Goal: Task Accomplishment & Management: Use online tool/utility

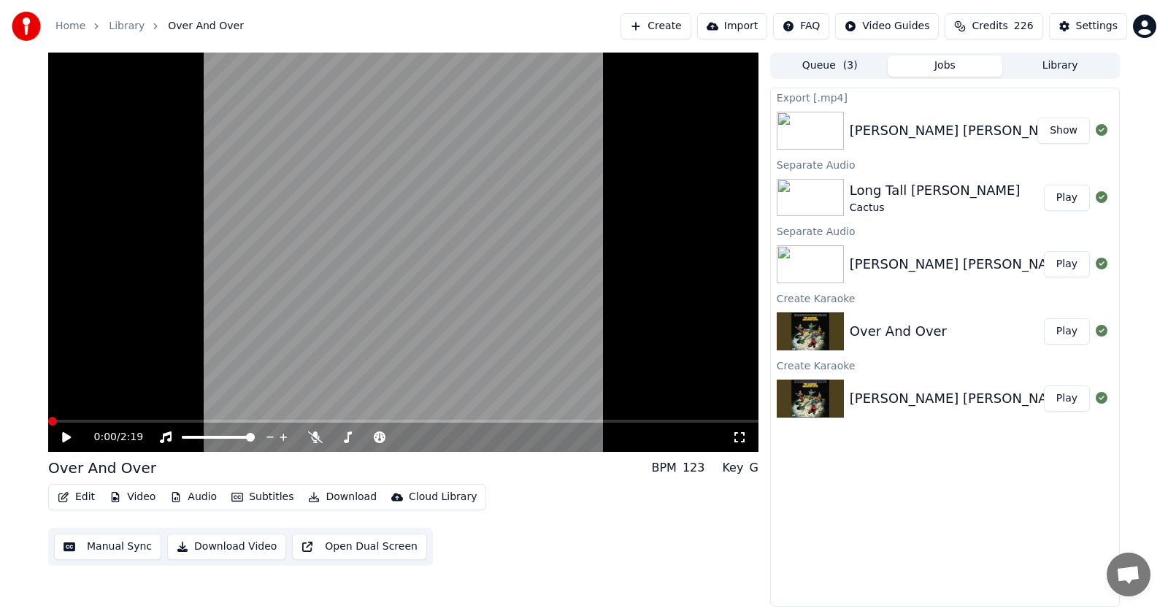
click at [1066, 335] on button "Play" at bounding box center [1066, 331] width 46 height 26
click at [65, 436] on icon at bounding box center [66, 437] width 7 height 9
click at [48, 419] on span at bounding box center [52, 421] width 9 height 9
click at [81, 501] on button "Edit" at bounding box center [76, 497] width 49 height 20
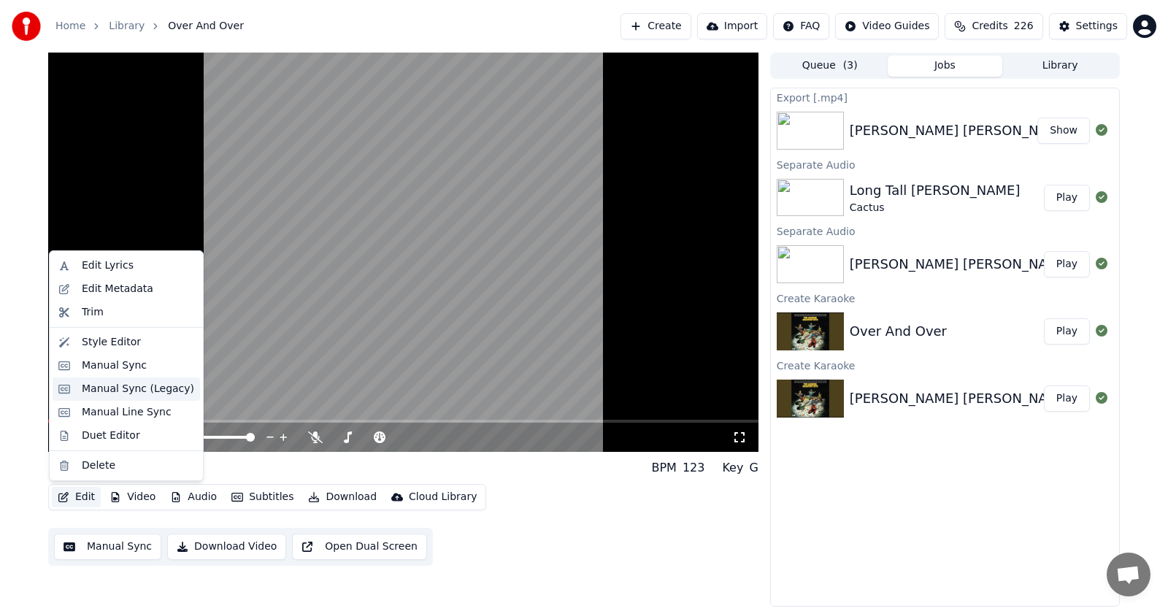
click at [101, 388] on div "Manual Sync (Legacy)" at bounding box center [138, 389] width 112 height 15
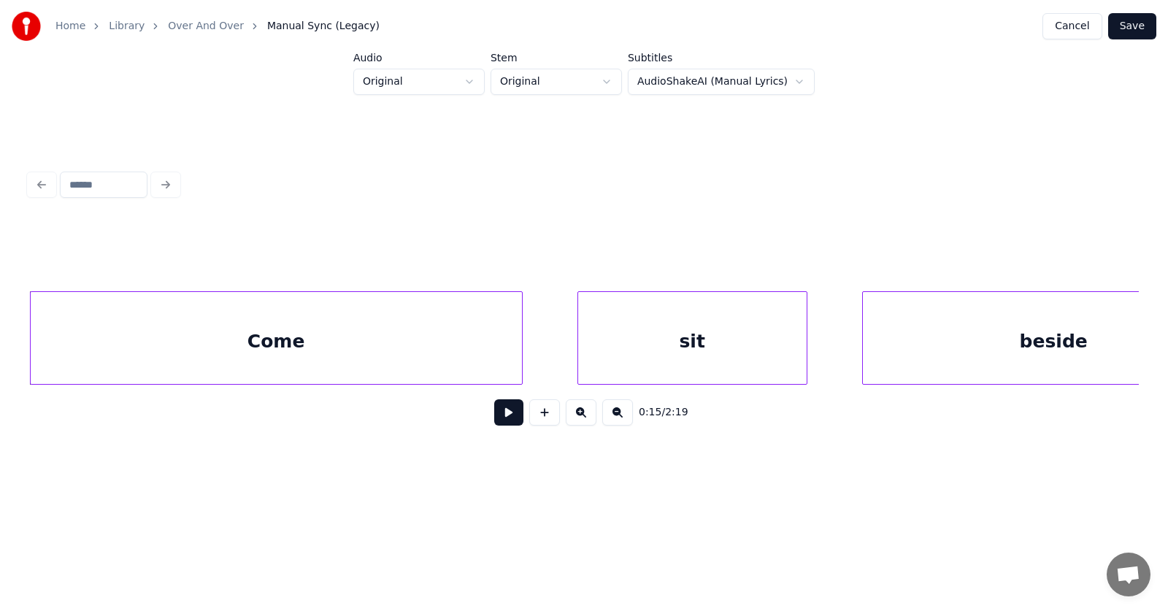
scroll to position [0, 8554]
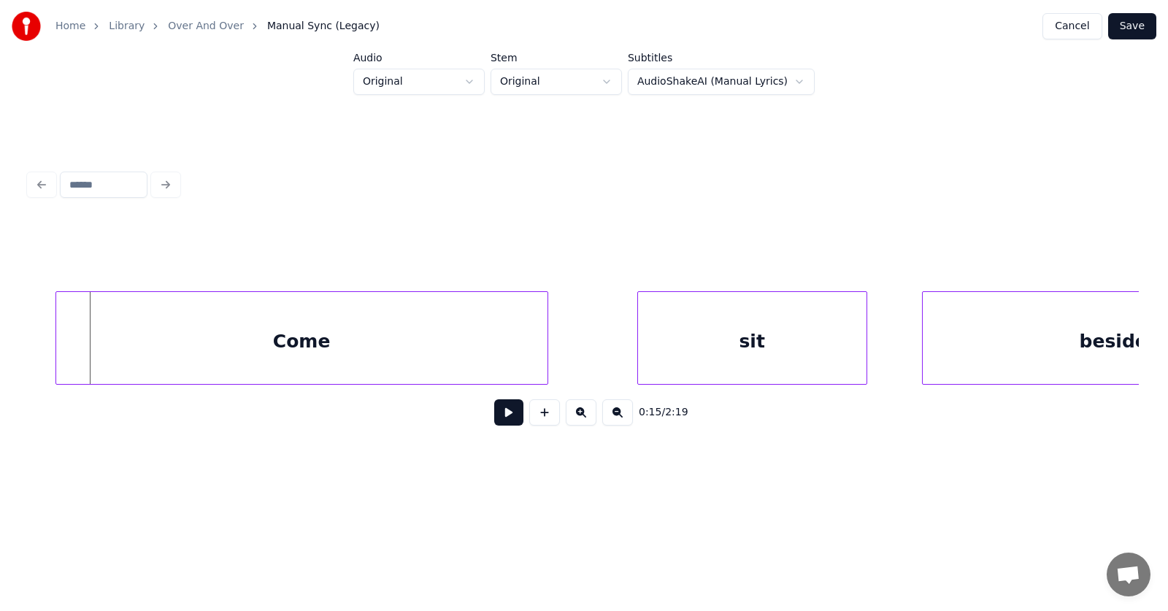
click at [198, 346] on div "Come" at bounding box center [301, 341] width 491 height 99
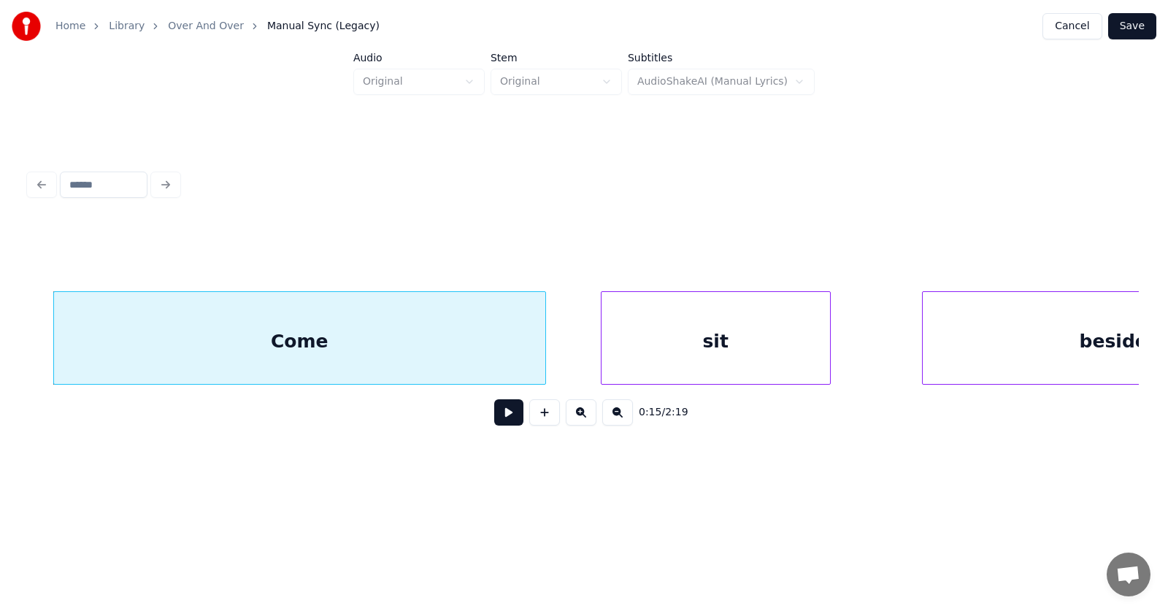
click at [668, 358] on div "sit" at bounding box center [715, 341] width 228 height 99
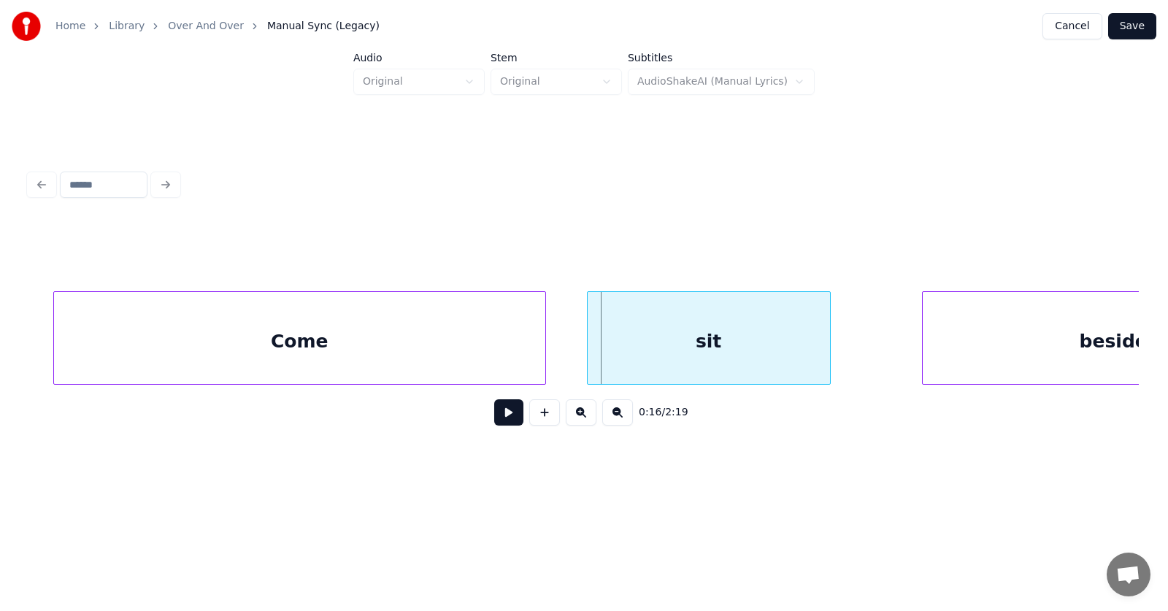
click at [587, 357] on div at bounding box center [589, 338] width 4 height 92
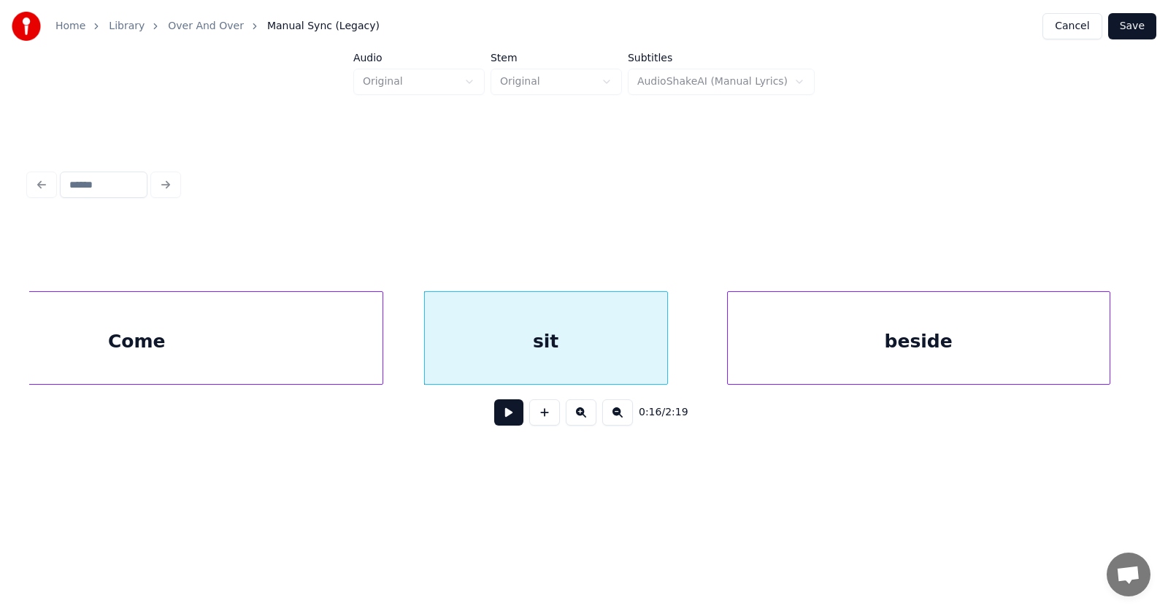
click at [1024, 340] on div "beside" at bounding box center [919, 341] width 382 height 99
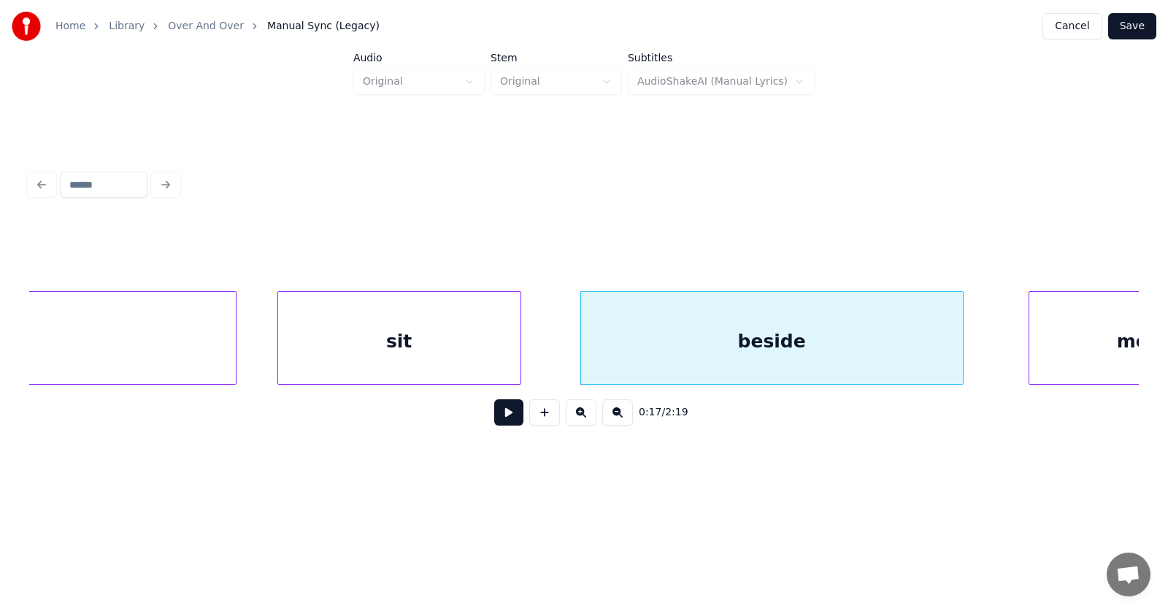
scroll to position [0, 9070]
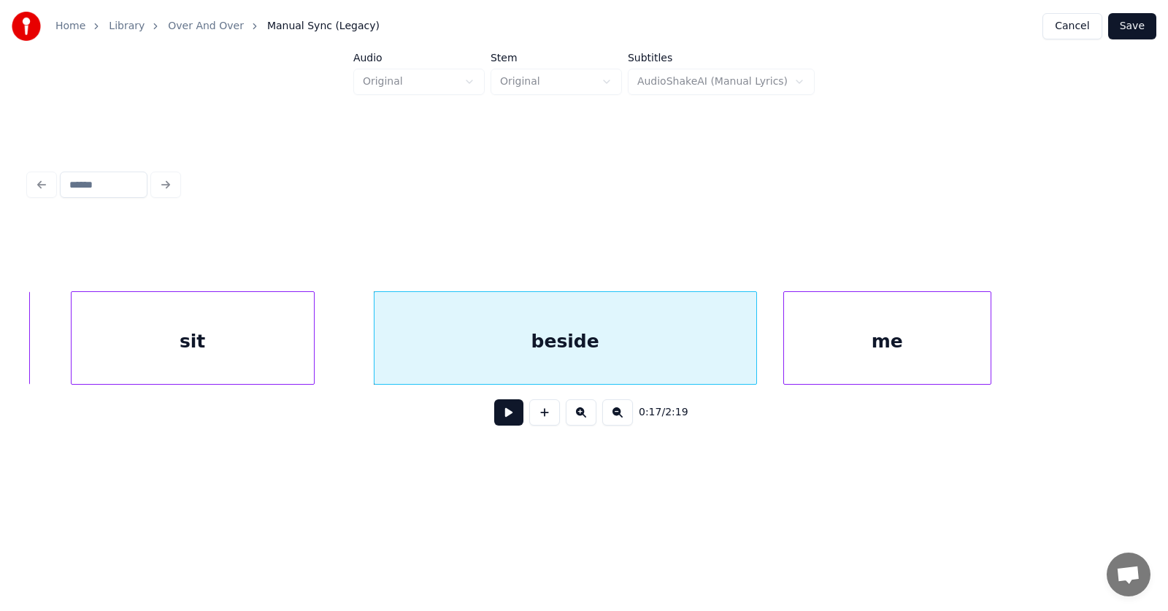
click at [835, 372] on div "me" at bounding box center [887, 341] width 207 height 99
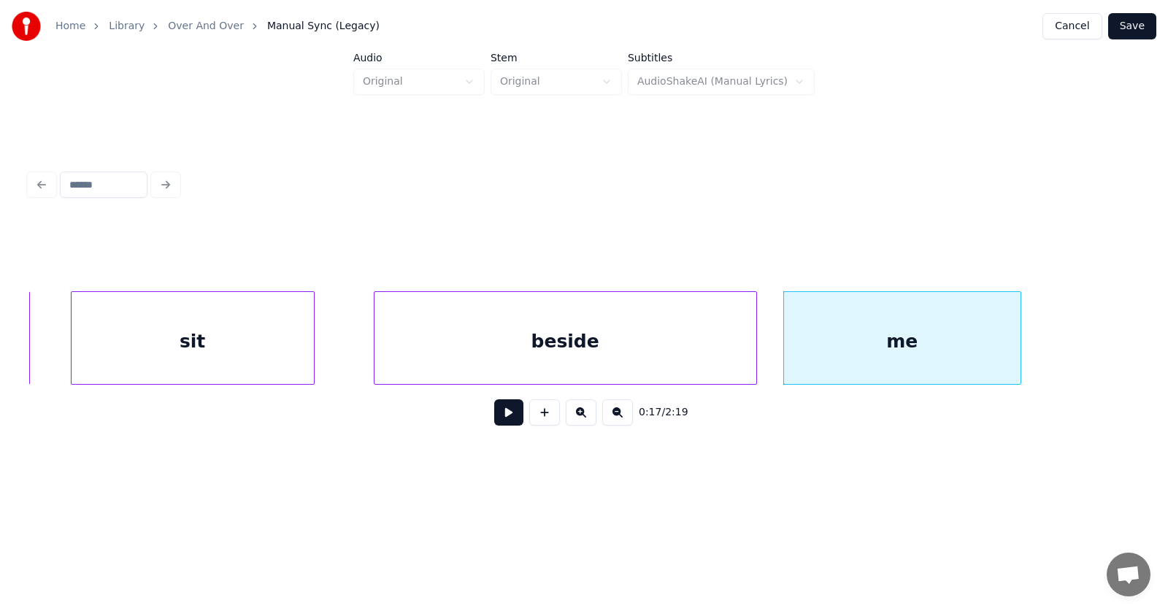
click at [1019, 338] on div at bounding box center [1018, 338] width 4 height 92
click at [495, 420] on button at bounding box center [508, 412] width 29 height 26
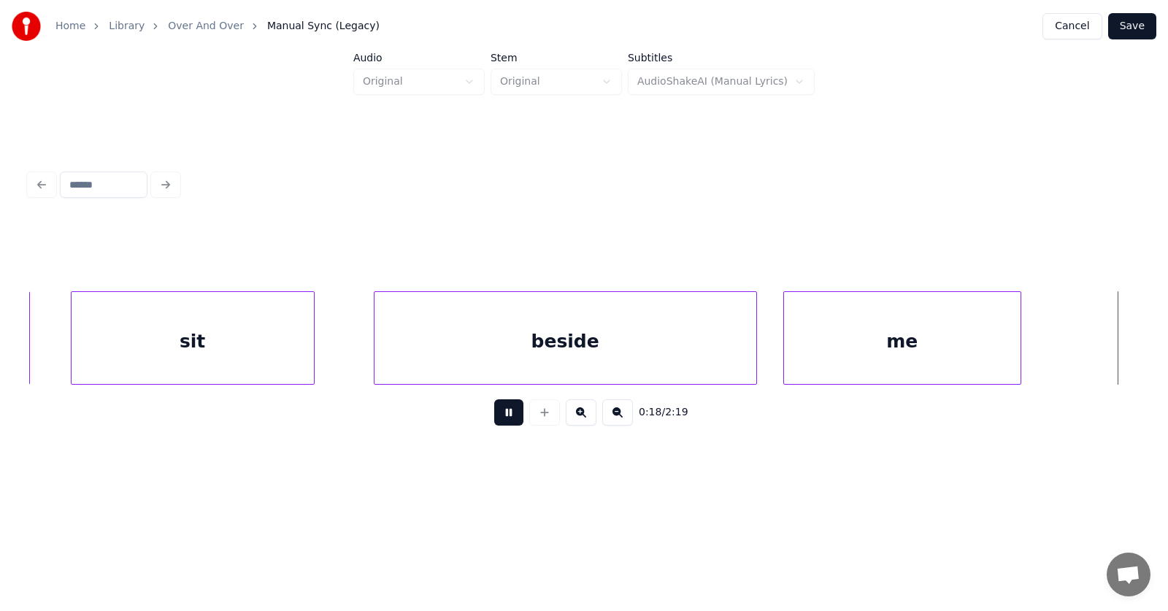
scroll to position [0, 10185]
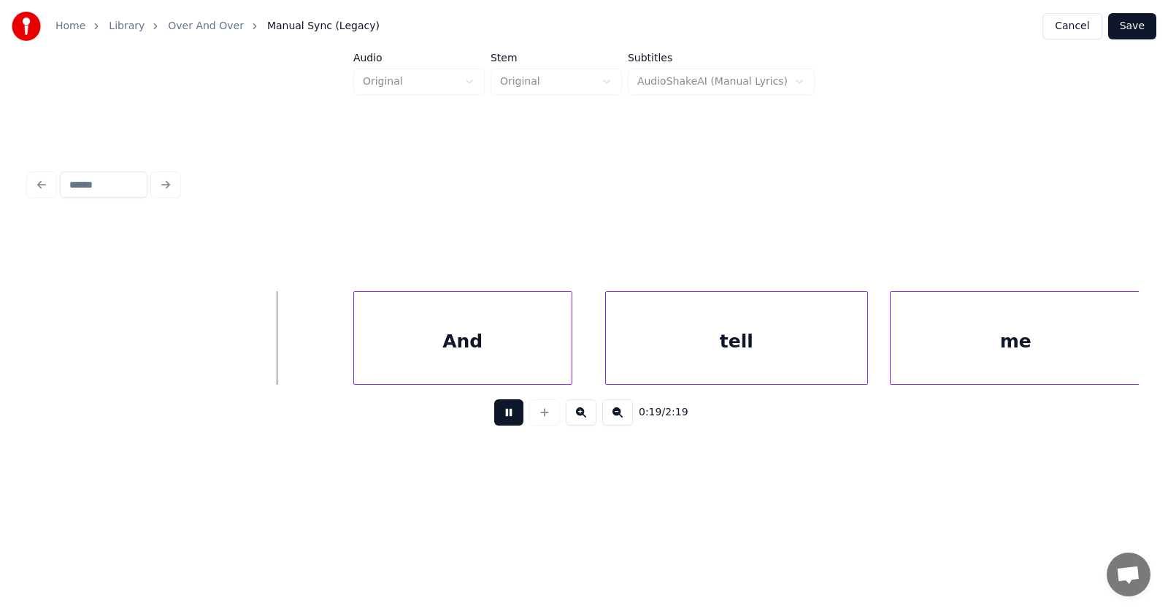
click at [495, 420] on button at bounding box center [508, 412] width 29 height 26
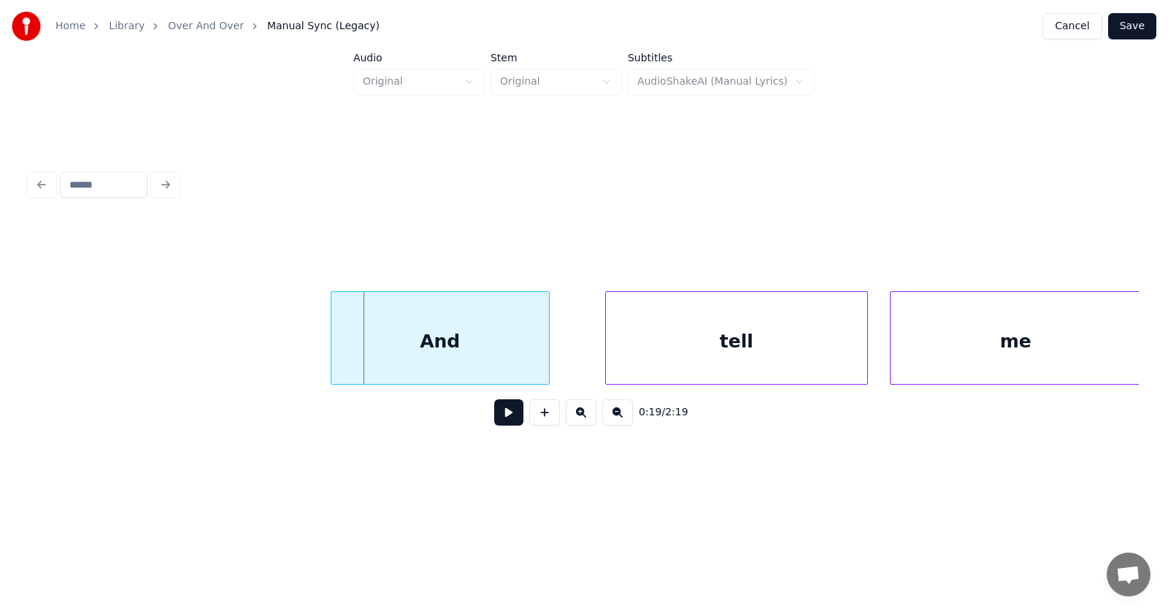
click at [460, 337] on div "And" at bounding box center [439, 341] width 217 height 99
click at [638, 342] on div "tell" at bounding box center [701, 341] width 261 height 99
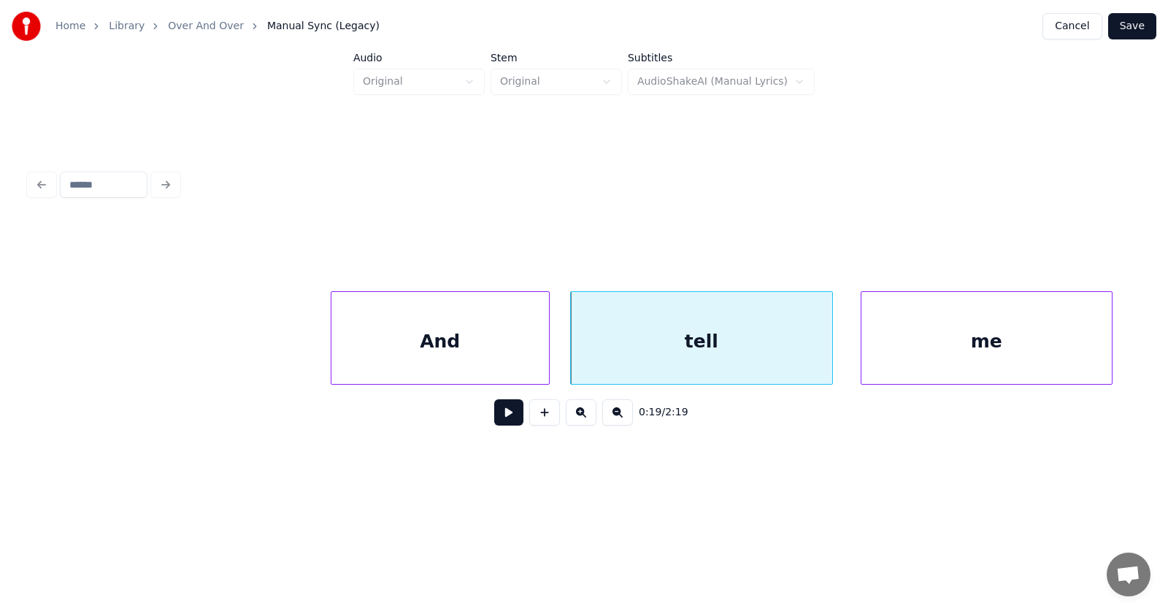
click at [895, 347] on div "me" at bounding box center [986, 341] width 250 height 99
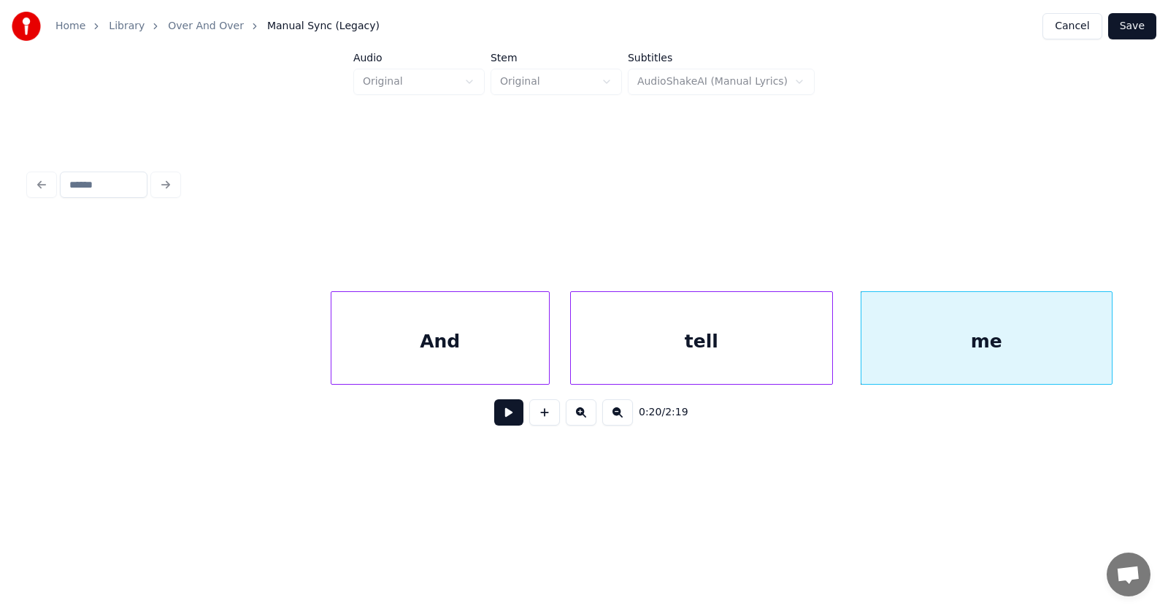
click at [495, 416] on button at bounding box center [508, 412] width 29 height 26
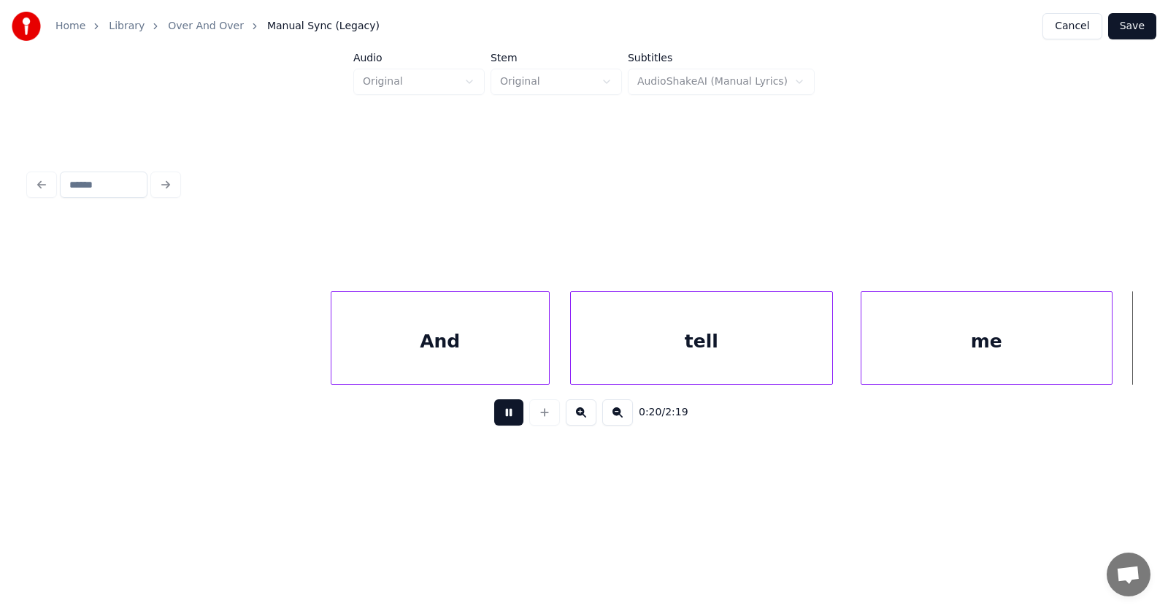
scroll to position [0, 11297]
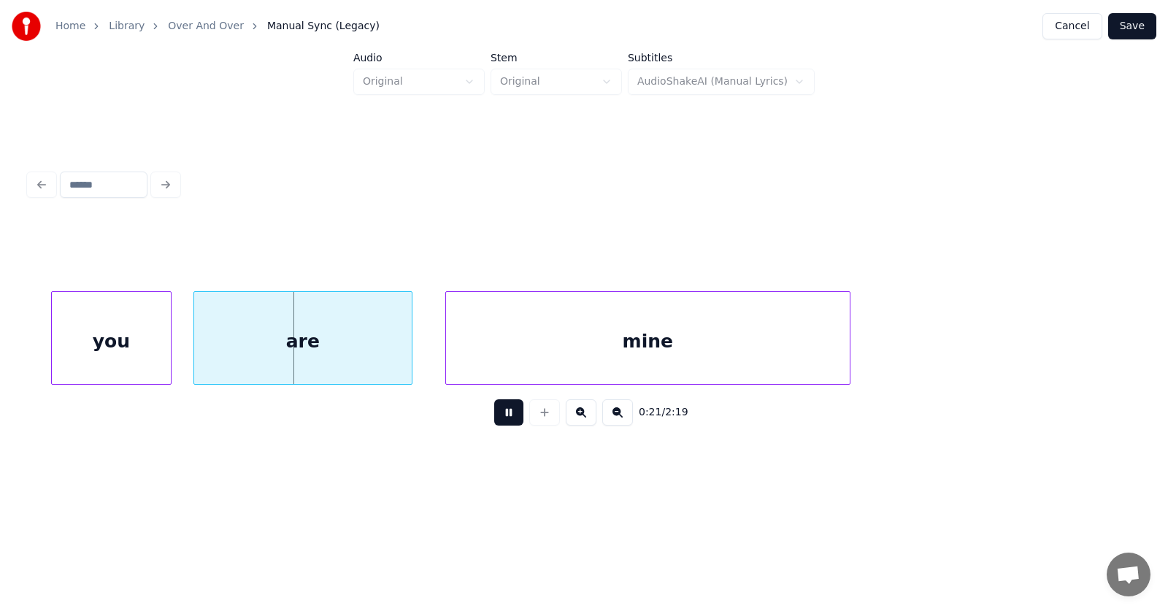
click at [495, 416] on button at bounding box center [508, 412] width 29 height 26
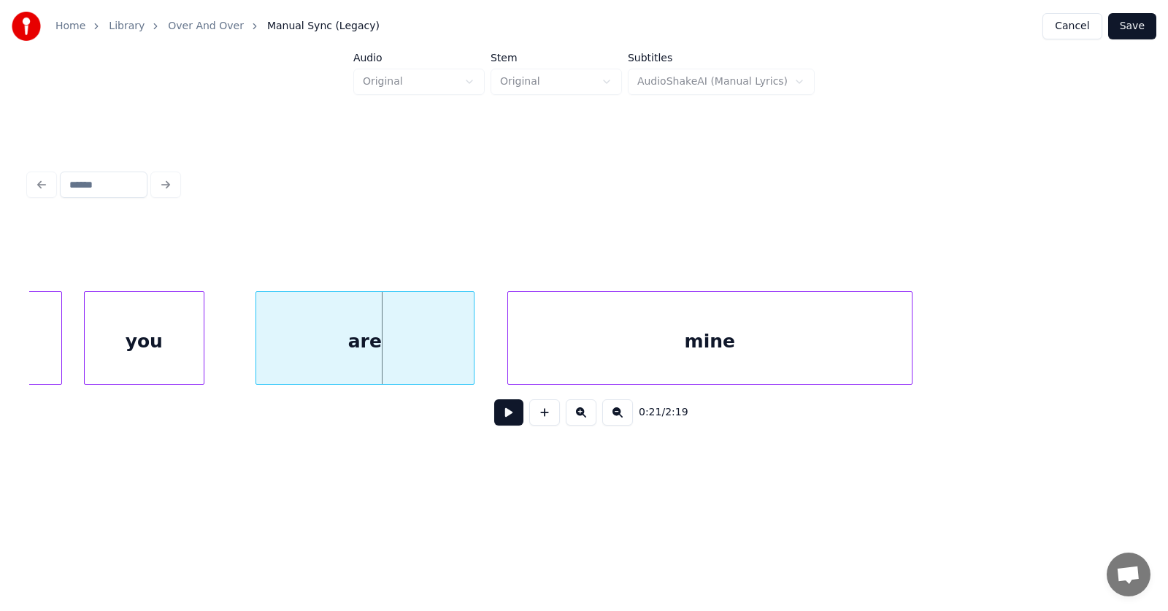
click at [161, 350] on div "you" at bounding box center [144, 341] width 119 height 99
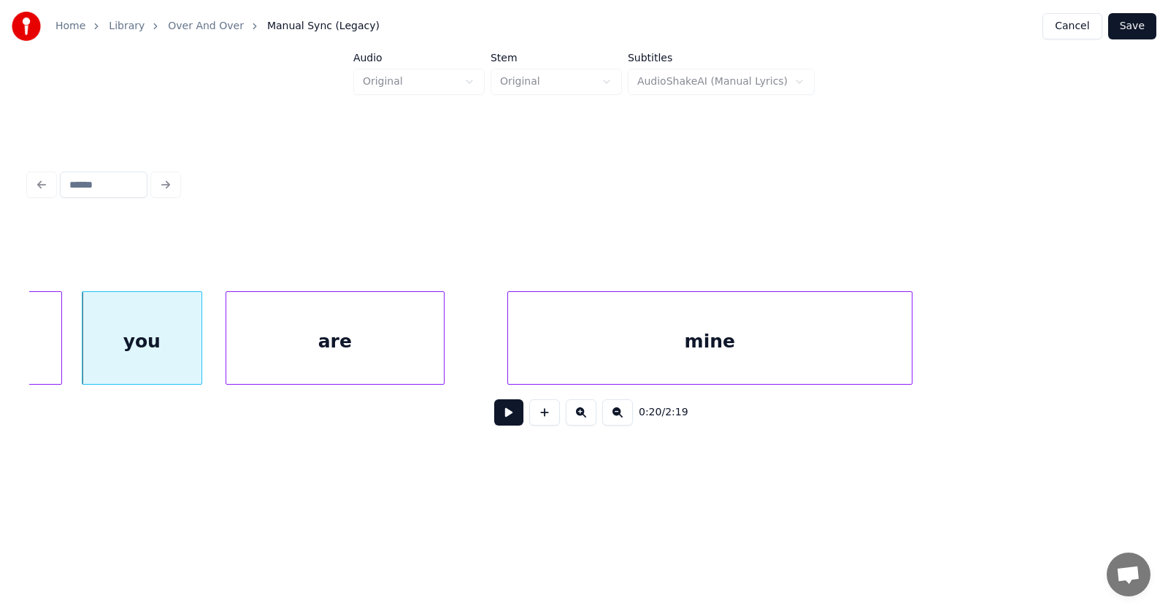
click at [274, 339] on div "are" at bounding box center [334, 341] width 217 height 99
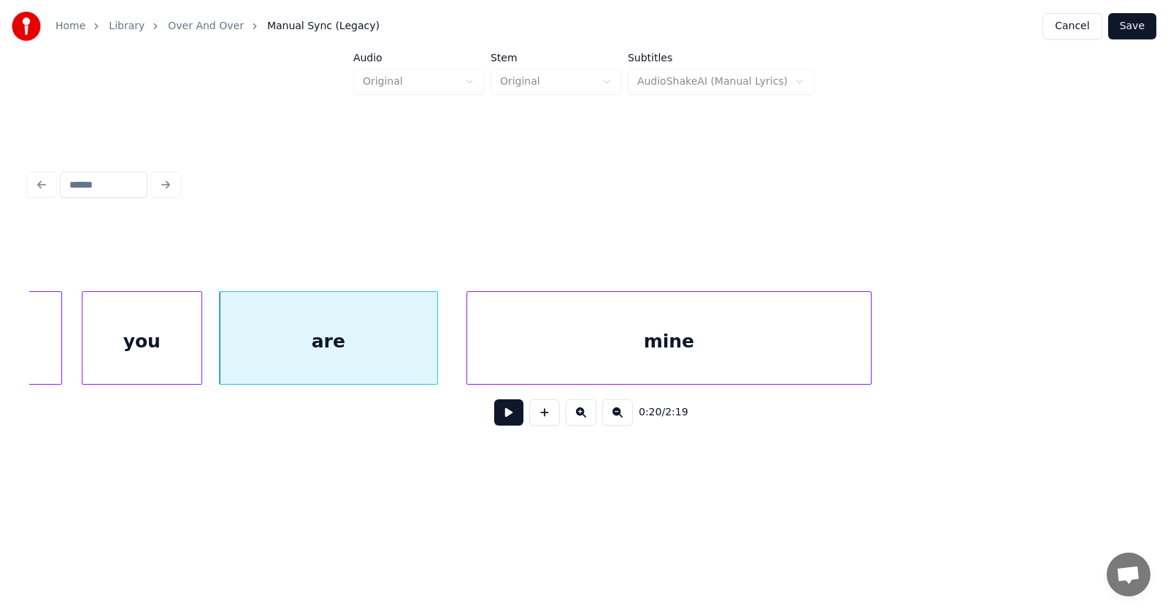
click at [532, 355] on div "mine" at bounding box center [669, 341] width 404 height 99
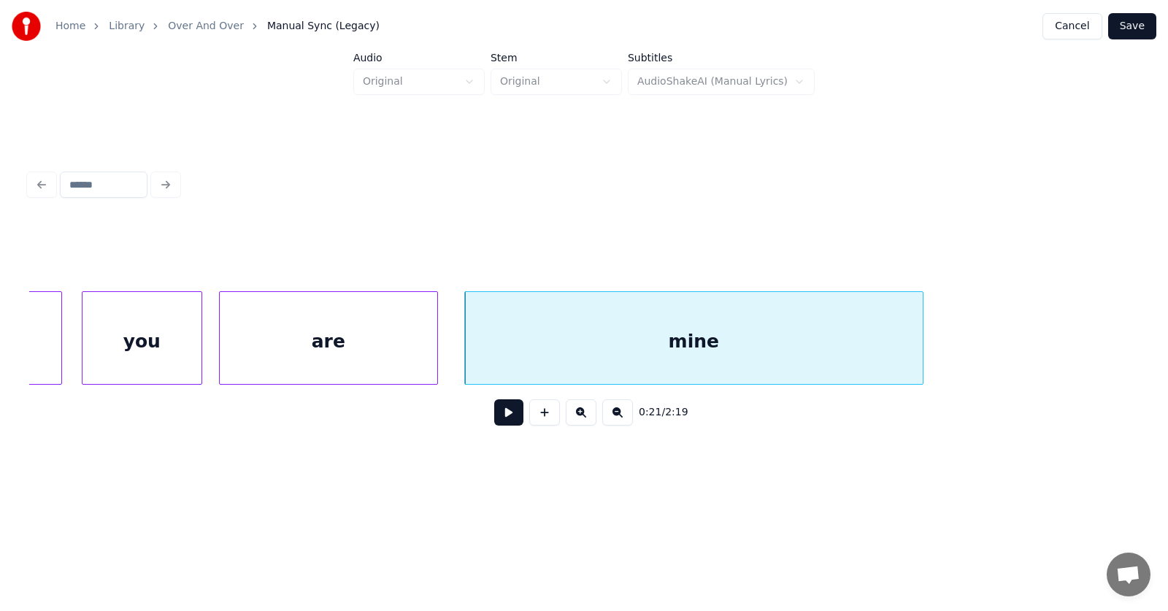
click at [919, 339] on div at bounding box center [920, 338] width 4 height 92
click at [495, 419] on button at bounding box center [508, 412] width 29 height 26
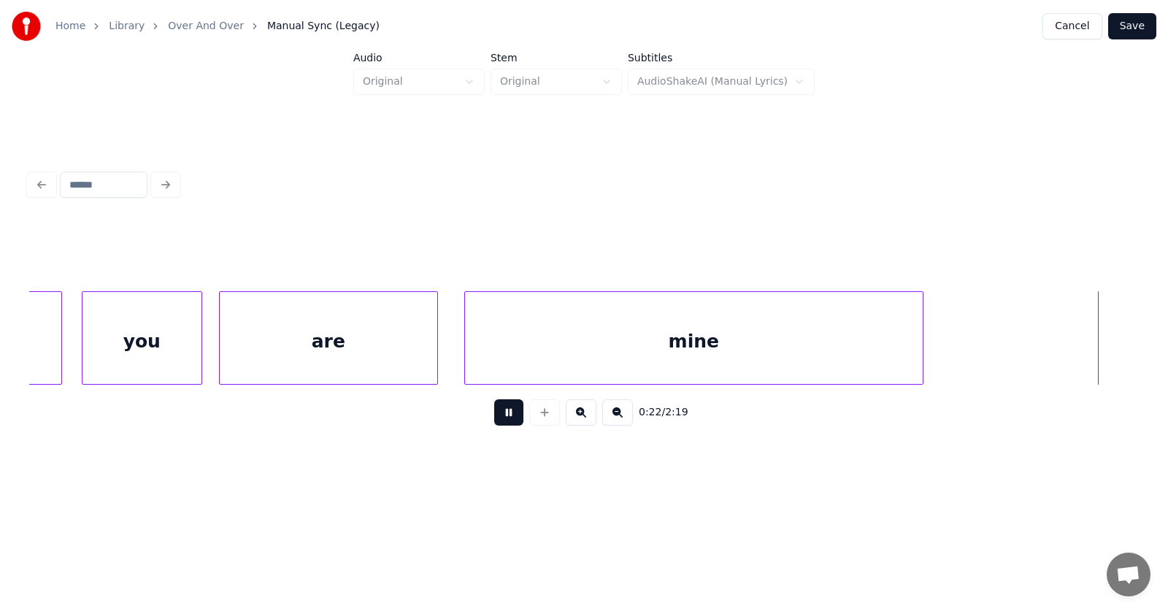
scroll to position [0, 12349]
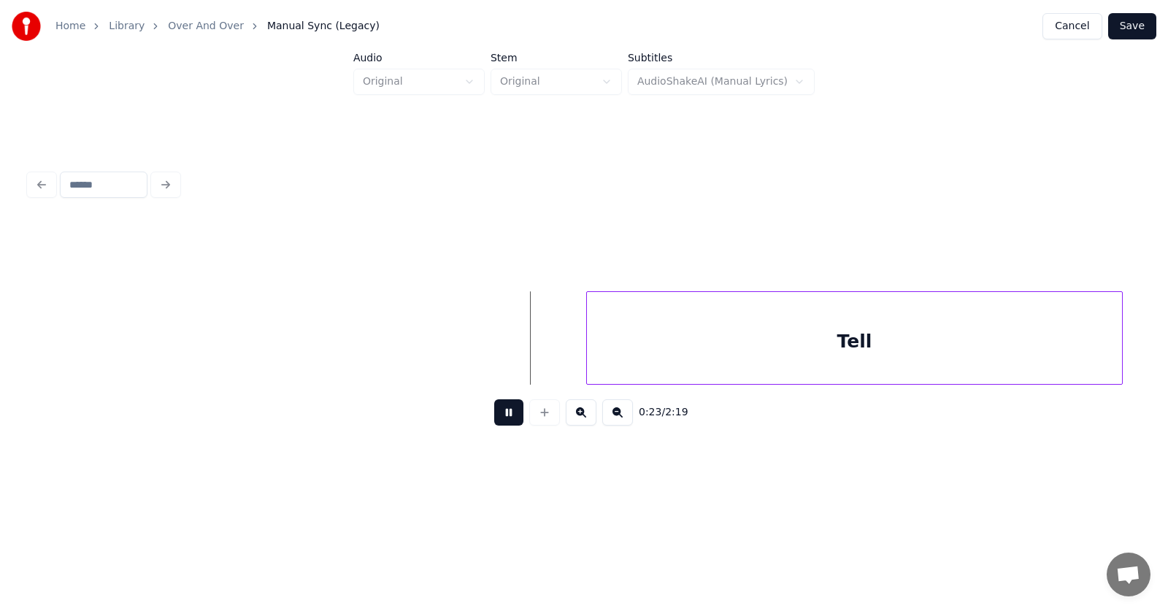
click at [495, 419] on button at bounding box center [508, 412] width 29 height 26
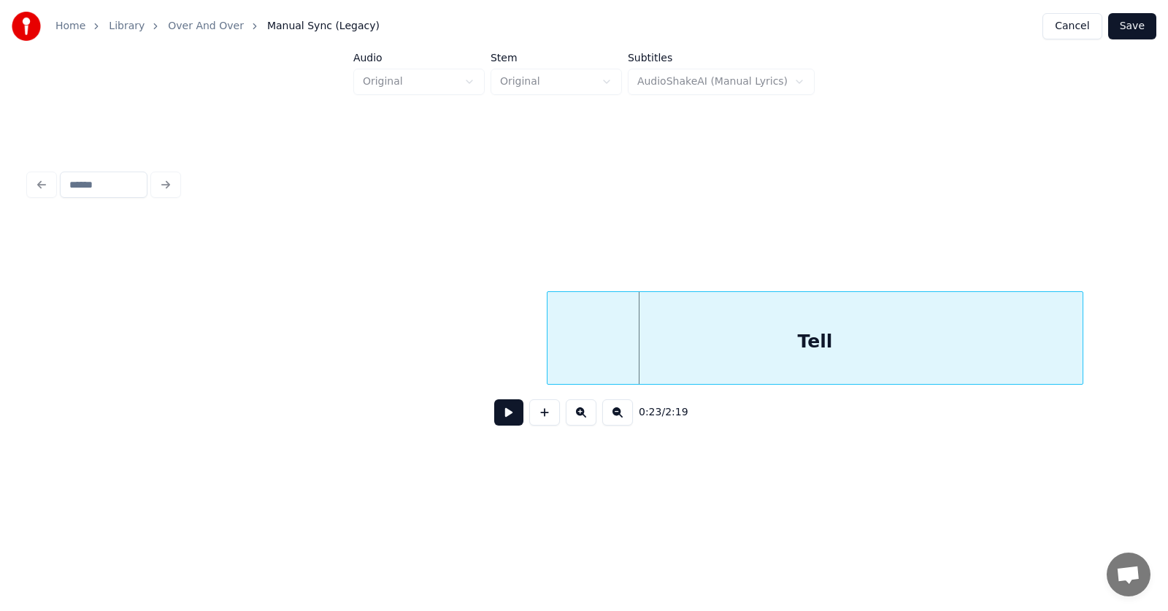
click at [667, 345] on div "Tell" at bounding box center [814, 341] width 535 height 99
click at [495, 418] on button at bounding box center [508, 412] width 29 height 26
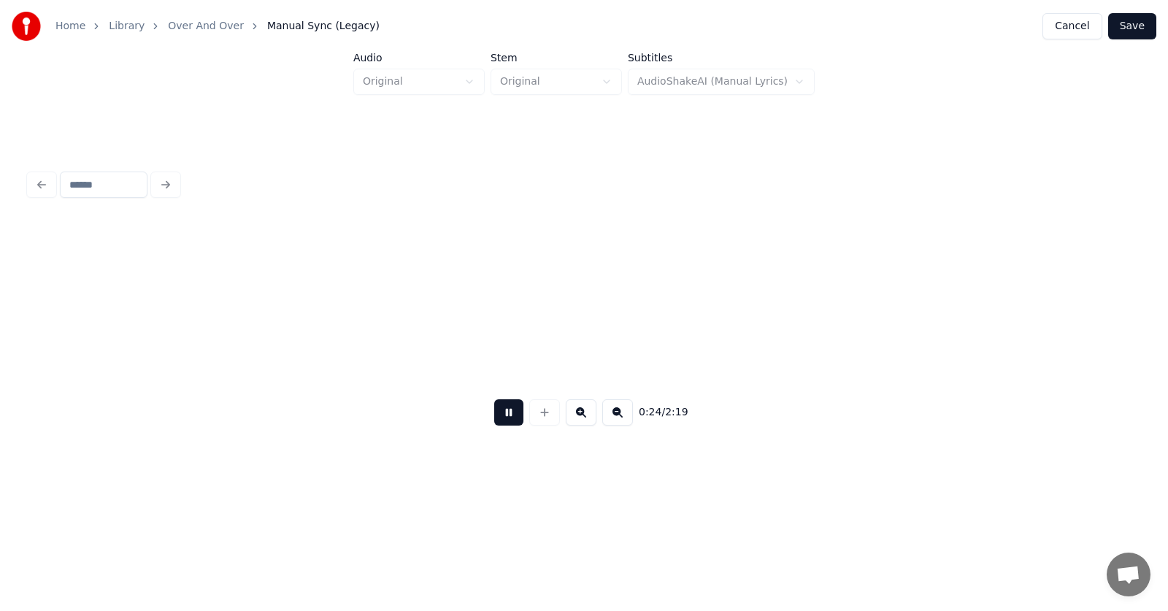
scroll to position [0, 13461]
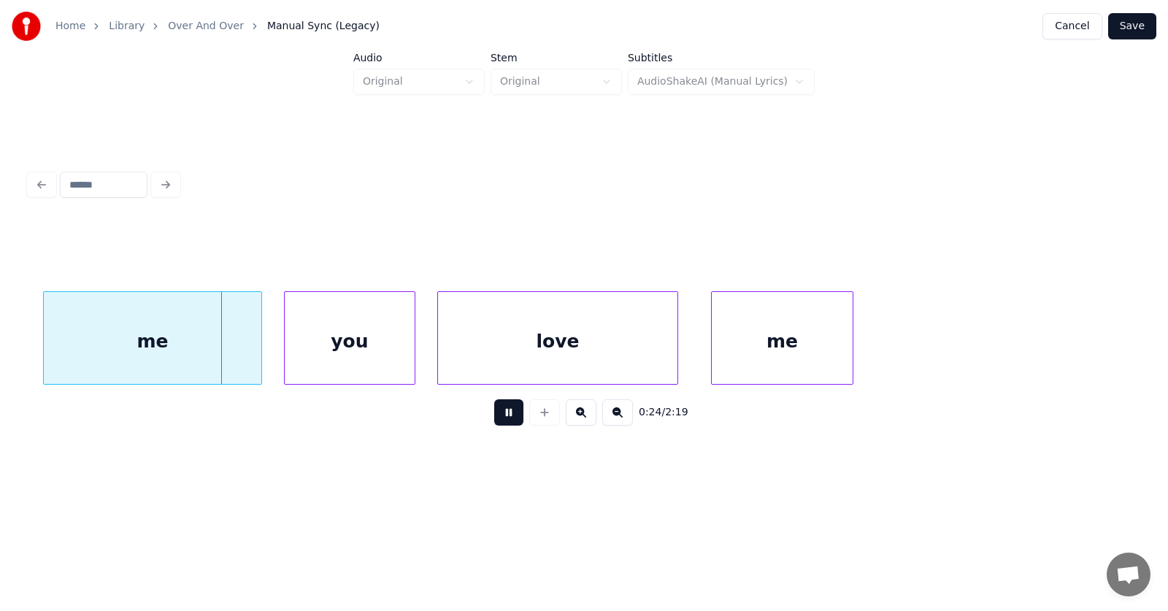
click at [495, 418] on button at bounding box center [508, 412] width 29 height 26
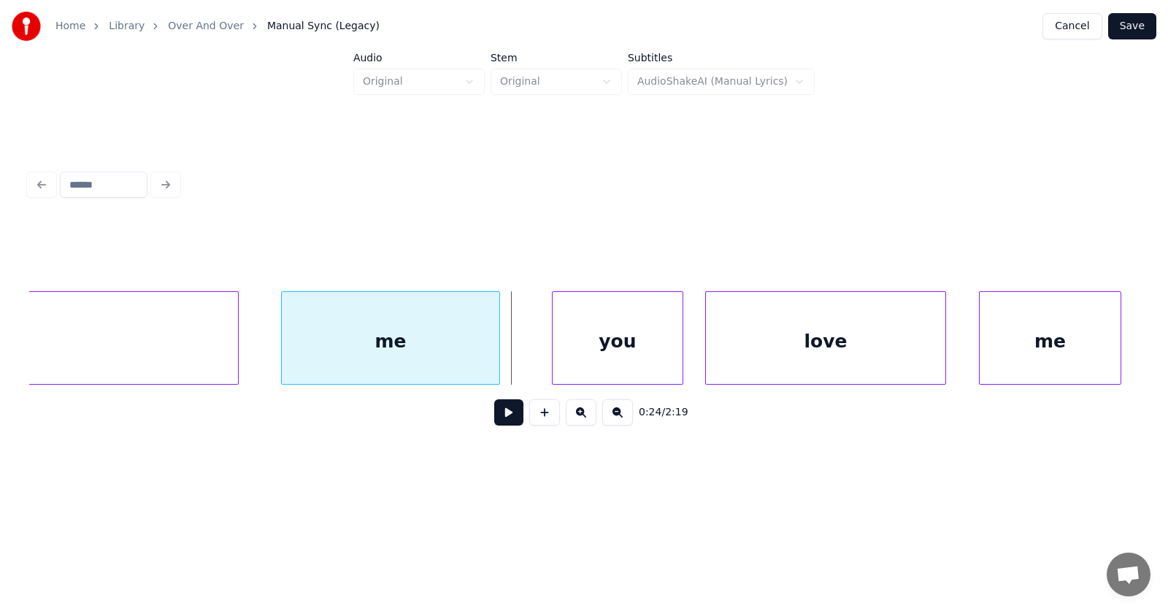
click at [355, 353] on div "me" at bounding box center [390, 341] width 217 height 99
click at [587, 357] on div "you" at bounding box center [583, 341] width 130 height 99
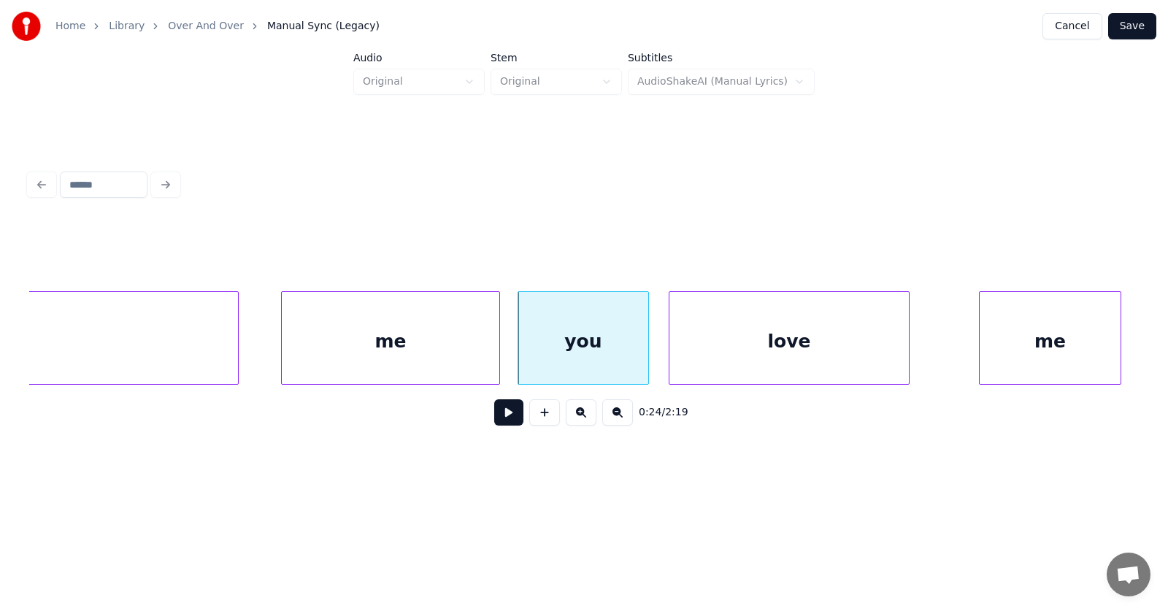
click at [751, 355] on div "love" at bounding box center [788, 341] width 239 height 99
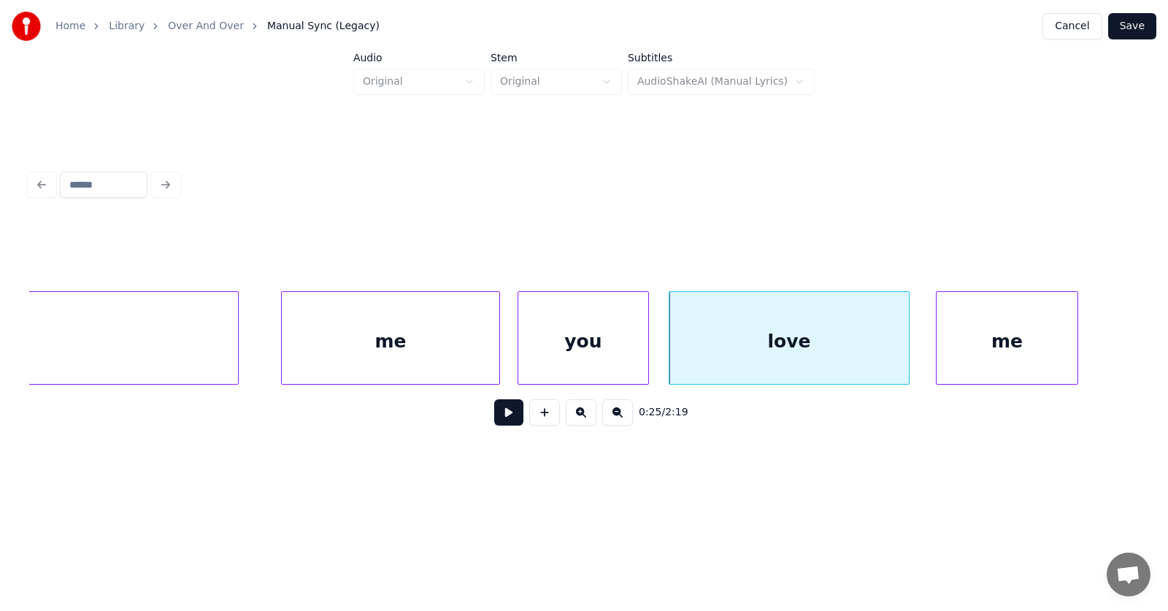
click at [1019, 342] on div "me" at bounding box center [1006, 341] width 141 height 99
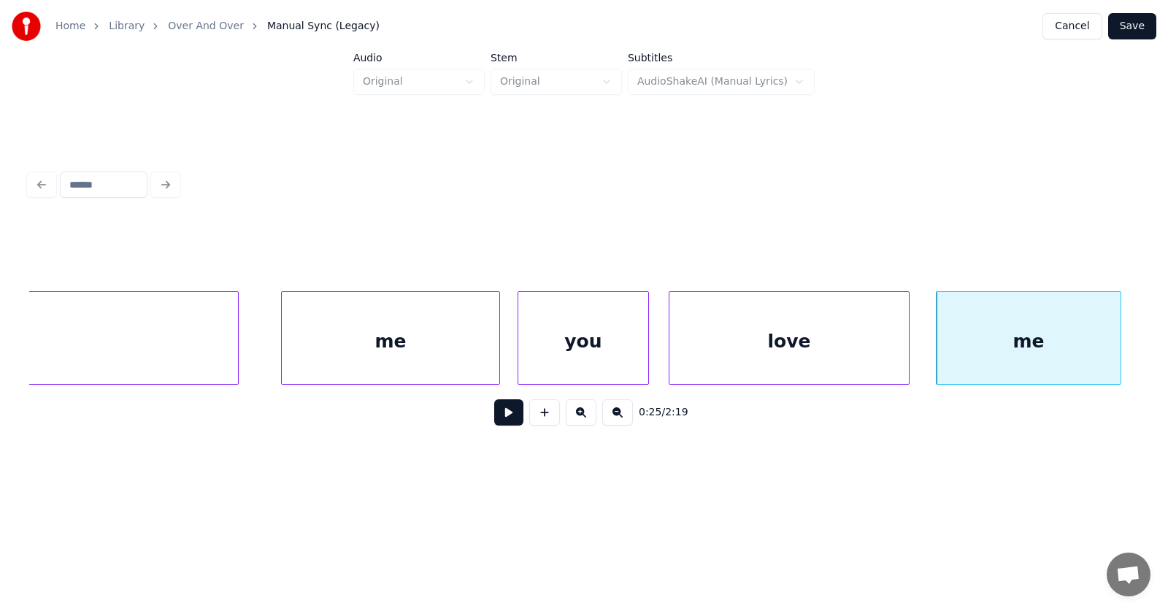
click at [1120, 335] on div at bounding box center [1118, 338] width 4 height 92
click at [498, 414] on button at bounding box center [508, 412] width 29 height 26
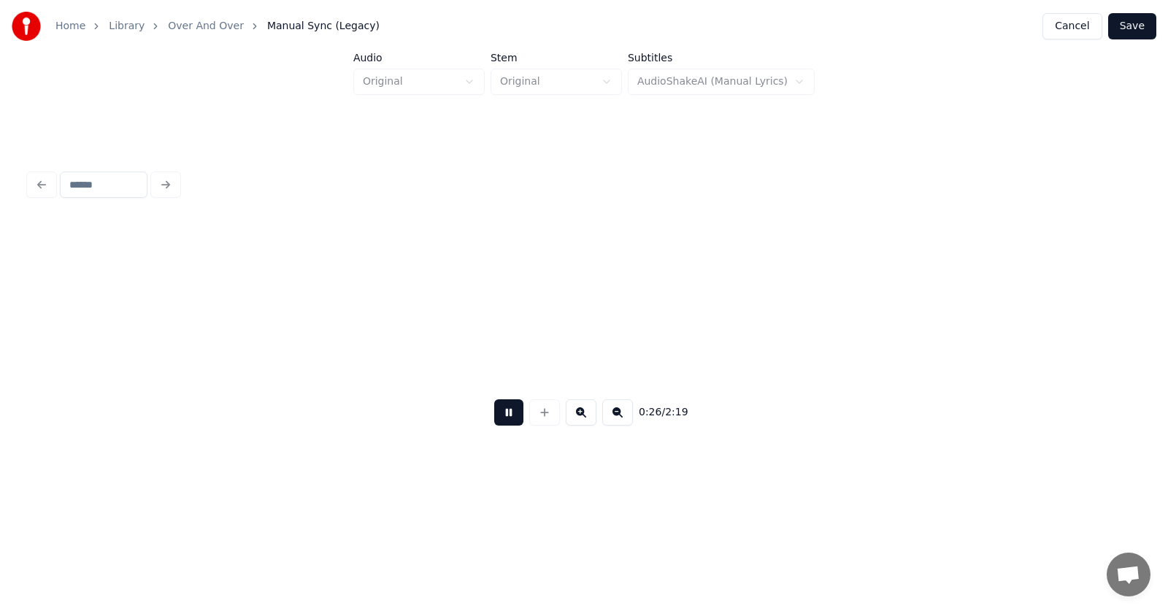
scroll to position [0, 14312]
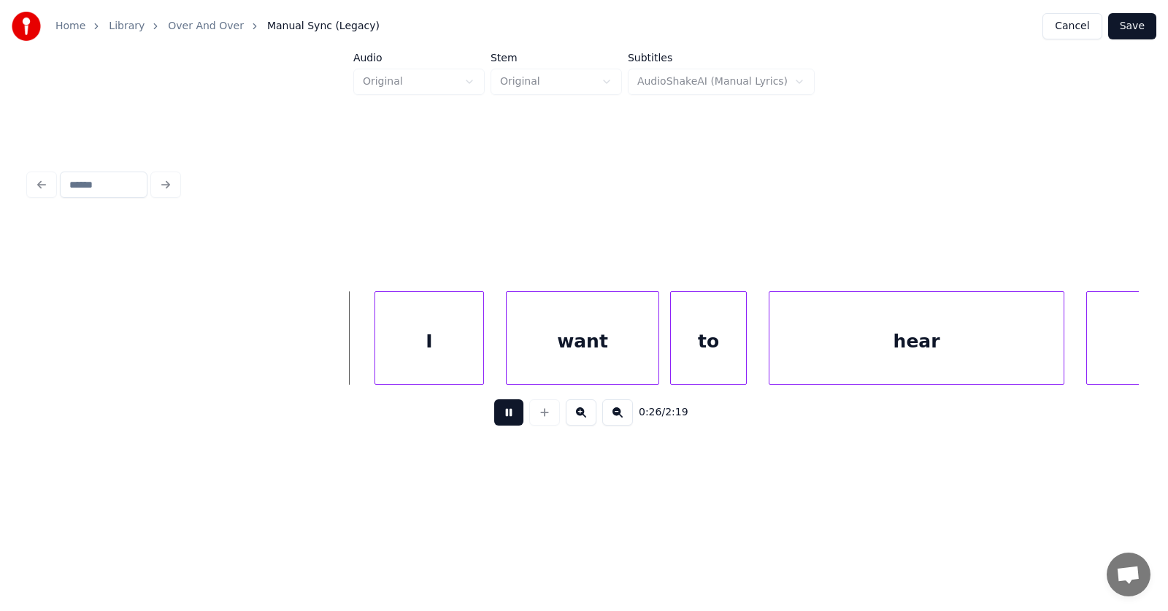
click at [498, 414] on button at bounding box center [508, 412] width 29 height 26
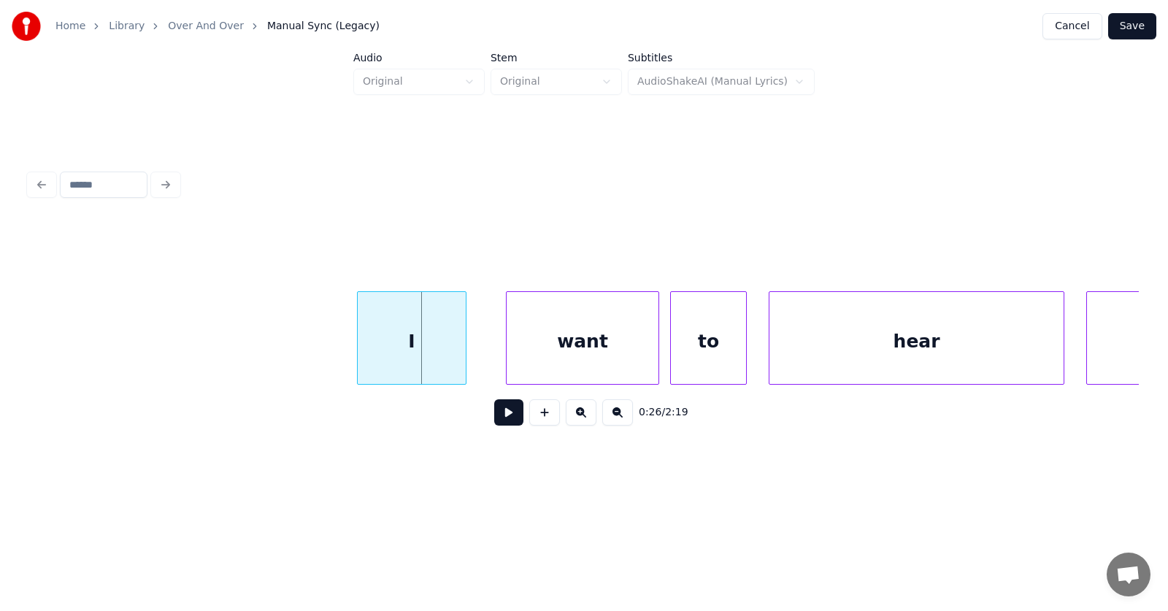
click at [419, 336] on div "I" at bounding box center [412, 341] width 108 height 99
click at [543, 357] on div "want" at bounding box center [566, 341] width 152 height 99
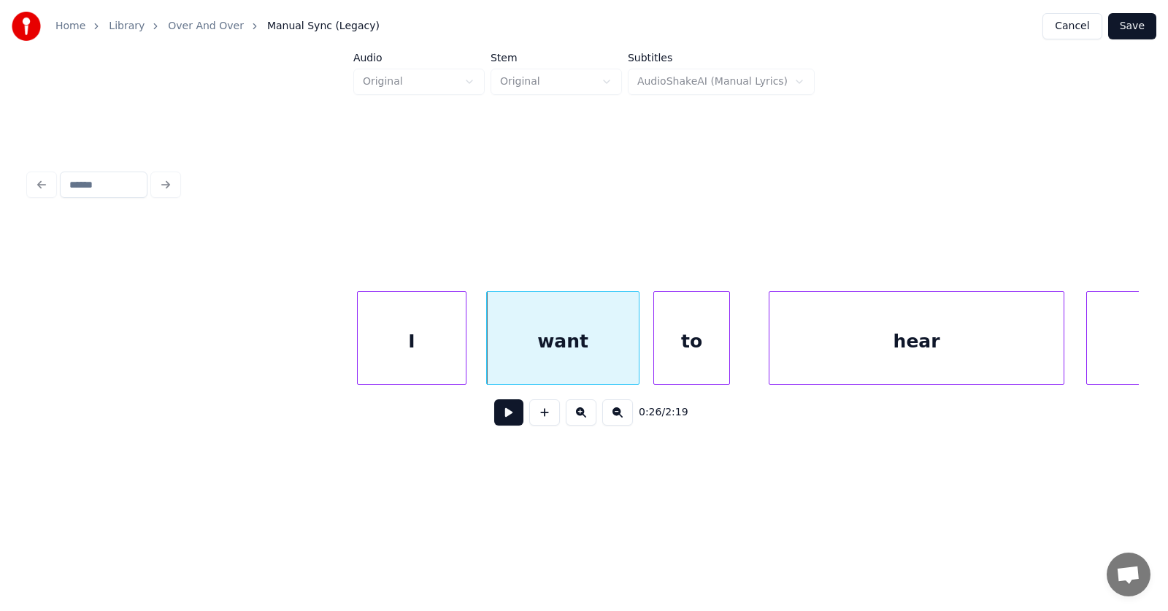
click at [703, 350] on div "to" at bounding box center [691, 341] width 75 height 99
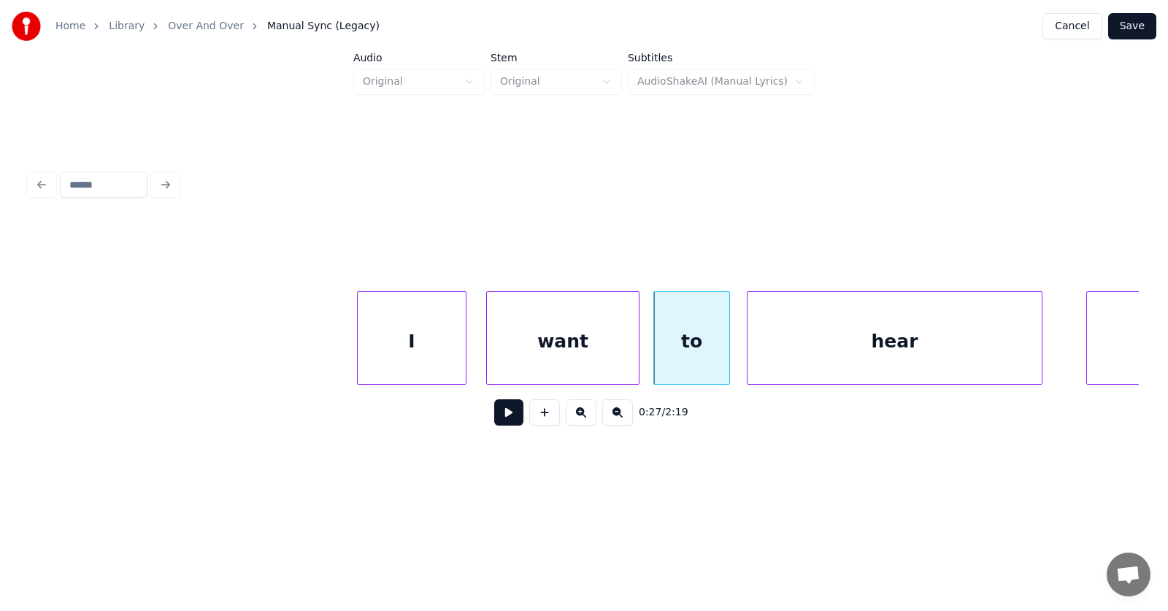
click at [847, 355] on div "hear" at bounding box center [894, 341] width 294 height 99
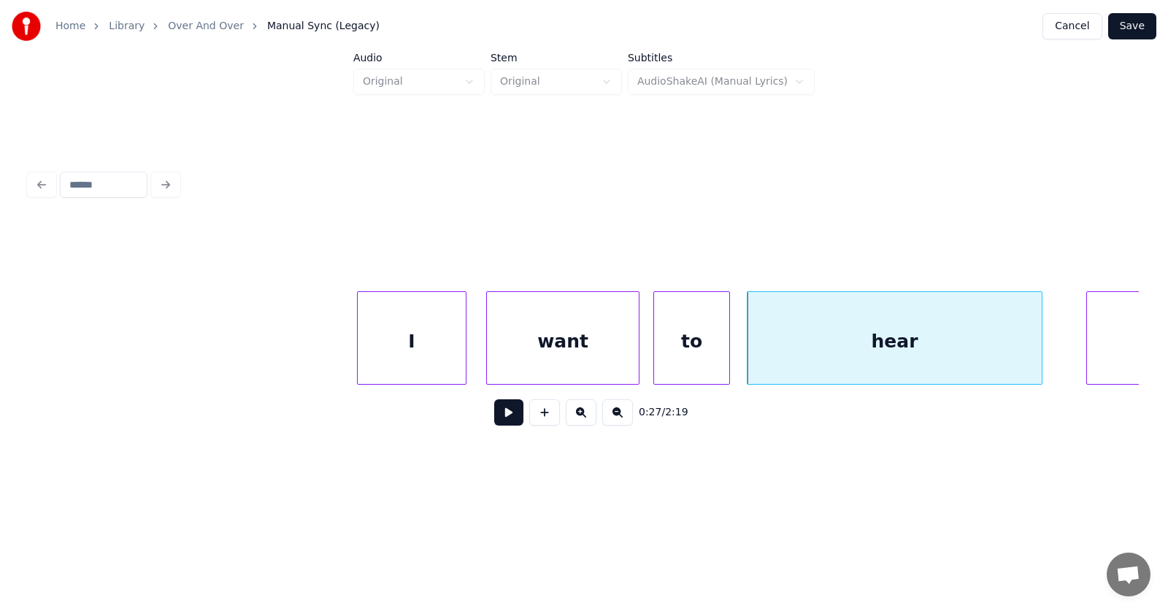
scroll to position [0, 14486]
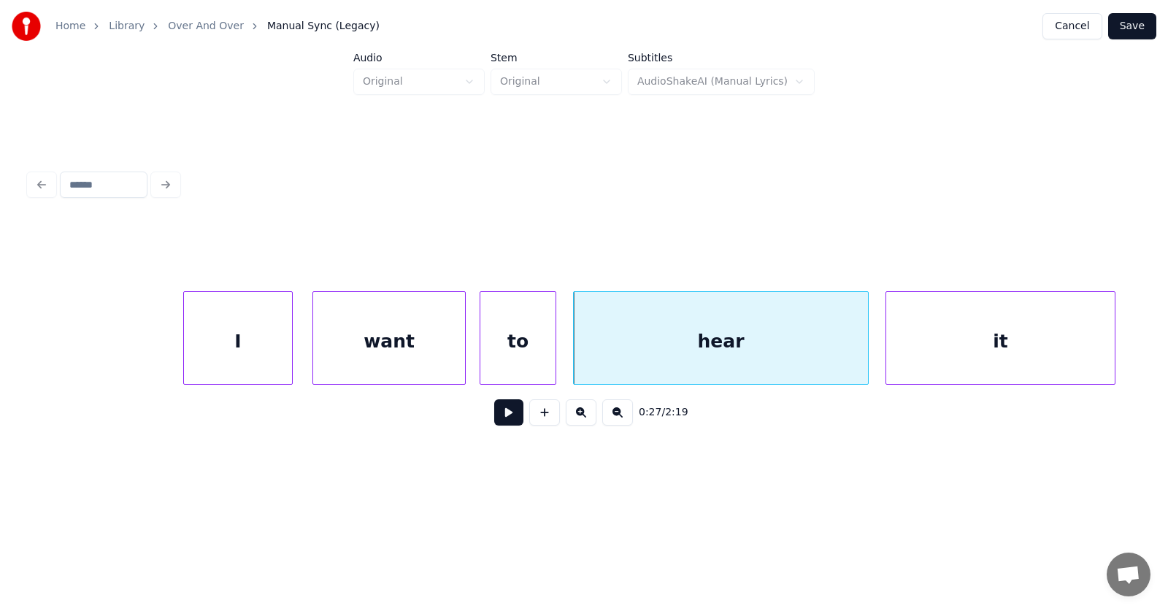
click at [1075, 317] on div "it" at bounding box center [1000, 341] width 228 height 99
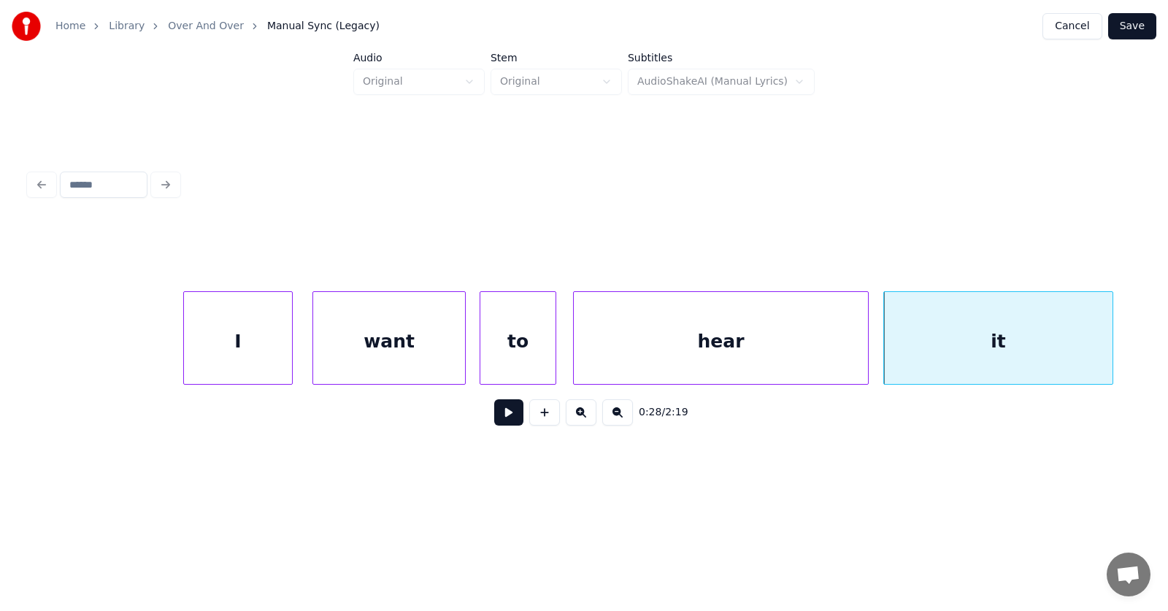
click at [504, 417] on button at bounding box center [508, 412] width 29 height 26
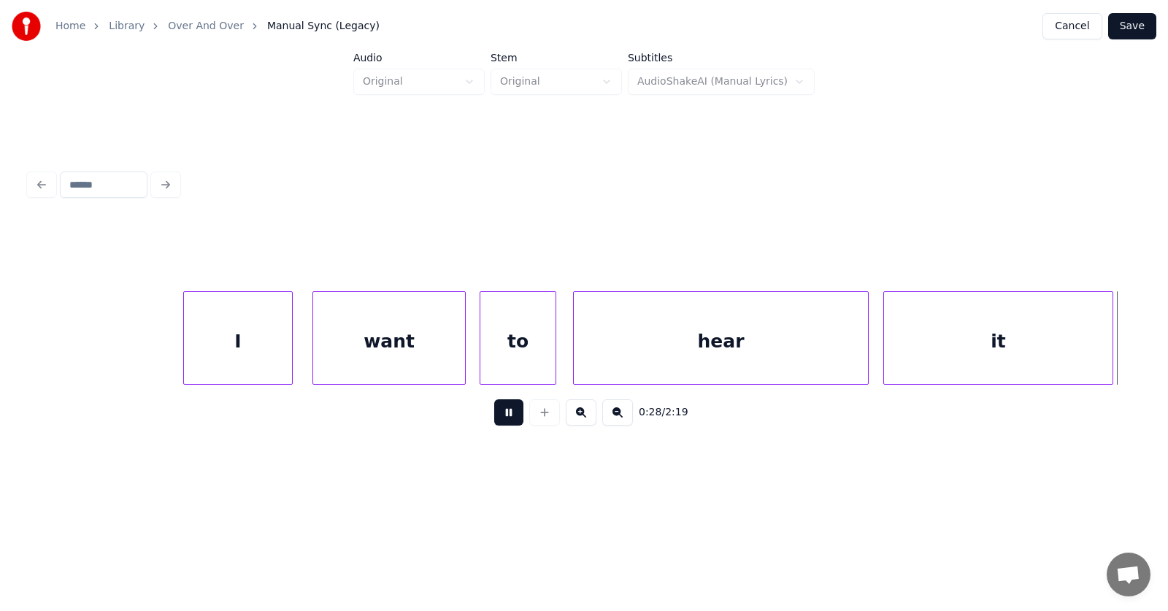
scroll to position [0, 15599]
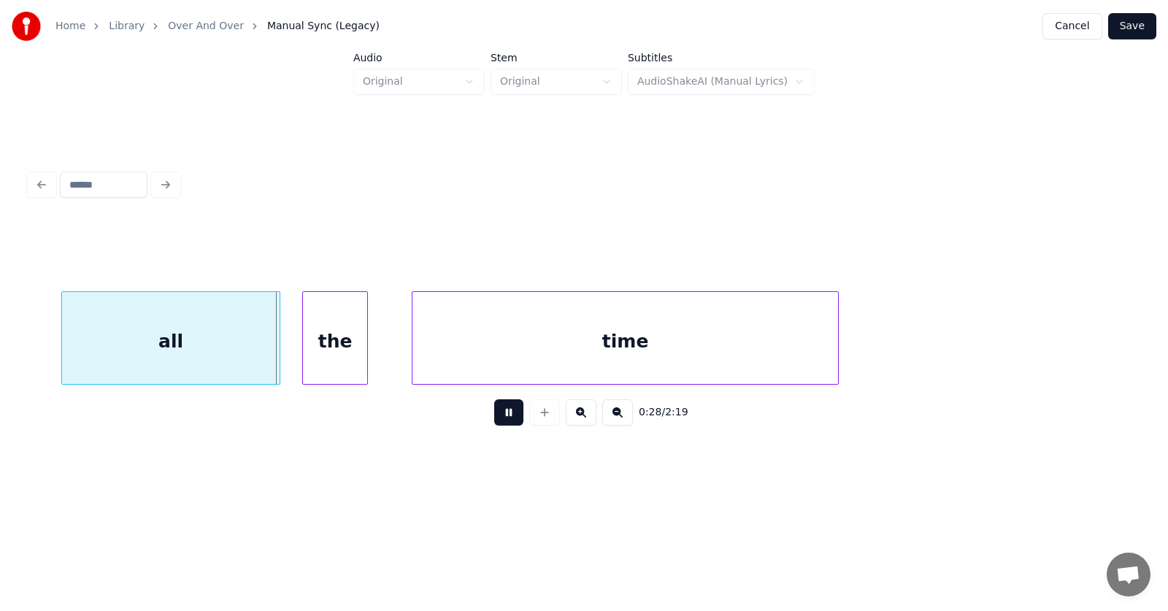
click at [504, 417] on button at bounding box center [508, 412] width 29 height 26
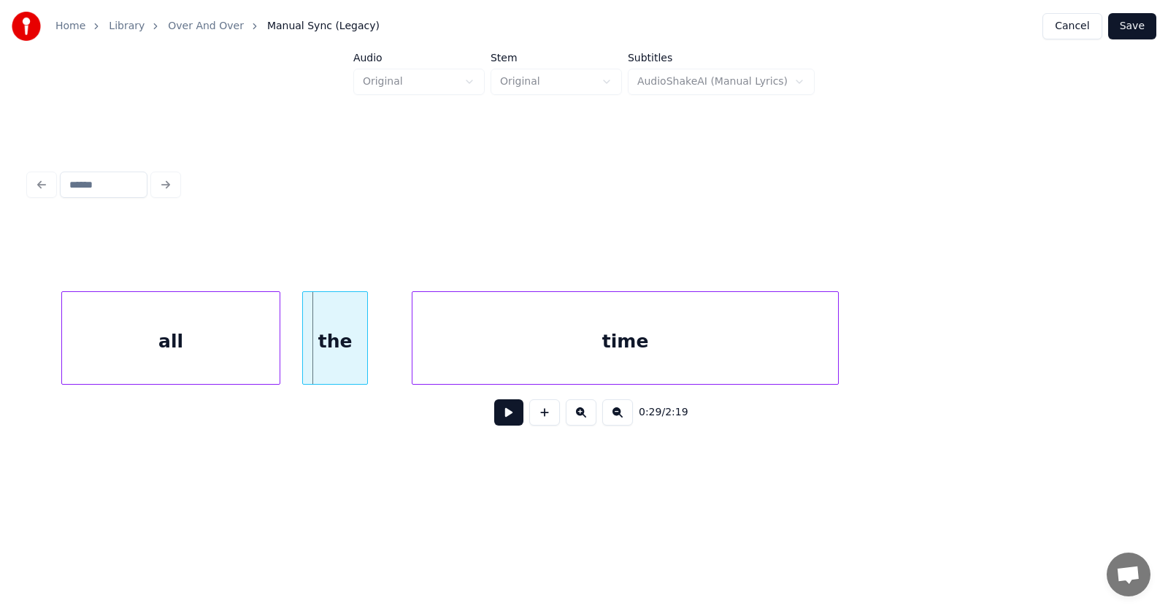
scroll to position [0, 15512]
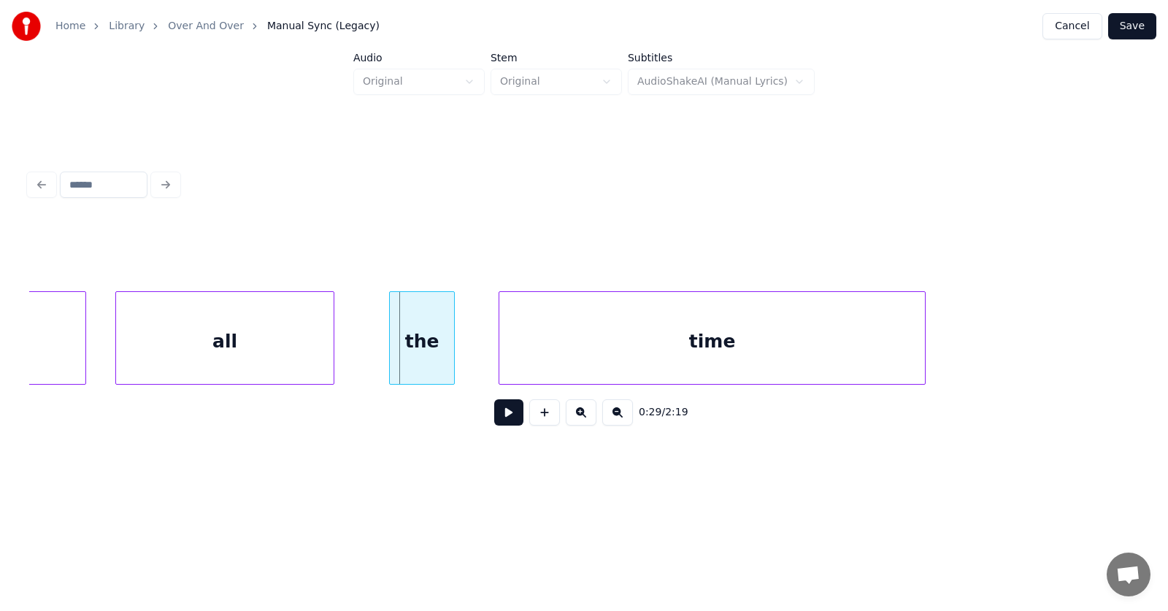
click at [276, 349] on div "all" at bounding box center [224, 341] width 217 height 99
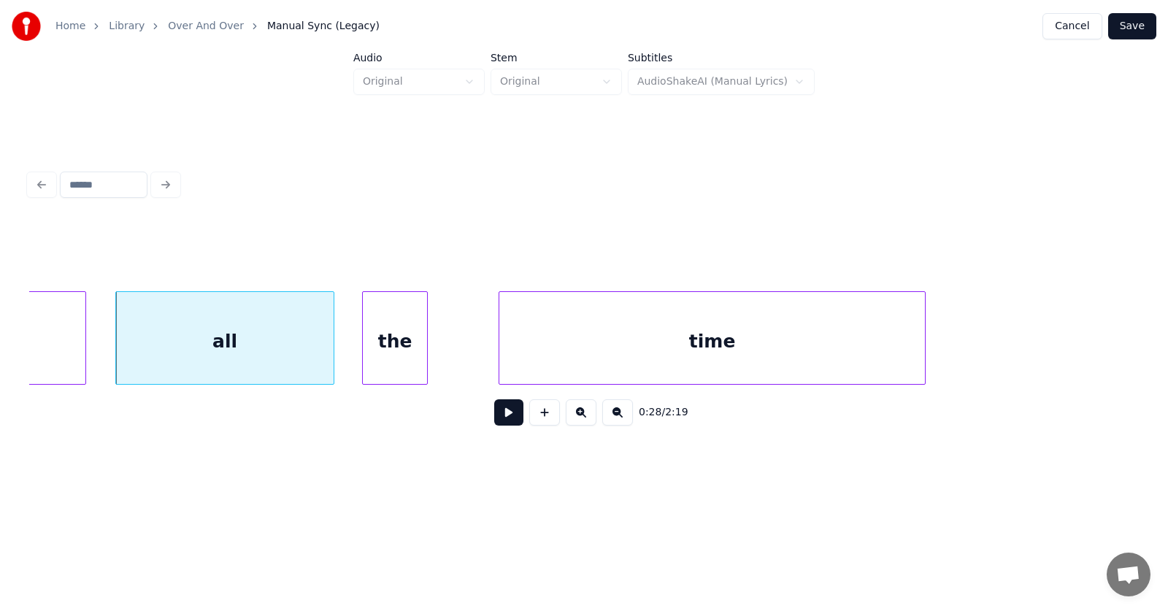
click at [385, 358] on div "the" at bounding box center [395, 341] width 64 height 99
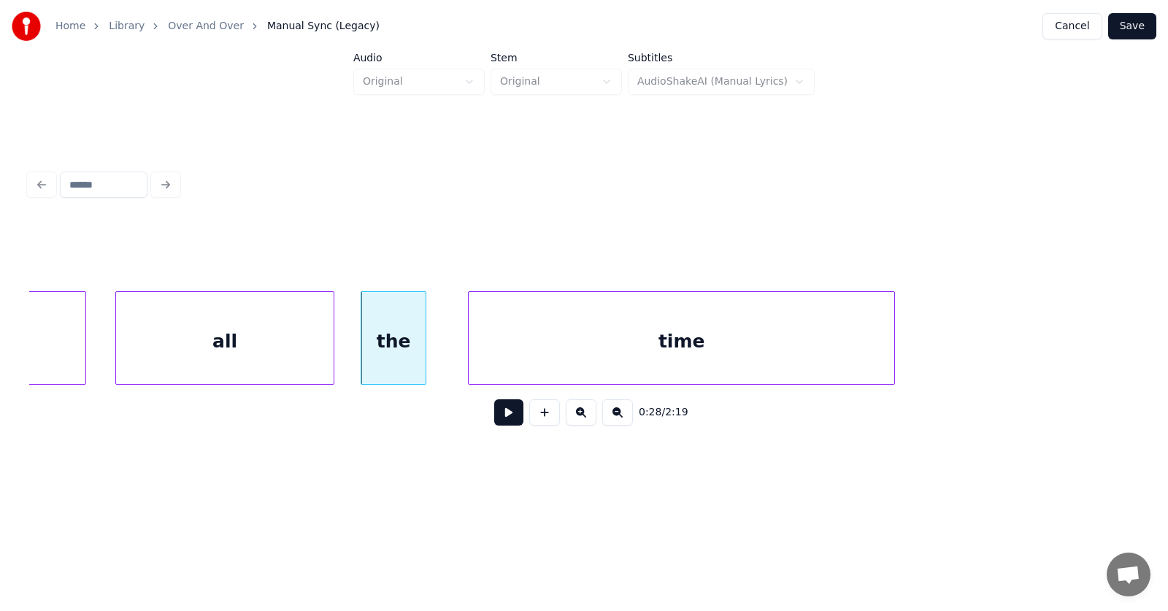
click at [566, 355] on div "time" at bounding box center [680, 341] width 425 height 99
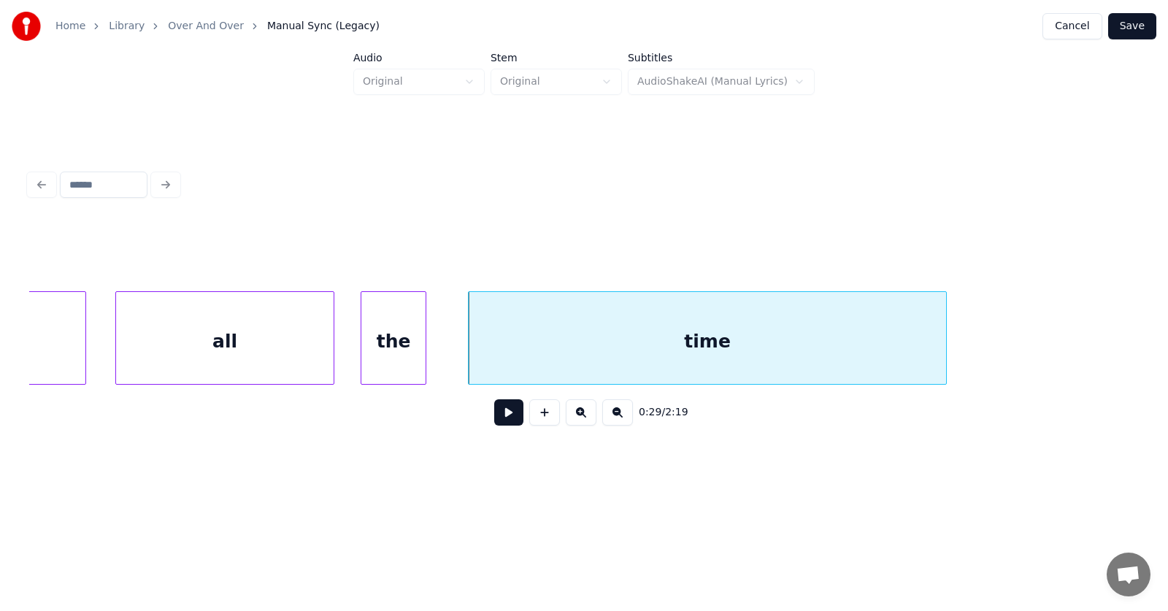
click at [942, 333] on div at bounding box center [943, 338] width 4 height 92
click at [504, 417] on button at bounding box center [508, 412] width 29 height 26
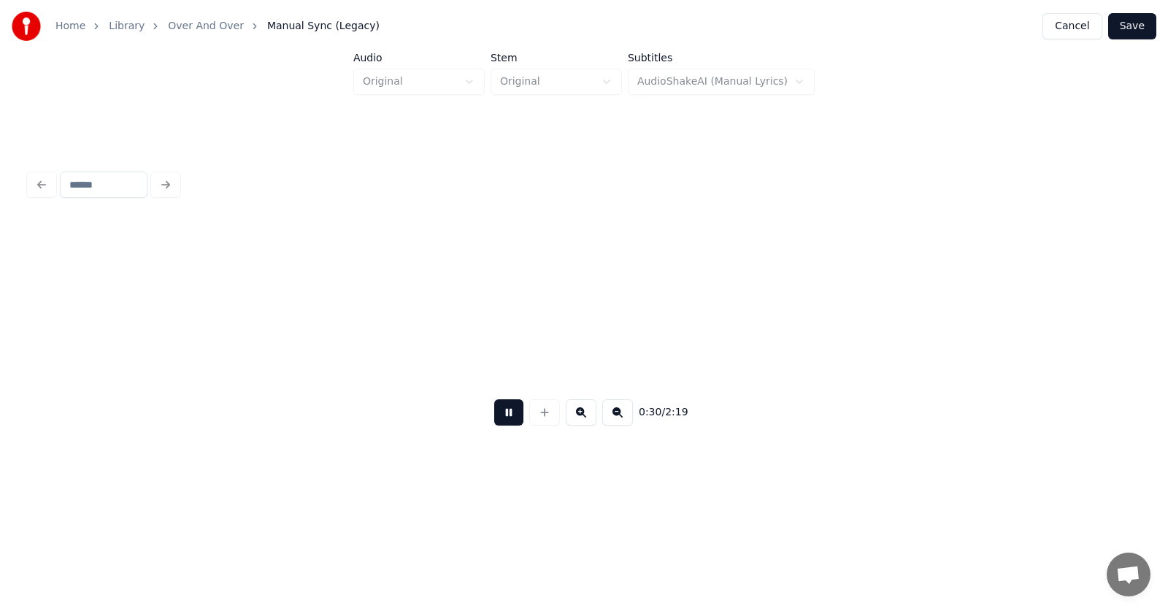
scroll to position [0, 16622]
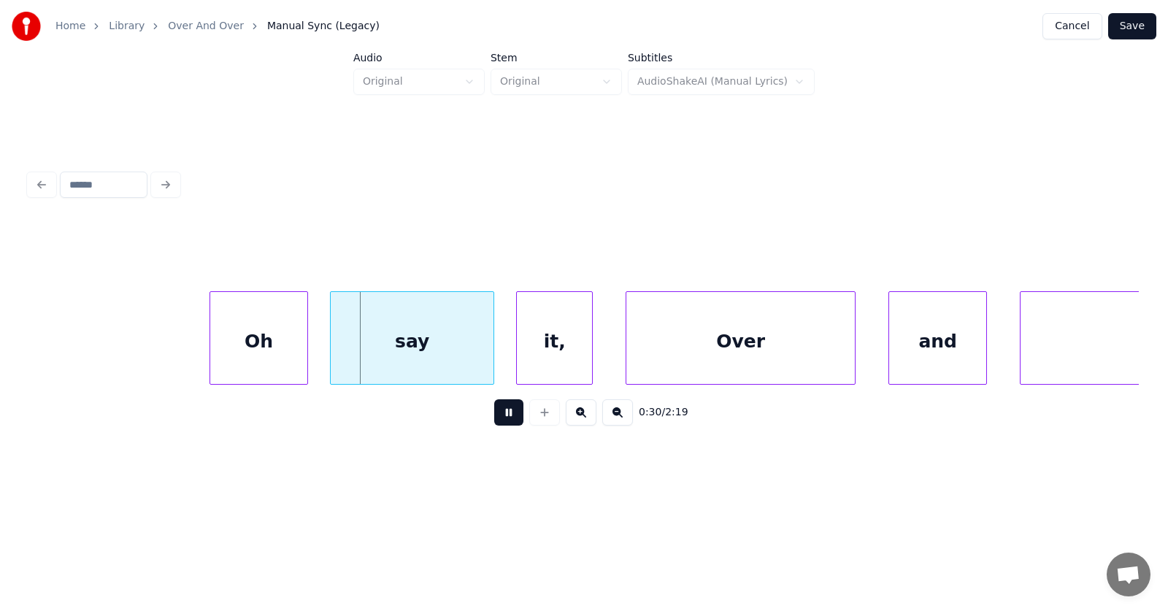
click at [504, 417] on button at bounding box center [508, 412] width 29 height 26
click at [239, 353] on div "Oh" at bounding box center [226, 341] width 97 height 99
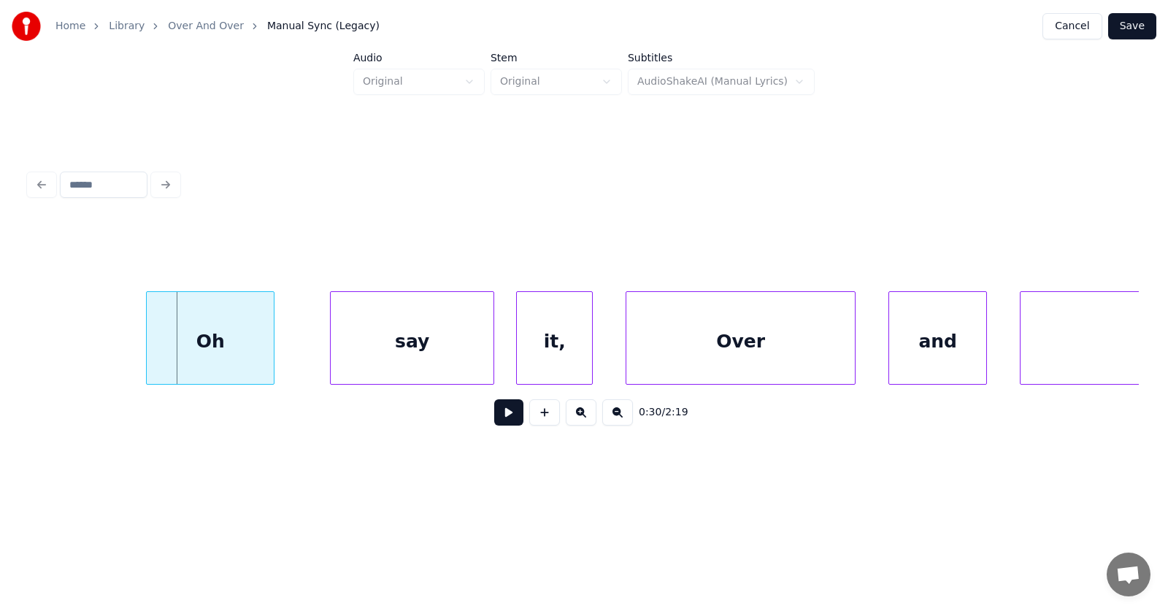
click at [147, 350] on div at bounding box center [149, 338] width 4 height 92
click at [401, 346] on div "say" at bounding box center [382, 341] width 163 height 99
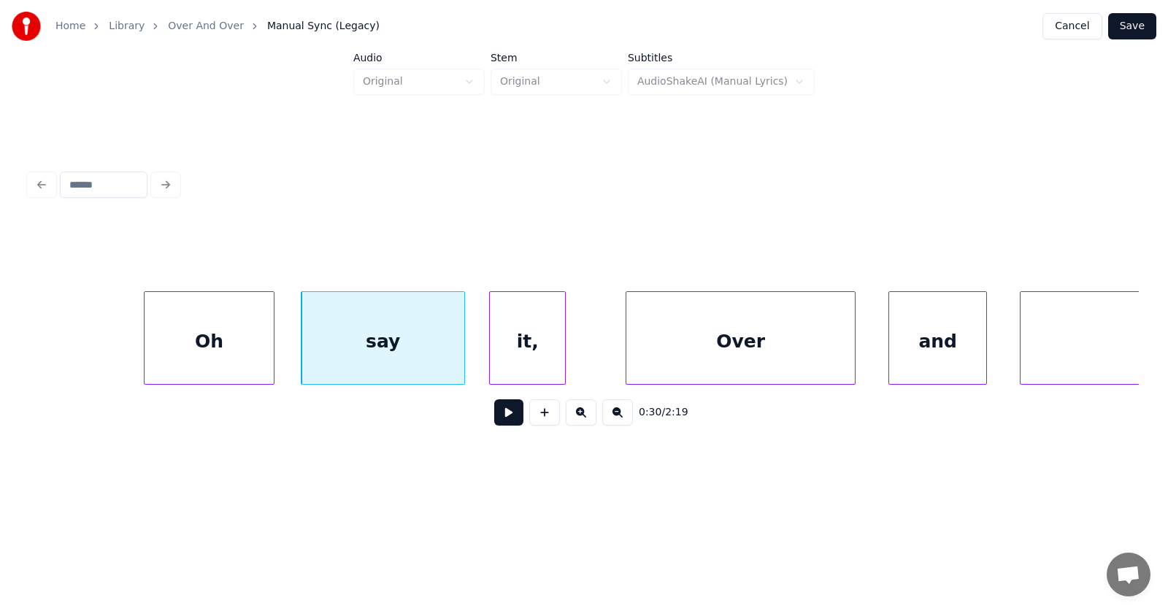
click at [530, 357] on div "it," at bounding box center [527, 341] width 75 height 99
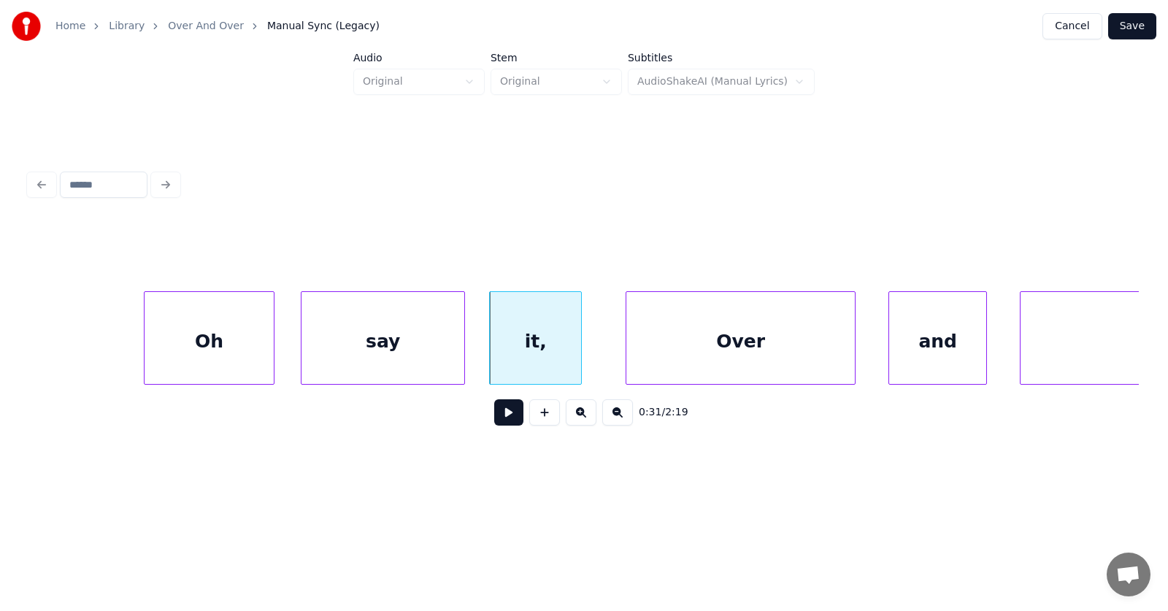
click at [577, 350] on div at bounding box center [578, 338] width 4 height 92
click at [472, 356] on div at bounding box center [470, 338] width 4 height 92
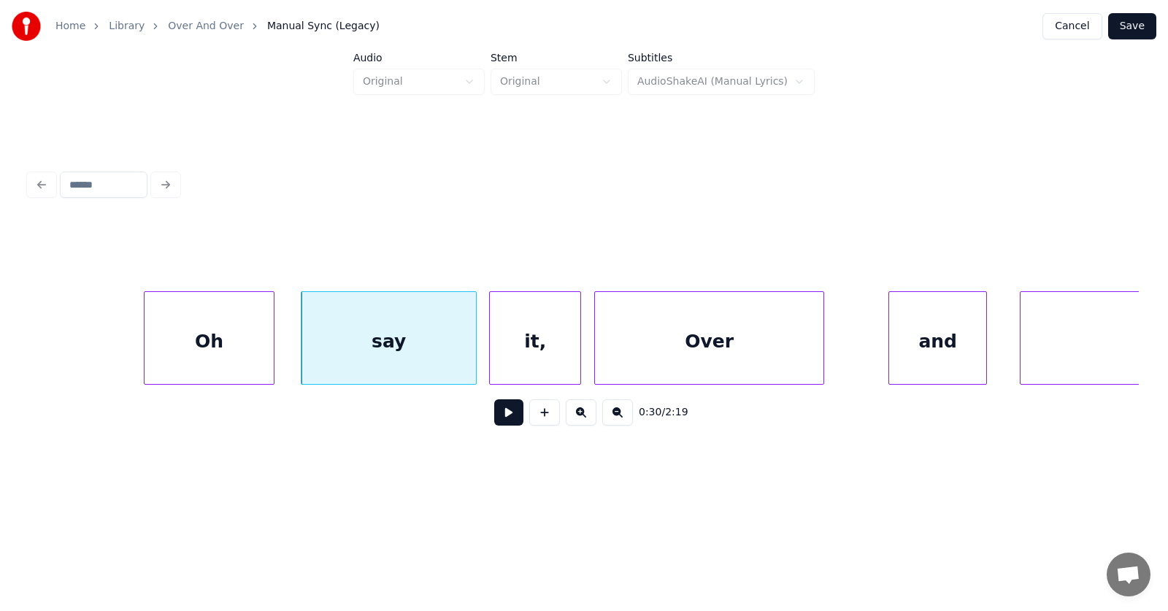
click at [647, 349] on div "Over" at bounding box center [709, 341] width 228 height 99
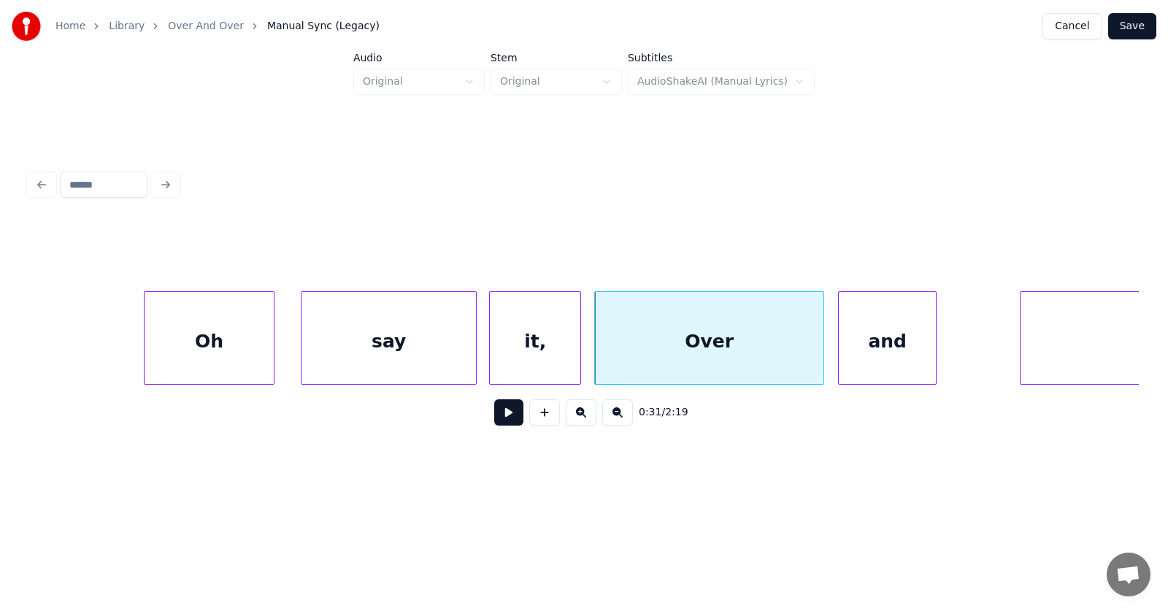
click at [865, 355] on div "and" at bounding box center [886, 341] width 97 height 99
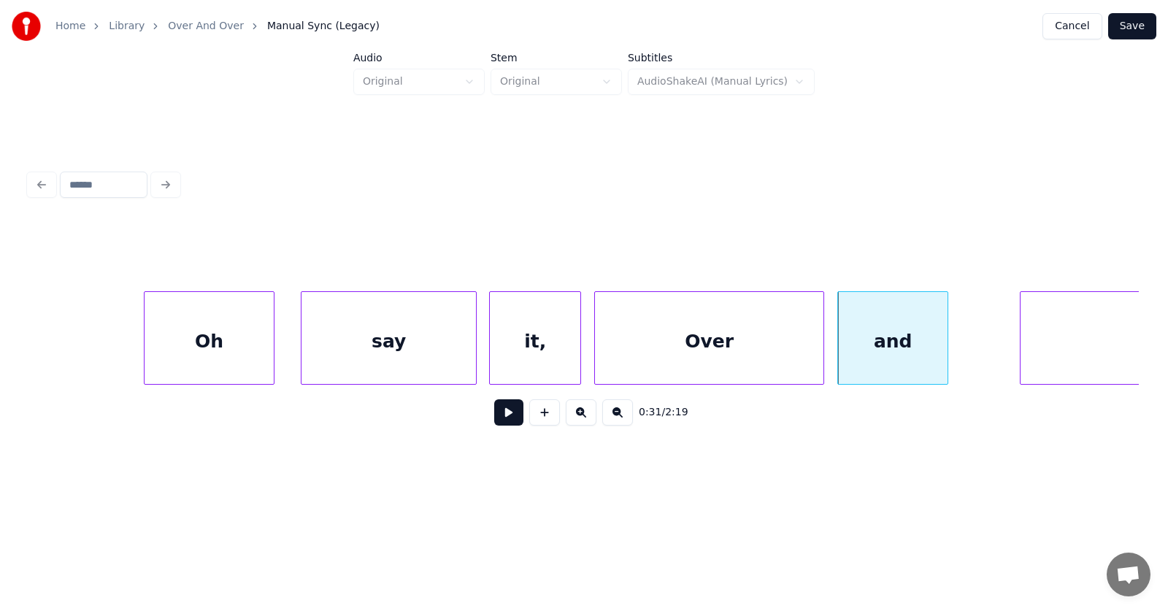
click at [947, 342] on div at bounding box center [945, 338] width 4 height 92
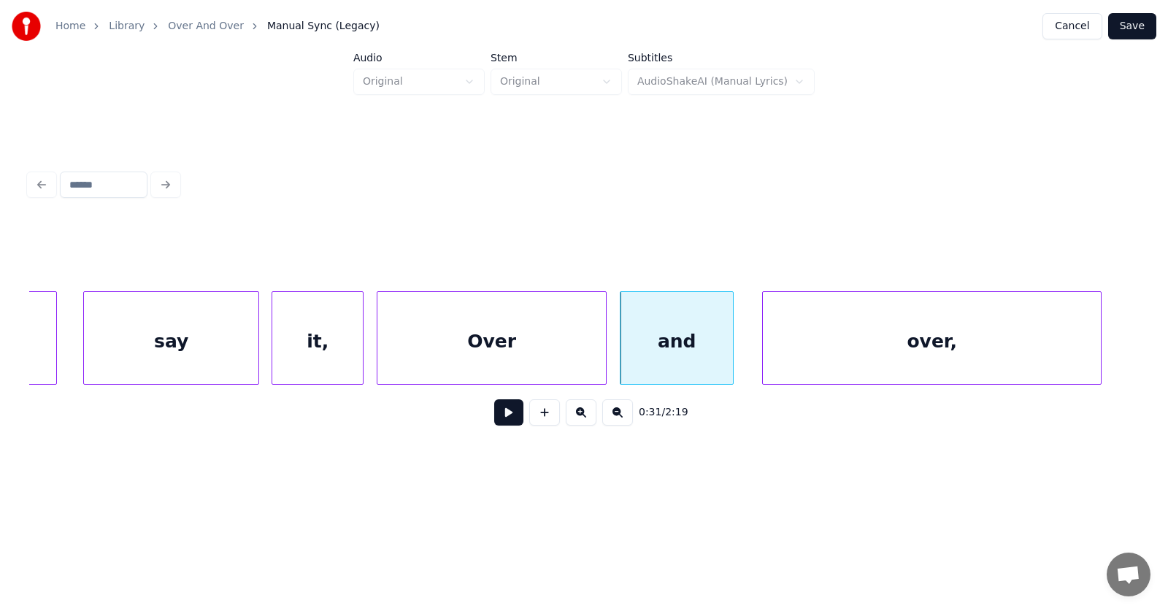
click at [1007, 347] on div "over," at bounding box center [932, 341] width 338 height 99
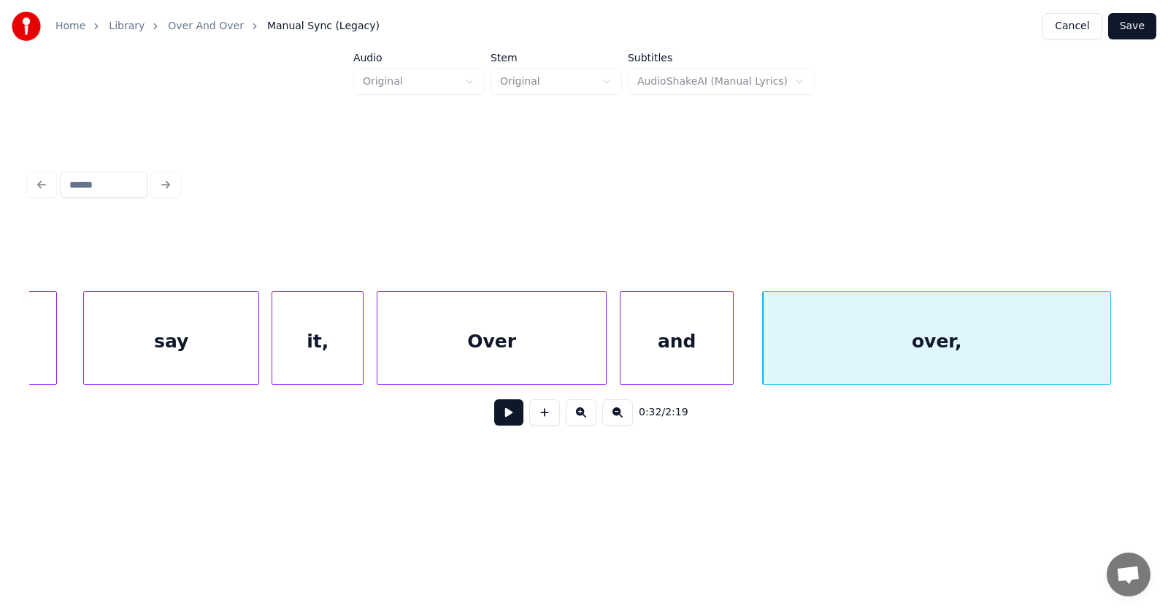
click at [1110, 339] on div at bounding box center [1108, 338] width 4 height 92
click at [499, 420] on button at bounding box center [508, 412] width 29 height 26
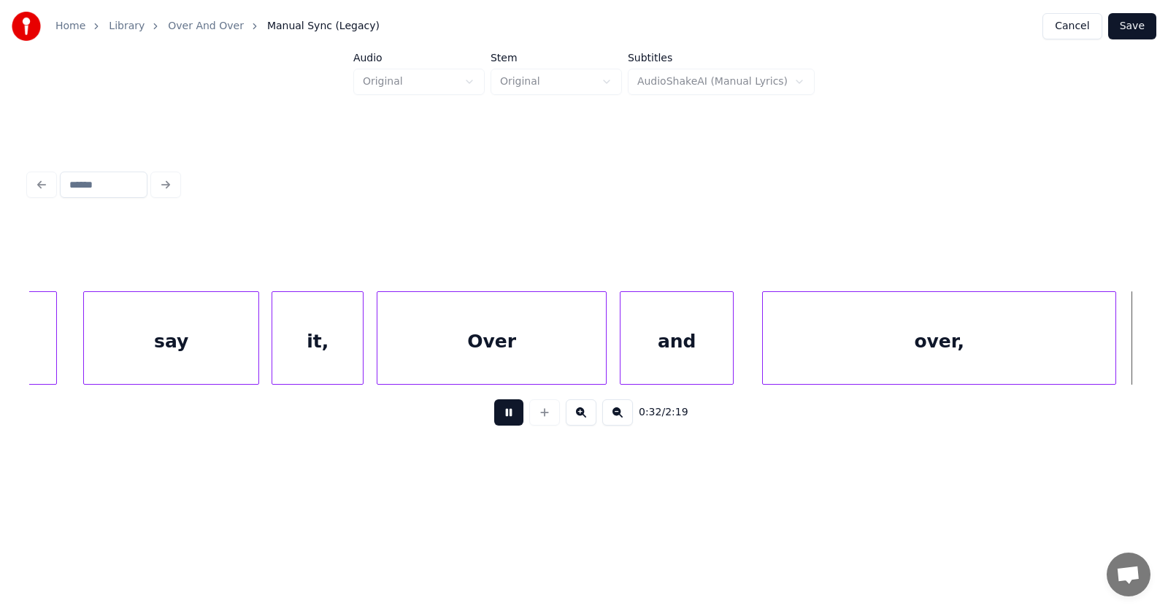
scroll to position [0, 17952]
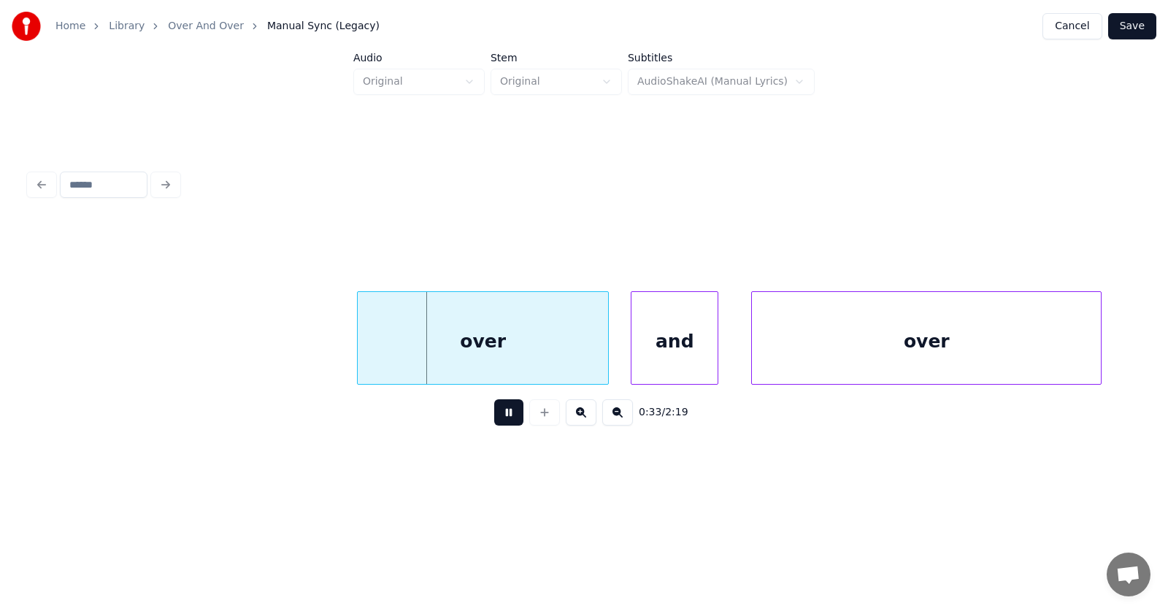
click at [499, 420] on button at bounding box center [508, 412] width 29 height 26
click at [439, 352] on div "over" at bounding box center [453, 341] width 250 height 99
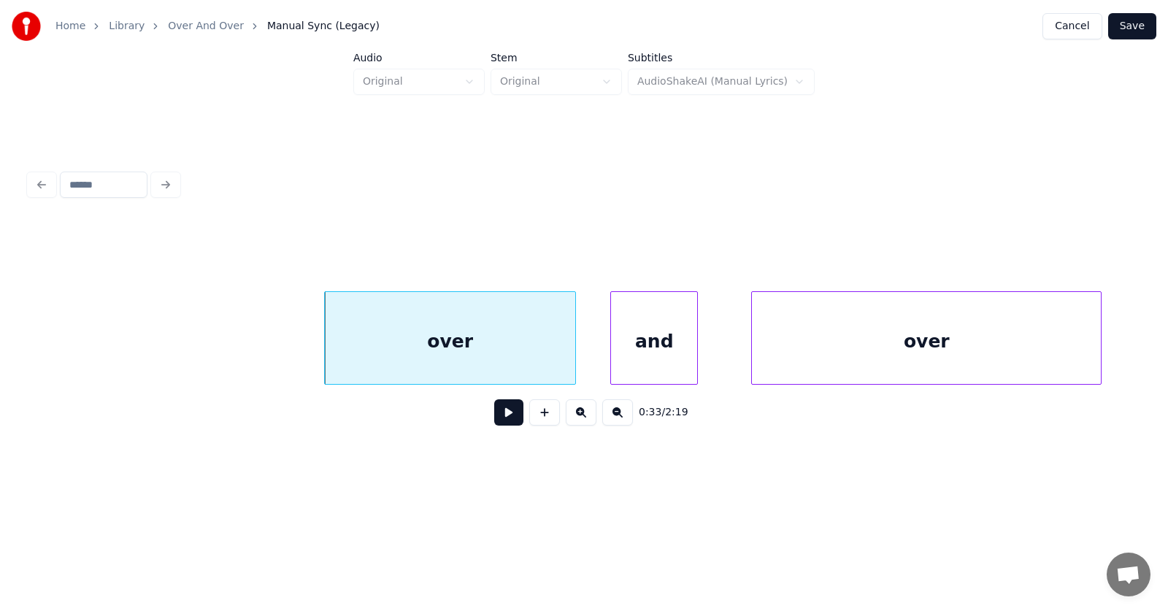
click at [666, 366] on div "and" at bounding box center [654, 341] width 86 height 99
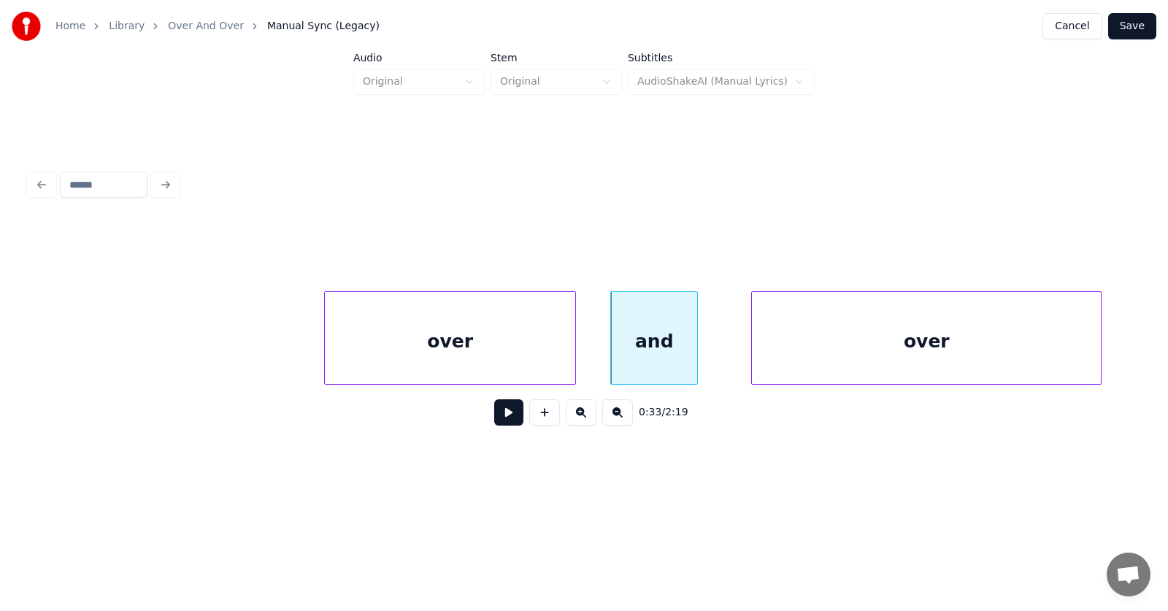
drag, startPoint x: 609, startPoint y: 349, endPoint x: 592, endPoint y: 351, distance: 16.9
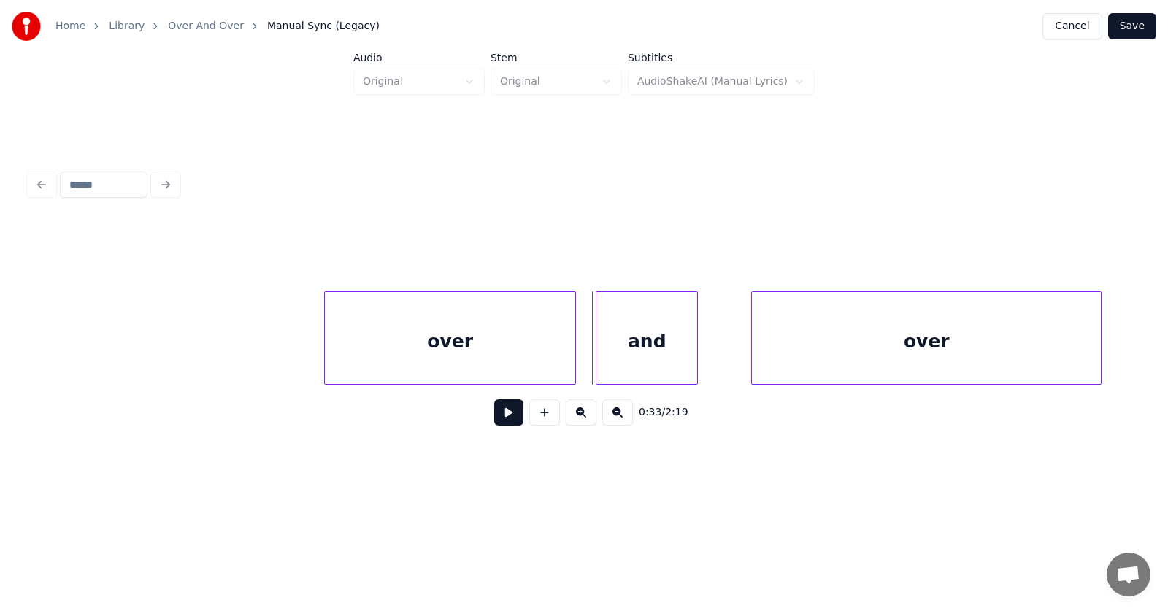
click at [596, 352] on div at bounding box center [598, 338] width 4 height 92
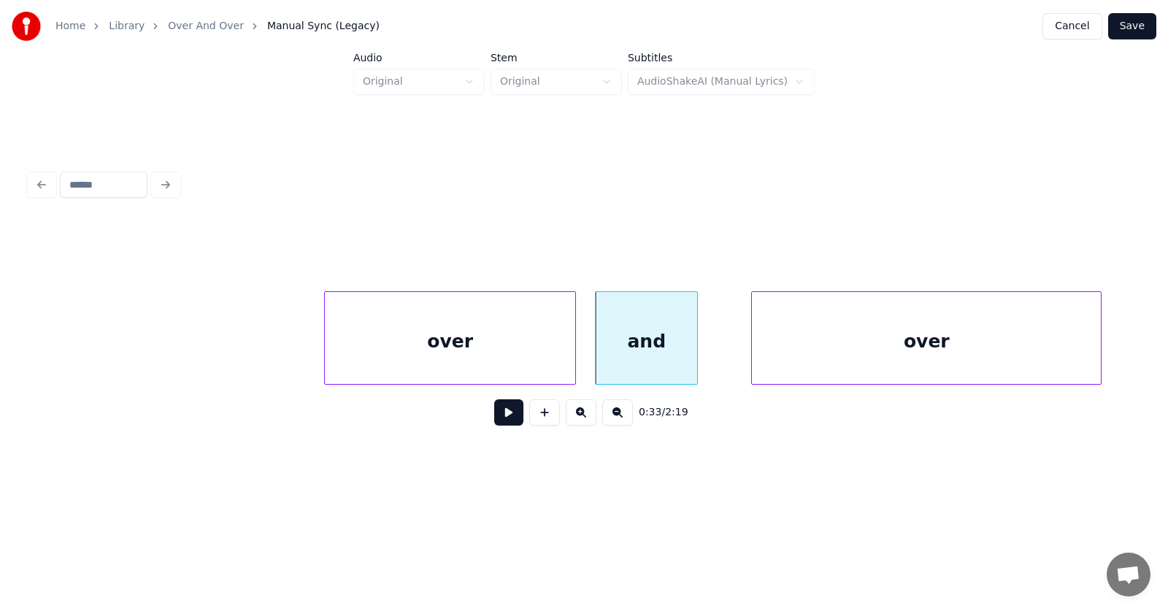
click at [576, 353] on div "over" at bounding box center [450, 337] width 252 height 93
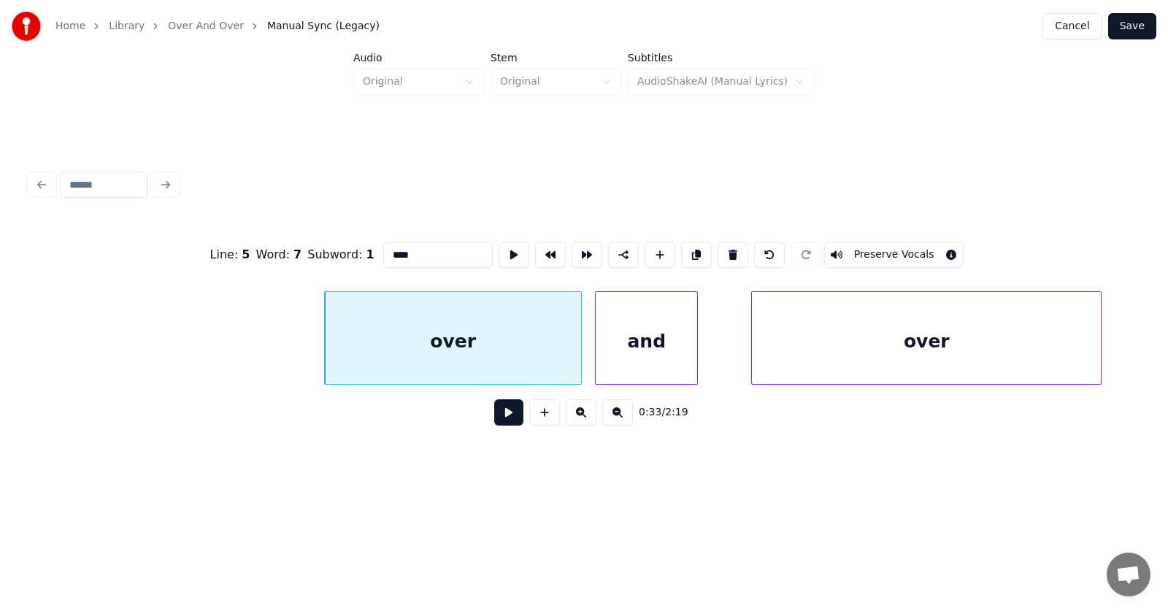
click at [578, 353] on div at bounding box center [578, 338] width 4 height 92
click at [758, 357] on div "over" at bounding box center [892, 341] width 349 height 99
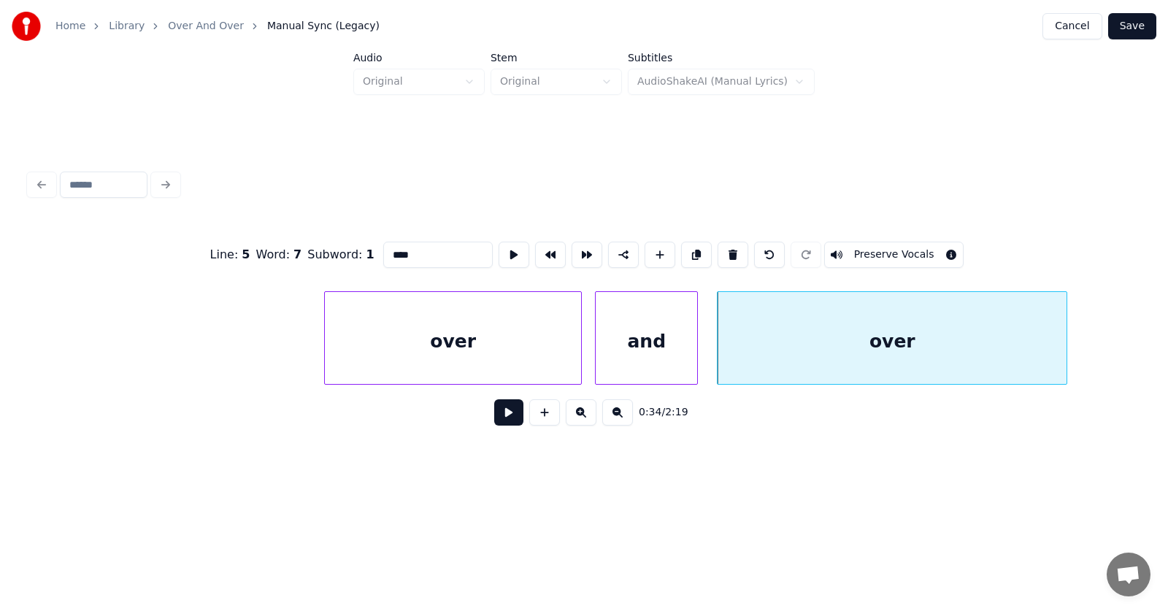
click at [506, 421] on button at bounding box center [508, 412] width 29 height 26
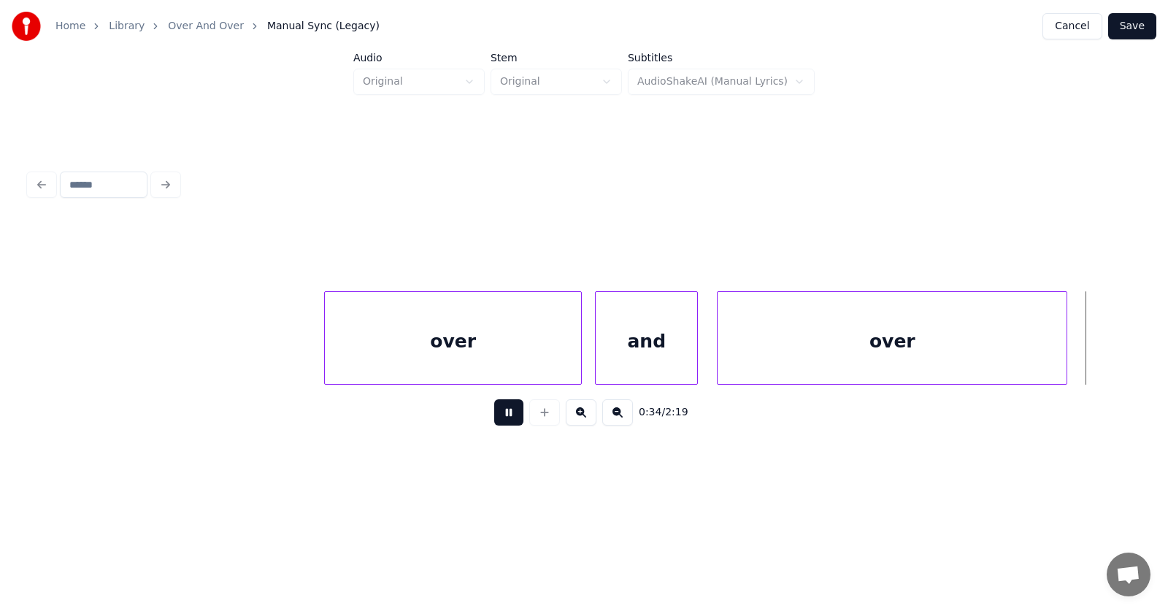
scroll to position [0, 19068]
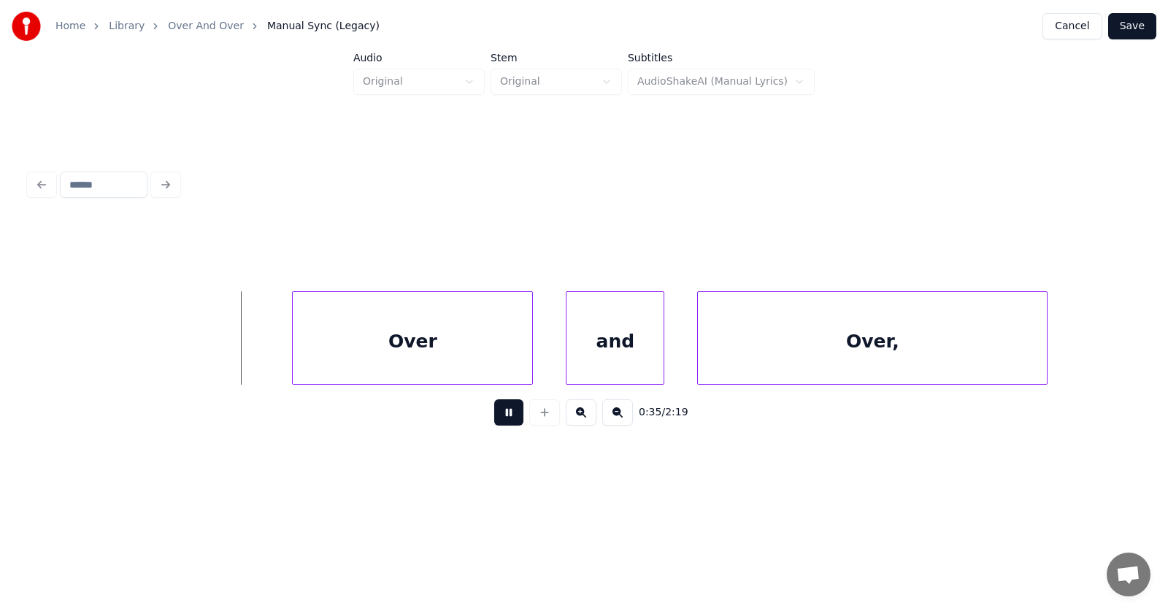
click at [506, 421] on button at bounding box center [508, 412] width 29 height 26
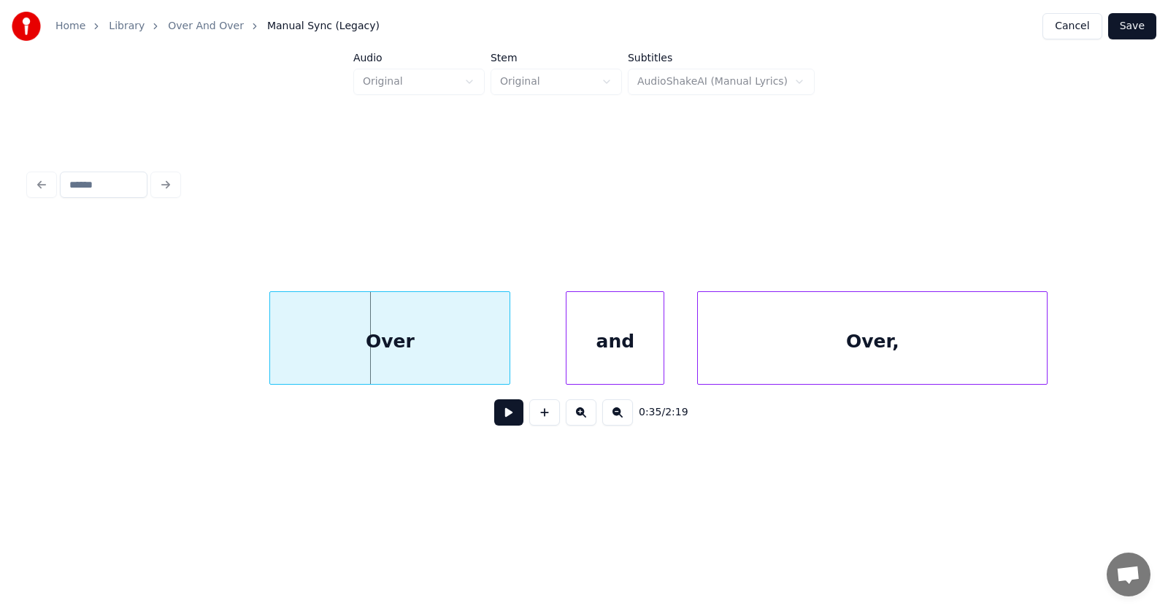
click at [420, 361] on div "Over" at bounding box center [389, 341] width 239 height 99
click at [539, 366] on div "and" at bounding box center [574, 341] width 97 height 99
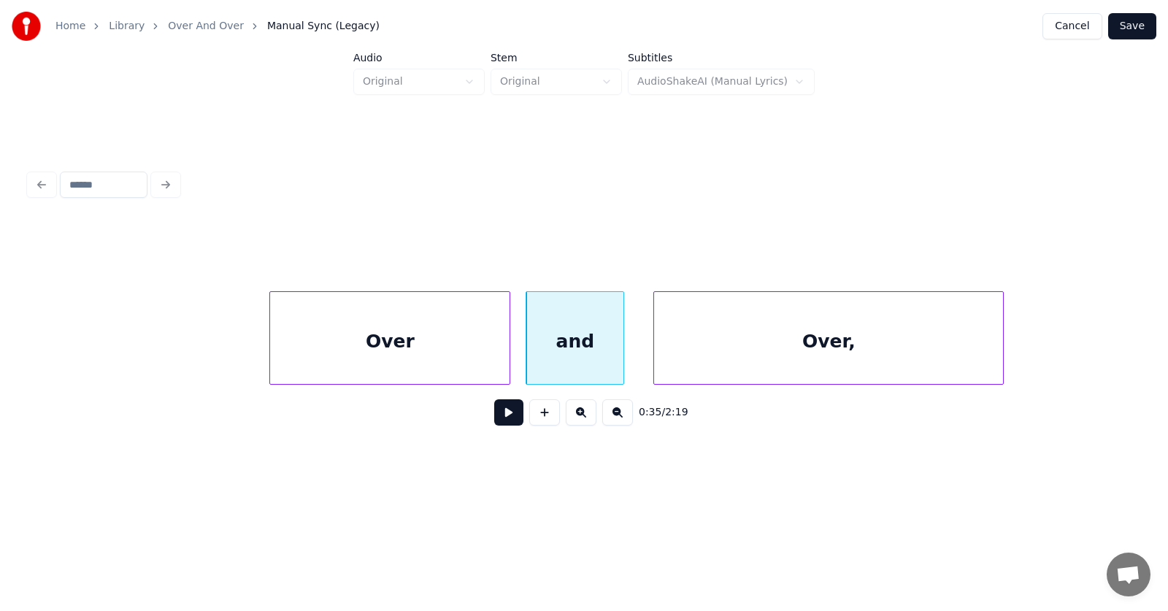
click at [725, 358] on div "Over," at bounding box center [828, 341] width 349 height 99
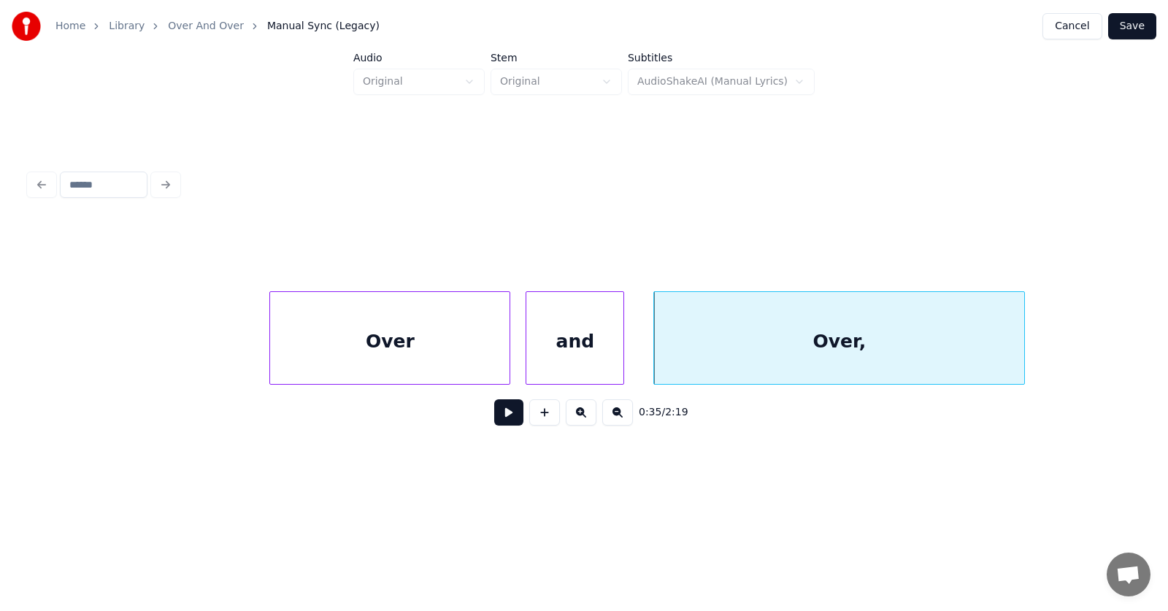
click at [1024, 336] on div at bounding box center [1021, 338] width 4 height 92
click at [497, 420] on button at bounding box center [508, 412] width 29 height 26
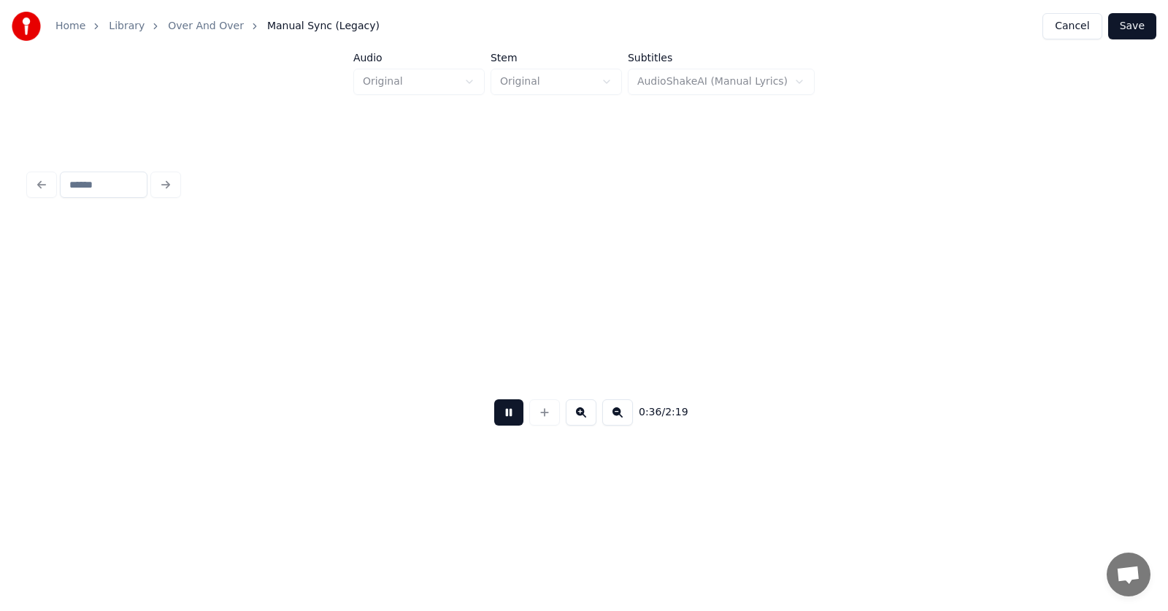
scroll to position [0, 20180]
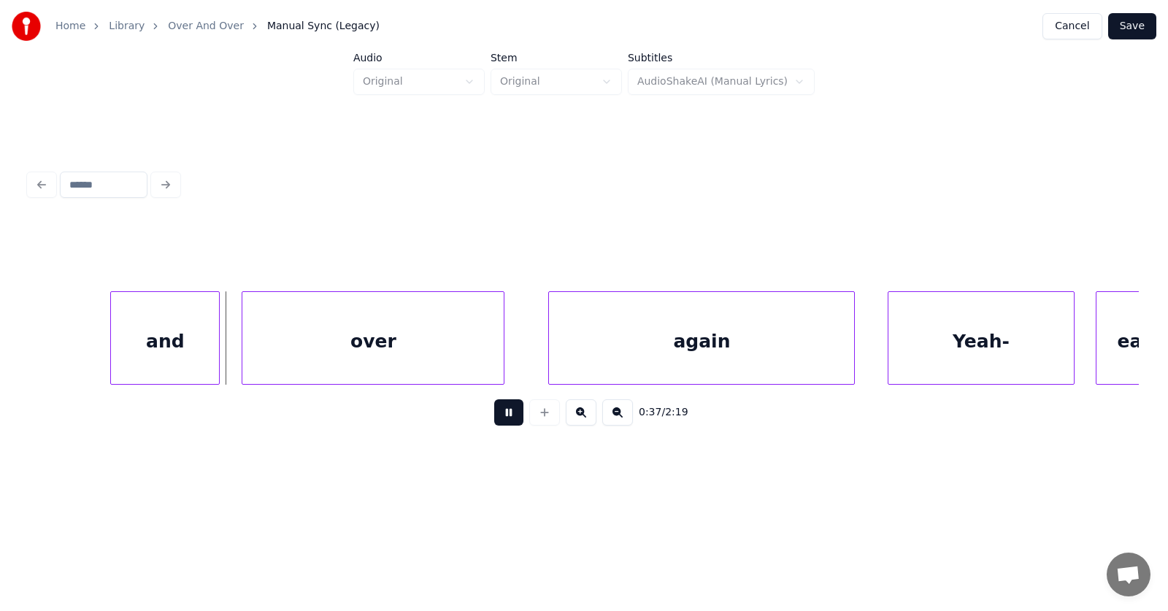
click at [498, 420] on button at bounding box center [508, 412] width 29 height 26
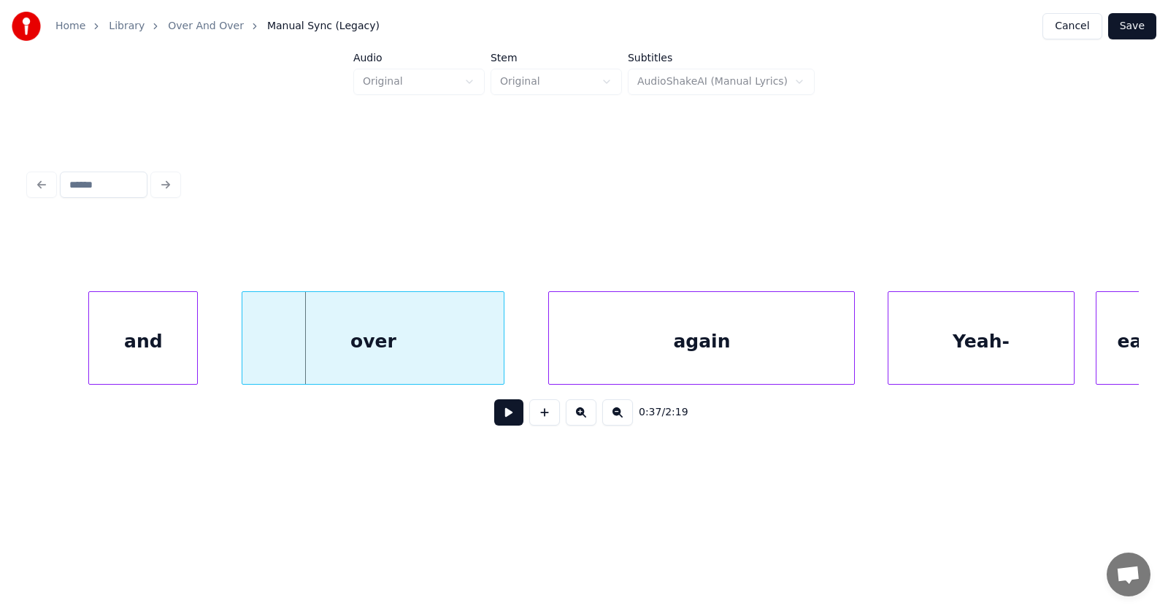
click at [142, 355] on div "and" at bounding box center [143, 341] width 108 height 99
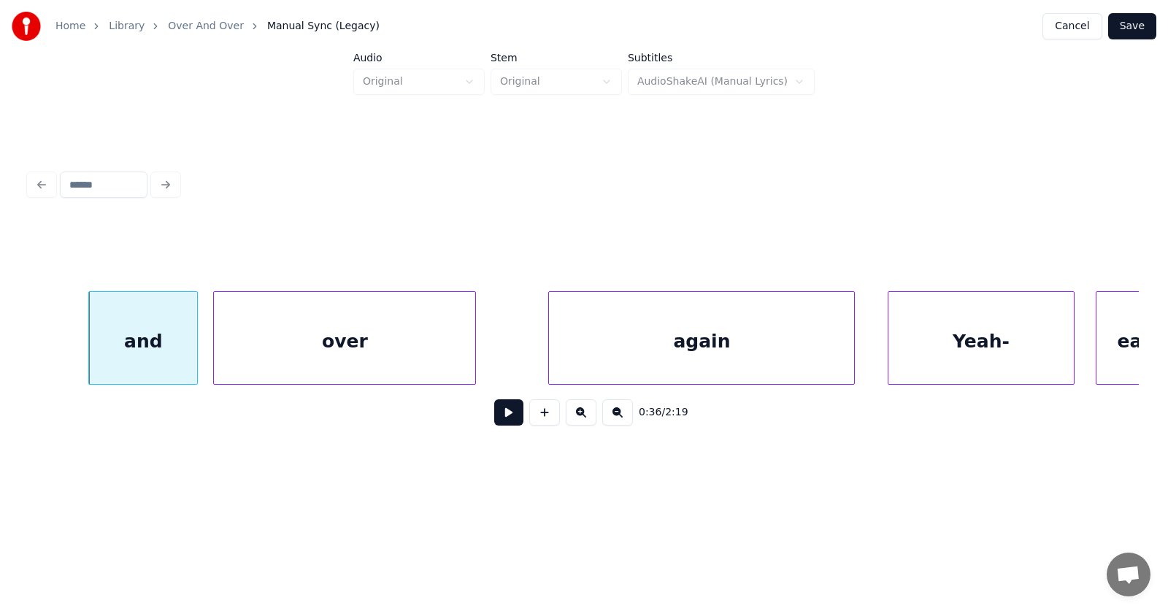
click at [278, 365] on div "over" at bounding box center [344, 341] width 261 height 99
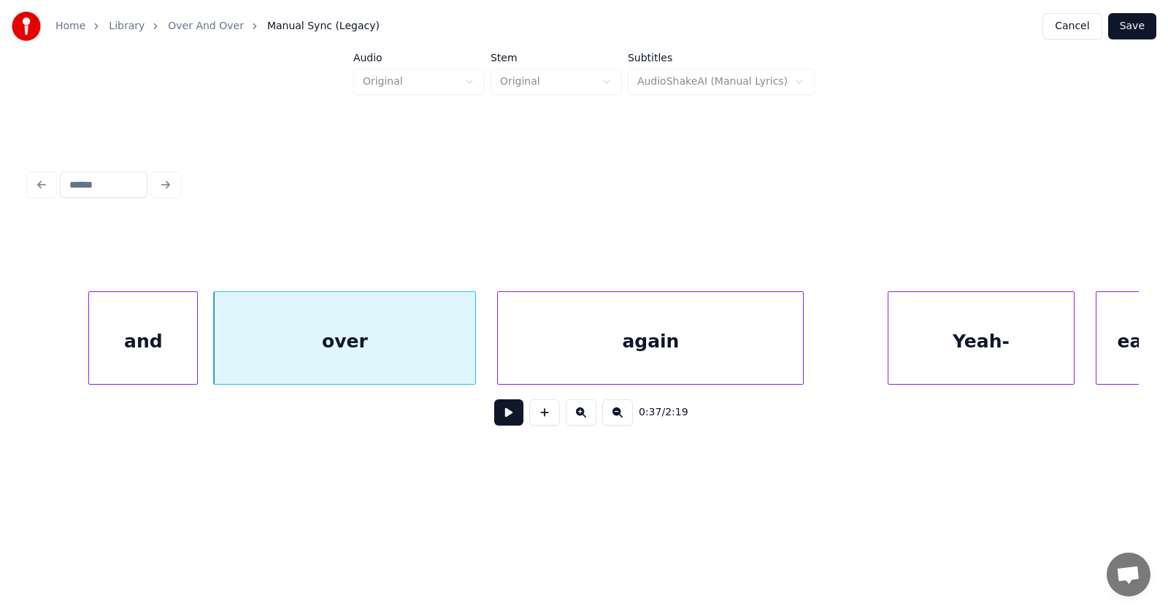
click at [531, 354] on div "again" at bounding box center [650, 341] width 305 height 99
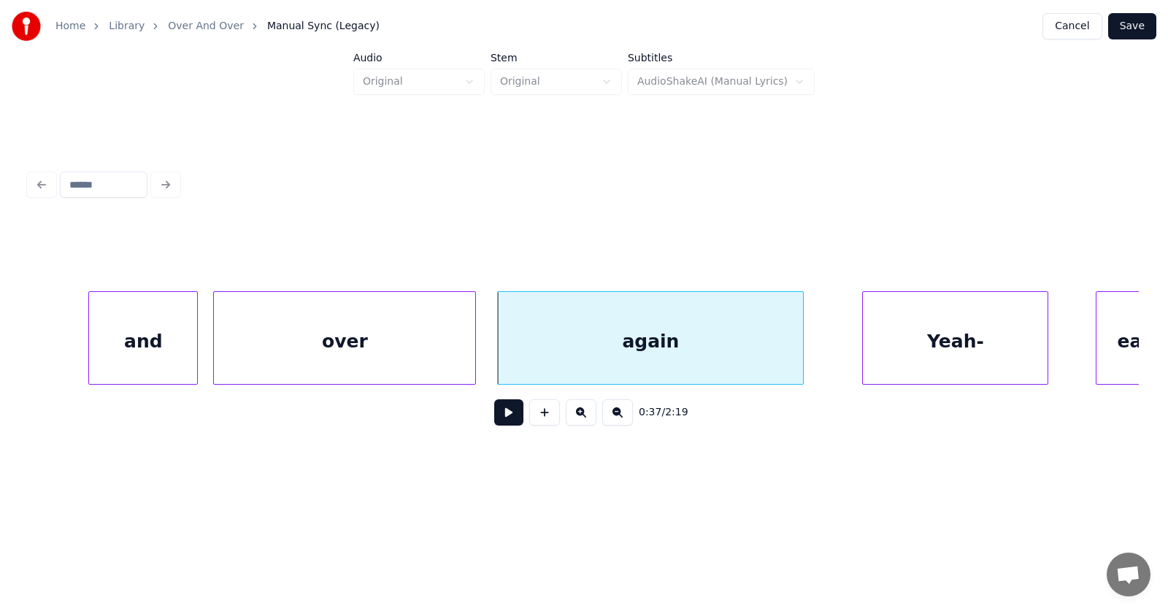
click at [949, 334] on div "Yeah-" at bounding box center [955, 341] width 185 height 99
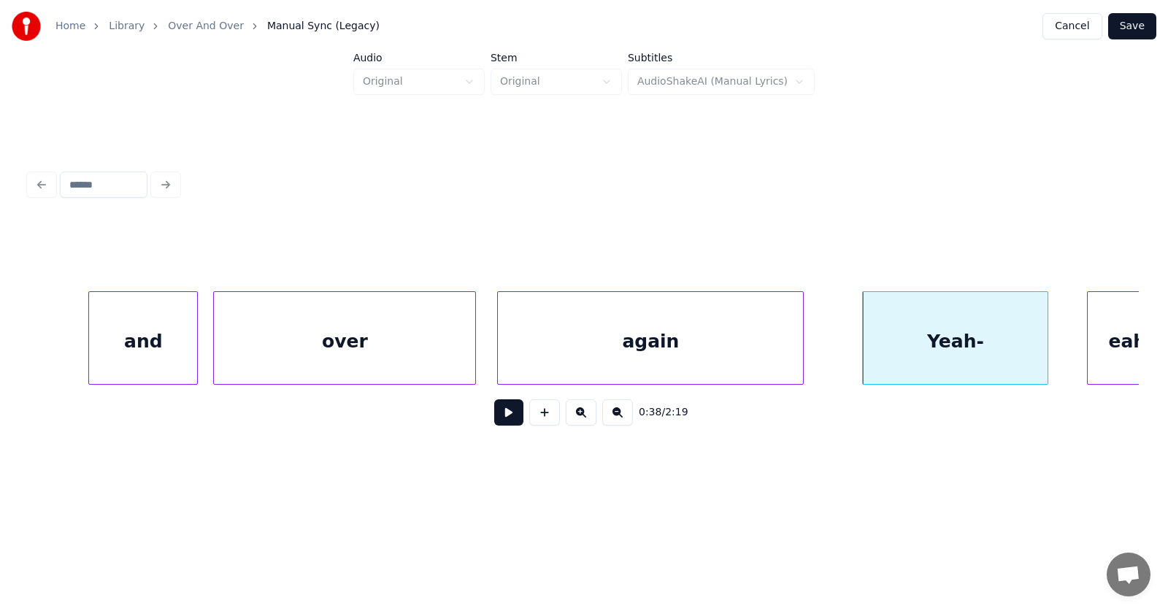
scroll to position [0, 20222]
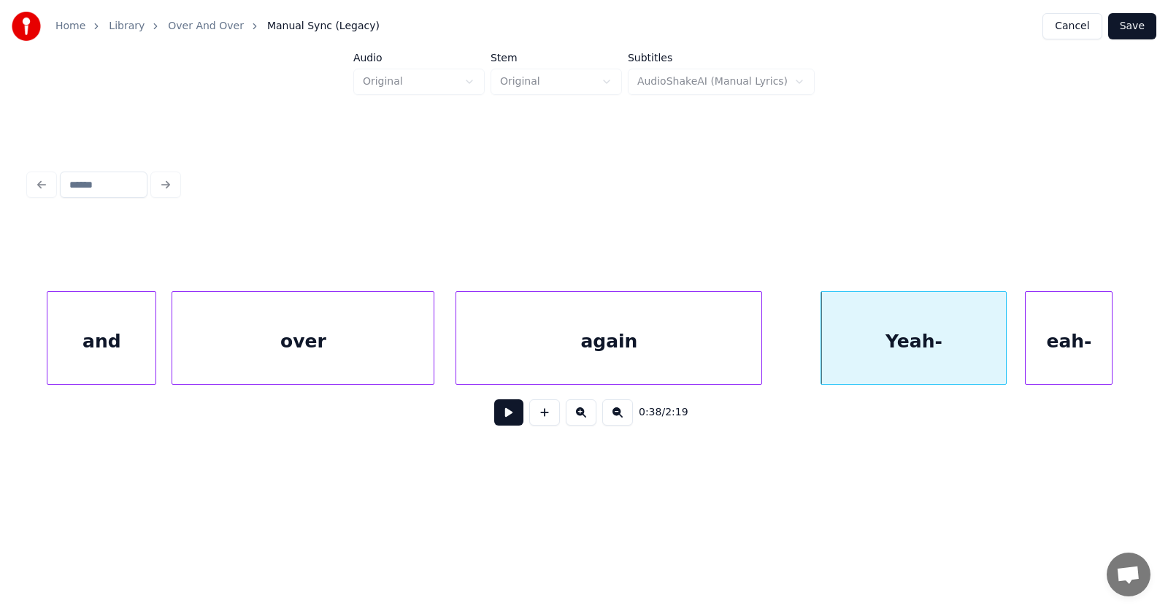
click at [1087, 328] on div "eah-" at bounding box center [1068, 341] width 86 height 99
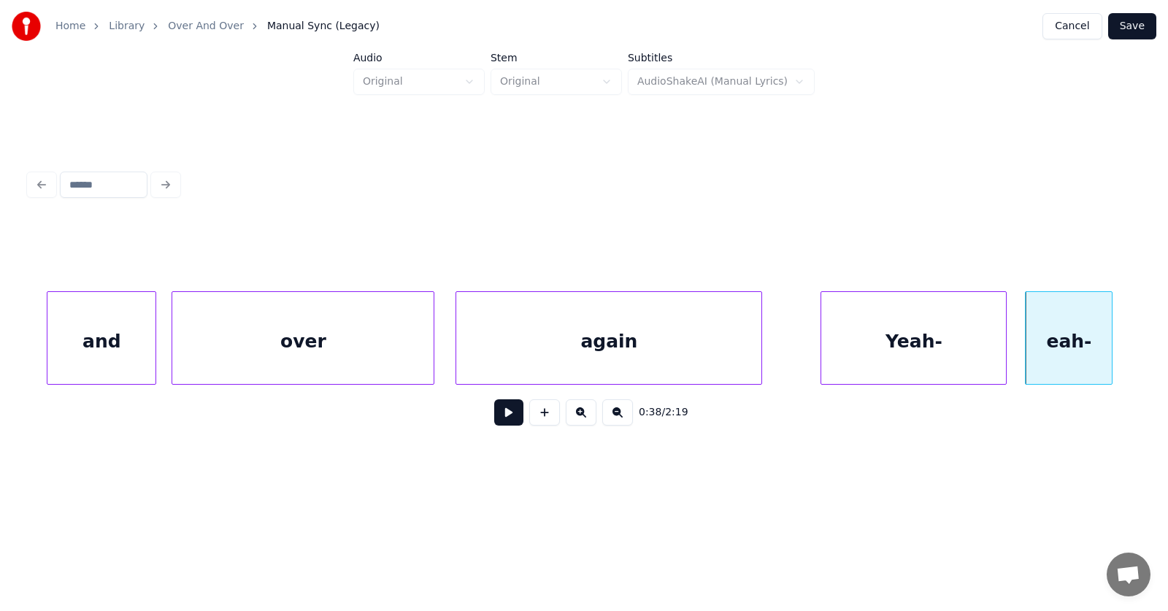
click at [576, 342] on div "again" at bounding box center [608, 341] width 305 height 99
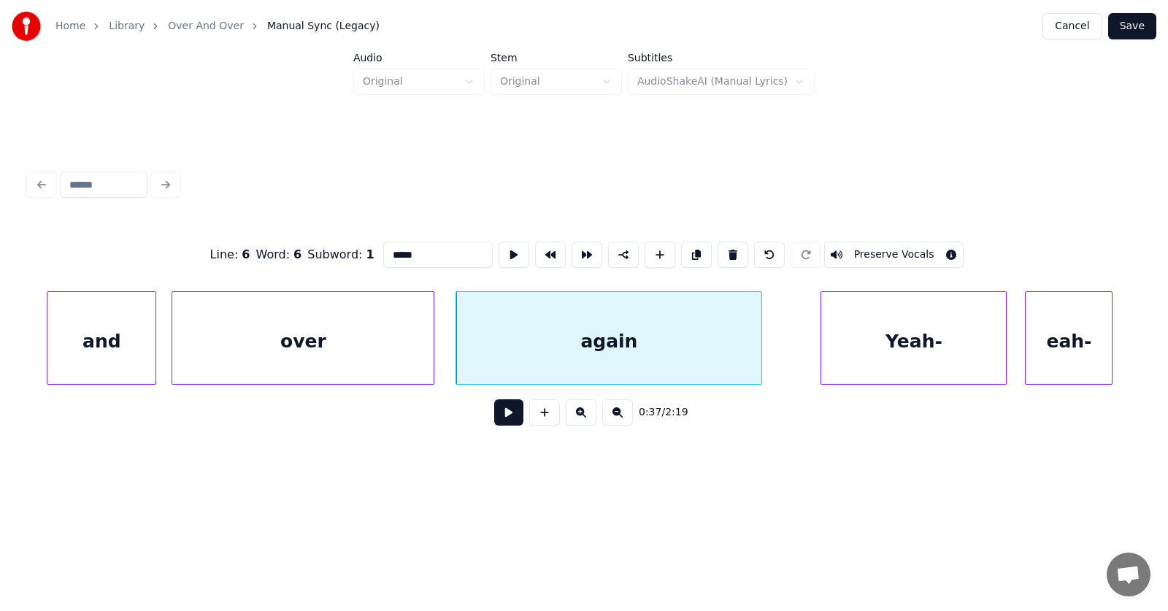
click at [497, 423] on button at bounding box center [508, 412] width 29 height 26
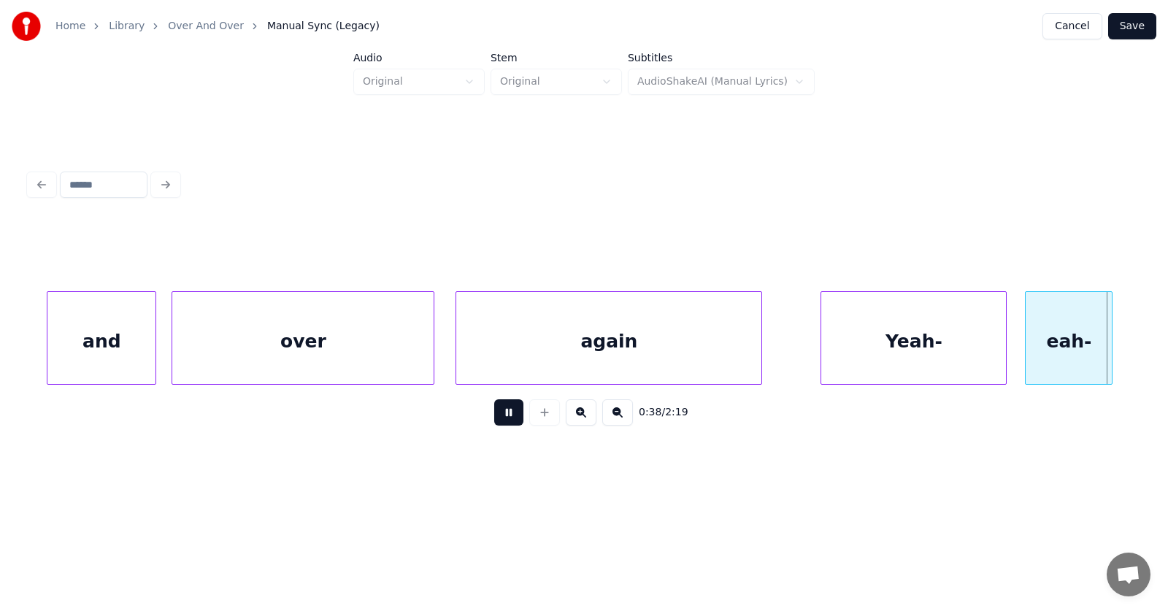
click at [497, 423] on button at bounding box center [508, 412] width 29 height 26
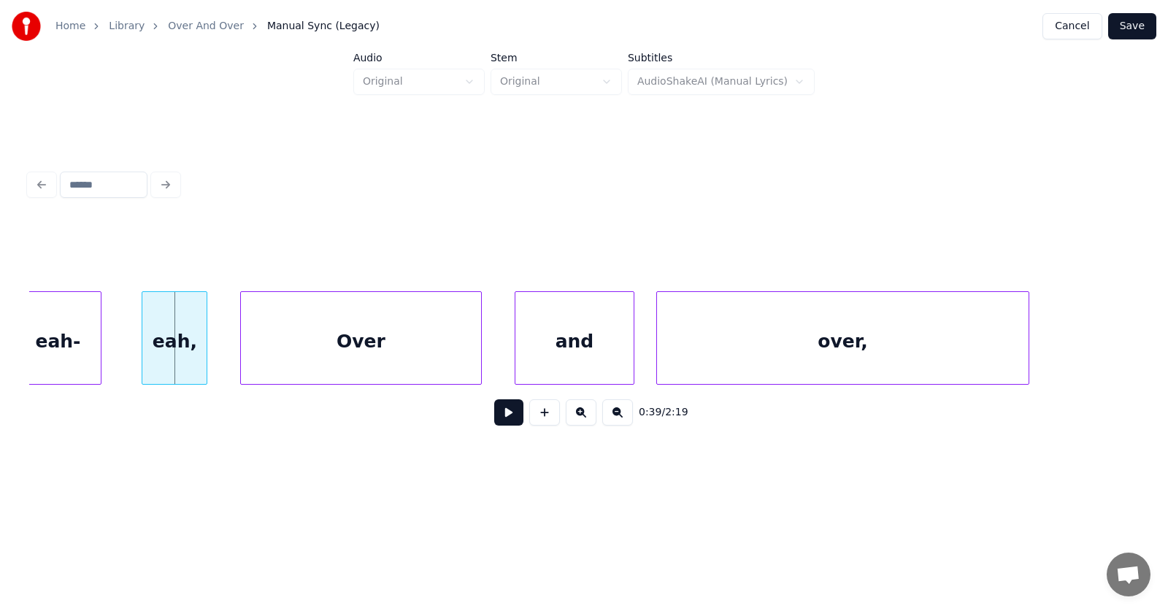
scroll to position [0, 21027]
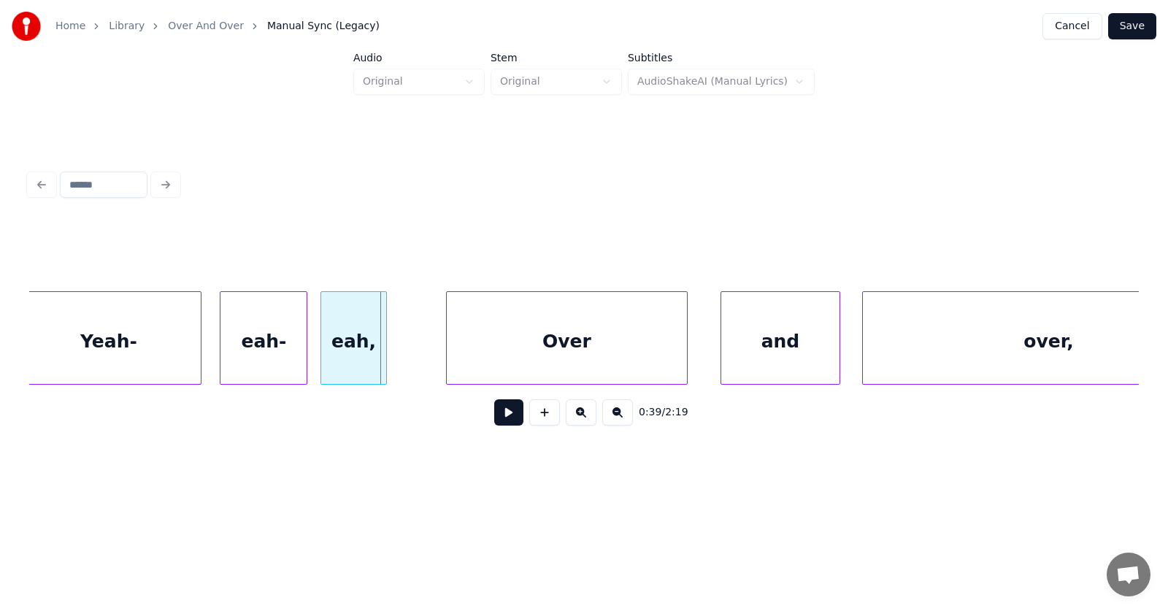
click at [336, 354] on div "eah," at bounding box center [353, 341] width 64 height 99
click at [126, 344] on div "Yeah-" at bounding box center [108, 341] width 185 height 99
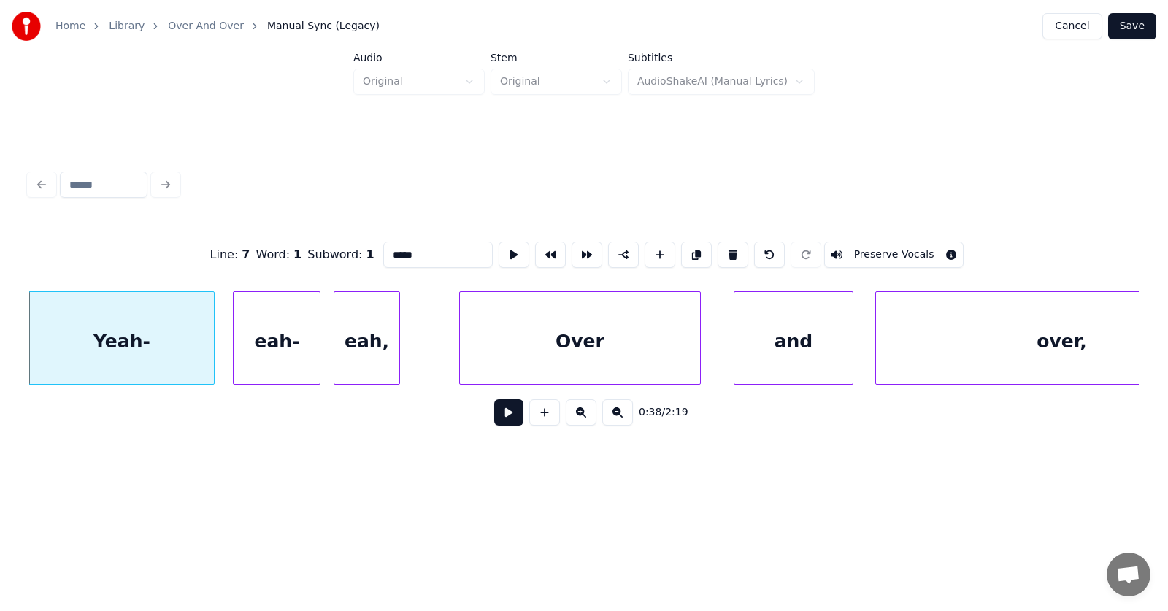
click at [494, 420] on button at bounding box center [508, 412] width 29 height 26
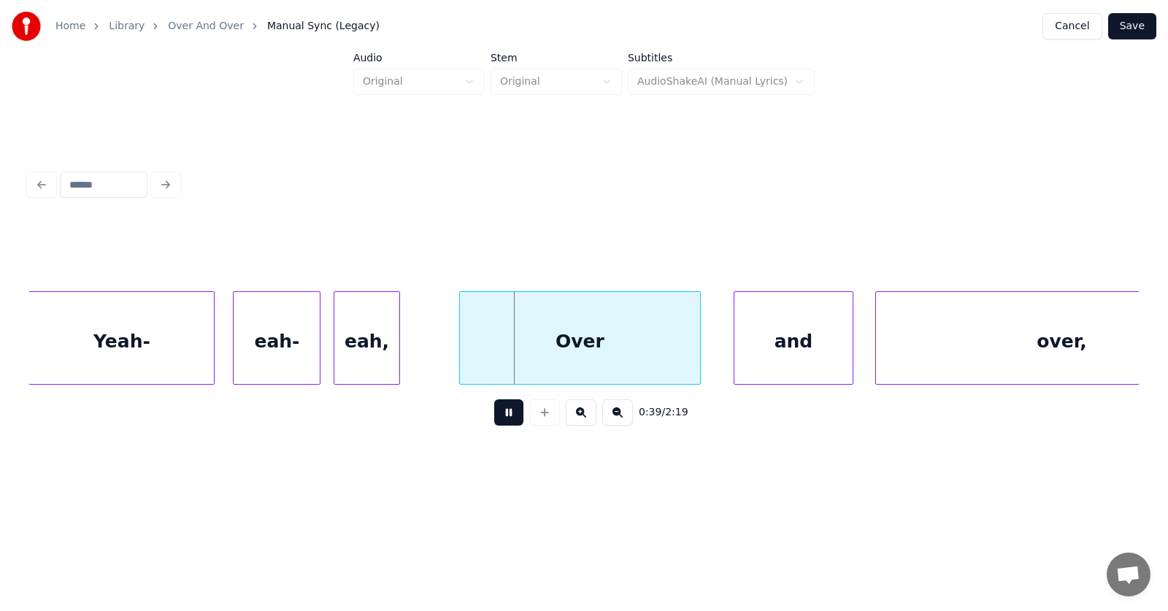
click at [494, 420] on button at bounding box center [508, 412] width 29 height 26
click at [501, 360] on div "Over" at bounding box center [550, 341] width 239 height 99
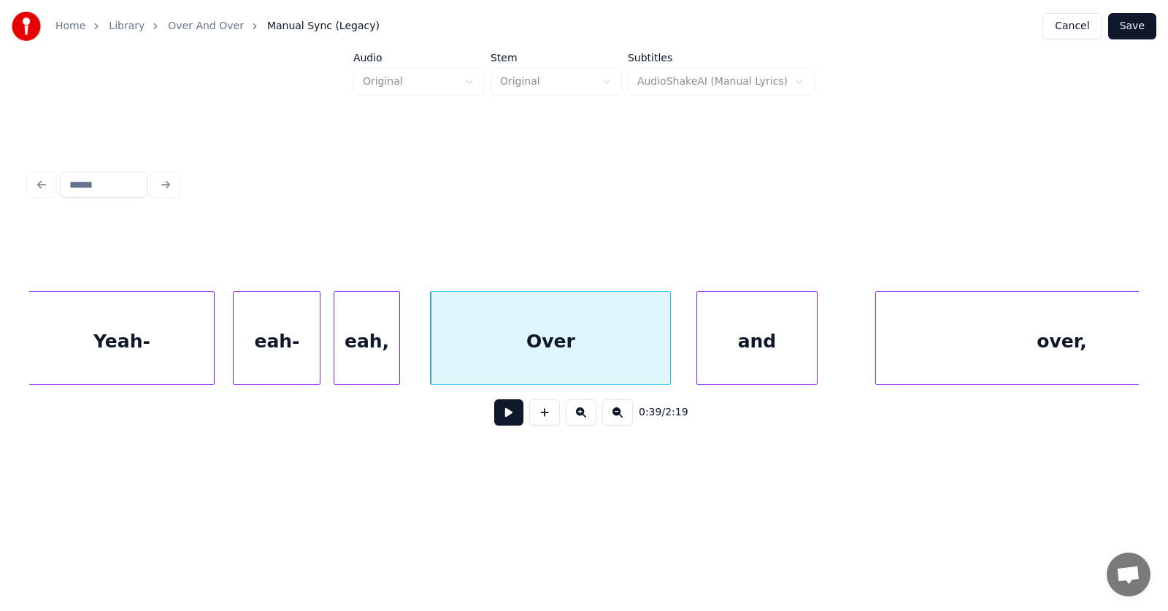
click at [758, 349] on div "and" at bounding box center [756, 341] width 119 height 99
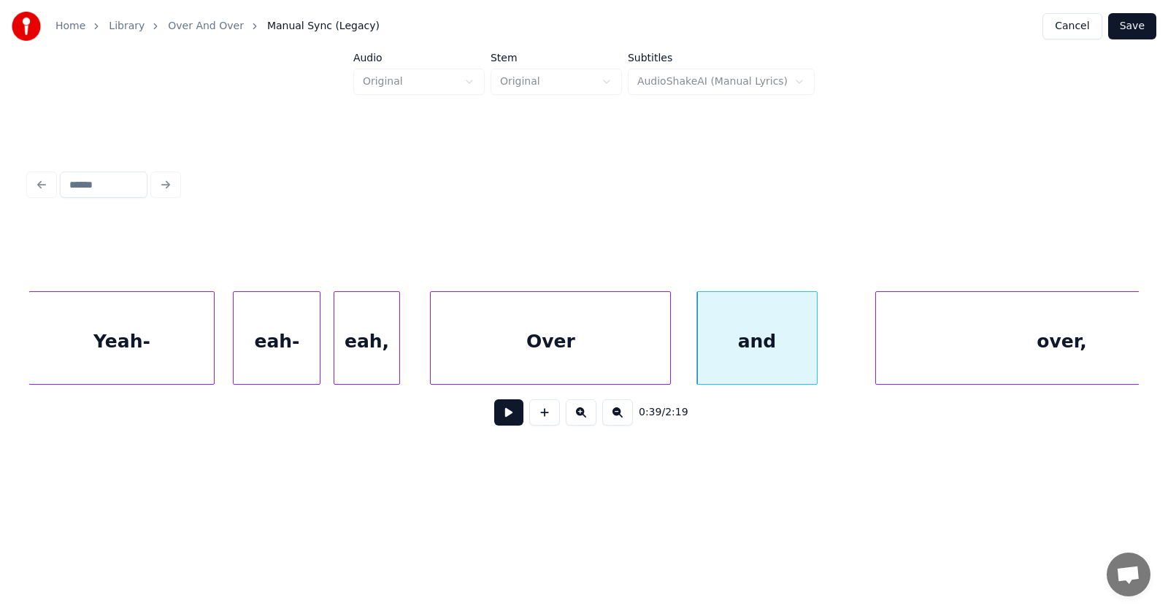
scroll to position [0, 21117]
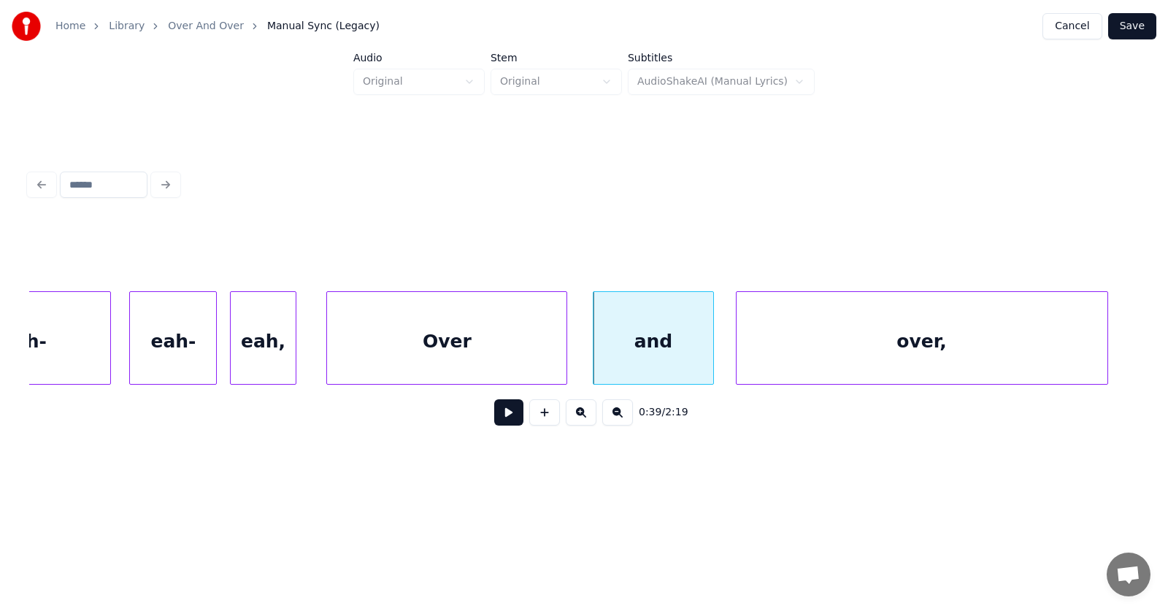
click at [948, 343] on div "over," at bounding box center [921, 341] width 371 height 99
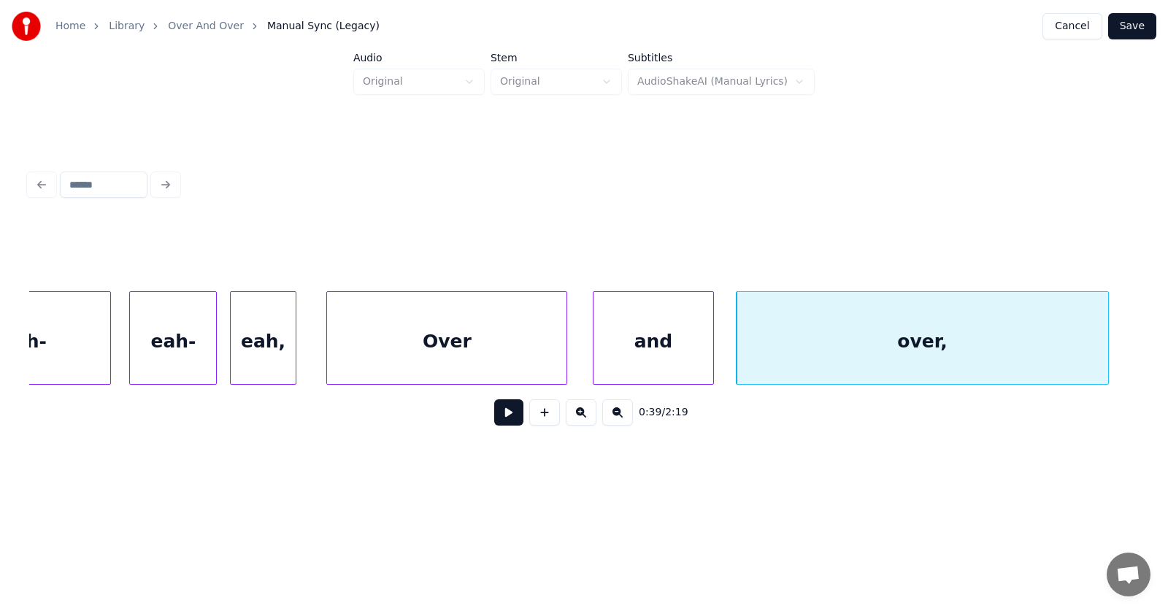
click at [501, 418] on button at bounding box center [508, 412] width 29 height 26
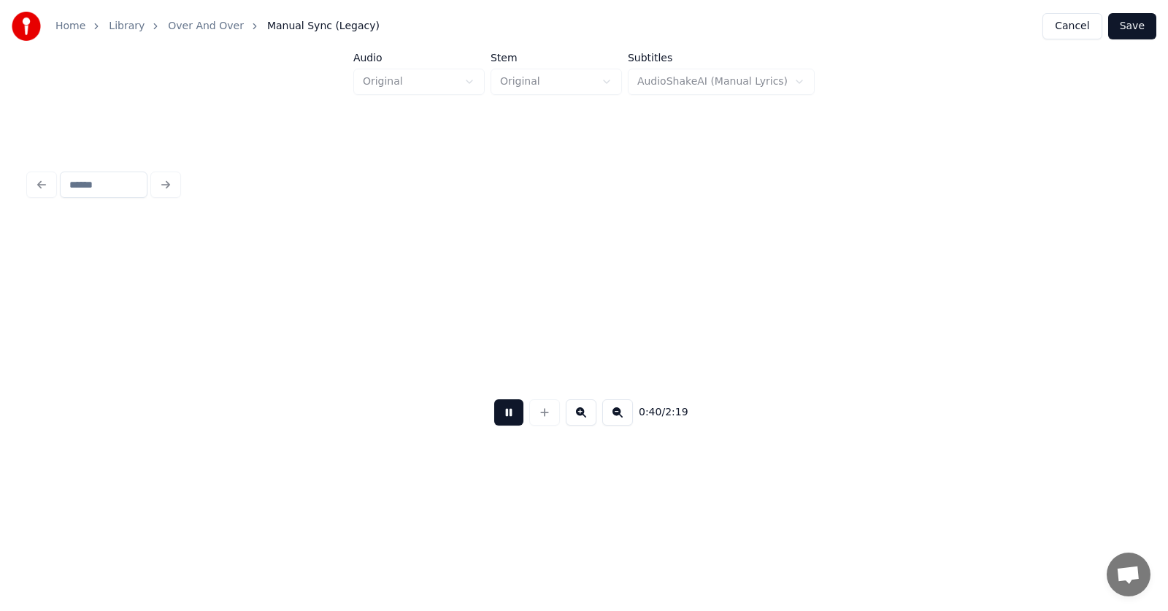
scroll to position [0, 22229]
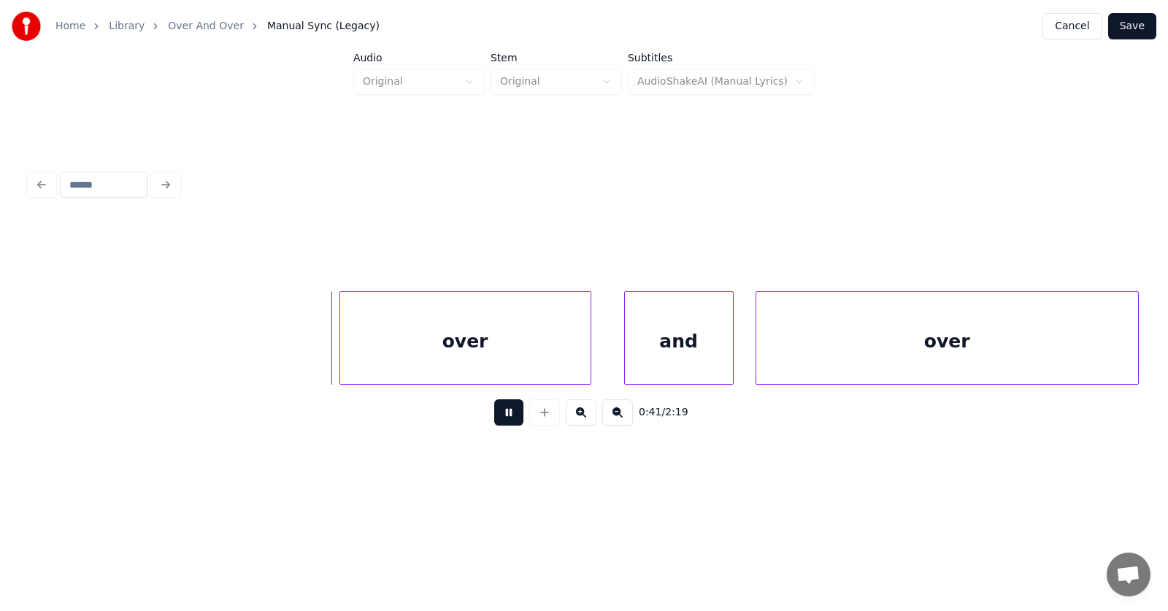
click at [501, 418] on button at bounding box center [508, 412] width 29 height 26
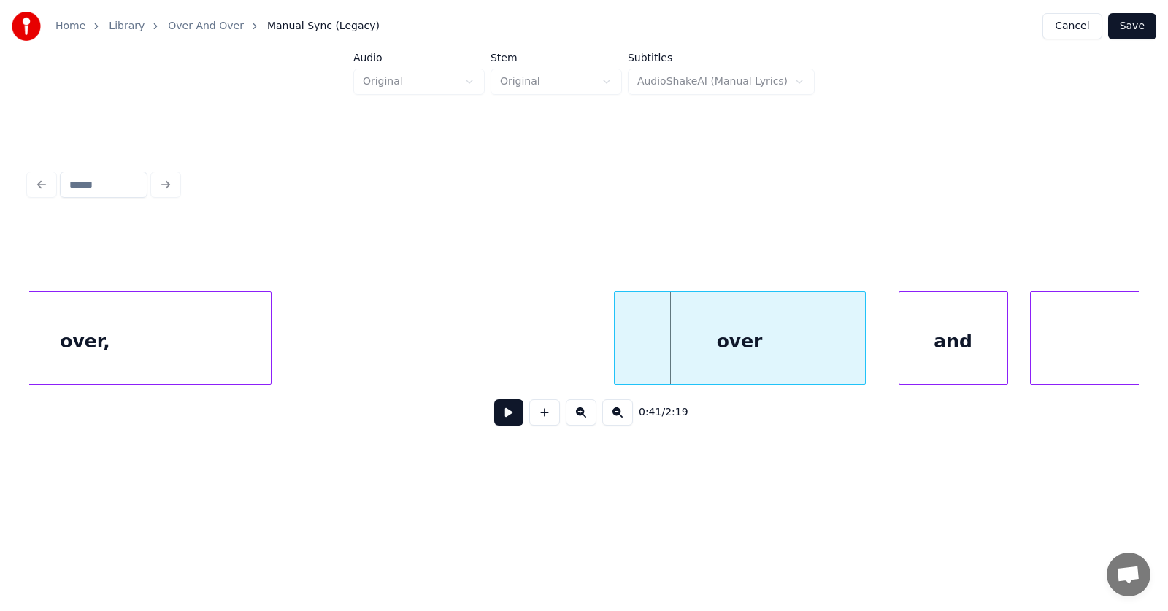
scroll to position [0, 21851]
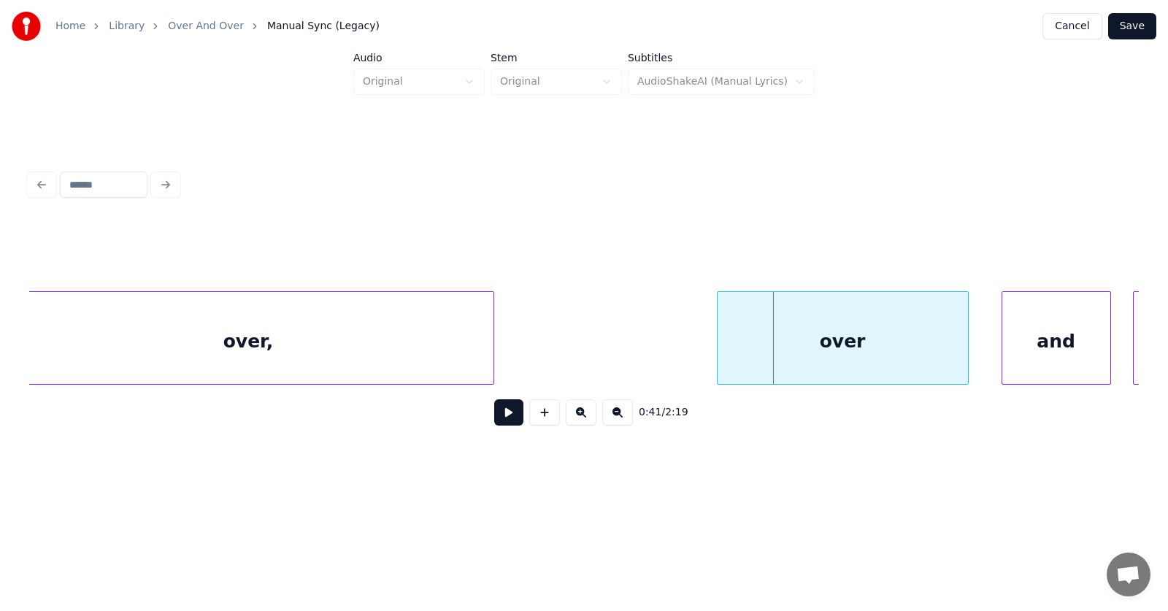
click at [490, 339] on div at bounding box center [491, 338] width 4 height 92
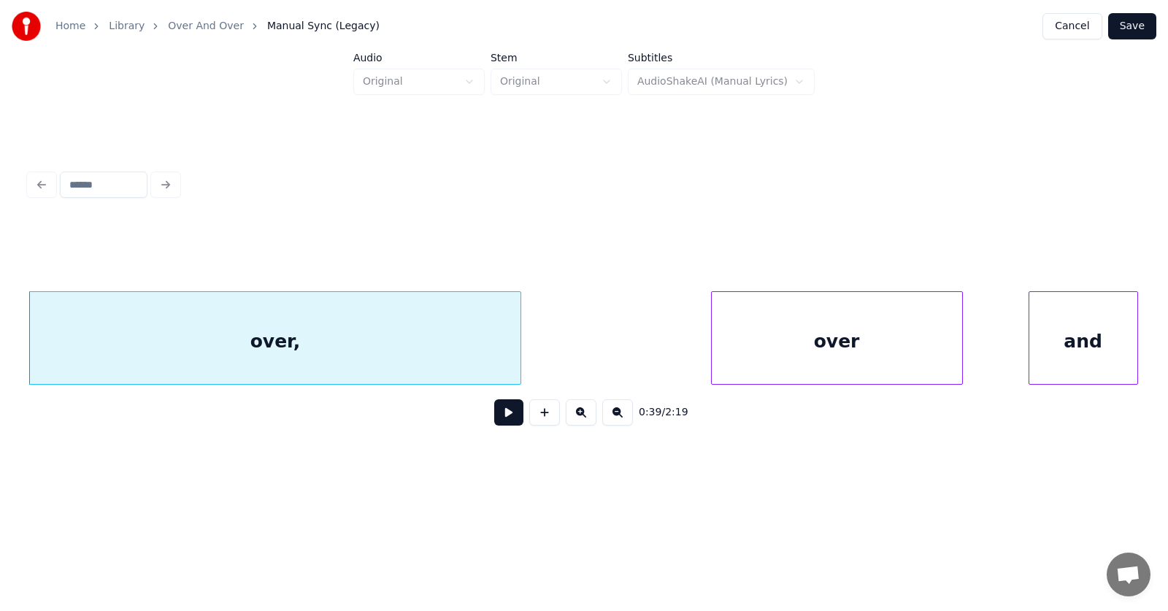
click at [853, 331] on div "over" at bounding box center [836, 341] width 250 height 99
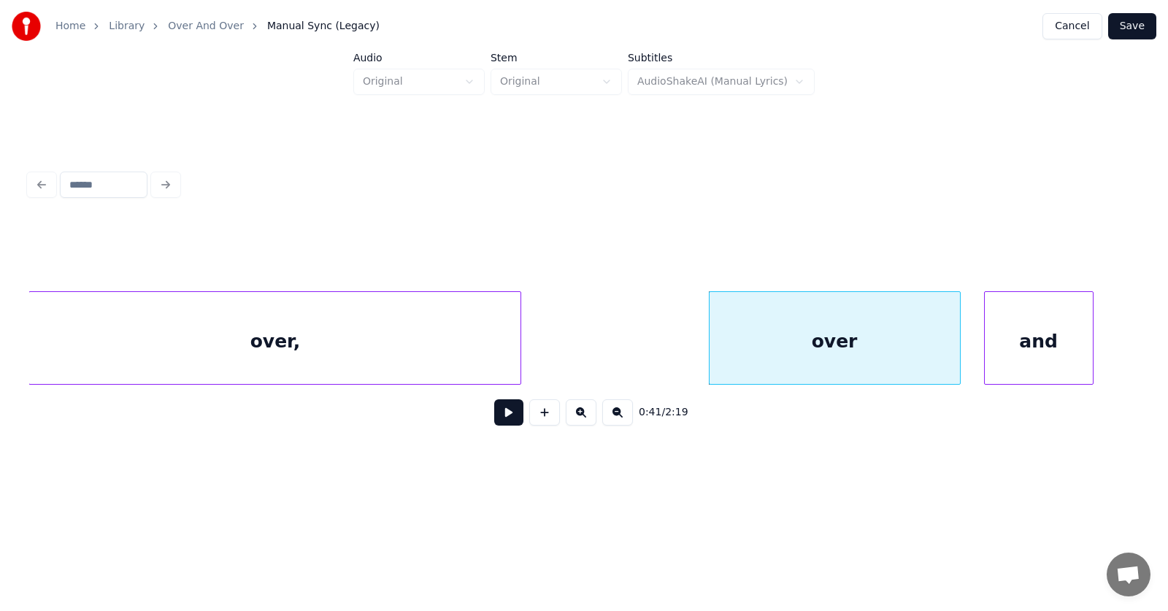
click at [1020, 354] on div "and" at bounding box center [1038, 341] width 108 height 99
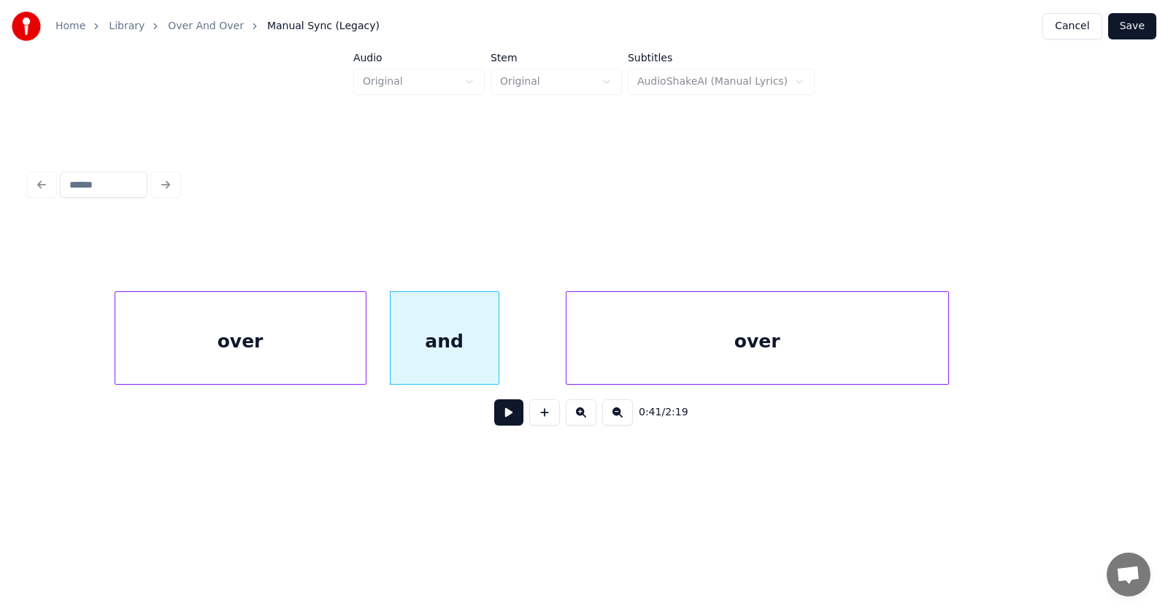
scroll to position [0, 22521]
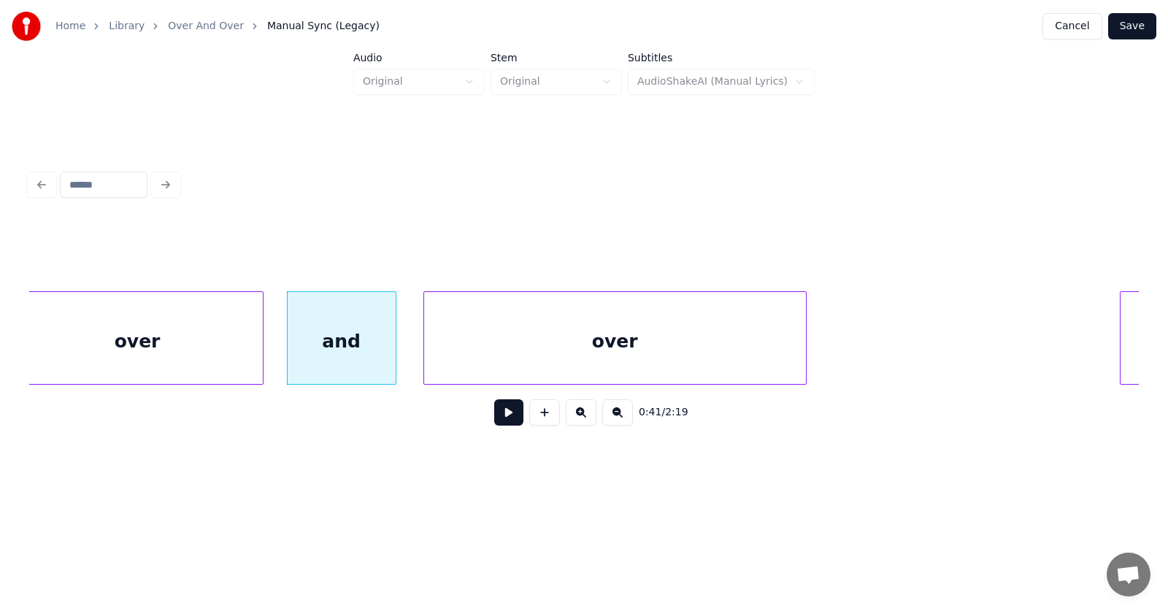
click at [564, 359] on div "over" at bounding box center [615, 341] width 382 height 99
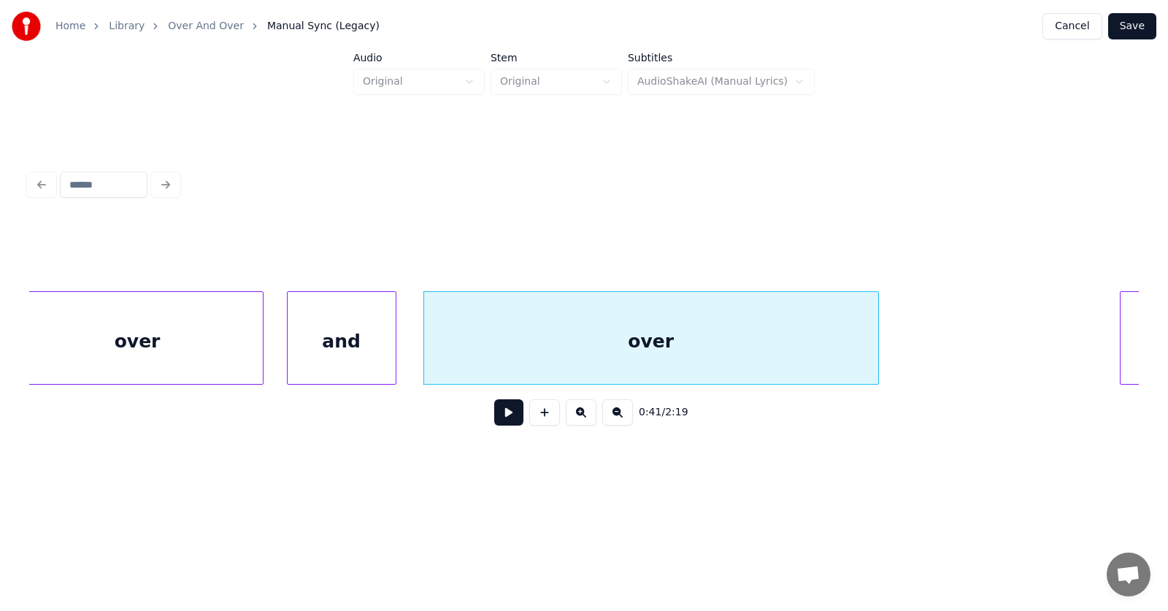
click at [876, 333] on div at bounding box center [875, 338] width 4 height 92
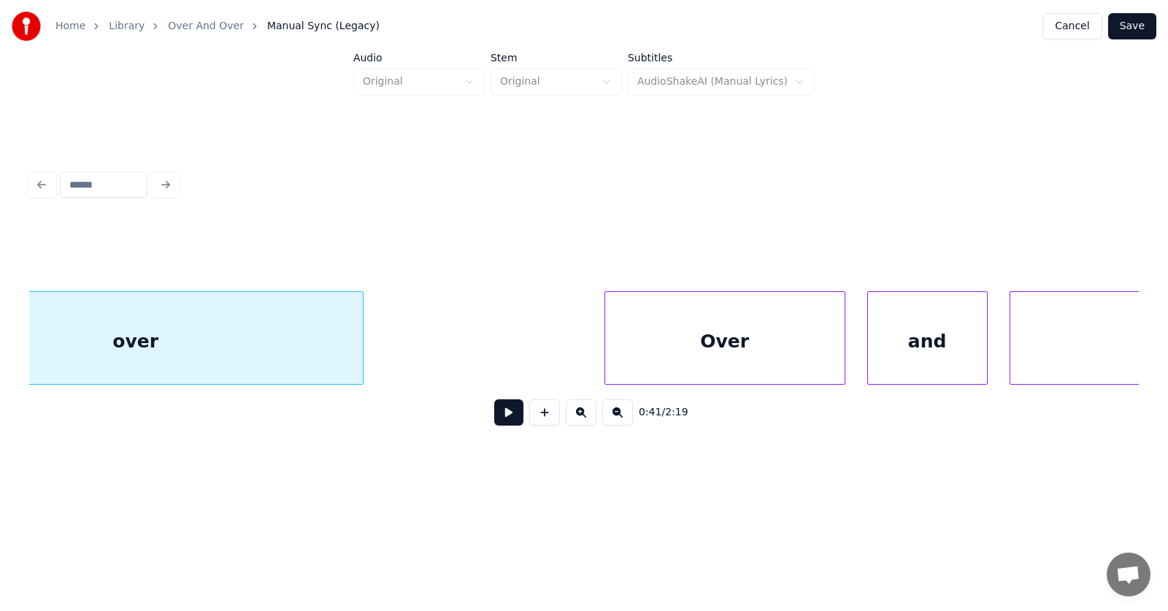
scroll to position [0, 23088]
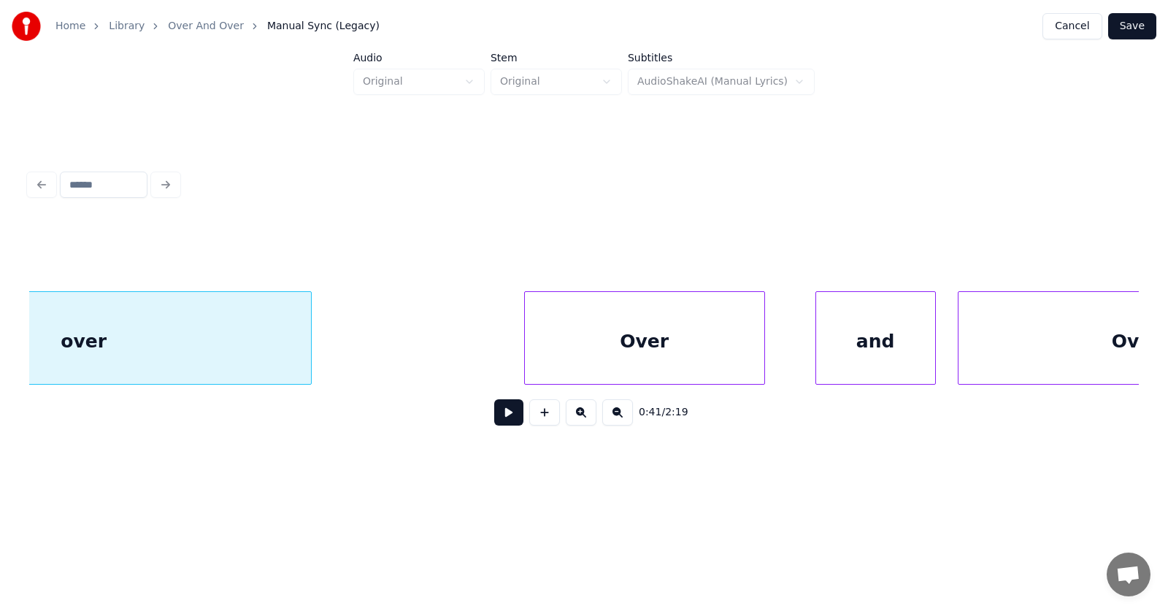
click at [646, 347] on div "Over" at bounding box center [644, 341] width 239 height 99
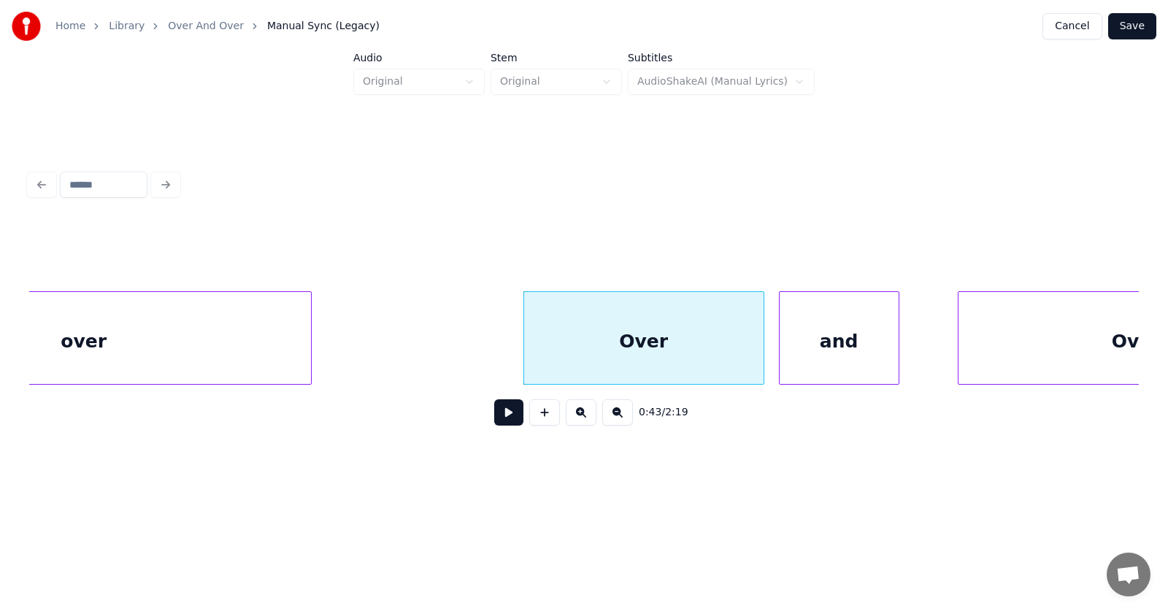
click at [828, 357] on div "and" at bounding box center [838, 341] width 119 height 99
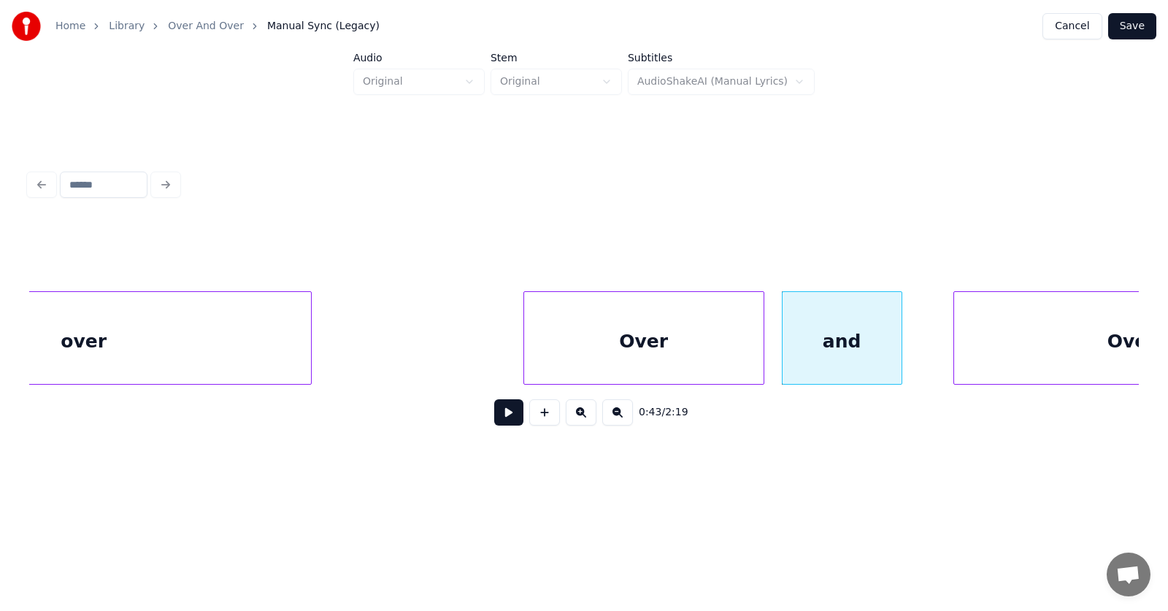
scroll to position [0, 23265]
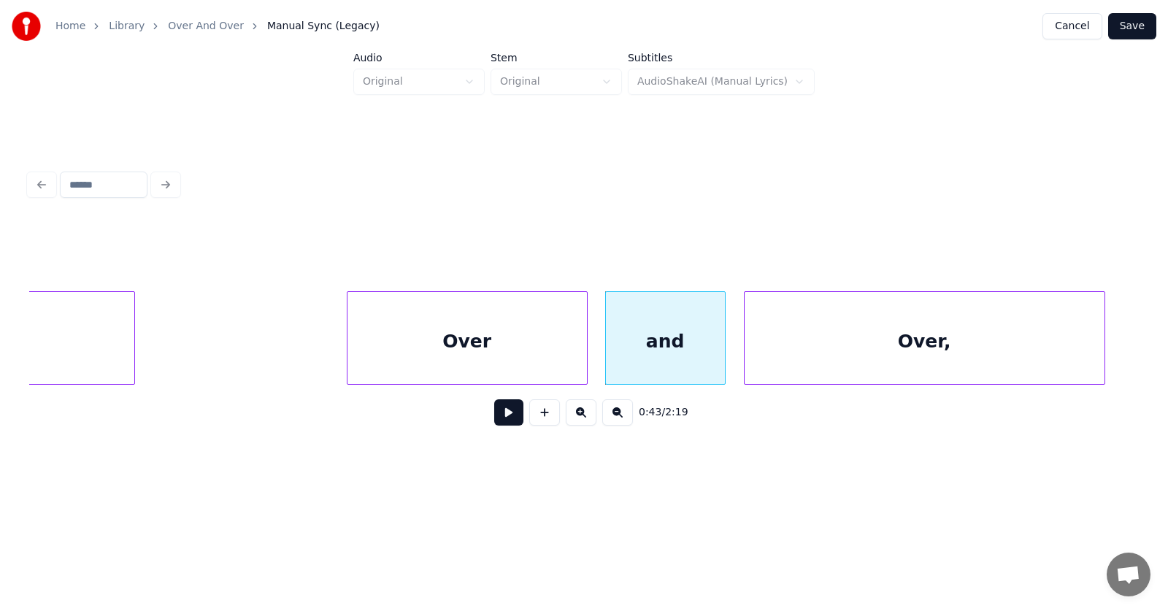
click at [1000, 349] on div "Over," at bounding box center [924, 341] width 360 height 99
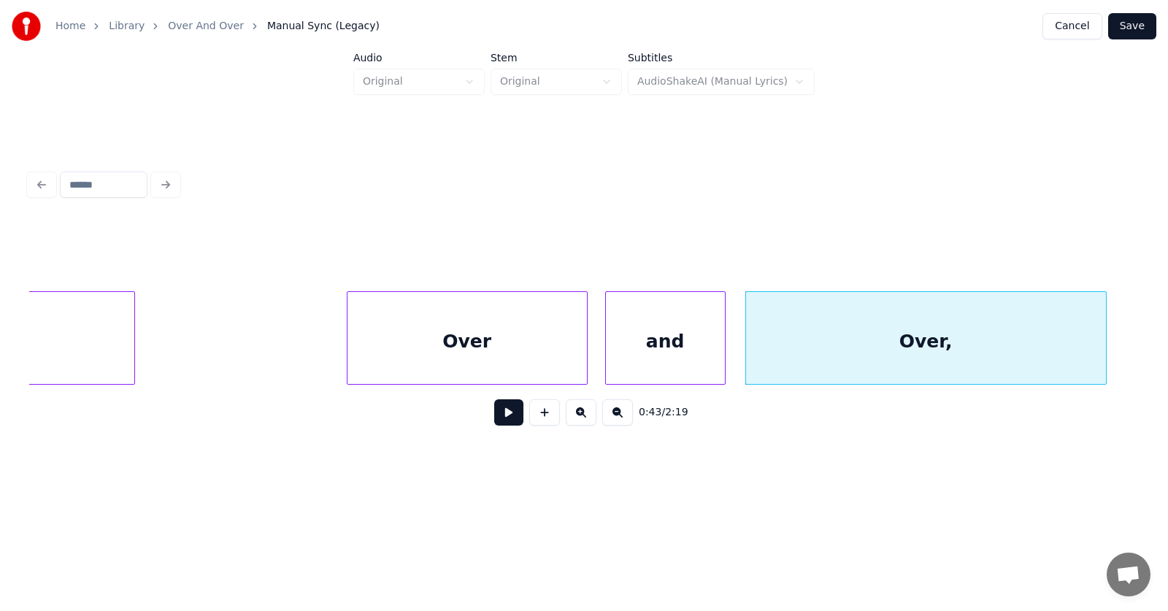
click at [499, 416] on button at bounding box center [508, 412] width 29 height 26
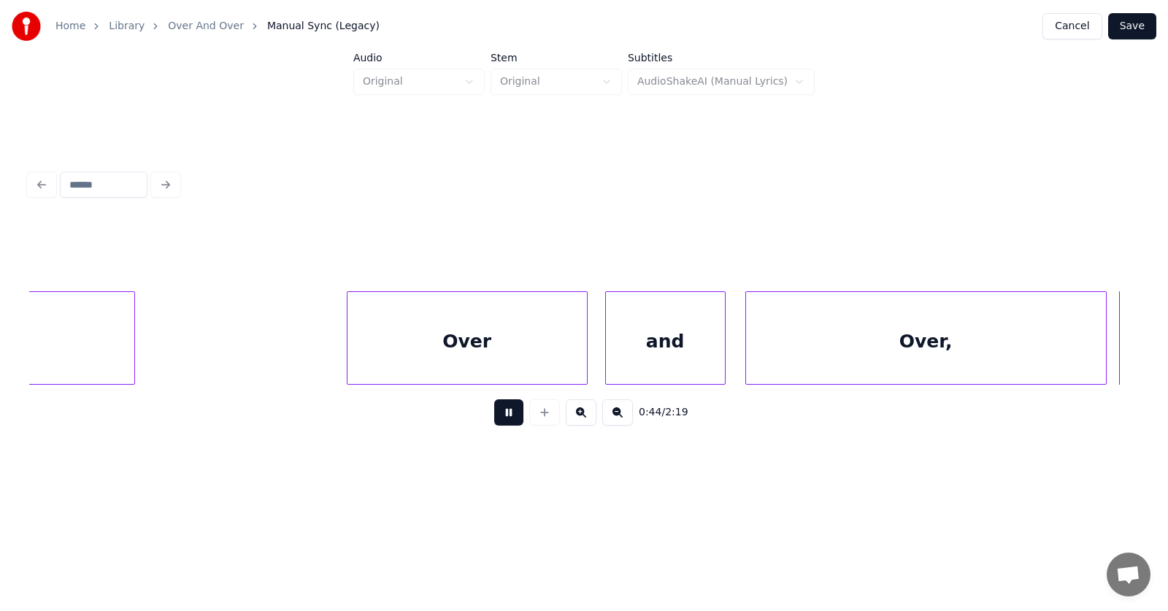
scroll to position [0, 24379]
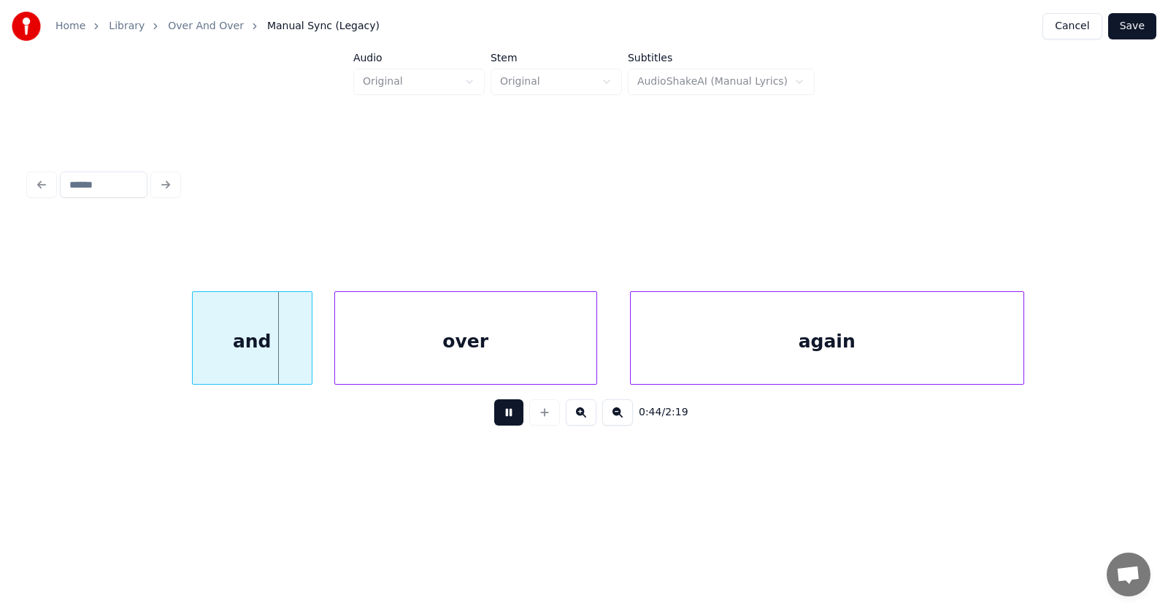
click at [499, 416] on button at bounding box center [508, 412] width 29 height 26
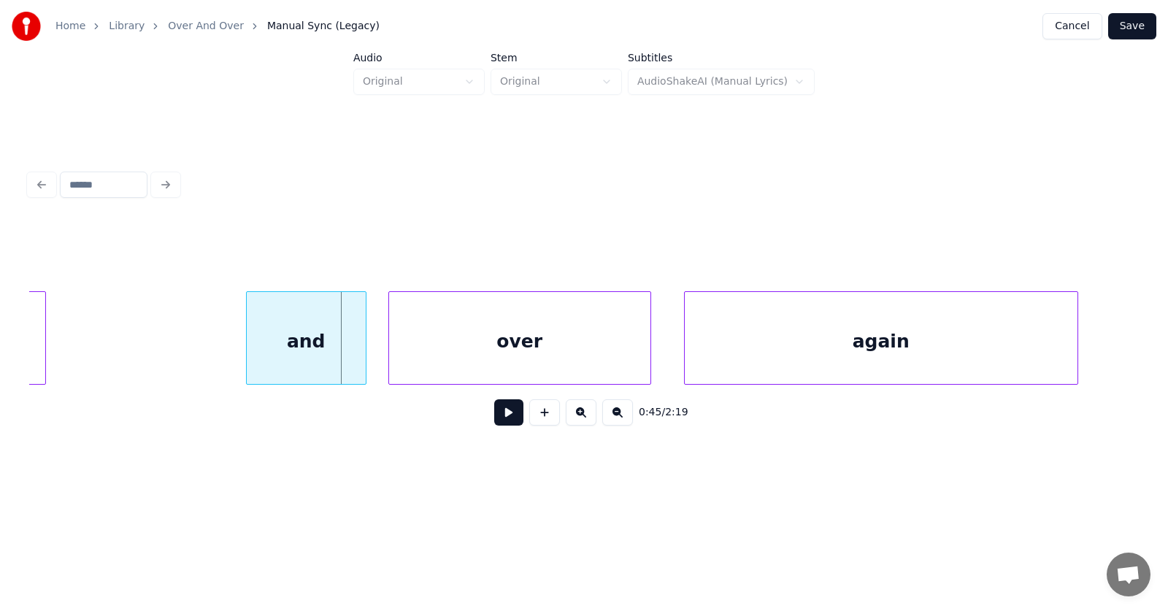
scroll to position [0, 24222]
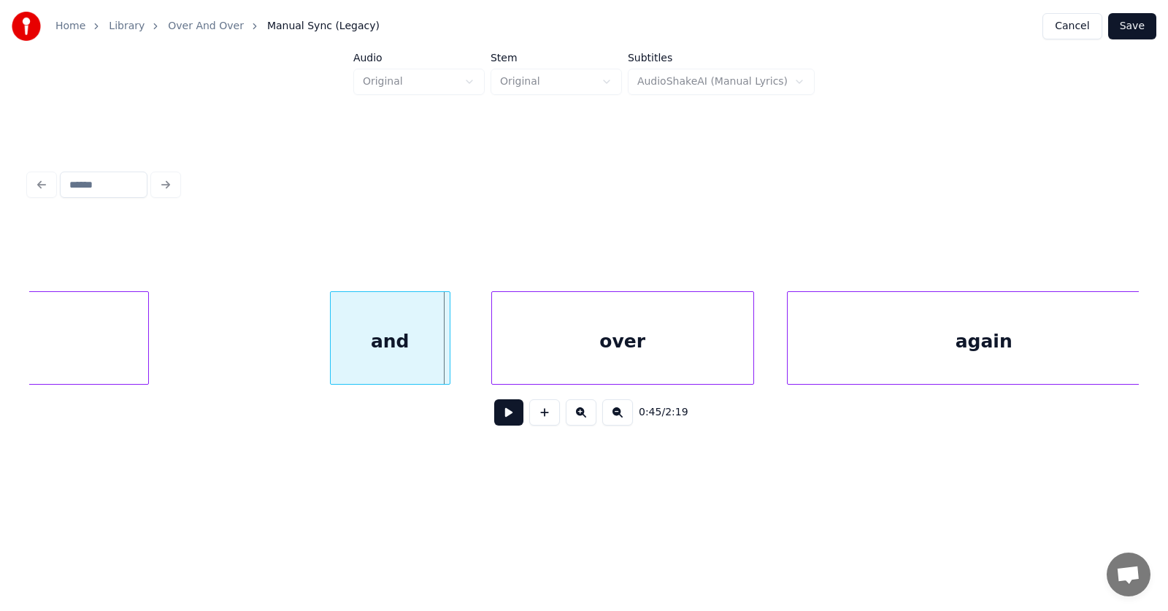
click at [385, 349] on div "and" at bounding box center [390, 341] width 119 height 99
click at [533, 350] on div "over" at bounding box center [596, 341] width 261 height 99
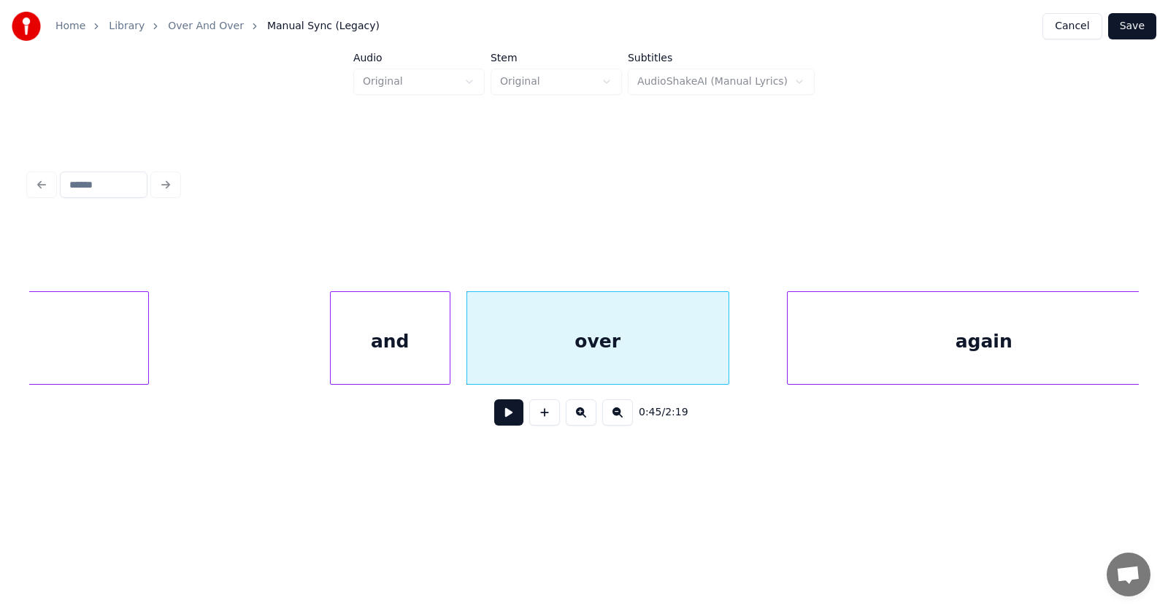
scroll to position [0, 24261]
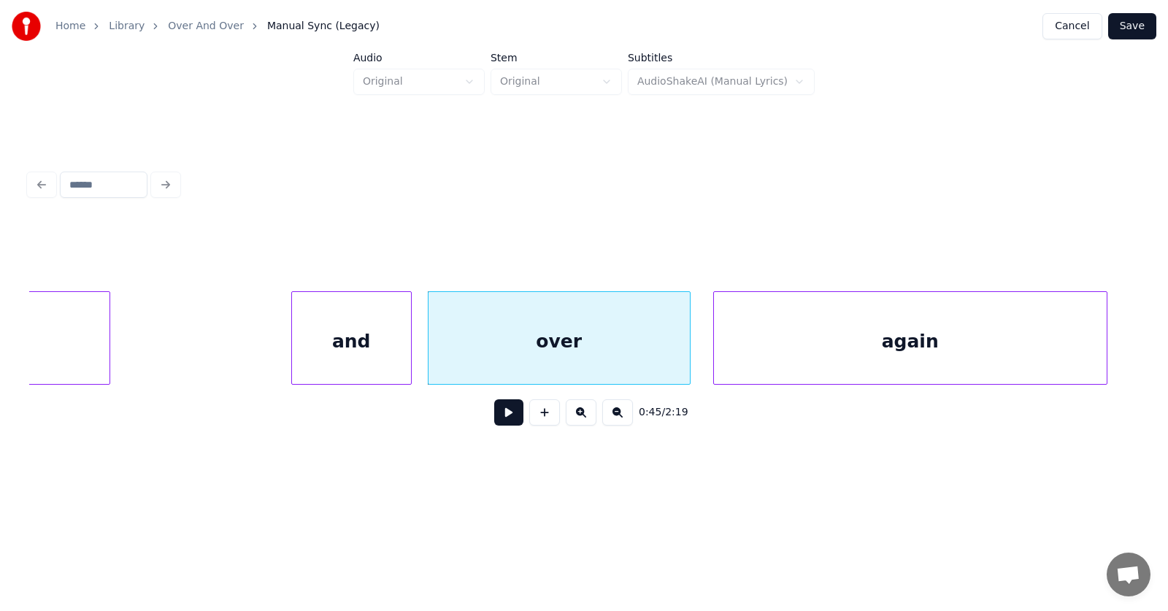
click at [811, 348] on div "again" at bounding box center [910, 341] width 393 height 99
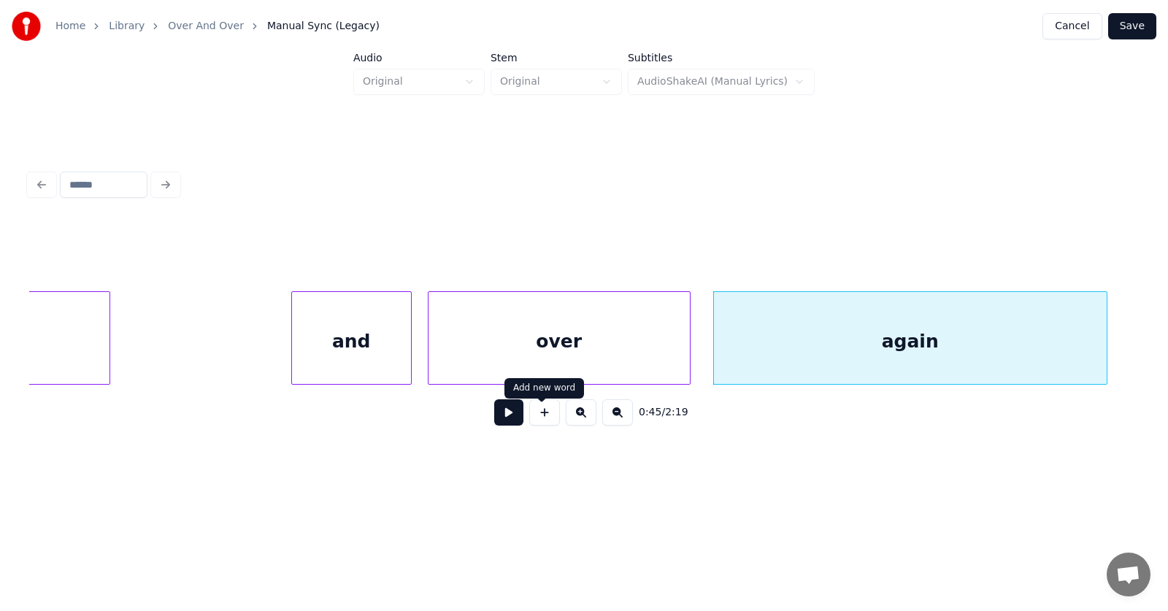
click at [509, 414] on button at bounding box center [508, 412] width 29 height 26
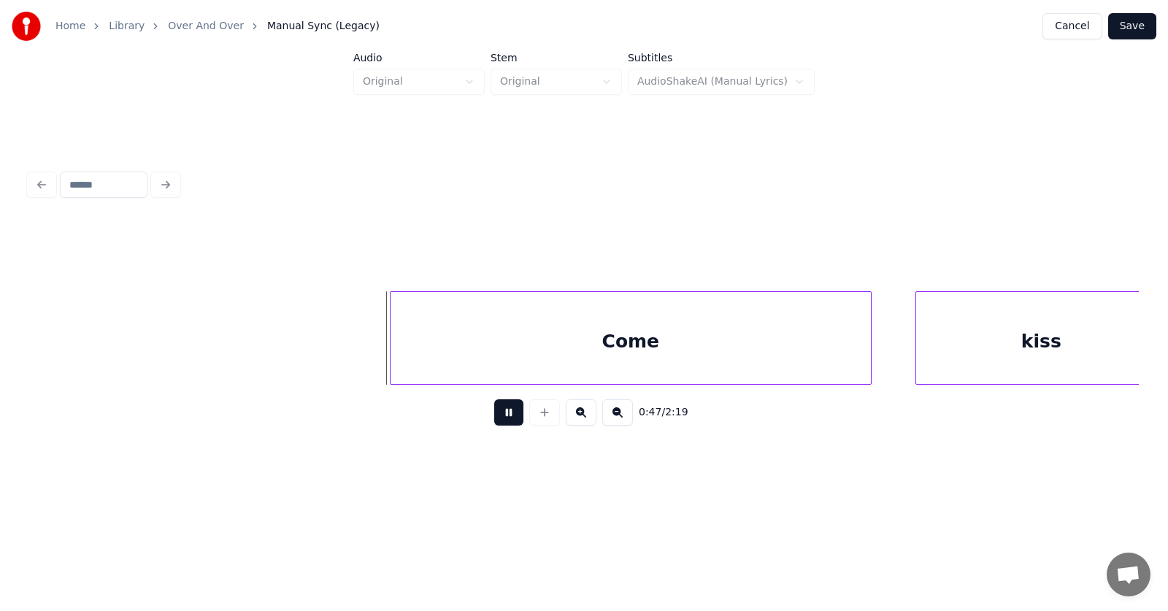
click at [509, 414] on button at bounding box center [508, 412] width 29 height 26
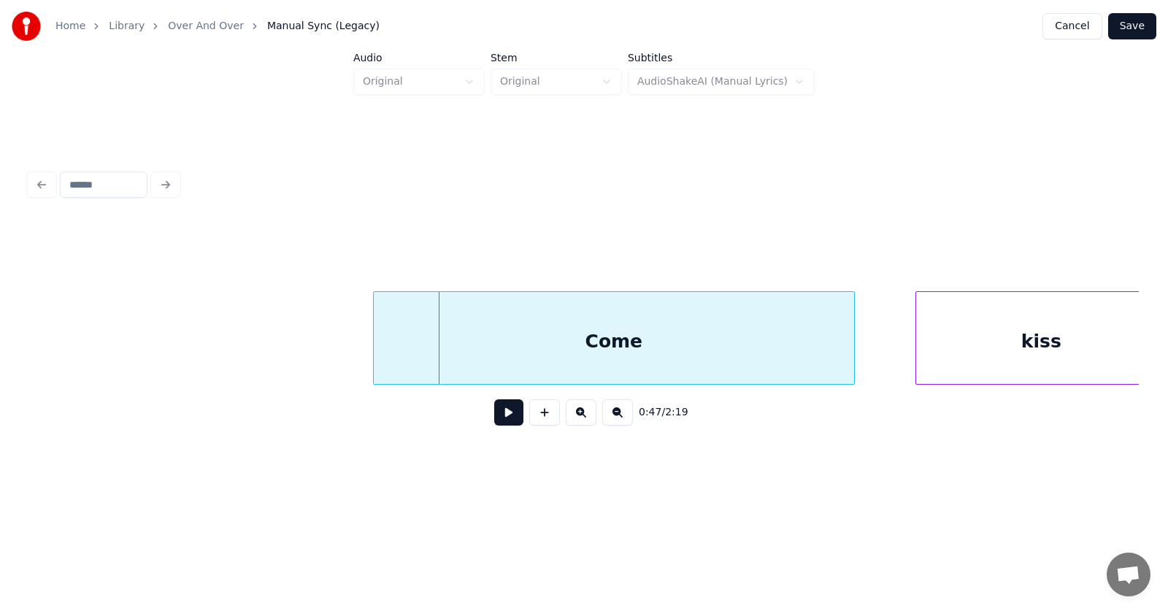
click at [628, 347] on div "Come" at bounding box center [614, 341] width 480 height 99
click at [334, 347] on div at bounding box center [334, 338] width 4 height 92
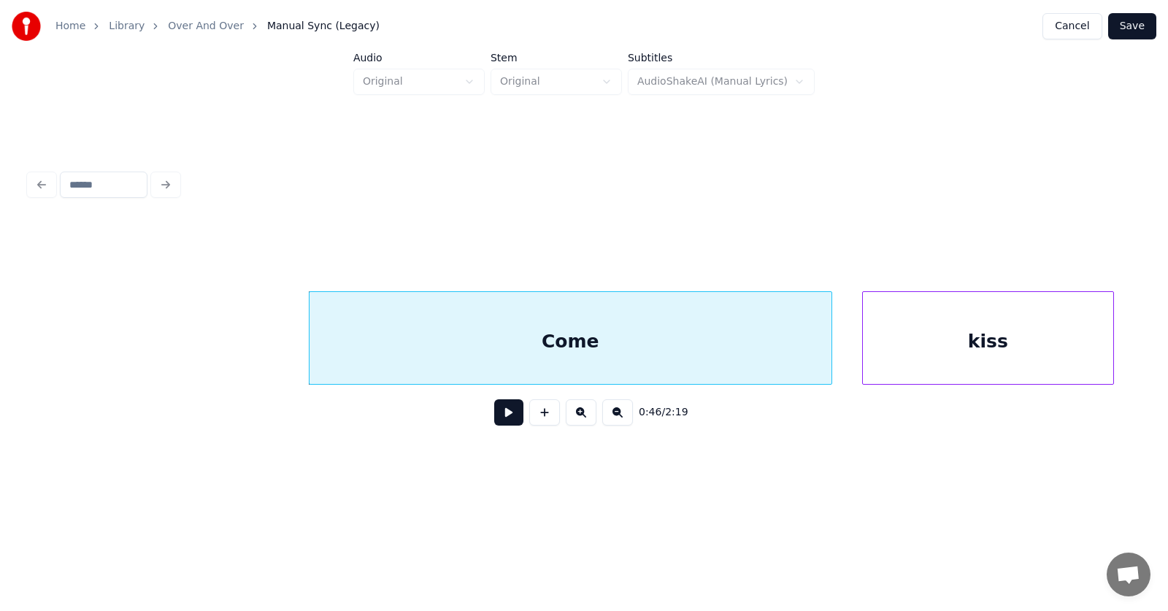
click at [922, 356] on div "kiss" at bounding box center [988, 341] width 250 height 99
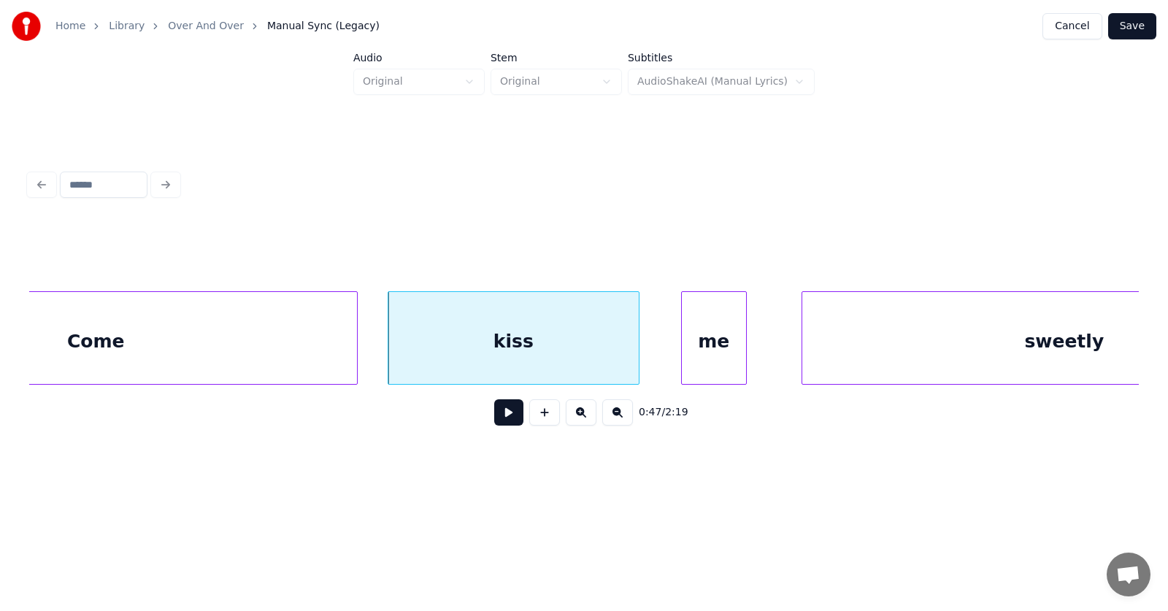
scroll to position [0, 26025]
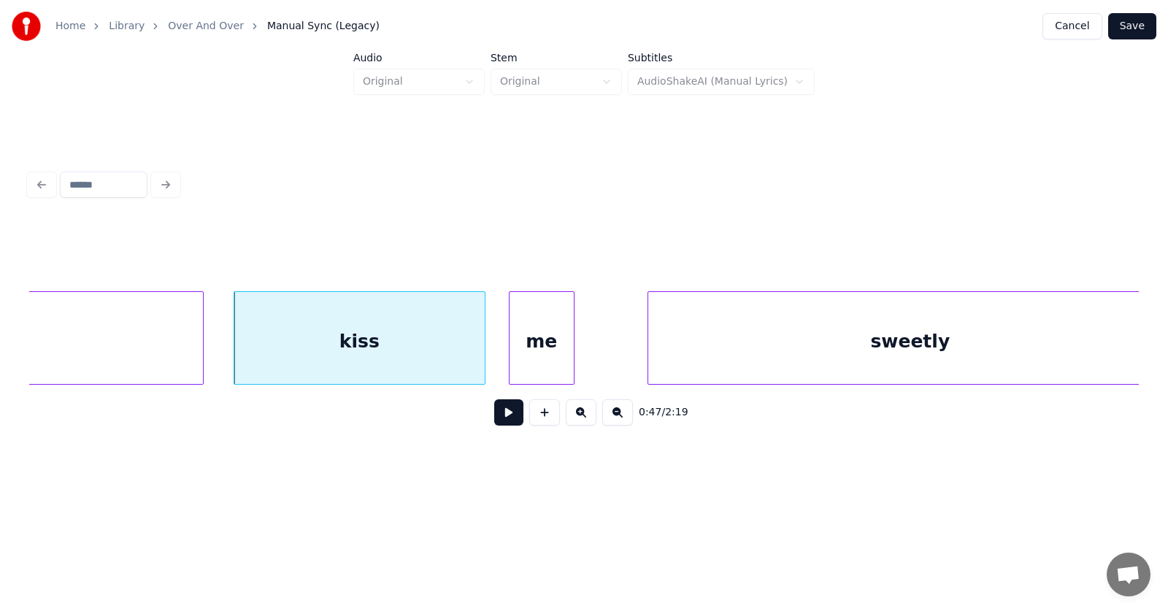
click at [531, 359] on div "me" at bounding box center [541, 341] width 64 height 99
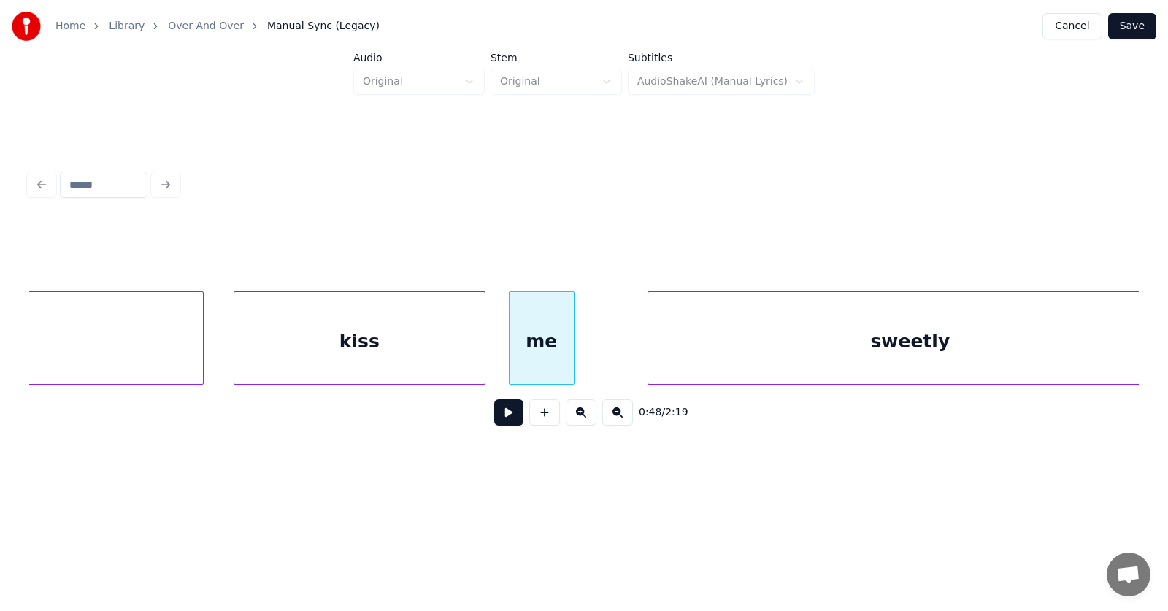
scroll to position [0, 26056]
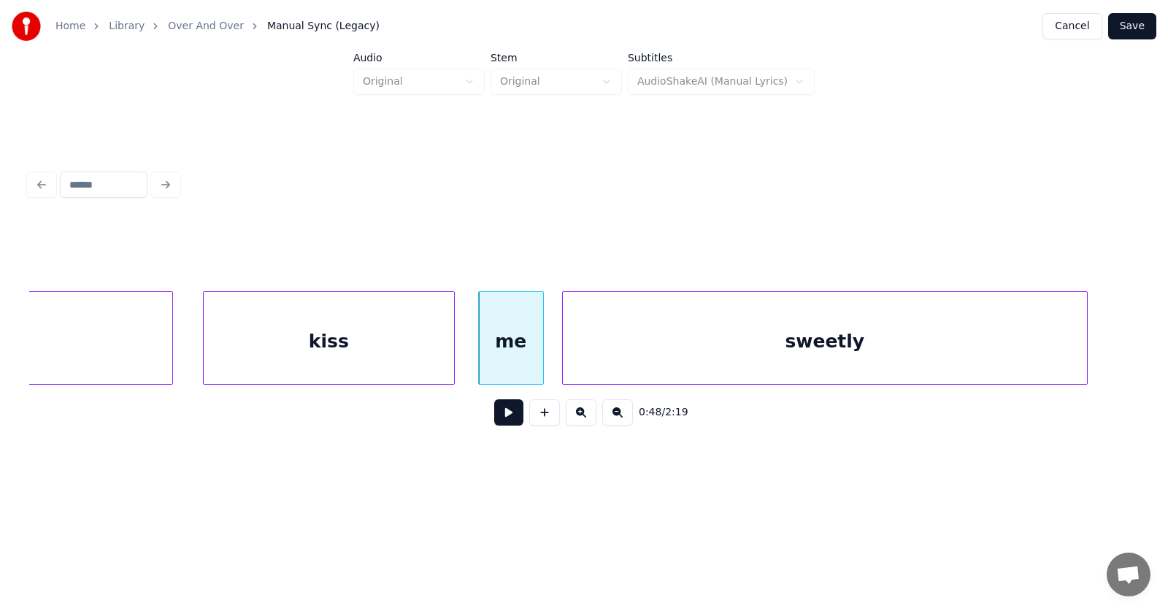
click at [746, 358] on div "sweetly" at bounding box center [825, 341] width 524 height 99
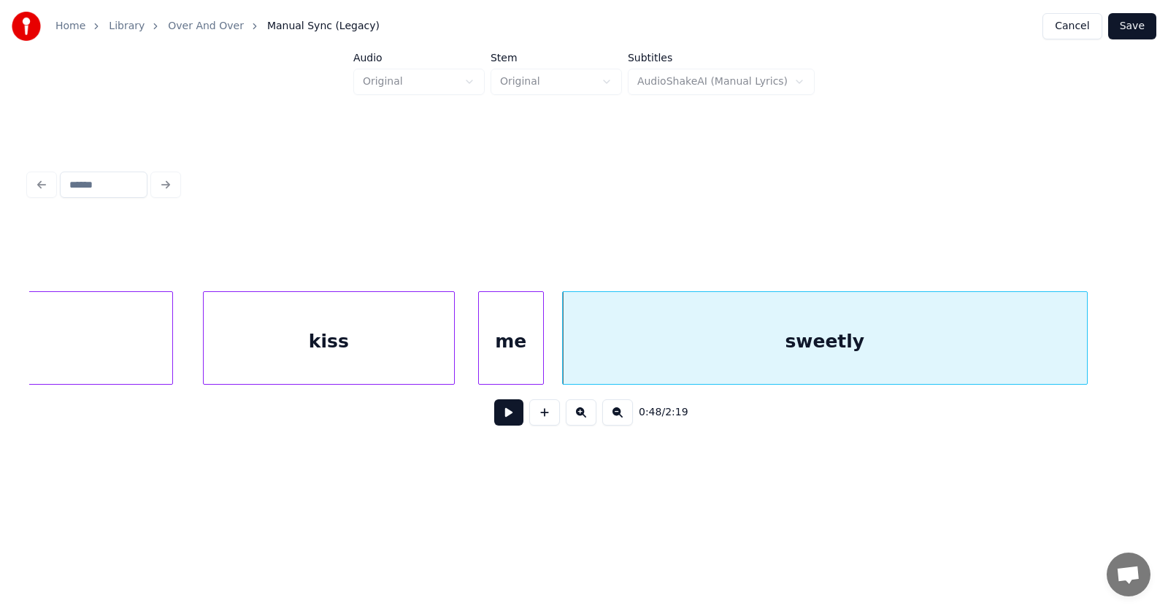
click at [506, 420] on button at bounding box center [508, 412] width 29 height 26
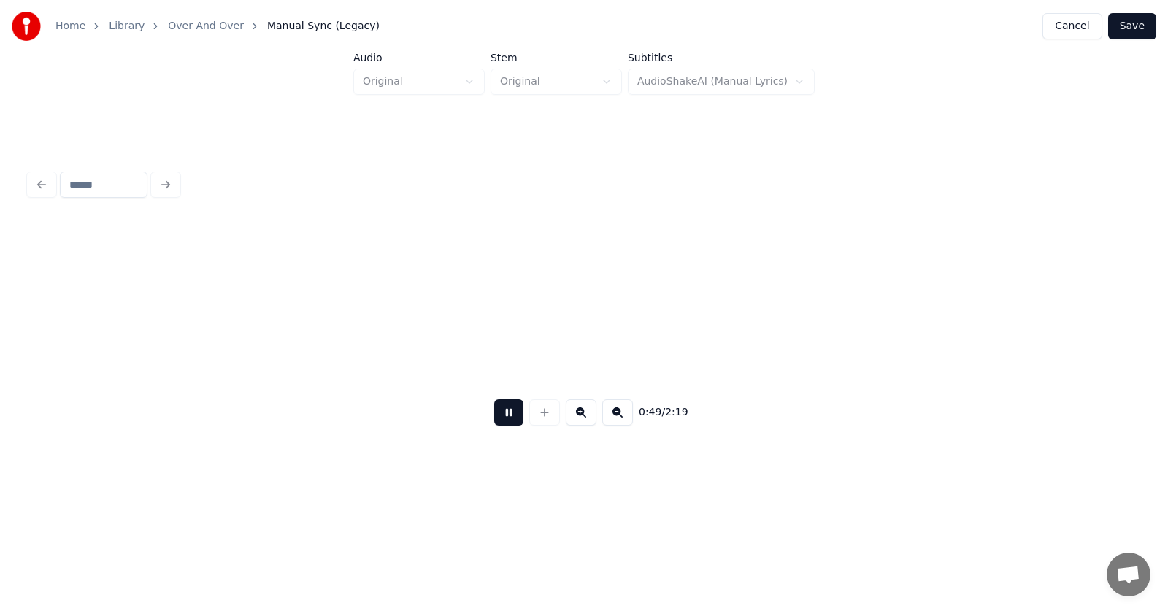
scroll to position [0, 27166]
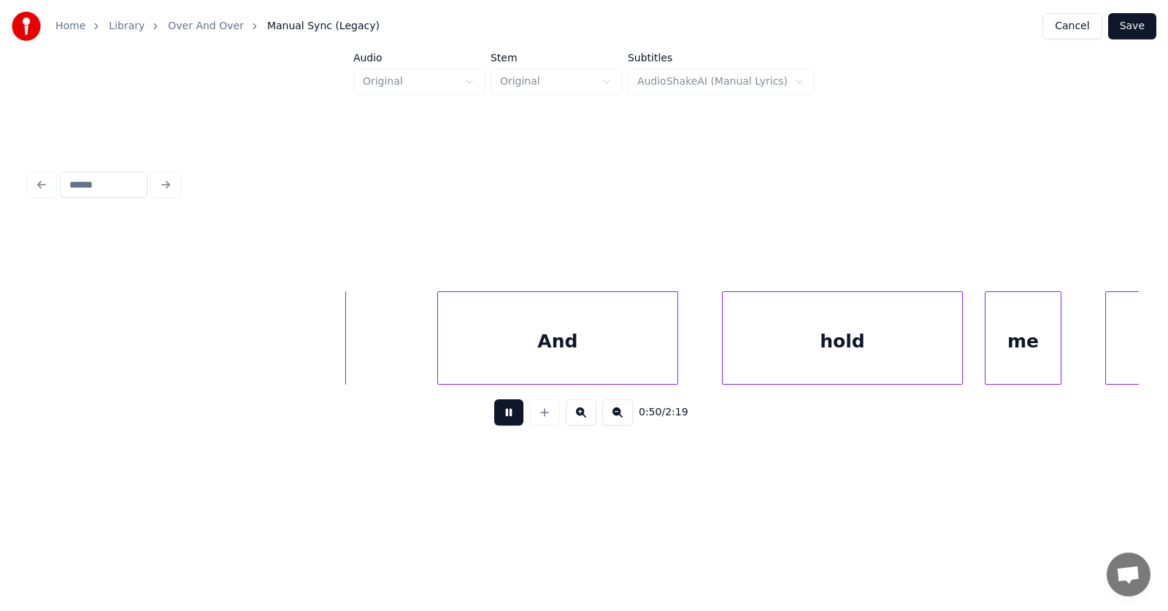
click at [506, 420] on button at bounding box center [508, 412] width 29 height 26
click at [571, 348] on div "And" at bounding box center [539, 341] width 239 height 99
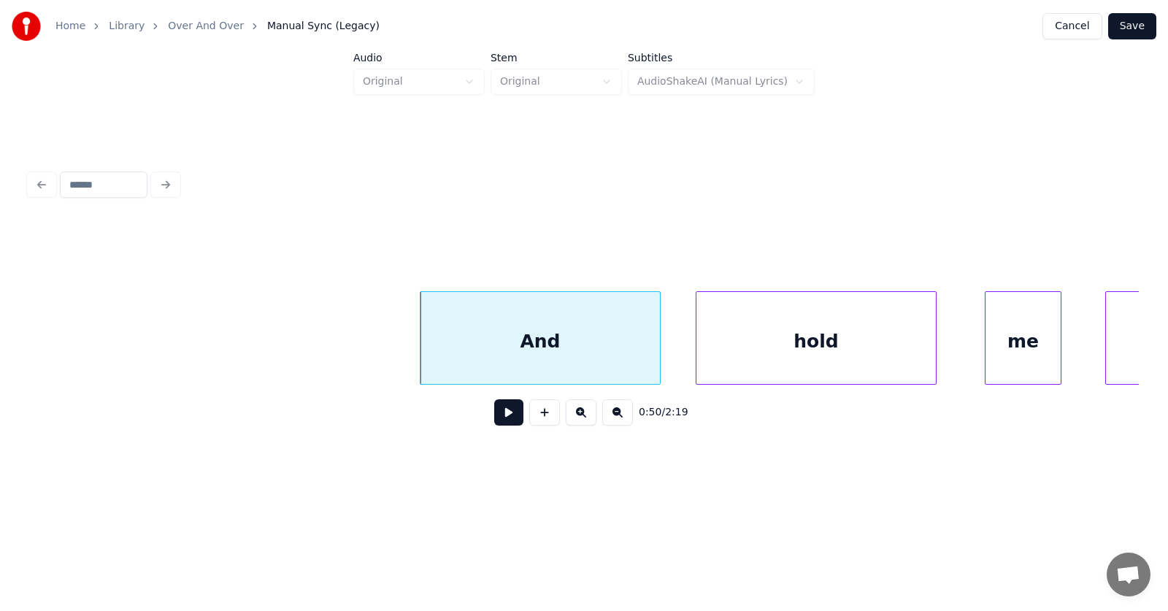
click at [821, 348] on div "hold" at bounding box center [815, 341] width 239 height 99
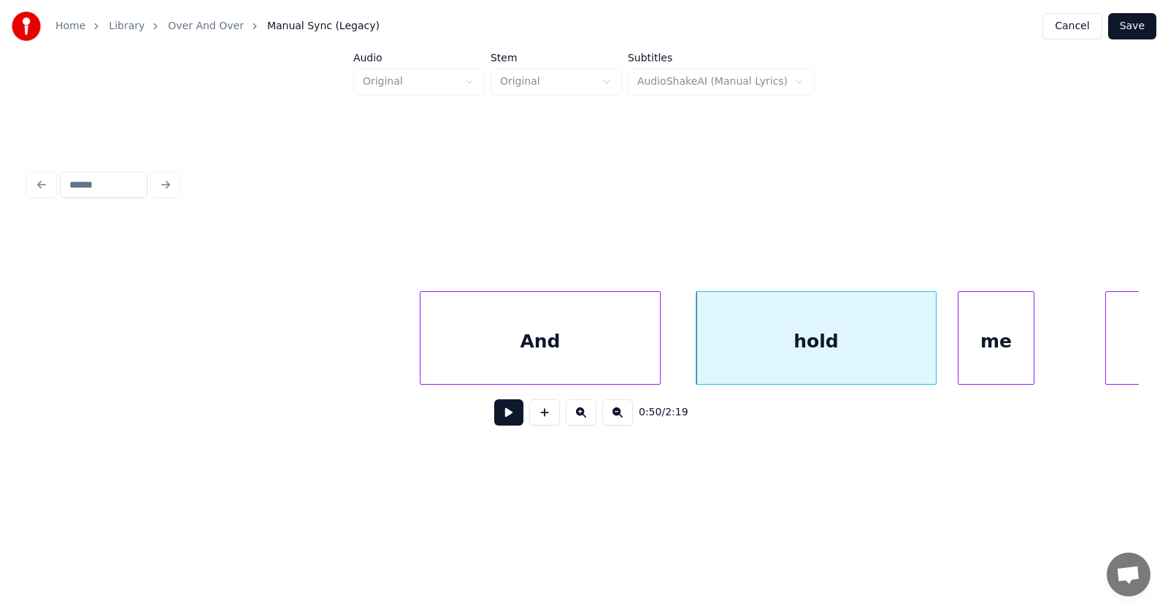
click at [978, 352] on div "me" at bounding box center [995, 341] width 75 height 99
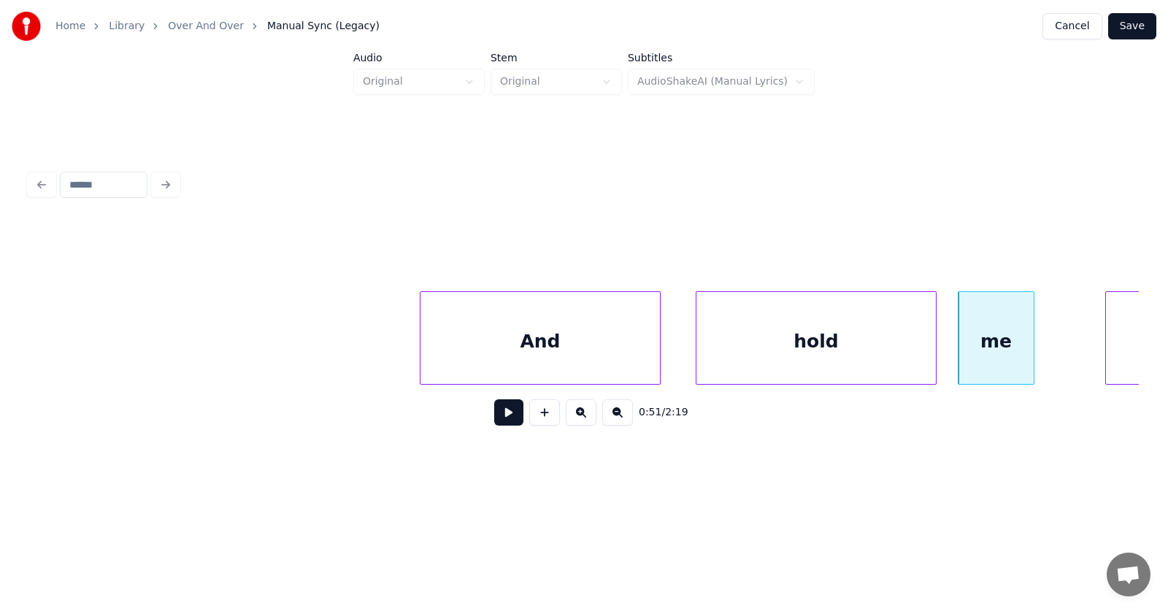
click at [506, 417] on button at bounding box center [508, 412] width 29 height 26
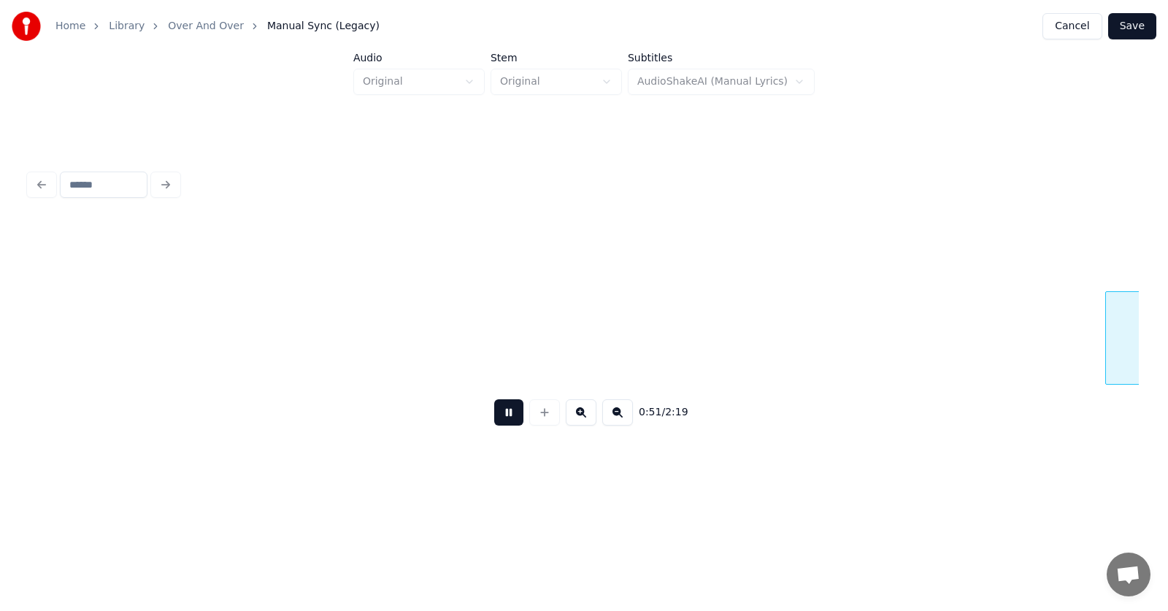
scroll to position [0, 28277]
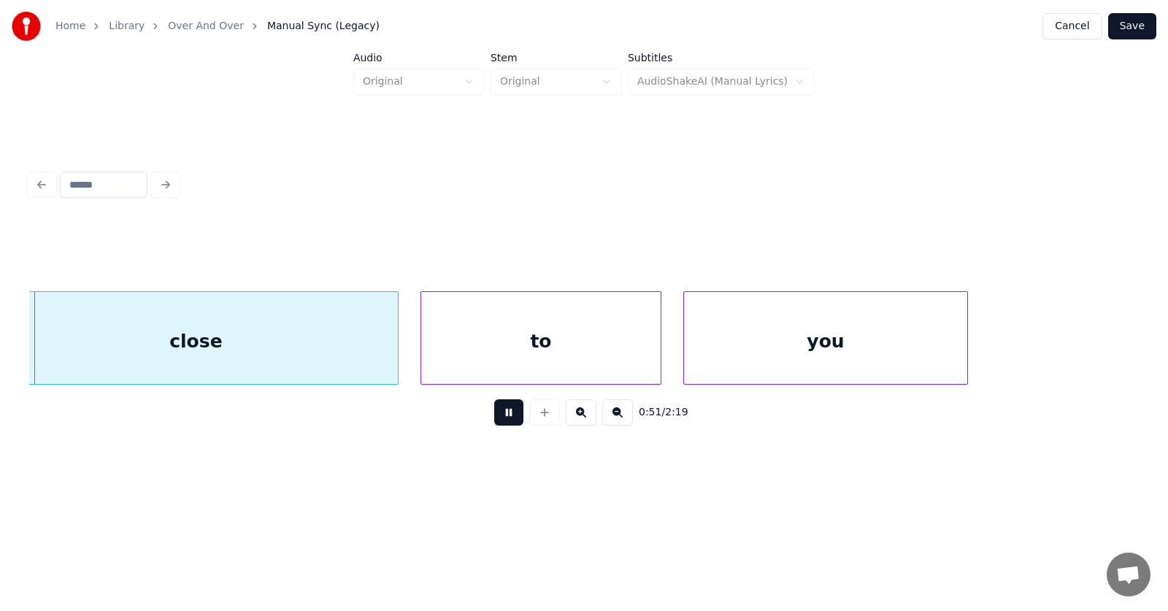
click at [506, 417] on button at bounding box center [508, 412] width 29 height 26
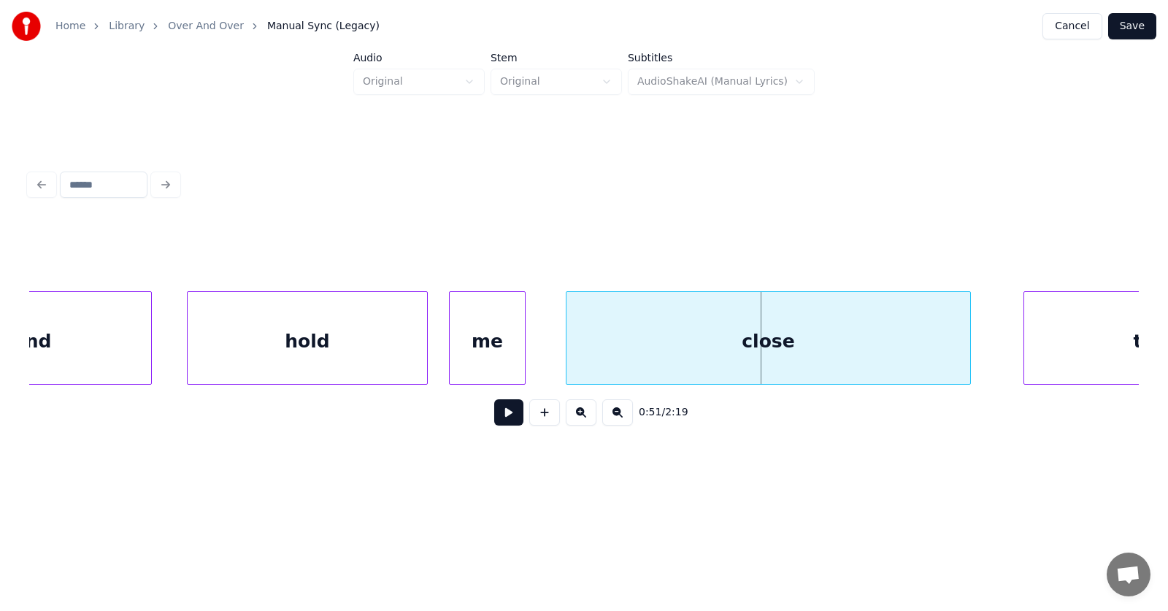
click at [695, 354] on div "close" at bounding box center [768, 341] width 404 height 99
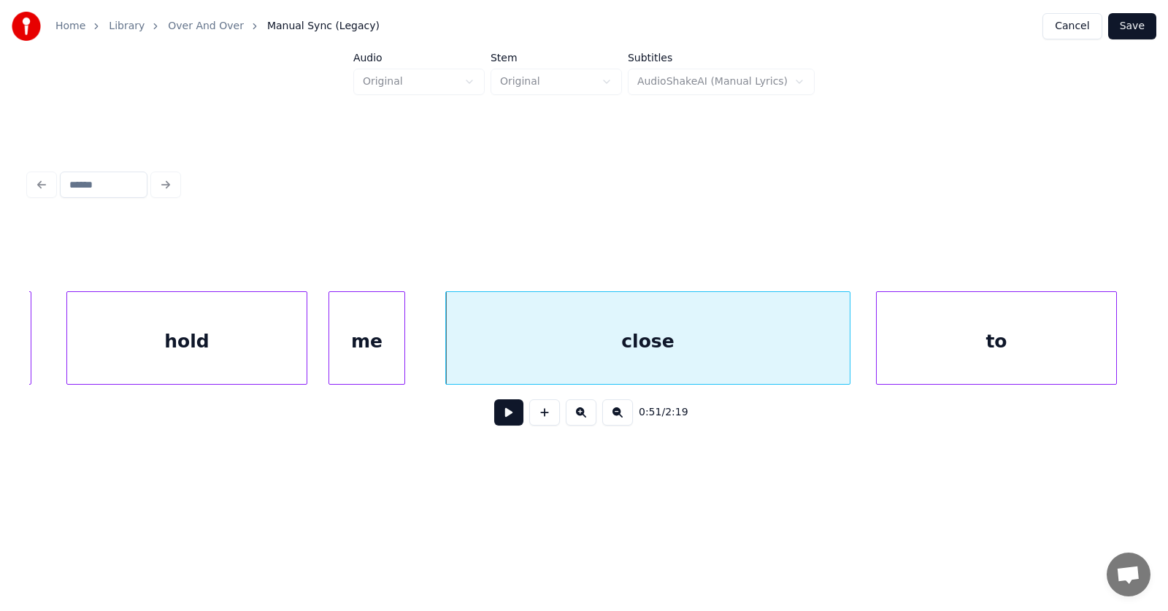
click at [1038, 338] on div "to" at bounding box center [995, 341] width 239 height 99
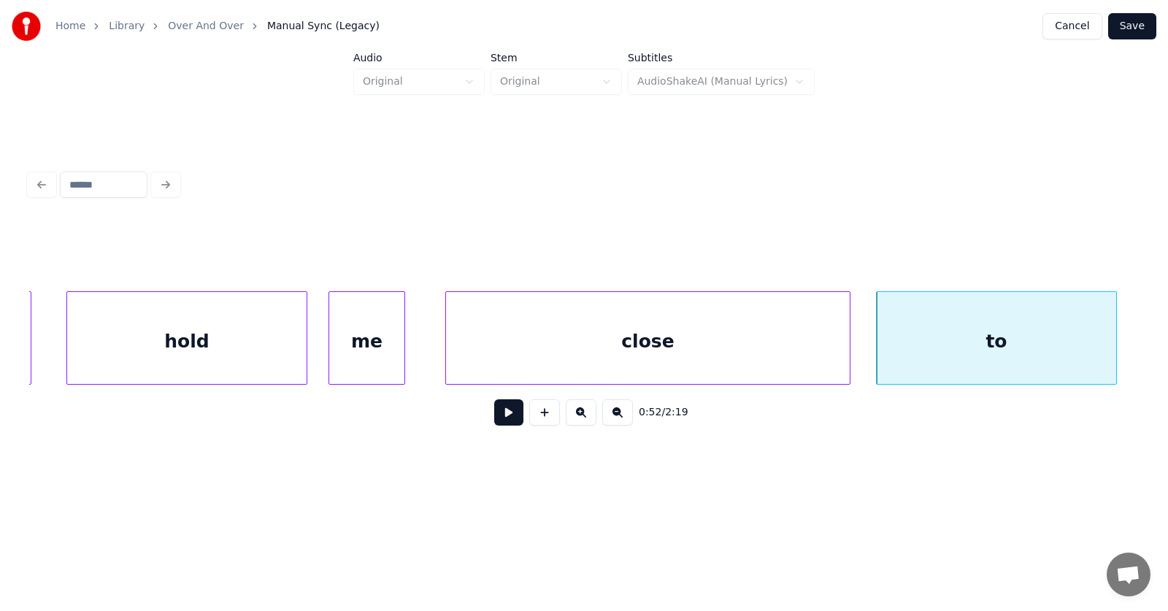
click at [500, 417] on button at bounding box center [508, 412] width 29 height 26
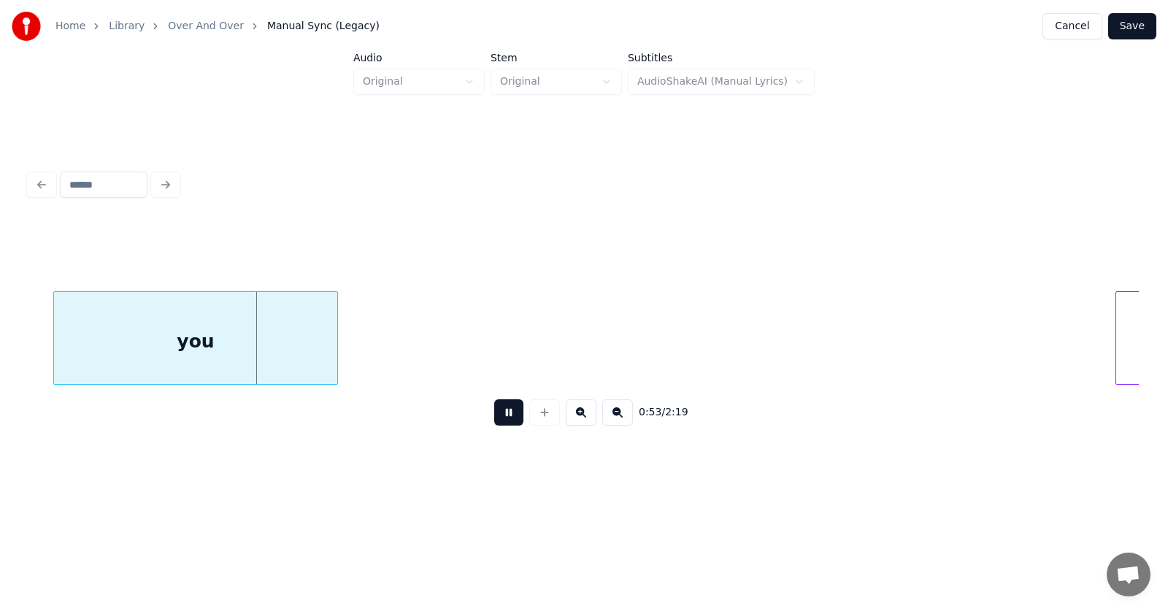
click at [500, 417] on button at bounding box center [508, 412] width 29 height 26
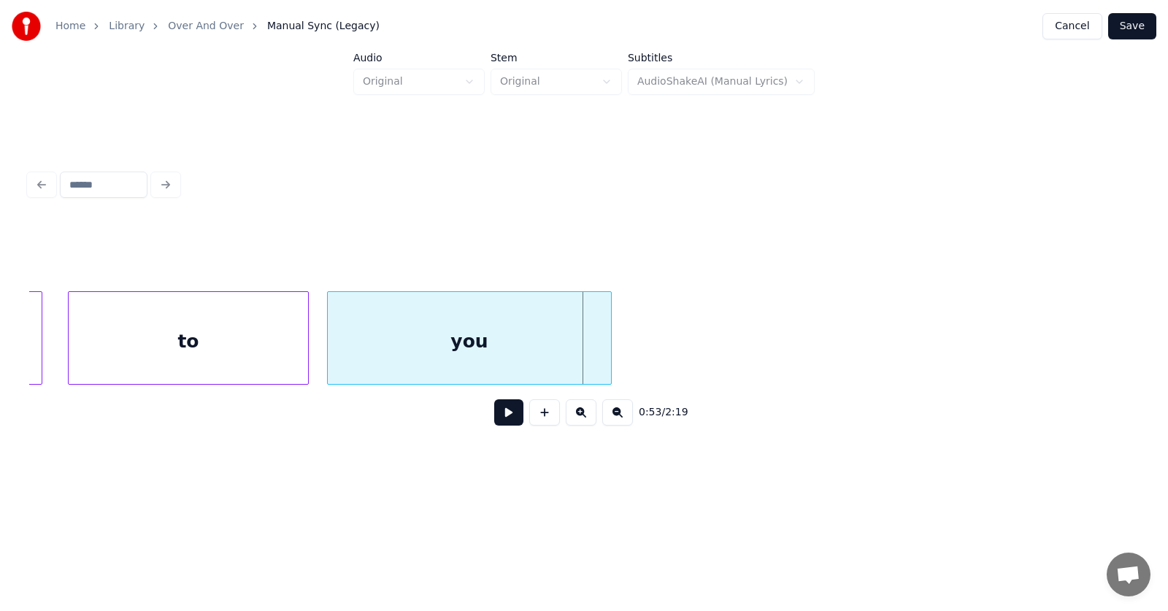
click at [460, 350] on div "you" at bounding box center [469, 341] width 283 height 99
click at [498, 425] on button at bounding box center [508, 412] width 29 height 26
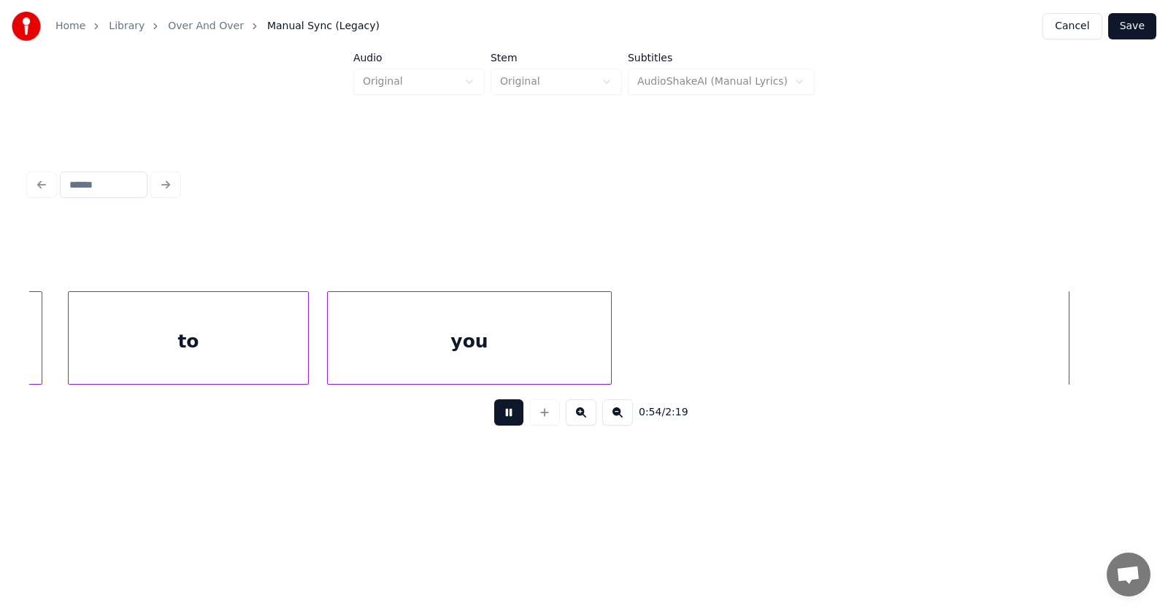
scroll to position [0, 29713]
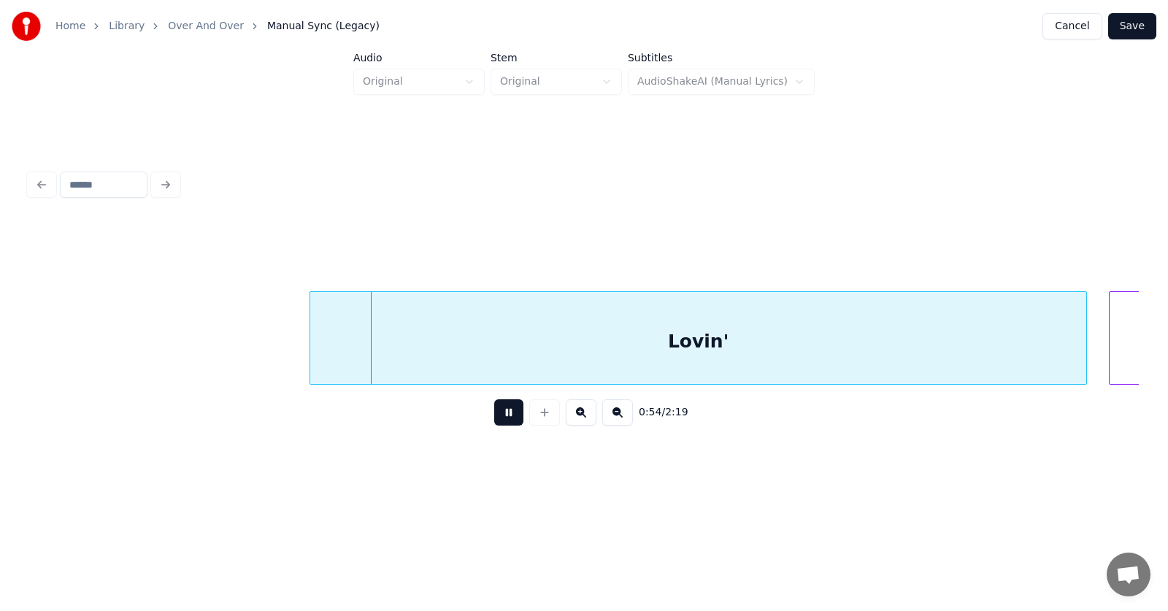
click at [499, 422] on button at bounding box center [508, 412] width 29 height 26
click at [555, 345] on div "Lovin'" at bounding box center [673, 341] width 776 height 99
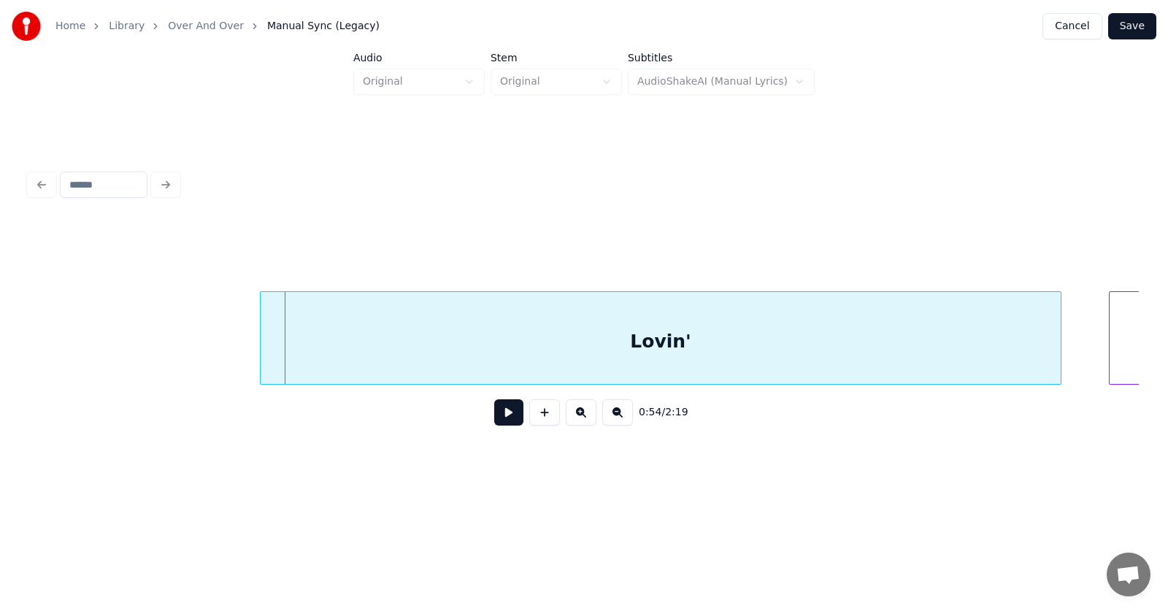
click at [261, 339] on div at bounding box center [263, 338] width 4 height 92
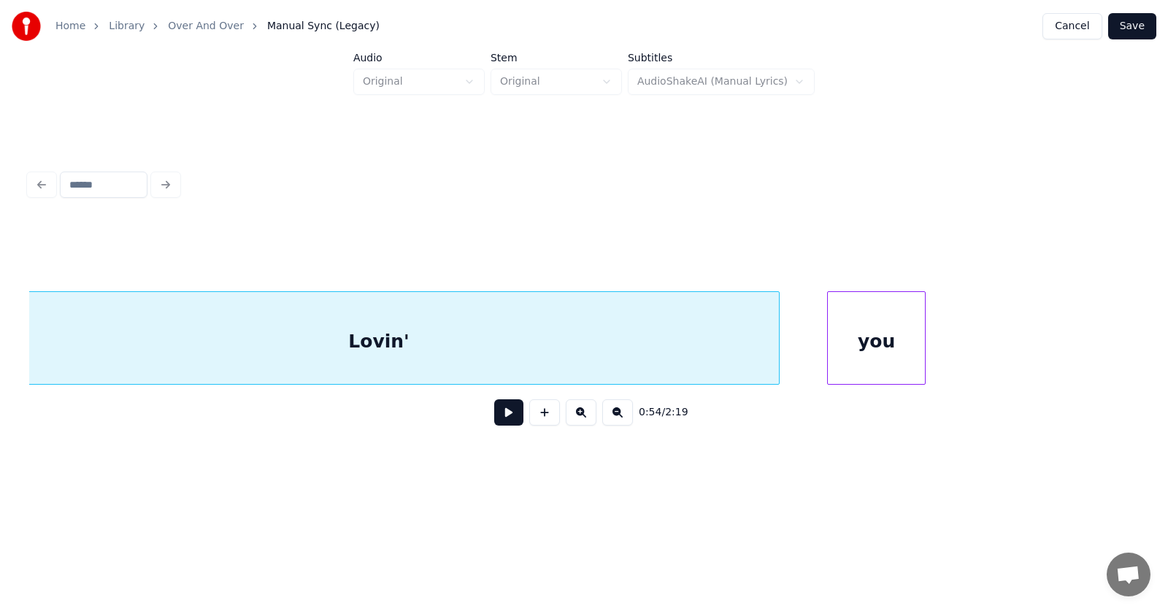
scroll to position [0, 30097]
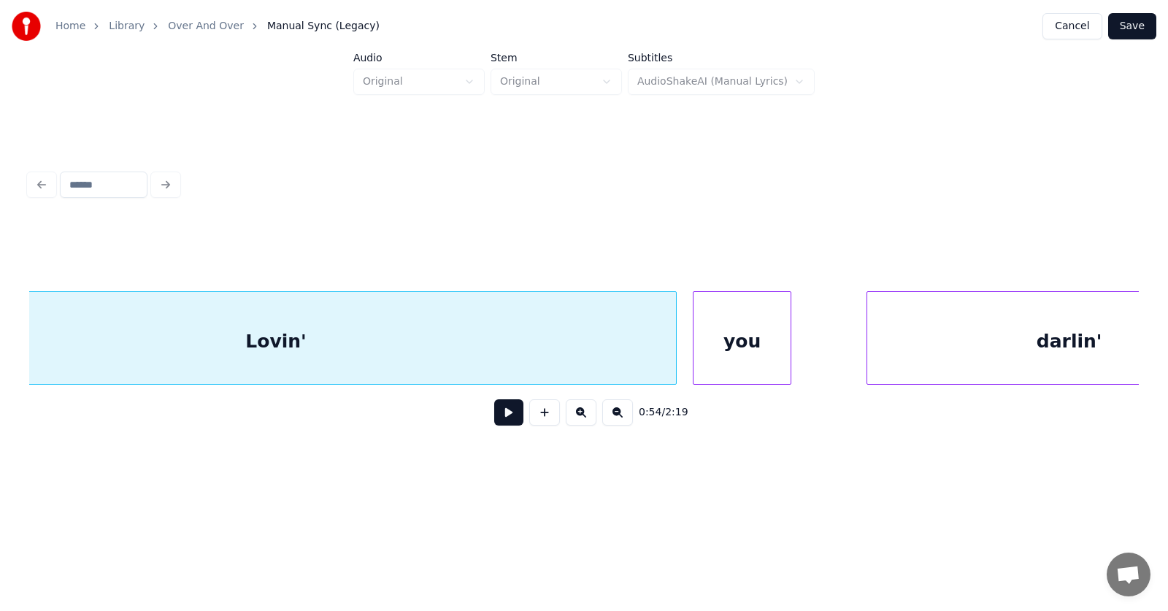
click at [719, 361] on div "you" at bounding box center [741, 341] width 97 height 99
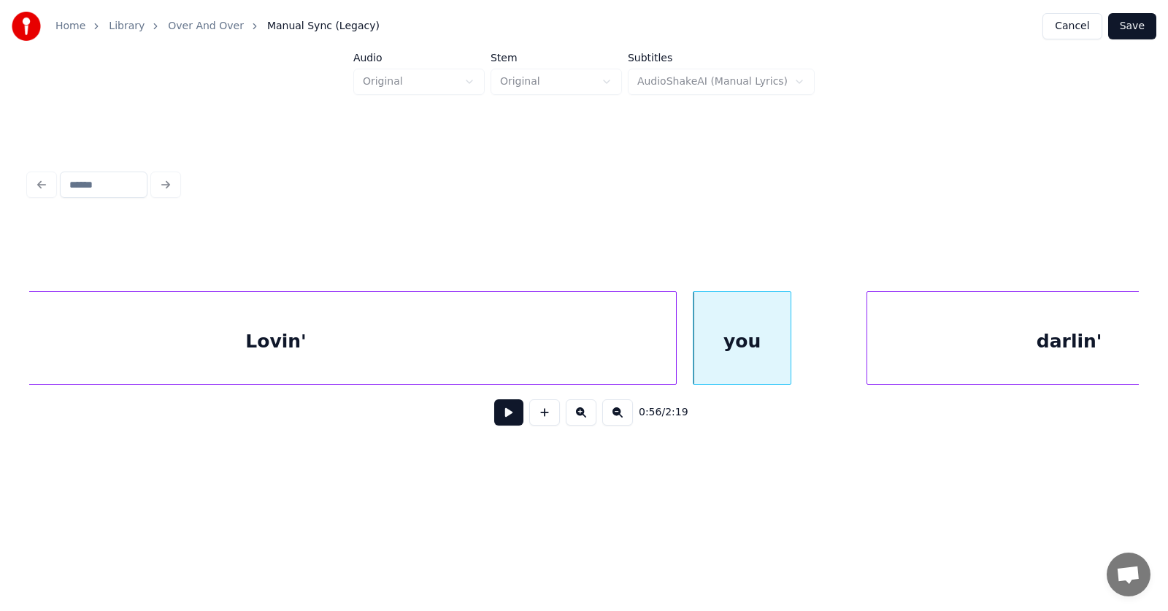
scroll to position [0, 30227]
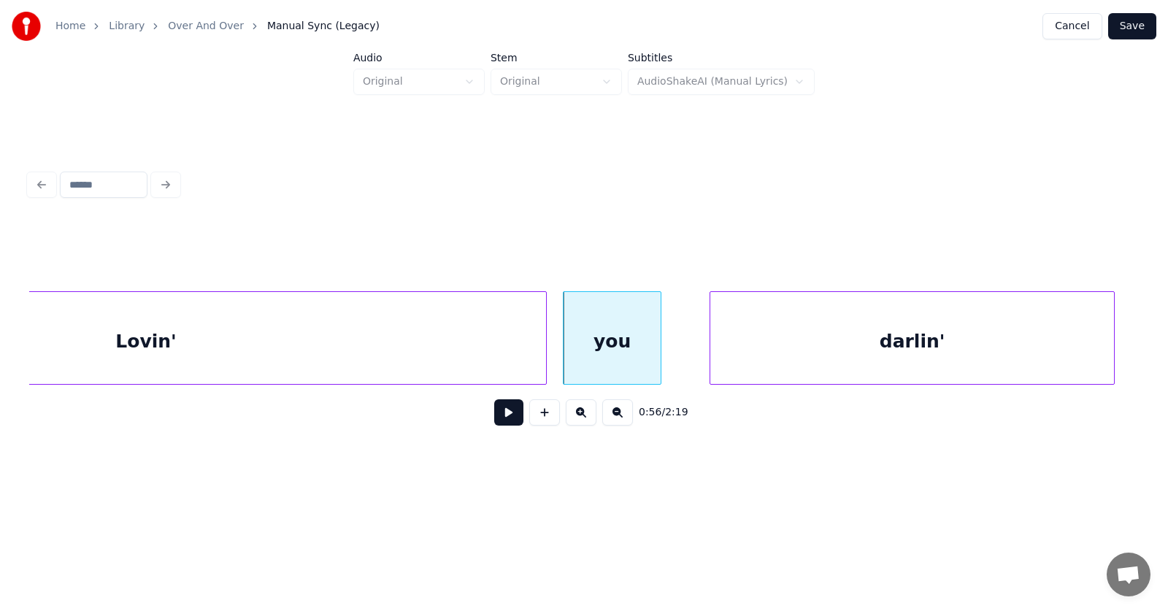
click at [927, 353] on div "darlin'" at bounding box center [912, 341] width 404 height 99
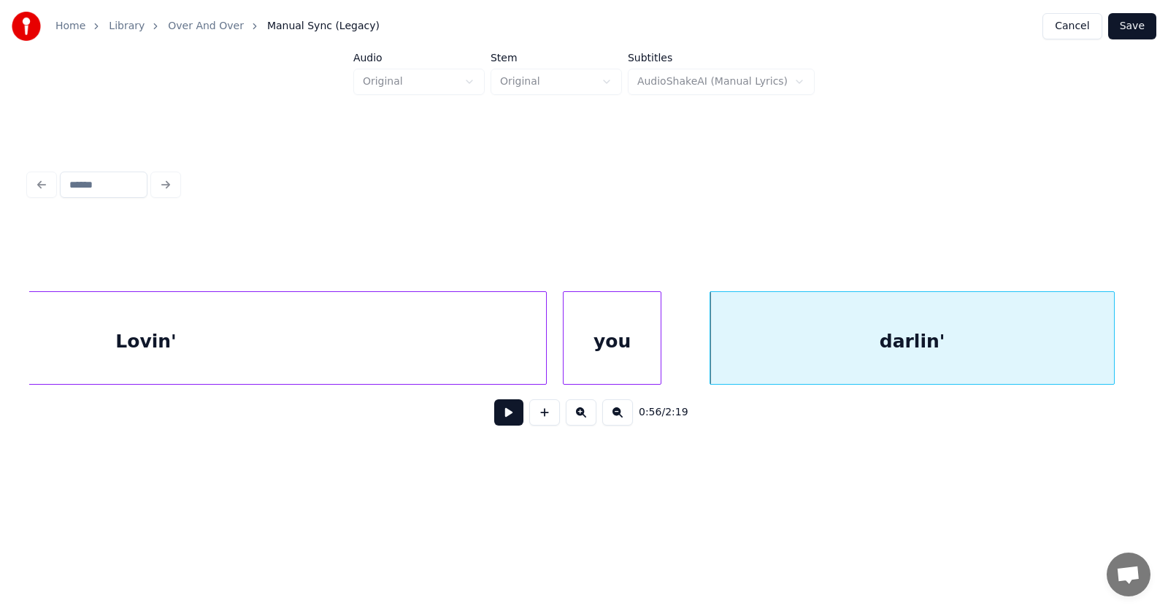
click at [497, 417] on button at bounding box center [508, 412] width 29 height 26
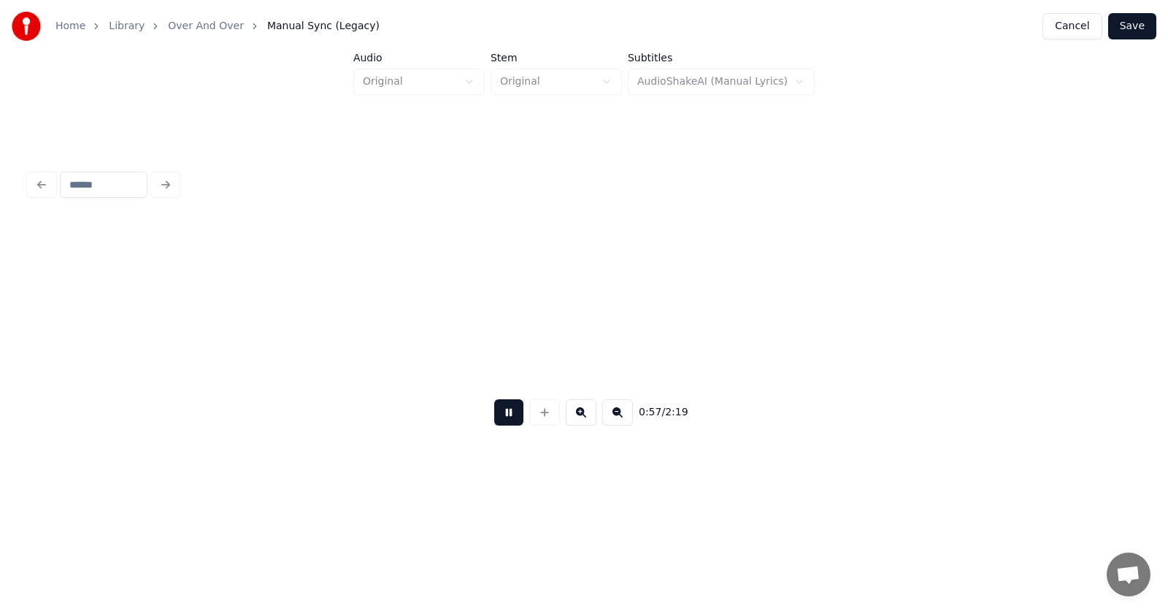
scroll to position [0, 31340]
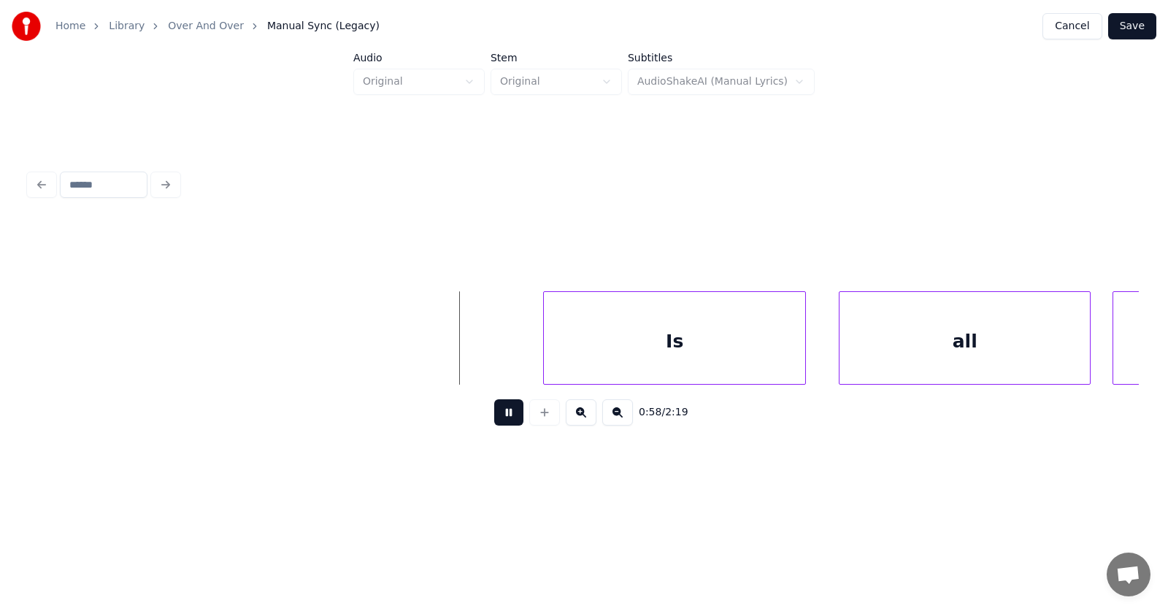
click at [503, 422] on button at bounding box center [508, 412] width 29 height 26
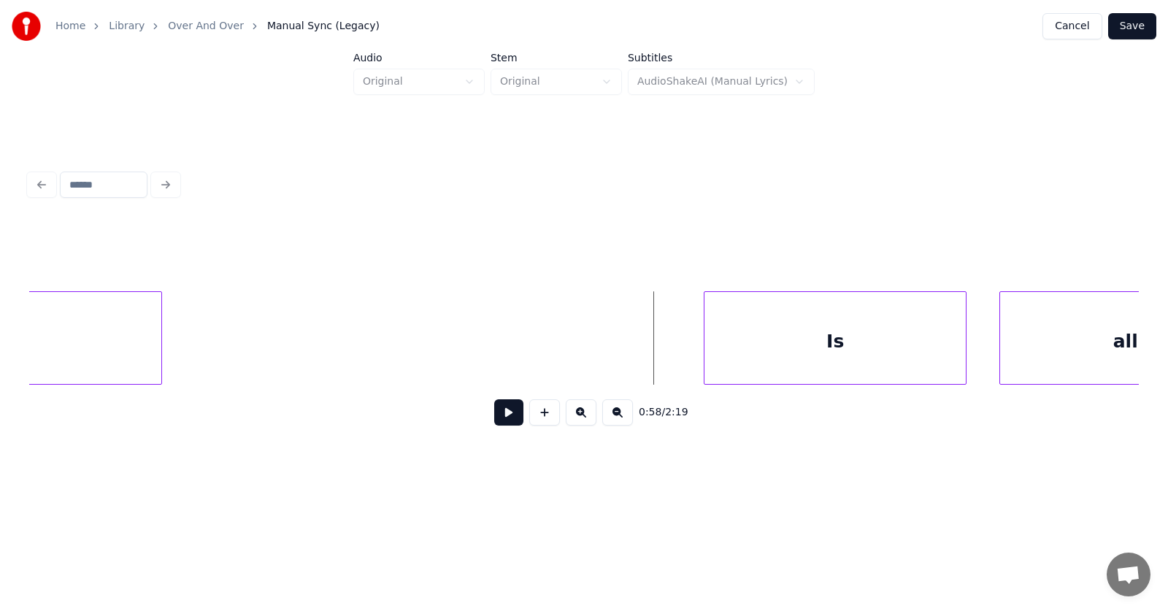
scroll to position [0, 31282]
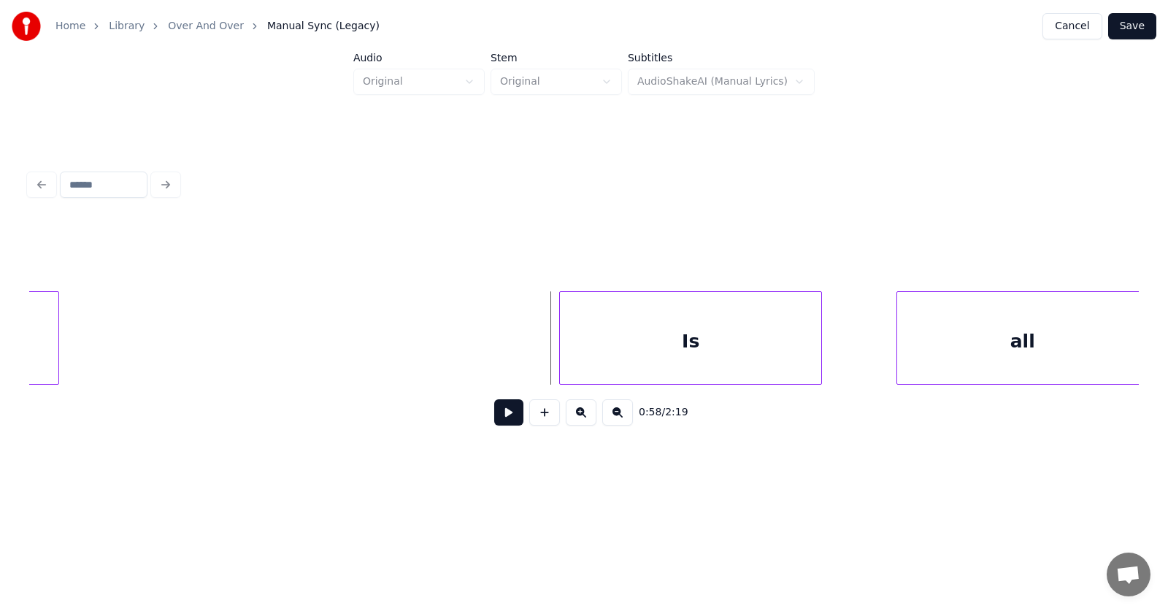
click at [682, 351] on div "Is" at bounding box center [690, 341] width 261 height 99
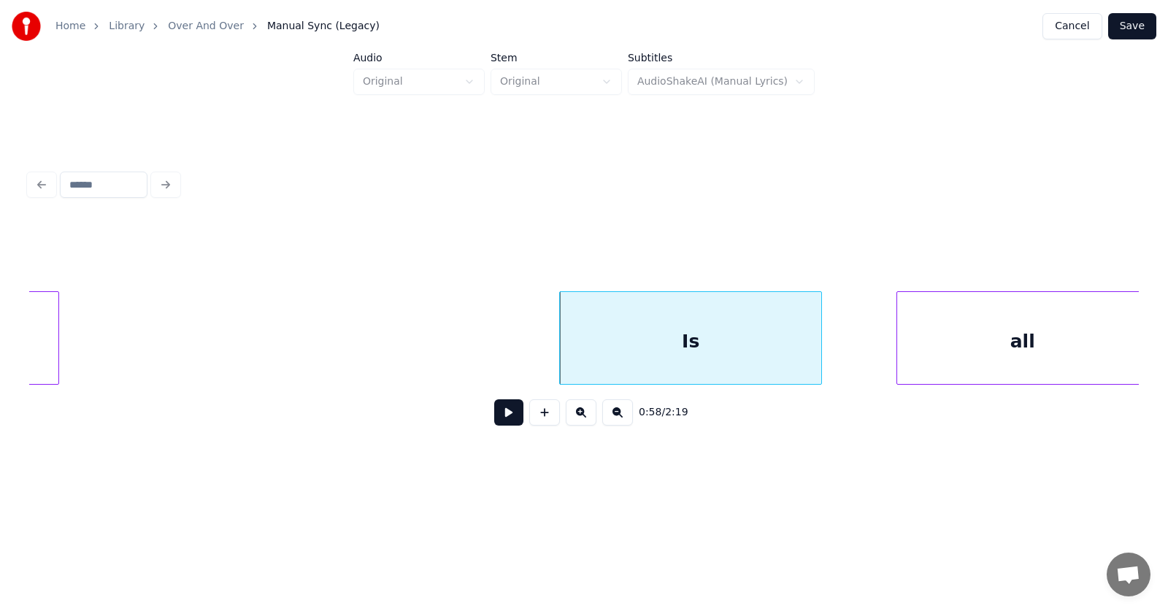
scroll to position [0, 31287]
click at [925, 353] on div "all" at bounding box center [979, 341] width 250 height 99
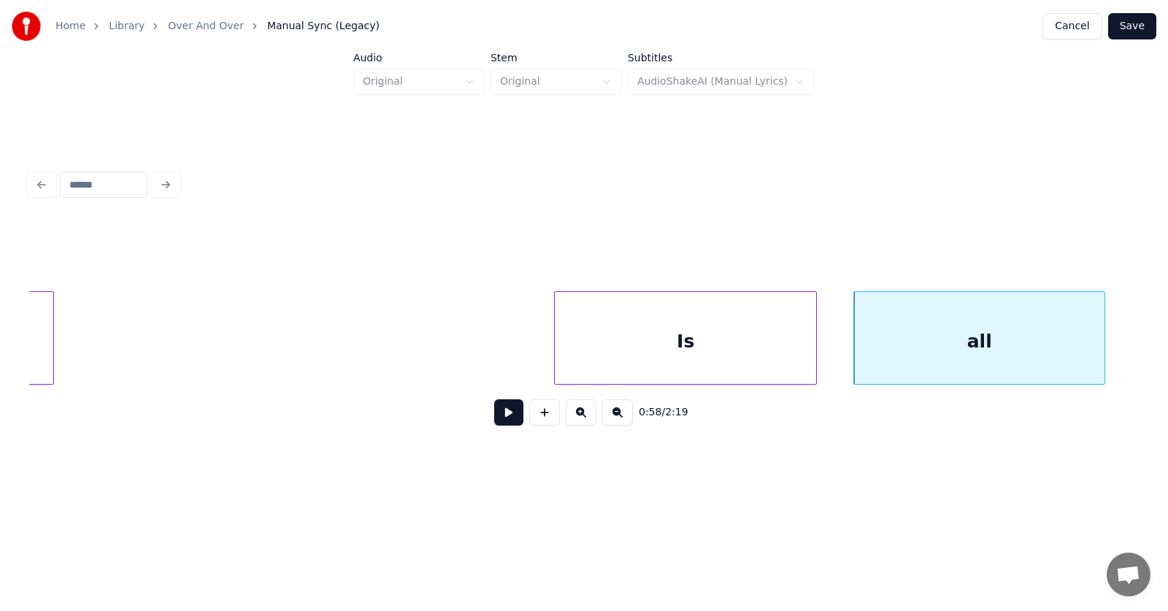
click at [506, 417] on button at bounding box center [508, 412] width 29 height 26
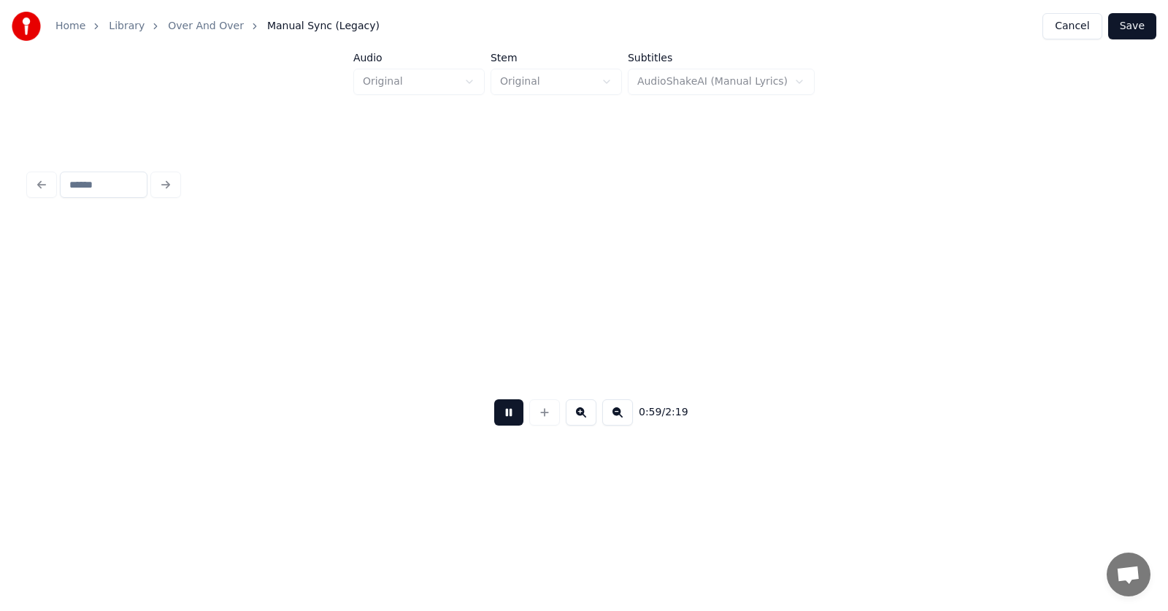
scroll to position [0, 32396]
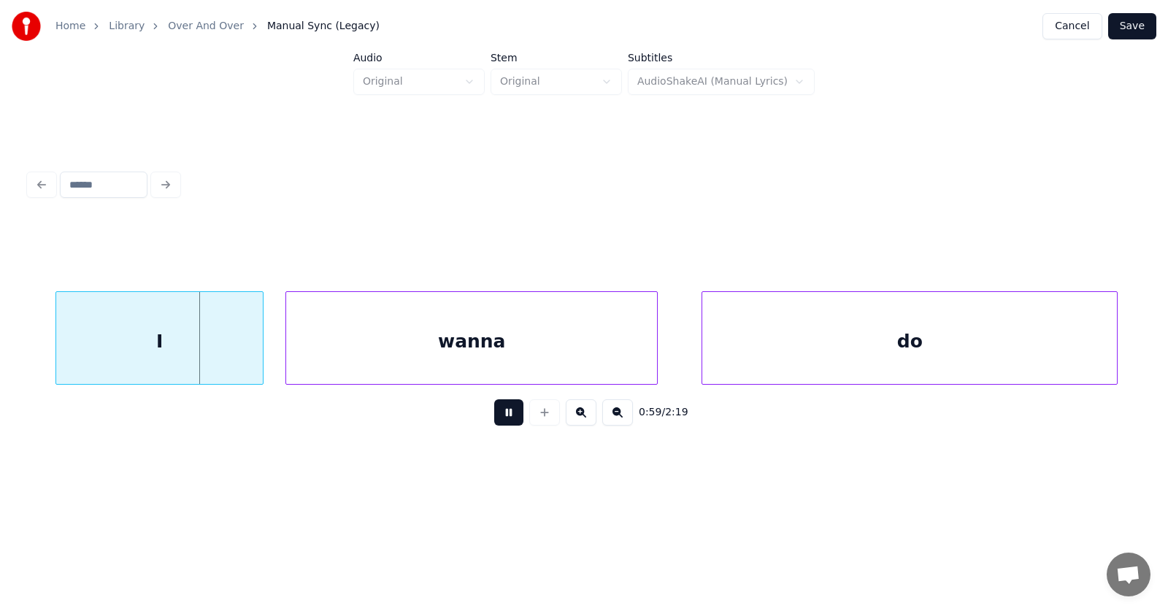
click at [504, 419] on button at bounding box center [508, 412] width 29 height 26
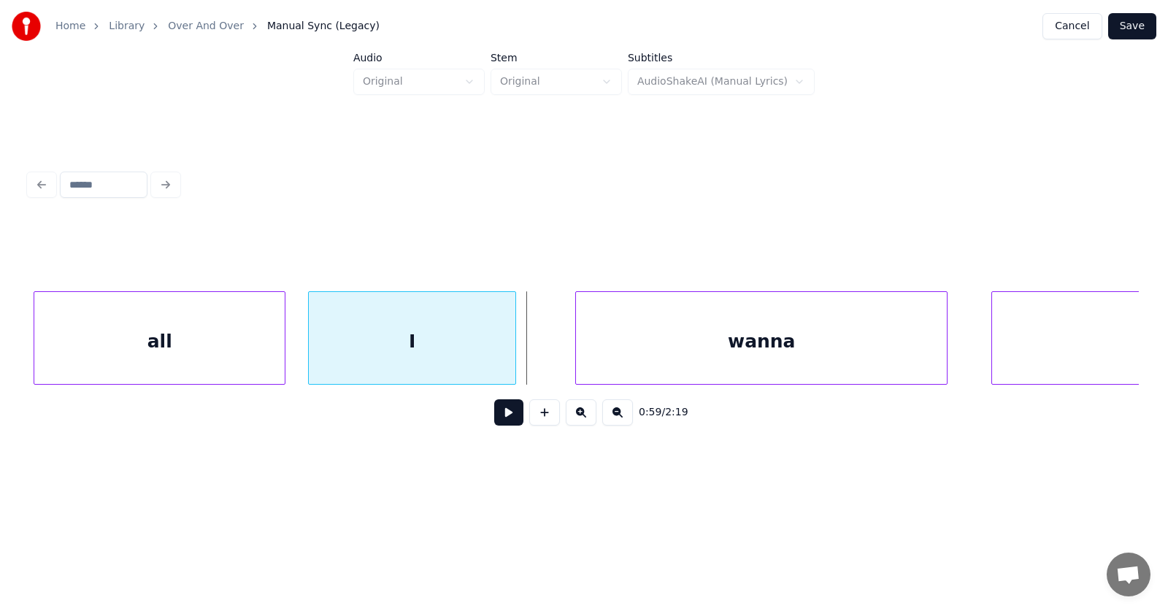
click at [431, 351] on div "I" at bounding box center [412, 341] width 207 height 99
click at [636, 354] on div "wanna" at bounding box center [733, 341] width 371 height 99
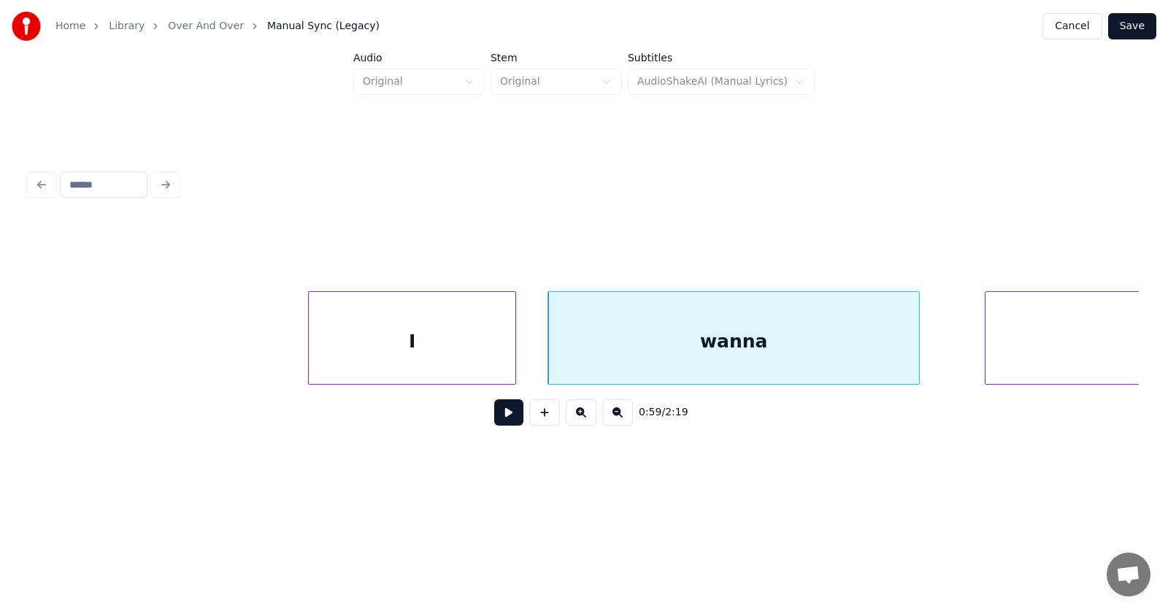
scroll to position [0, 32372]
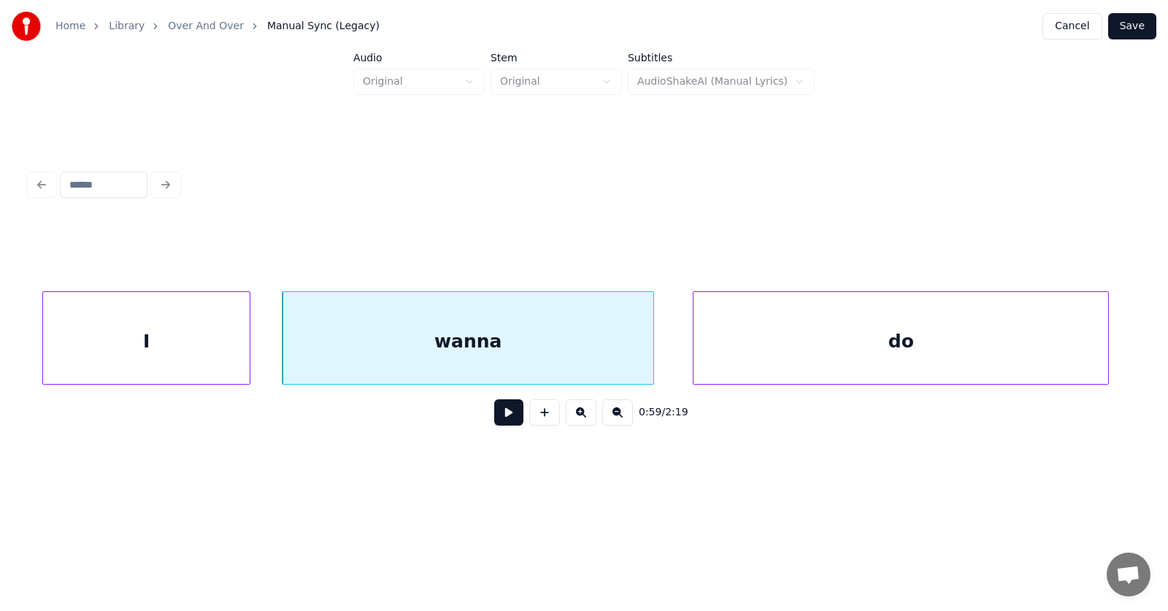
click at [1003, 336] on div "do" at bounding box center [900, 341] width 414 height 99
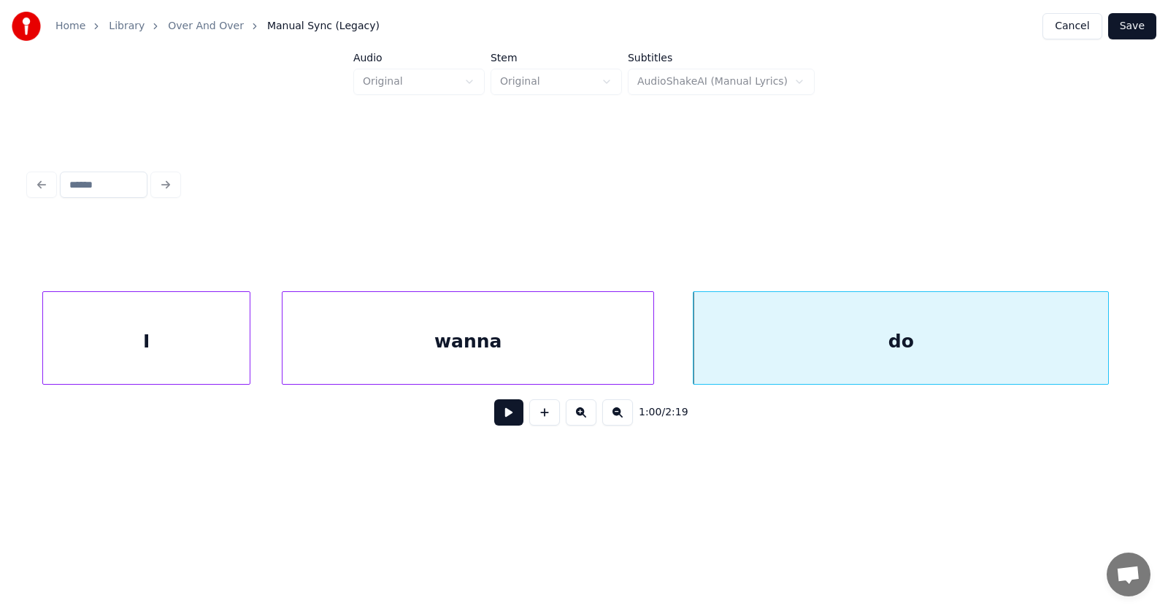
click at [505, 421] on button at bounding box center [508, 412] width 29 height 26
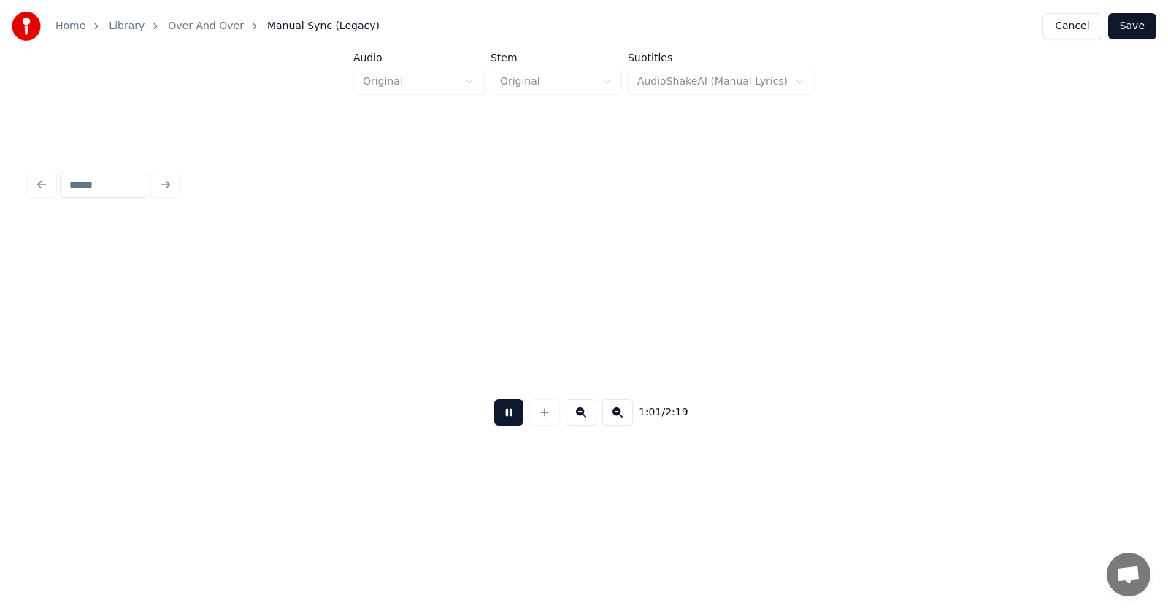
scroll to position [0, 33490]
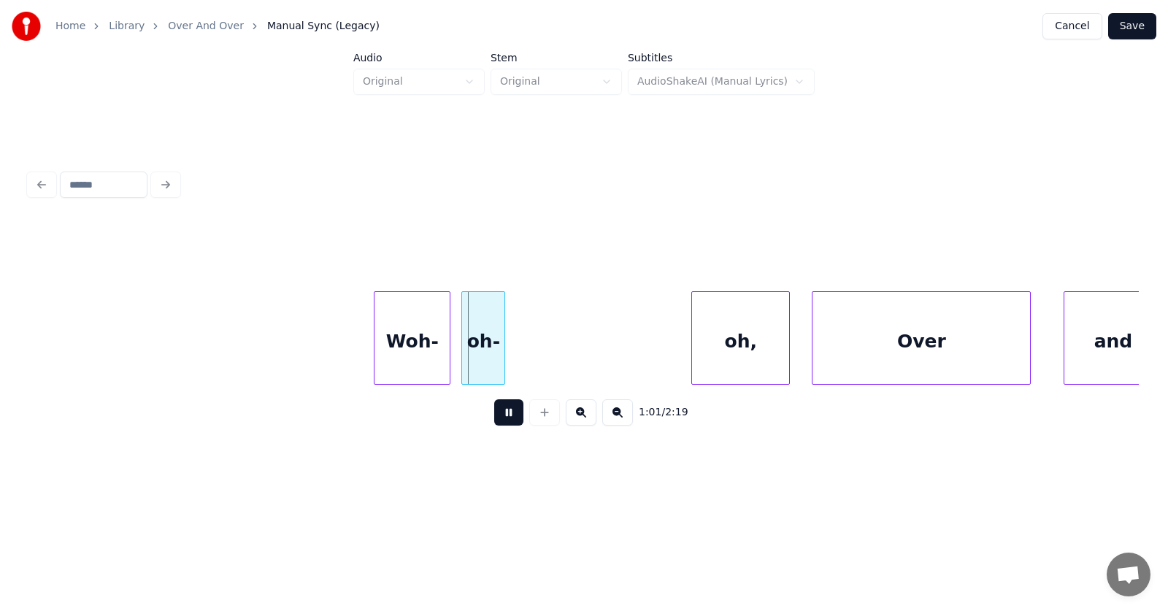
click at [505, 421] on button at bounding box center [508, 412] width 29 height 26
click at [405, 353] on div "Woh-" at bounding box center [406, 341] width 75 height 99
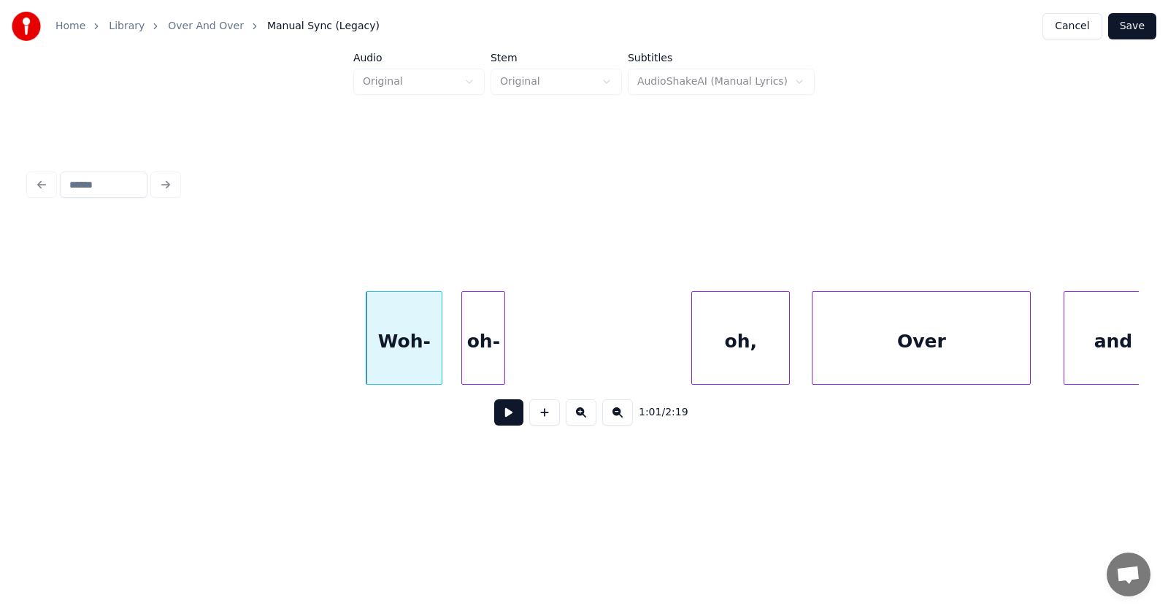
click at [502, 421] on button at bounding box center [508, 412] width 29 height 26
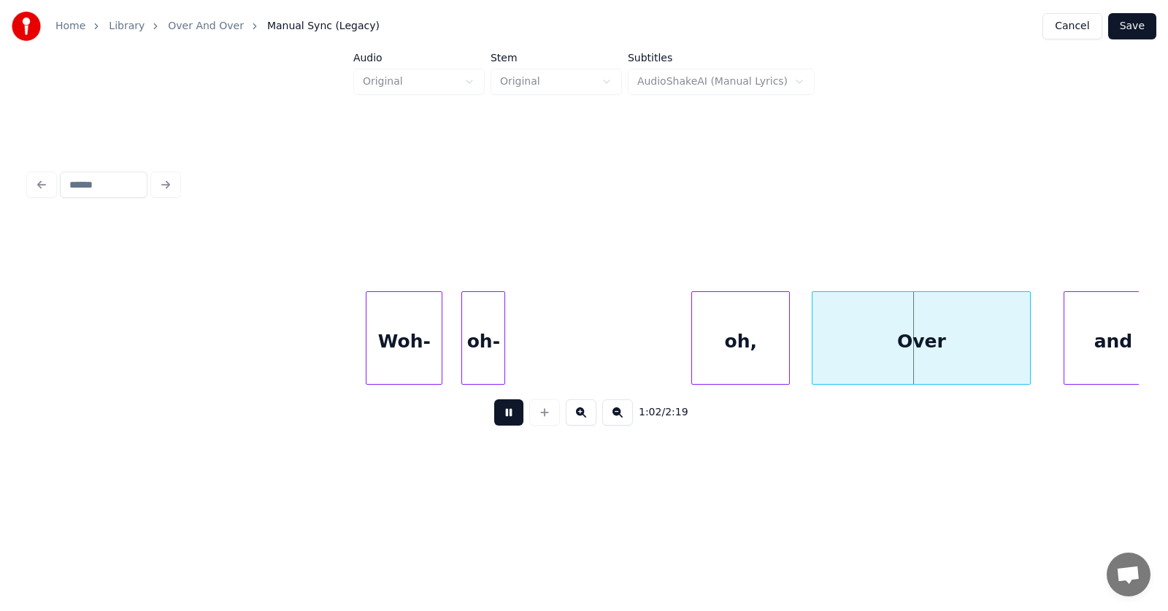
click at [506, 418] on button at bounding box center [508, 412] width 29 height 26
click at [598, 350] on div at bounding box center [596, 338] width 4 height 92
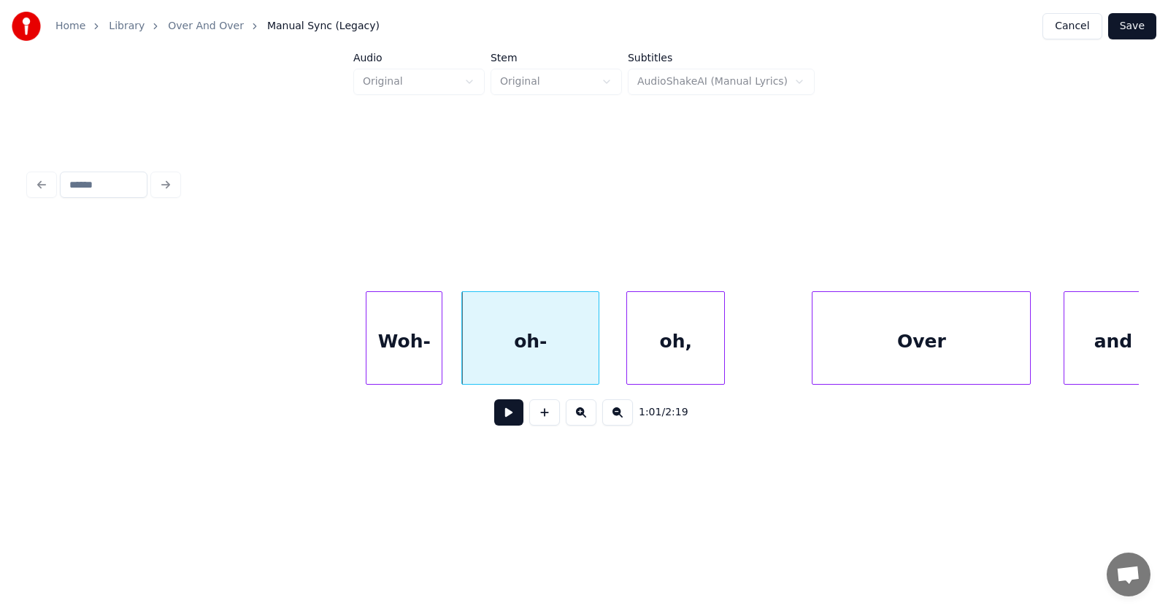
click at [682, 357] on div "oh," at bounding box center [675, 341] width 97 height 99
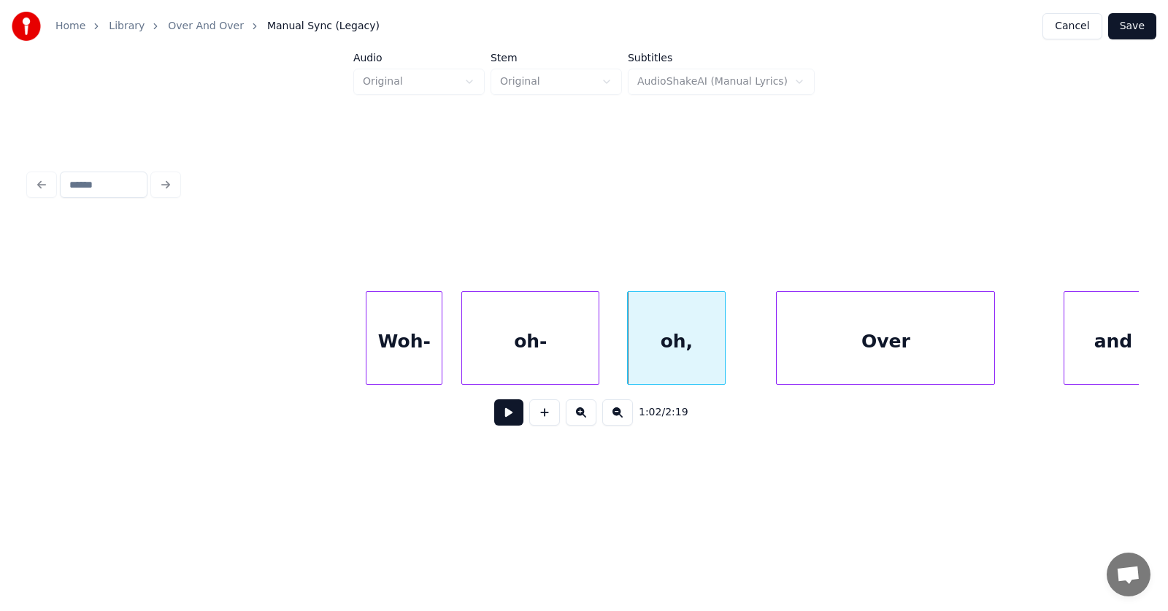
click at [886, 349] on div "Over" at bounding box center [884, 341] width 217 height 99
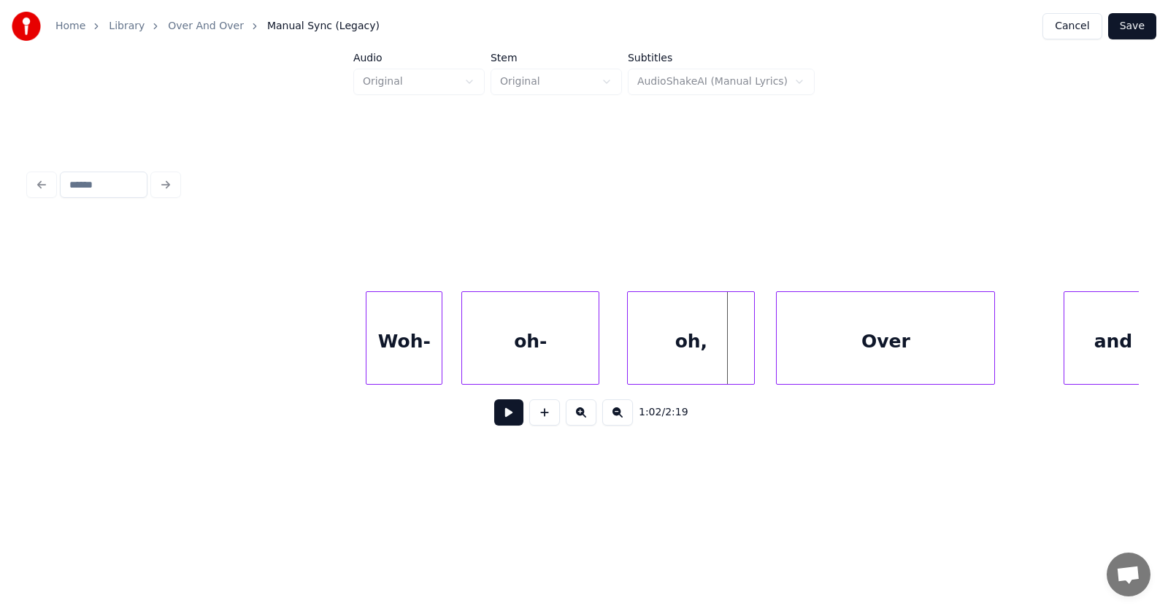
click at [753, 350] on div at bounding box center [751, 338] width 4 height 92
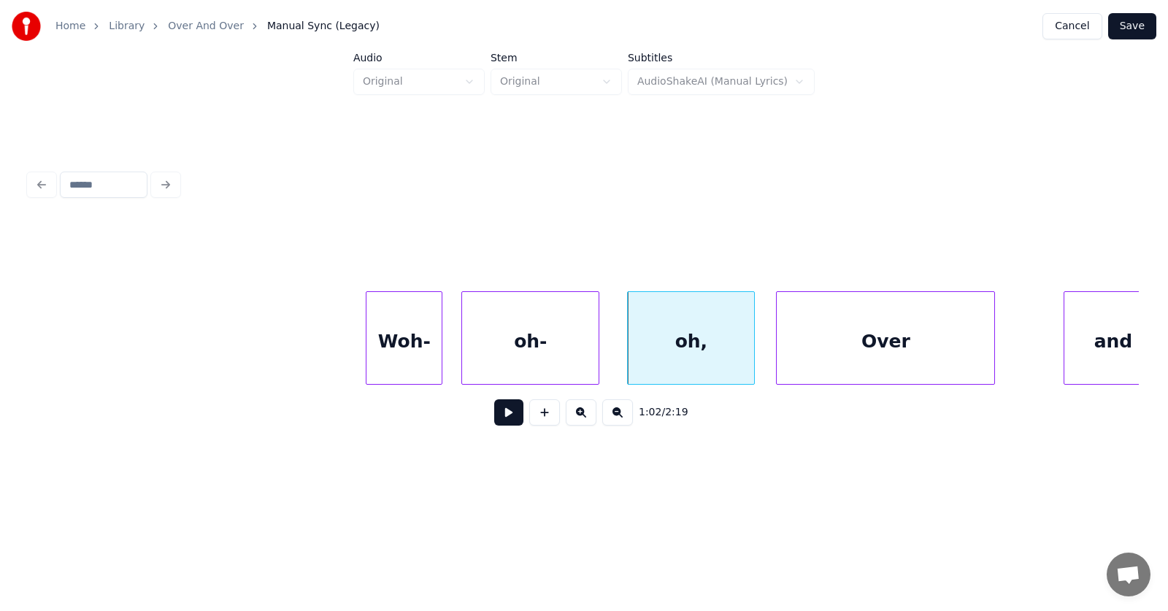
click at [631, 349] on div "oh," at bounding box center [691, 337] width 128 height 93
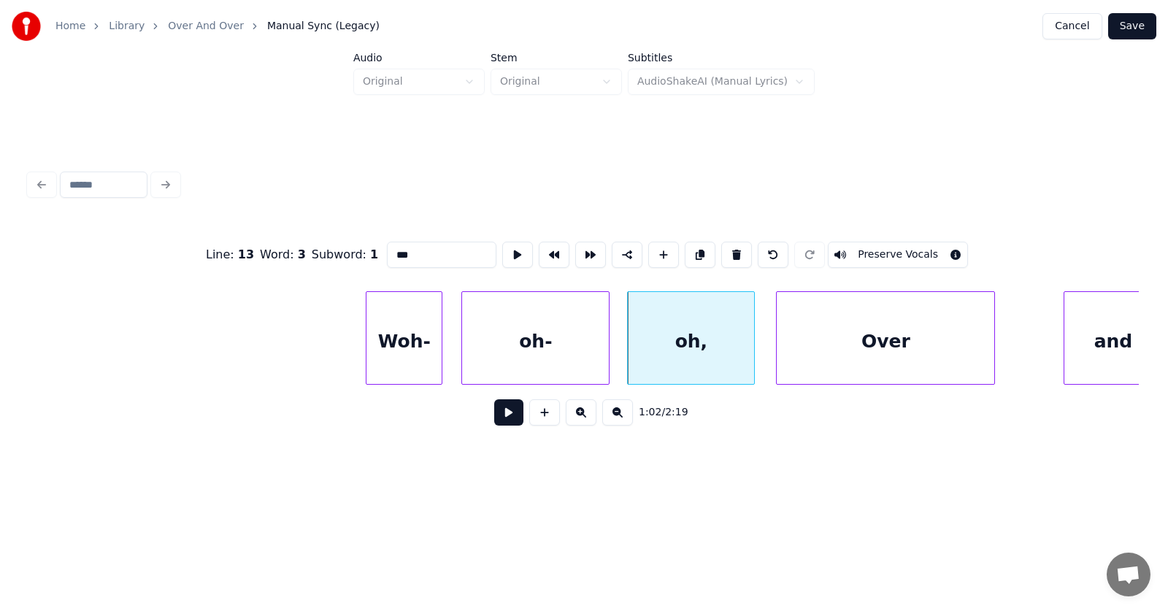
click at [608, 349] on div at bounding box center [606, 338] width 4 height 92
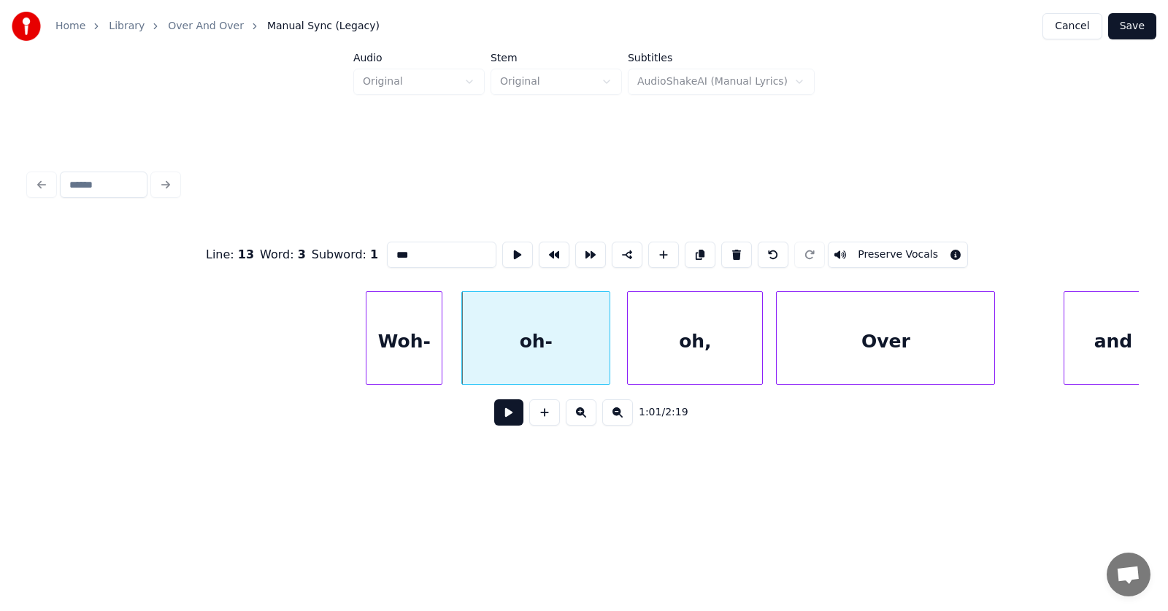
click at [760, 355] on div at bounding box center [759, 338] width 4 height 92
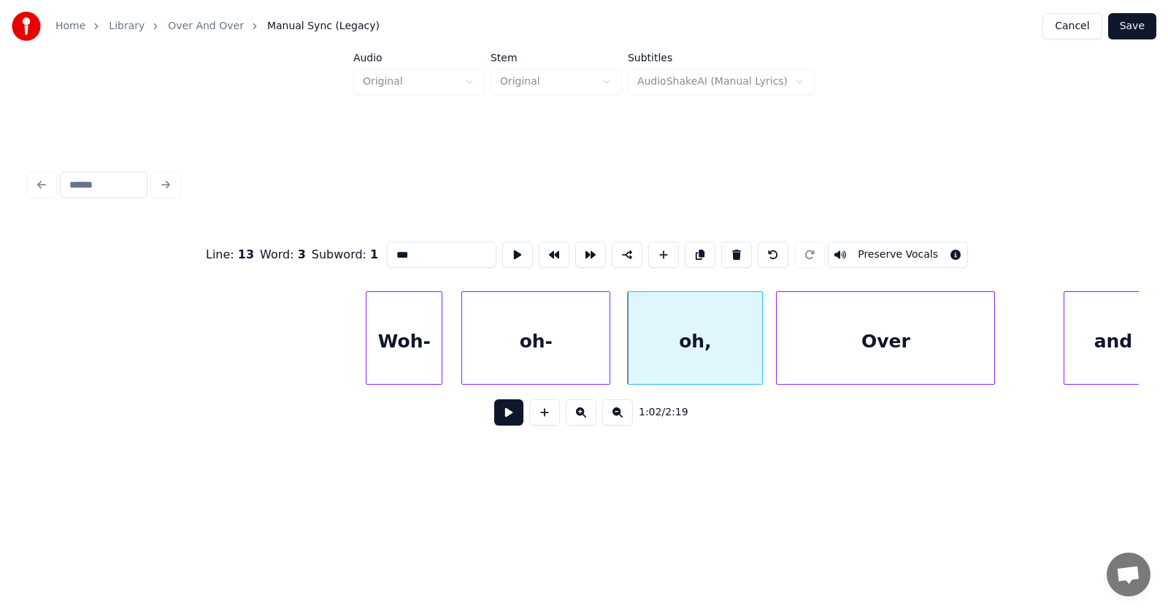
click at [436, 345] on div "Woh-" at bounding box center [403, 341] width 75 height 99
type input "****"
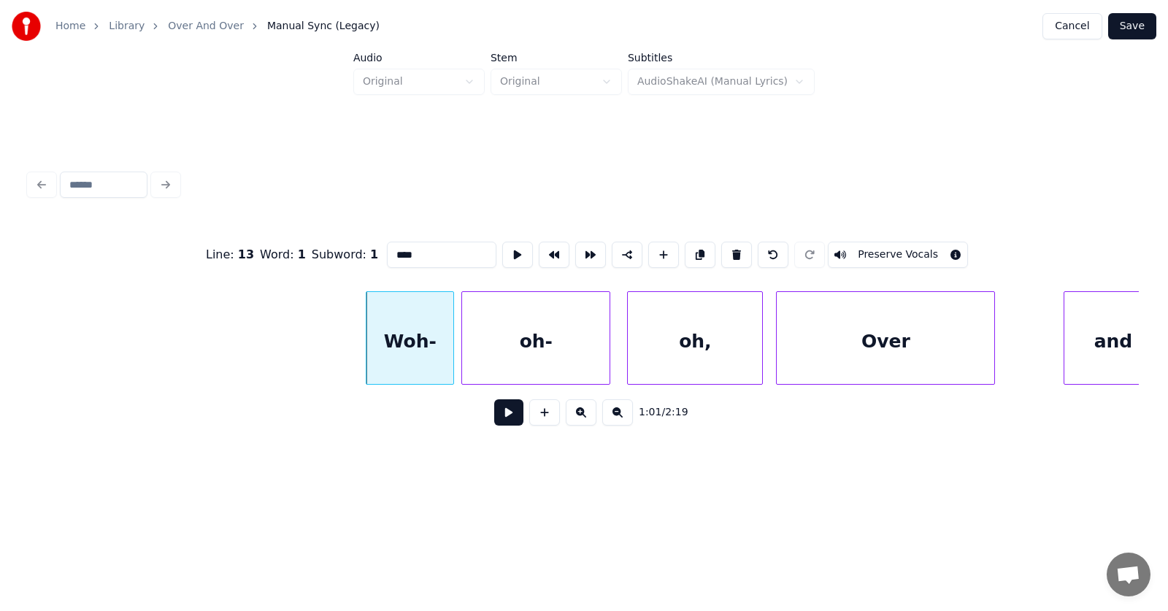
click at [451, 347] on div at bounding box center [451, 338] width 4 height 92
click at [495, 417] on button at bounding box center [508, 412] width 29 height 26
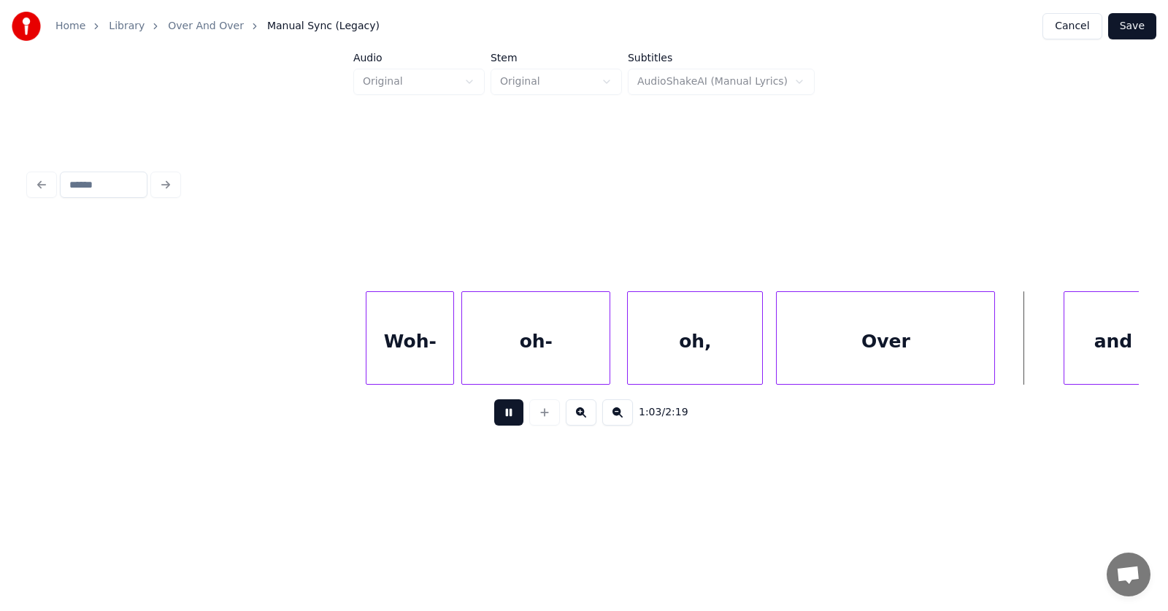
click at [495, 417] on button at bounding box center [508, 412] width 29 height 26
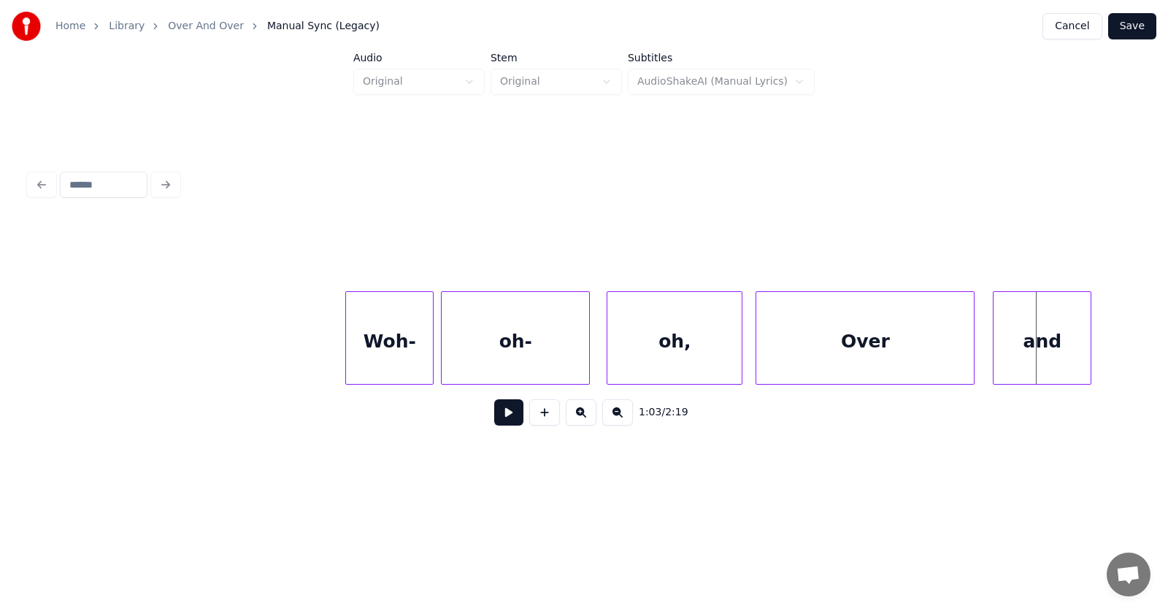
click at [1029, 342] on div "and" at bounding box center [1041, 341] width 97 height 99
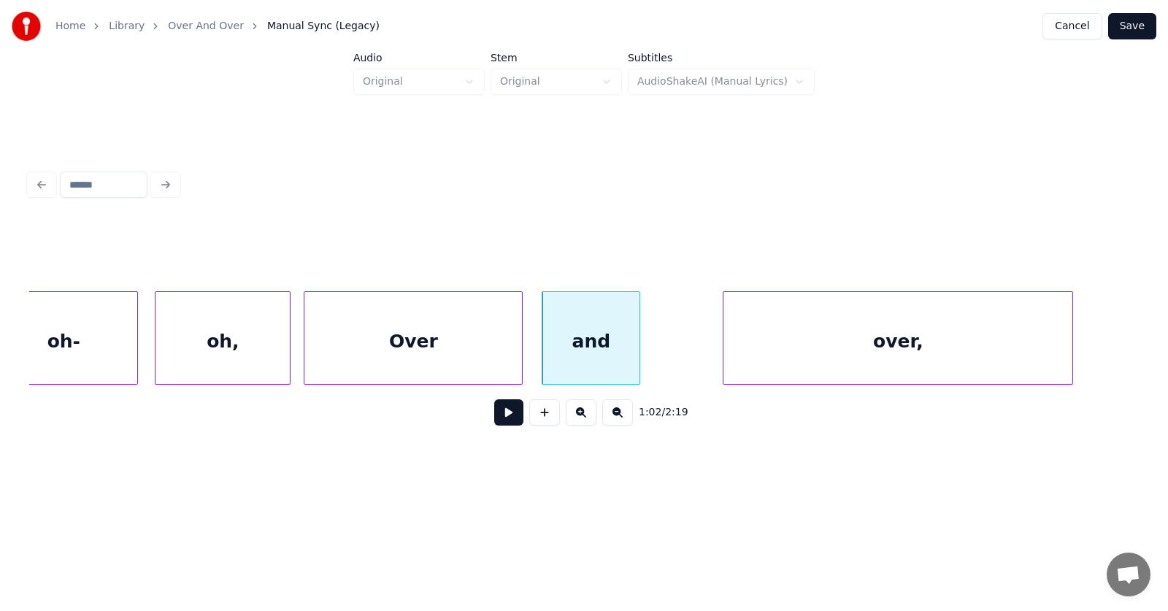
scroll to position [0, 34014]
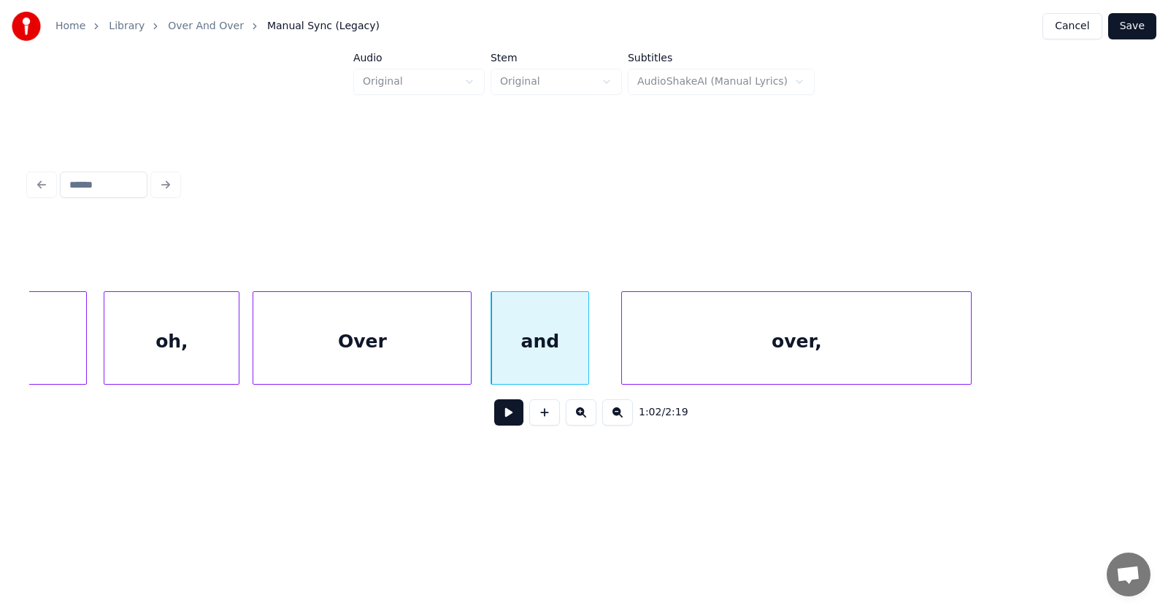
click at [766, 347] on div "over," at bounding box center [796, 341] width 349 height 99
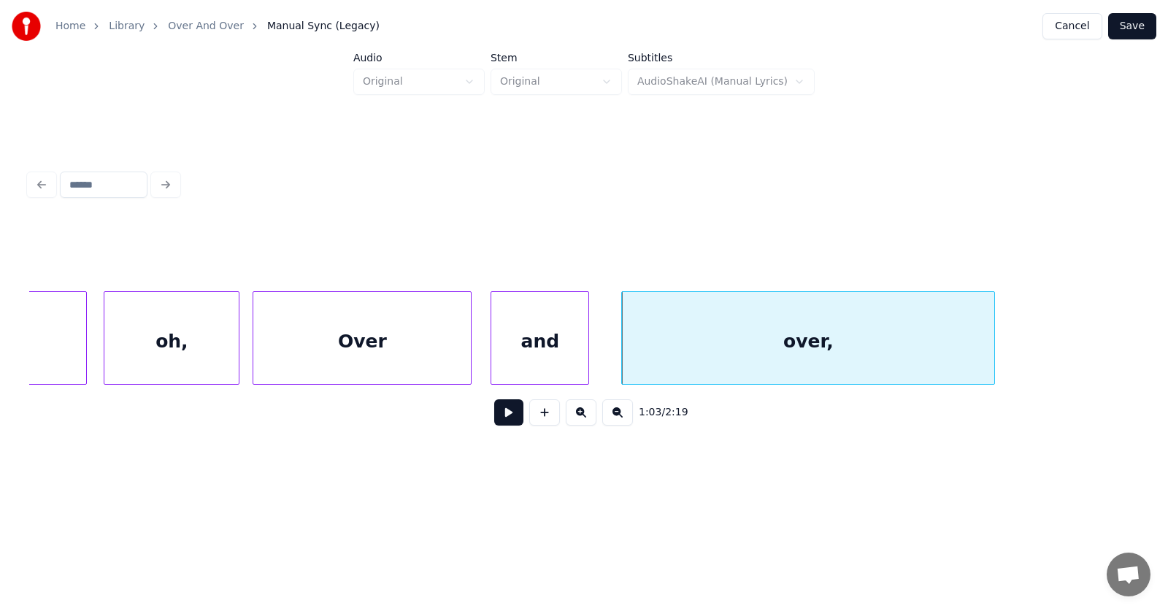
click at [994, 341] on div at bounding box center [991, 338] width 4 height 92
click at [595, 354] on div at bounding box center [592, 338] width 4 height 92
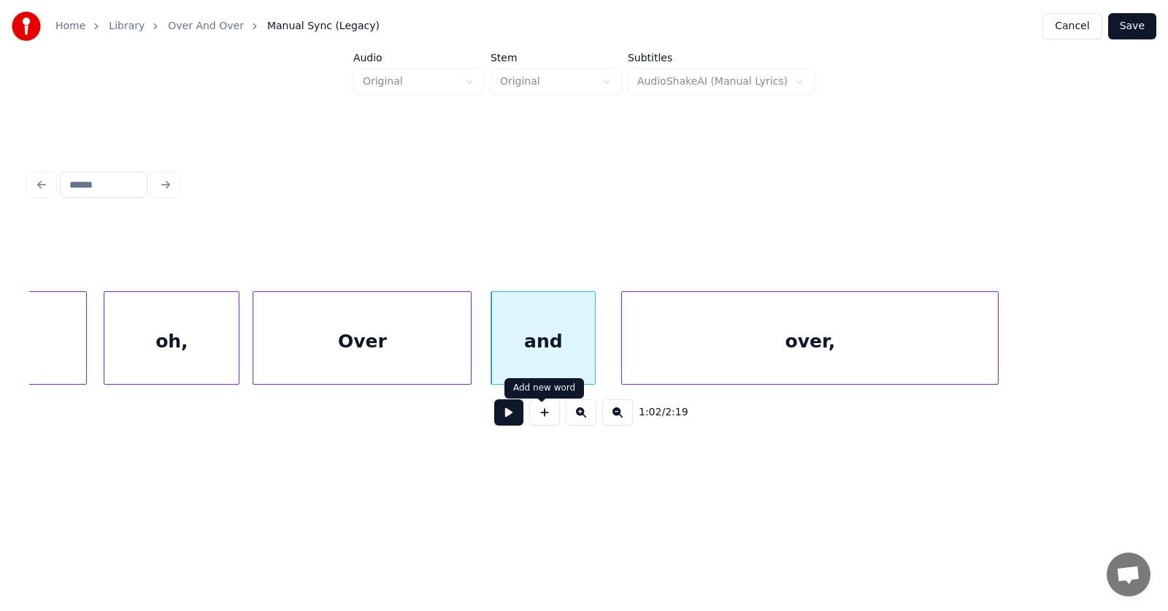
click at [504, 422] on button at bounding box center [508, 412] width 29 height 26
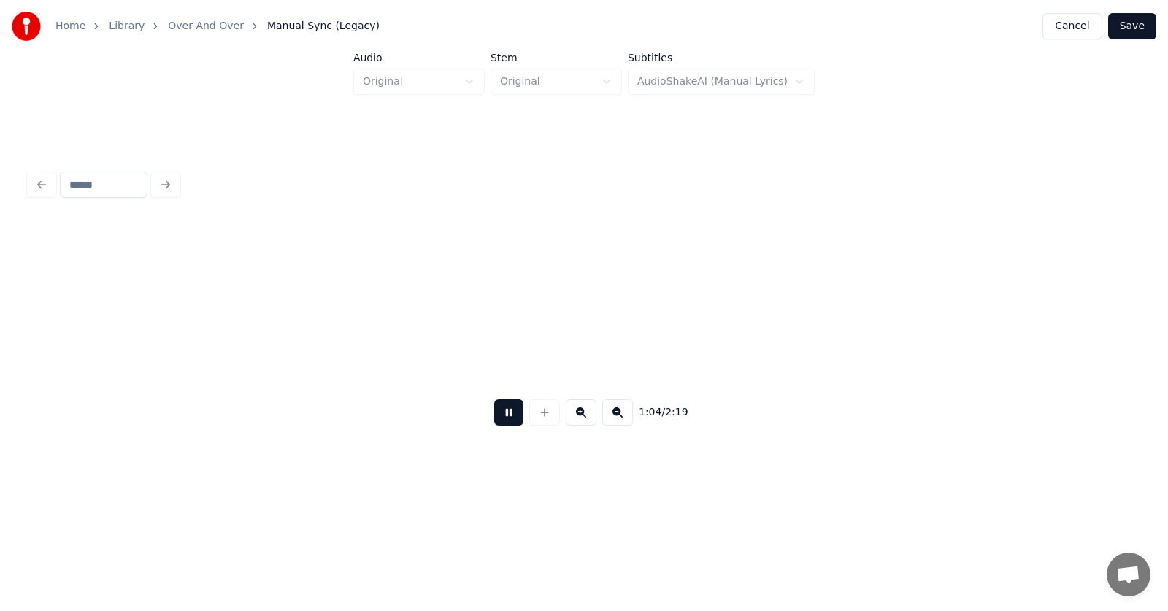
scroll to position [0, 35124]
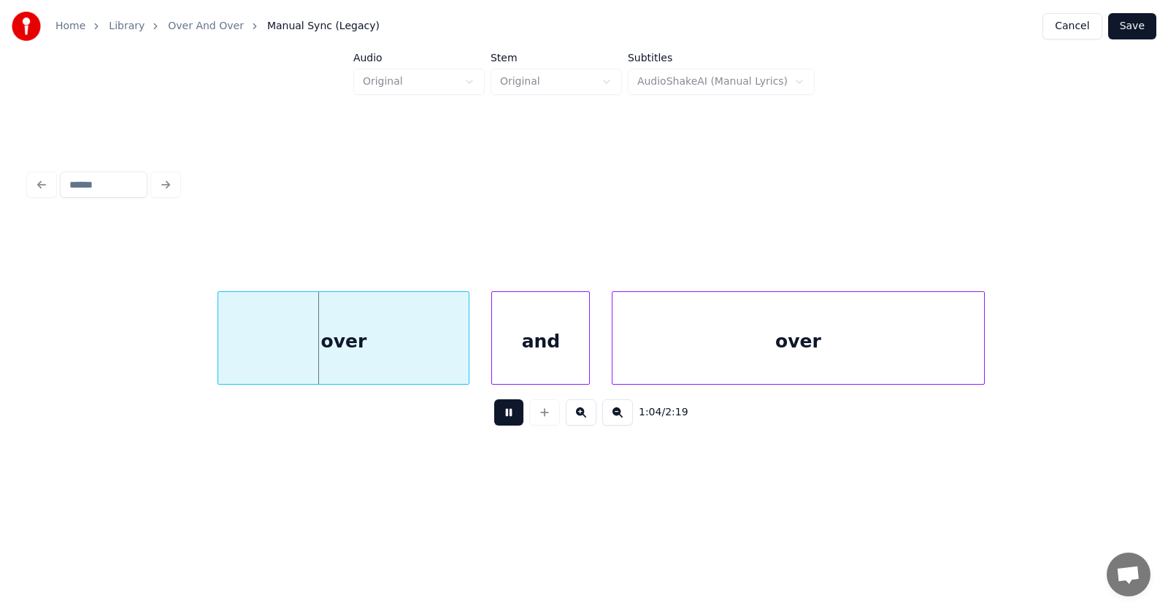
click at [504, 422] on button at bounding box center [508, 412] width 29 height 26
click at [395, 350] on div "over" at bounding box center [323, 341] width 250 height 99
click at [183, 338] on div at bounding box center [184, 338] width 4 height 92
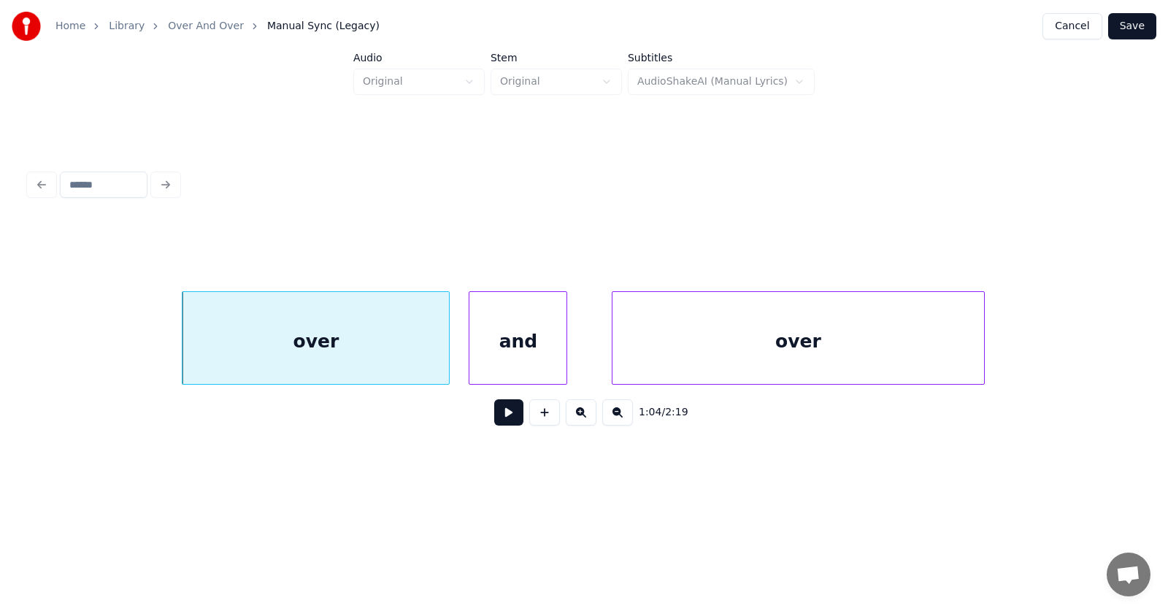
click at [540, 344] on div "and" at bounding box center [517, 341] width 97 height 99
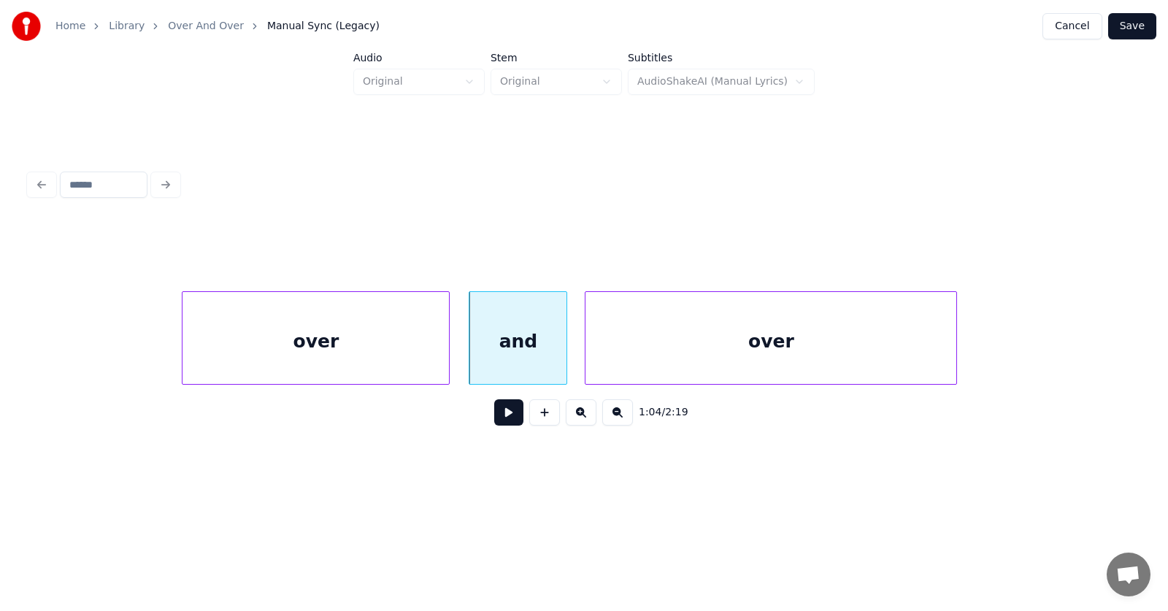
click at [644, 355] on div "over" at bounding box center [770, 341] width 371 height 99
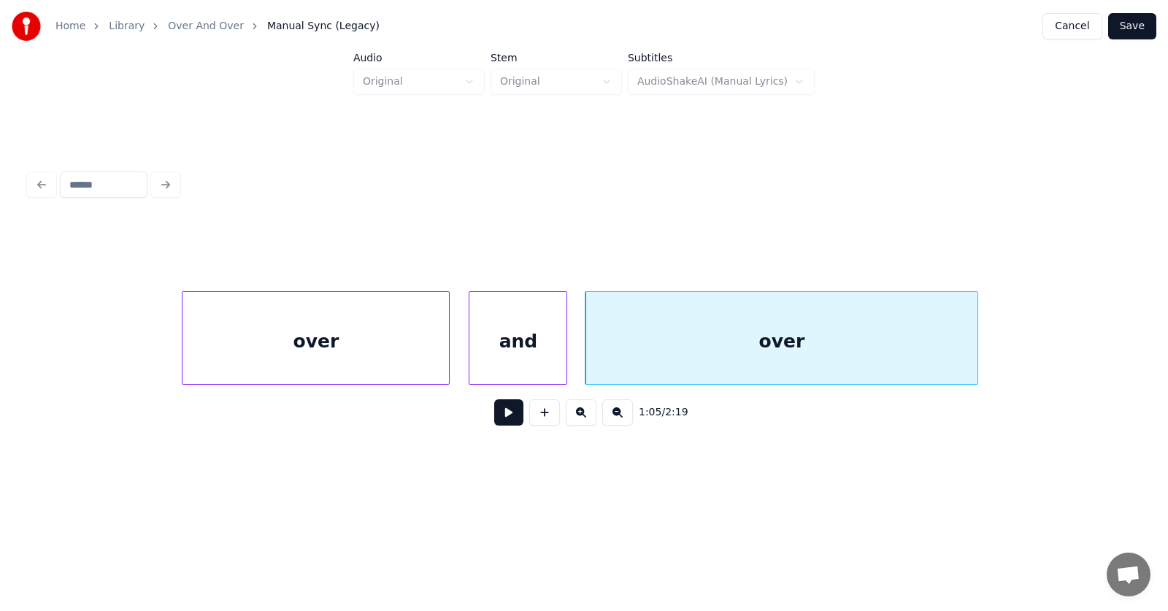
click at [977, 334] on div at bounding box center [975, 338] width 4 height 92
click at [503, 419] on button at bounding box center [508, 412] width 29 height 26
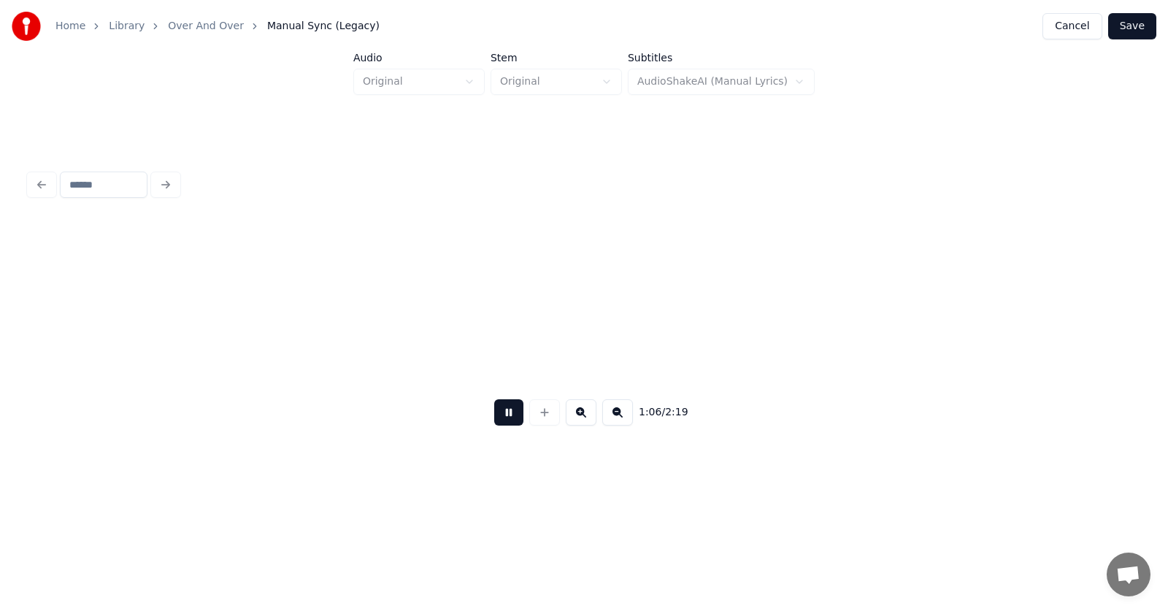
scroll to position [0, 36238]
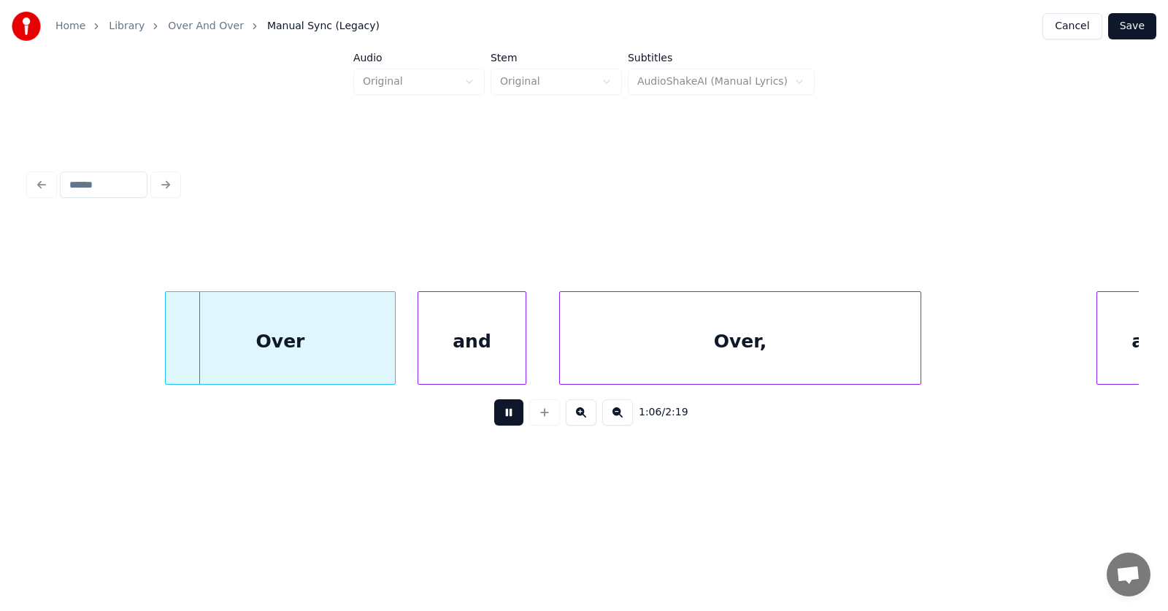
click at [503, 419] on button at bounding box center [508, 412] width 29 height 26
click at [293, 355] on div "Over" at bounding box center [262, 341] width 228 height 99
click at [136, 343] on div at bounding box center [135, 338] width 4 height 92
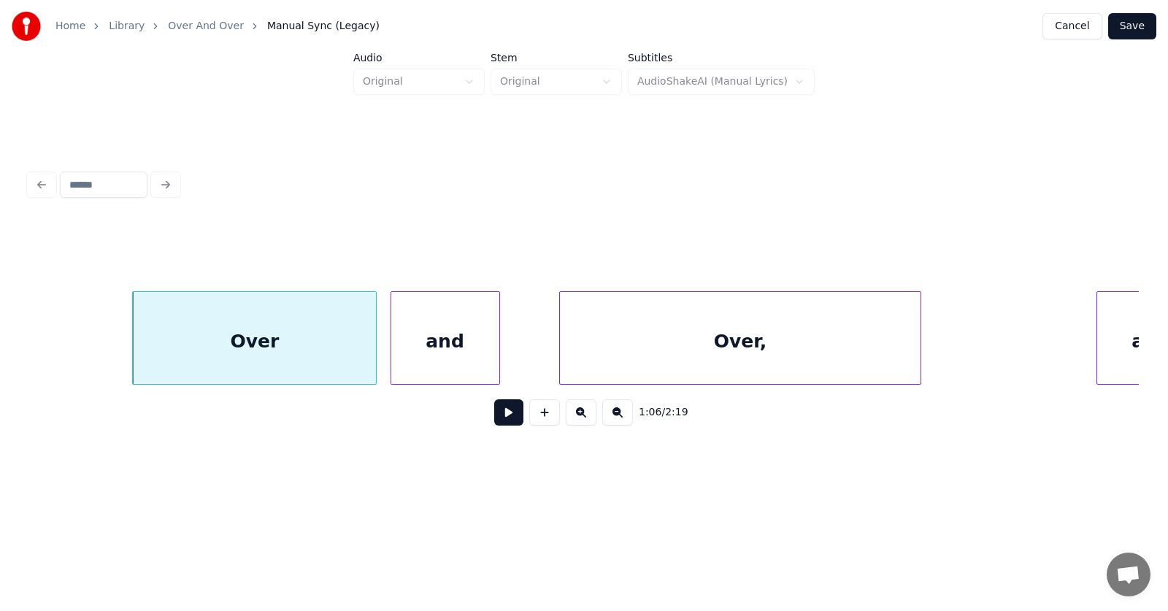
click at [422, 366] on div "and" at bounding box center [445, 341] width 108 height 99
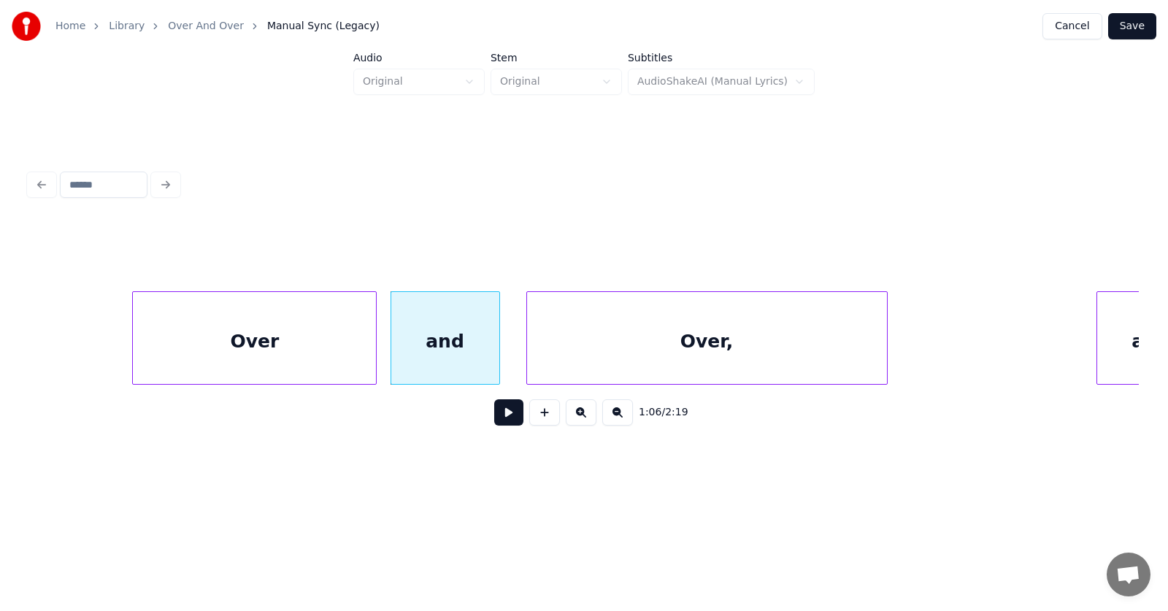
click at [579, 359] on div "Over," at bounding box center [707, 341] width 360 height 99
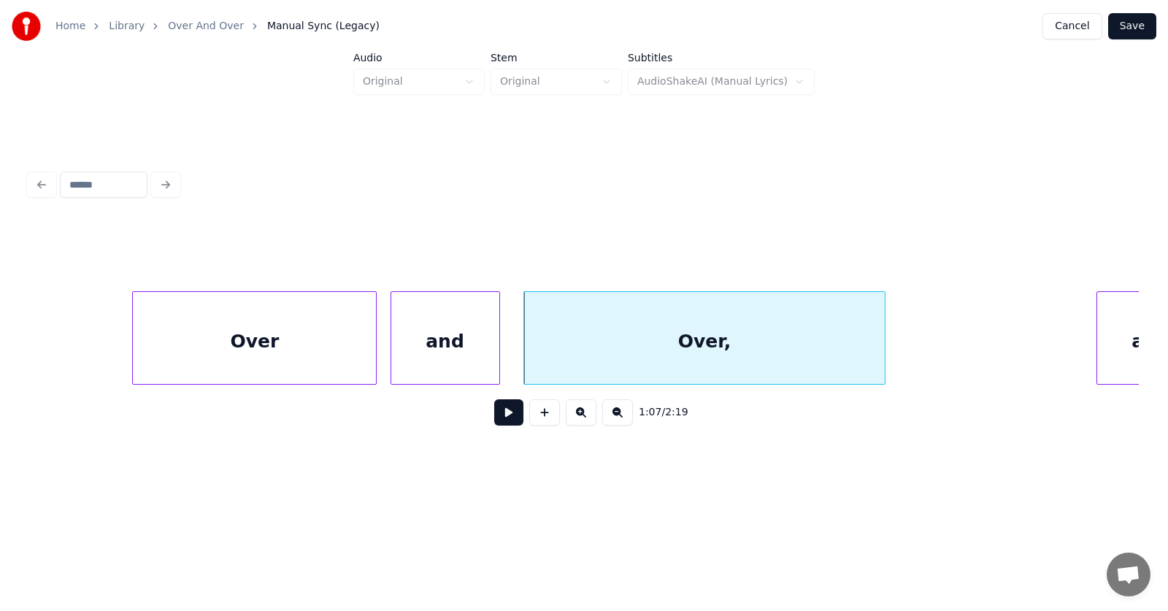
scroll to position [0, 36301]
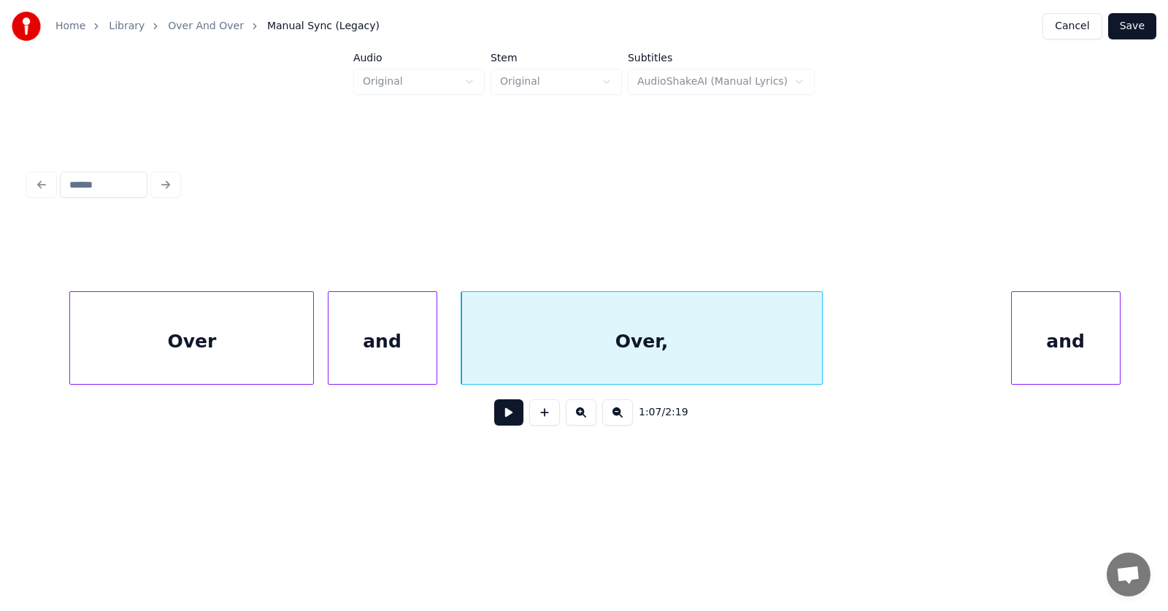
click at [1093, 325] on div "and" at bounding box center [1065, 341] width 108 height 99
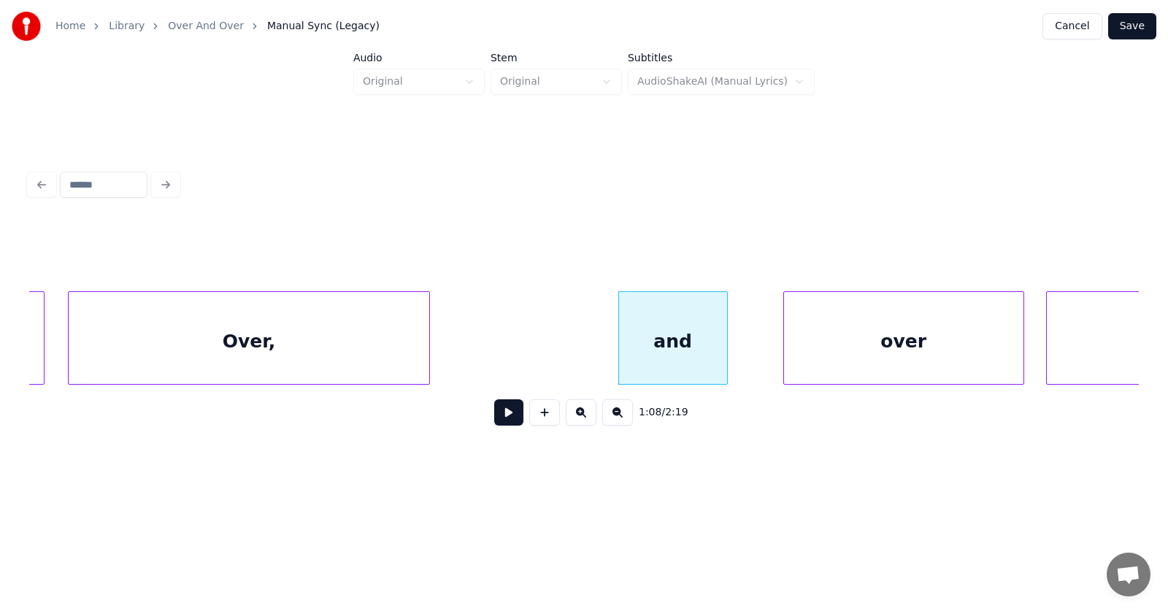
scroll to position [0, 36900]
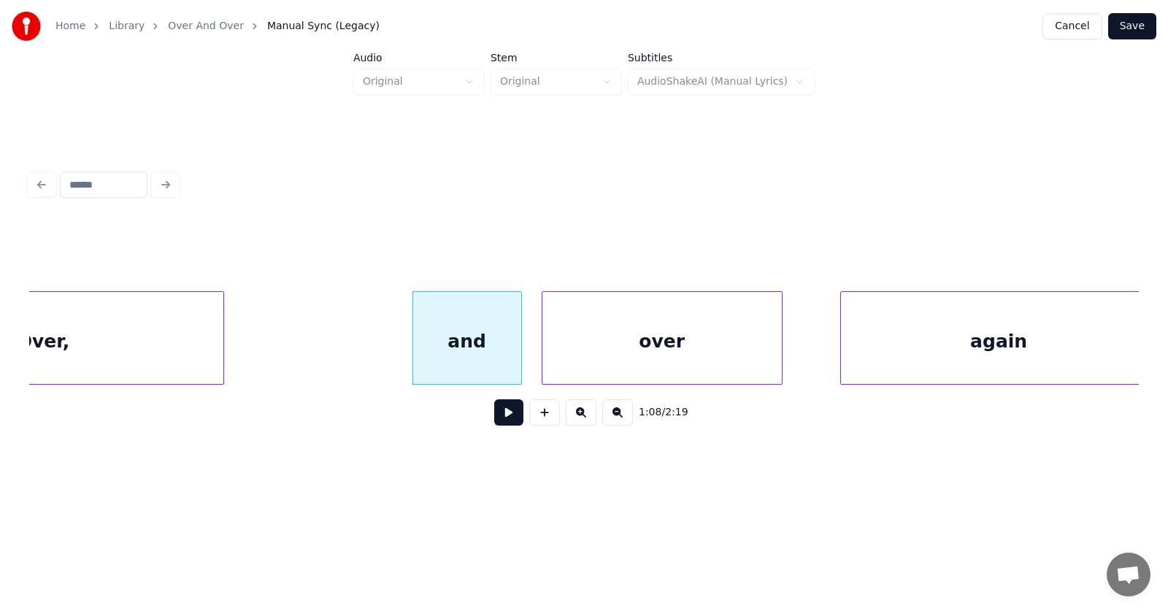
click at [646, 351] on div "over" at bounding box center [661, 341] width 239 height 99
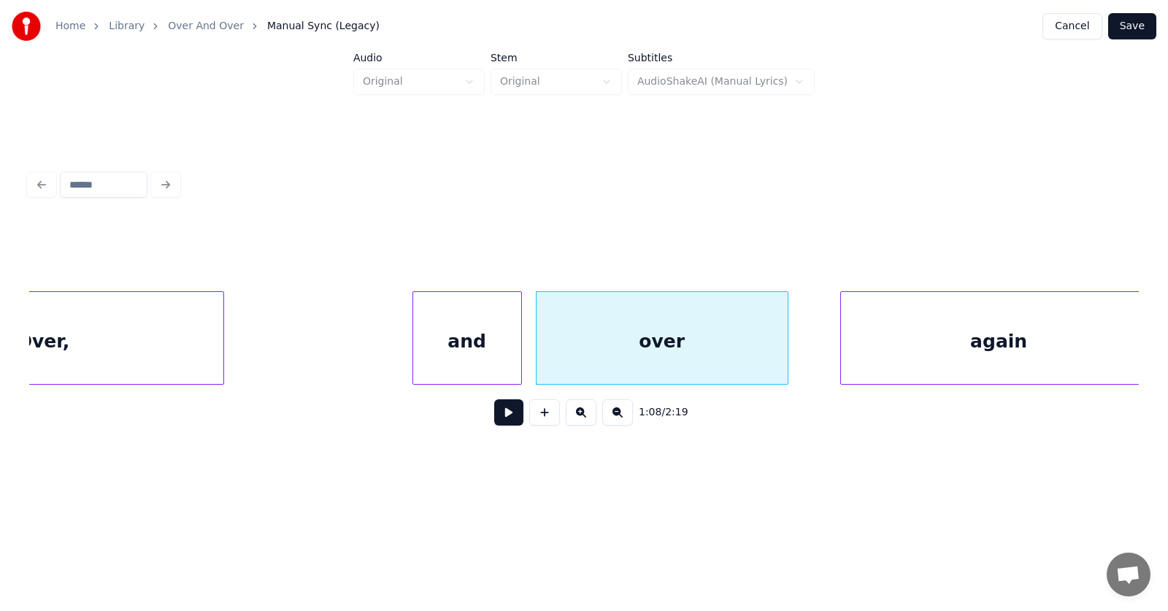
click at [787, 344] on div at bounding box center [785, 338] width 4 height 92
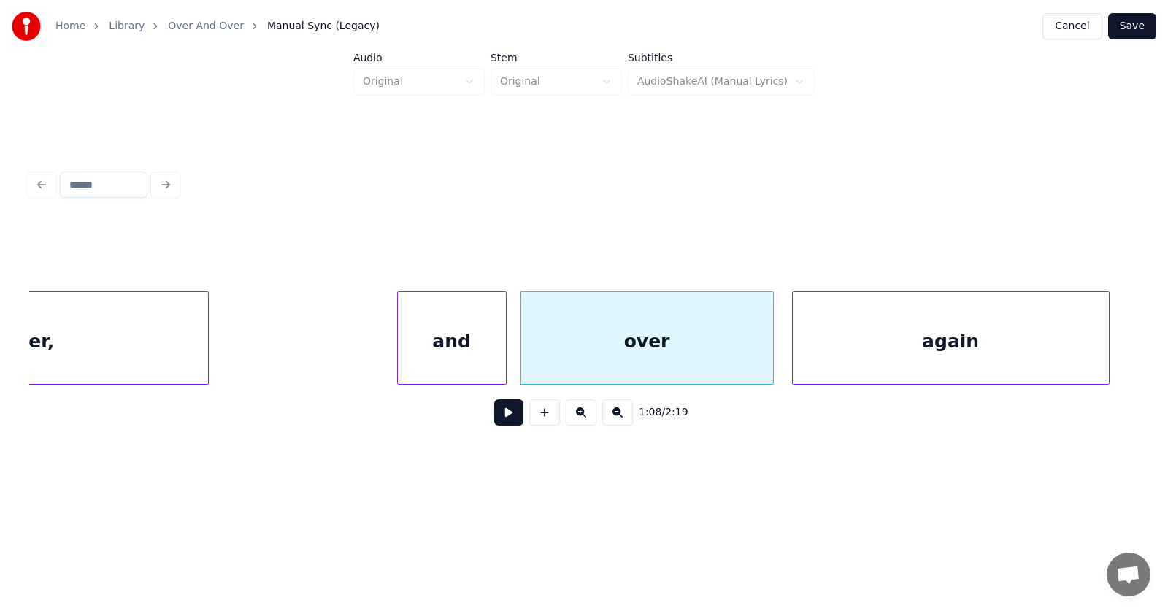
click at [870, 358] on div "again" at bounding box center [950, 341] width 316 height 99
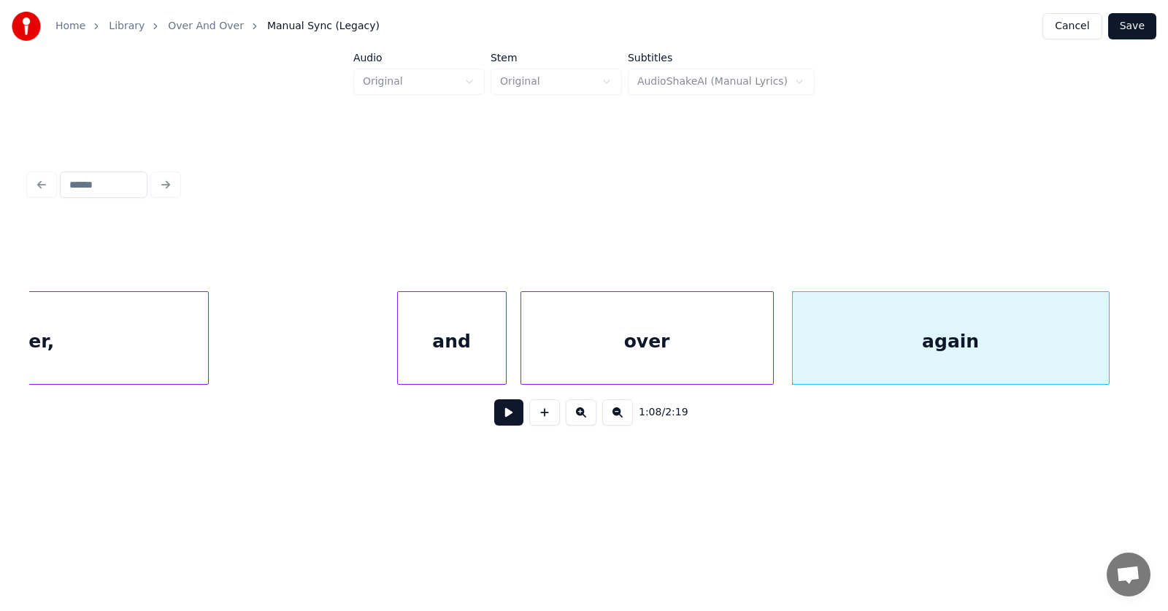
click at [659, 356] on div "over" at bounding box center [647, 341] width 252 height 99
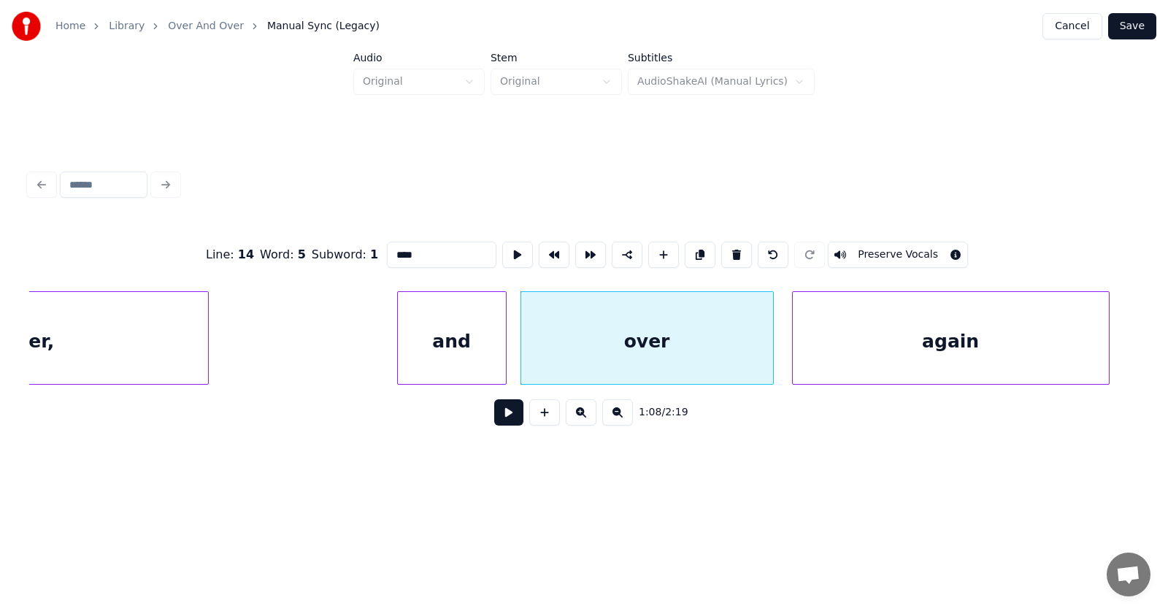
click at [494, 417] on button at bounding box center [508, 412] width 29 height 26
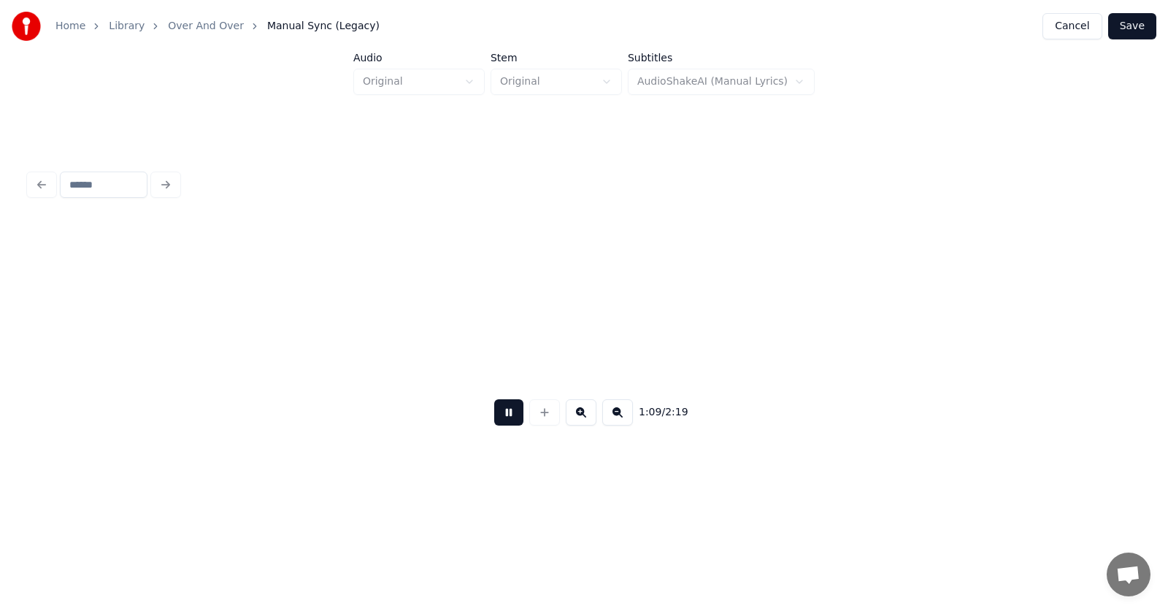
scroll to position [0, 38027]
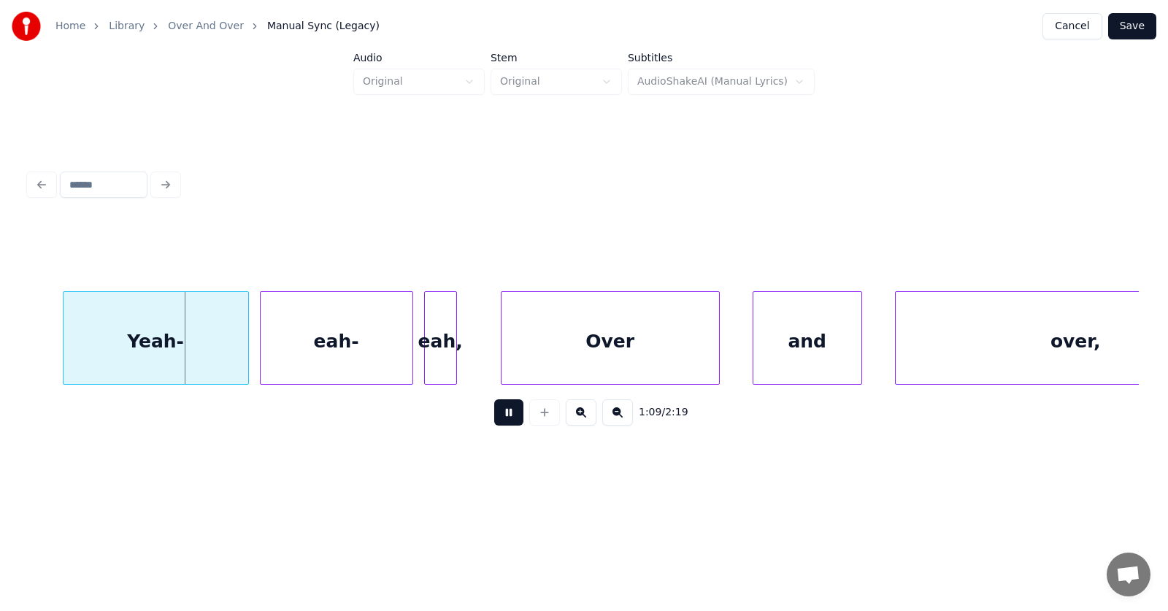
click at [494, 417] on button at bounding box center [508, 412] width 29 height 26
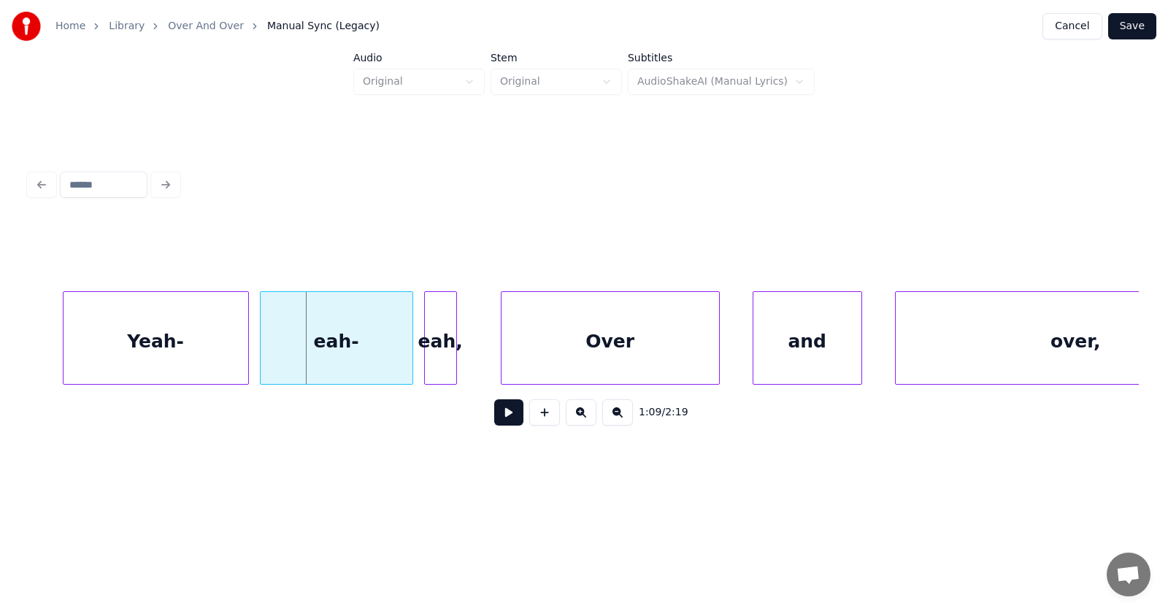
scroll to position [0, 37828]
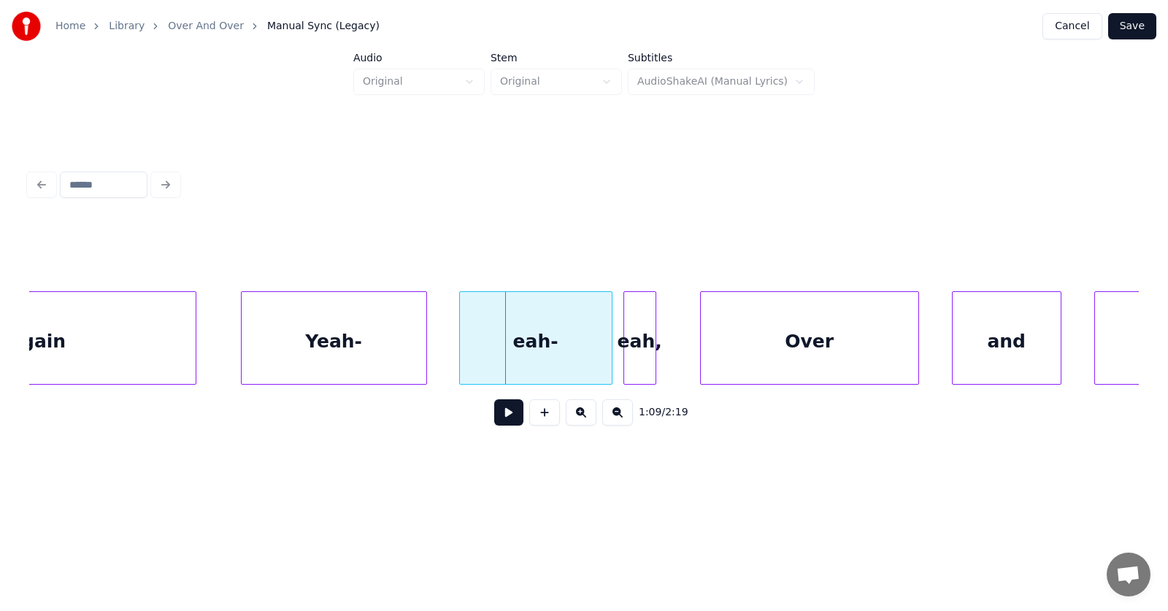
click at [420, 352] on div "Yeah-" at bounding box center [334, 341] width 185 height 99
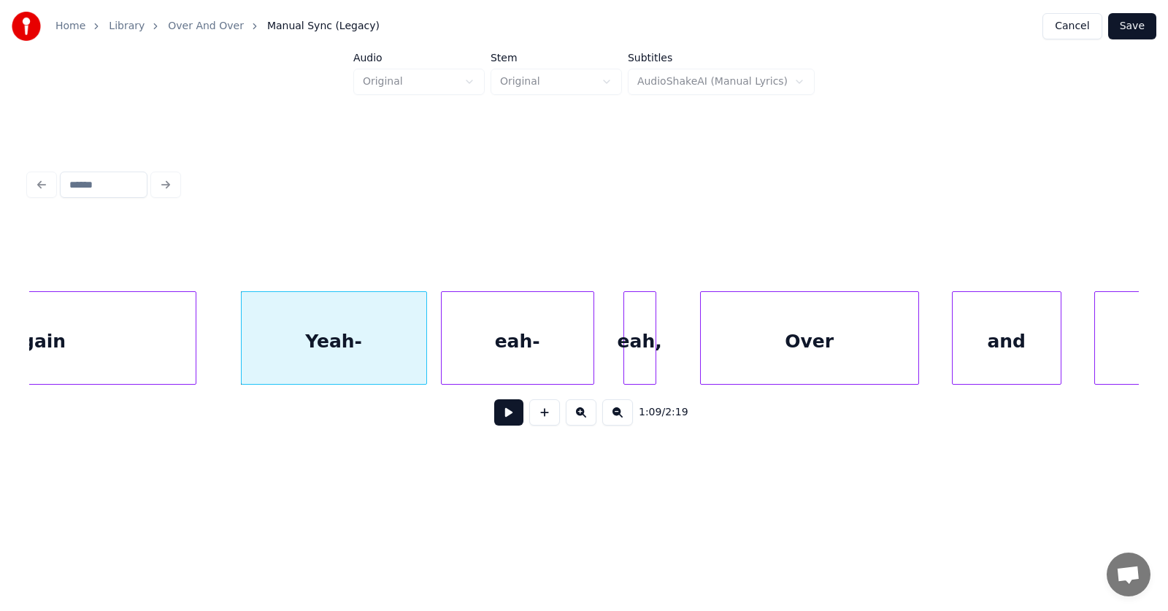
click at [534, 356] on div "eah-" at bounding box center [517, 341] width 152 height 99
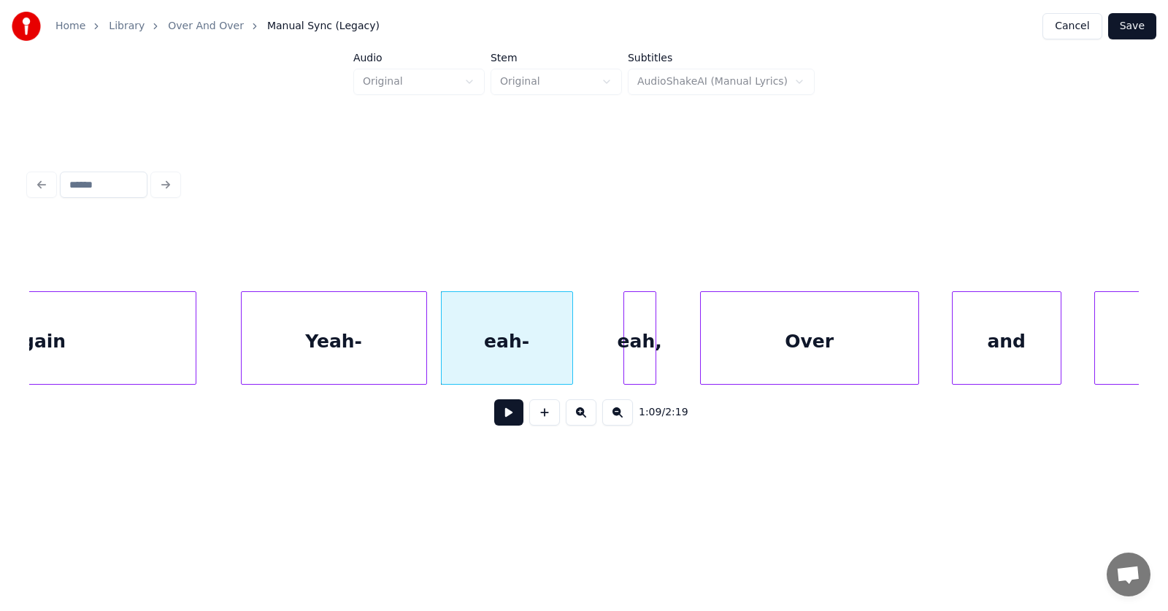
click at [569, 353] on div at bounding box center [570, 338] width 4 height 92
click at [587, 364] on div at bounding box center [587, 338] width 4 height 92
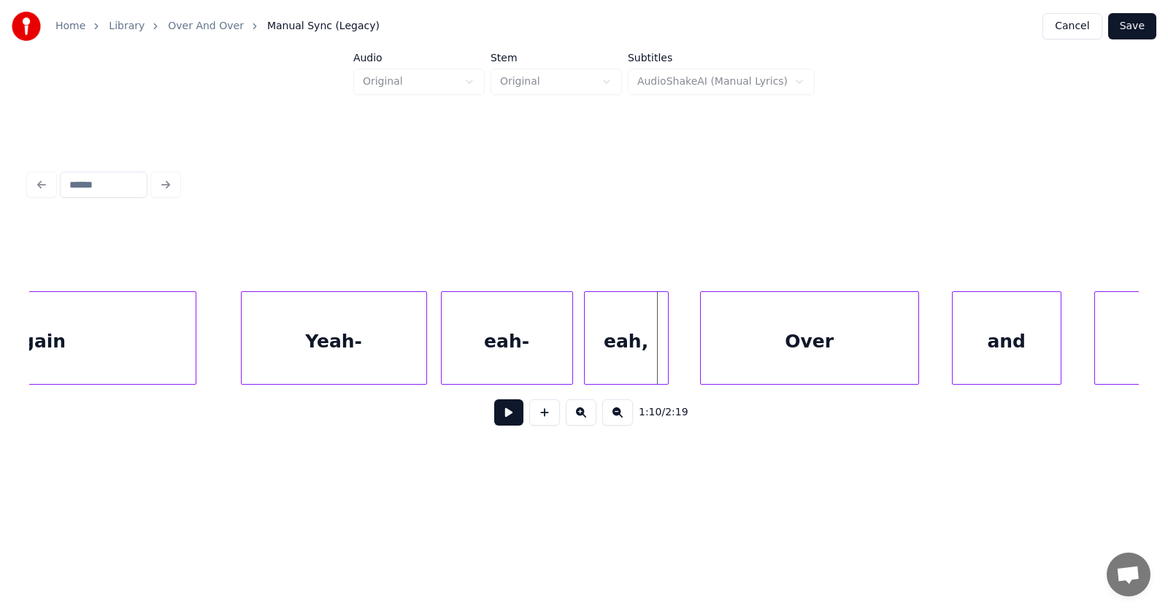
click at [664, 361] on div at bounding box center [665, 338] width 4 height 92
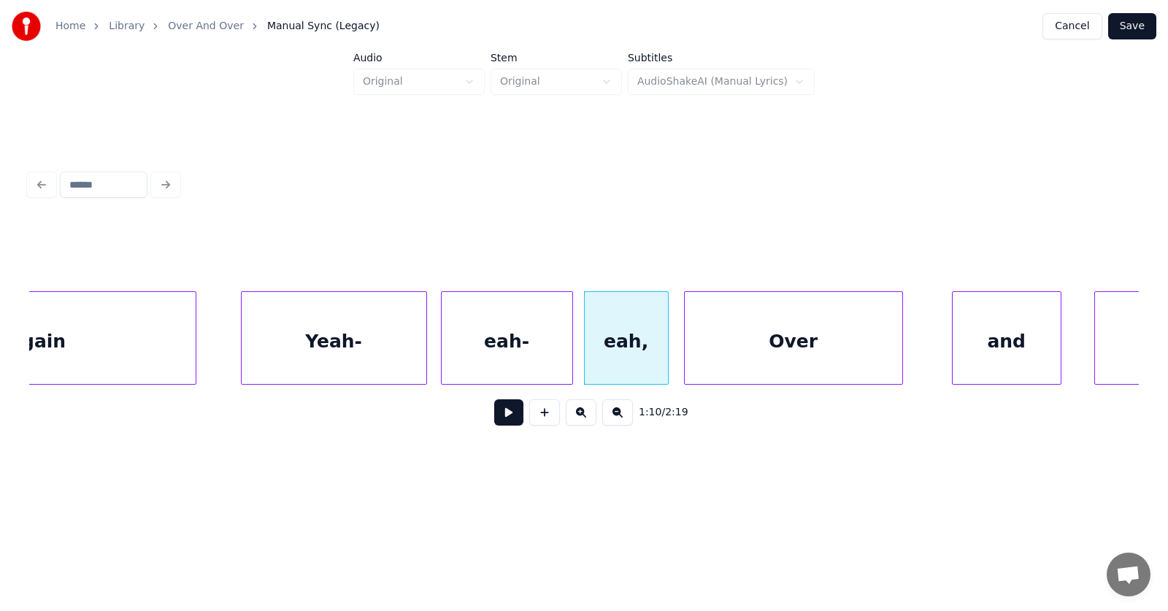
click at [751, 359] on div "Over" at bounding box center [792, 341] width 217 height 99
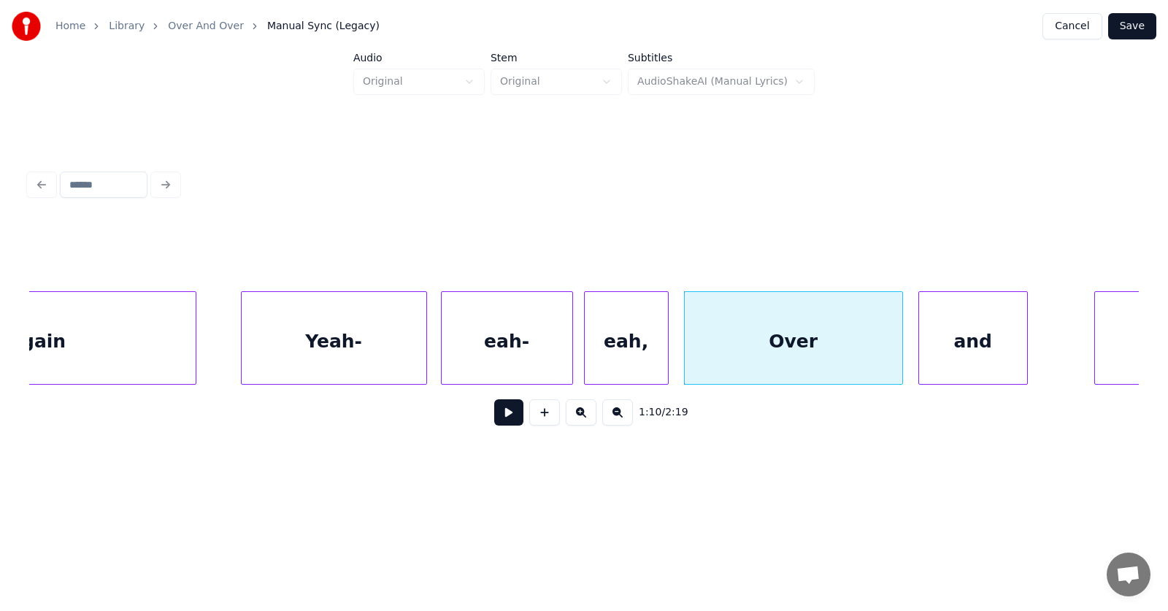
click at [962, 342] on div "and" at bounding box center [973, 341] width 108 height 99
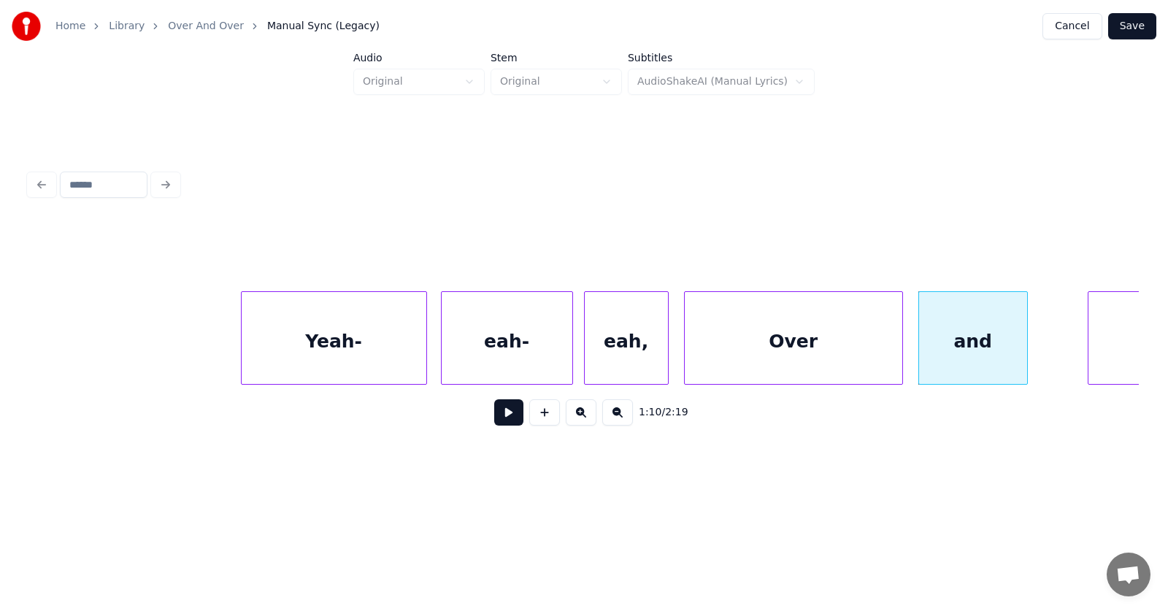
scroll to position [0, 38140]
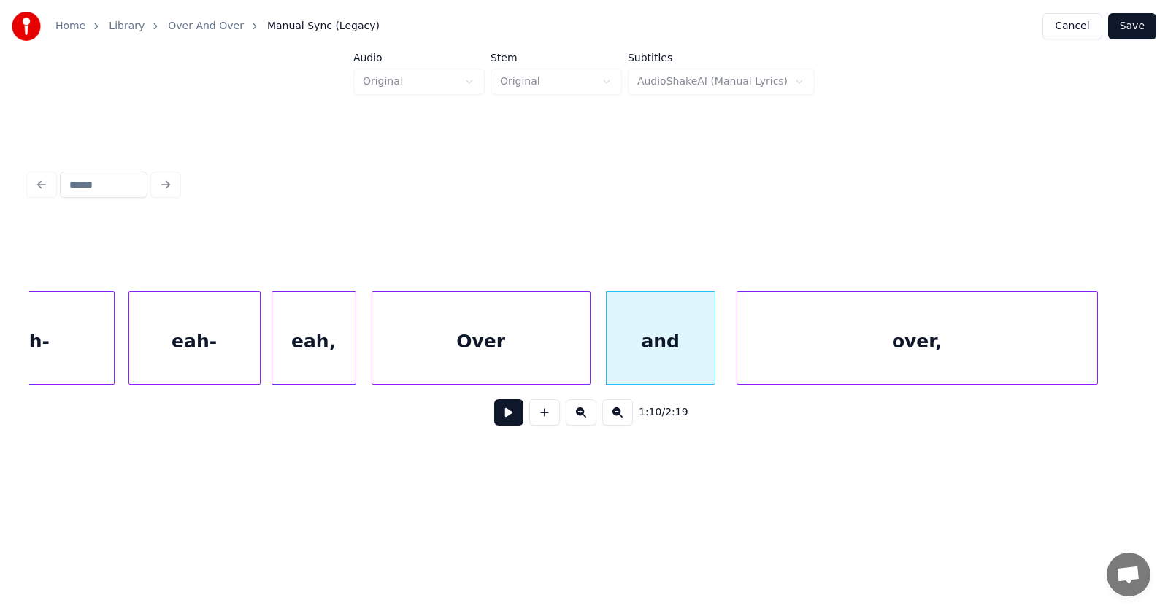
click at [1062, 339] on div "over," at bounding box center [917, 341] width 360 height 99
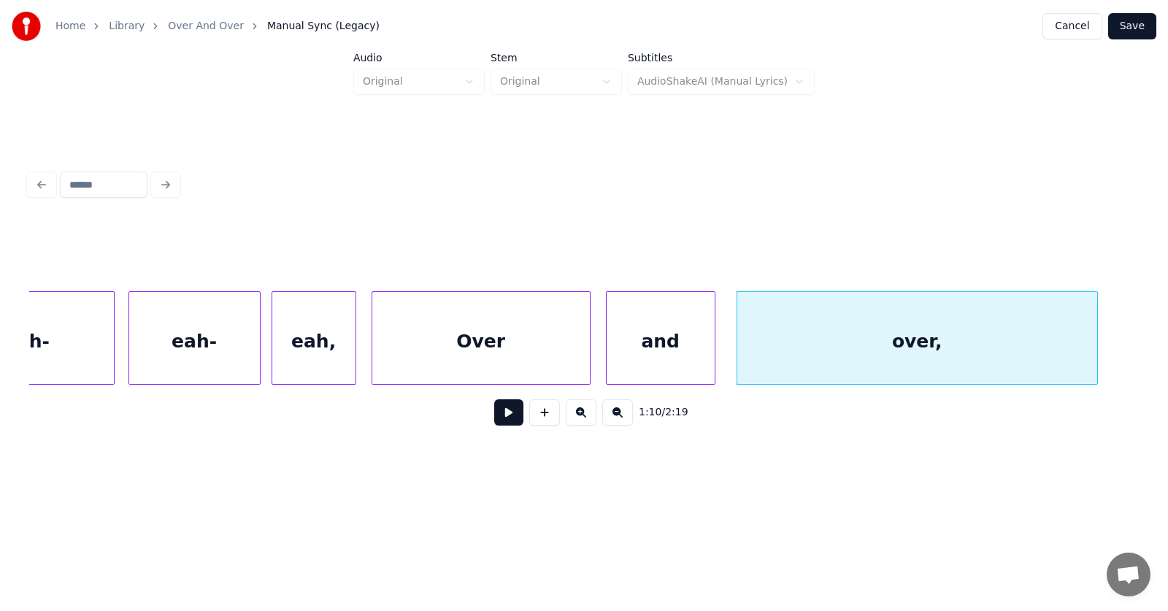
click at [502, 418] on button at bounding box center [508, 412] width 29 height 26
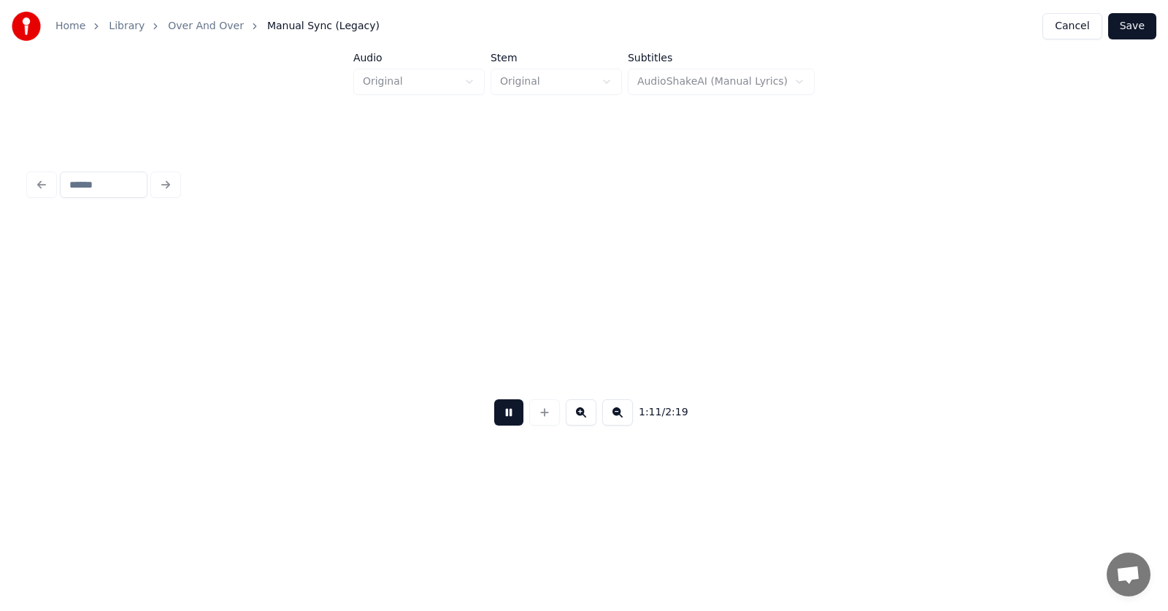
scroll to position [0, 39259]
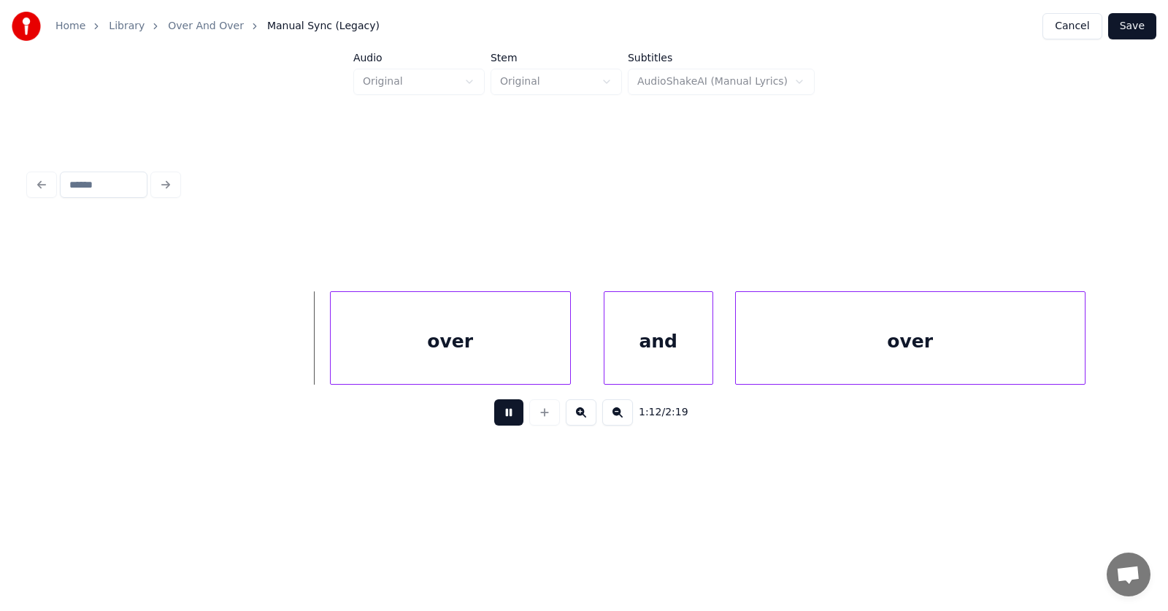
click at [502, 418] on button at bounding box center [508, 412] width 29 height 26
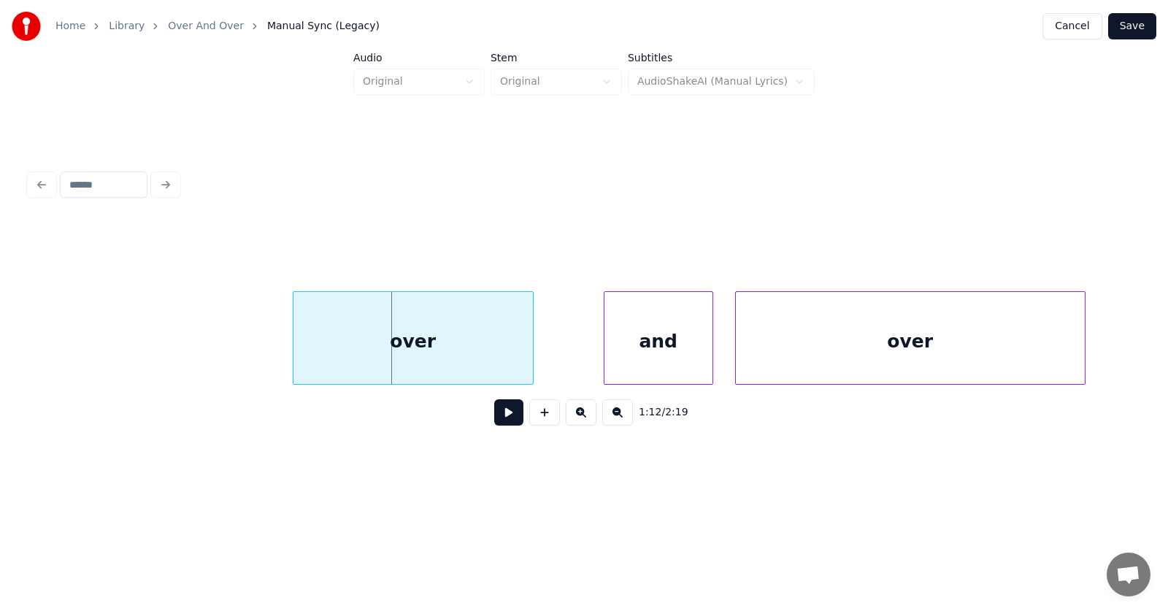
click at [428, 355] on div "over" at bounding box center [412, 341] width 239 height 99
click at [604, 354] on div "and" at bounding box center [620, 341] width 108 height 99
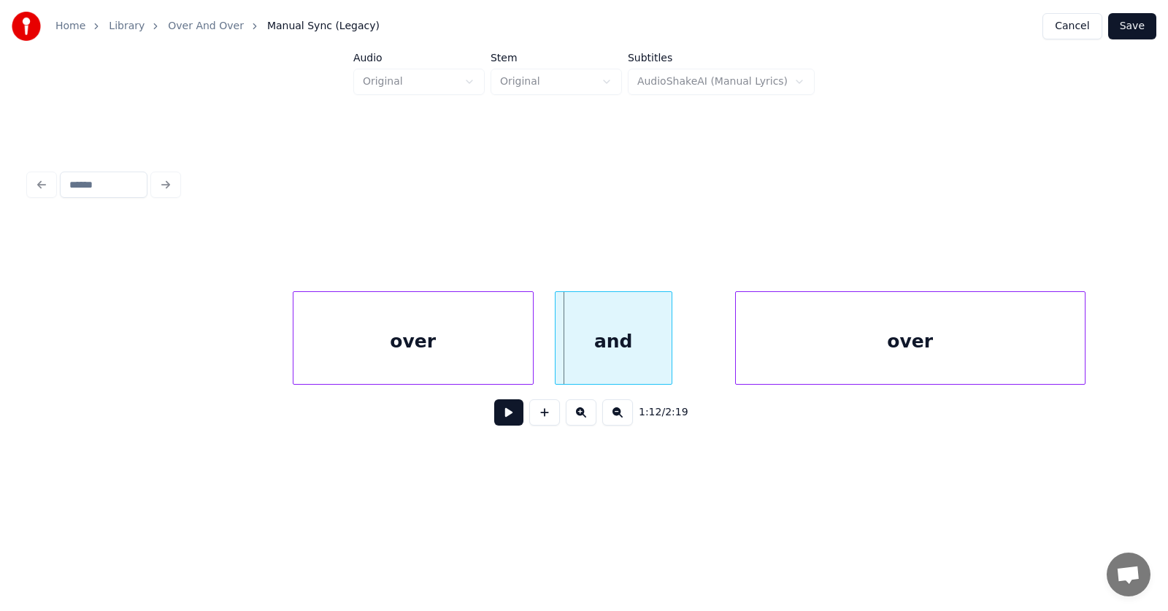
click at [556, 353] on div at bounding box center [557, 338] width 4 height 92
click at [782, 351] on div "over" at bounding box center [871, 341] width 349 height 99
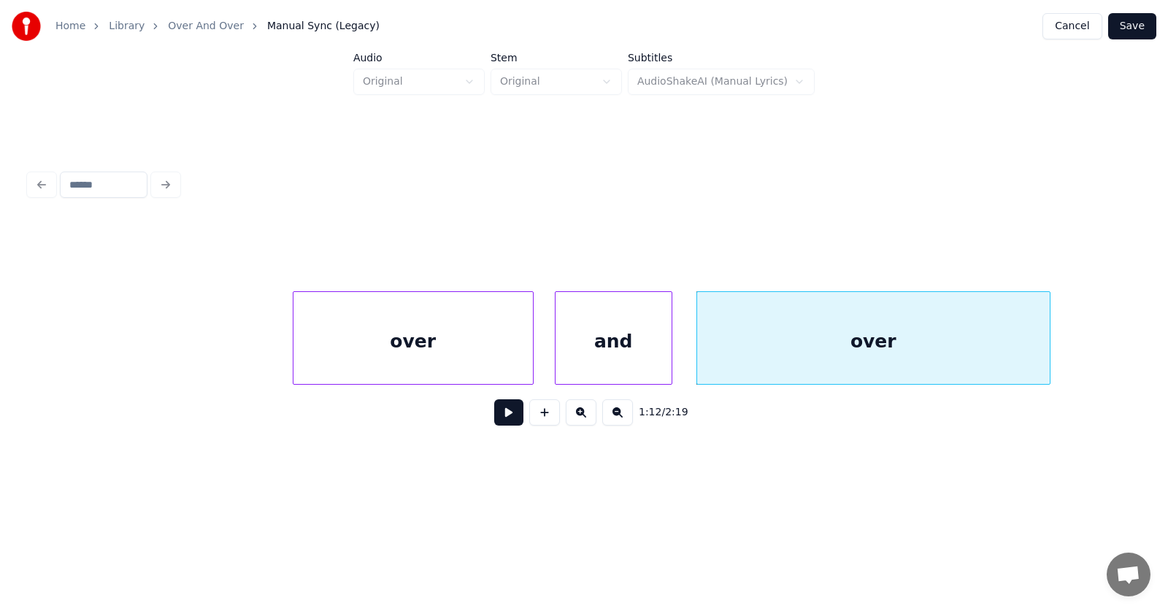
click at [1049, 346] on div at bounding box center [1047, 338] width 4 height 92
click at [502, 414] on button at bounding box center [508, 412] width 29 height 26
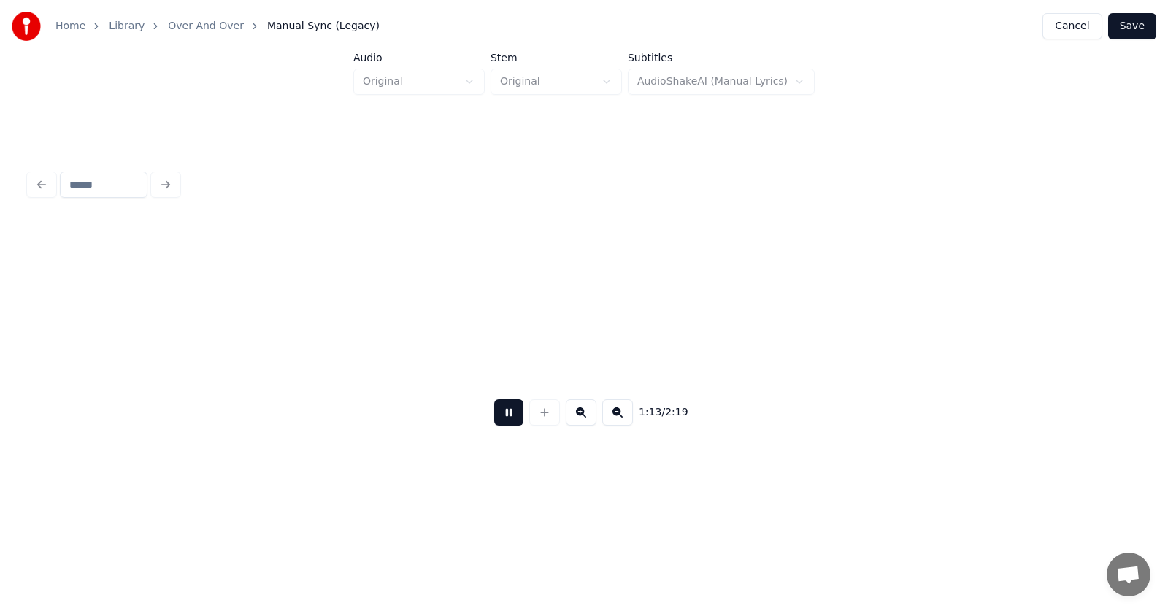
scroll to position [0, 40376]
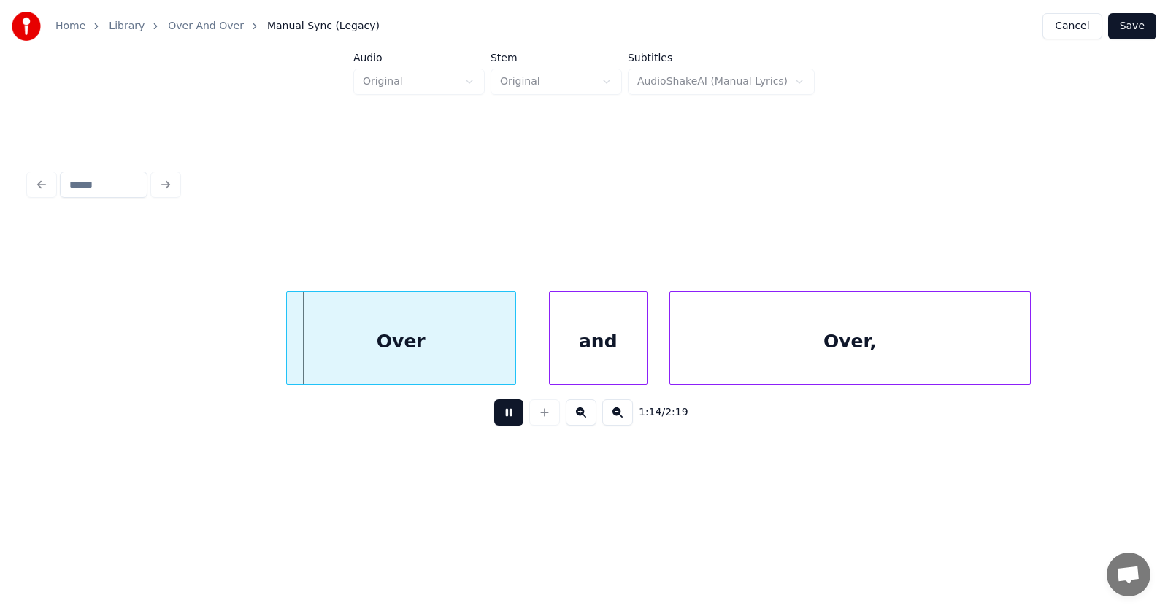
click at [502, 414] on button at bounding box center [508, 412] width 29 height 26
click at [420, 336] on div "Over" at bounding box center [385, 341] width 228 height 99
click at [254, 341] on div at bounding box center [253, 338] width 4 height 92
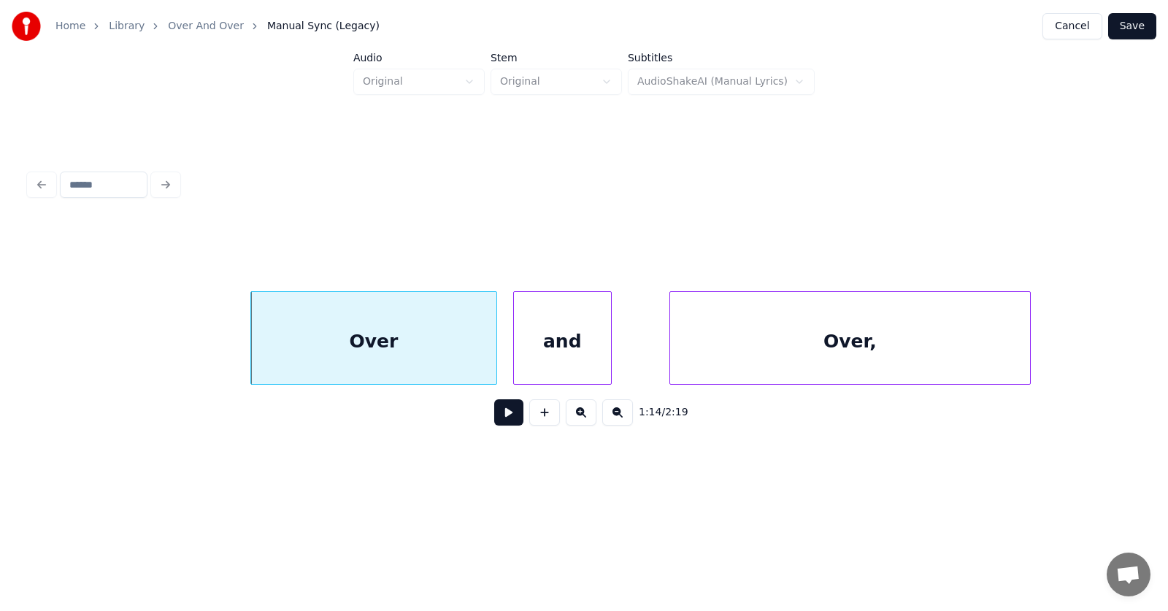
click at [555, 352] on div "and" at bounding box center [562, 341] width 97 height 99
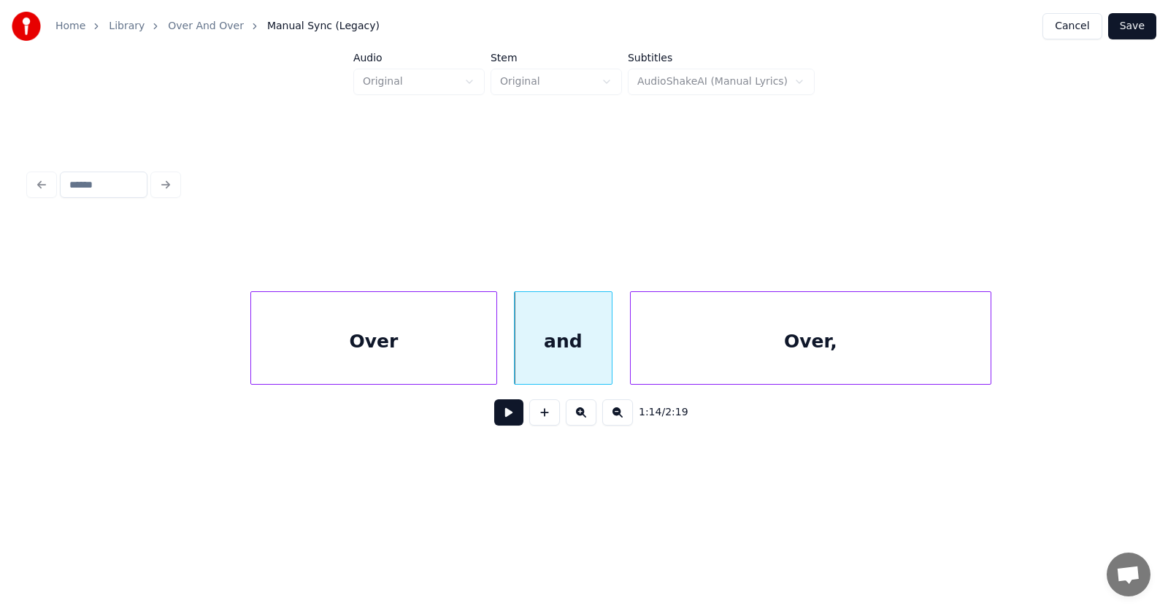
click at [695, 352] on div "Over," at bounding box center [810, 341] width 360 height 99
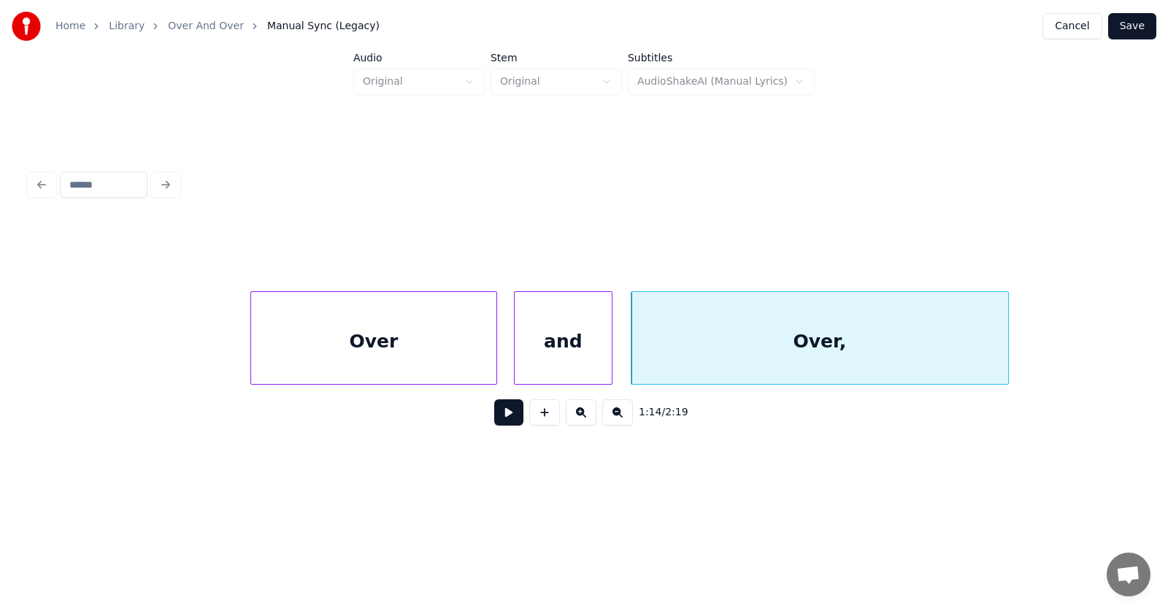
click at [1004, 342] on div at bounding box center [1005, 338] width 4 height 92
click at [505, 418] on button at bounding box center [508, 412] width 29 height 26
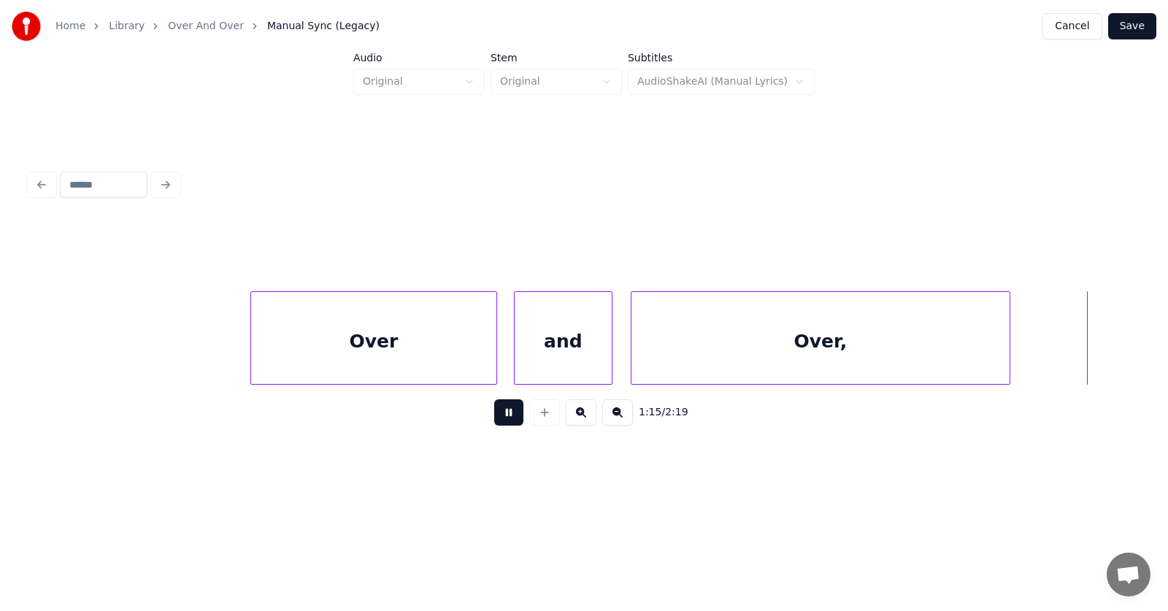
scroll to position [0, 41490]
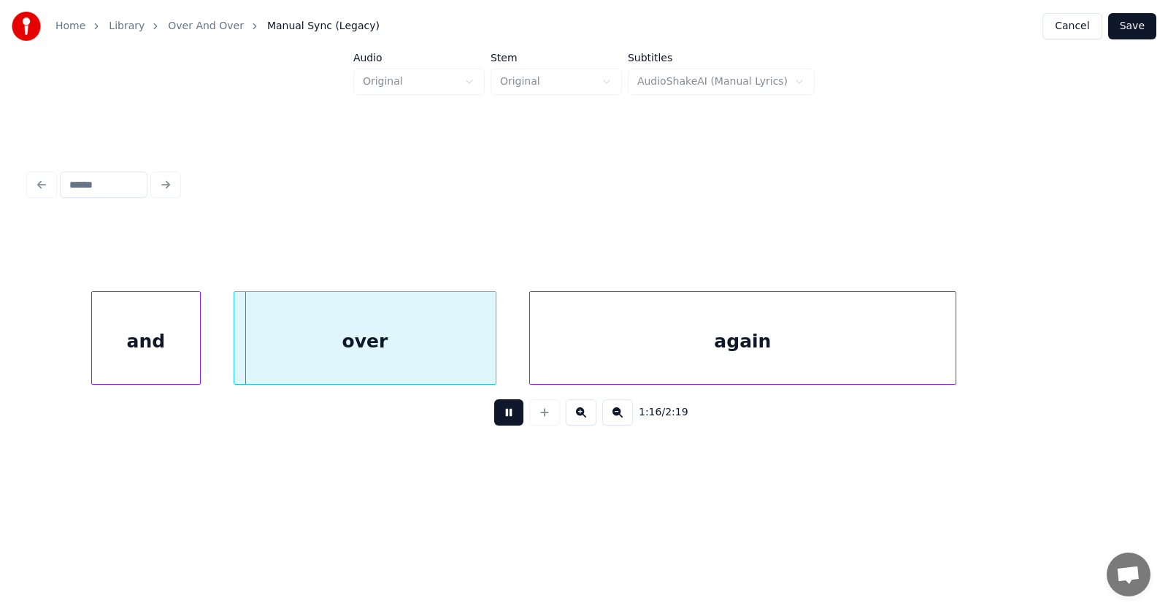
click at [506, 417] on button at bounding box center [508, 412] width 29 height 26
click at [142, 342] on div "and" at bounding box center [122, 341] width 108 height 99
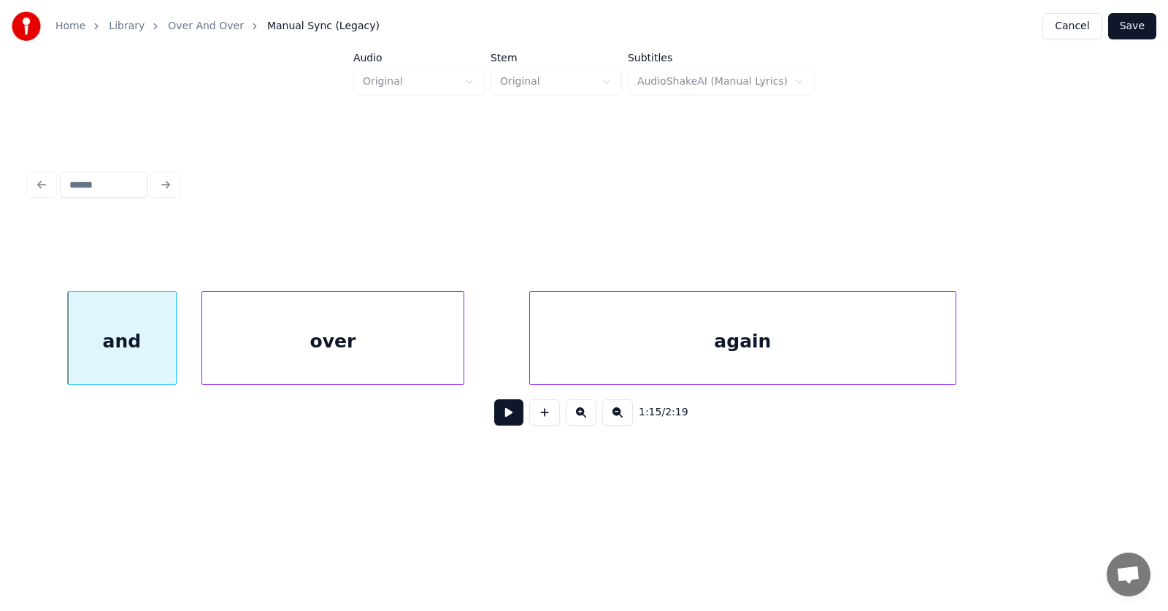
click at [268, 348] on div "over" at bounding box center [332, 341] width 261 height 99
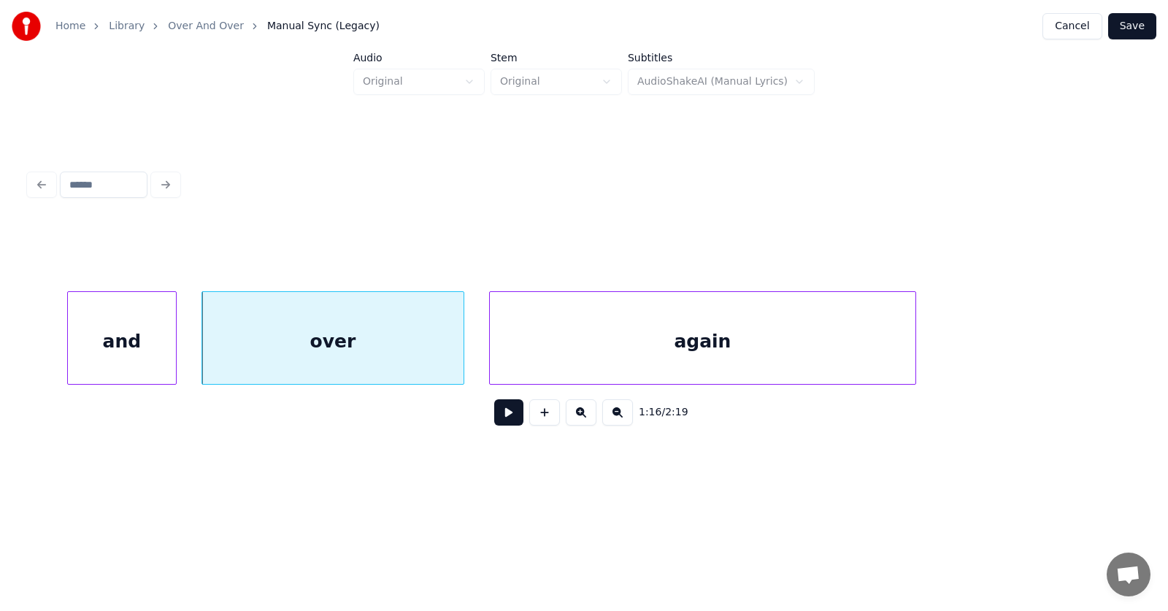
click at [546, 352] on div "again" at bounding box center [702, 341] width 425 height 99
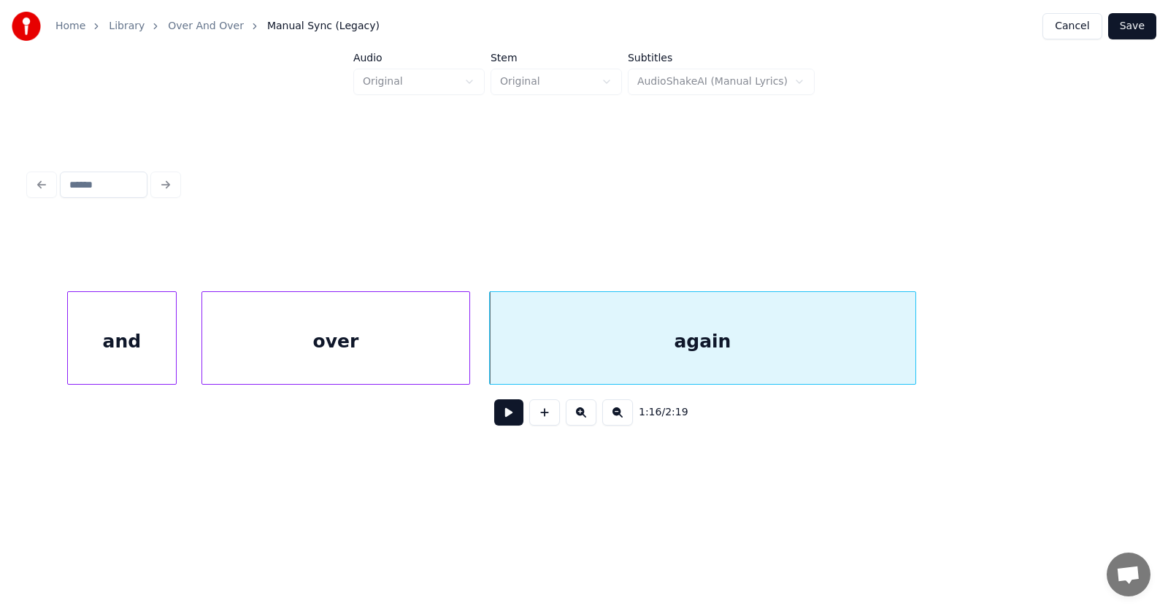
click at [466, 342] on div at bounding box center [467, 338] width 4 height 92
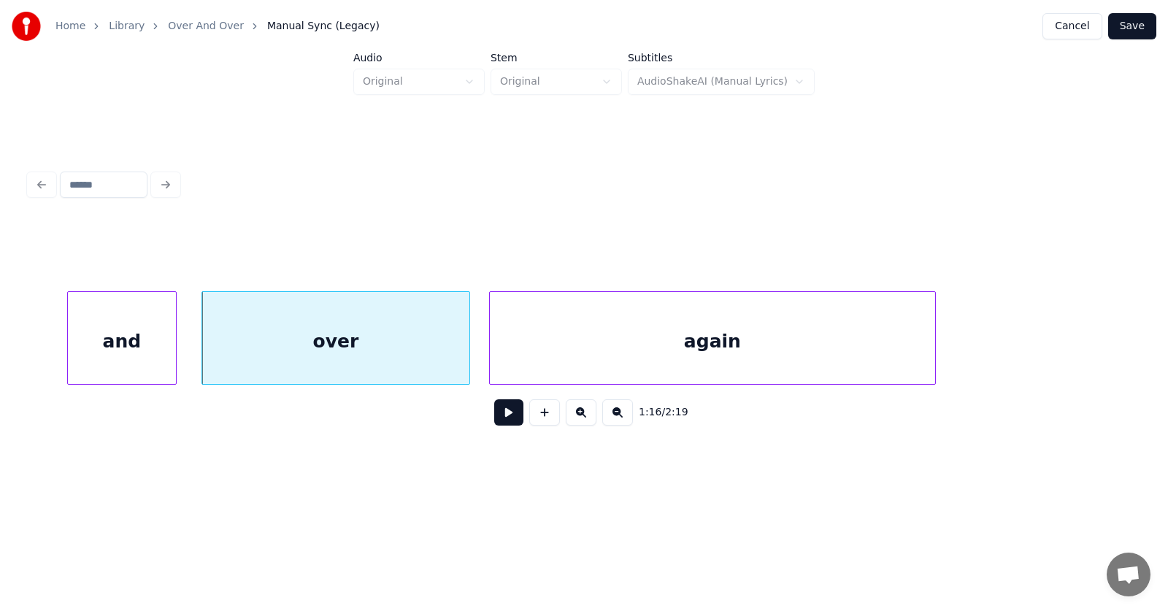
click at [935, 340] on div at bounding box center [932, 338] width 4 height 92
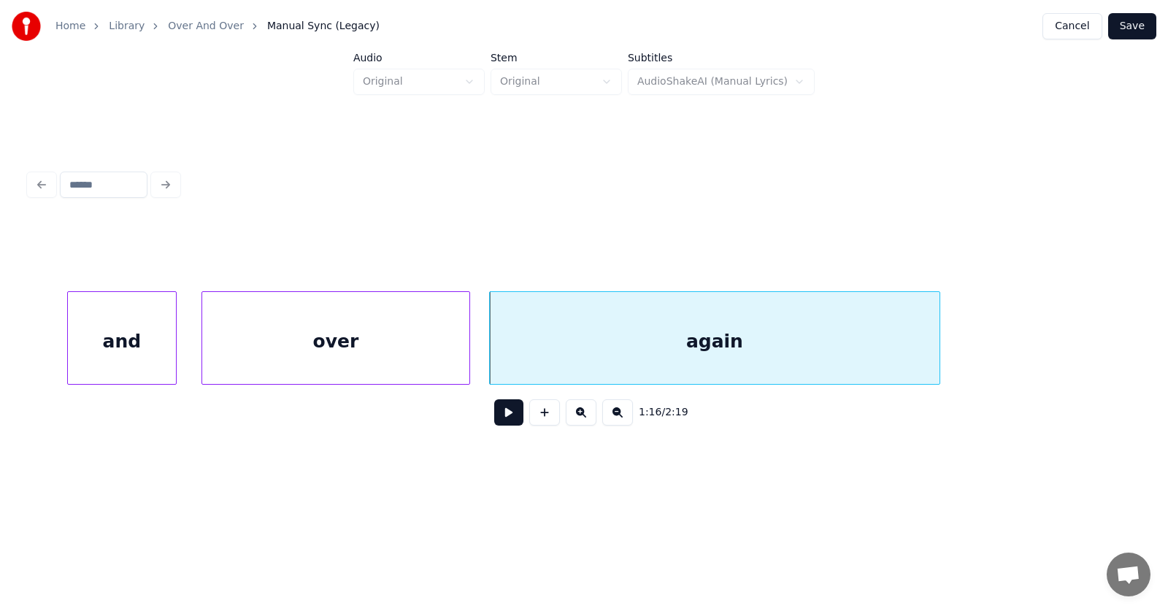
click at [496, 423] on button at bounding box center [508, 412] width 29 height 26
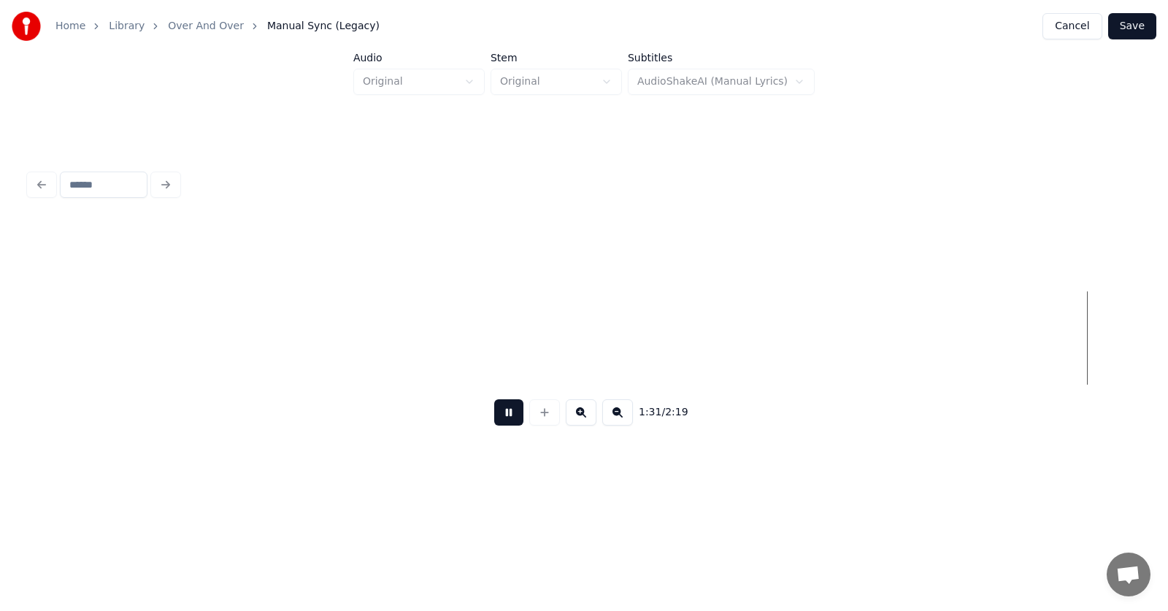
scroll to position [0, 50404]
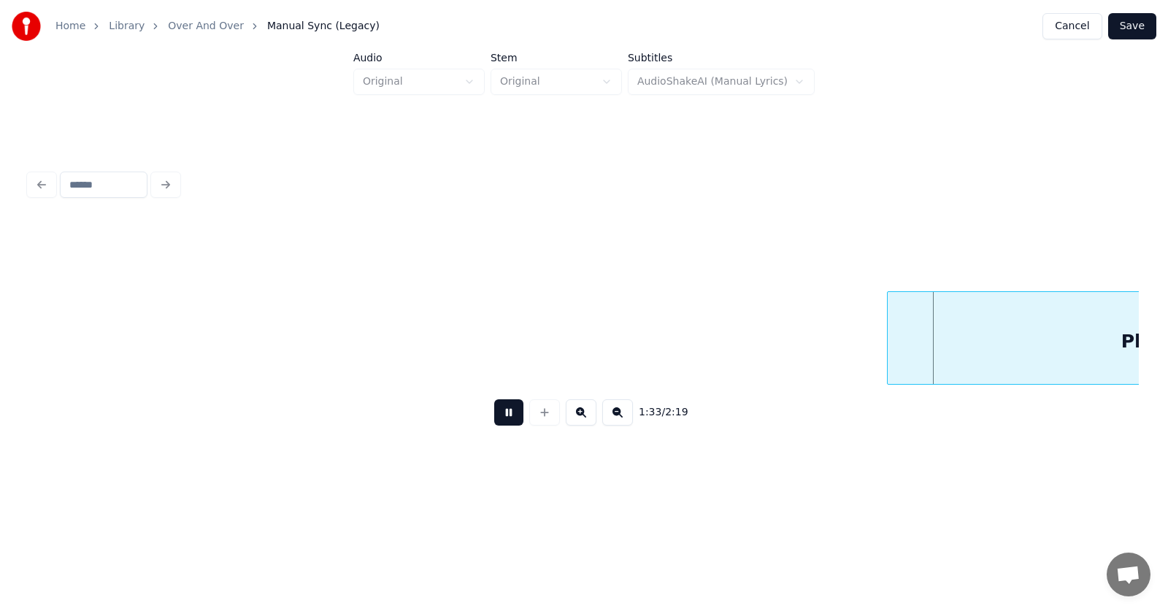
click at [501, 423] on button at bounding box center [508, 412] width 29 height 26
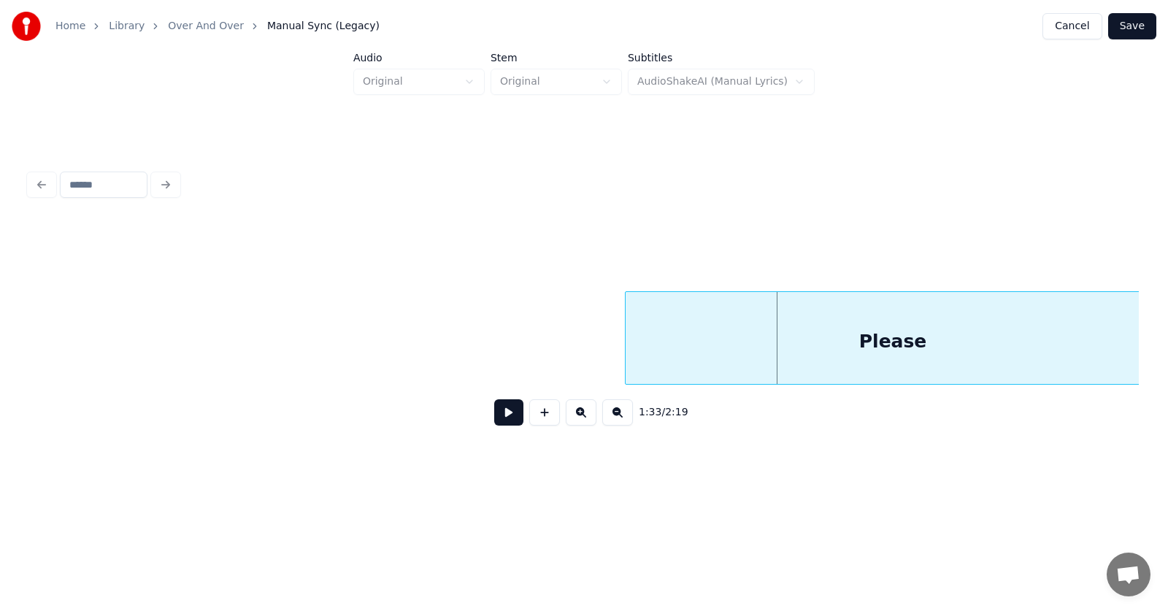
scroll to position [0, 50685]
click at [801, 344] on div "Please" at bounding box center [868, 341] width 535 height 99
click at [512, 414] on button at bounding box center [508, 412] width 29 height 26
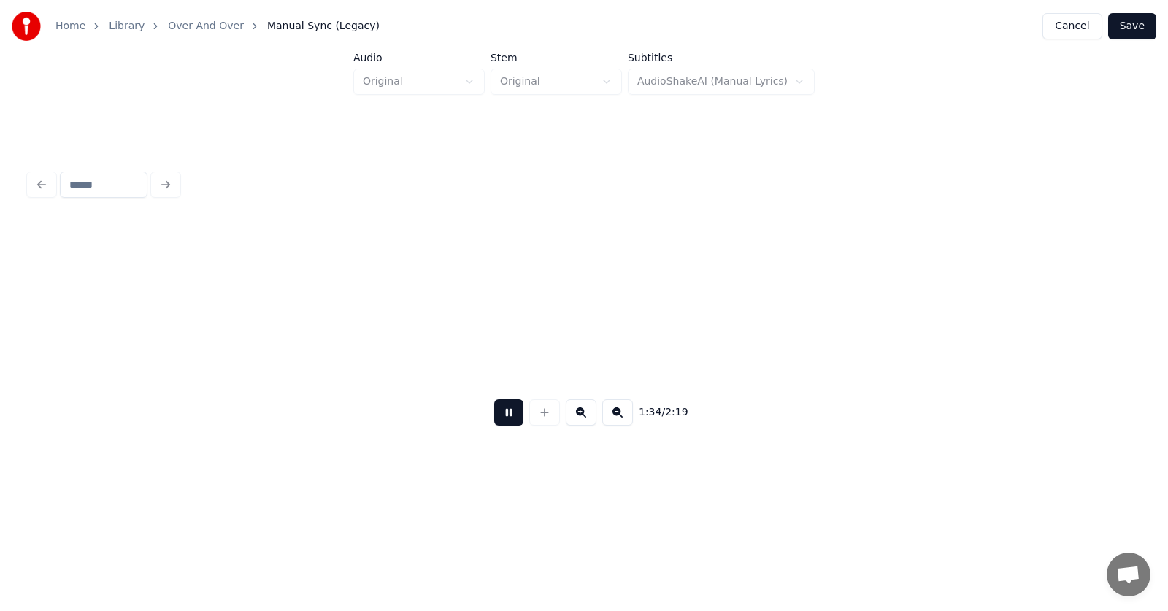
scroll to position [0, 51803]
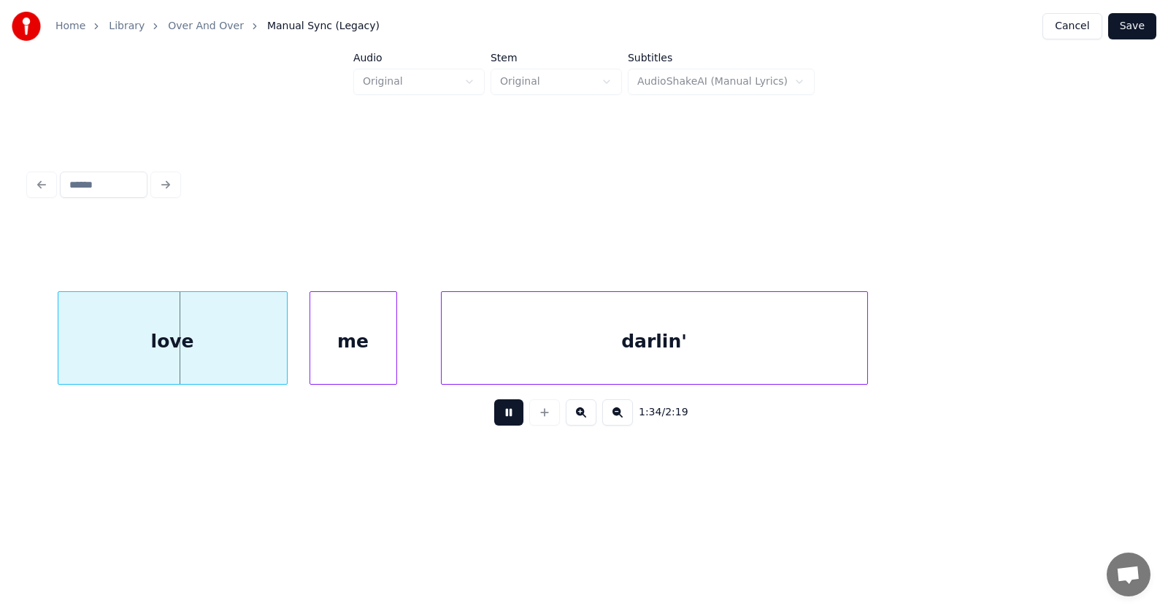
click at [513, 413] on button at bounding box center [508, 412] width 29 height 26
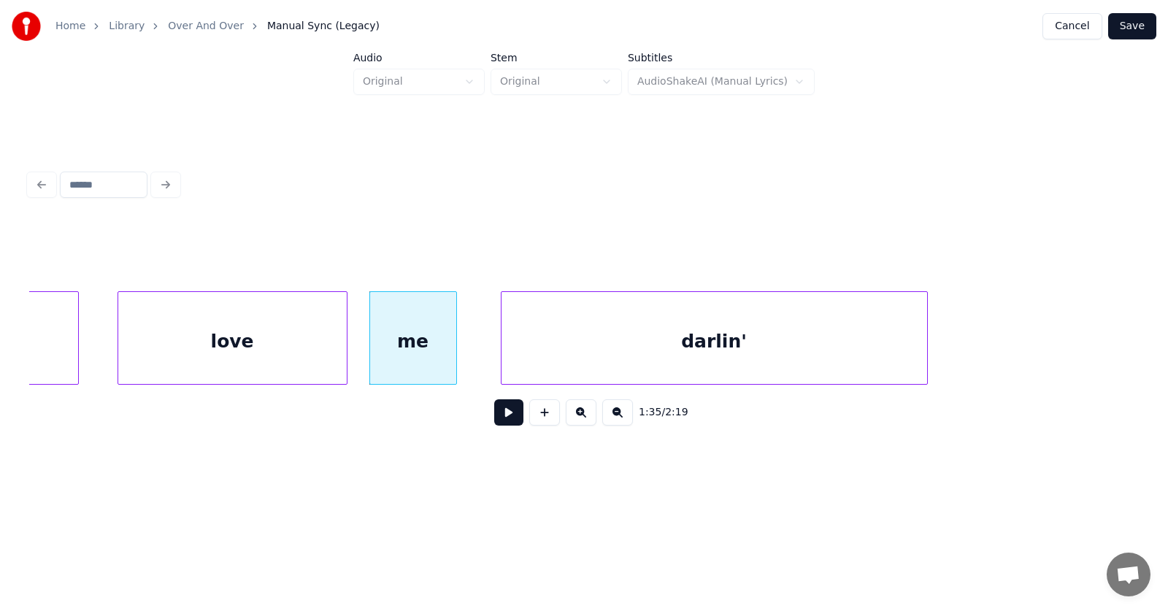
scroll to position [0, 51433]
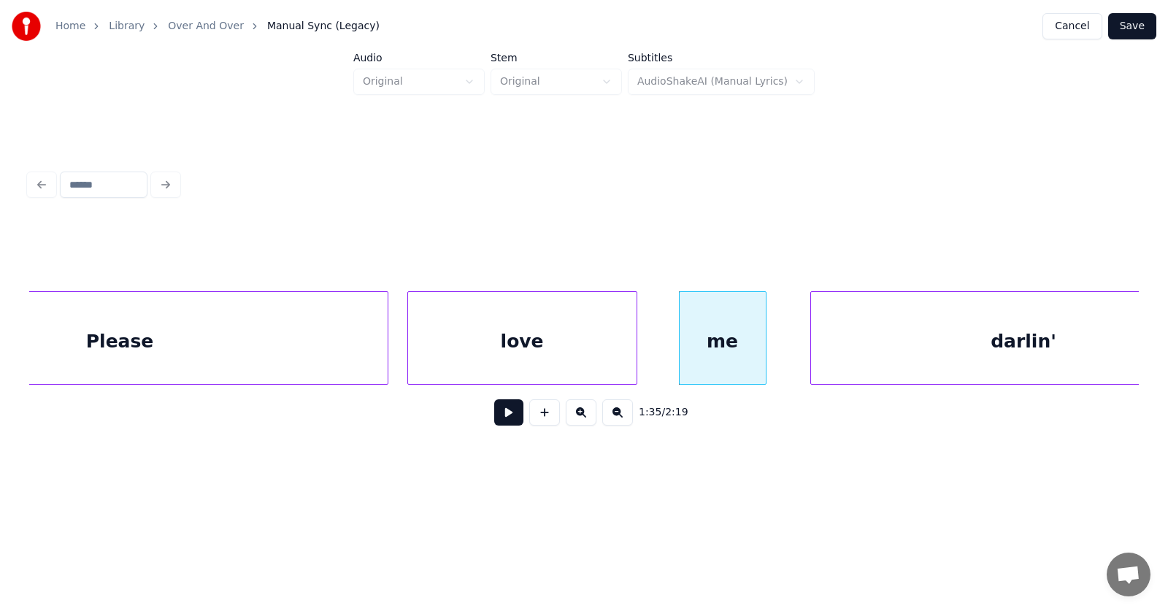
click at [568, 352] on div "love" at bounding box center [522, 341] width 228 height 99
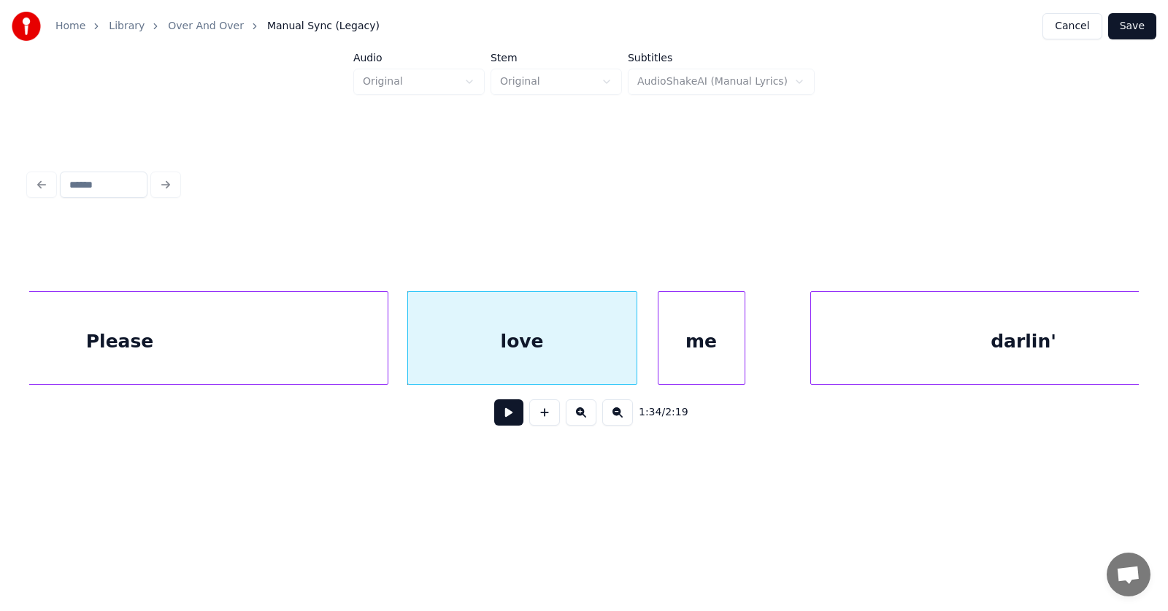
click at [718, 363] on div "me" at bounding box center [701, 341] width 86 height 99
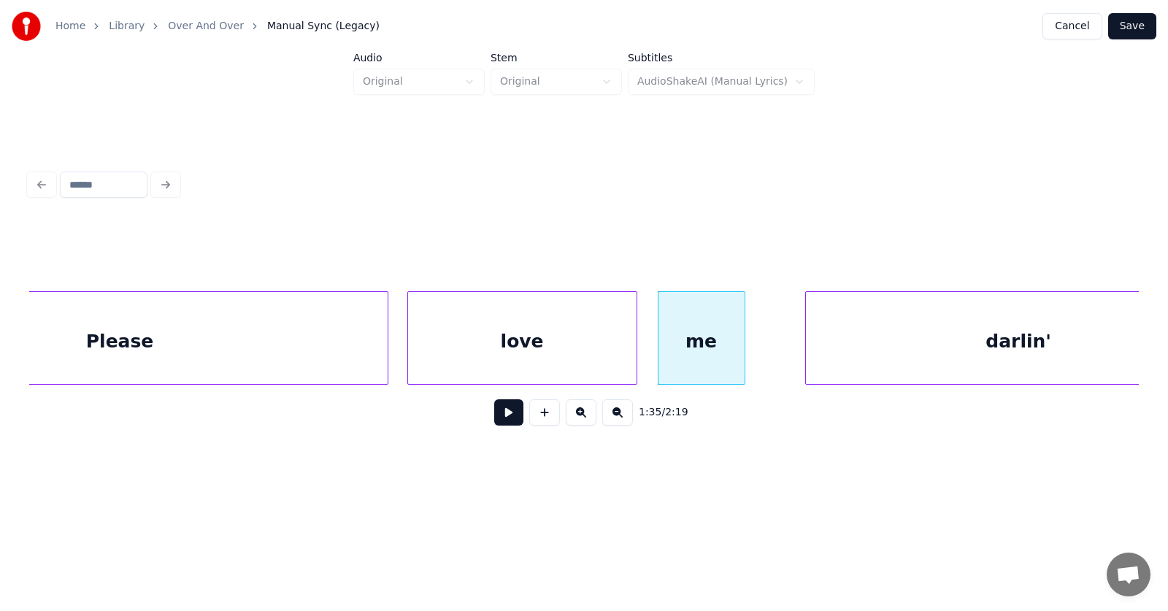
scroll to position [0, 51526]
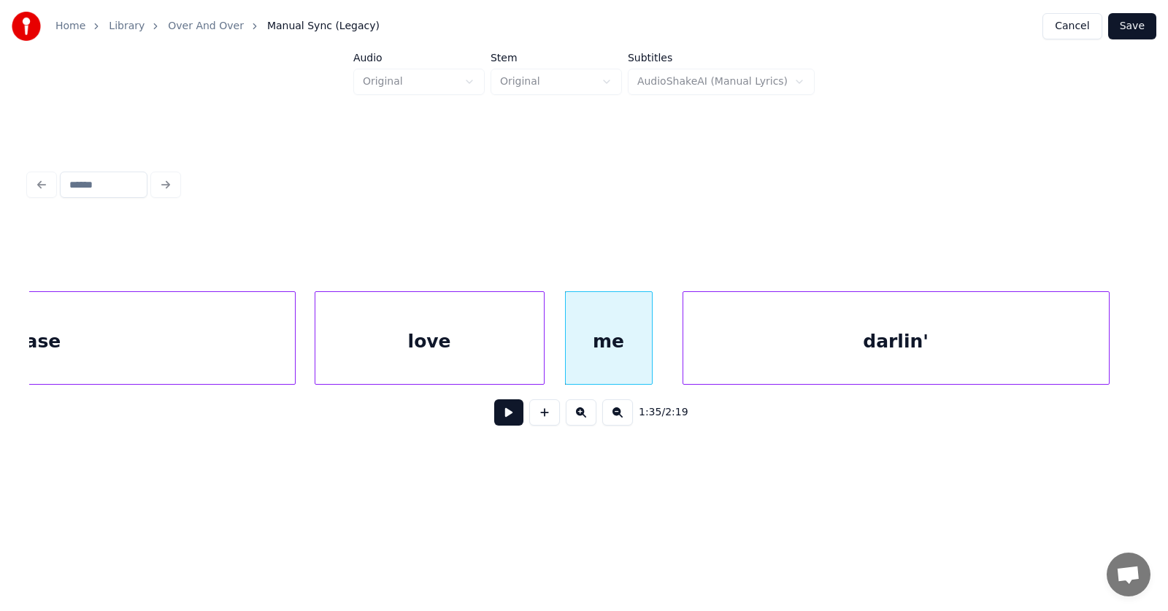
click at [809, 361] on div "darlin'" at bounding box center [895, 341] width 425 height 99
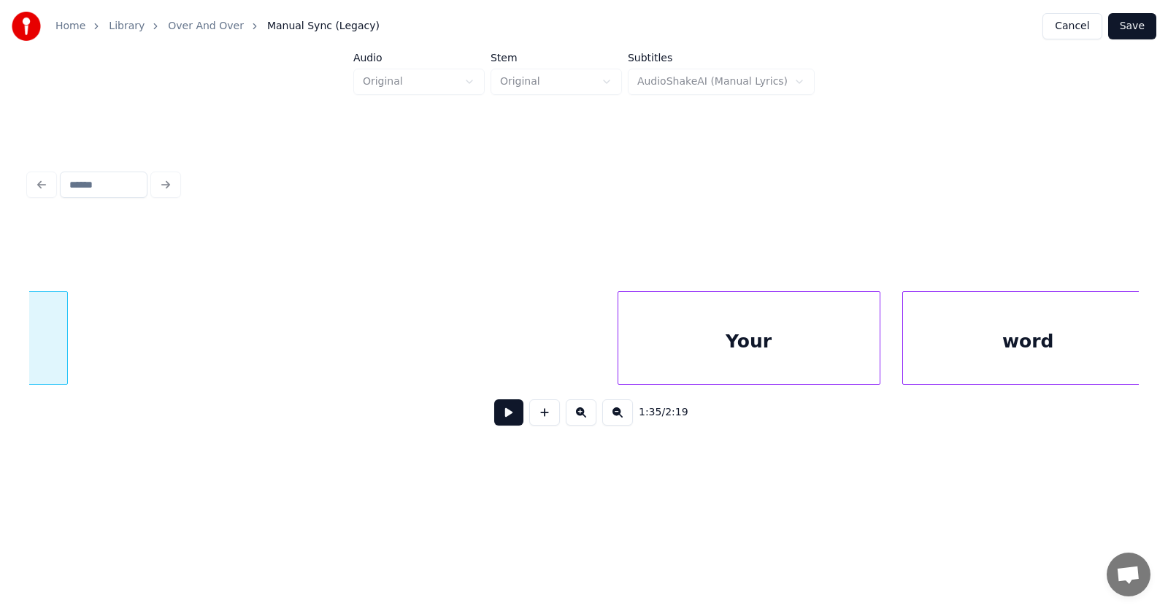
scroll to position [0, 52361]
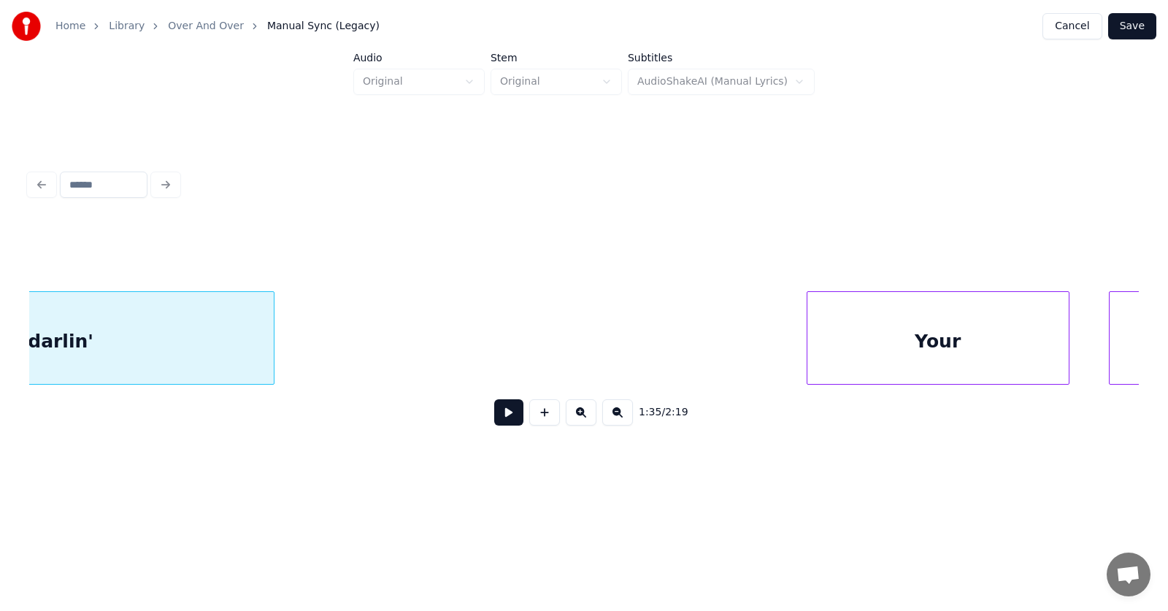
click at [864, 341] on div "Your" at bounding box center [937, 341] width 261 height 99
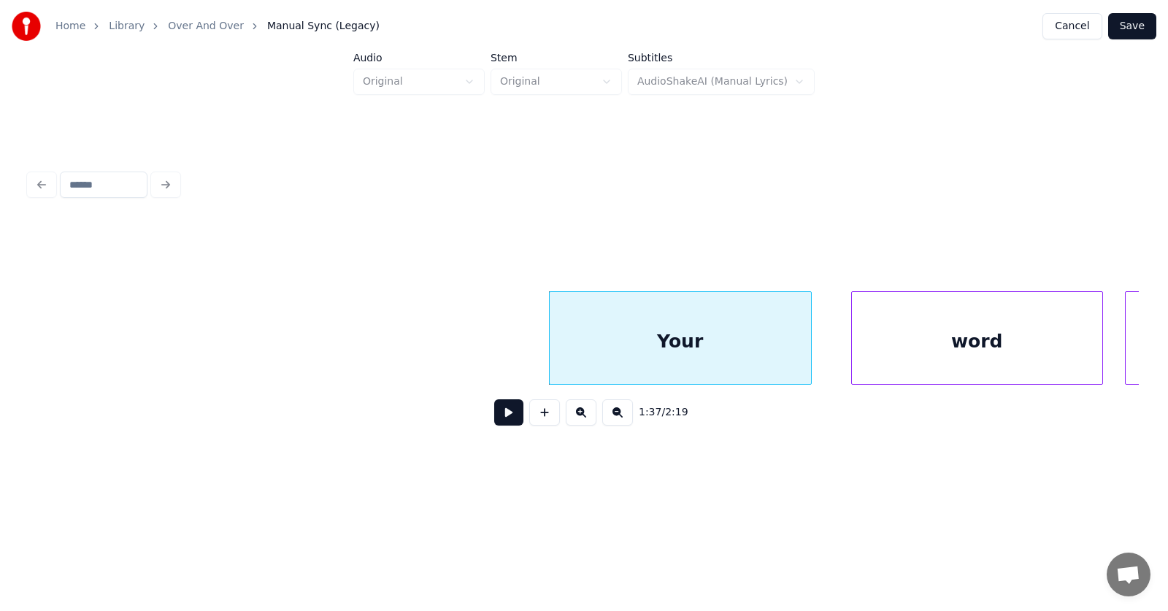
scroll to position [0, 52670]
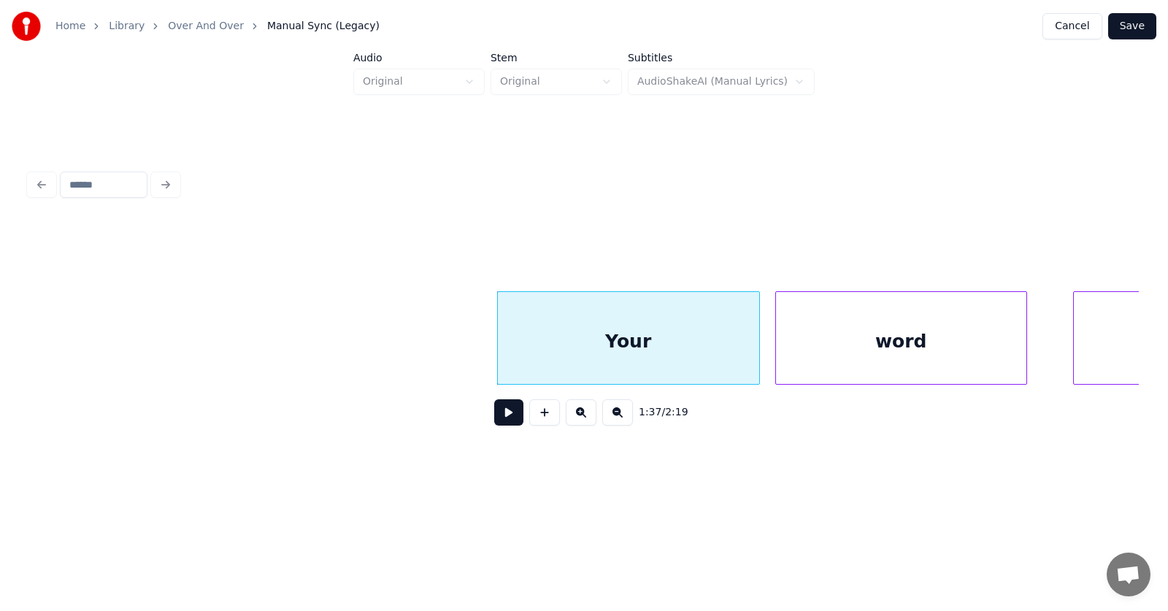
click at [871, 347] on div "word" at bounding box center [901, 341] width 250 height 99
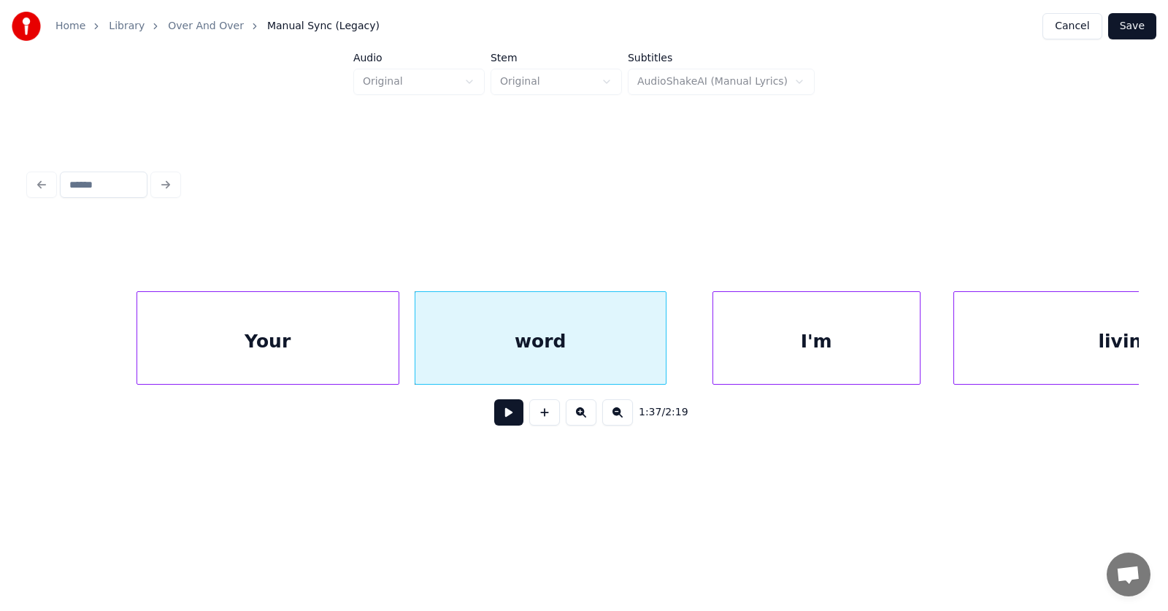
scroll to position [0, 53134]
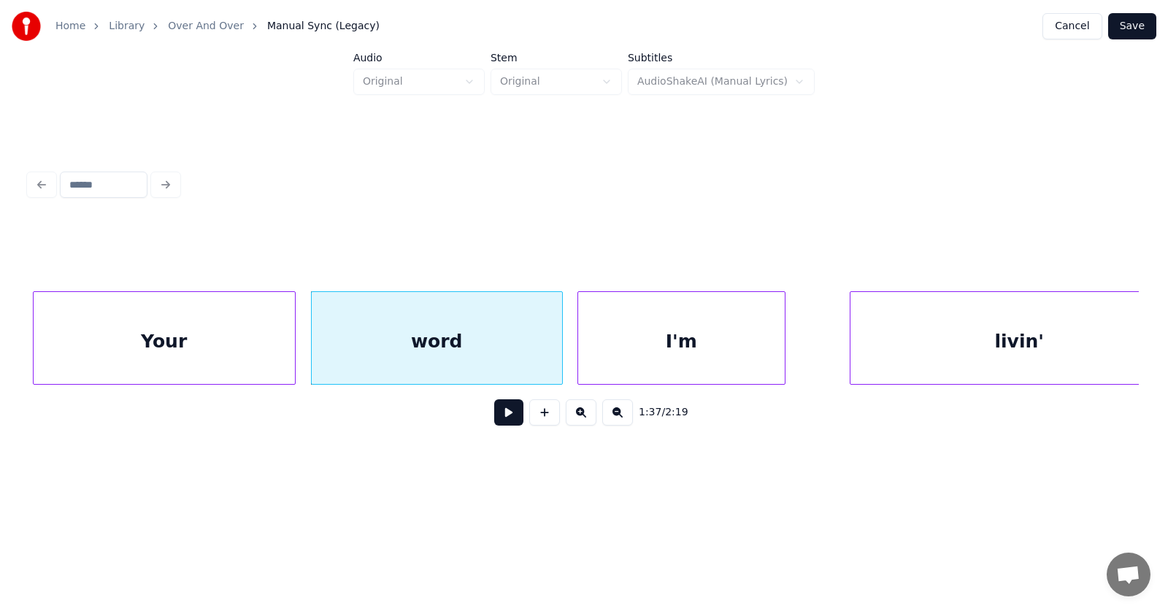
click at [734, 353] on div "I'm" at bounding box center [681, 341] width 207 height 99
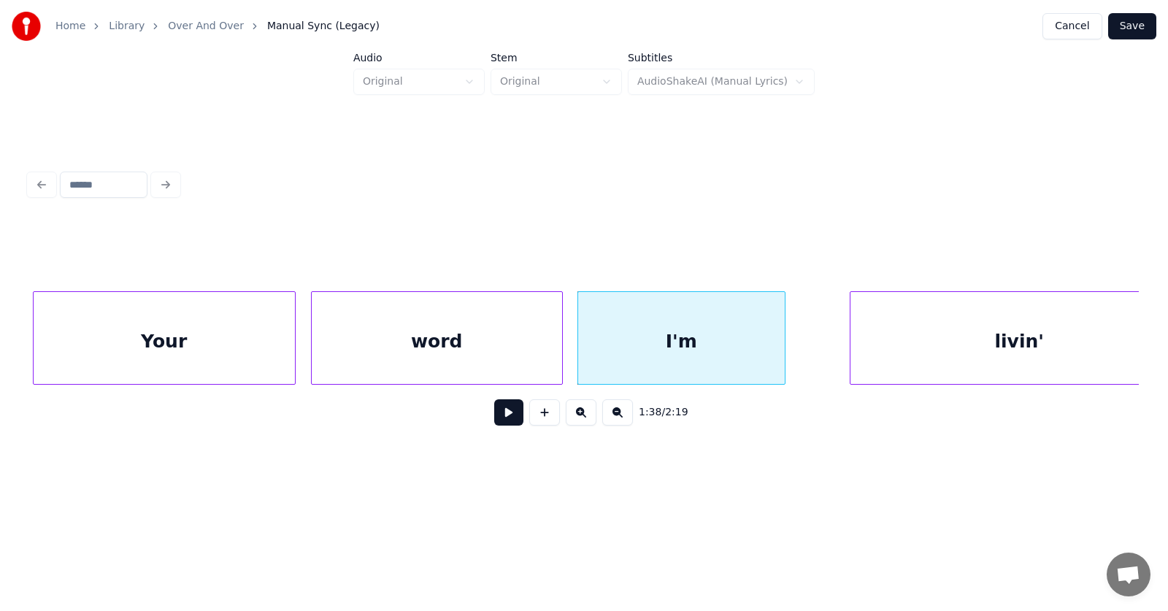
scroll to position [0, 53179]
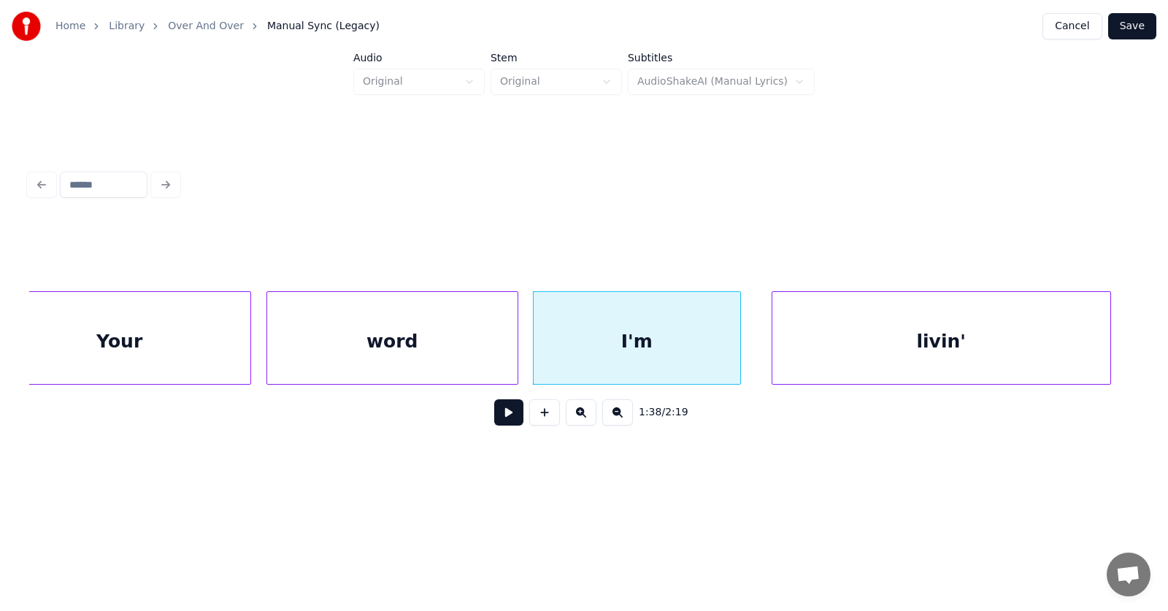
click at [874, 366] on div "livin'" at bounding box center [941, 341] width 338 height 99
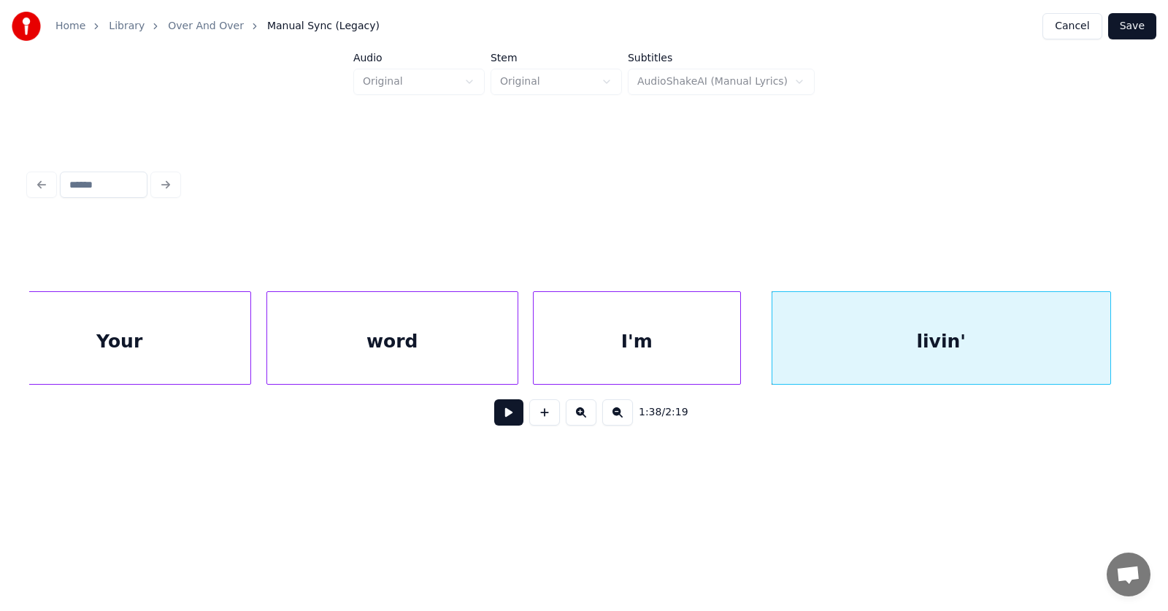
click at [511, 420] on button at bounding box center [508, 412] width 29 height 26
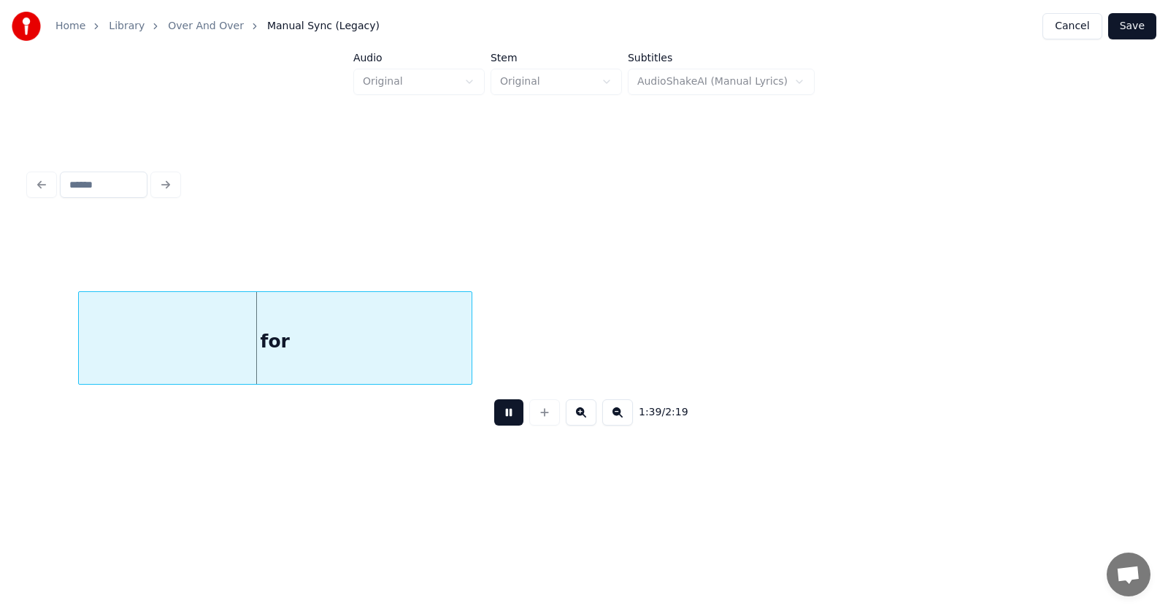
click at [512, 420] on button at bounding box center [508, 412] width 29 height 26
click at [357, 339] on div "for" at bounding box center [262, 341] width 393 height 99
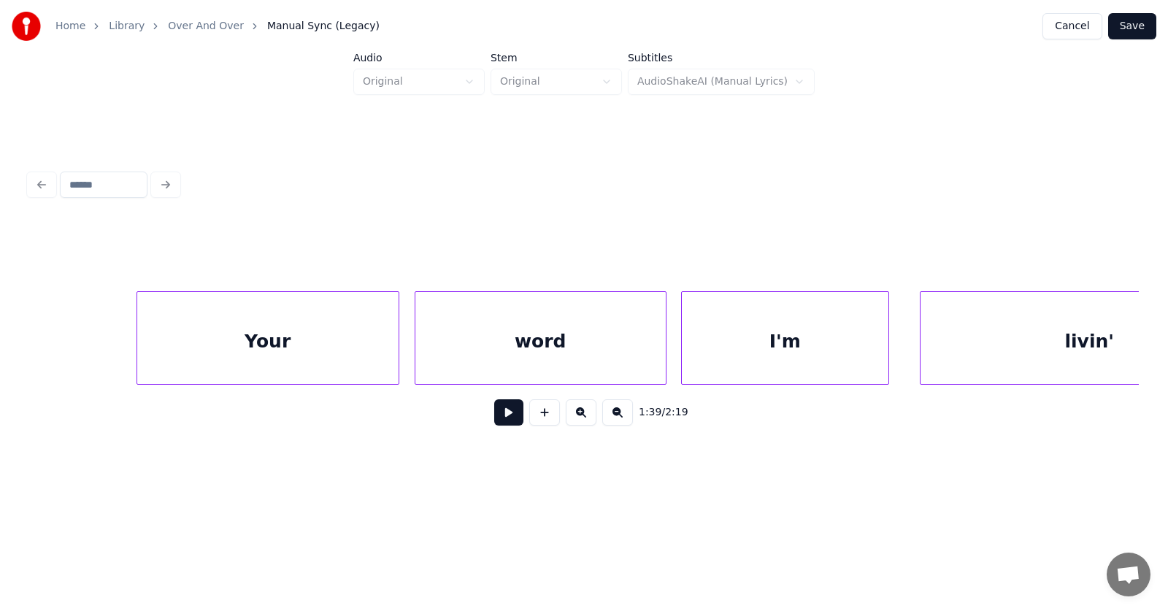
scroll to position [0, 52876]
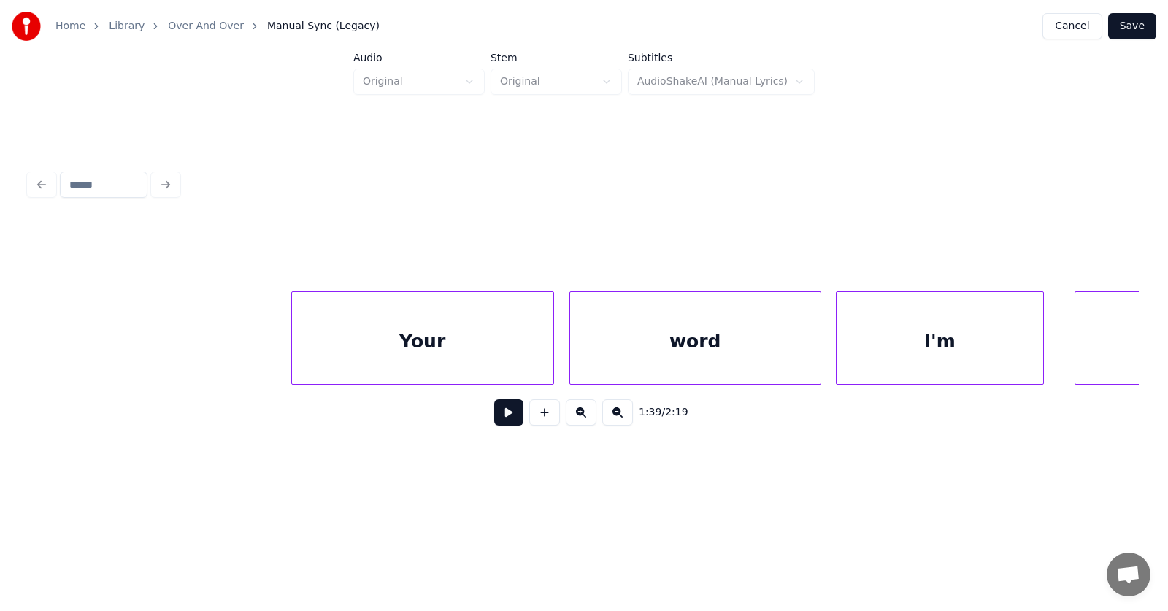
click at [426, 334] on div "Your" at bounding box center [422, 341] width 261 height 99
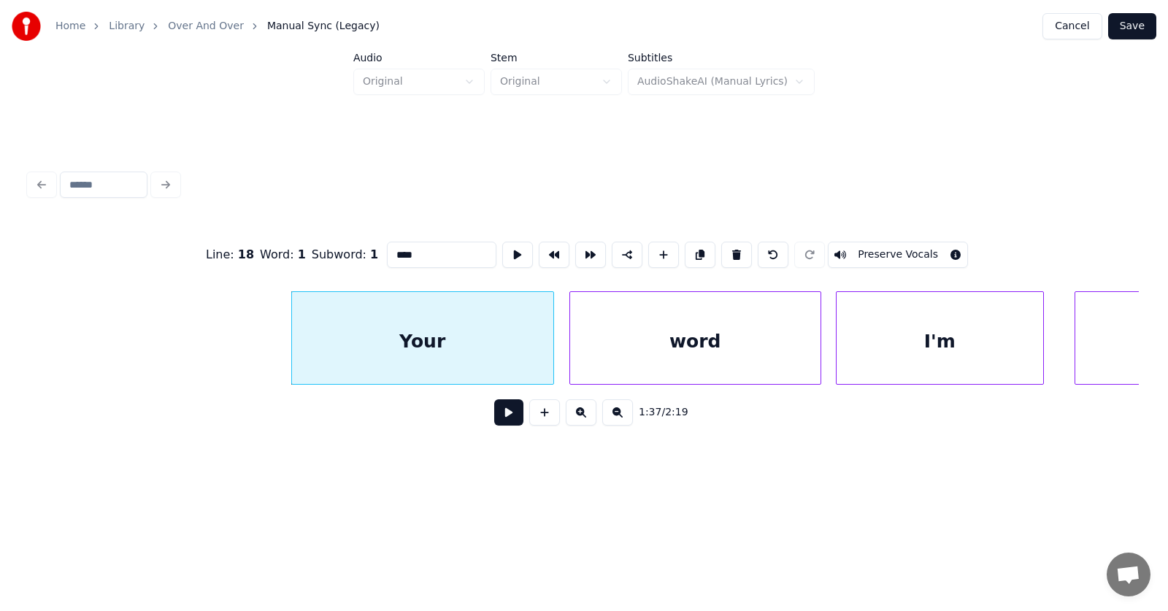
click at [497, 418] on button at bounding box center [508, 412] width 29 height 26
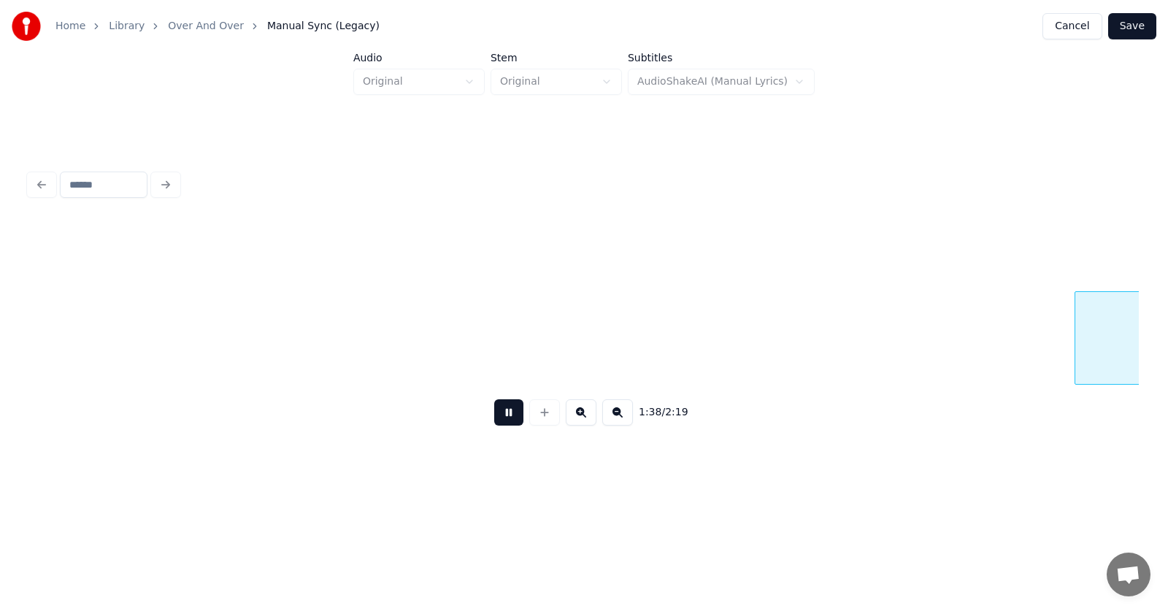
scroll to position [0, 53985]
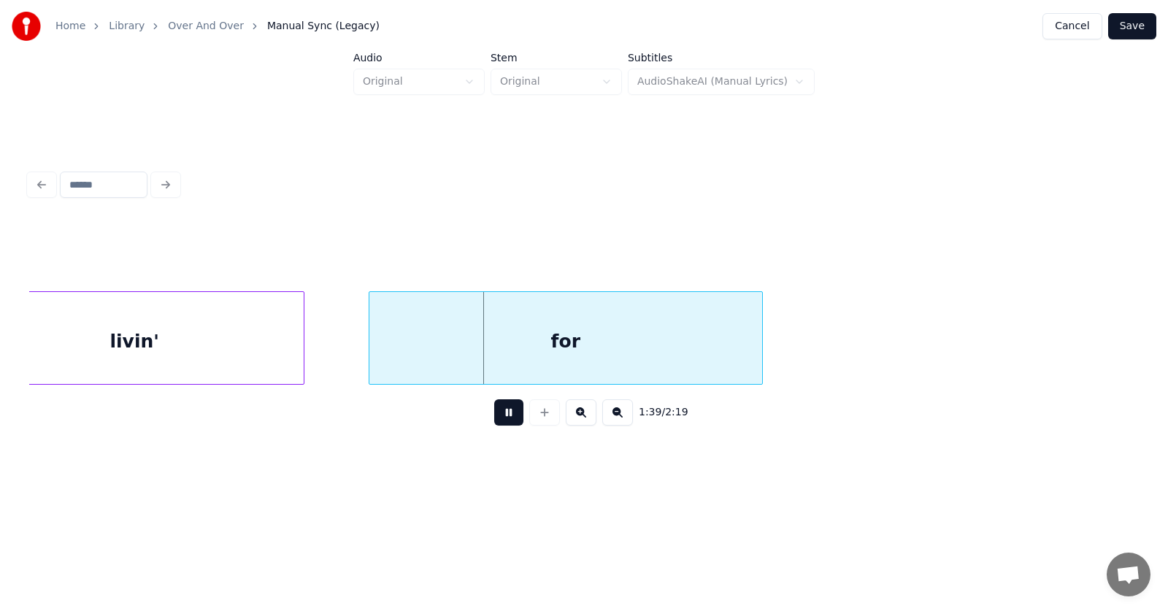
click at [497, 418] on button at bounding box center [508, 412] width 29 height 26
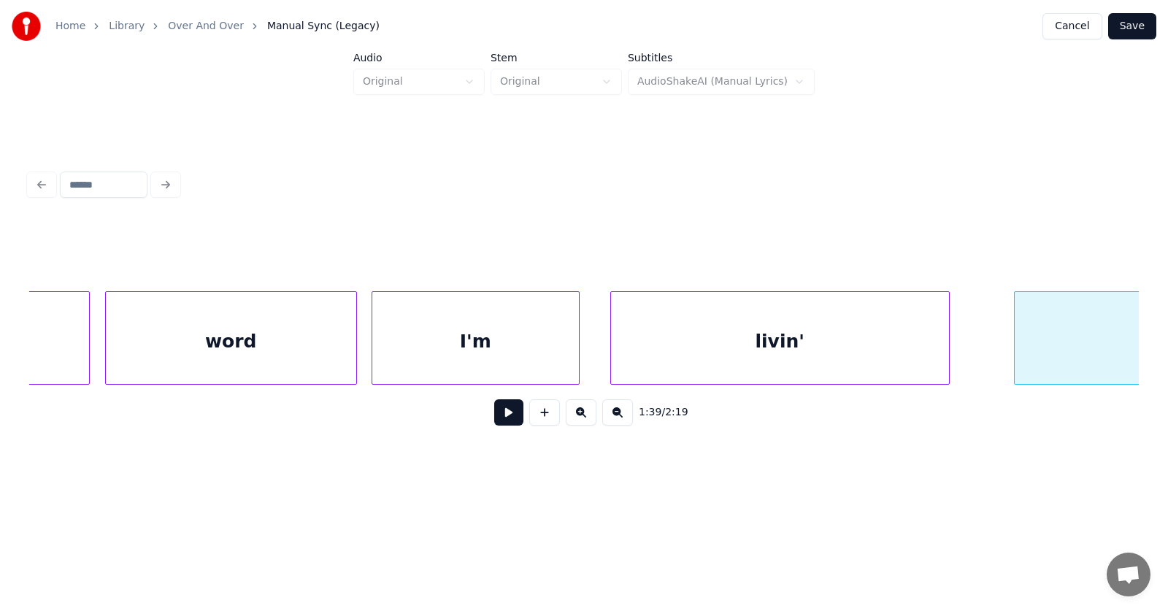
scroll to position [0, 53031]
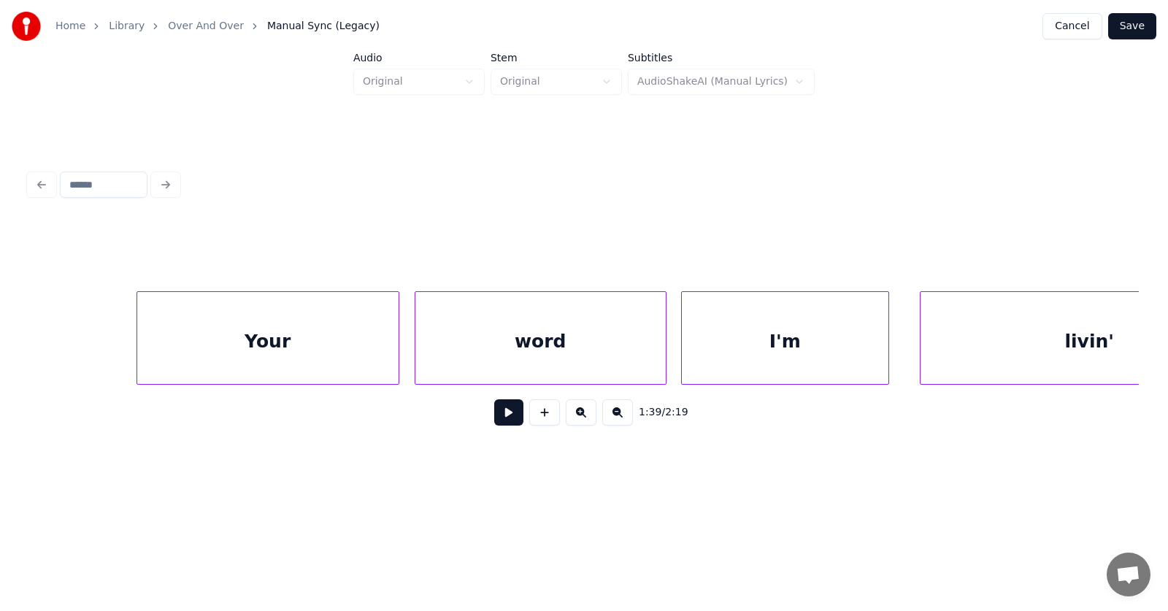
click at [583, 340] on div "word" at bounding box center [540, 341] width 250 height 99
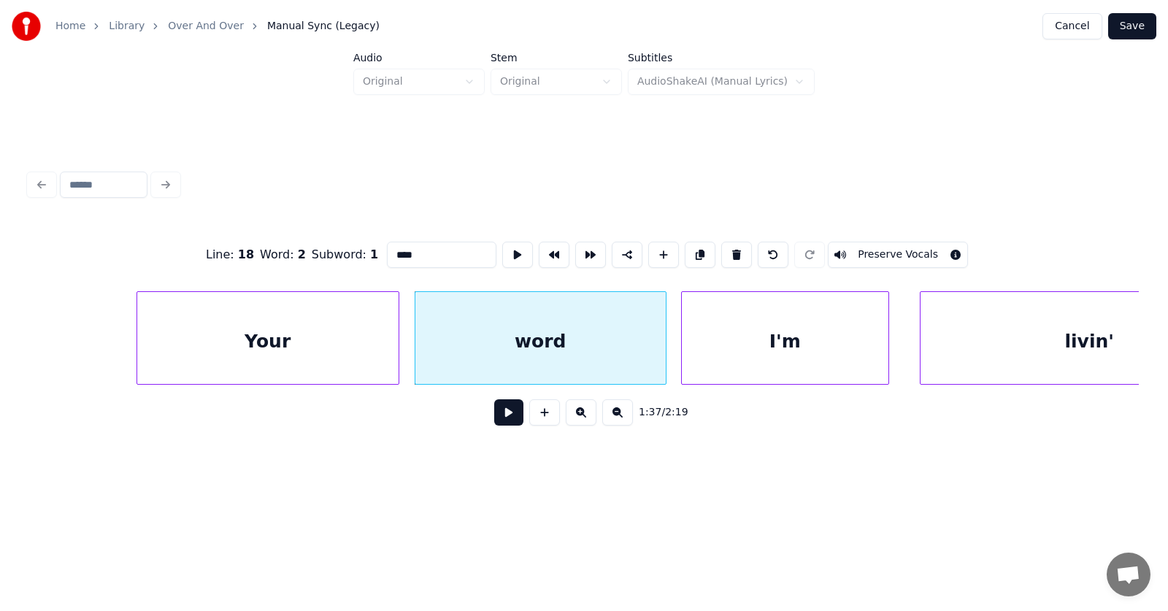
drag, startPoint x: 389, startPoint y: 244, endPoint x: 370, endPoint y: 245, distance: 19.0
click at [387, 245] on input "****" at bounding box center [441, 255] width 109 height 26
type input "****"
click at [506, 423] on button at bounding box center [508, 412] width 29 height 26
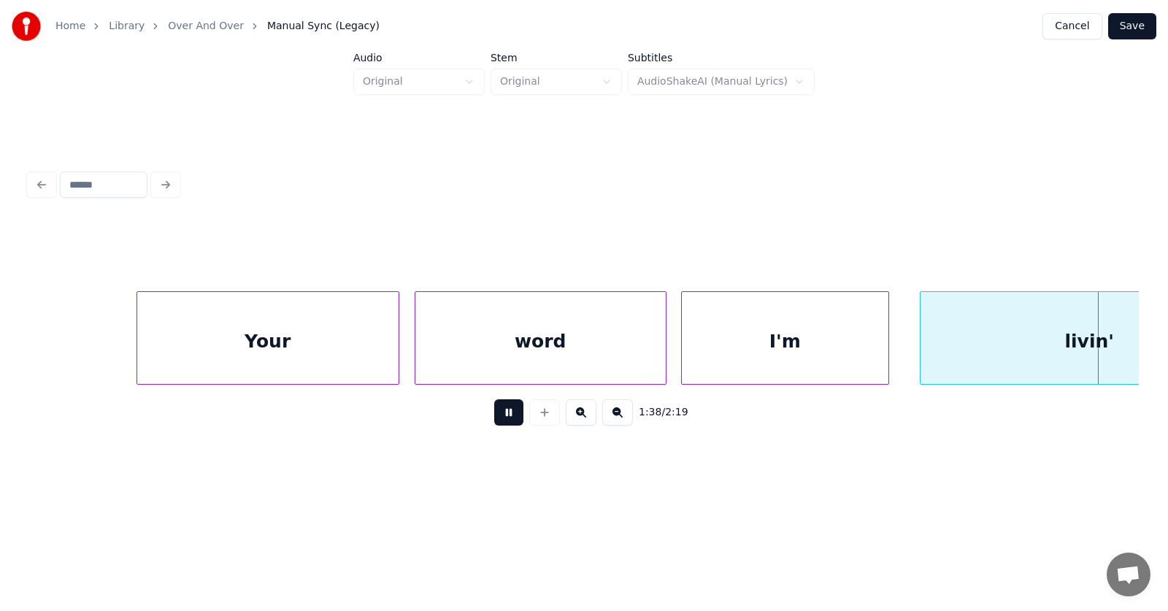
scroll to position [0, 54145]
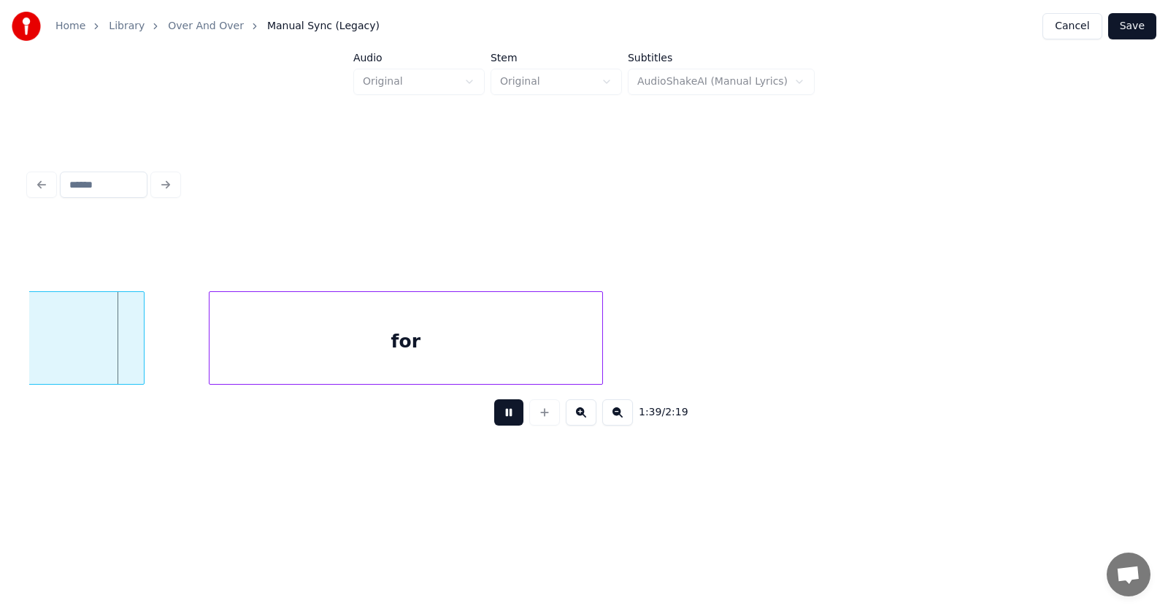
click at [506, 423] on button at bounding box center [508, 412] width 29 height 26
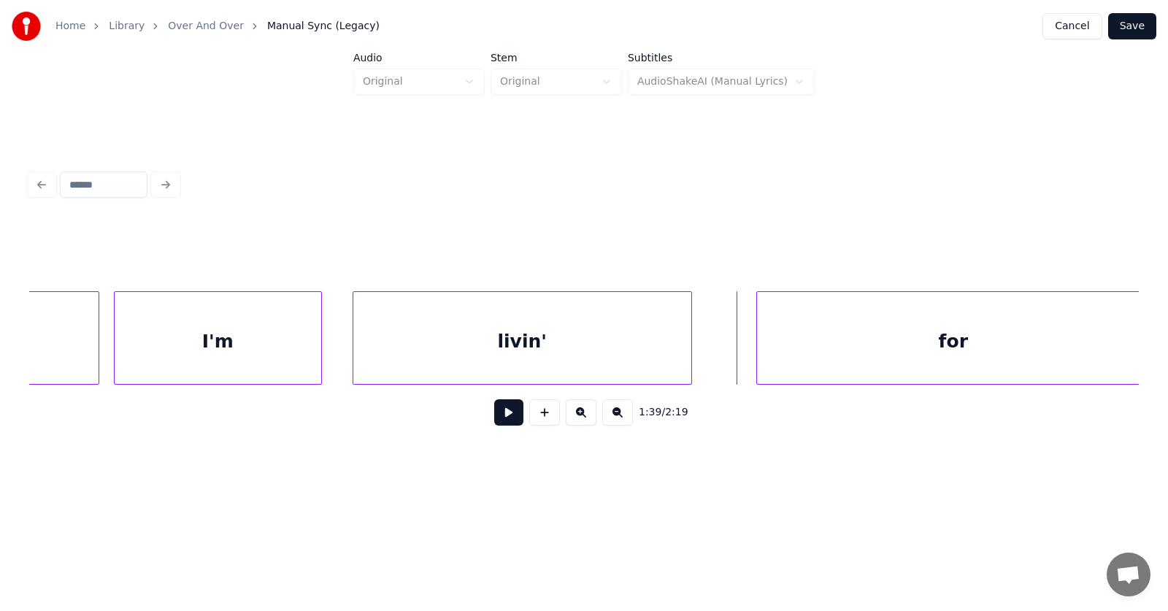
scroll to position [0, 53082]
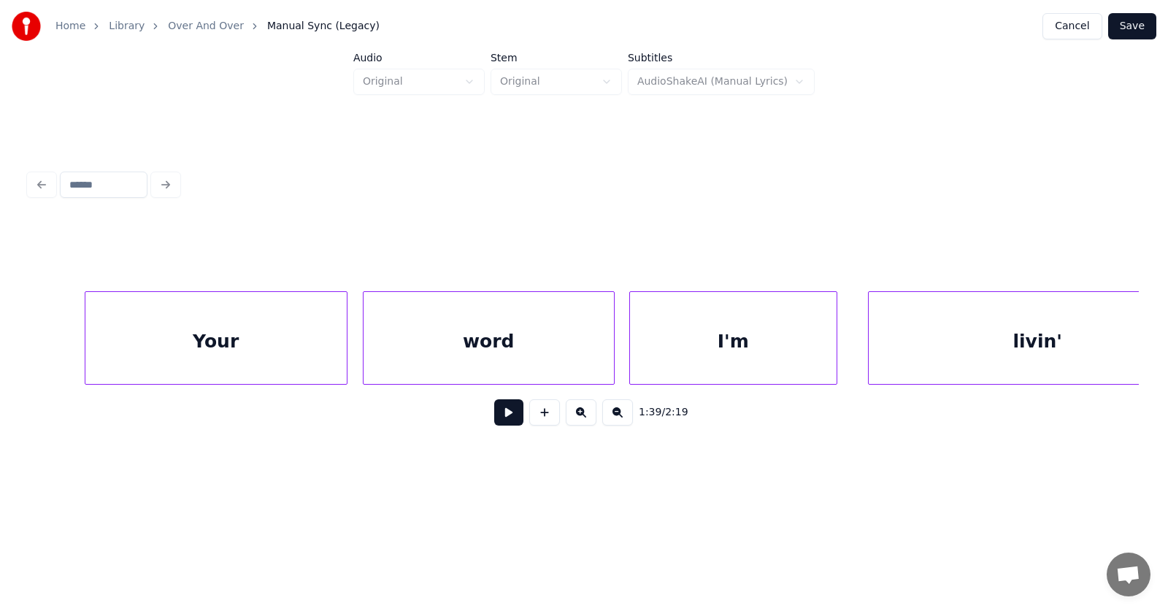
click at [523, 344] on div "word" at bounding box center [488, 341] width 250 height 99
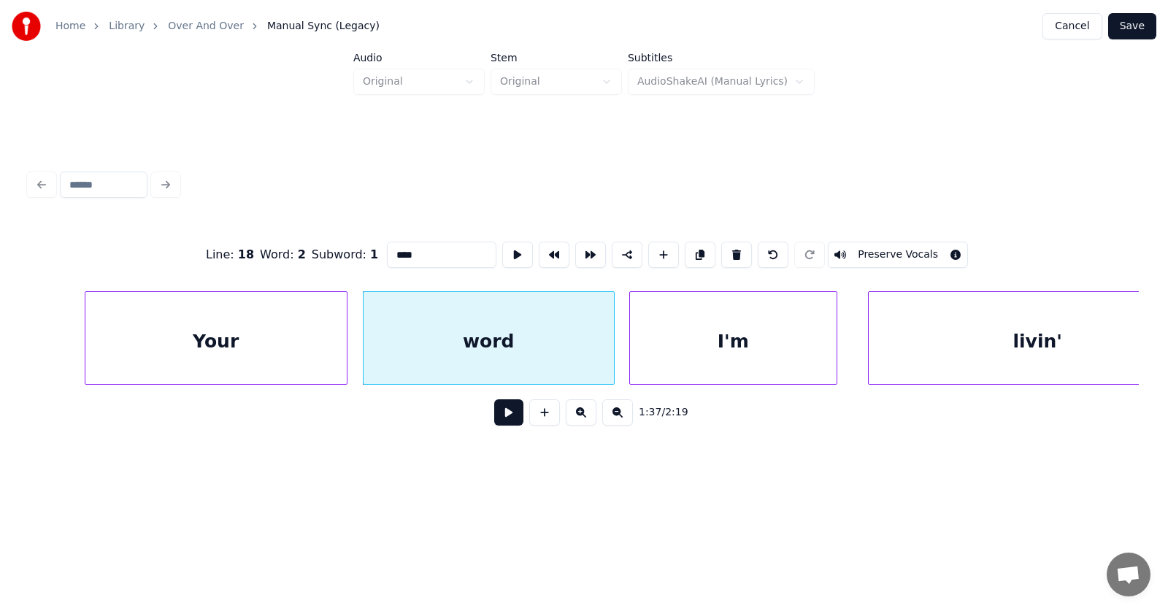
drag, startPoint x: 387, startPoint y: 253, endPoint x: 371, endPoint y: 254, distance: 16.8
click at [387, 254] on input "****" at bounding box center [441, 255] width 109 height 26
type input "****"
click at [495, 414] on button at bounding box center [508, 412] width 29 height 26
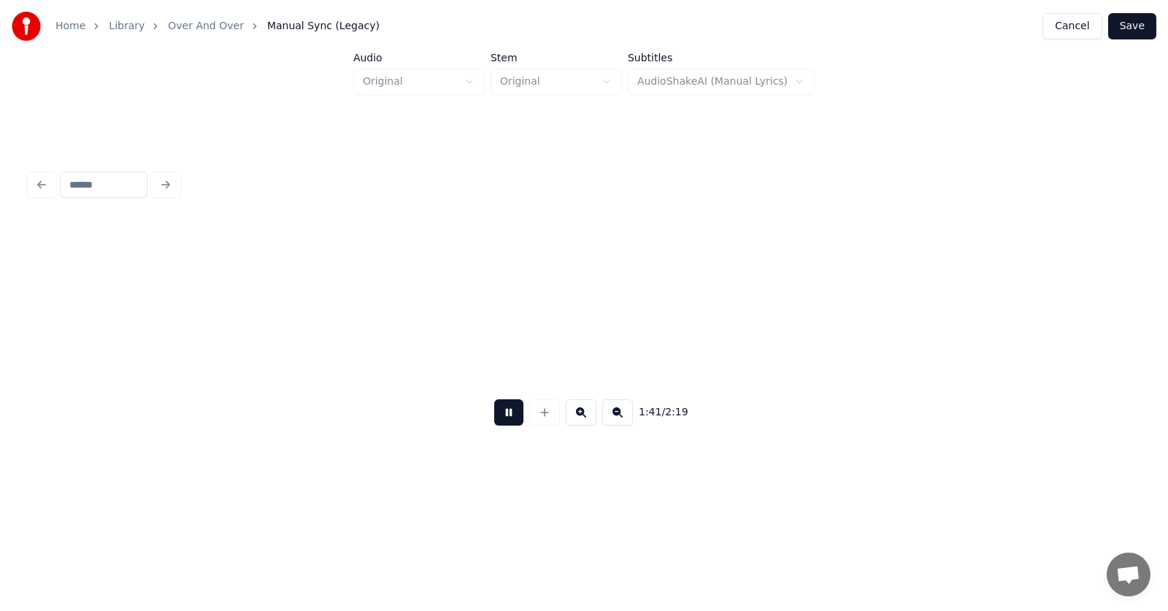
scroll to position [0, 55309]
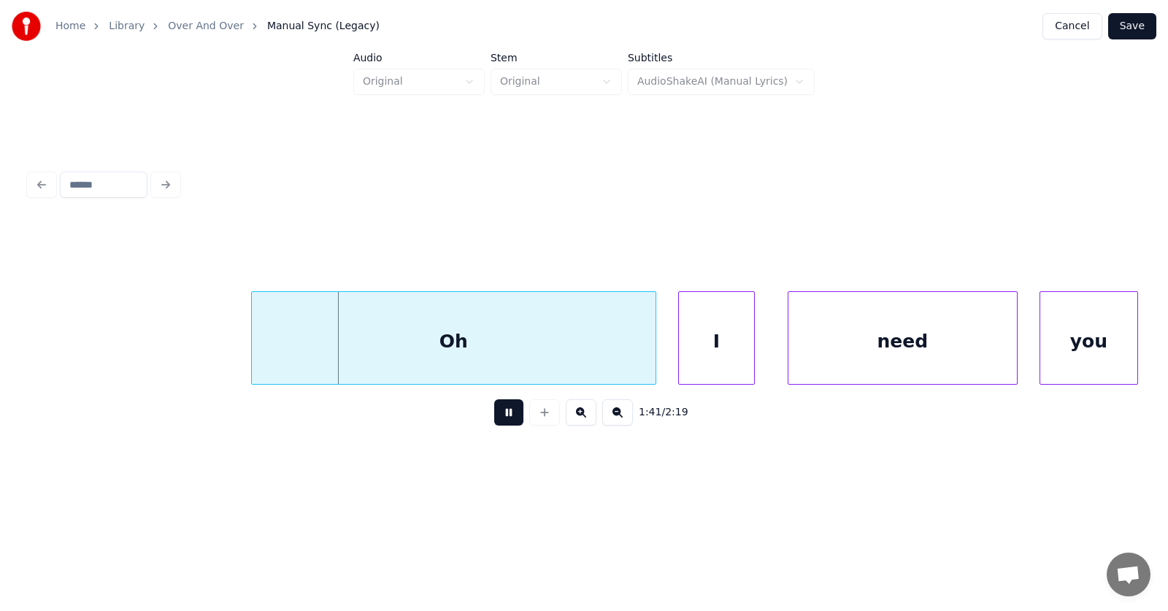
click at [495, 414] on button at bounding box center [508, 412] width 29 height 26
click at [472, 344] on div "Oh" at bounding box center [428, 341] width 404 height 99
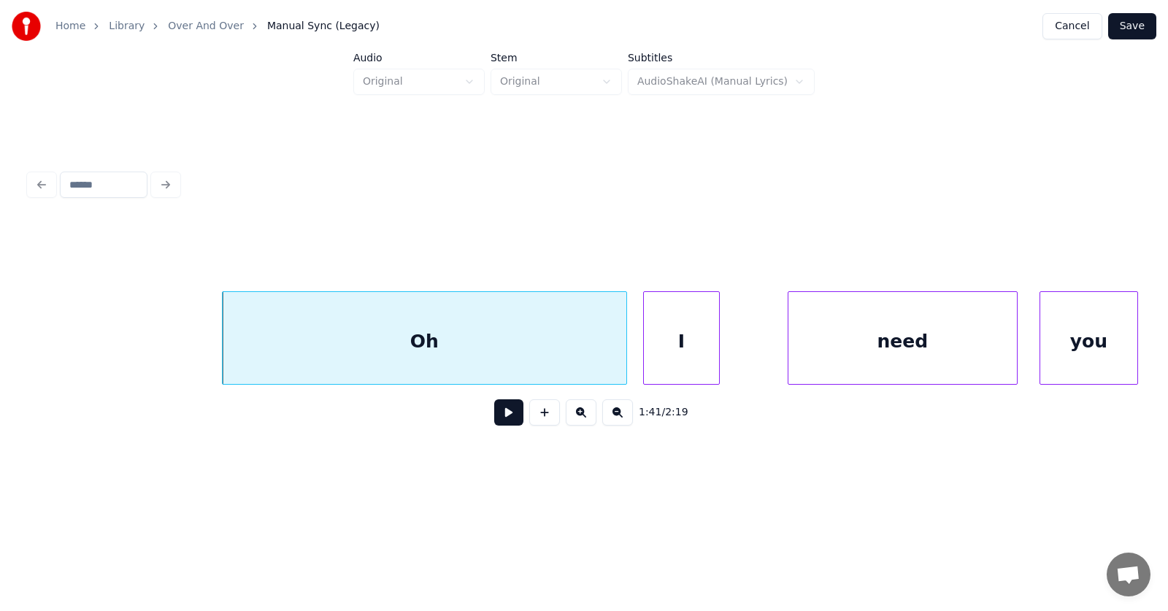
click at [678, 360] on div "I" at bounding box center [681, 341] width 75 height 99
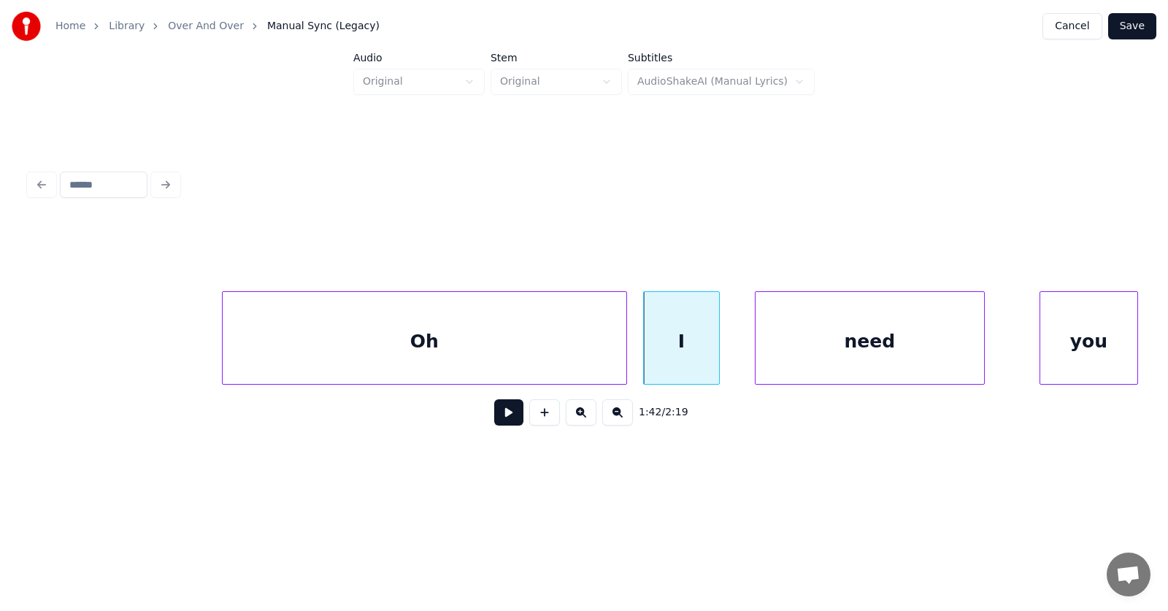
click at [782, 359] on div "need" at bounding box center [869, 341] width 228 height 99
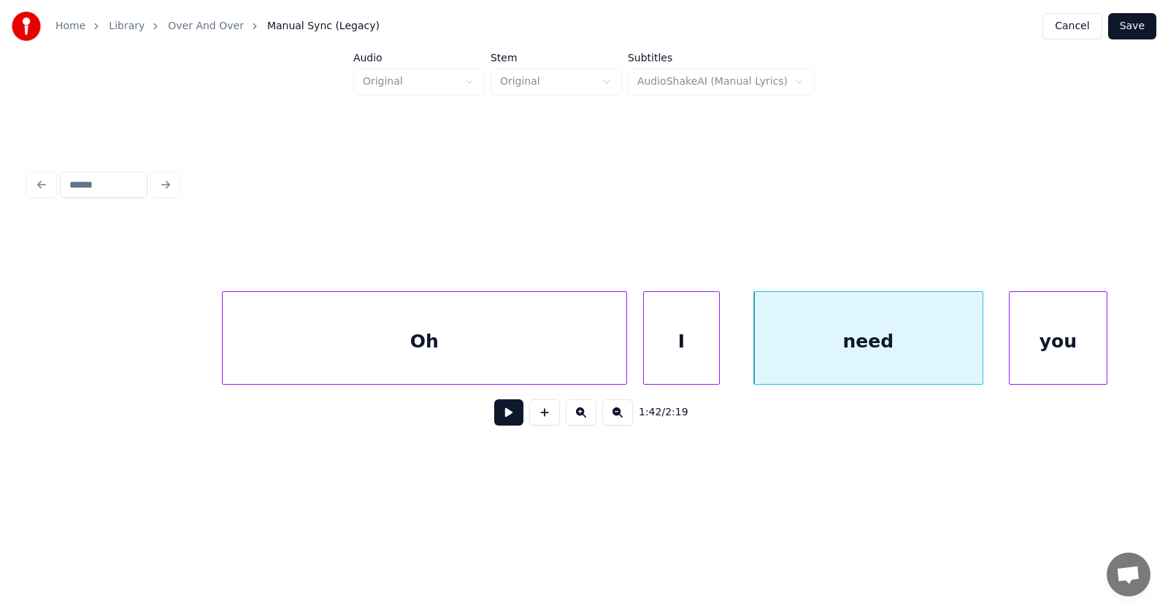
click at [1046, 355] on div "you" at bounding box center [1057, 341] width 97 height 99
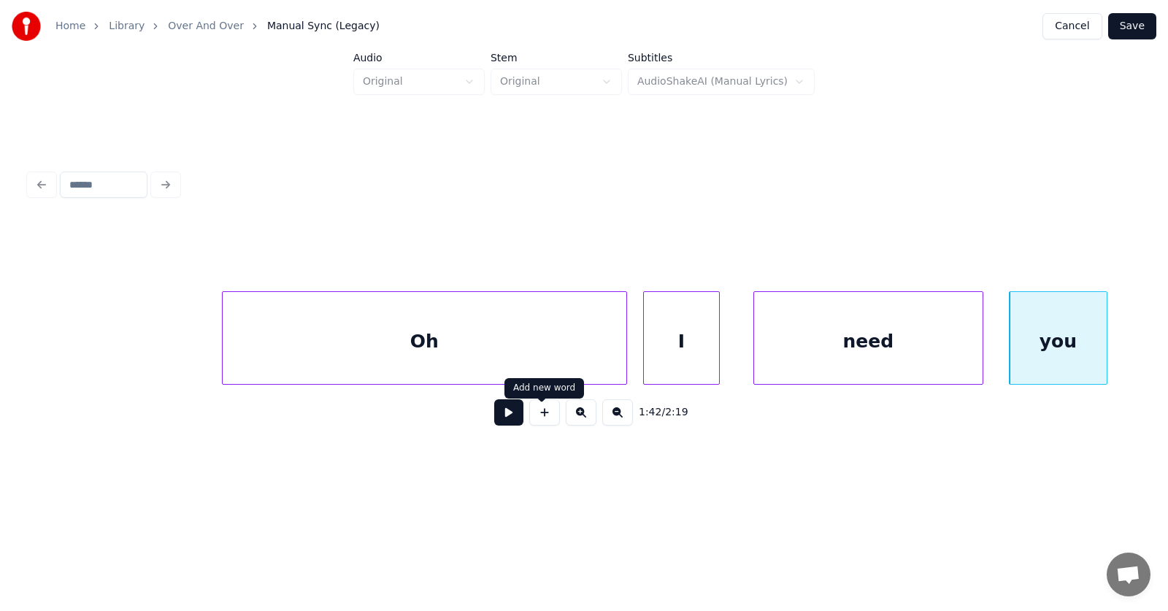
click at [509, 421] on button at bounding box center [508, 412] width 29 height 26
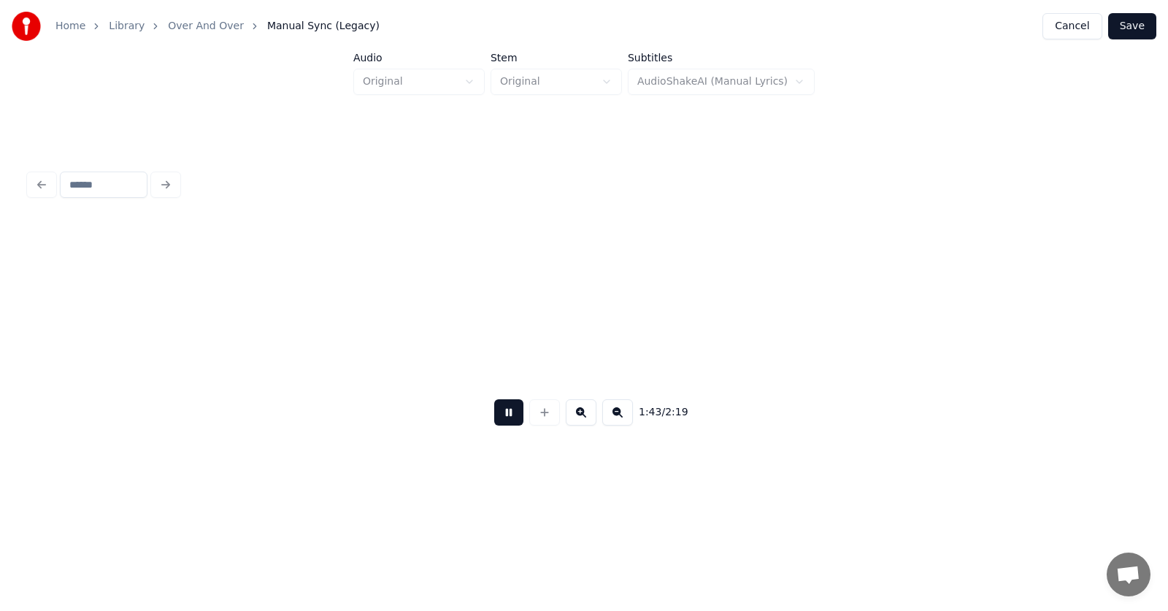
scroll to position [0, 56425]
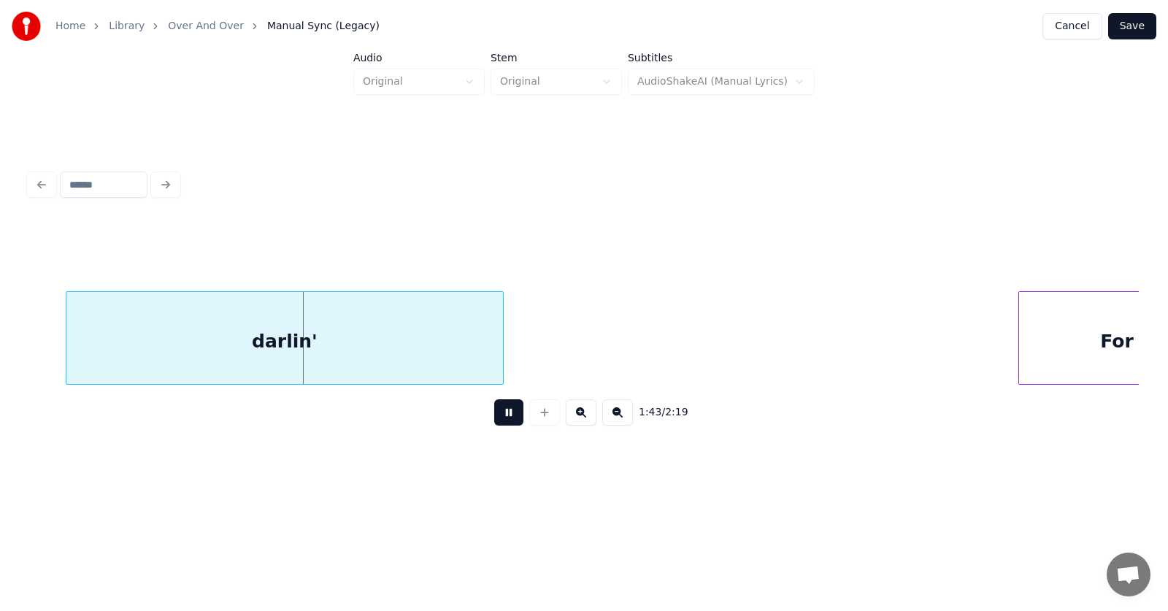
click at [509, 420] on button at bounding box center [508, 412] width 29 height 26
click at [329, 337] on div "darlin'" at bounding box center [252, 341] width 436 height 99
click at [478, 345] on div at bounding box center [476, 338] width 4 height 92
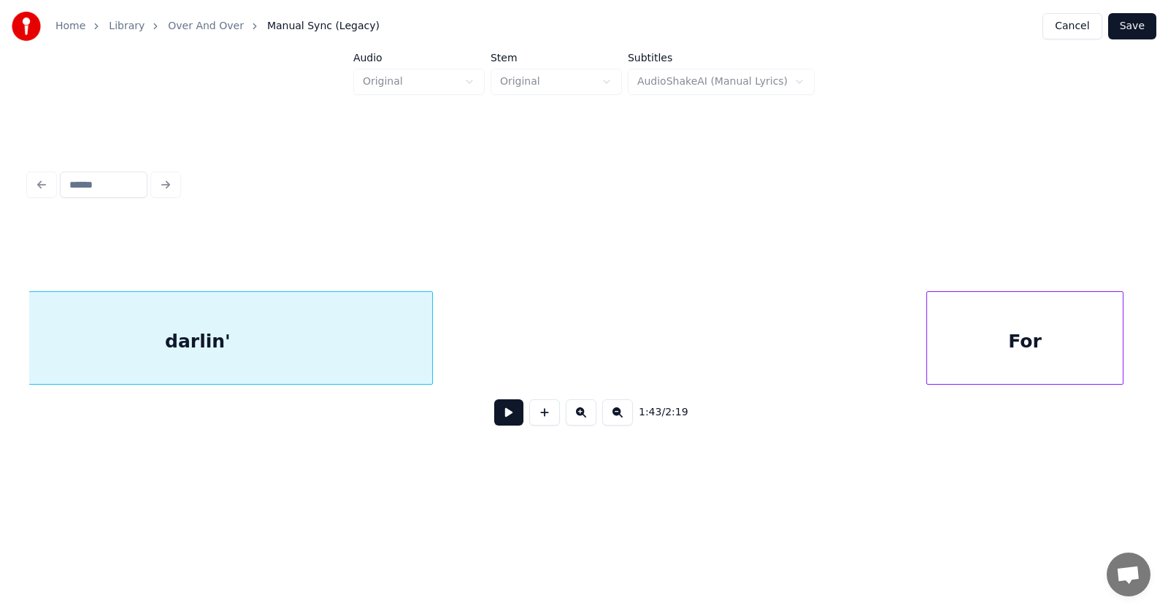
click at [1063, 347] on div "For" at bounding box center [1025, 341] width 196 height 99
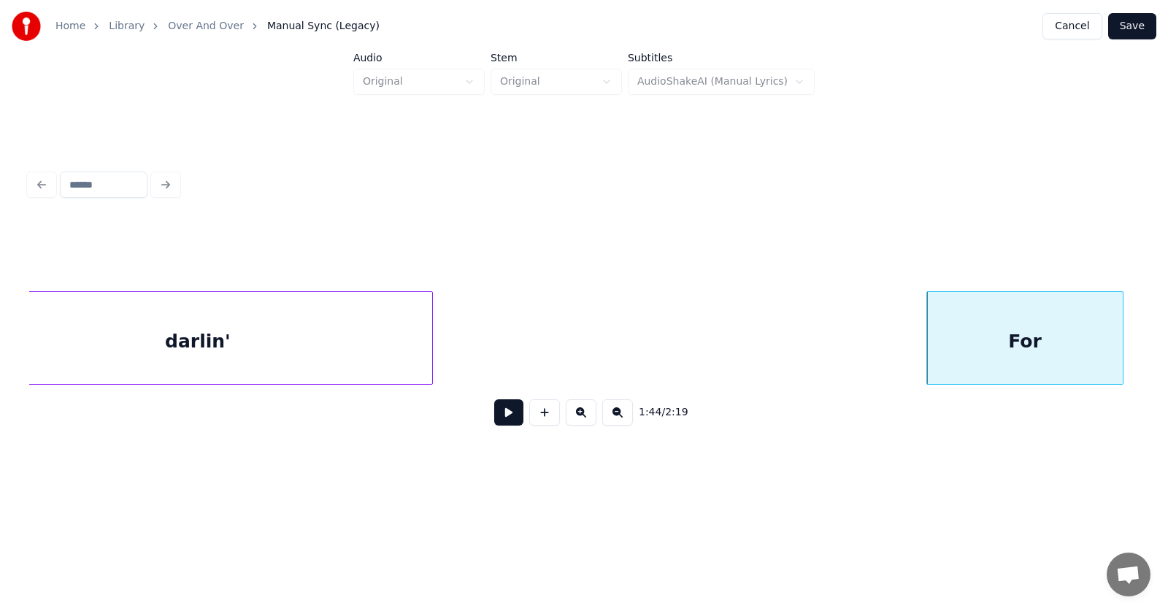
click at [498, 416] on button at bounding box center [508, 412] width 29 height 26
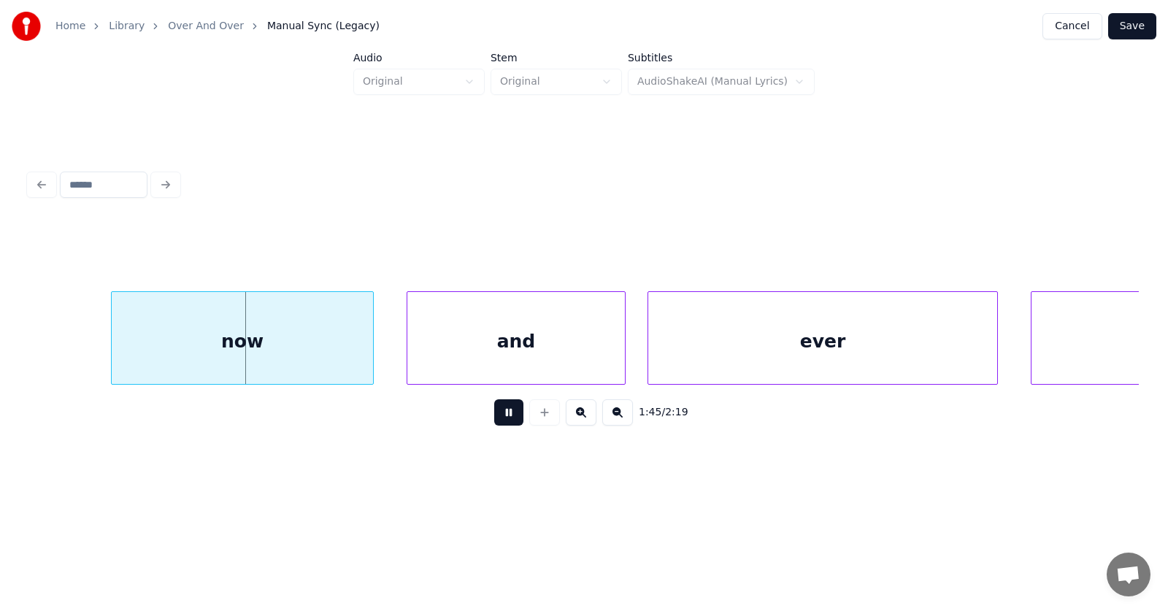
click at [498, 416] on button at bounding box center [508, 412] width 29 height 26
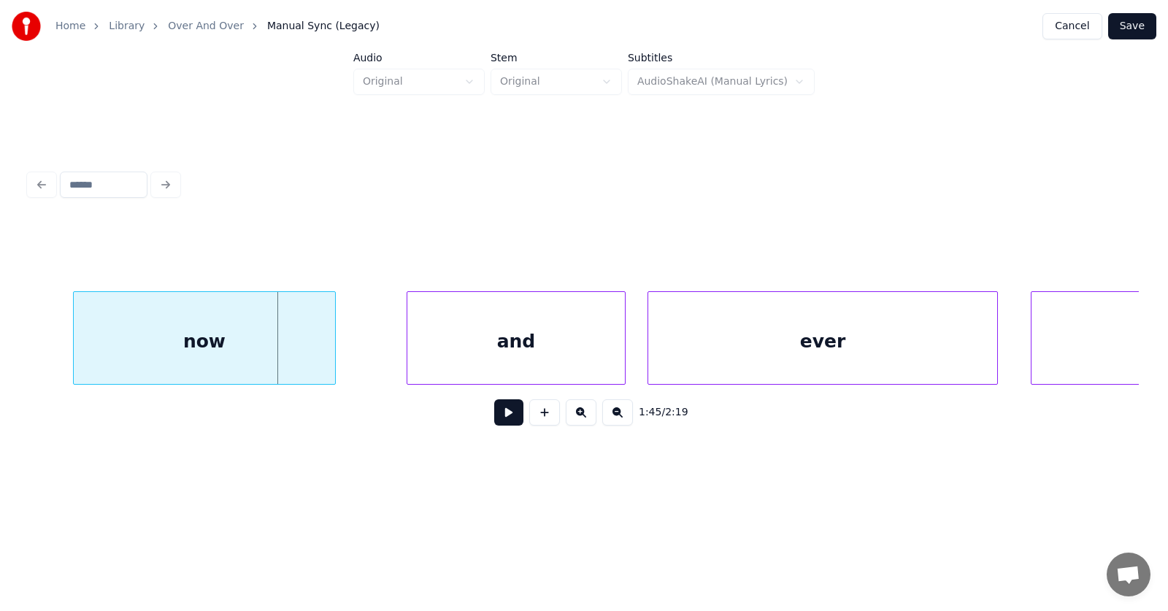
click at [249, 352] on div "now" at bounding box center [204, 341] width 261 height 99
click at [440, 354] on div "and" at bounding box center [465, 341] width 217 height 99
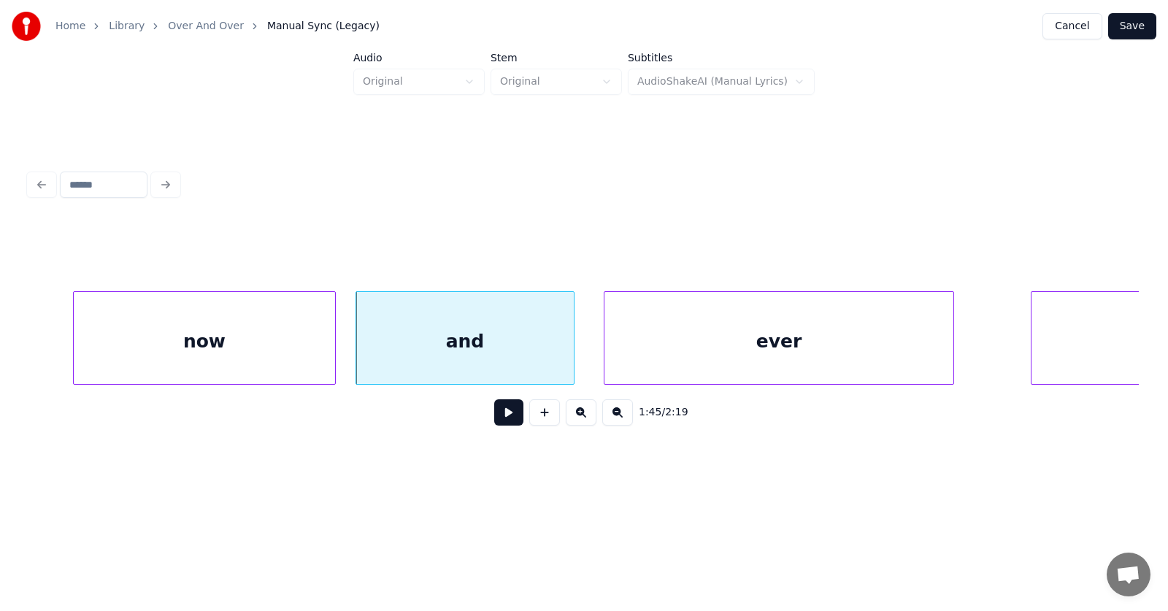
click at [725, 356] on div "ever" at bounding box center [778, 341] width 349 height 99
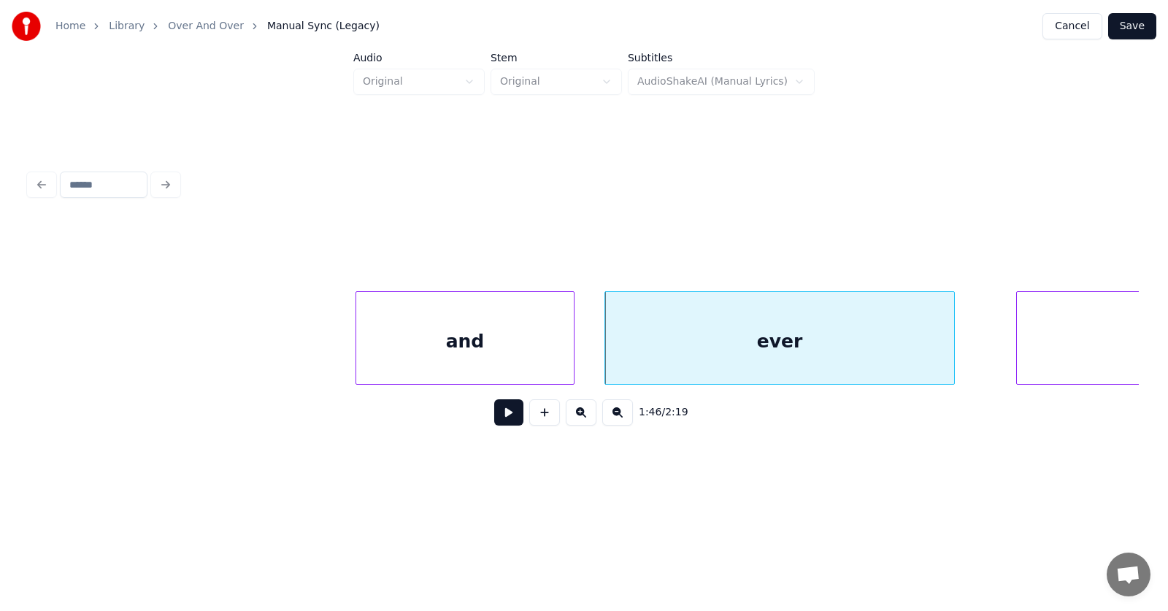
scroll to position [0, 58104]
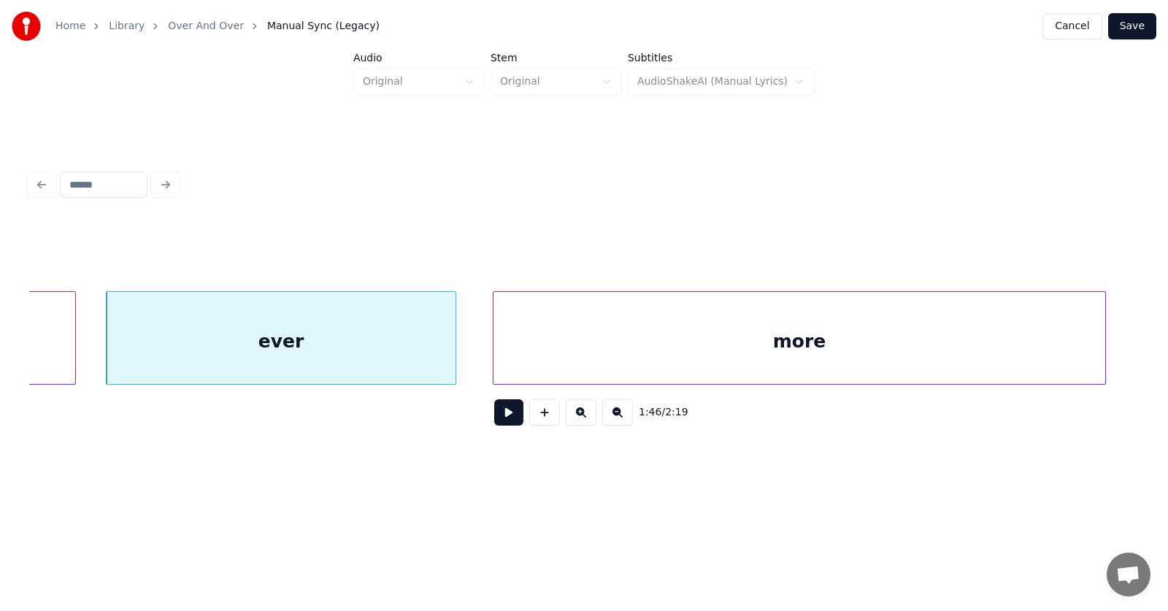
click at [1033, 346] on div "more" at bounding box center [799, 341] width 612 height 99
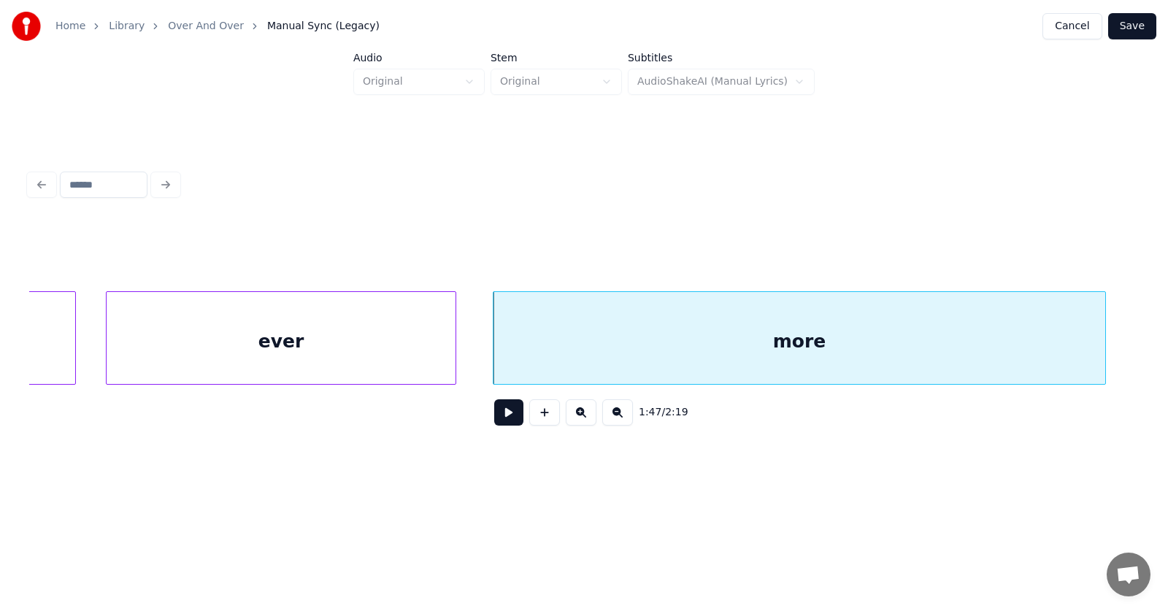
click at [506, 419] on button at bounding box center [508, 412] width 29 height 26
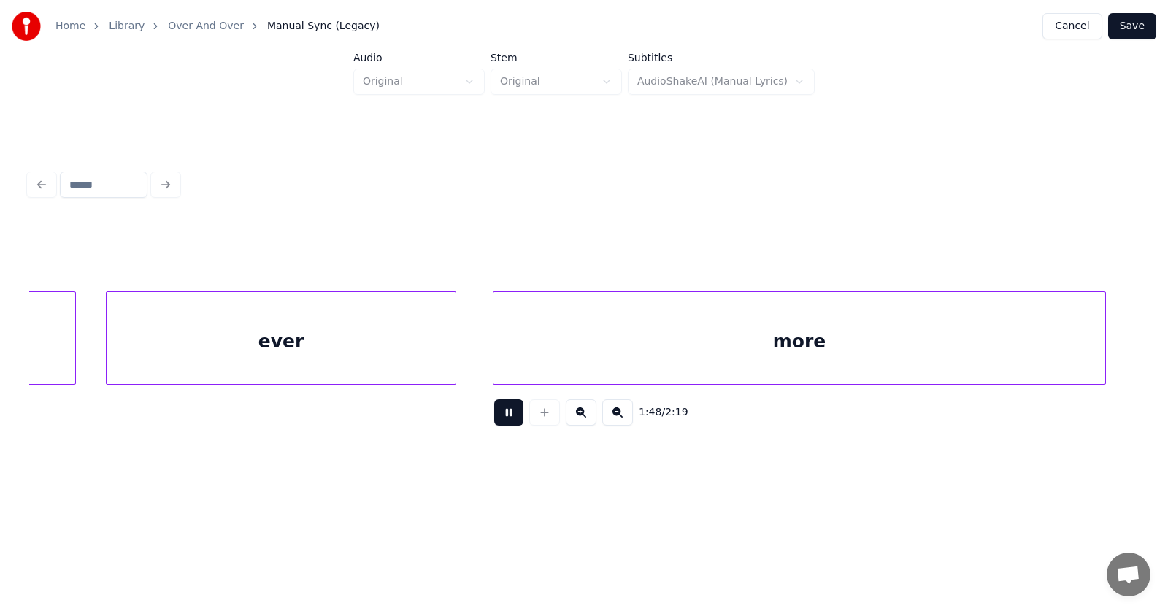
scroll to position [0, 59219]
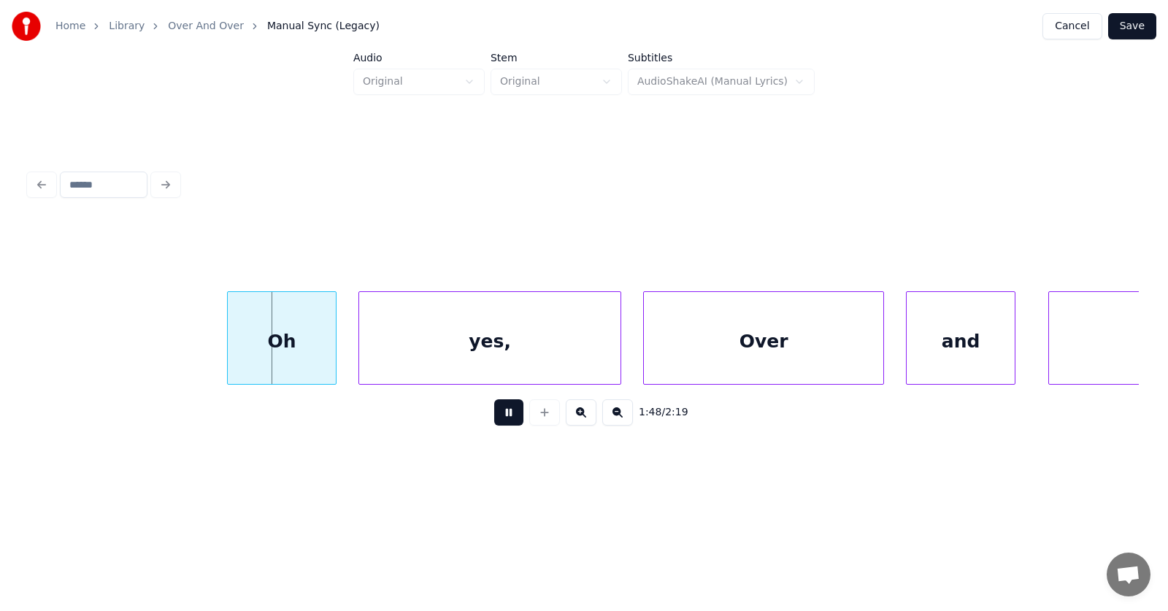
click at [510, 418] on button at bounding box center [508, 412] width 29 height 26
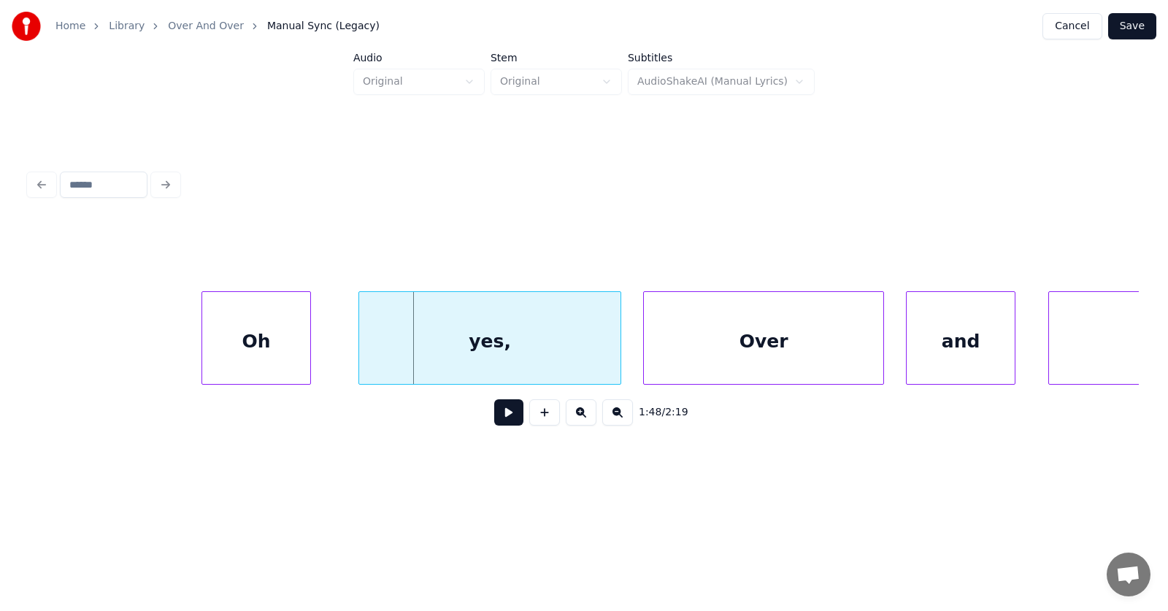
click at [276, 342] on div "Oh" at bounding box center [256, 341] width 108 height 99
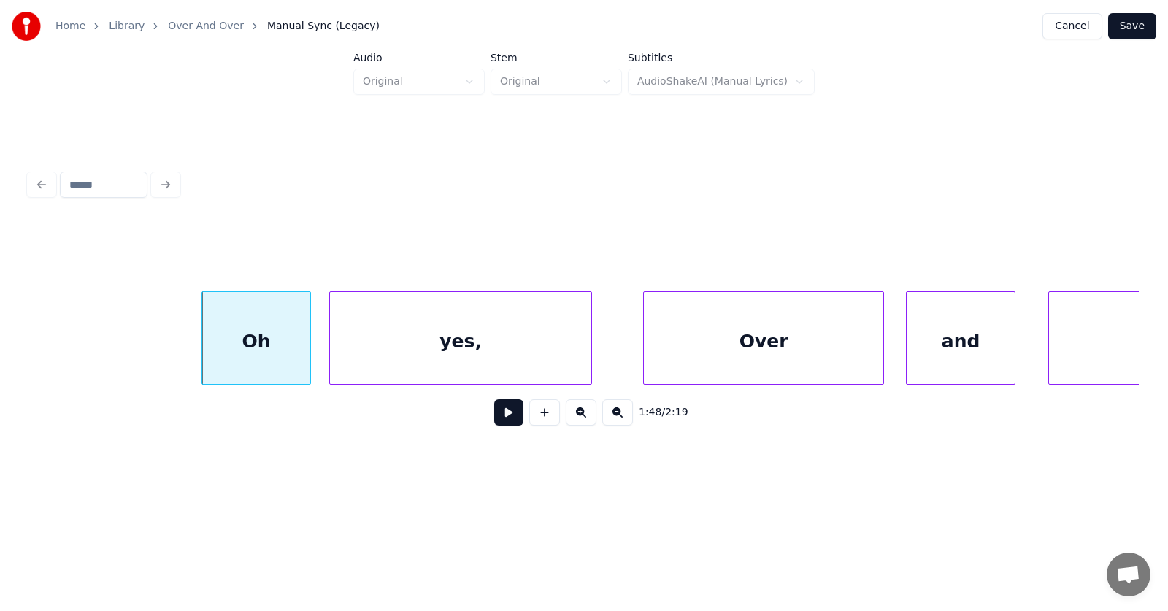
click at [412, 355] on div "yes," at bounding box center [460, 341] width 261 height 99
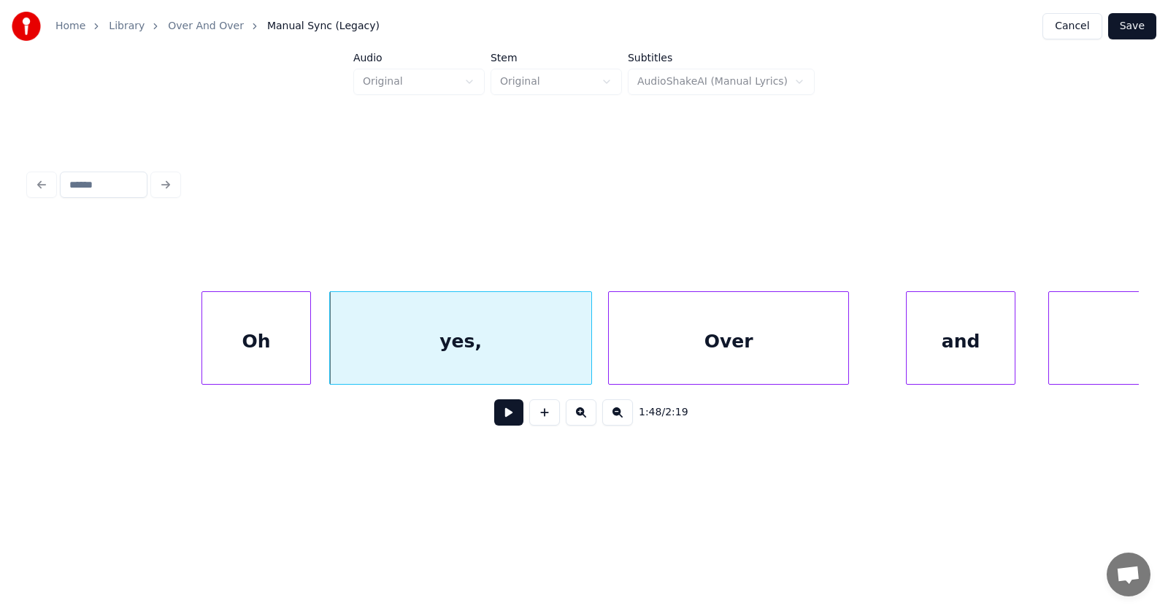
click at [808, 341] on div "Over" at bounding box center [728, 341] width 239 height 99
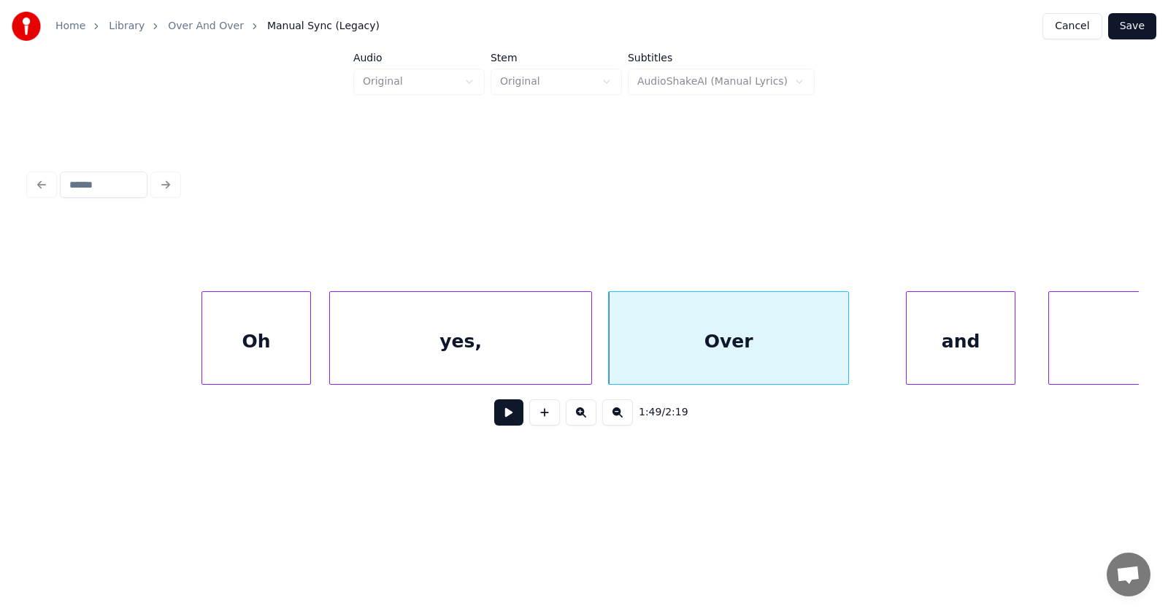
click at [266, 344] on div "Oh" at bounding box center [256, 341] width 108 height 99
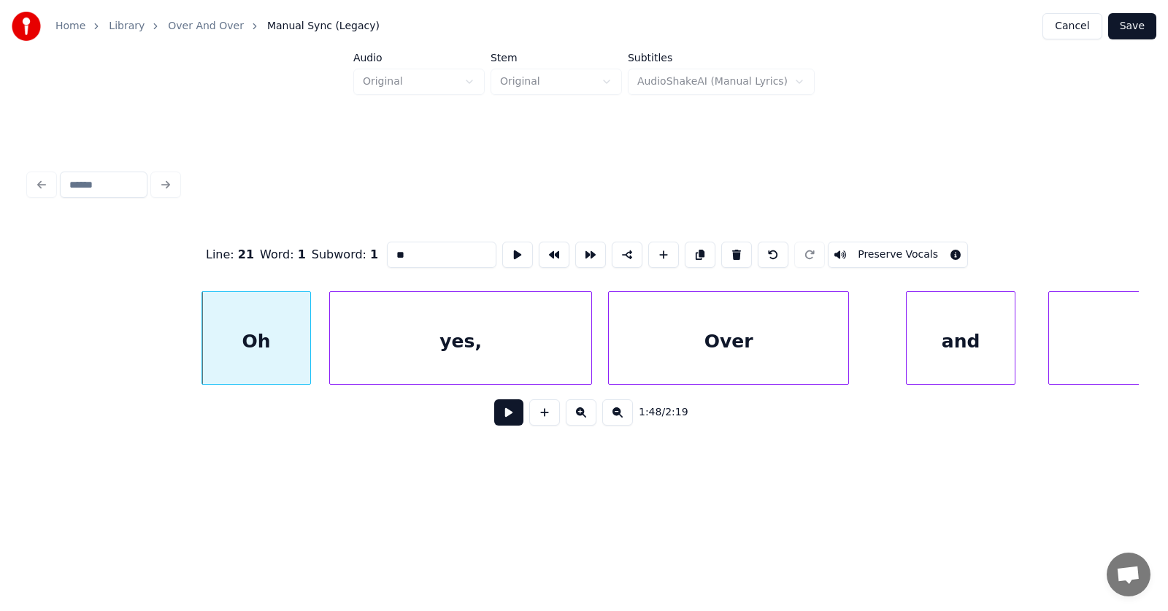
click at [494, 416] on button at bounding box center [508, 412] width 29 height 26
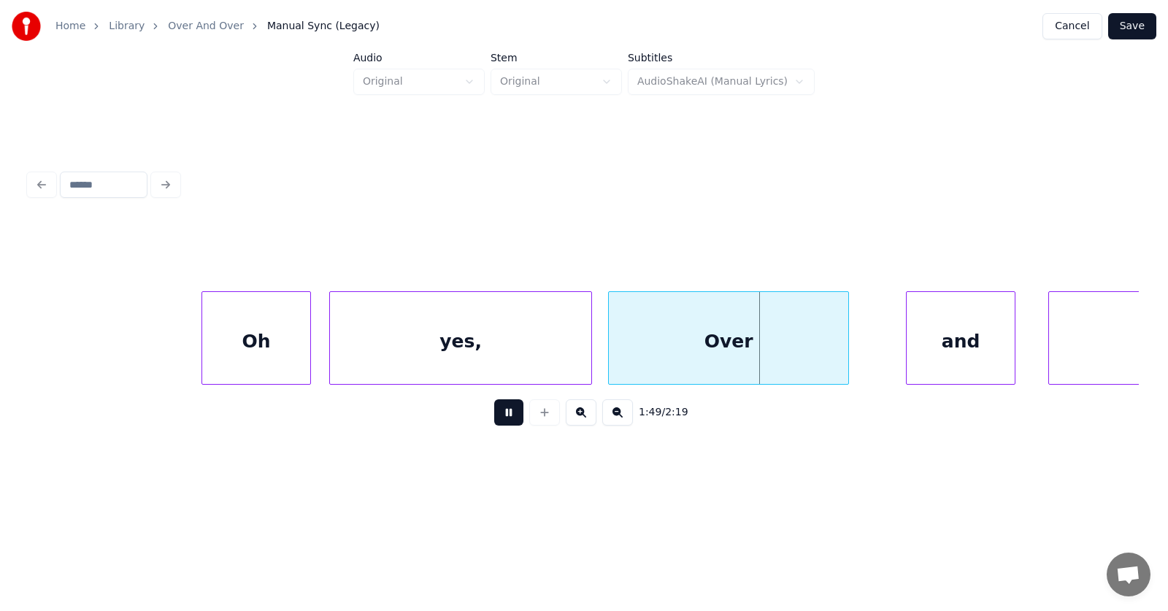
click at [494, 416] on button at bounding box center [508, 412] width 29 height 26
click at [919, 347] on div "and" at bounding box center [931, 341] width 108 height 99
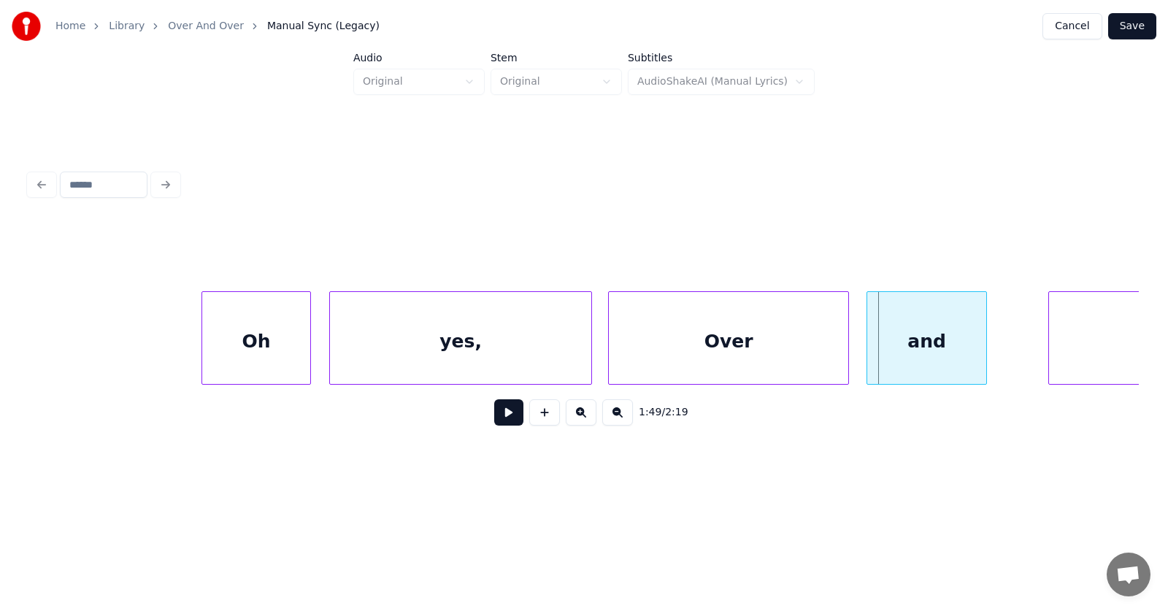
click at [871, 356] on div at bounding box center [869, 338] width 4 height 92
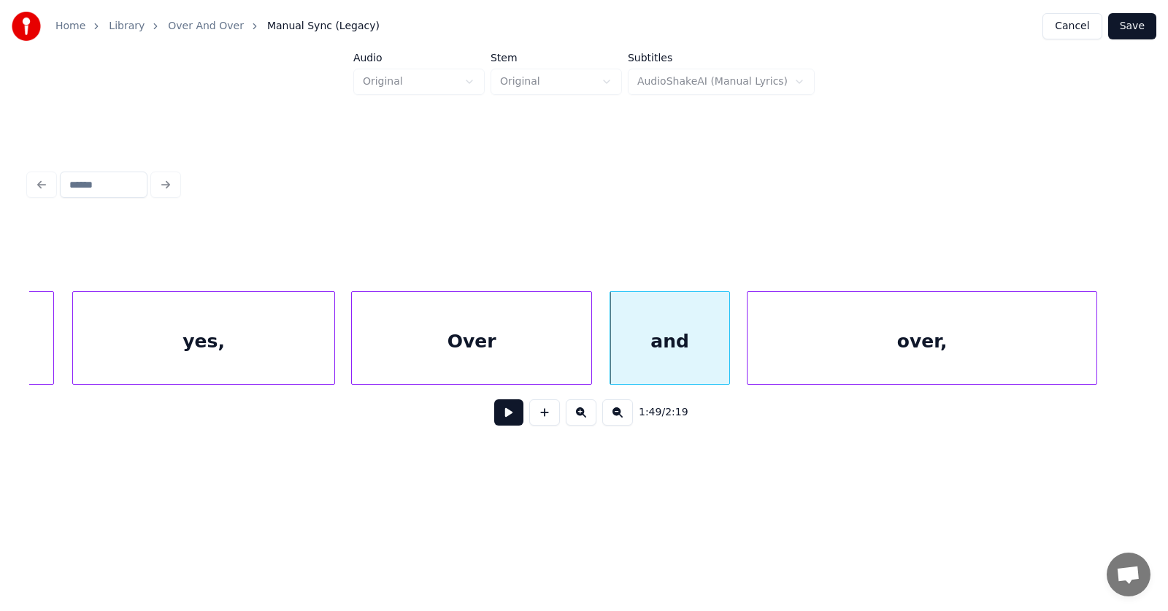
click at [1015, 352] on div "over," at bounding box center [921, 341] width 349 height 99
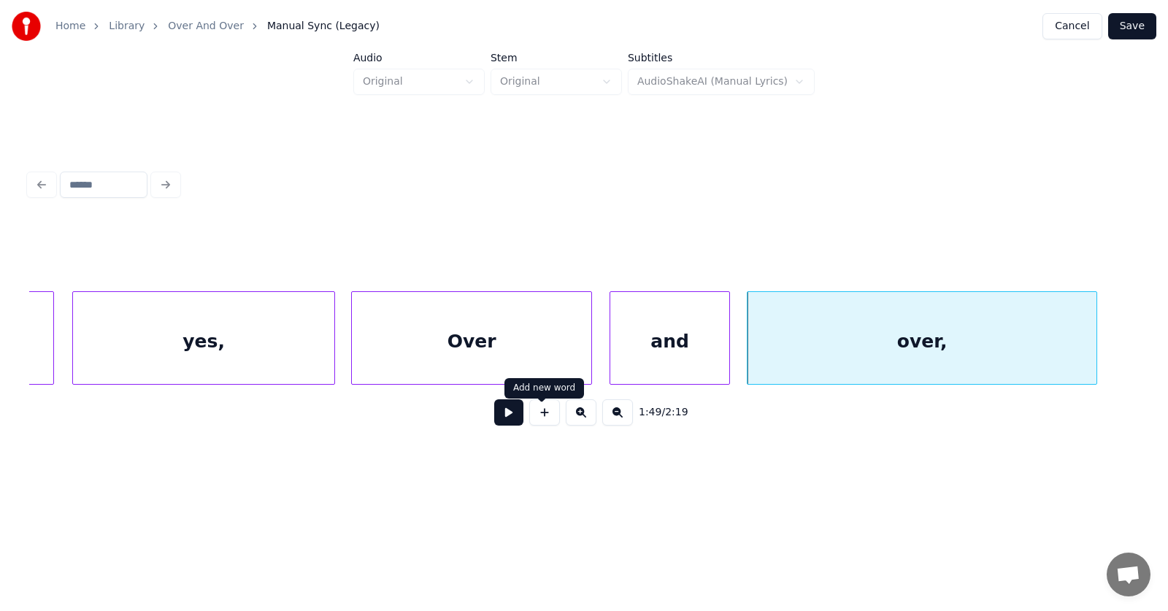
click at [508, 414] on button at bounding box center [508, 412] width 29 height 26
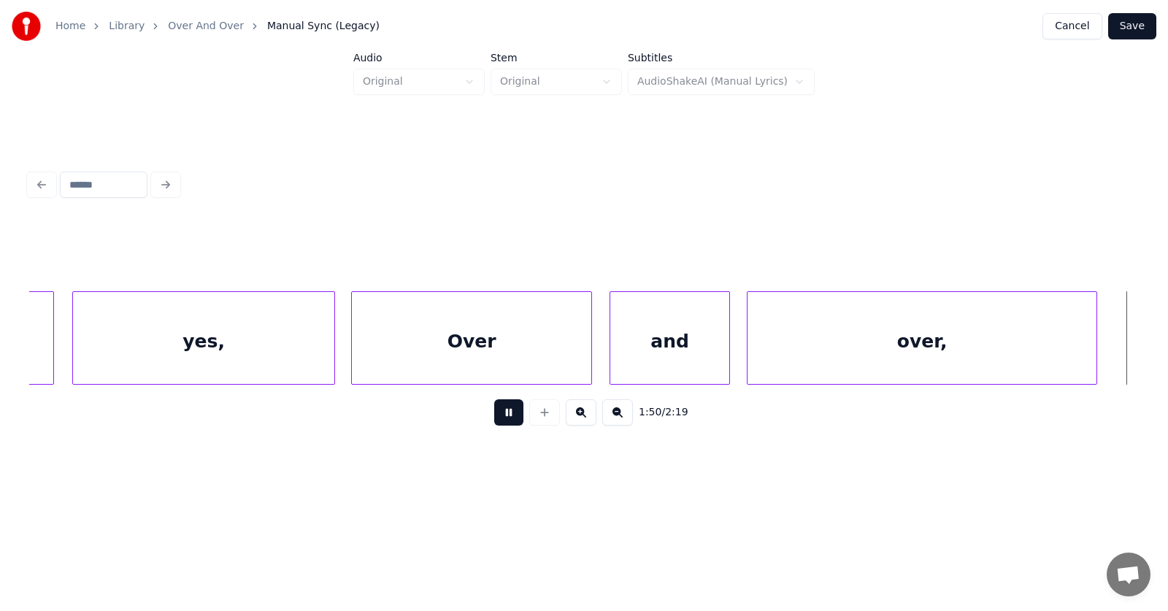
scroll to position [0, 60592]
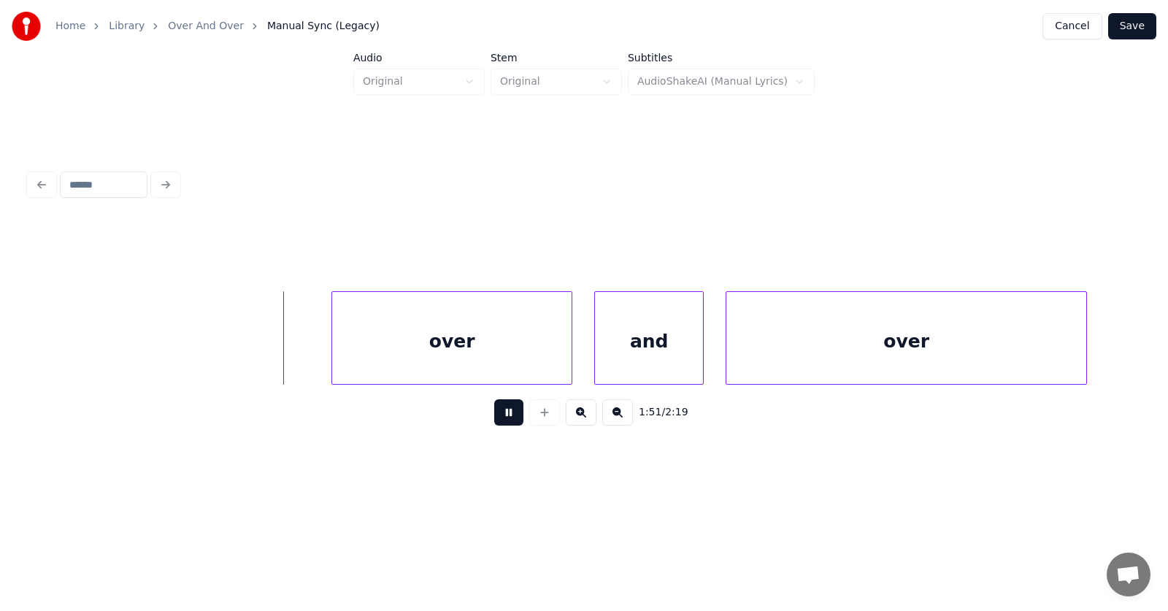
click at [508, 414] on button at bounding box center [508, 412] width 29 height 26
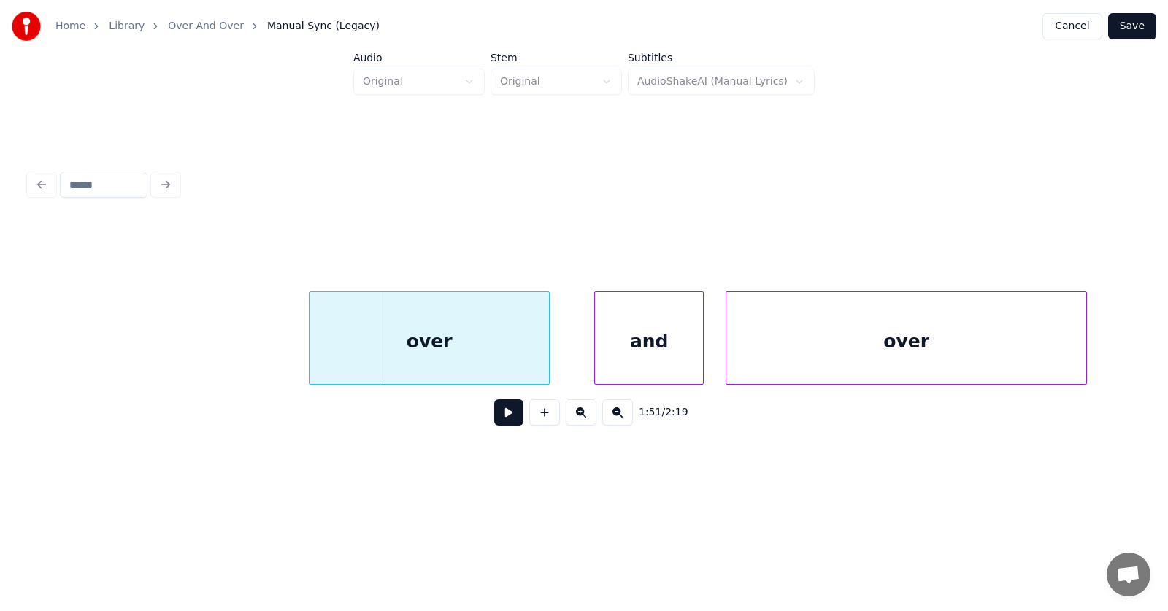
click at [487, 335] on div "over" at bounding box center [428, 341] width 239 height 99
click at [296, 344] on div at bounding box center [298, 338] width 4 height 92
click at [622, 351] on div "and" at bounding box center [618, 341] width 108 height 99
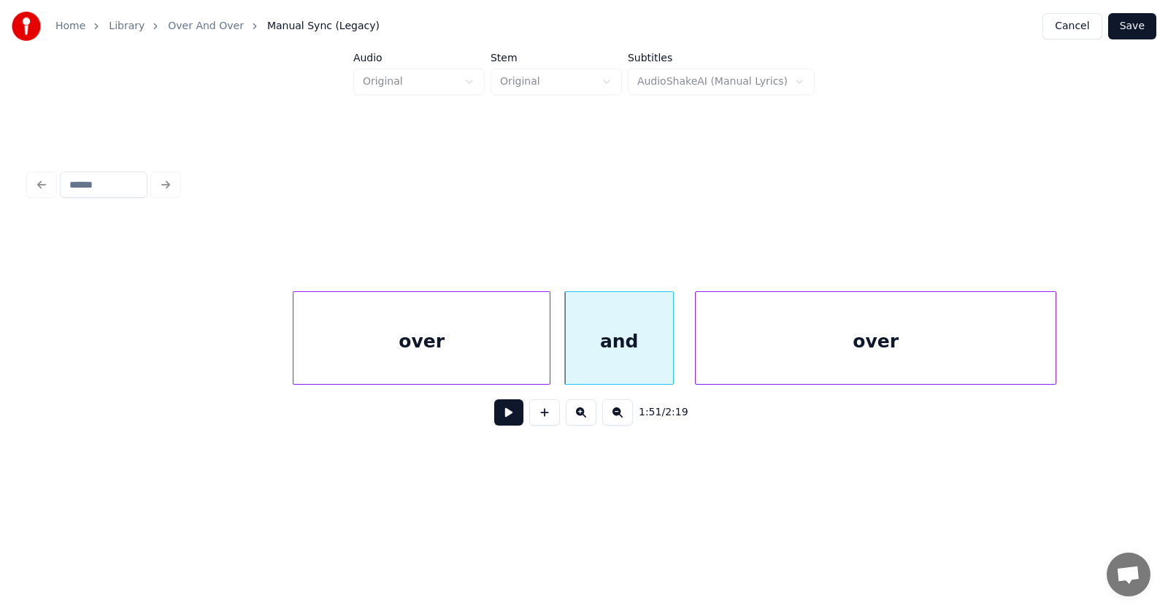
click at [761, 344] on div "over" at bounding box center [875, 341] width 360 height 99
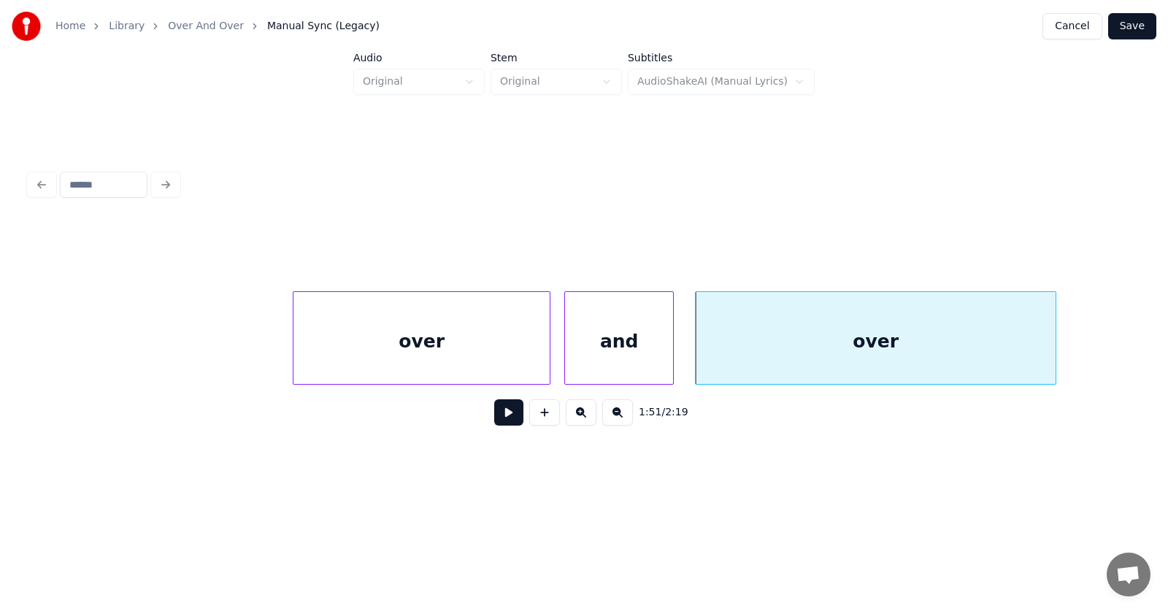
click at [505, 419] on button at bounding box center [508, 412] width 29 height 26
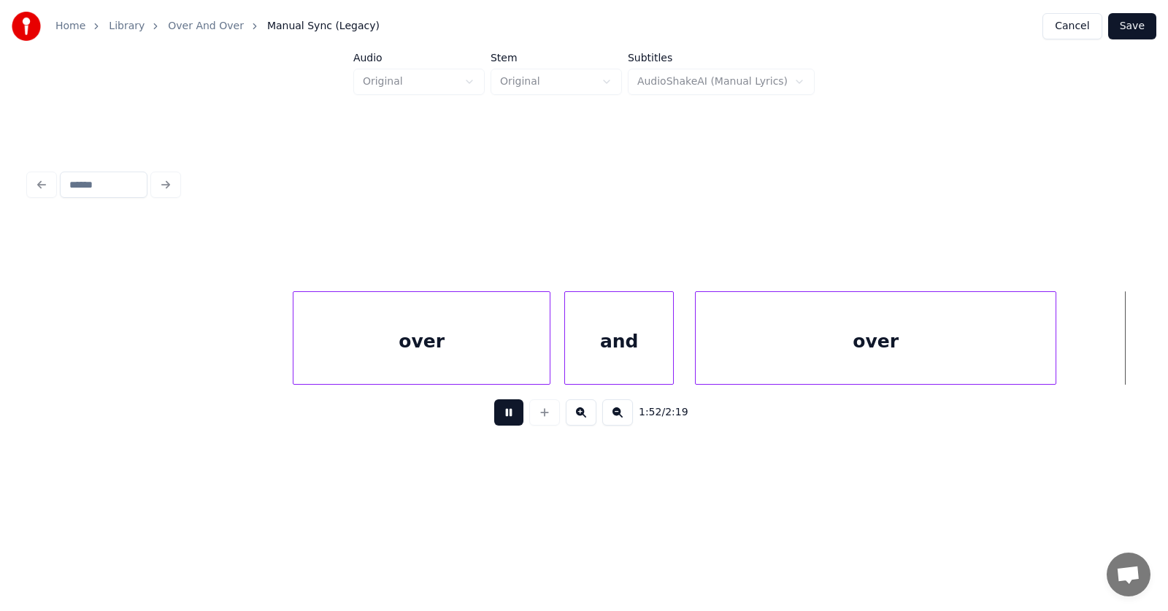
scroll to position [0, 61708]
click at [505, 419] on button at bounding box center [508, 412] width 29 height 26
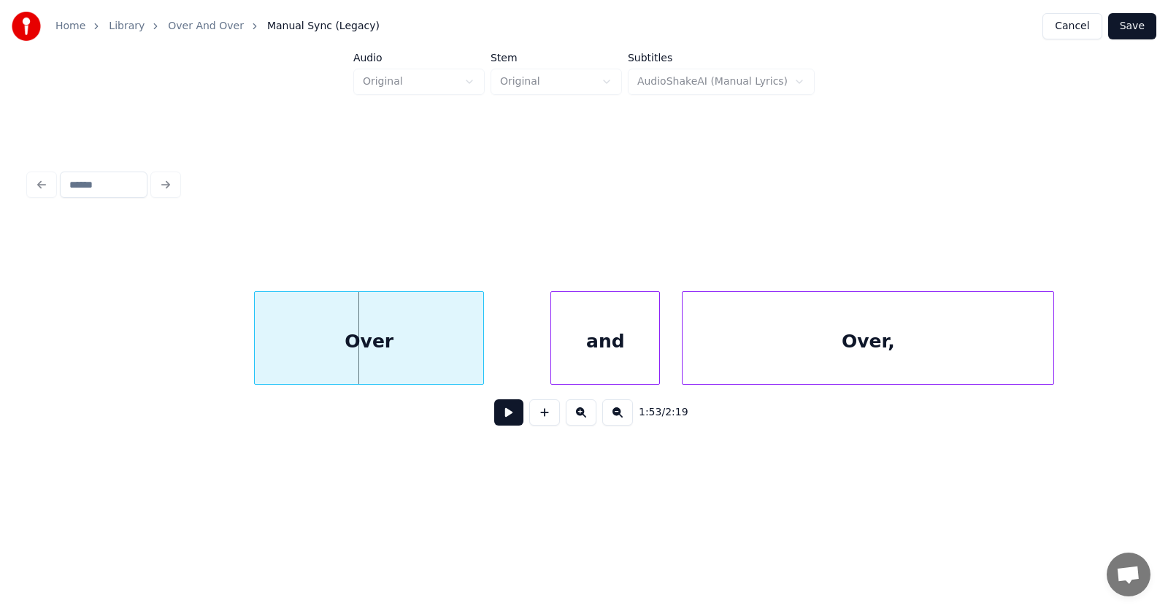
click at [395, 347] on div "Over" at bounding box center [369, 341] width 228 height 99
click at [568, 350] on div "and" at bounding box center [560, 341] width 108 height 99
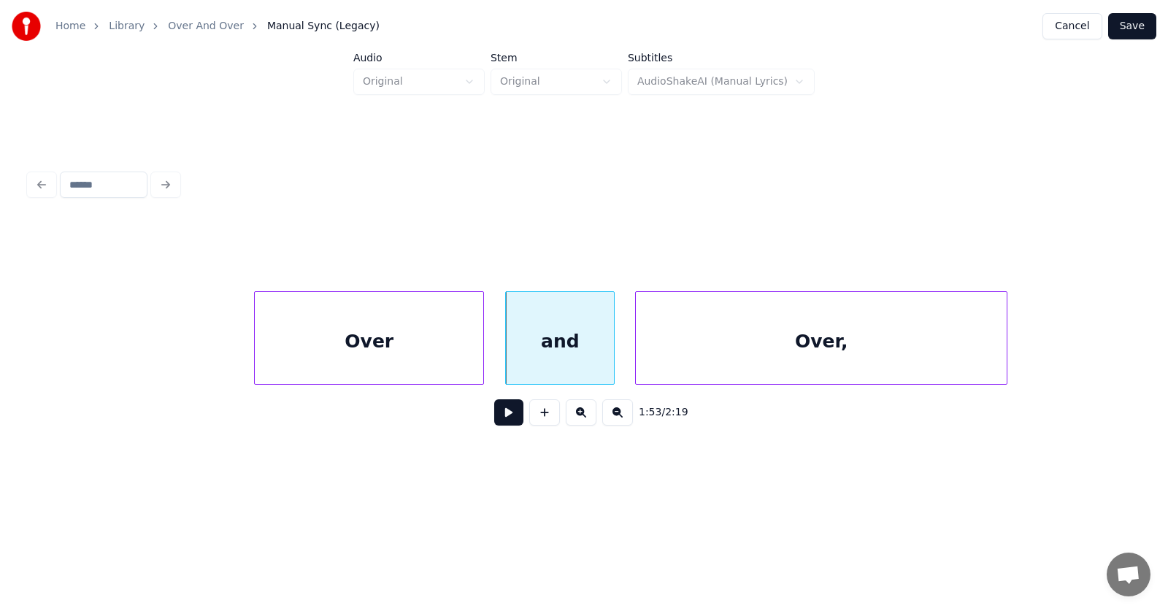
click at [689, 349] on div "Over," at bounding box center [821, 341] width 371 height 99
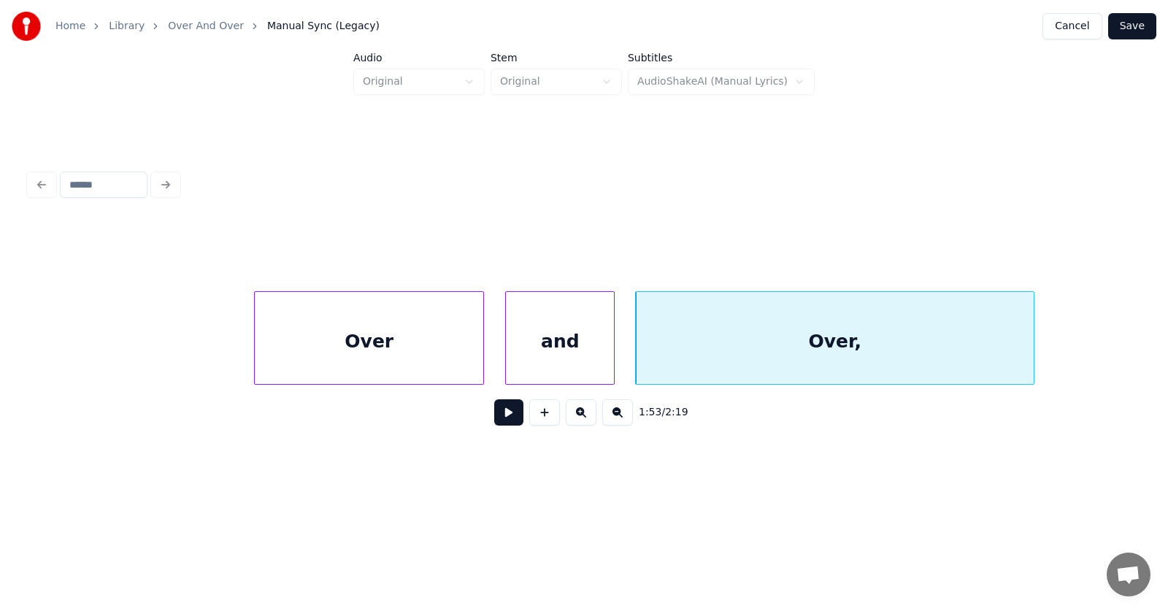
click at [1030, 339] on div at bounding box center [1031, 338] width 4 height 92
click at [498, 419] on button at bounding box center [508, 412] width 29 height 26
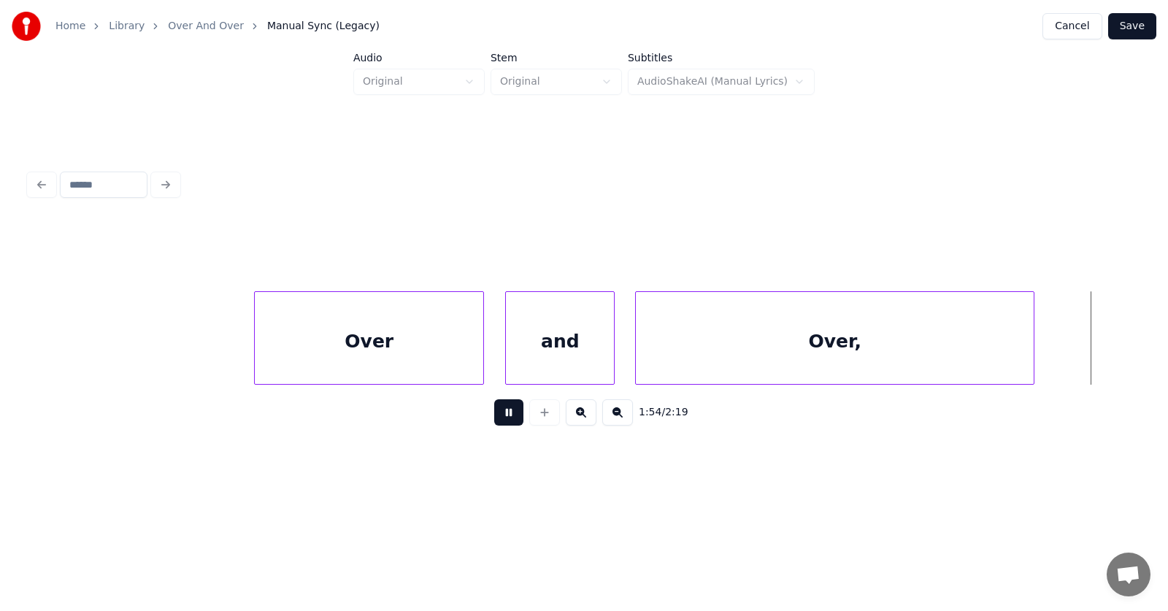
scroll to position [0, 62820]
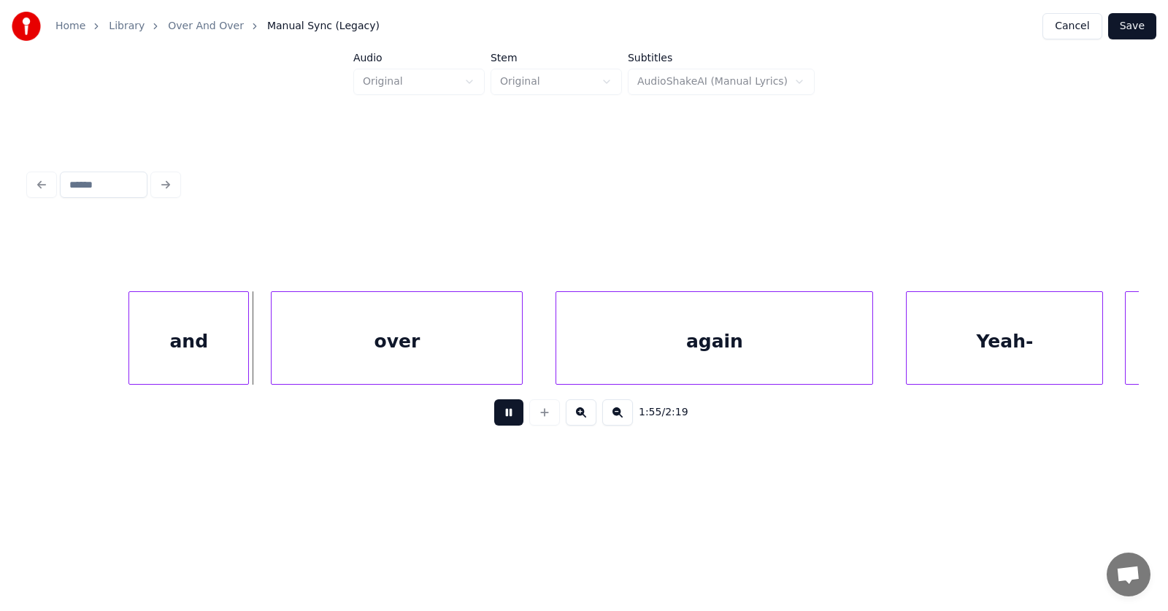
click at [501, 419] on button at bounding box center [508, 412] width 29 height 26
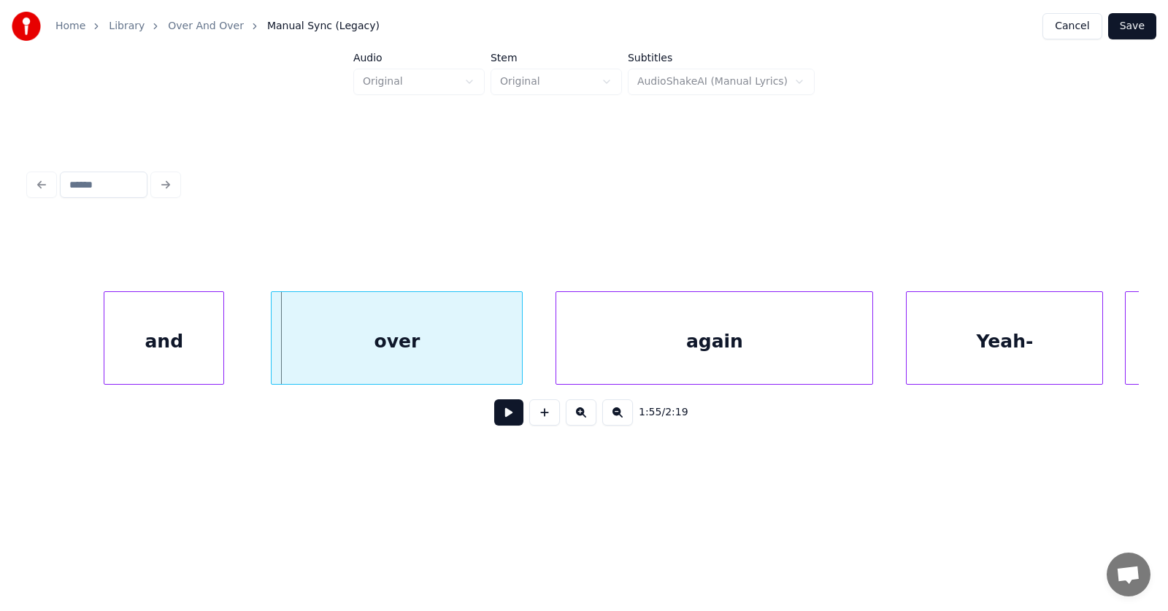
click at [186, 339] on div "and" at bounding box center [163, 341] width 119 height 99
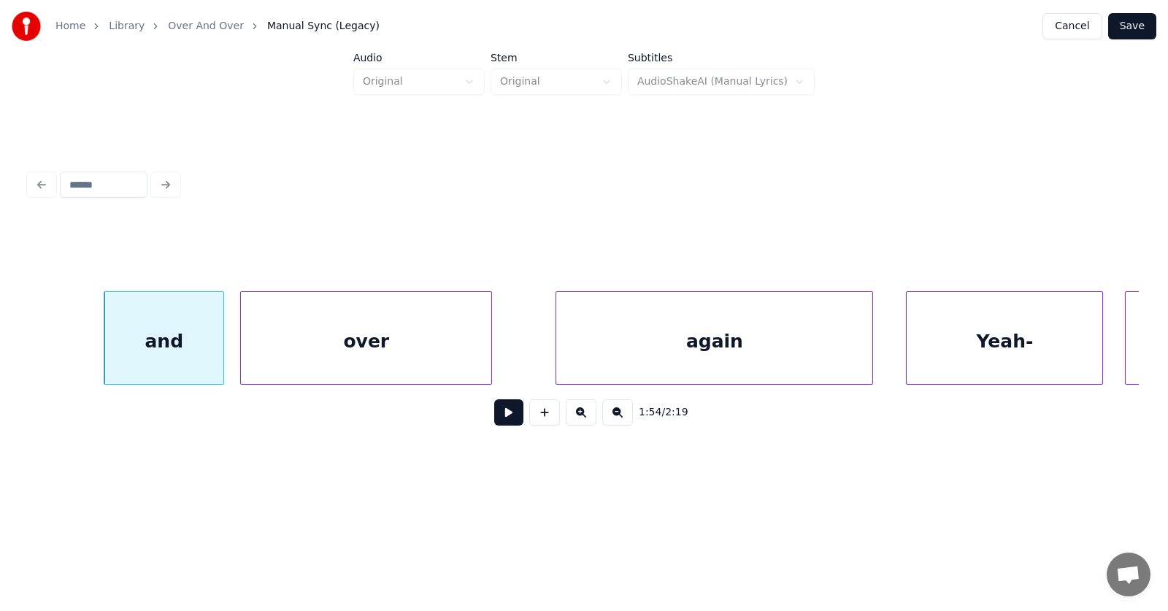
click at [299, 340] on div "over" at bounding box center [366, 341] width 250 height 99
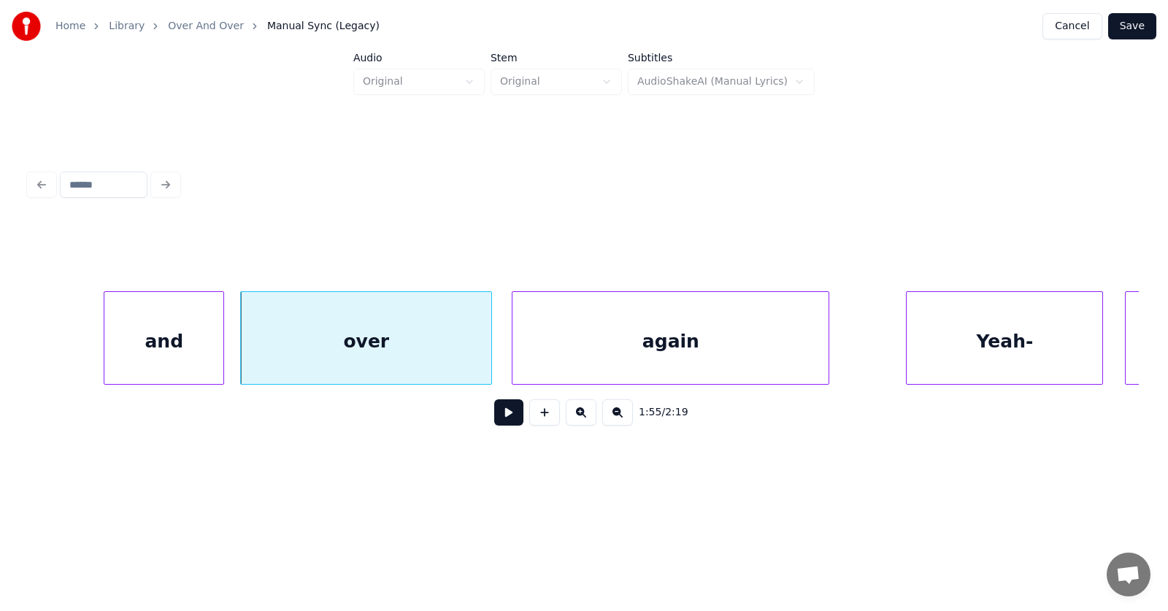
click at [606, 347] on div "again" at bounding box center [670, 341] width 316 height 99
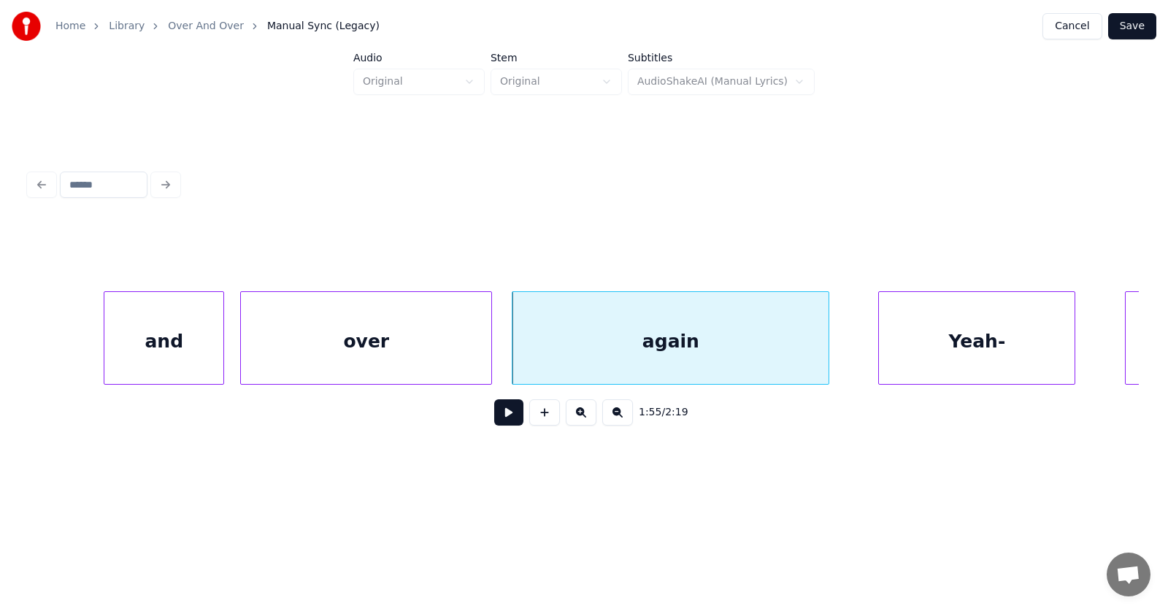
click at [909, 347] on div "Yeah-" at bounding box center [977, 341] width 196 height 99
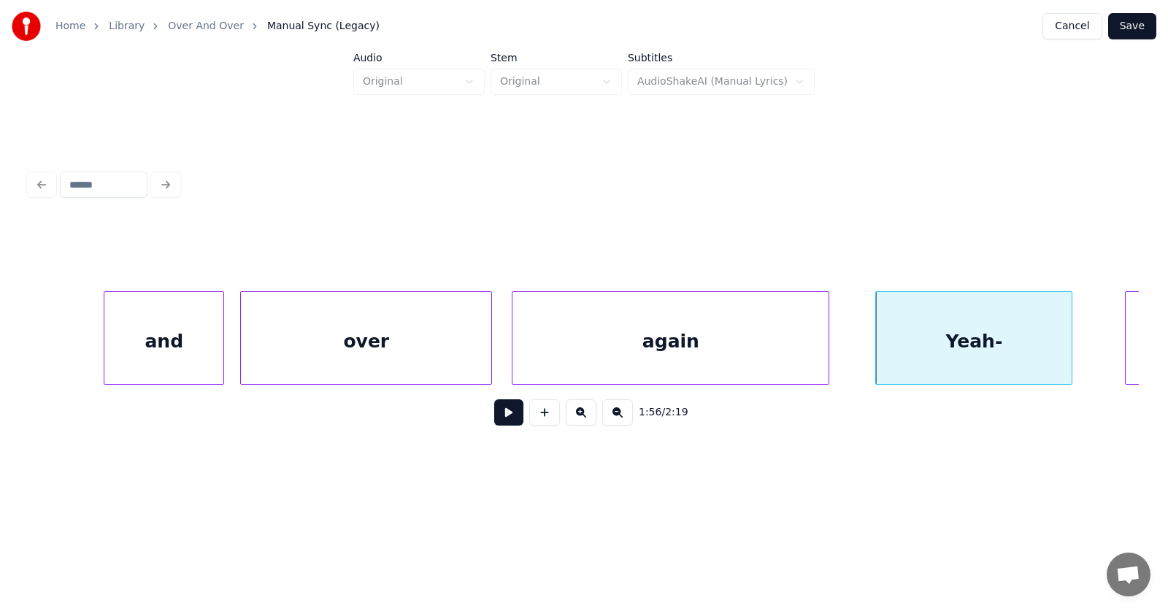
click at [503, 418] on button at bounding box center [508, 412] width 29 height 26
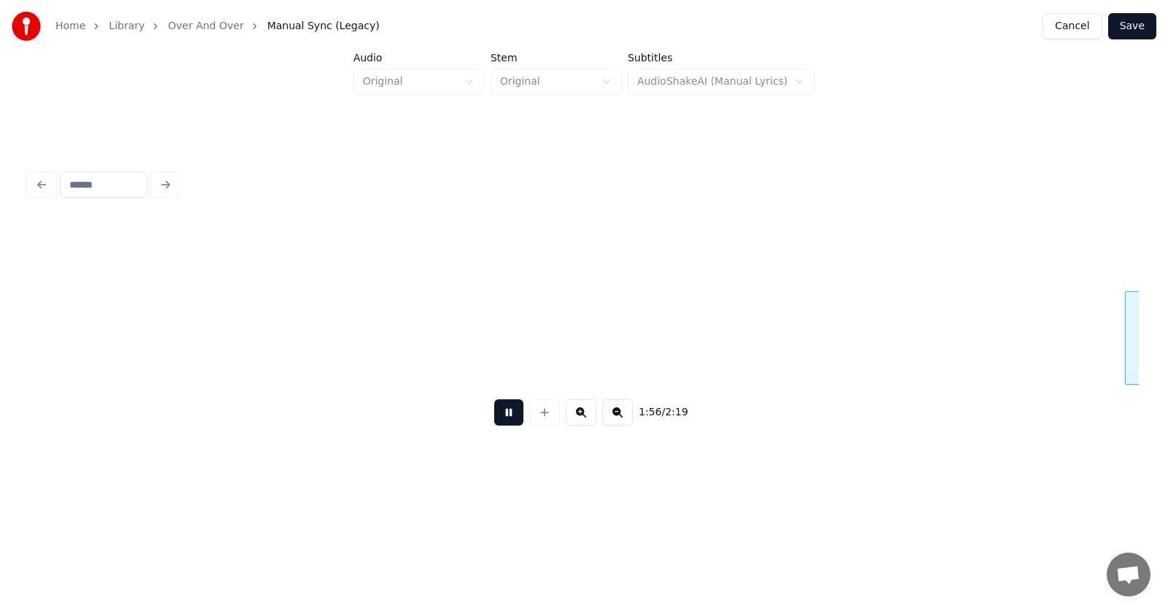
scroll to position [0, 63930]
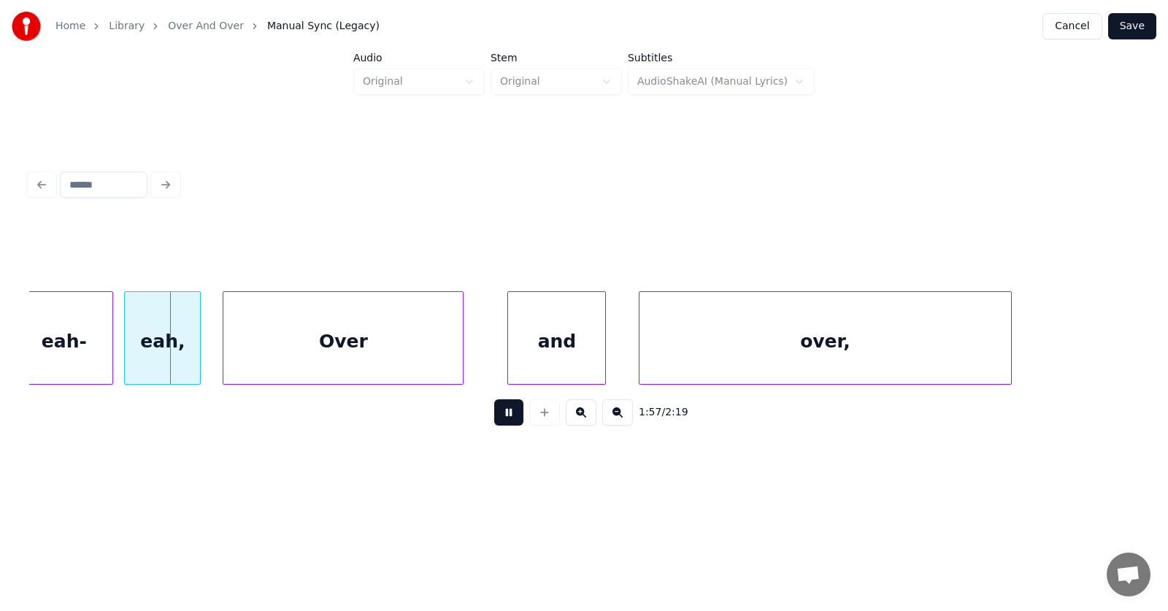
click at [503, 418] on button at bounding box center [508, 412] width 29 height 26
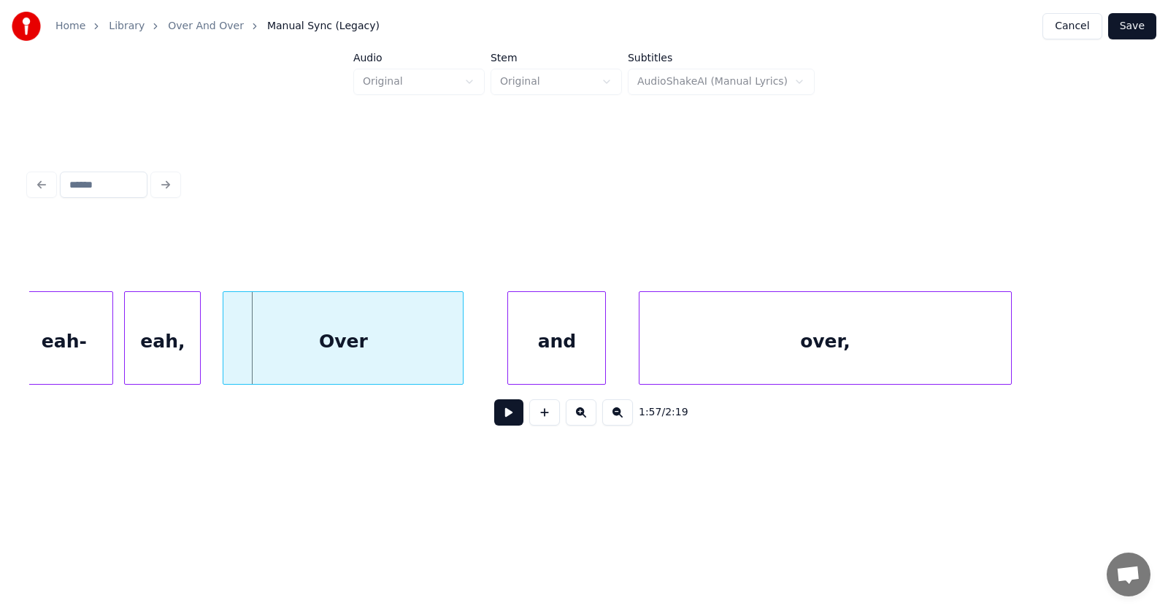
scroll to position [0, 63647]
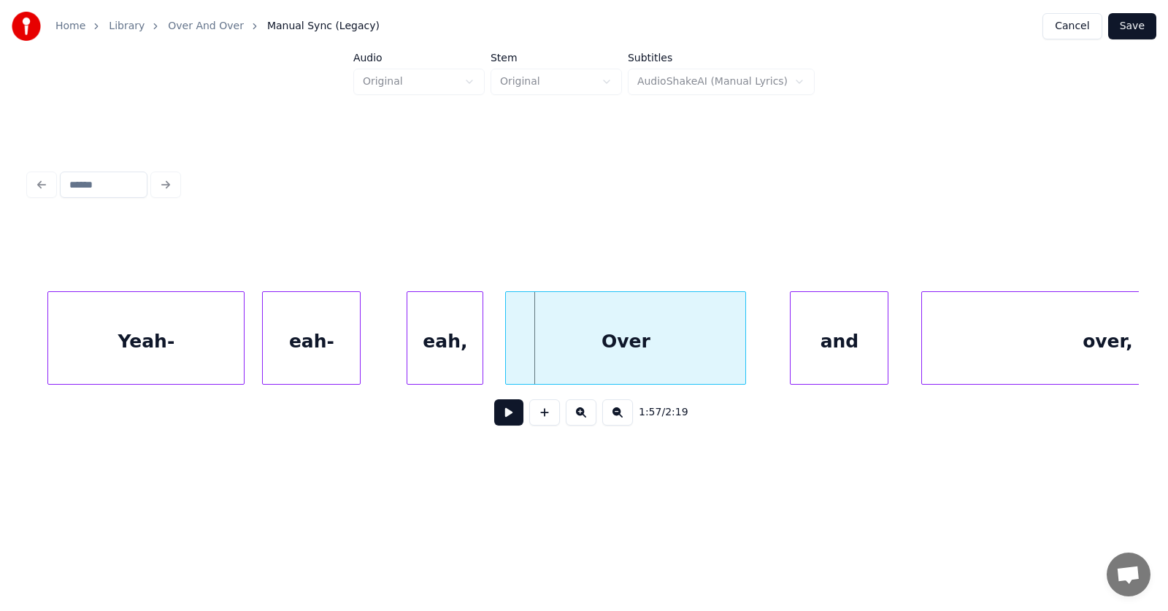
click at [328, 345] on div "eah-" at bounding box center [311, 341] width 97 height 99
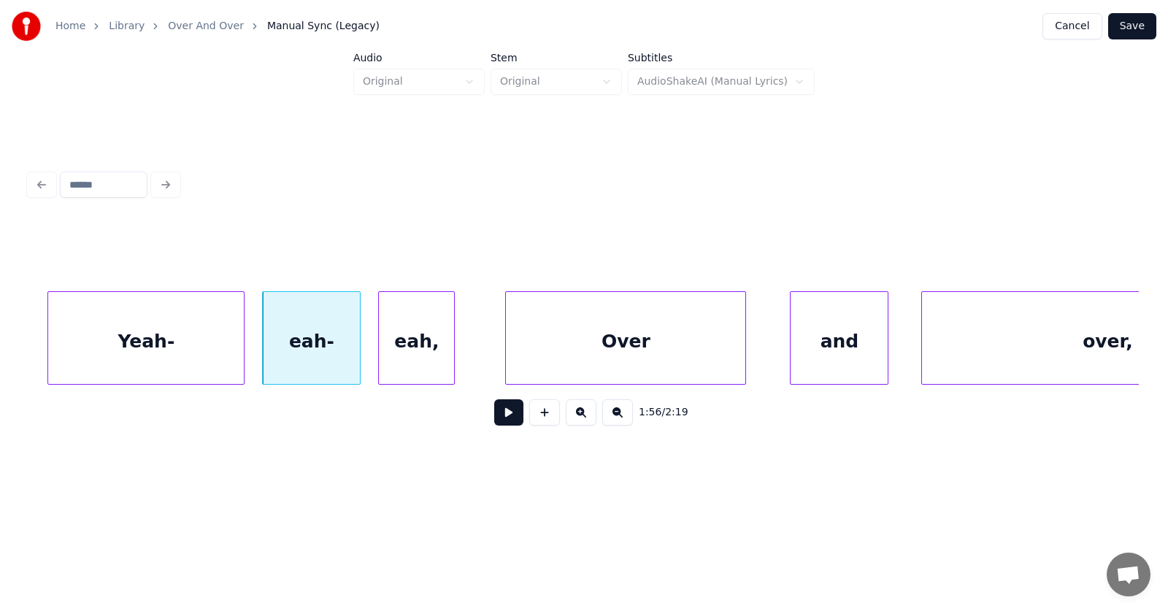
click at [444, 349] on div "eah," at bounding box center [416, 341] width 75 height 99
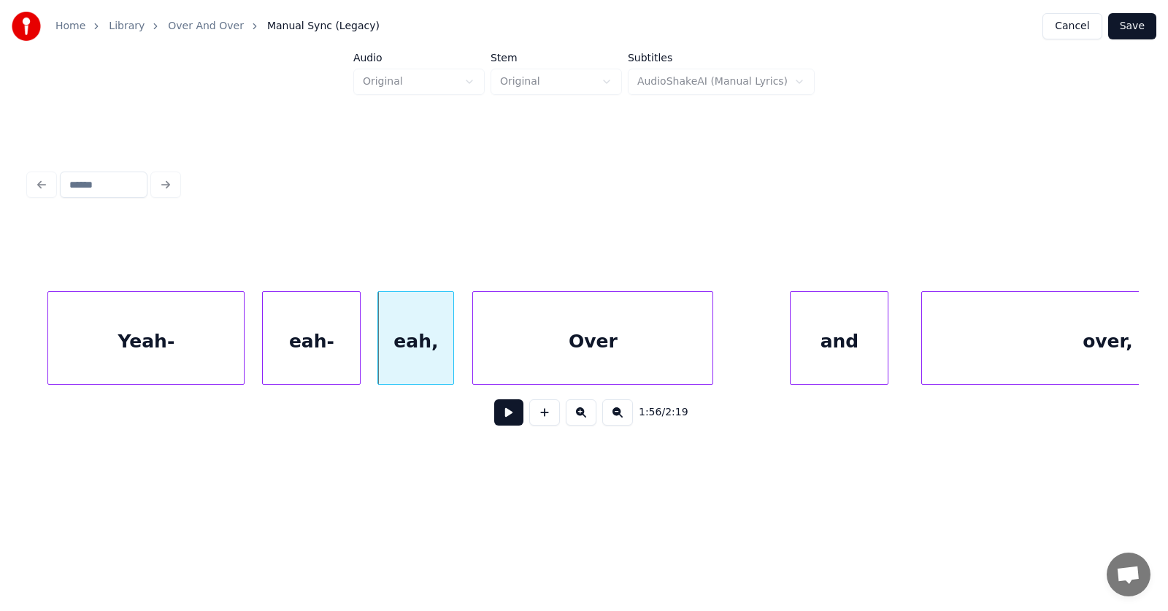
click at [528, 347] on div "Over" at bounding box center [592, 341] width 239 height 99
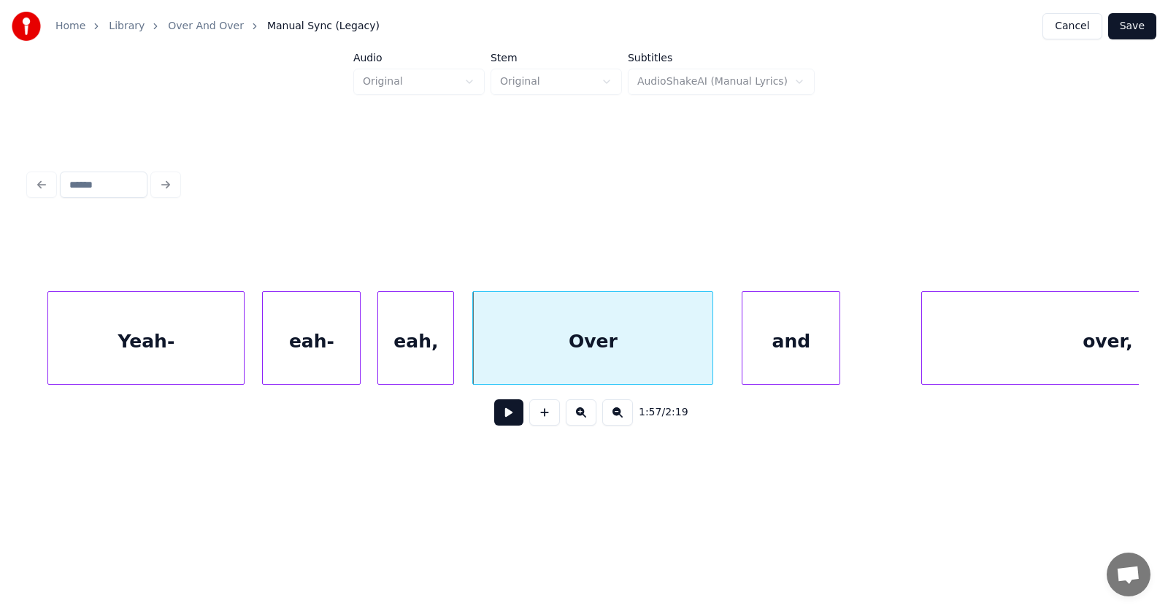
click at [790, 359] on div "and" at bounding box center [790, 341] width 97 height 99
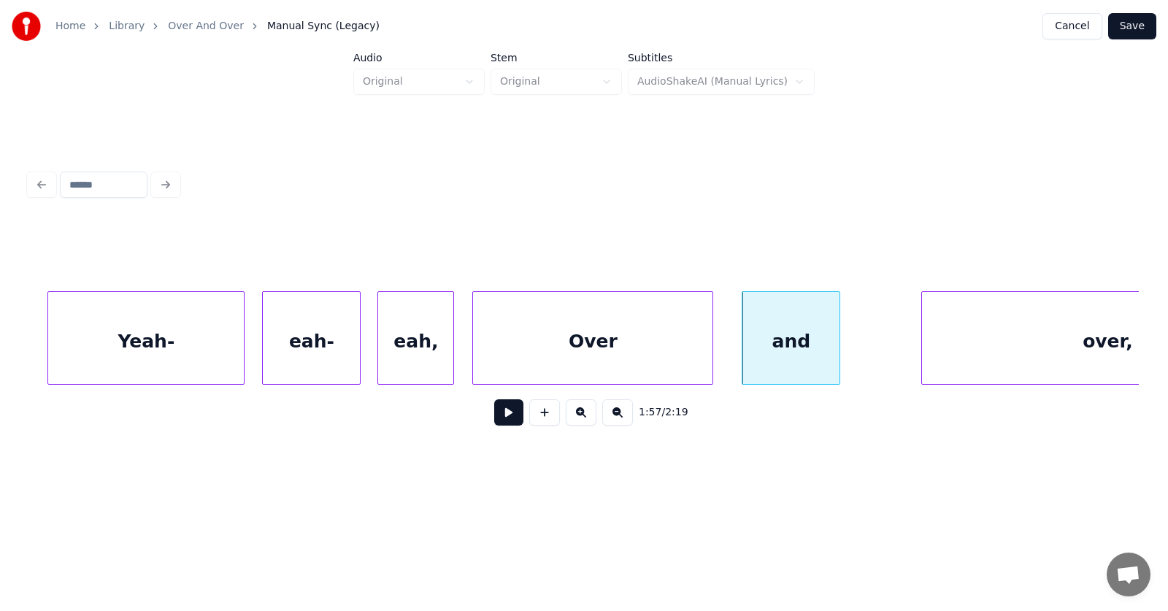
drag, startPoint x: 740, startPoint y: 350, endPoint x: 730, endPoint y: 350, distance: 10.2
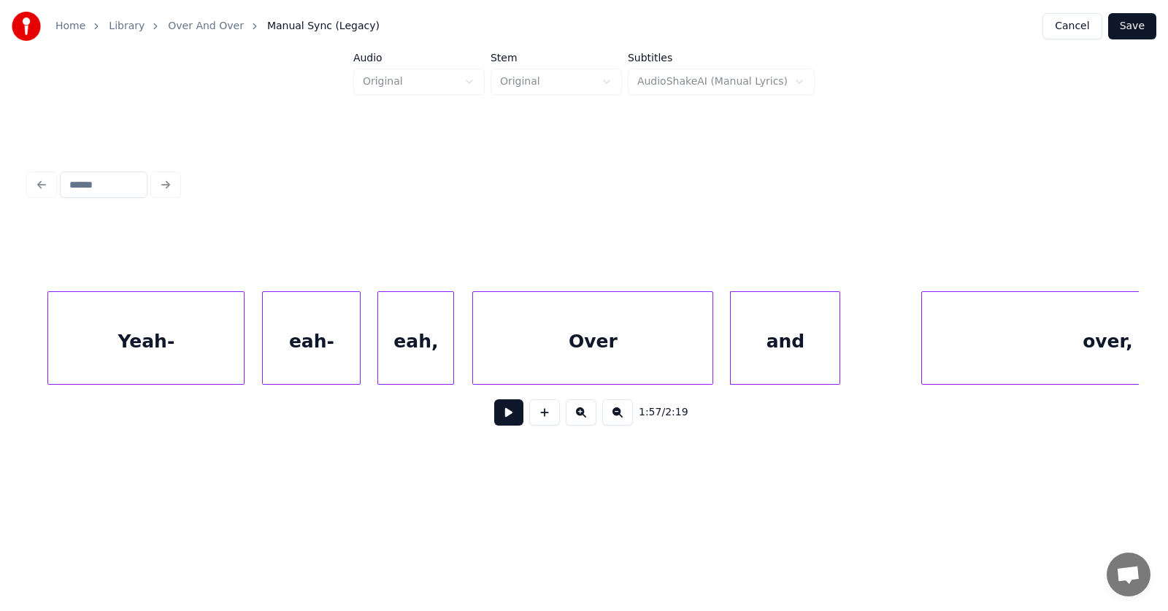
click at [732, 349] on div at bounding box center [732, 338] width 4 height 92
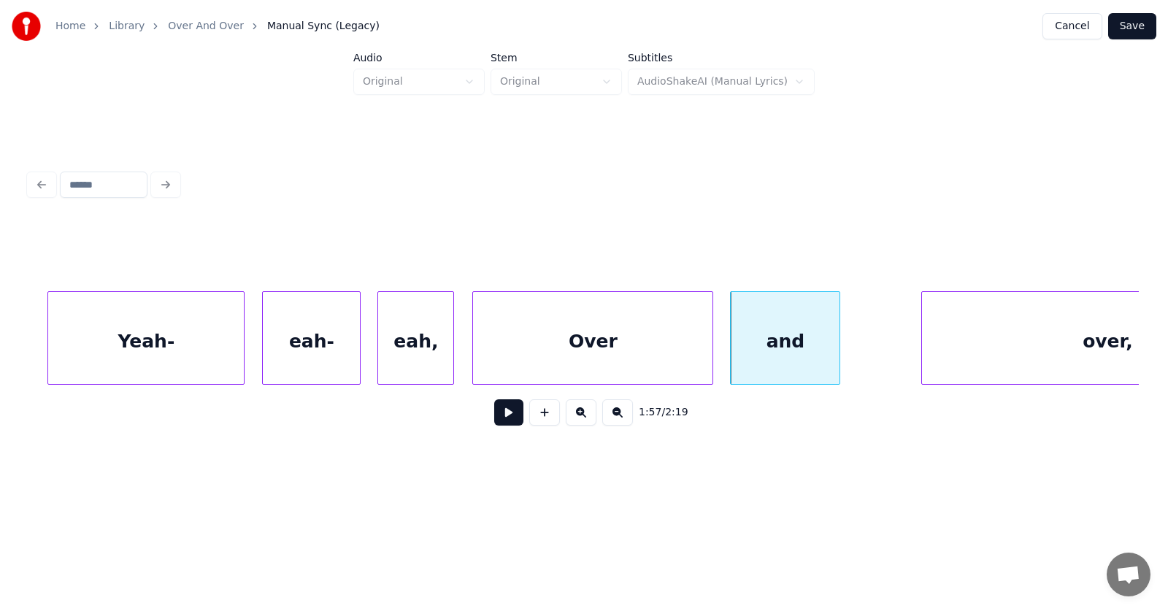
scroll to position [0, 63796]
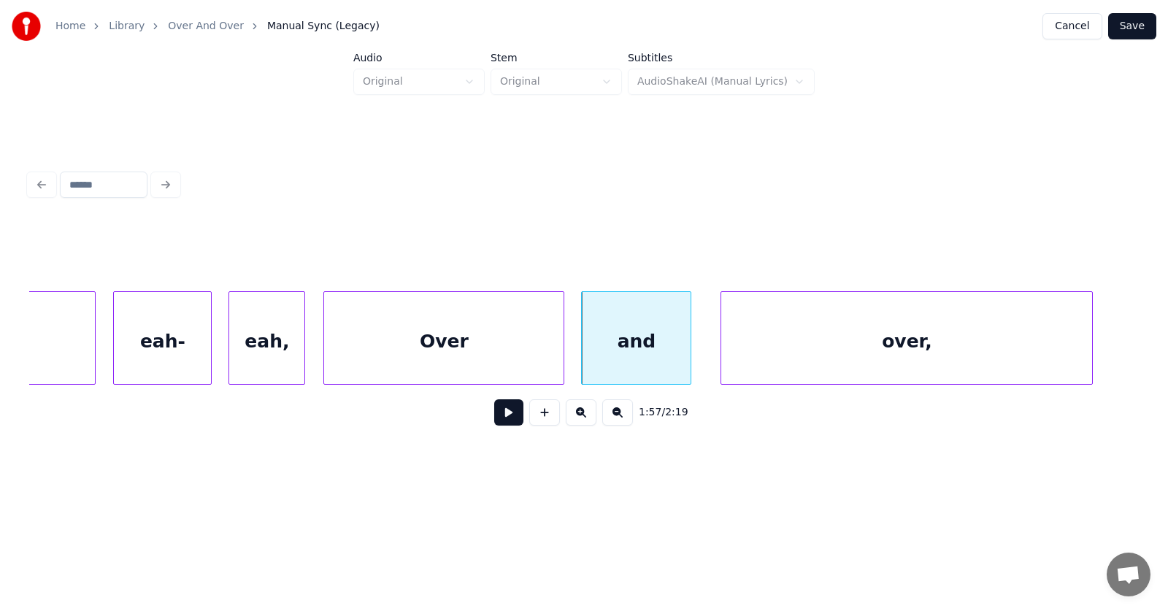
click at [938, 333] on div "over," at bounding box center [906, 341] width 371 height 99
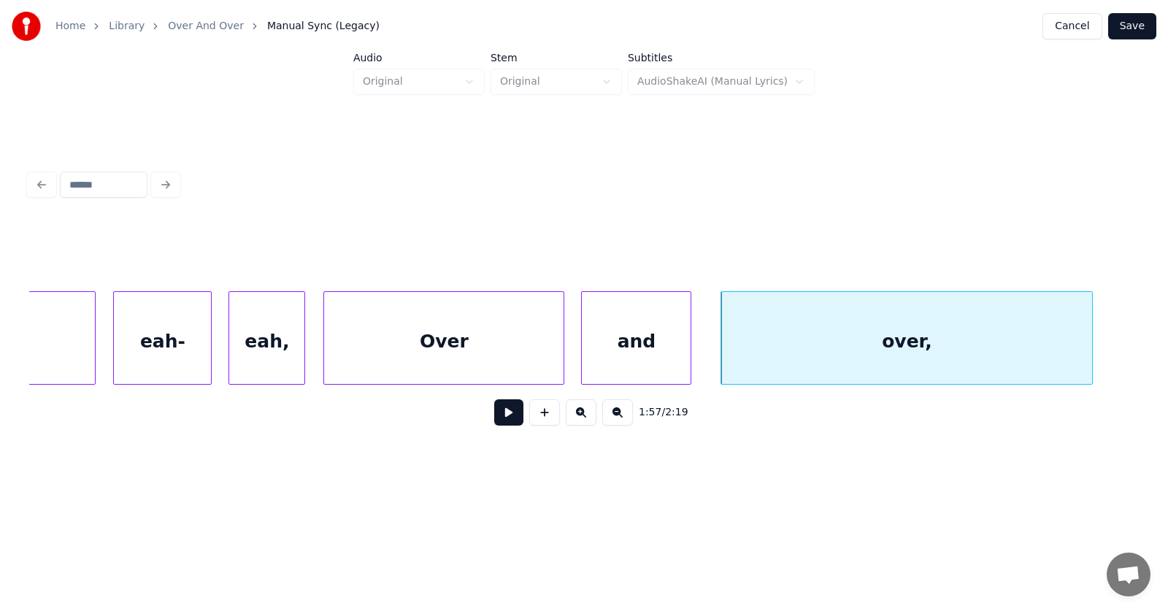
click at [494, 417] on button at bounding box center [508, 412] width 29 height 26
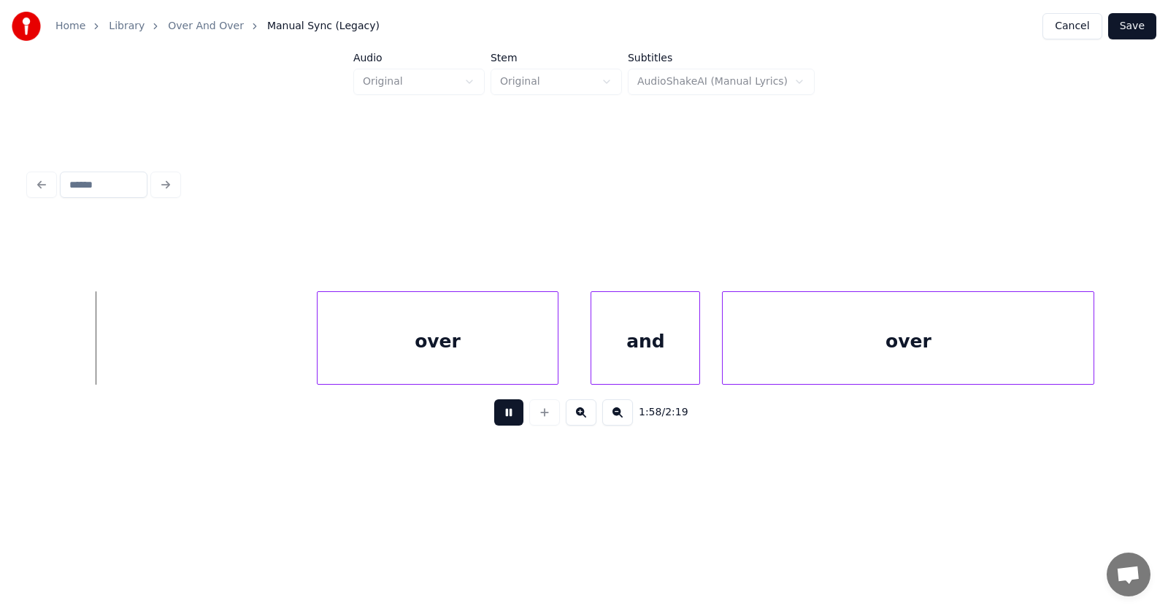
click at [494, 417] on button at bounding box center [508, 412] width 29 height 26
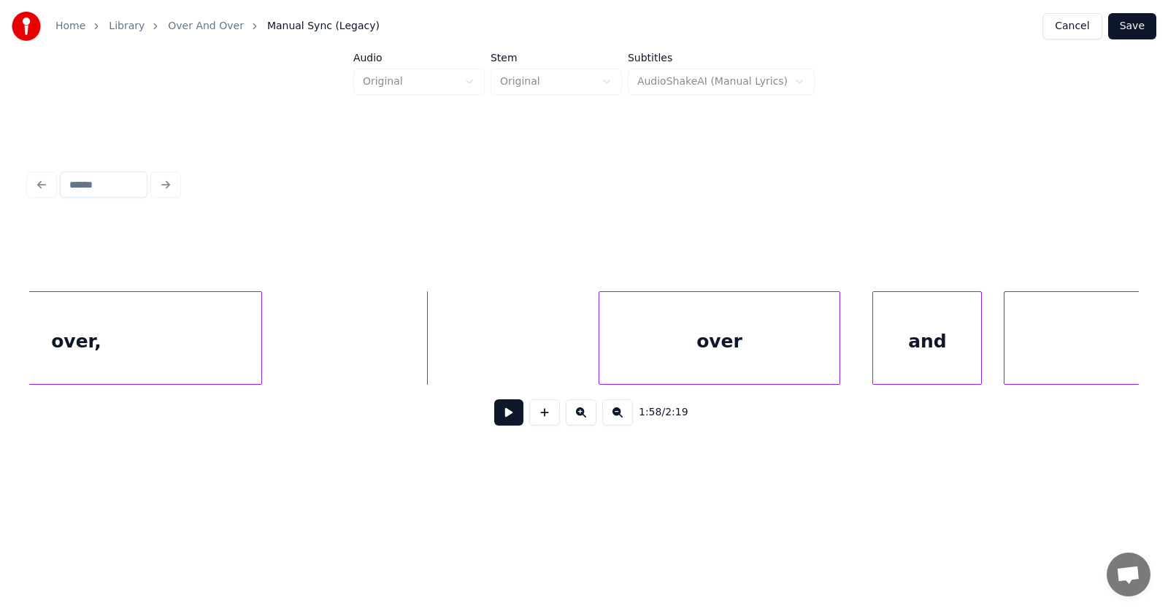
scroll to position [0, 64421]
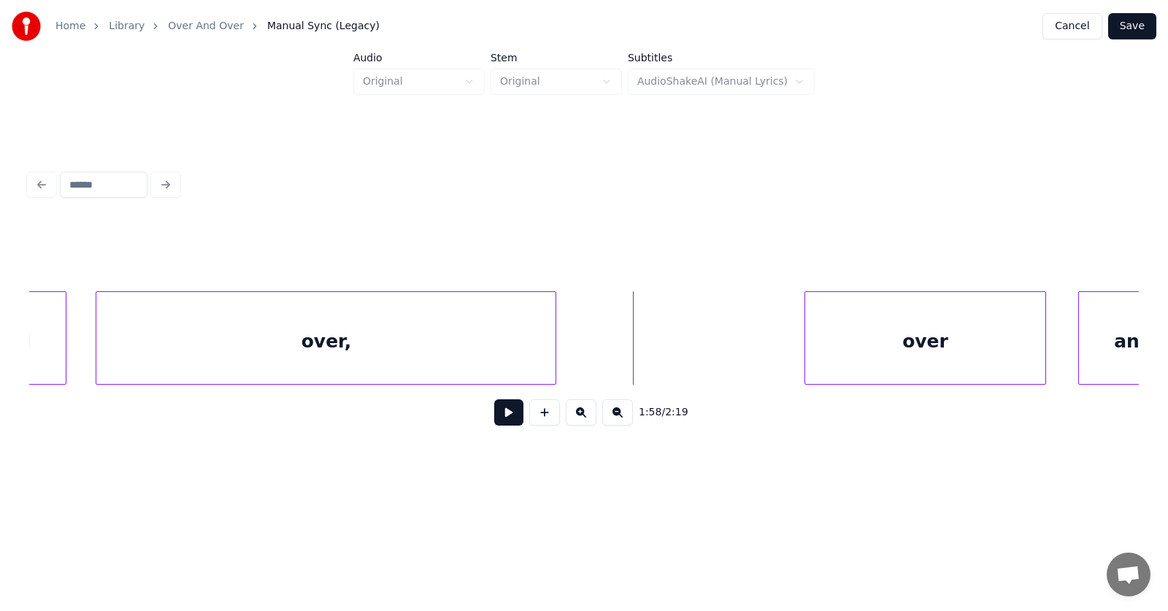
click at [555, 342] on div at bounding box center [553, 338] width 4 height 92
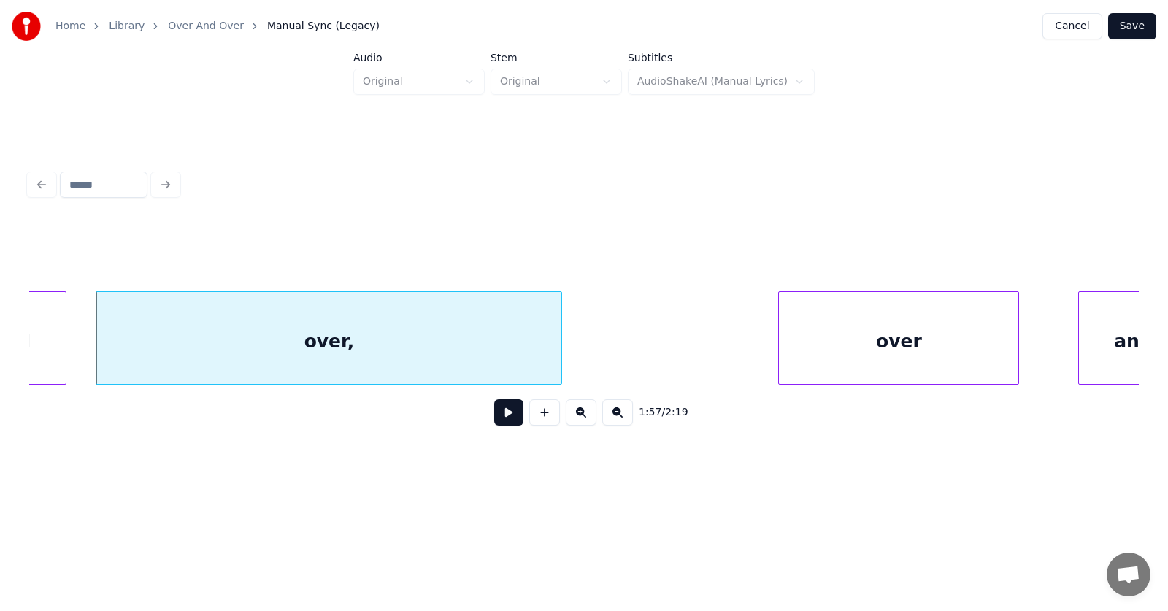
click at [863, 358] on div "over" at bounding box center [898, 341] width 239 height 99
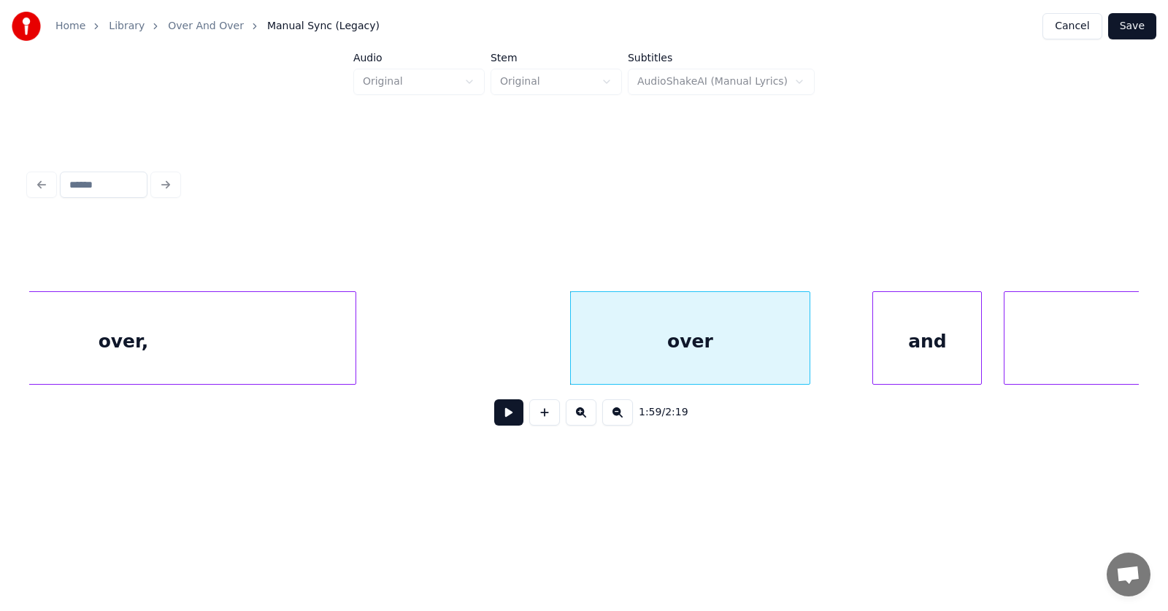
scroll to position [0, 64678]
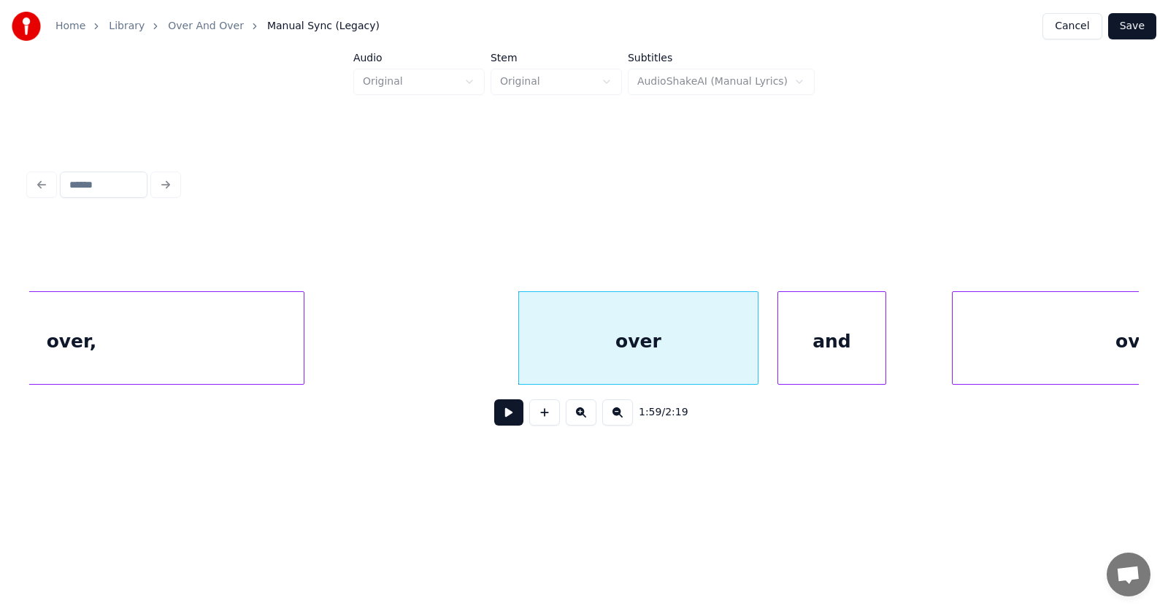
click at [817, 357] on div "and" at bounding box center [832, 341] width 108 height 99
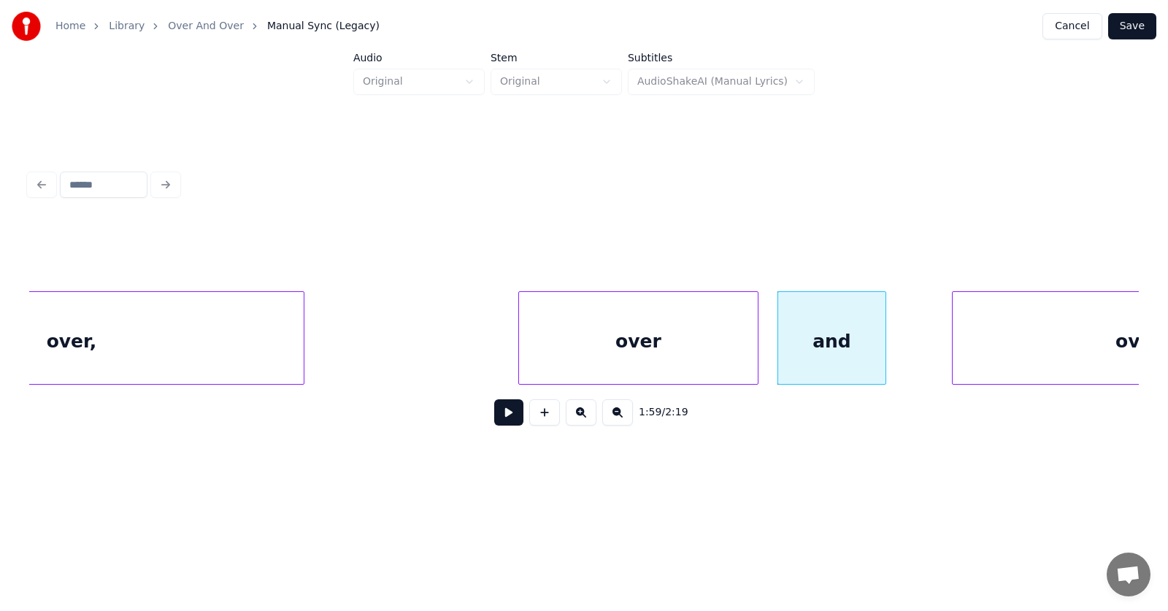
scroll to position [0, 64861]
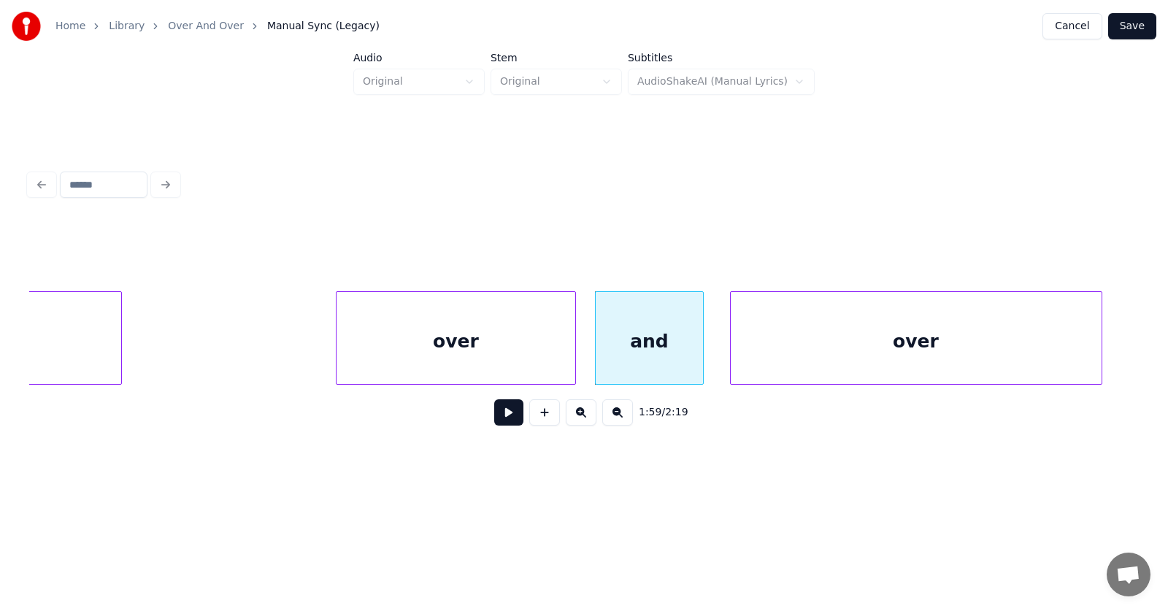
click at [959, 348] on div "over" at bounding box center [915, 341] width 371 height 99
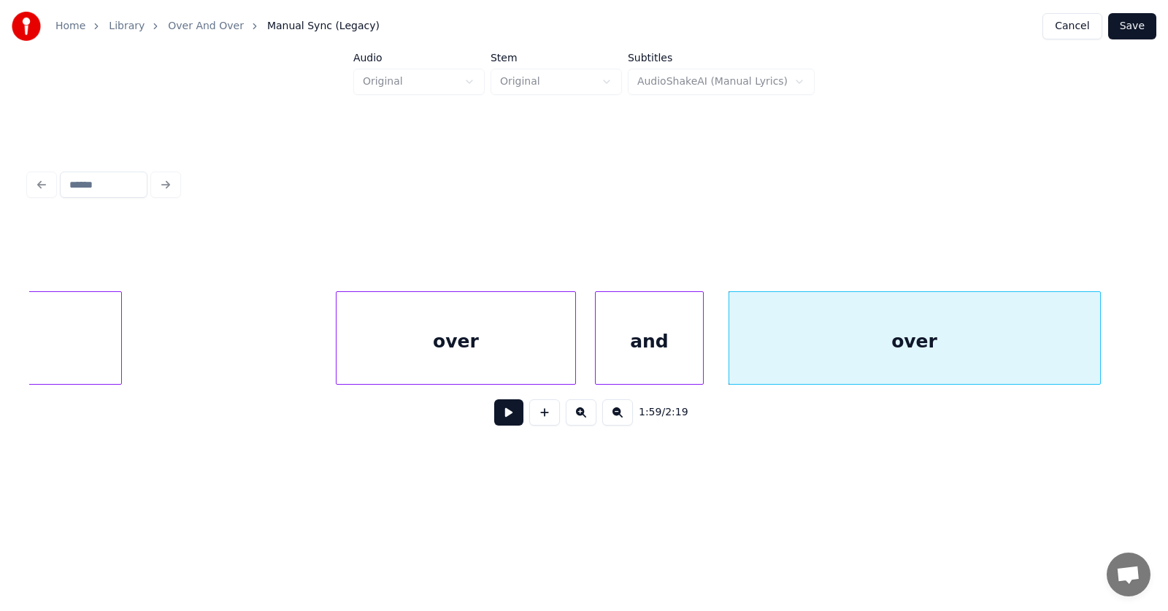
click at [509, 415] on button at bounding box center [508, 412] width 29 height 26
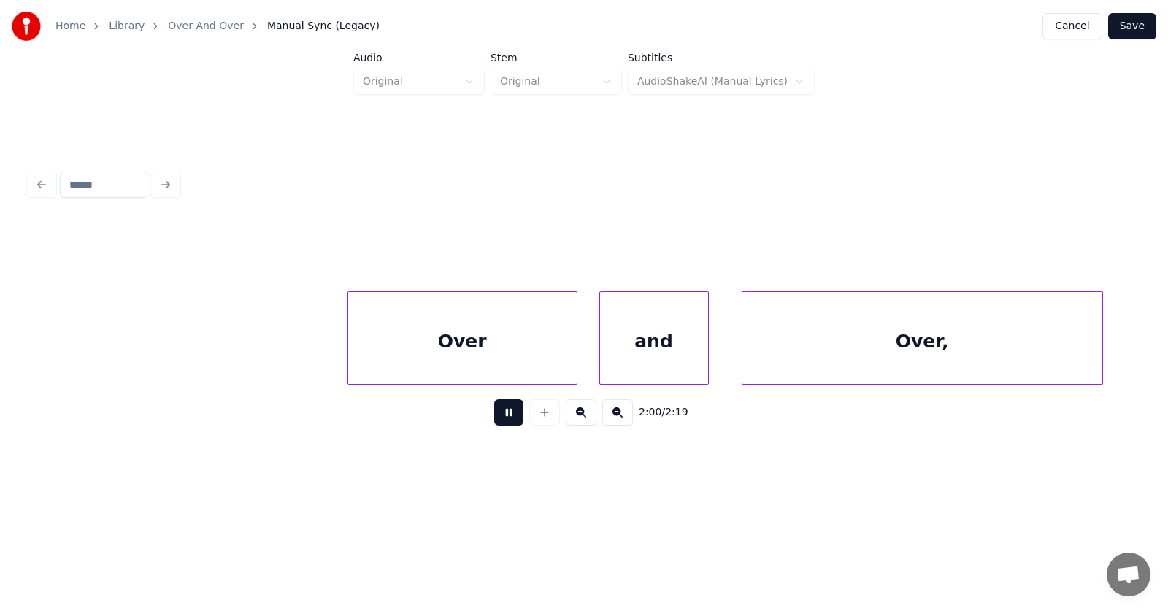
click at [506, 416] on button at bounding box center [508, 412] width 29 height 26
click at [419, 342] on div "Over" at bounding box center [423, 341] width 228 height 99
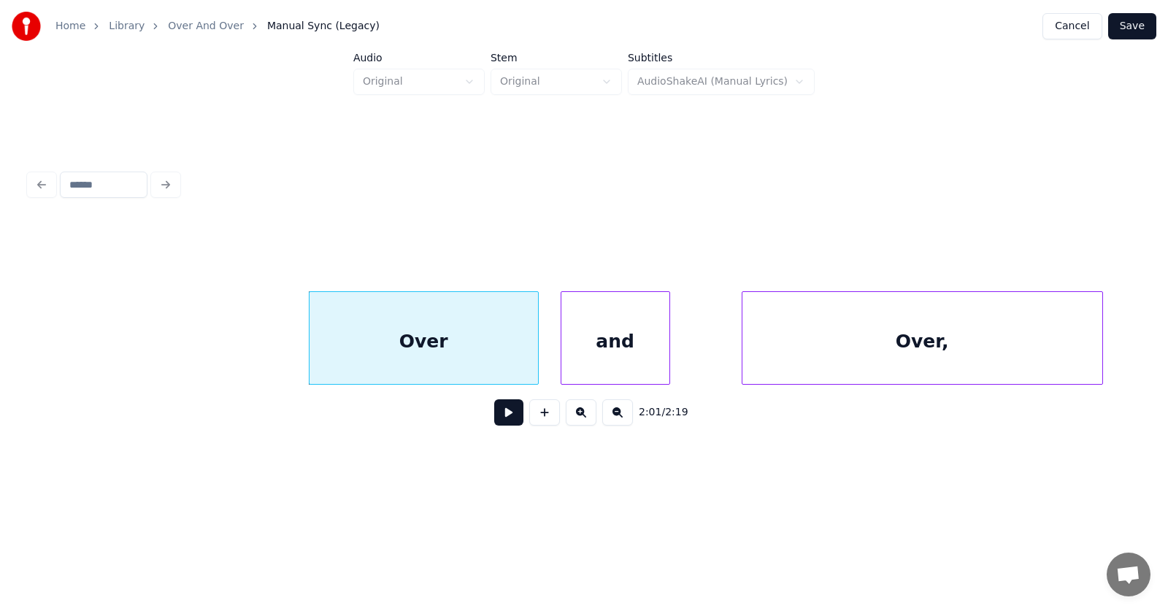
click at [588, 348] on div "and" at bounding box center [615, 341] width 108 height 99
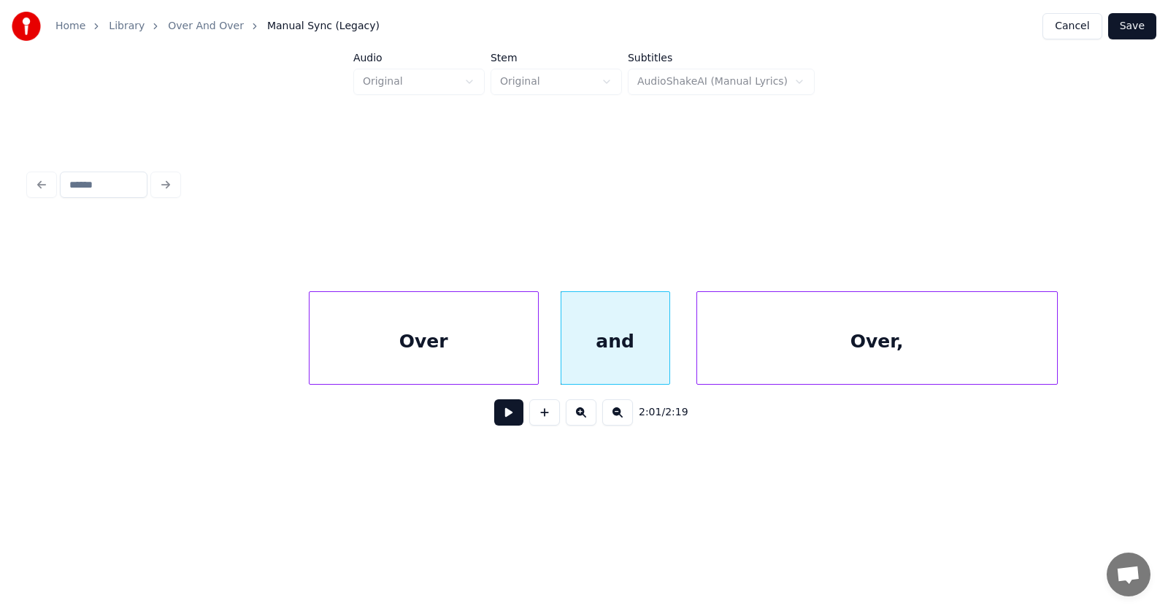
click at [723, 353] on div "Over," at bounding box center [877, 341] width 360 height 99
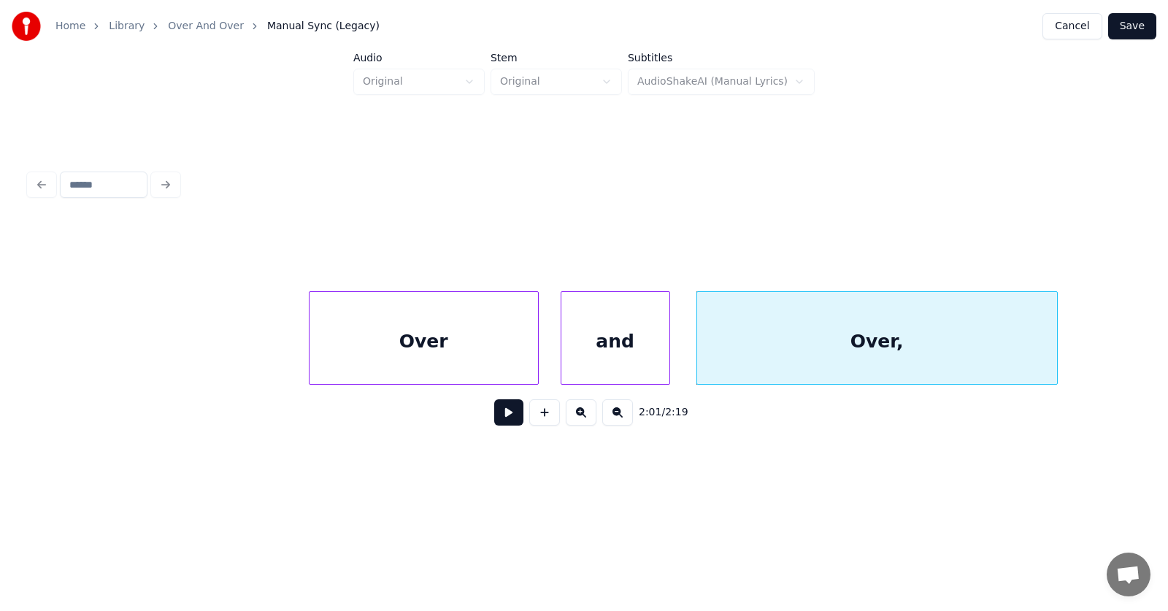
click at [496, 420] on button at bounding box center [508, 412] width 29 height 26
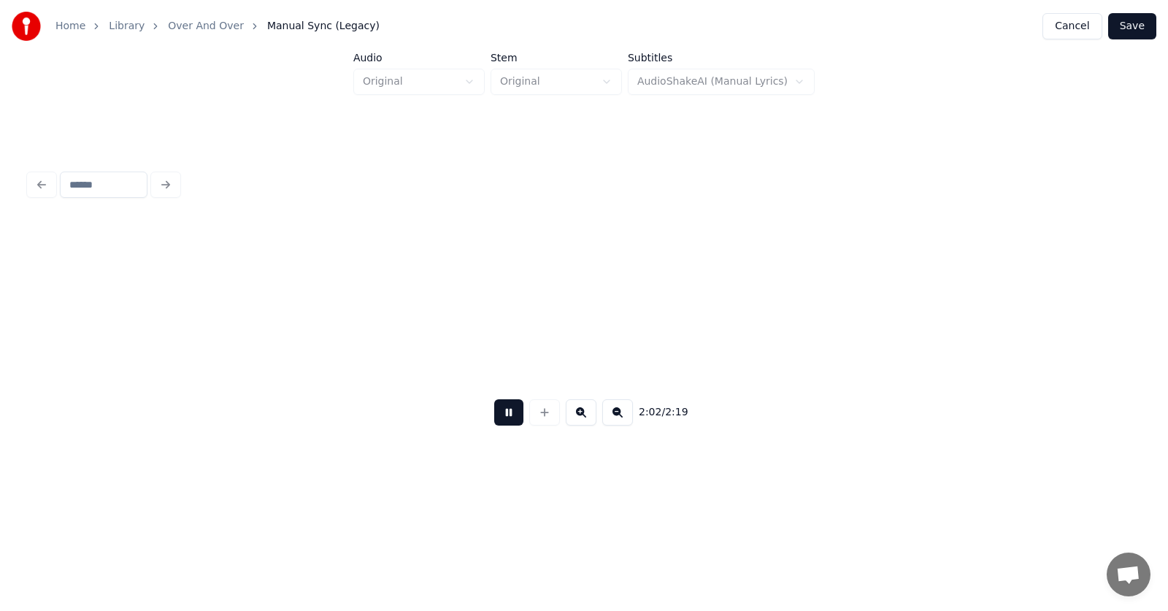
scroll to position [0, 67087]
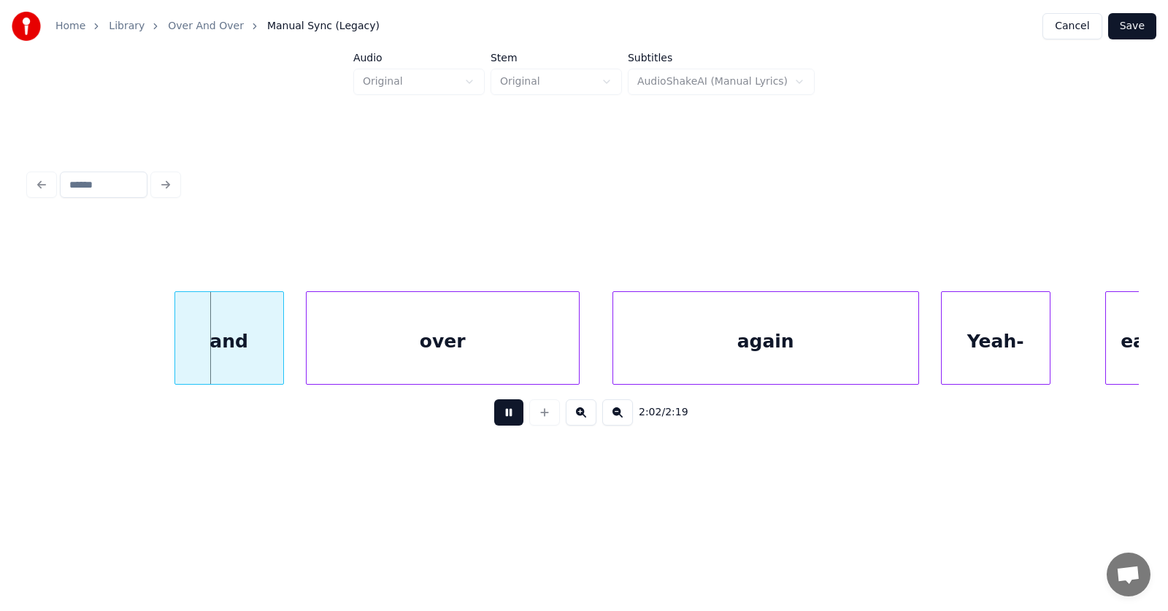
click at [496, 420] on button at bounding box center [508, 412] width 29 height 26
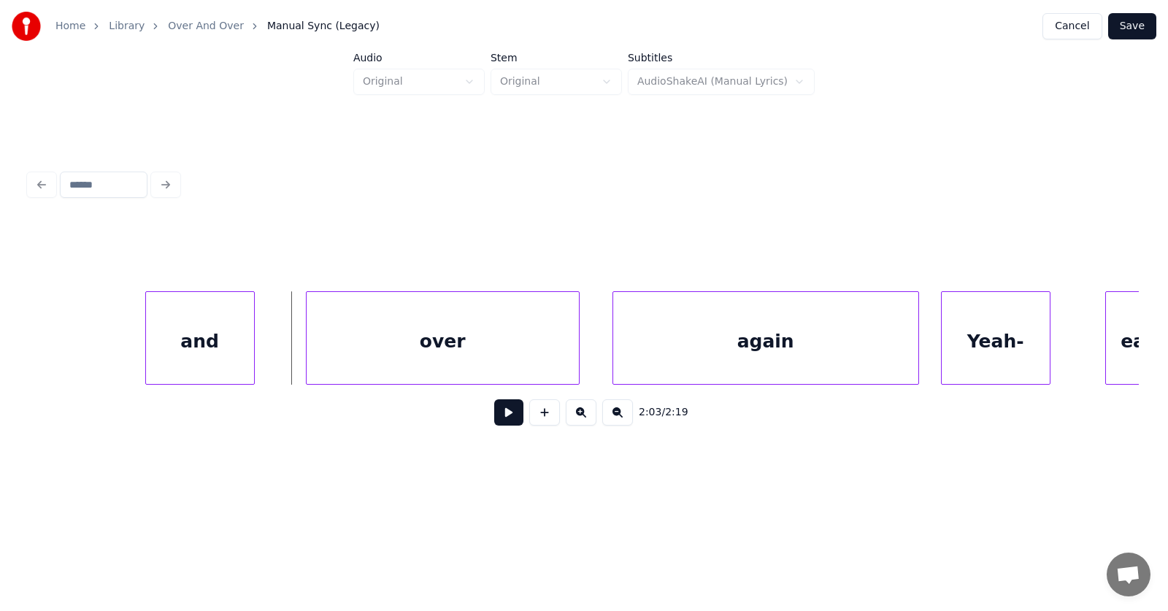
click at [220, 347] on div "and" at bounding box center [200, 341] width 108 height 99
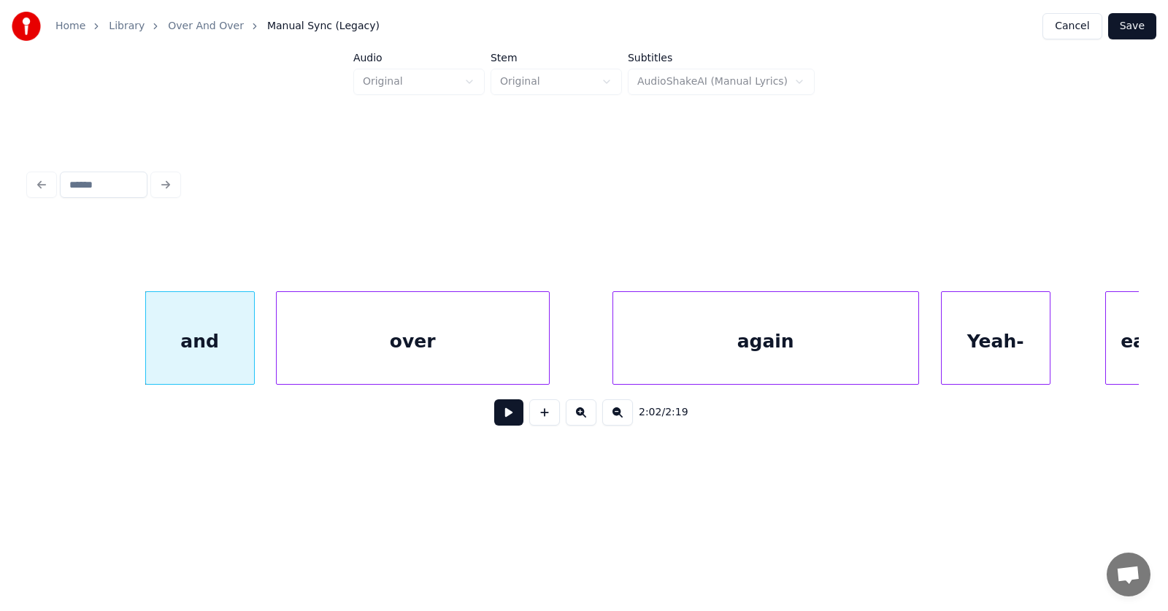
click at [339, 346] on div "over" at bounding box center [413, 341] width 272 height 99
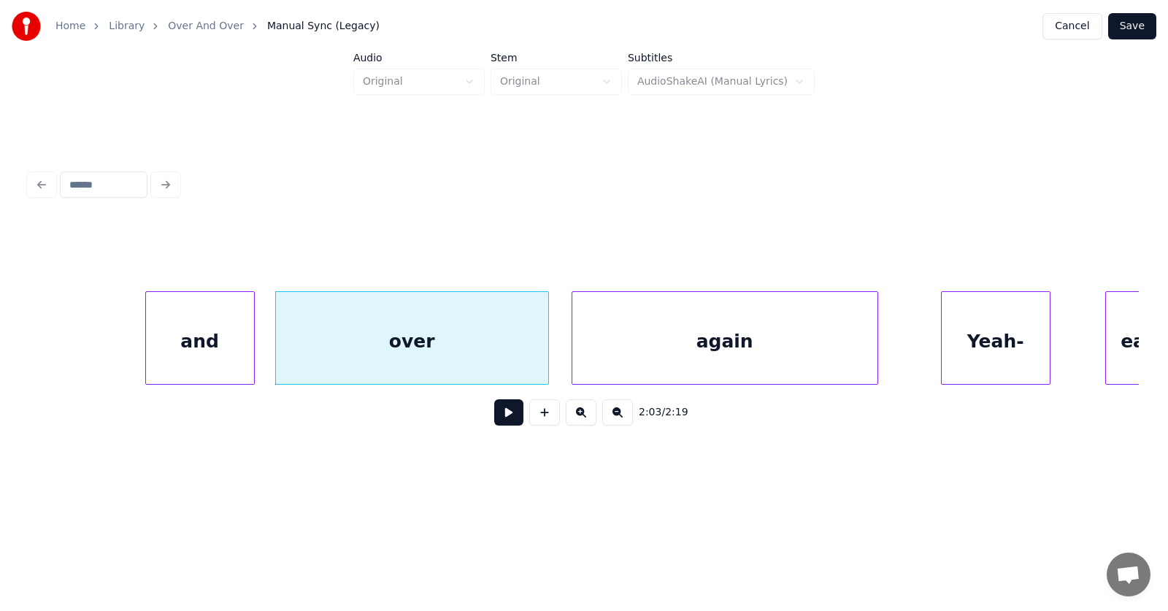
click at [722, 353] on div "again" at bounding box center [724, 341] width 305 height 99
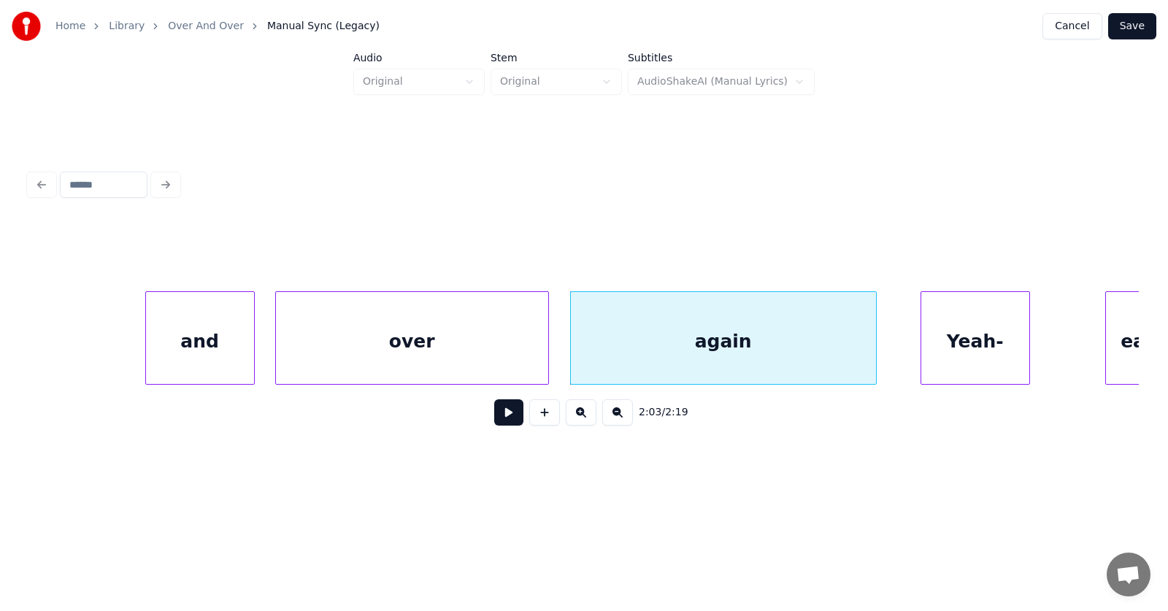
click at [954, 344] on div "Yeah-" at bounding box center [975, 341] width 108 height 99
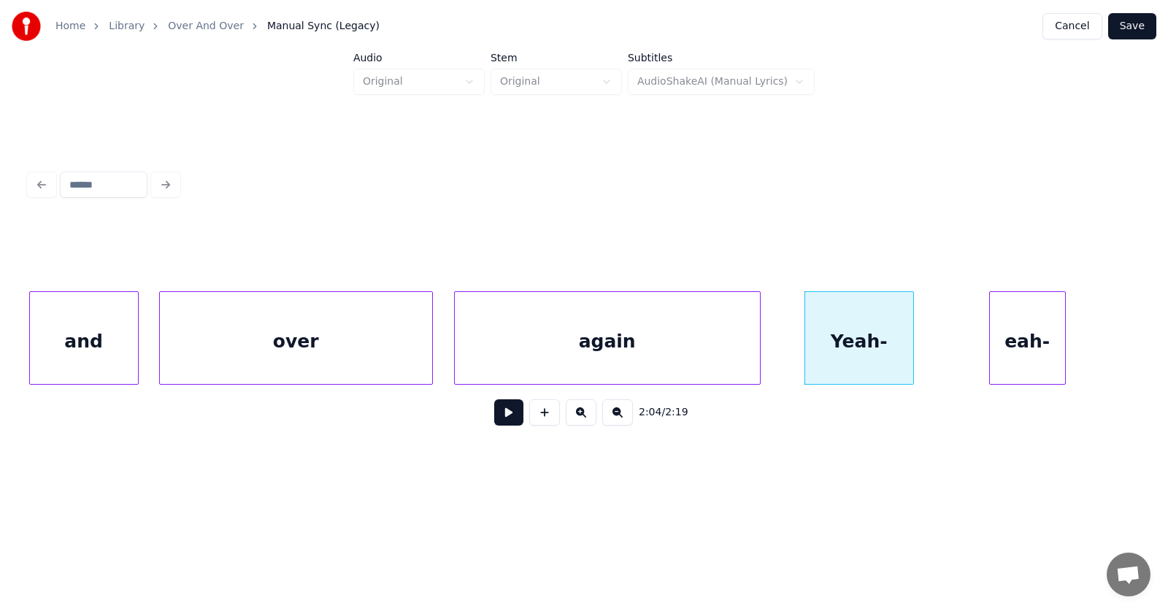
scroll to position [0, 67307]
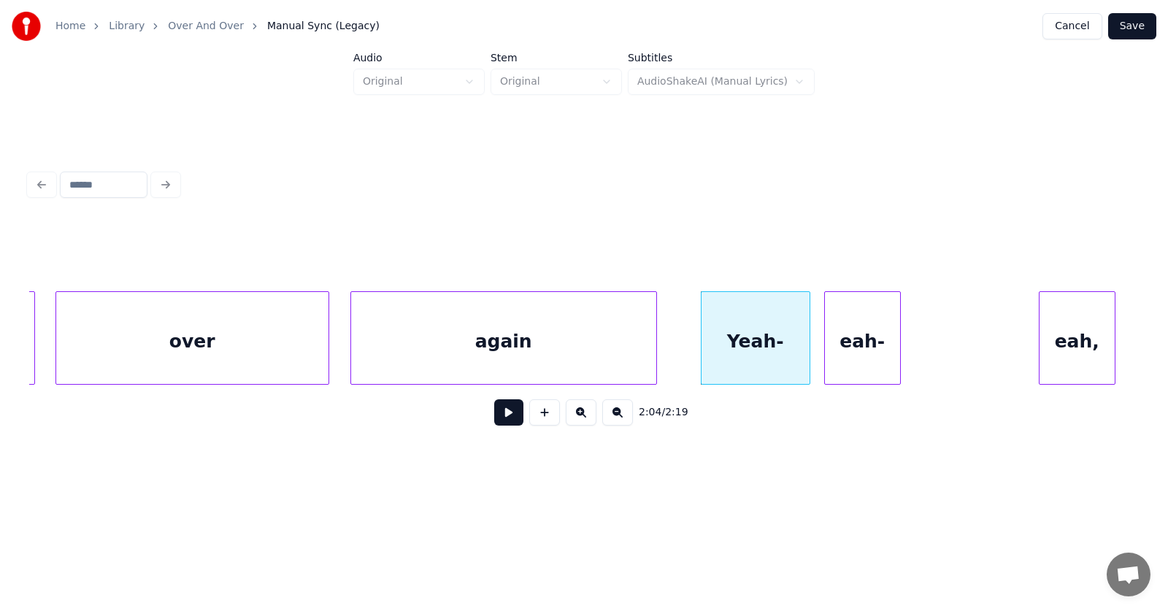
click at [864, 355] on div "eah-" at bounding box center [862, 341] width 75 height 99
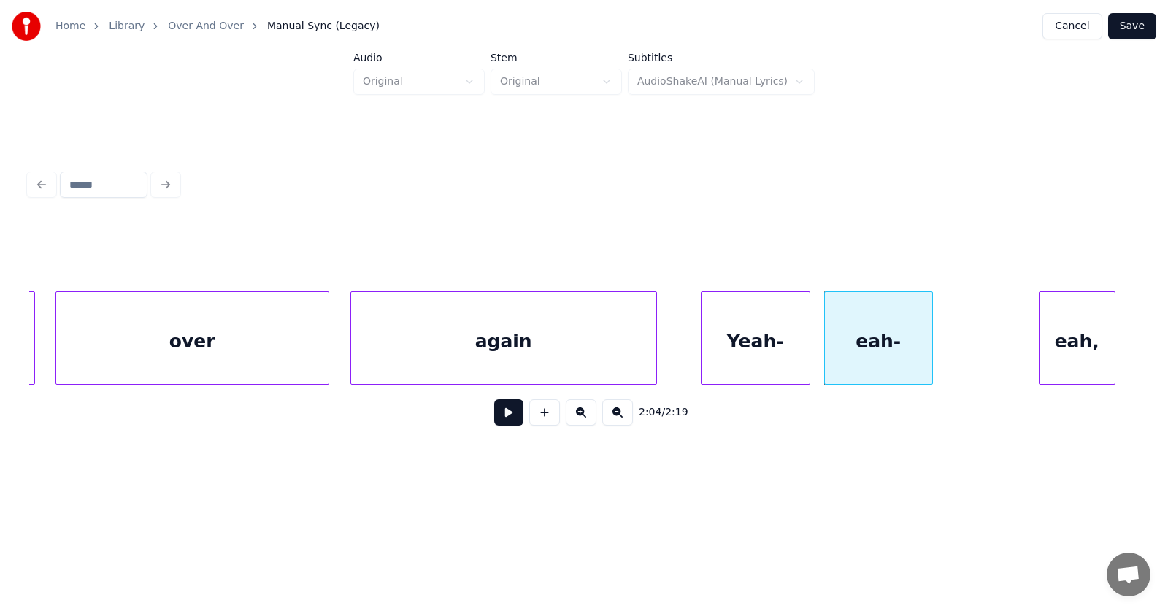
click at [932, 349] on div at bounding box center [929, 338] width 4 height 92
click at [989, 353] on div "eah," at bounding box center [1001, 341] width 75 height 99
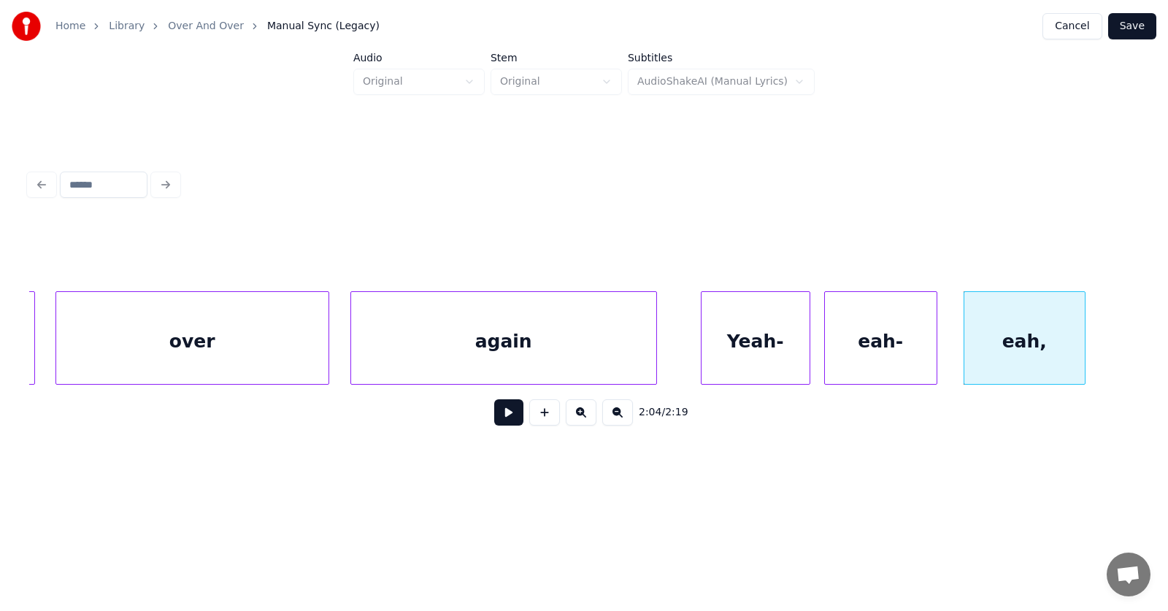
click at [1081, 340] on div at bounding box center [1082, 338] width 4 height 92
click at [744, 344] on div "Yeah-" at bounding box center [755, 341] width 108 height 99
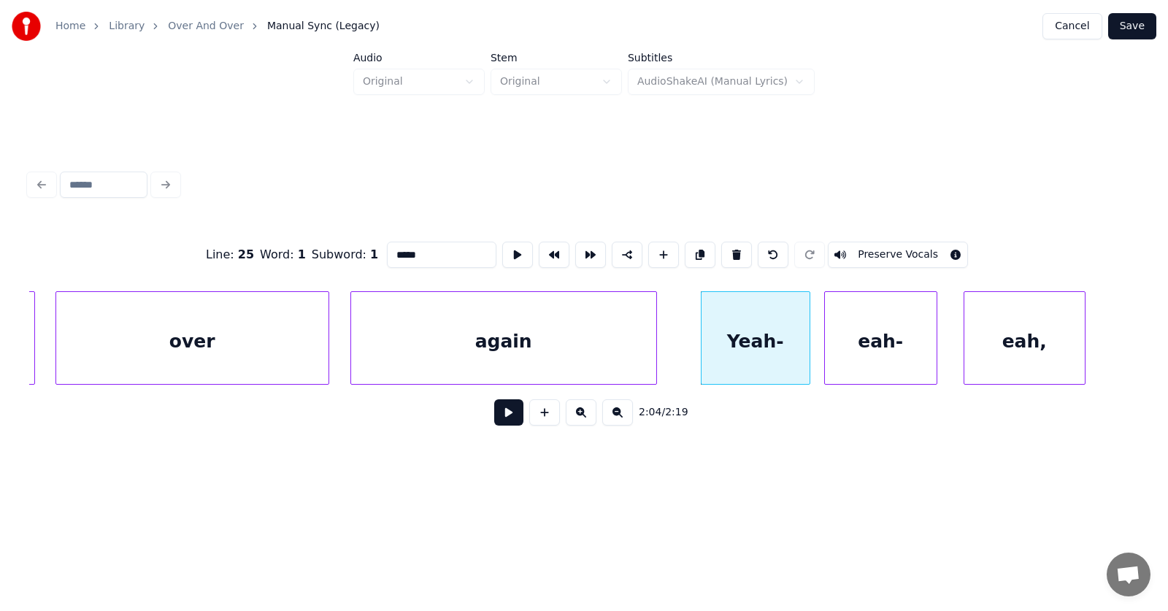
click at [503, 417] on button at bounding box center [508, 412] width 29 height 26
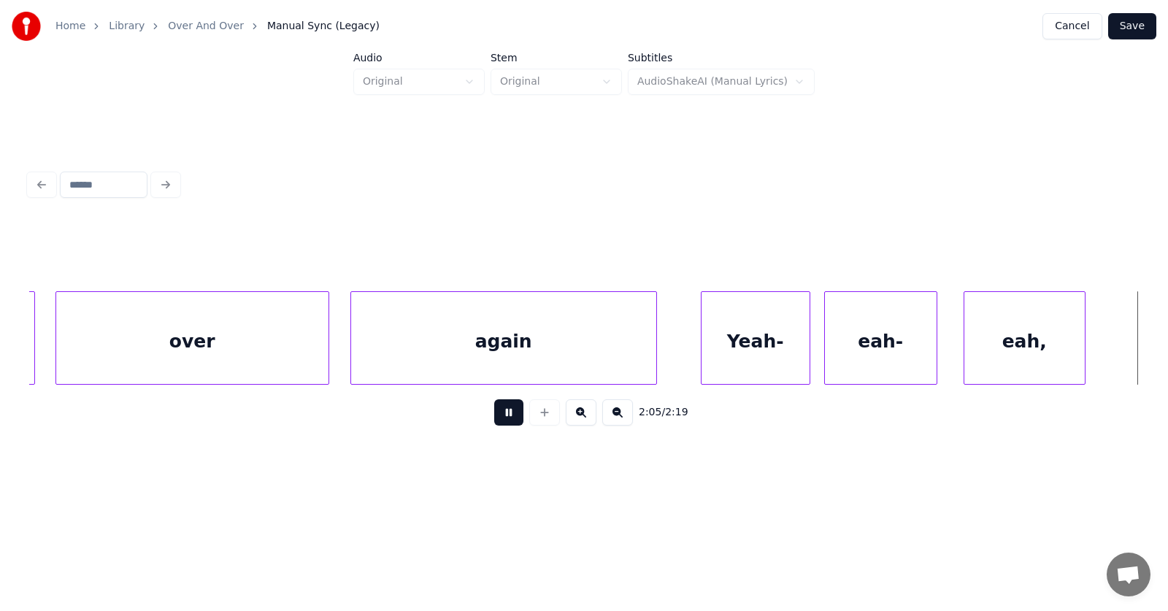
scroll to position [0, 68425]
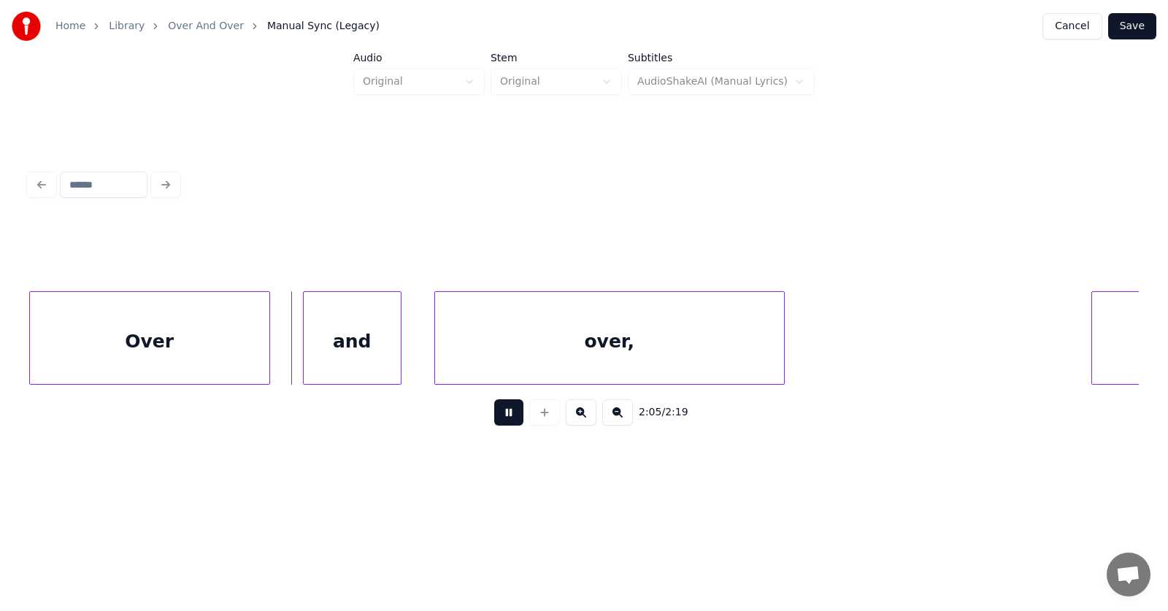
click at [503, 417] on button at bounding box center [508, 412] width 29 height 26
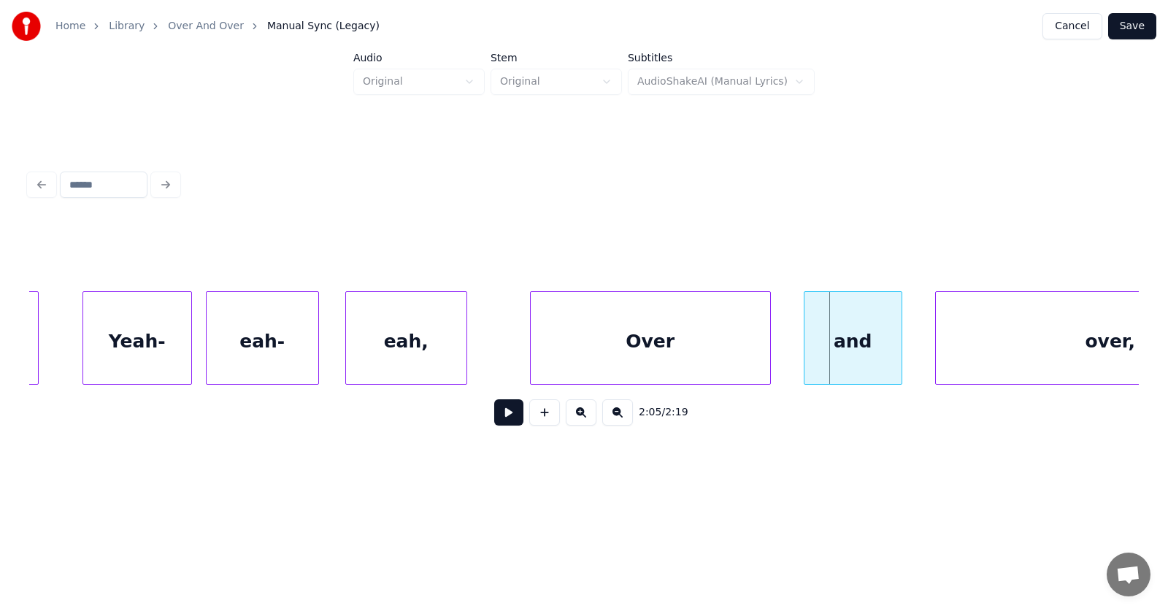
scroll to position [0, 67822]
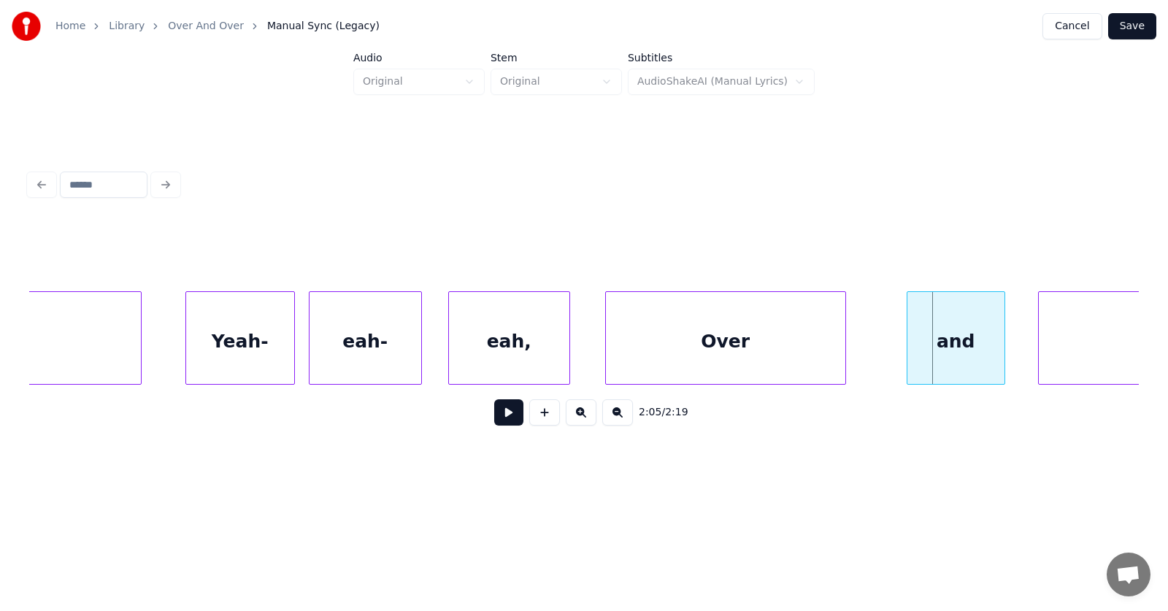
click at [784, 357] on div "Over" at bounding box center [725, 341] width 239 height 99
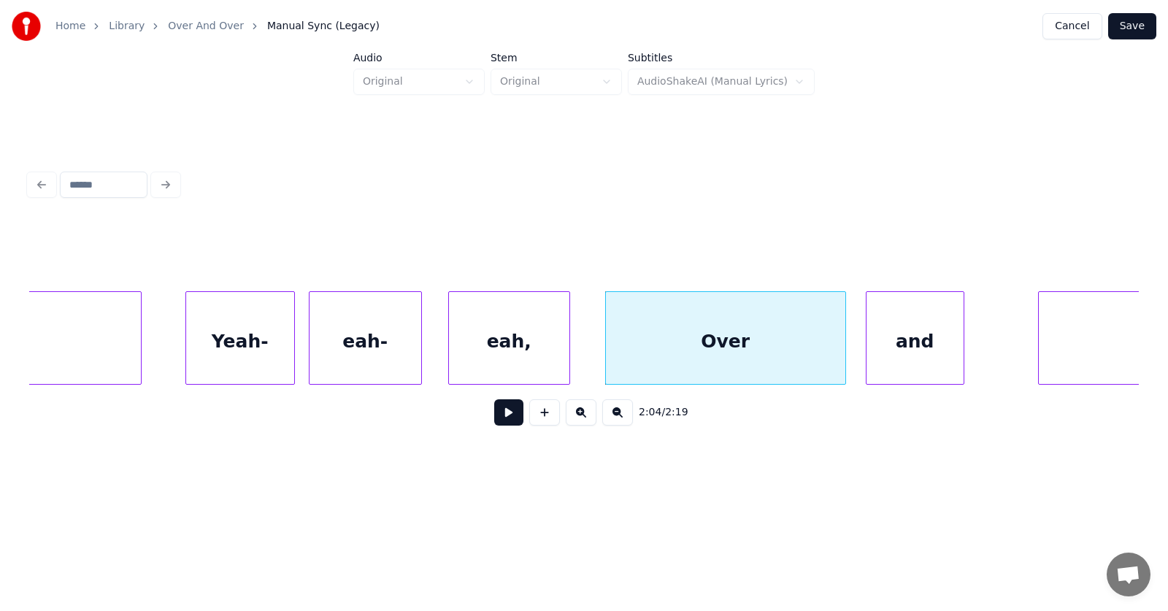
click at [922, 358] on div "and" at bounding box center [914, 341] width 97 height 99
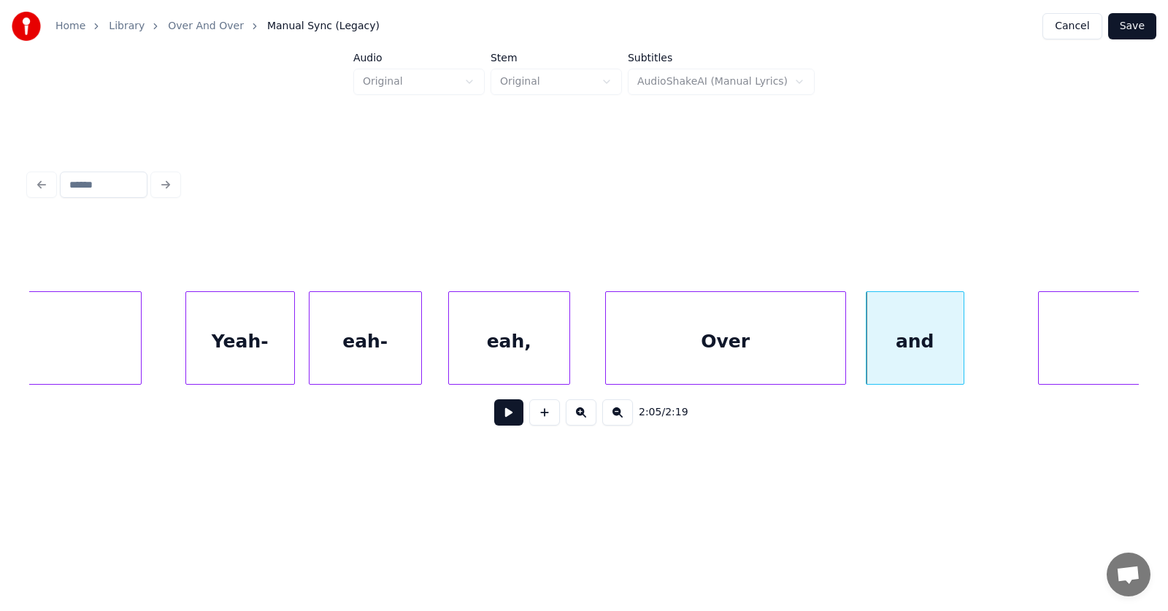
scroll to position [0, 68066]
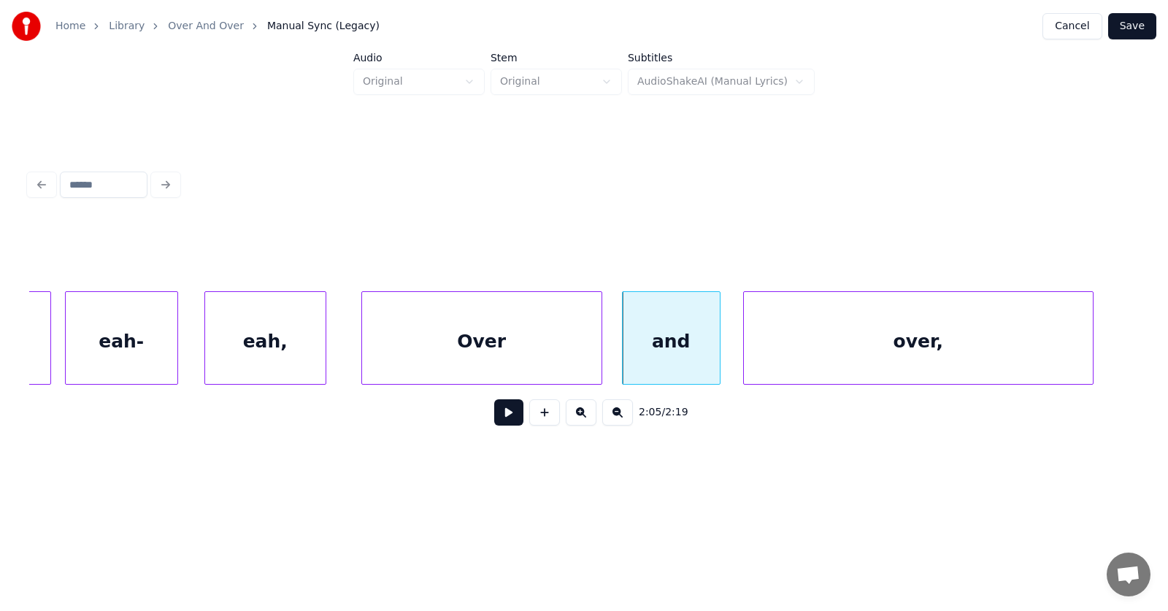
click at [1025, 352] on div "over," at bounding box center [918, 341] width 349 height 99
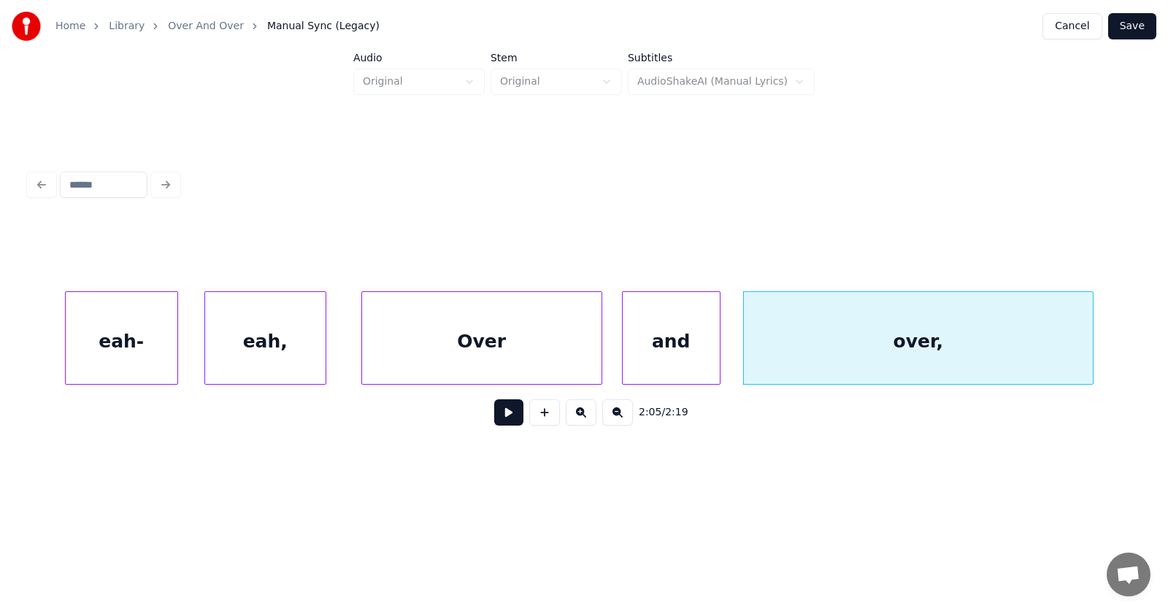
scroll to position [0, 68234]
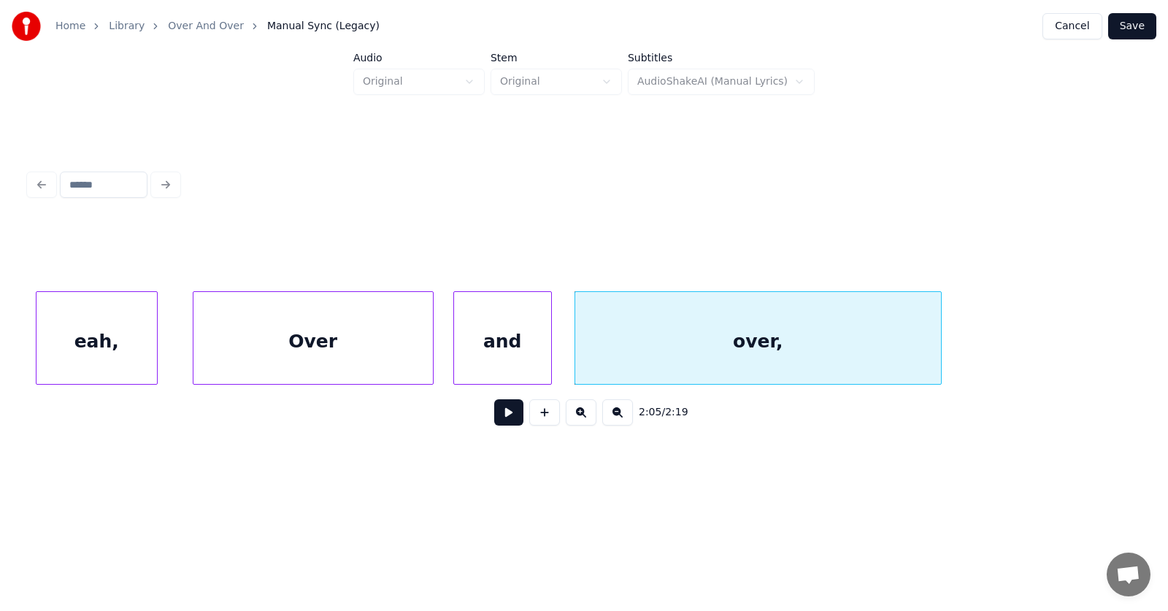
click at [941, 335] on div at bounding box center [938, 338] width 4 height 92
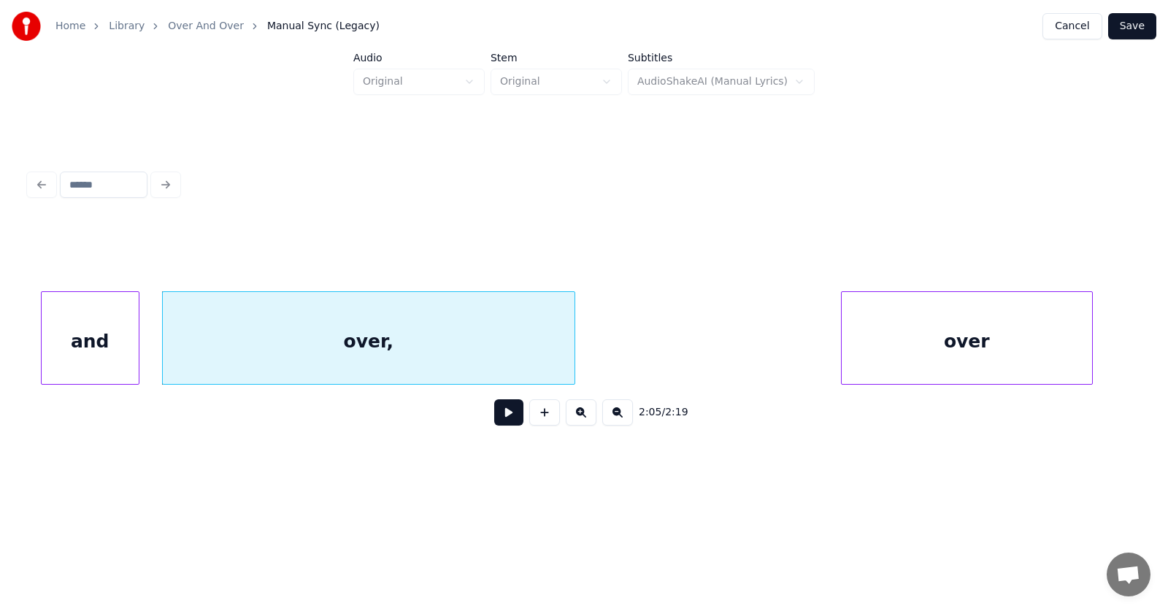
click at [952, 350] on div "over" at bounding box center [966, 341] width 250 height 99
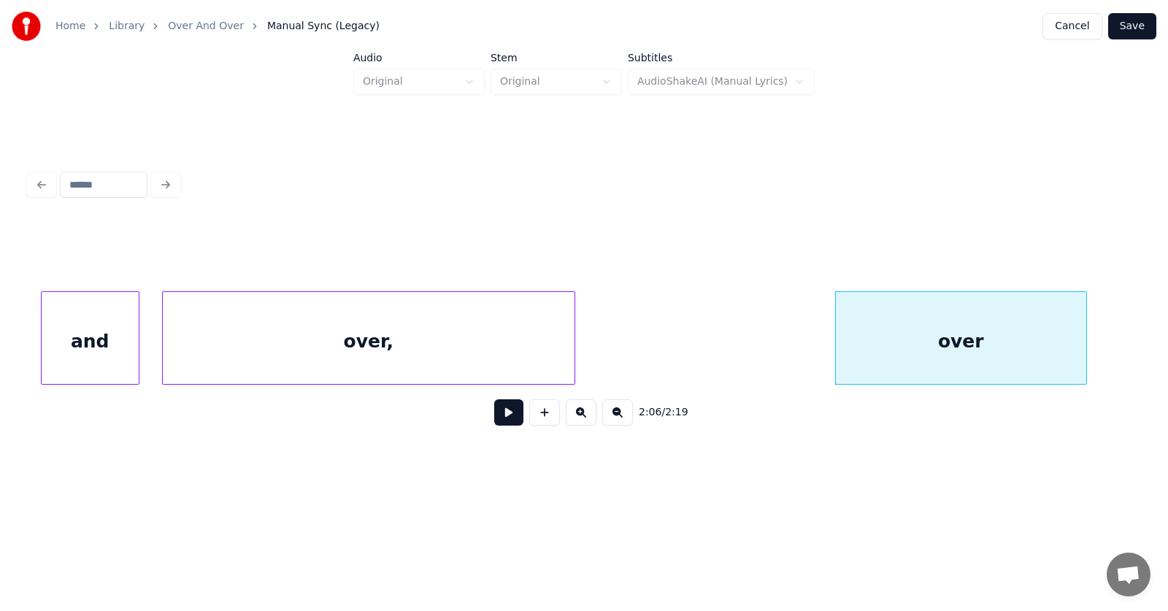
scroll to position [0, 69007]
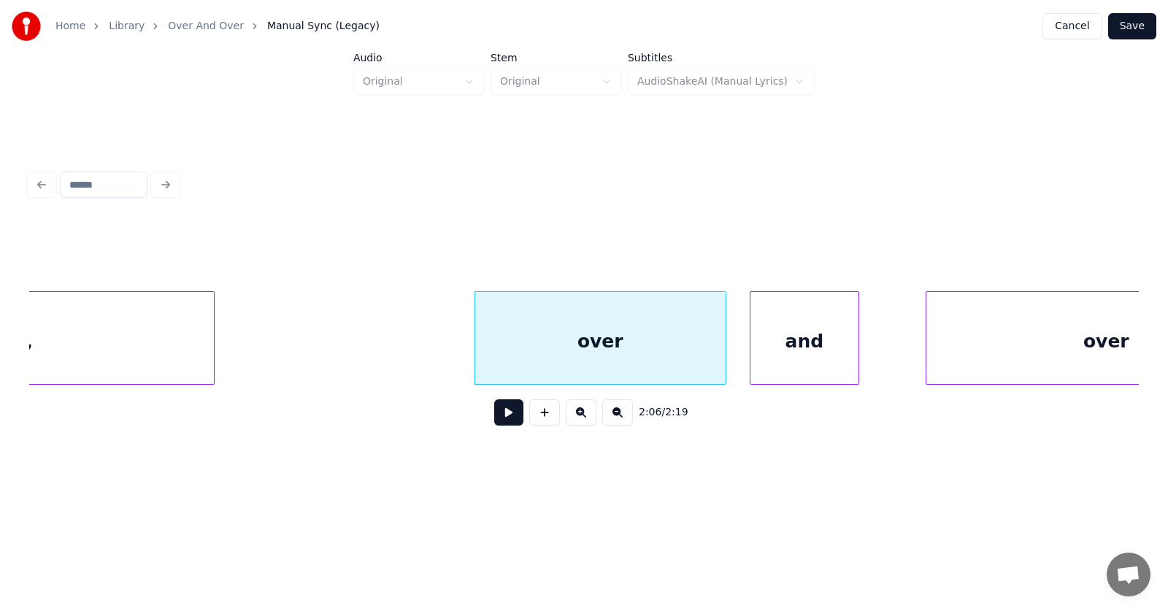
click at [820, 352] on div "and" at bounding box center [804, 341] width 108 height 99
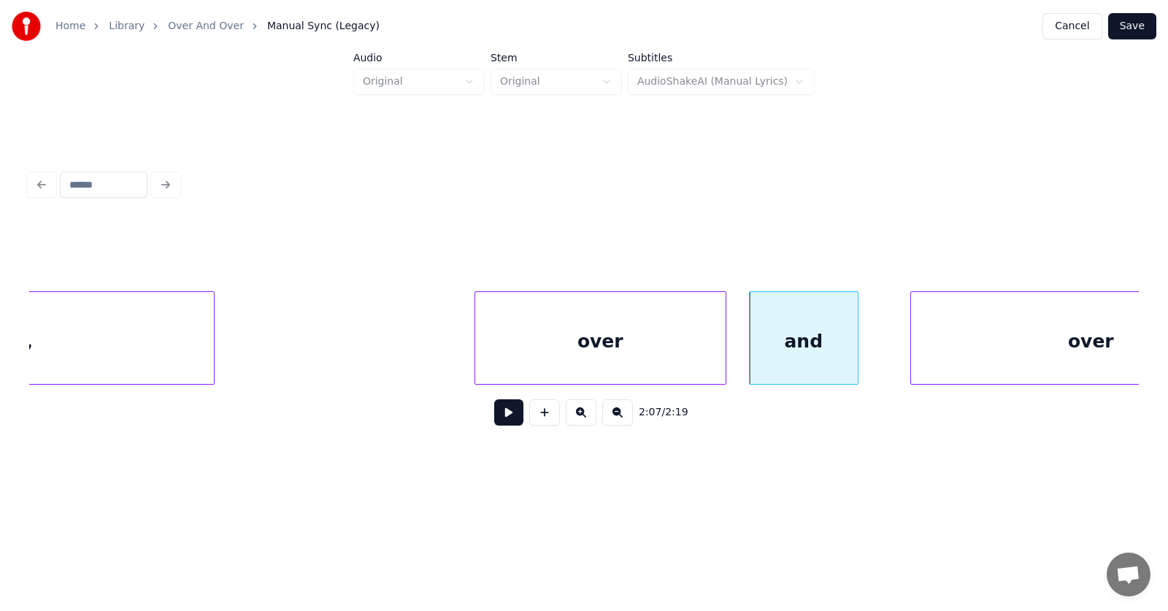
scroll to position [0, 69147]
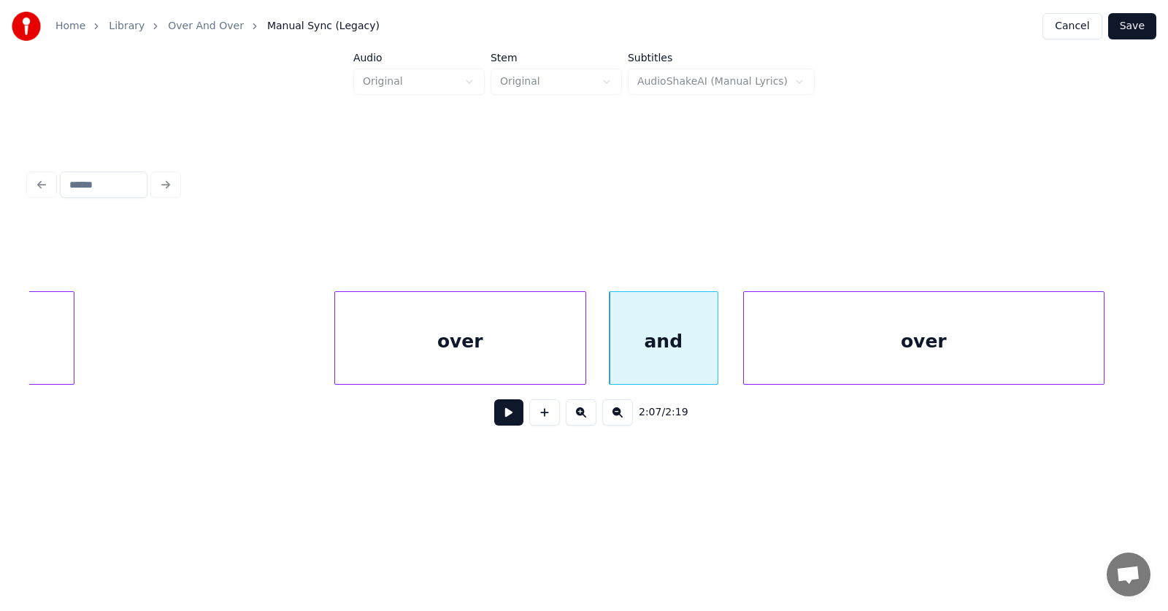
click at [935, 350] on div "over" at bounding box center [924, 341] width 360 height 99
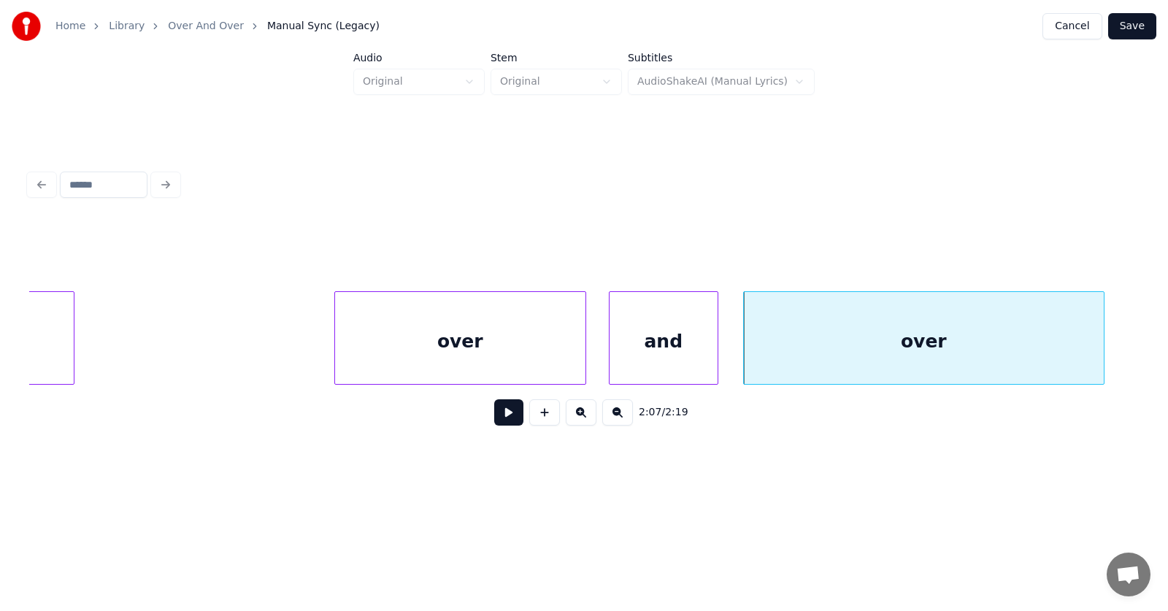
click at [500, 418] on button at bounding box center [508, 412] width 29 height 26
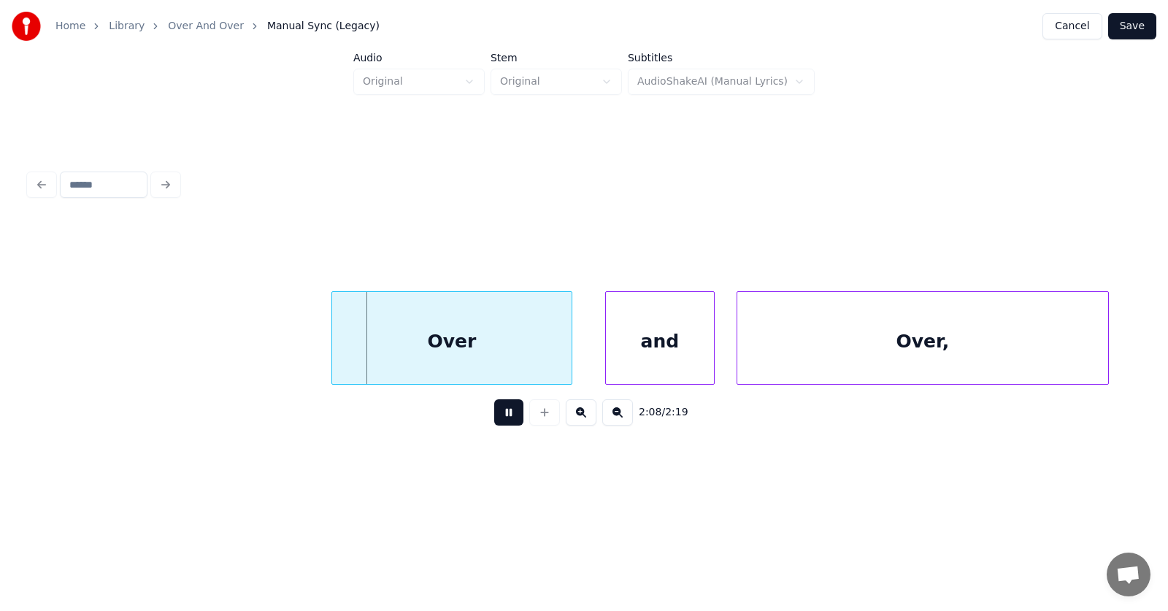
click at [500, 418] on button at bounding box center [508, 412] width 29 height 26
click at [459, 355] on div "Over" at bounding box center [417, 341] width 239 height 99
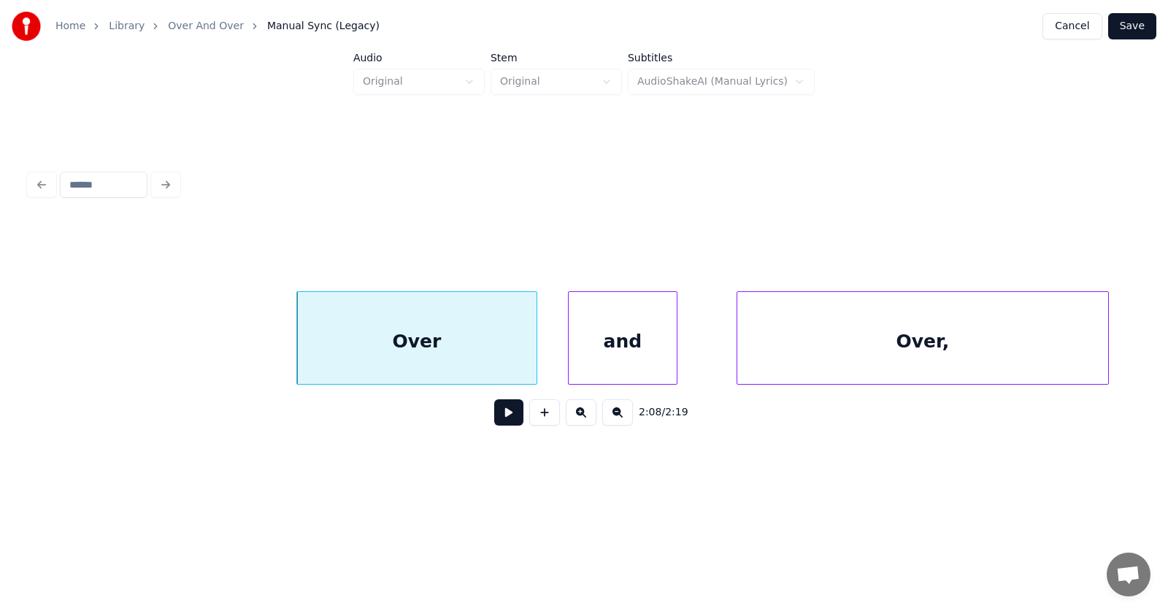
click at [641, 355] on div "and" at bounding box center [622, 341] width 108 height 99
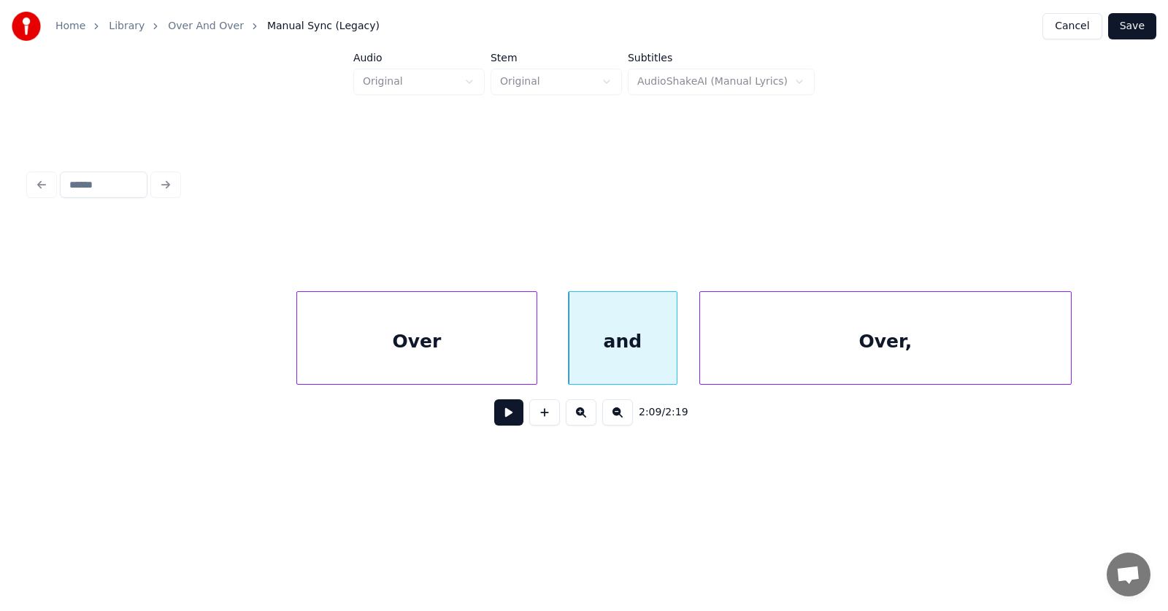
click at [760, 358] on div "Over," at bounding box center [885, 341] width 371 height 99
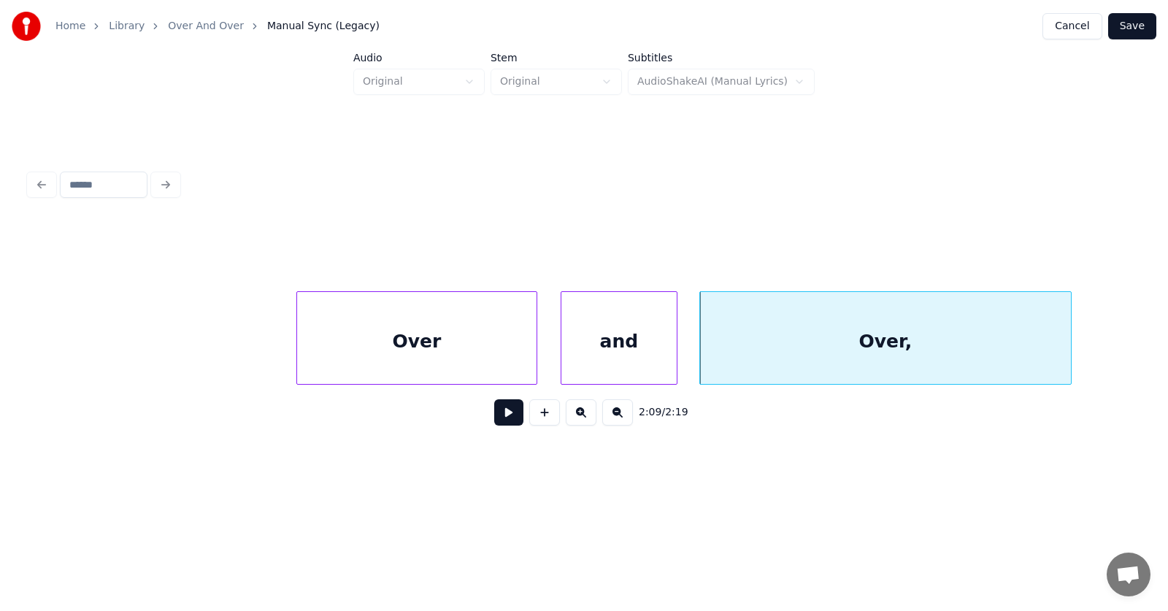
click at [561, 360] on div at bounding box center [563, 338] width 4 height 92
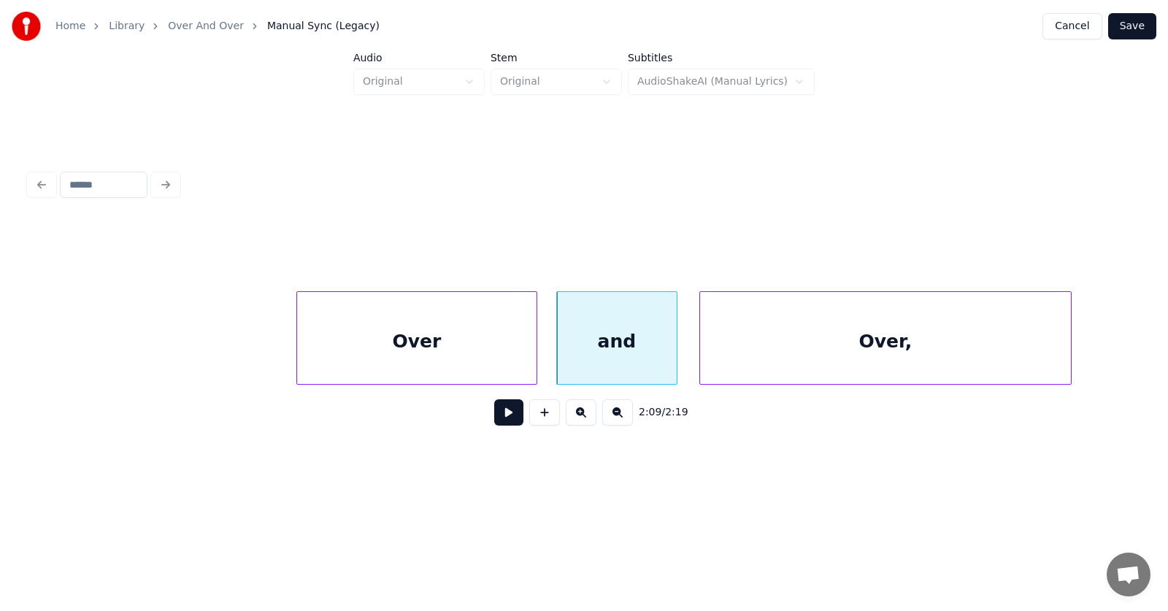
click at [505, 415] on button at bounding box center [508, 412] width 29 height 26
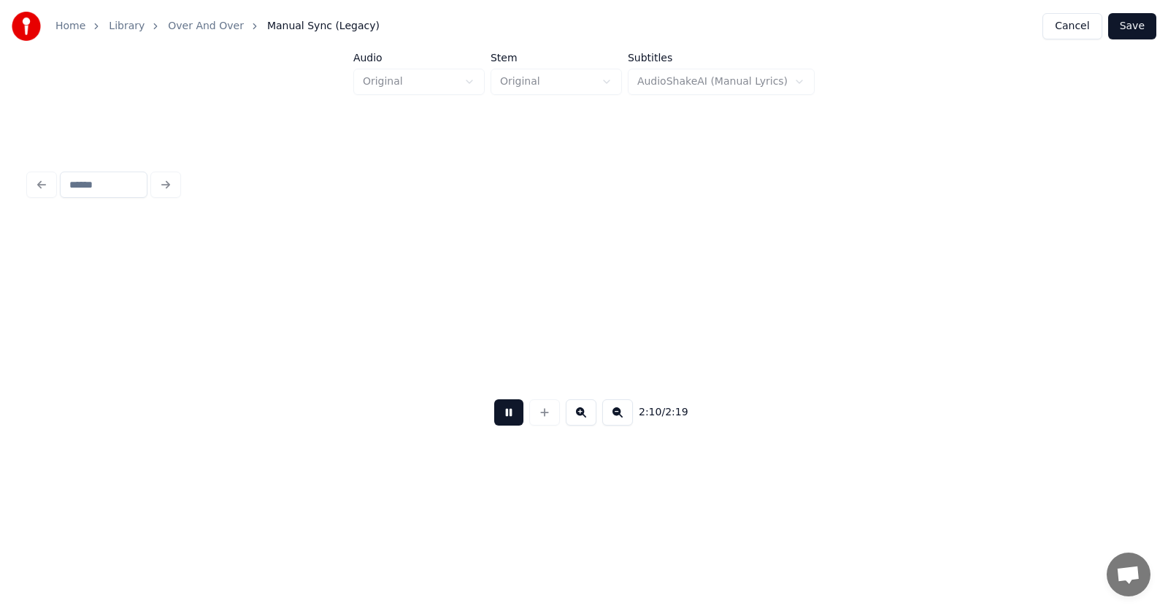
scroll to position [0, 71368]
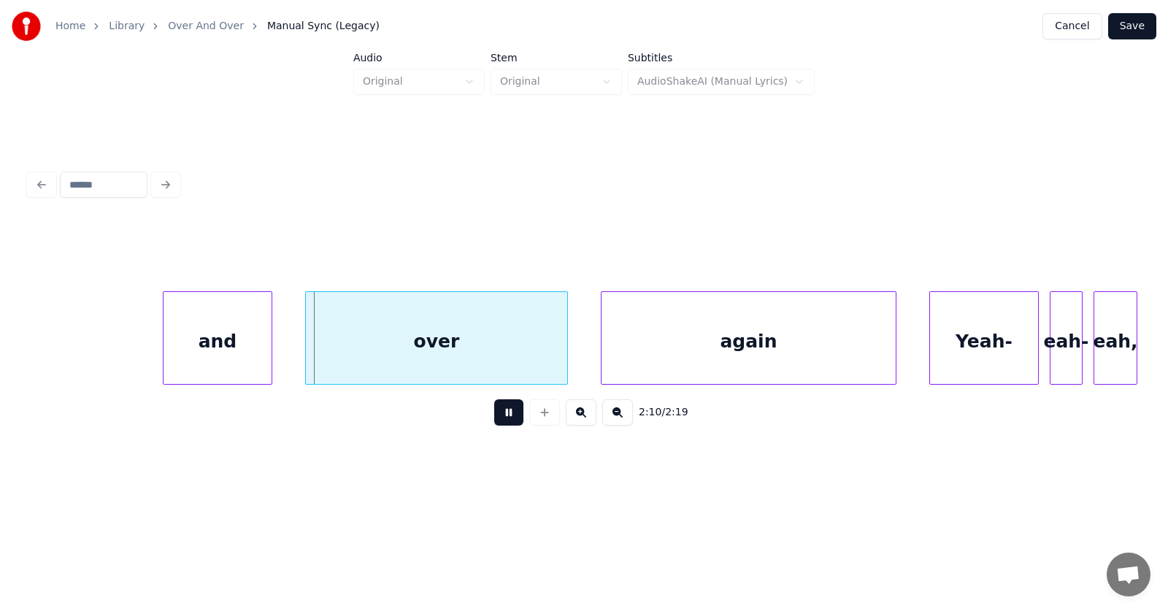
click at [501, 413] on button at bounding box center [508, 412] width 29 height 26
click at [194, 347] on div "and" at bounding box center [194, 341] width 108 height 99
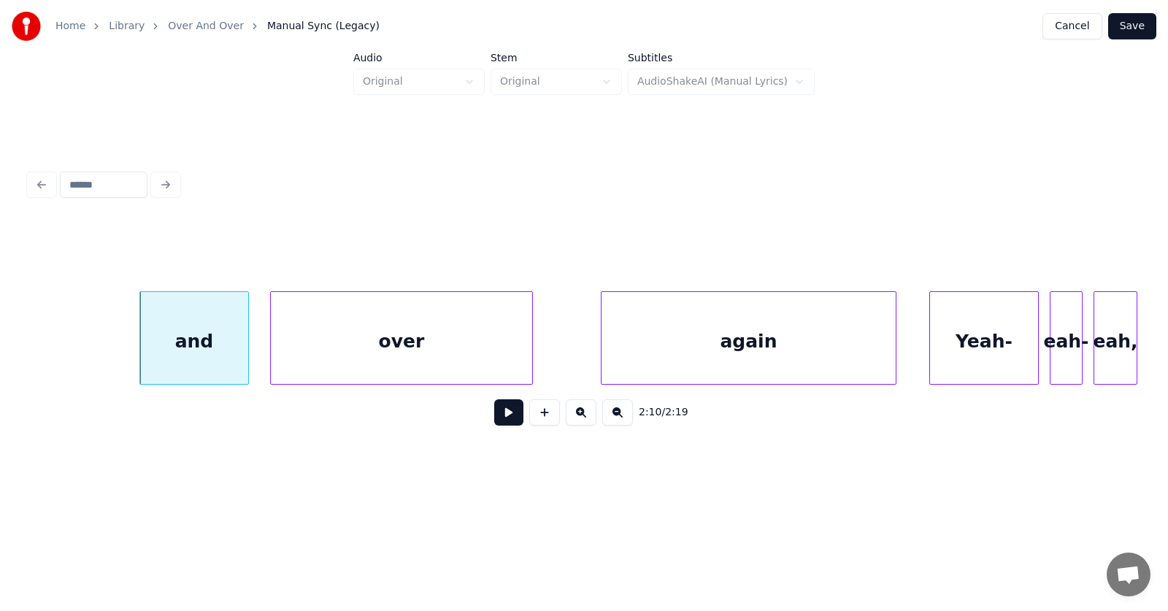
click at [314, 350] on div "over" at bounding box center [401, 341] width 261 height 99
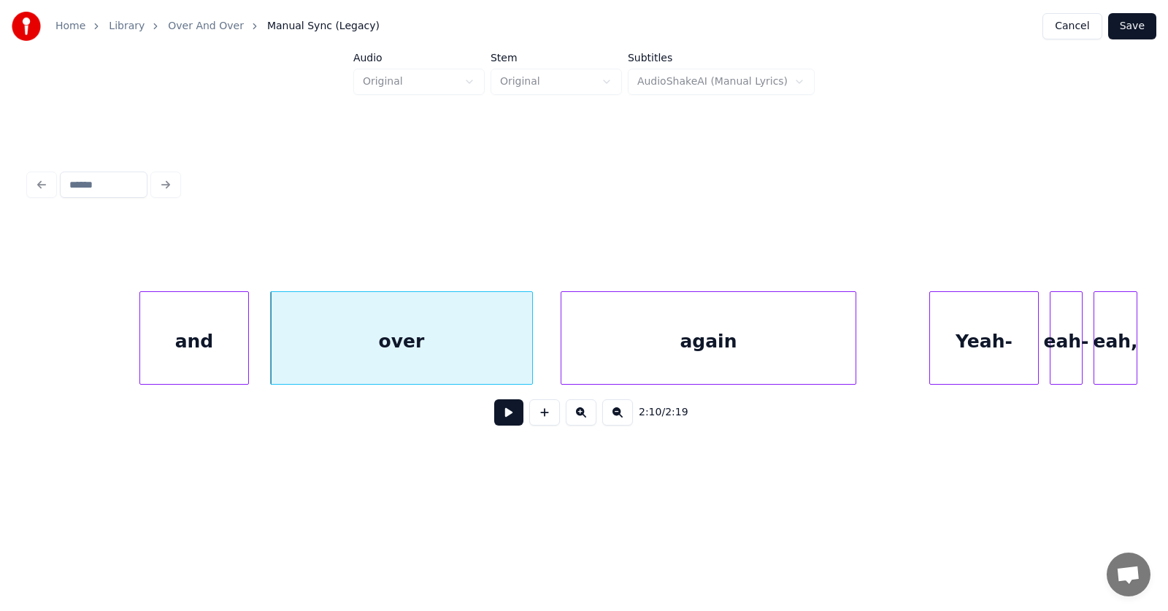
click at [593, 350] on div "again" at bounding box center [708, 341] width 294 height 99
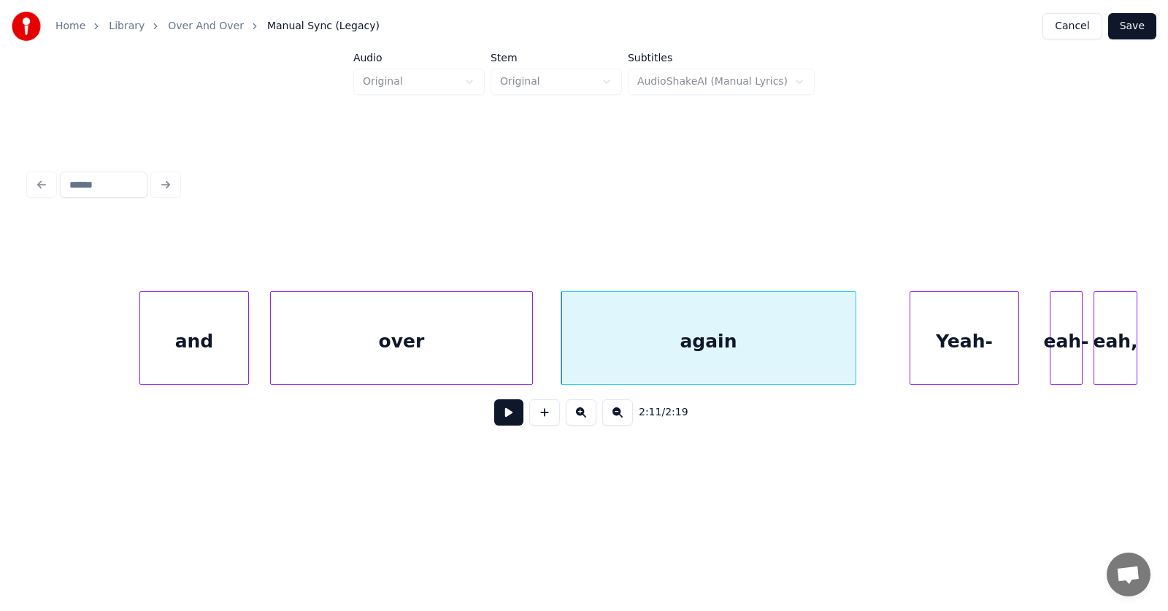
click at [971, 342] on div "Yeah-" at bounding box center [964, 341] width 108 height 99
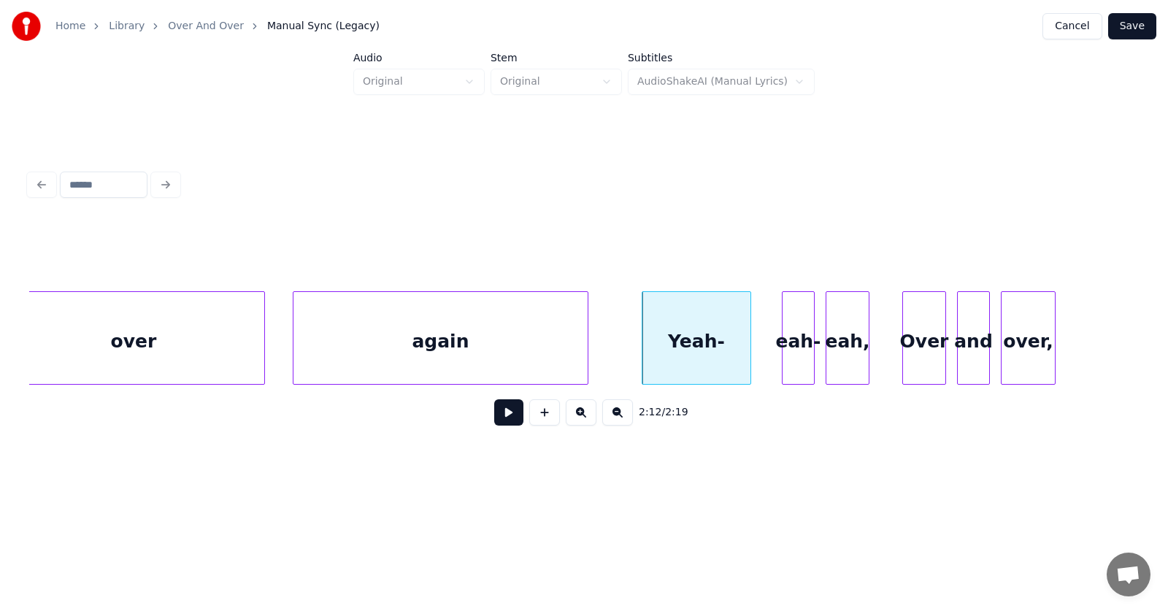
scroll to position [0, 71738]
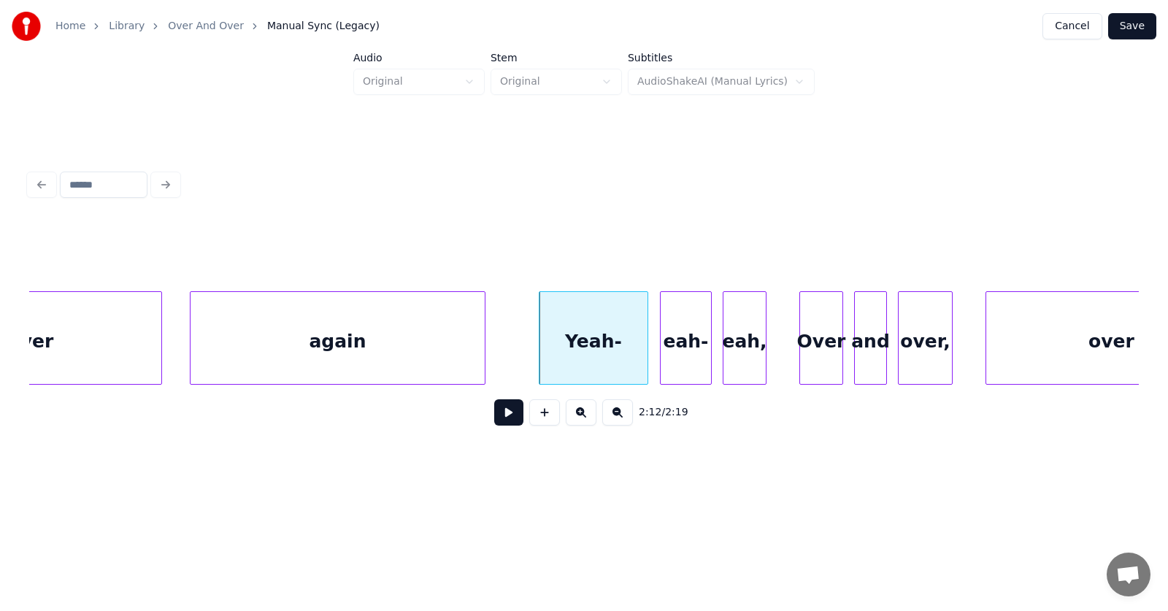
click at [661, 350] on div at bounding box center [662, 338] width 4 height 92
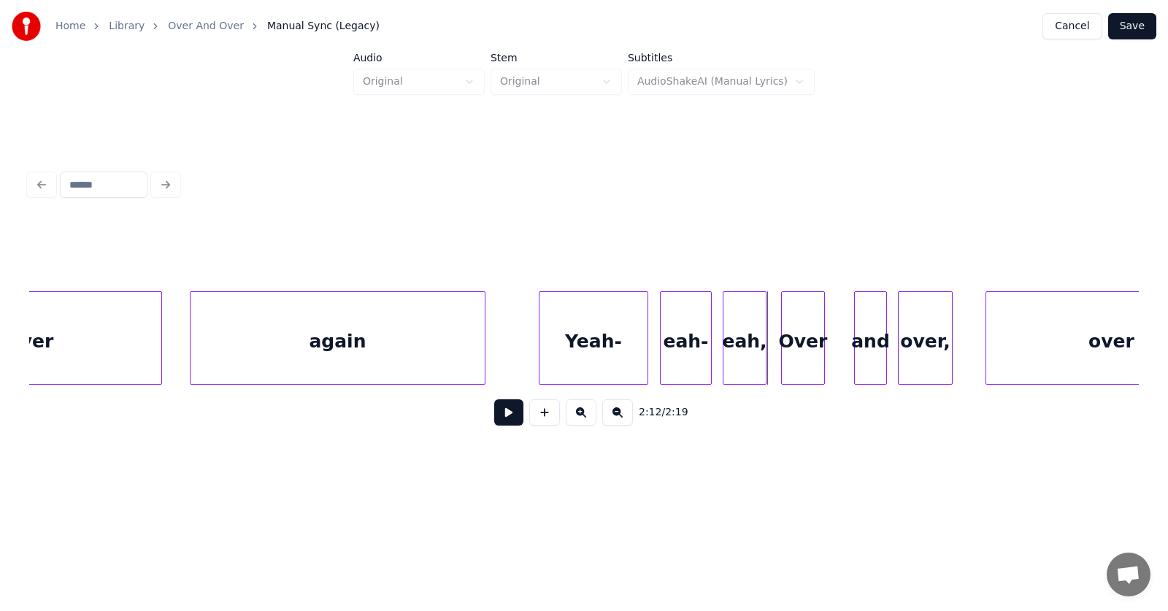
click at [795, 354] on div "Over" at bounding box center [803, 341] width 42 height 99
click at [845, 358] on div "and" at bounding box center [849, 341] width 31 height 99
click at [890, 360] on div "over," at bounding box center [903, 341] width 53 height 99
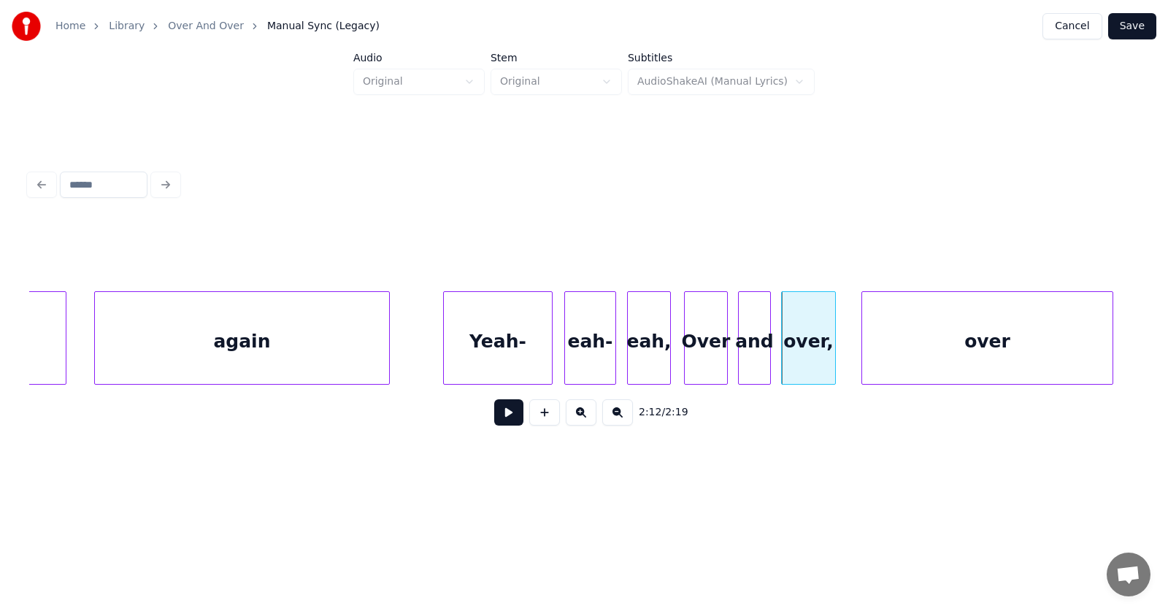
click at [1008, 356] on div "over" at bounding box center [987, 341] width 250 height 99
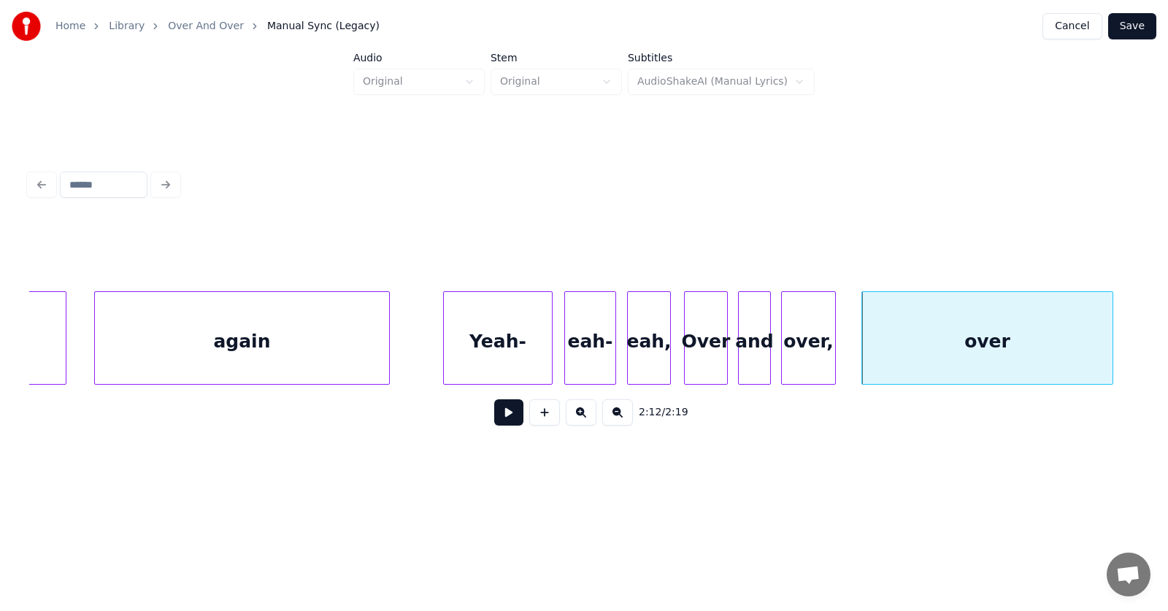
click at [482, 336] on div "Yeah-" at bounding box center [498, 341] width 108 height 99
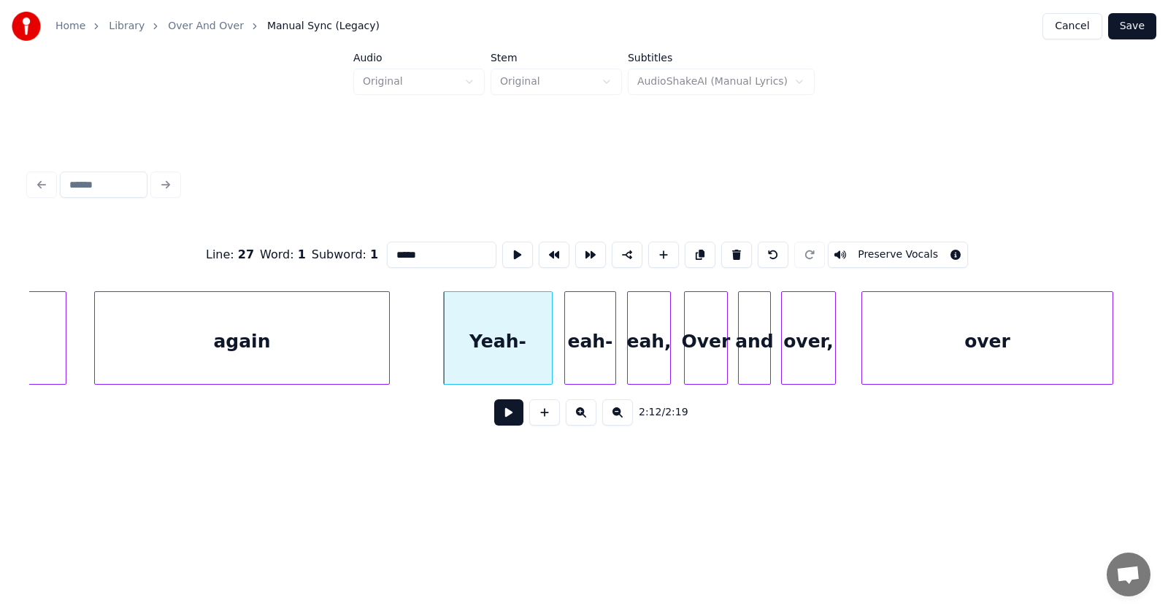
click at [505, 419] on button at bounding box center [508, 412] width 29 height 26
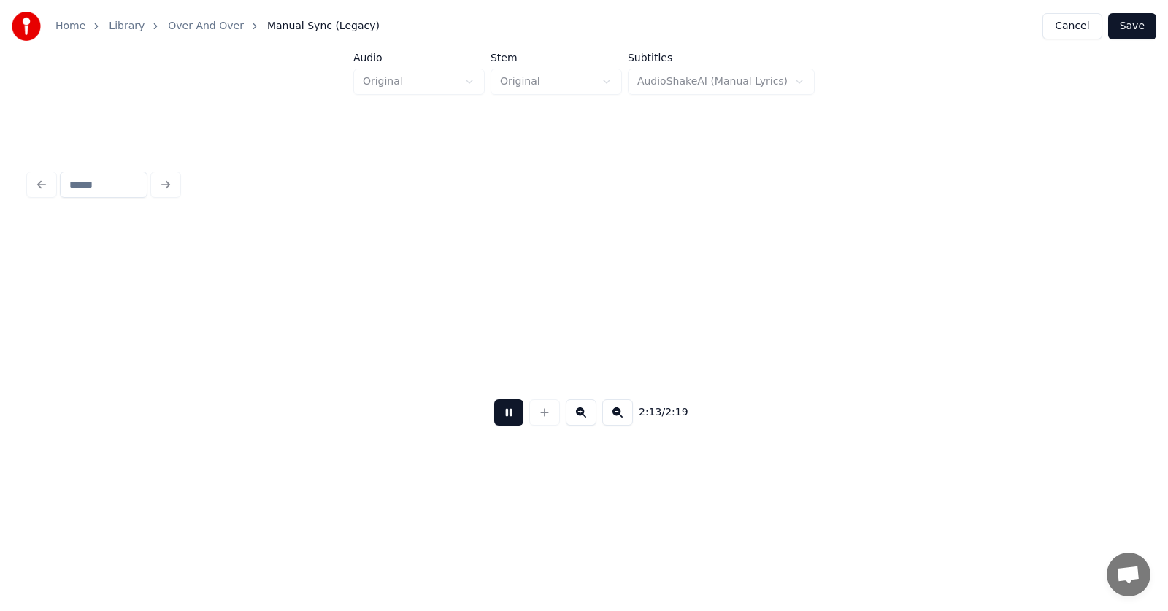
scroll to position [0, 72946]
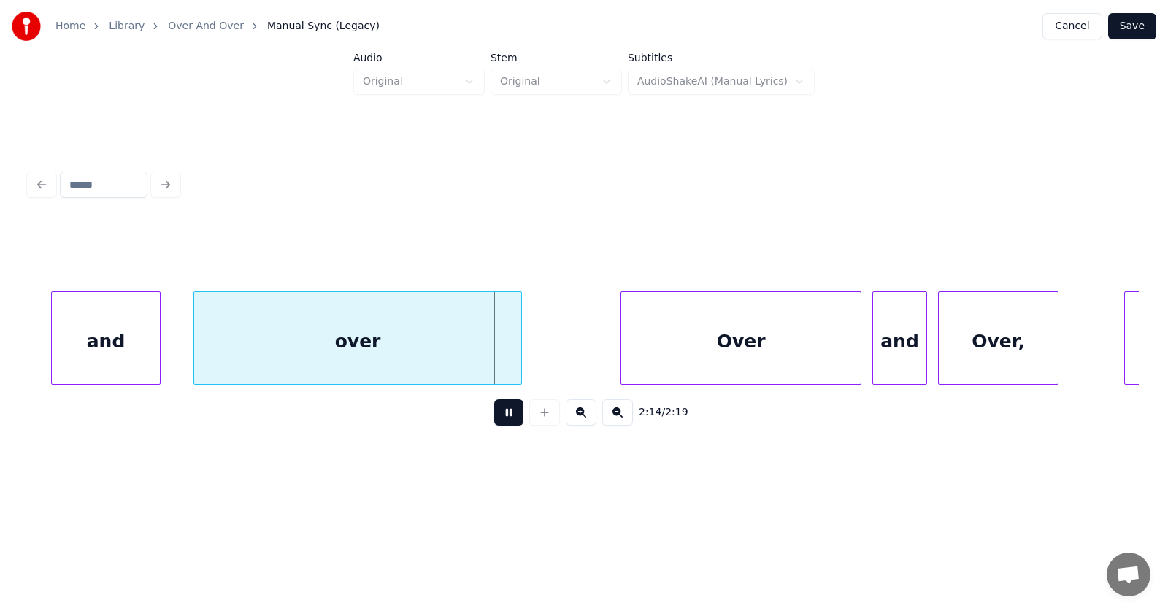
click at [505, 419] on button at bounding box center [508, 412] width 29 height 26
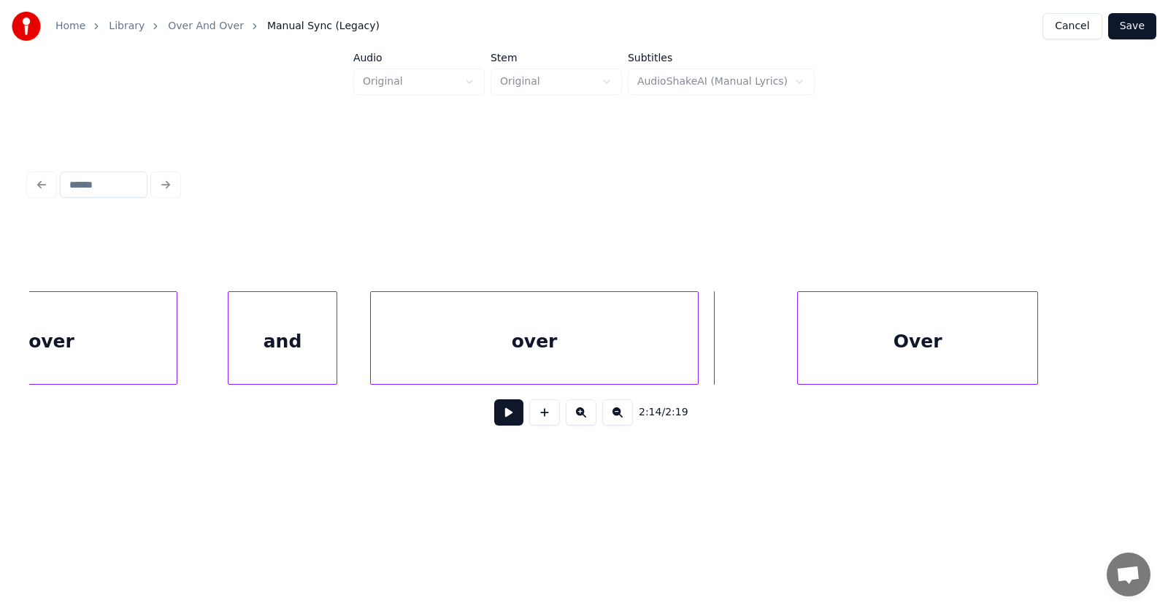
scroll to position [0, 72563]
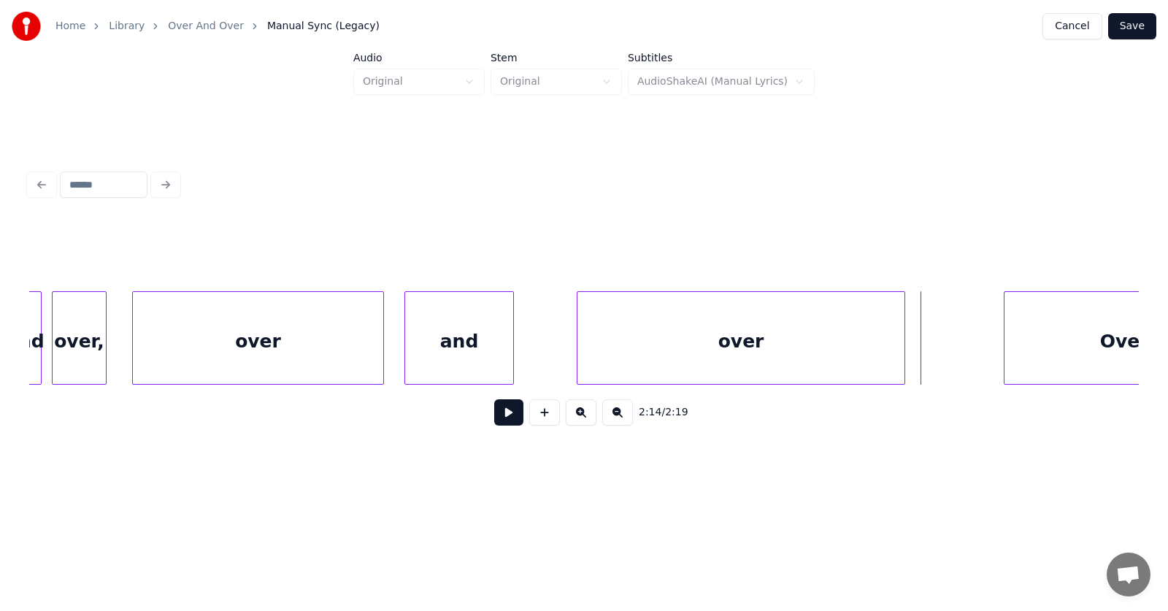
click at [438, 341] on div "and" at bounding box center [459, 341] width 108 height 99
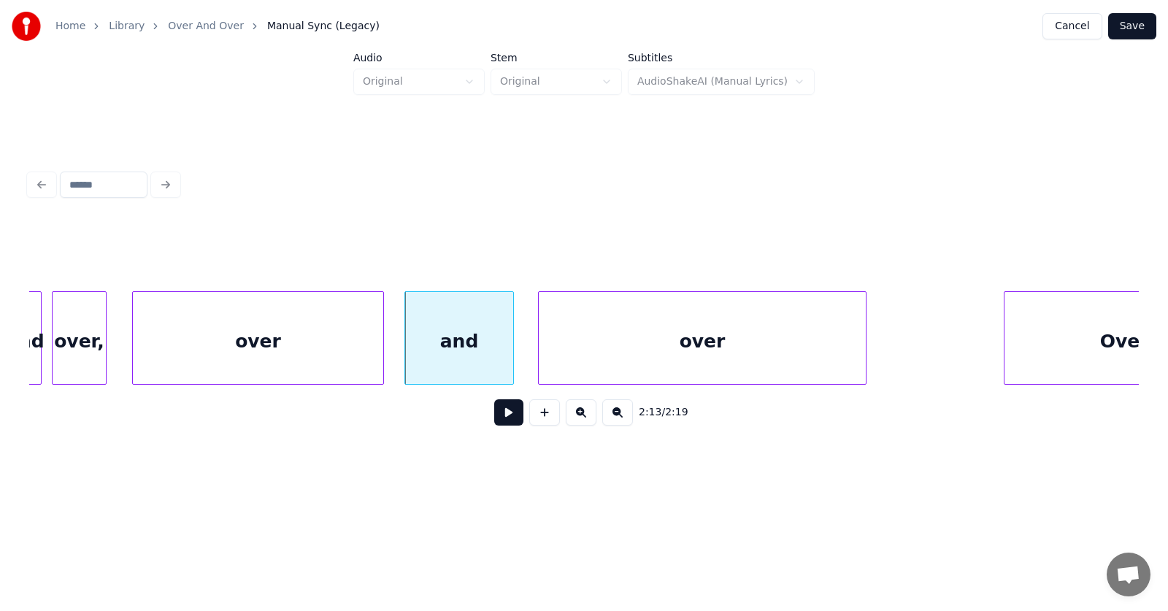
click at [609, 355] on div "over" at bounding box center [702, 341] width 327 height 99
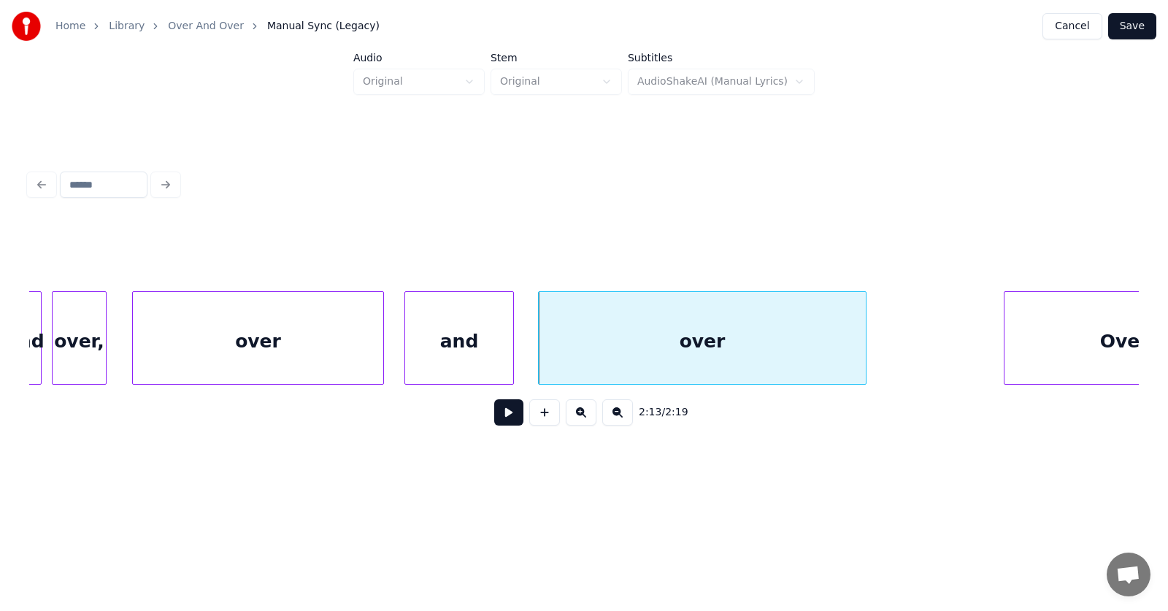
click at [497, 420] on button at bounding box center [508, 412] width 29 height 26
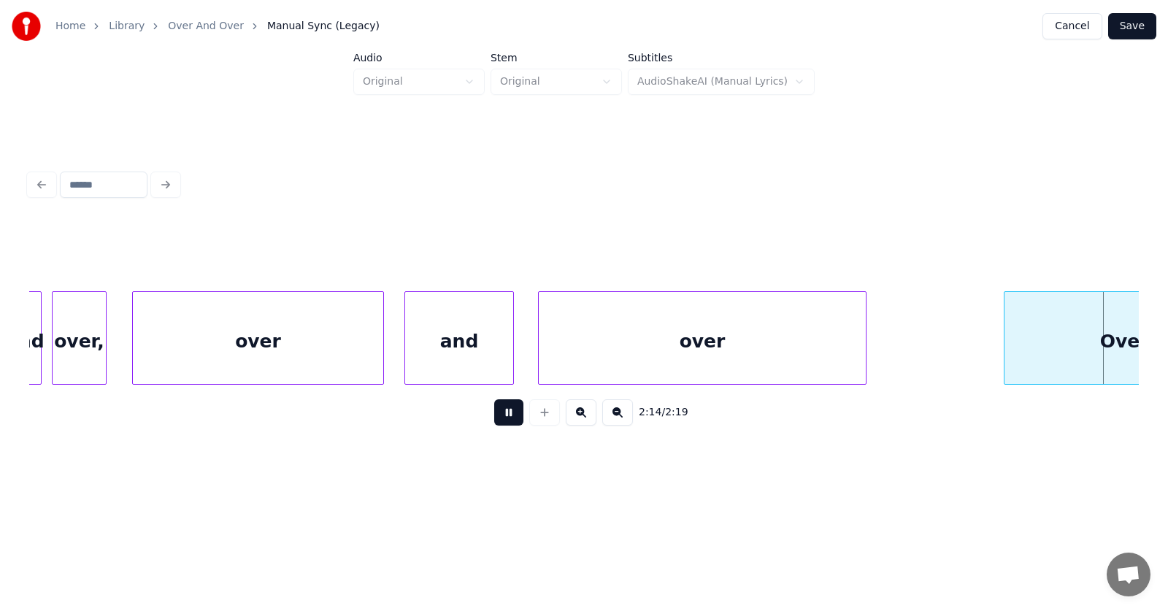
scroll to position [0, 73674]
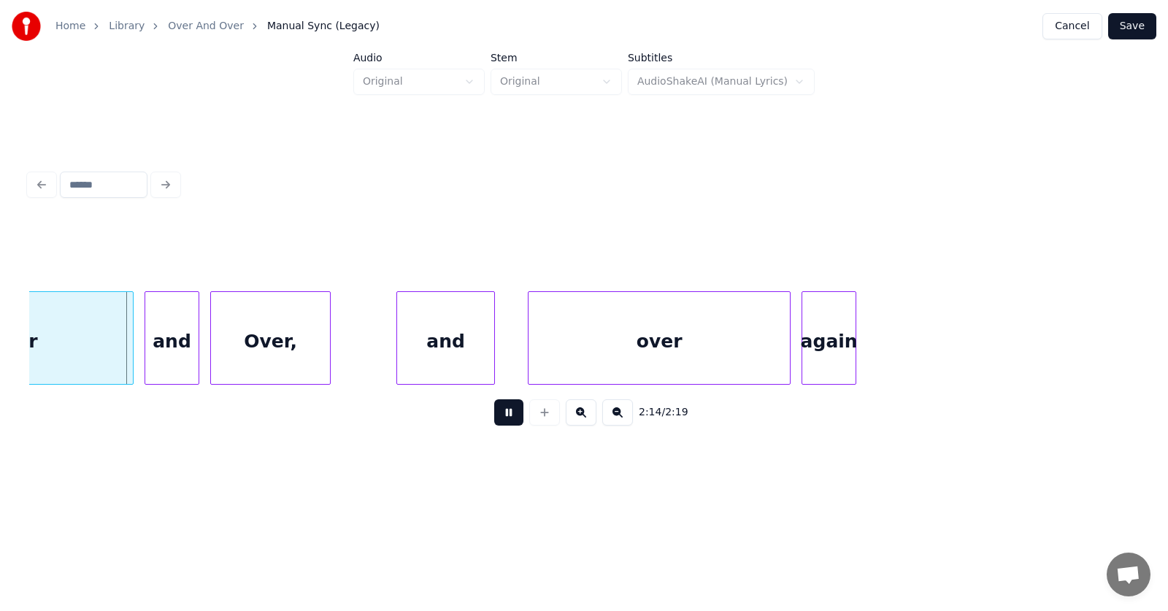
click at [497, 420] on button at bounding box center [508, 412] width 29 height 26
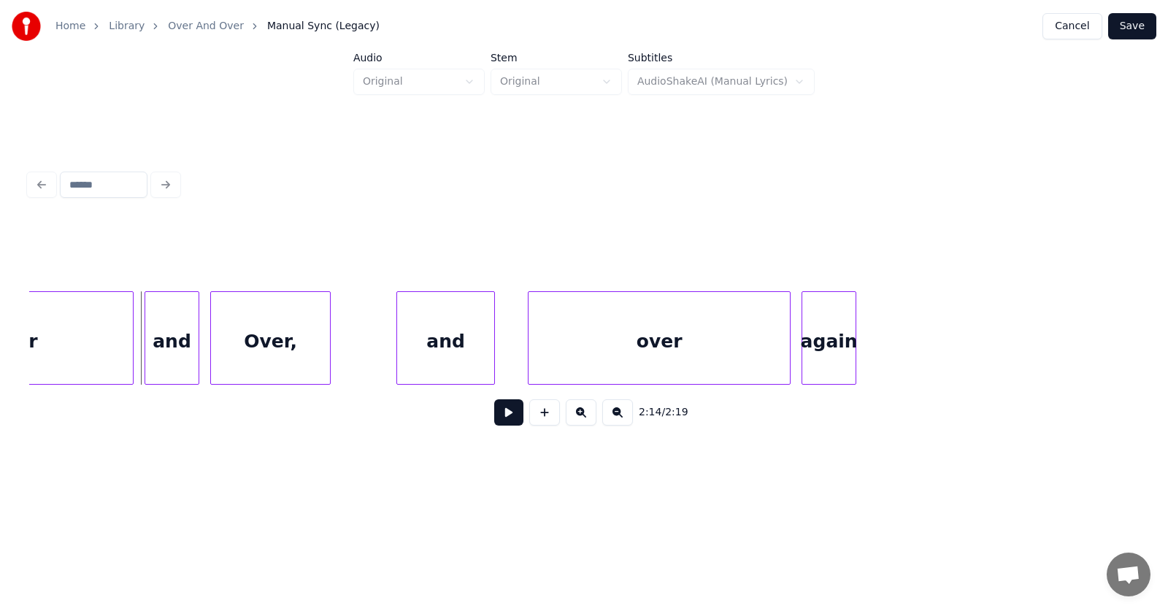
click at [63, 329] on div "Over" at bounding box center [12, 341] width 239 height 99
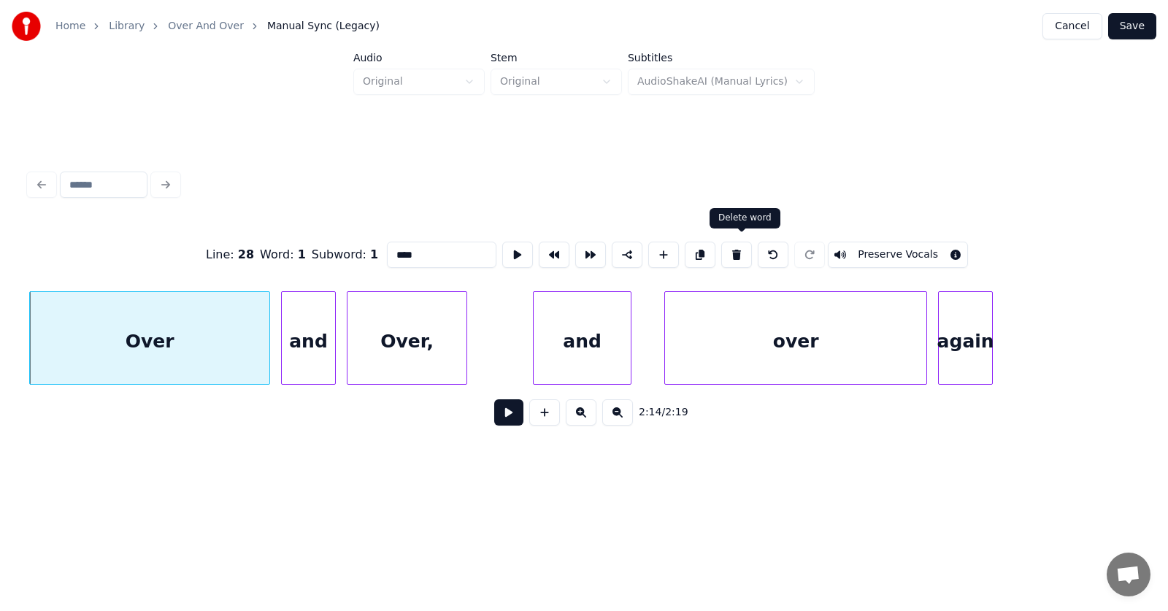
click at [745, 247] on button at bounding box center [736, 255] width 31 height 26
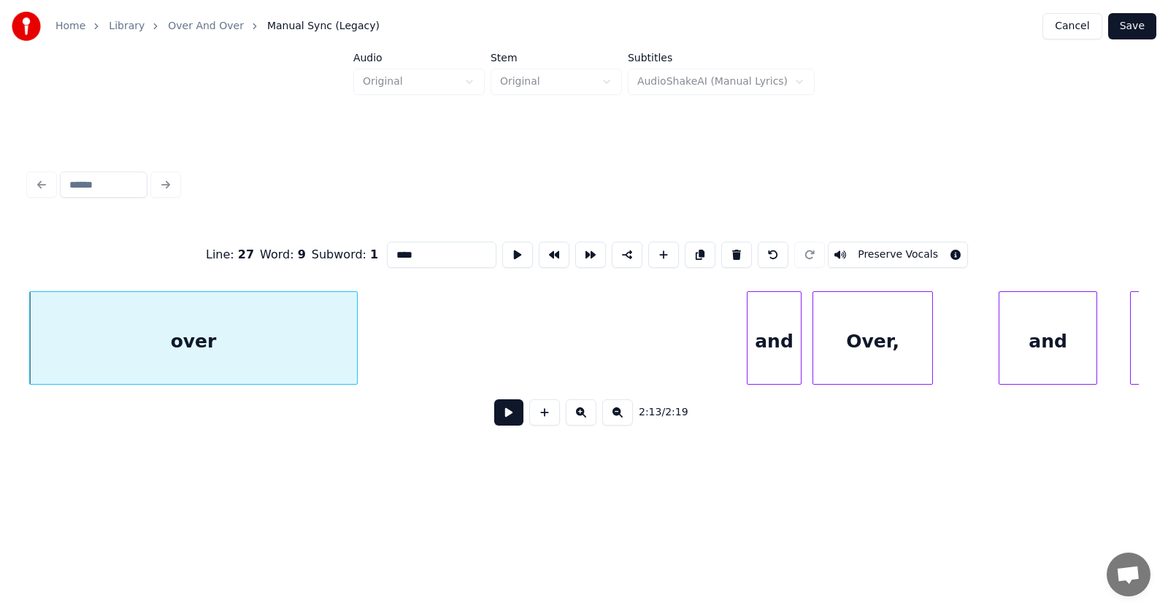
click at [773, 350] on div "and" at bounding box center [773, 341] width 53 height 99
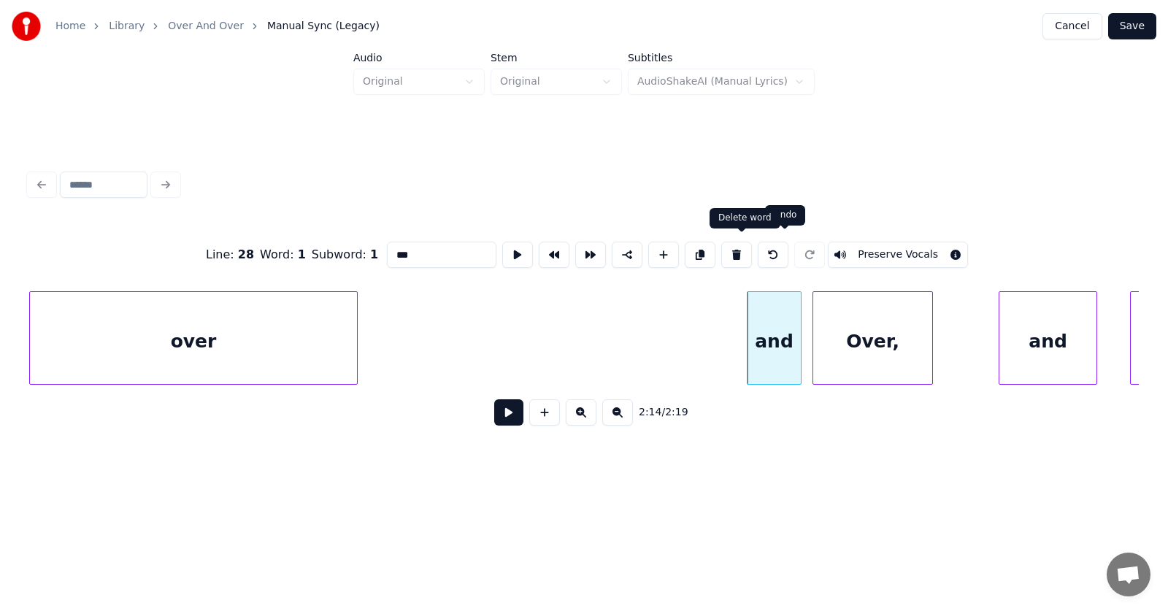
click at [737, 250] on button at bounding box center [736, 255] width 31 height 26
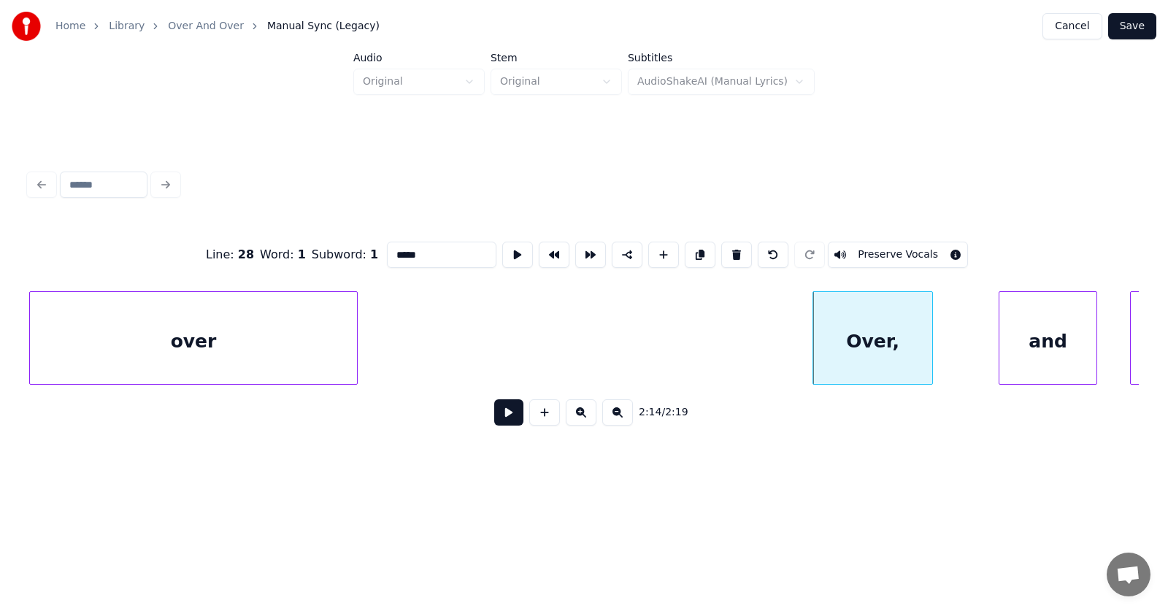
click at [879, 336] on div "Over," at bounding box center [872, 341] width 119 height 99
click at [744, 250] on button at bounding box center [736, 255] width 31 height 26
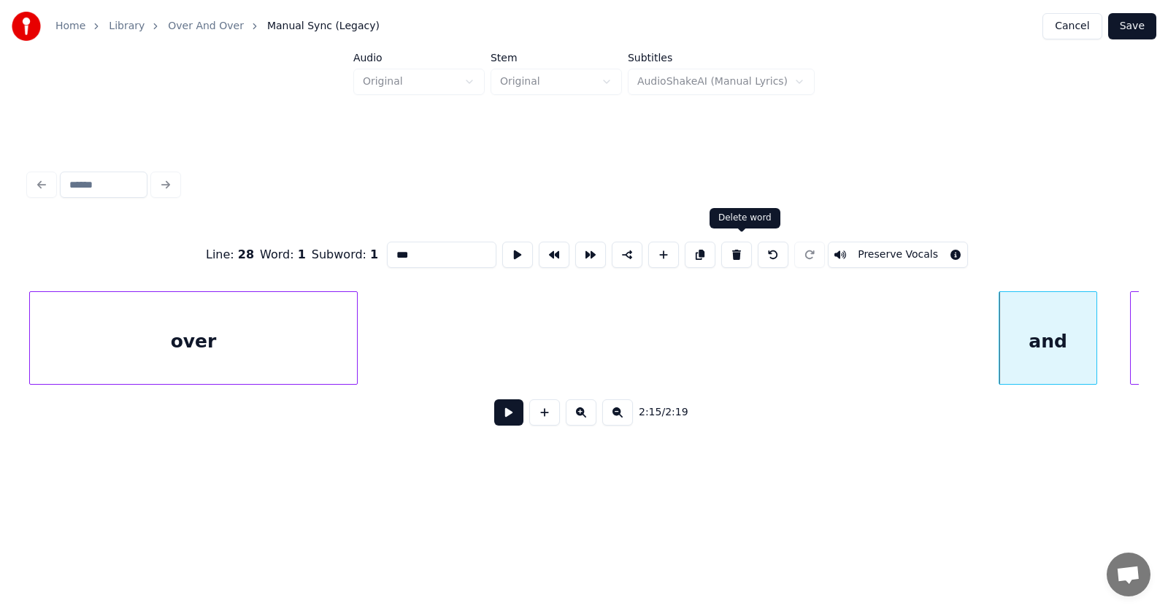
click at [741, 247] on button at bounding box center [736, 255] width 31 height 26
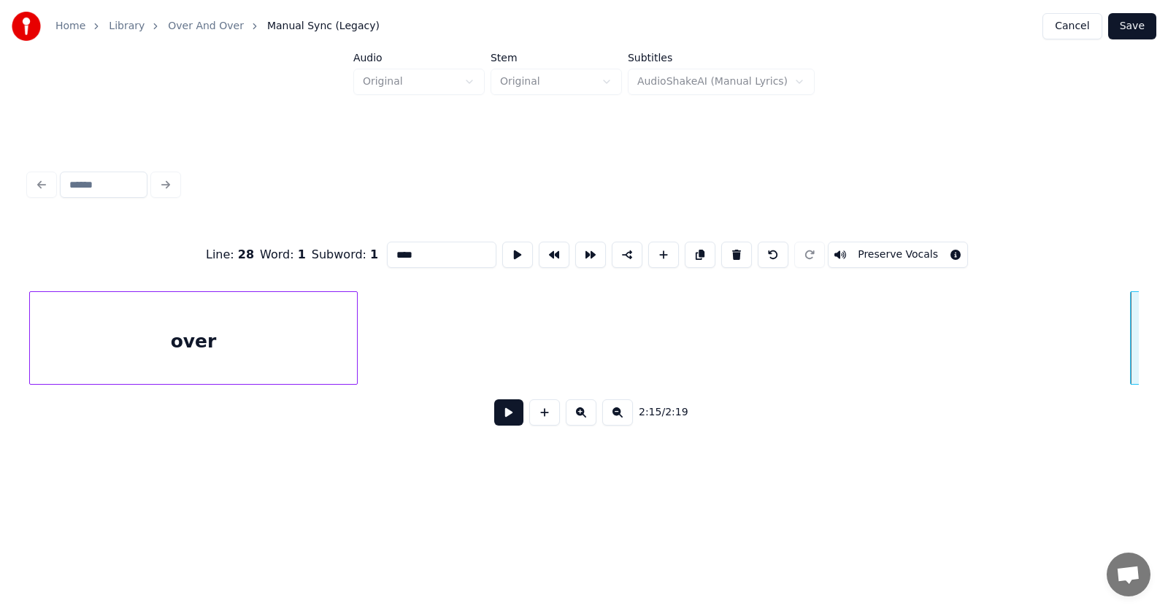
click at [741, 247] on button at bounding box center [736, 255] width 31 height 26
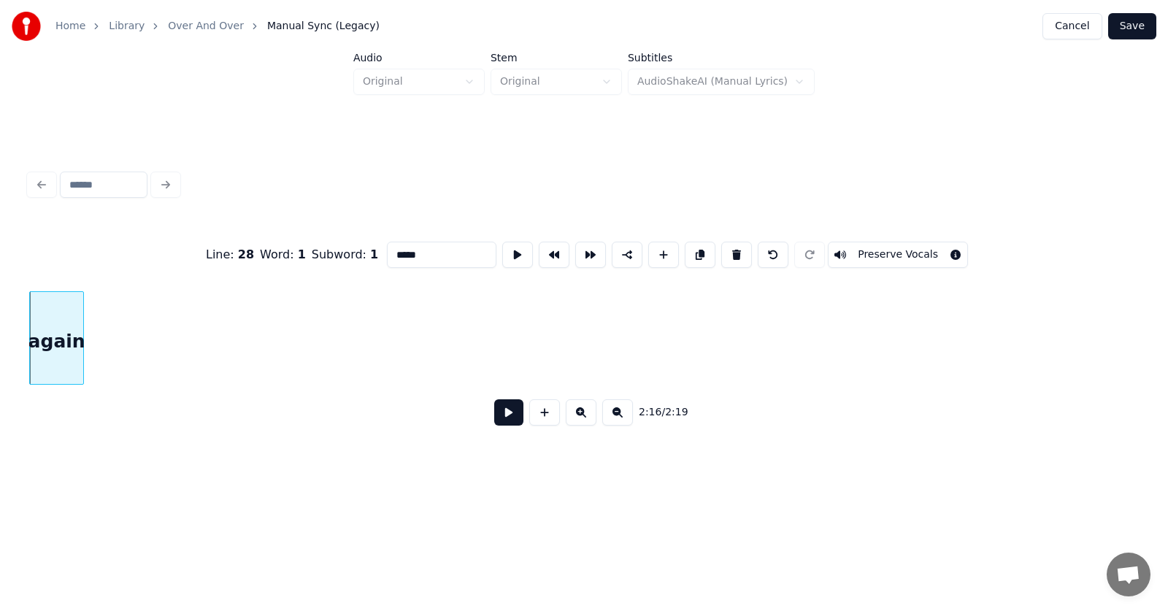
click at [741, 247] on button at bounding box center [736, 255] width 31 height 26
type input "****"
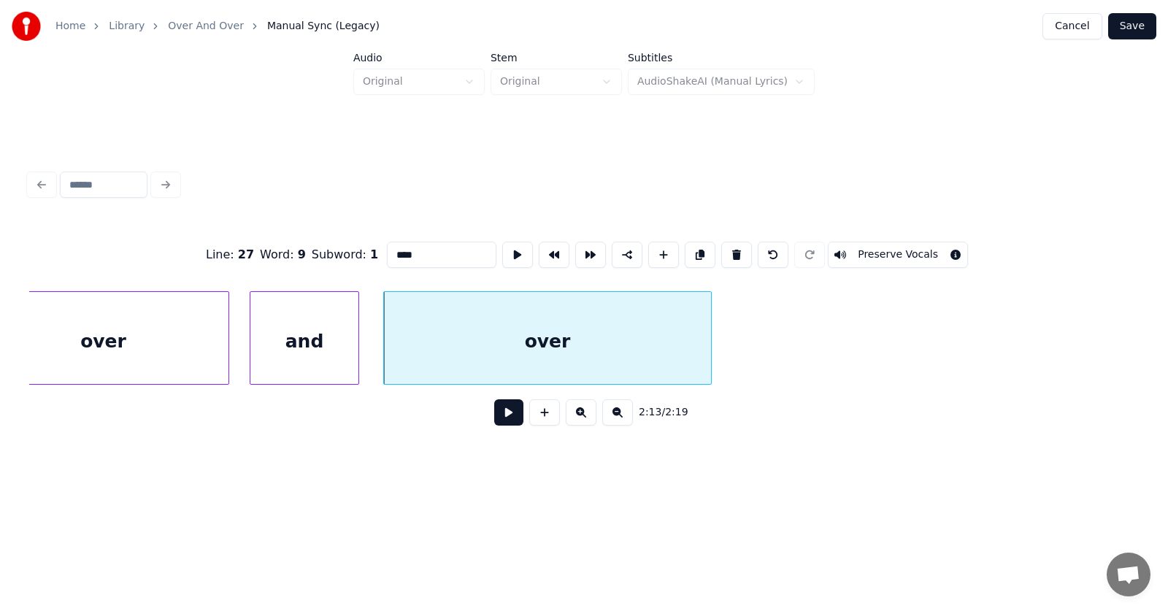
scroll to position [0, 72202]
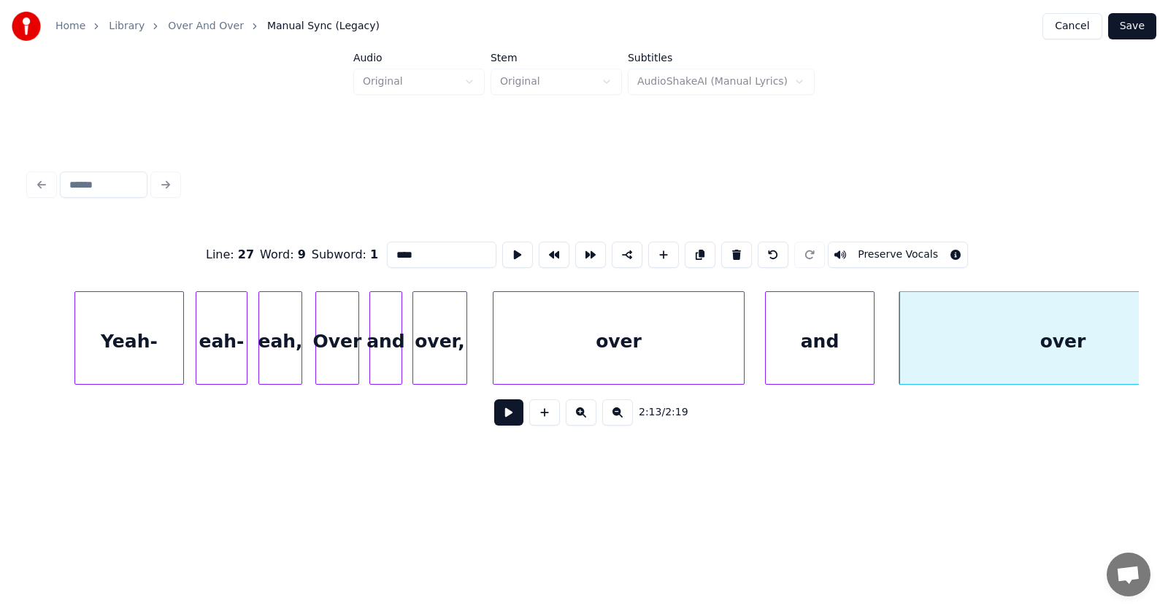
click at [674, 334] on div "over" at bounding box center [618, 341] width 250 height 99
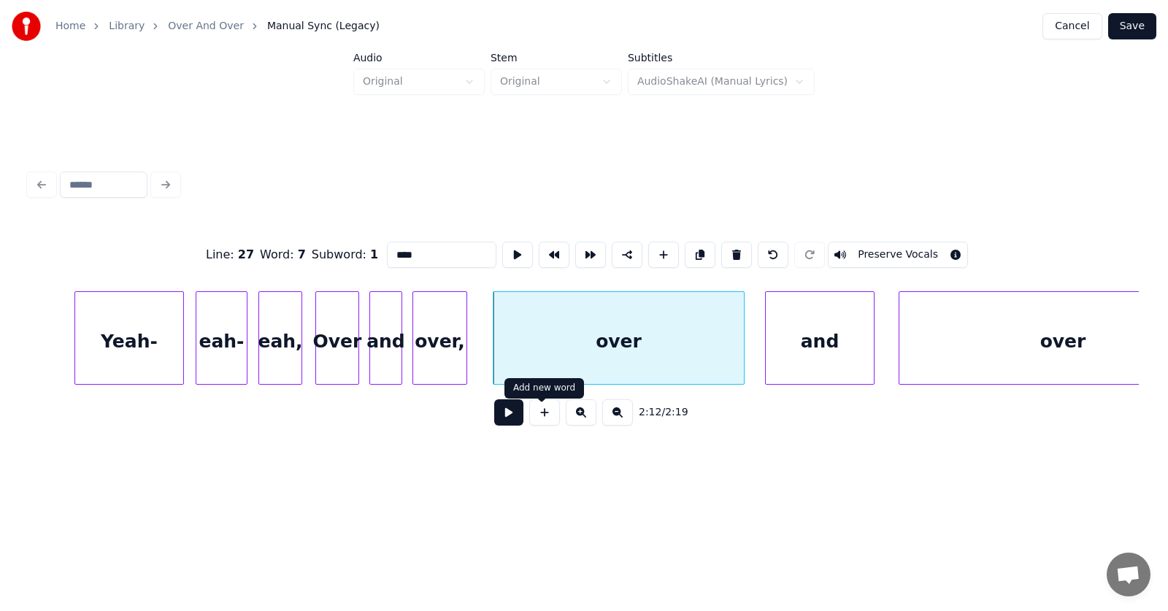
click at [508, 416] on button at bounding box center [508, 412] width 29 height 26
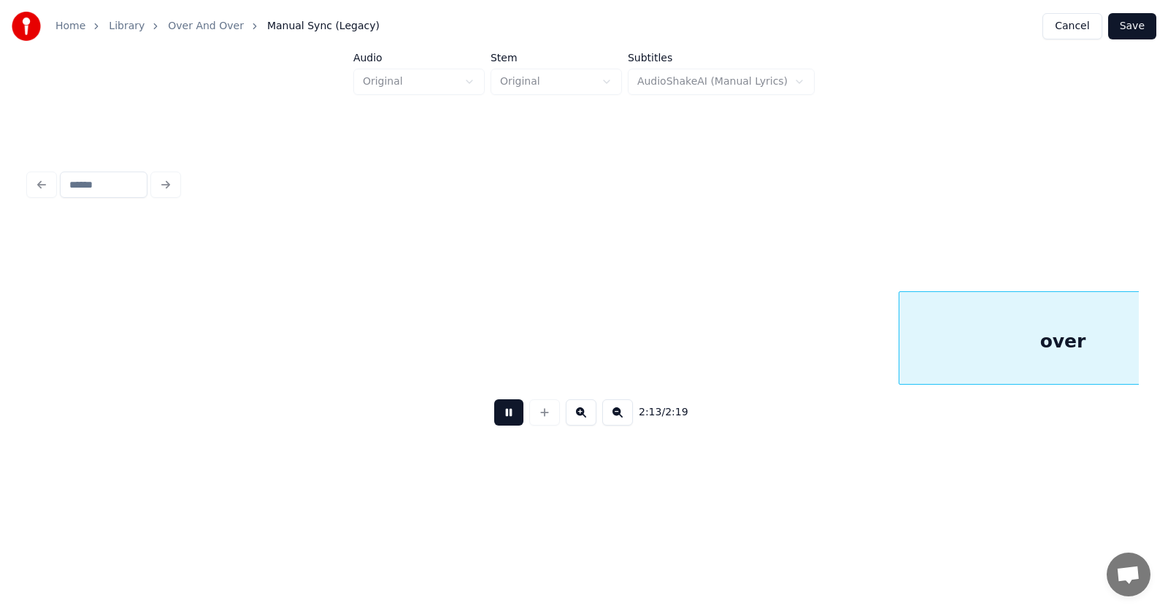
scroll to position [0, 73320]
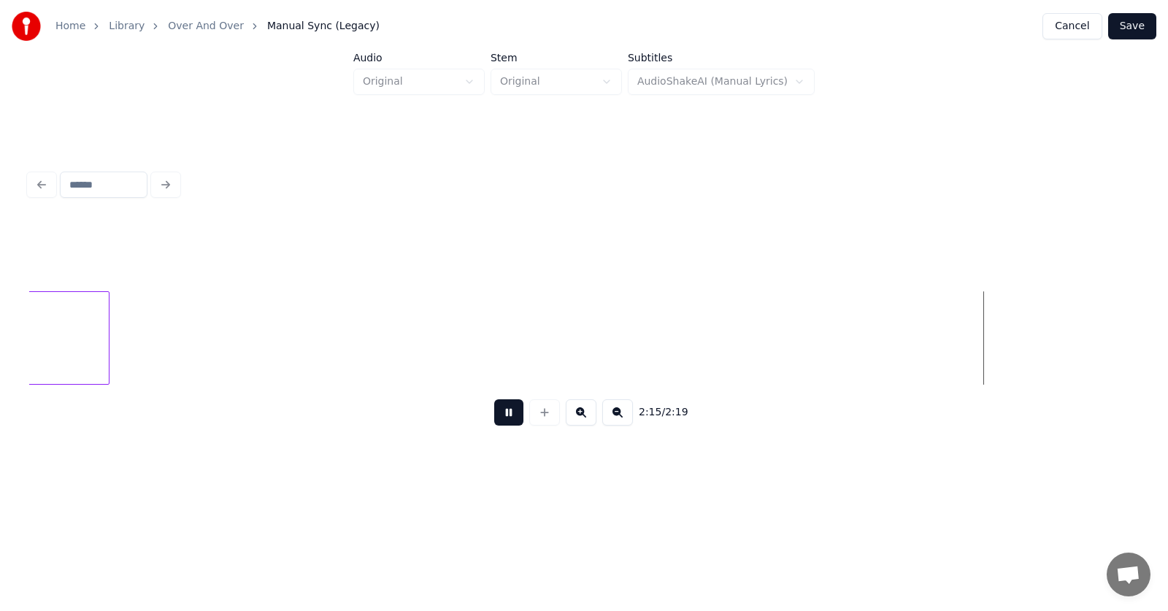
click at [494, 419] on button at bounding box center [508, 412] width 29 height 26
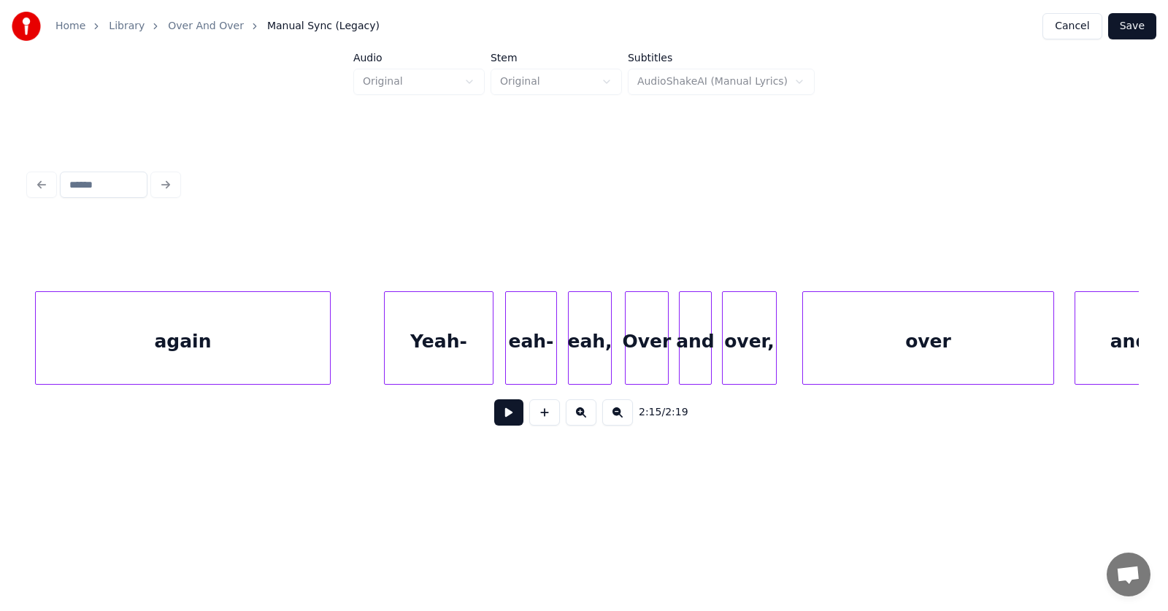
scroll to position [0, 71584]
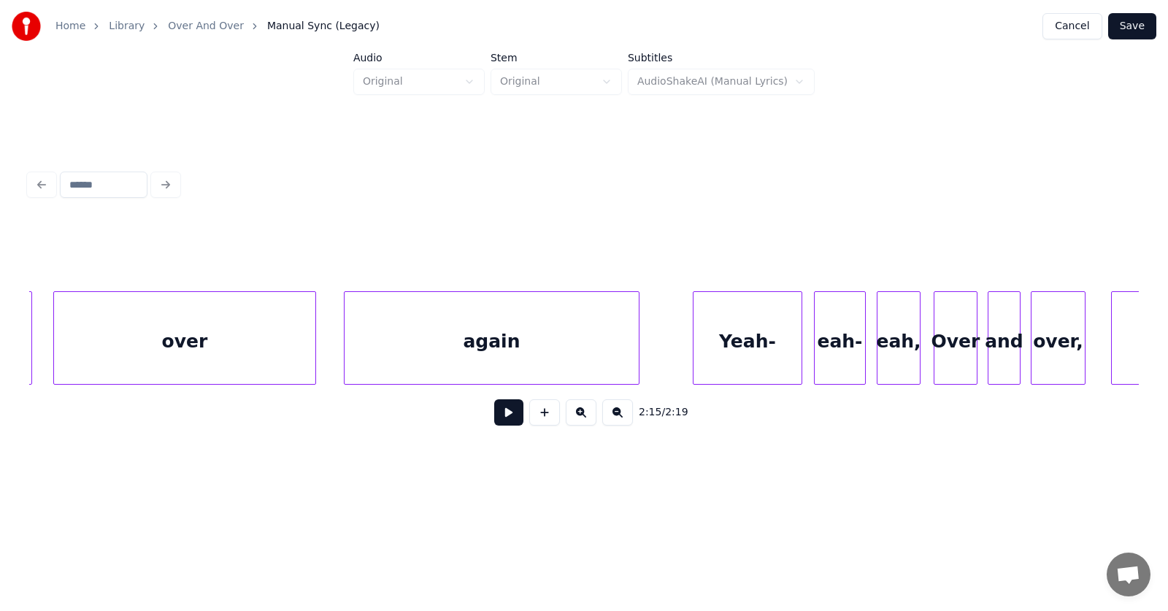
click at [539, 343] on div "again" at bounding box center [491, 341] width 294 height 99
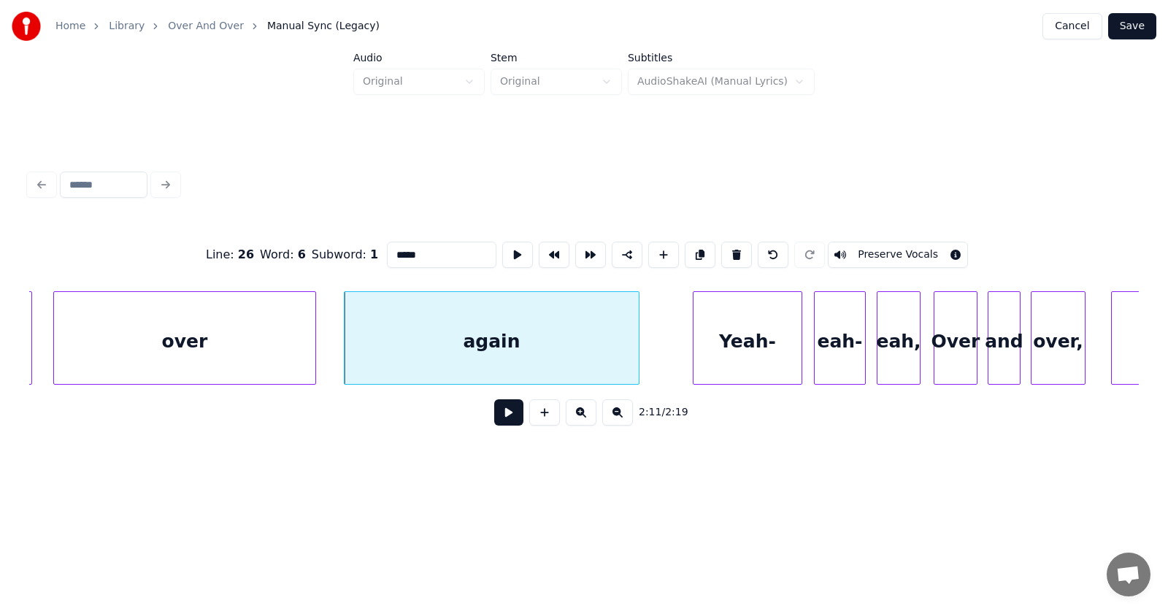
click at [494, 423] on button at bounding box center [508, 412] width 29 height 26
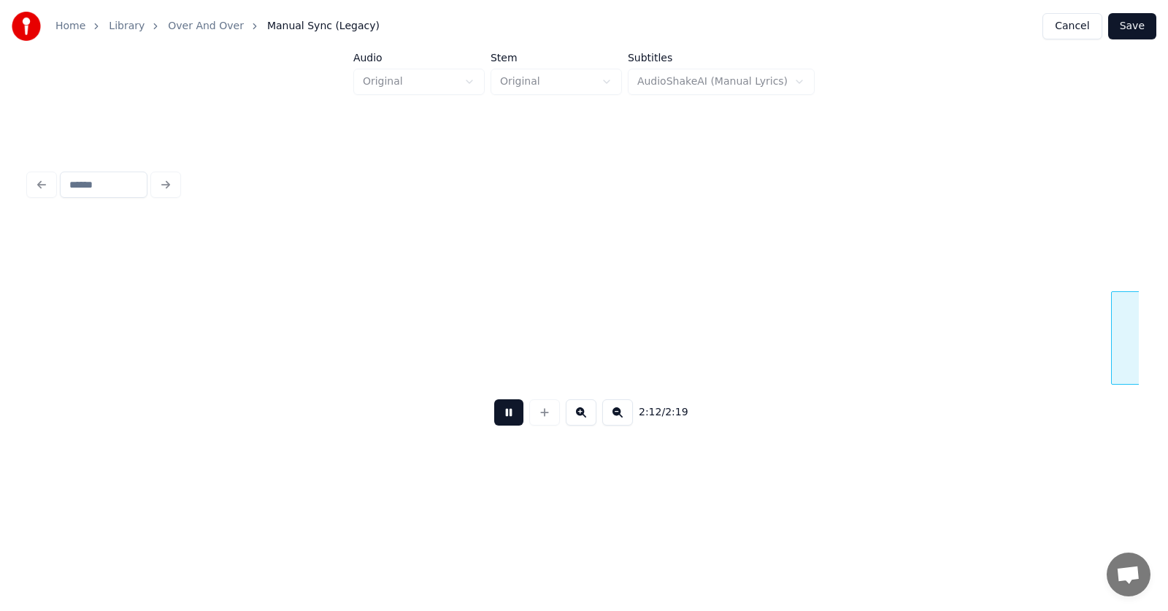
scroll to position [0, 72694]
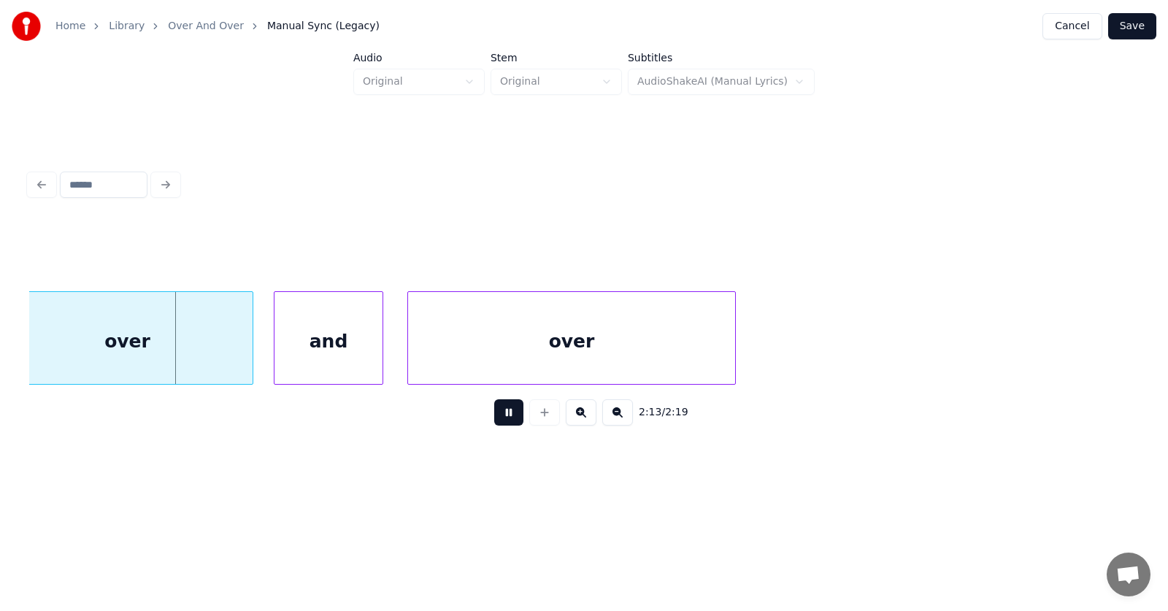
click at [494, 423] on button at bounding box center [508, 412] width 29 height 26
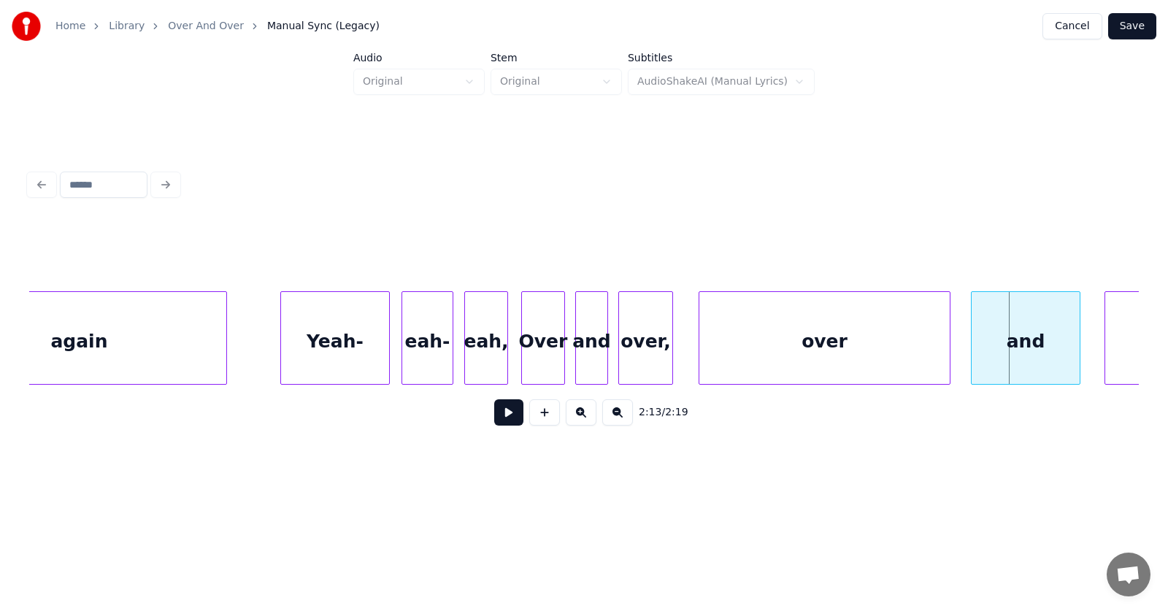
scroll to position [0, 71893]
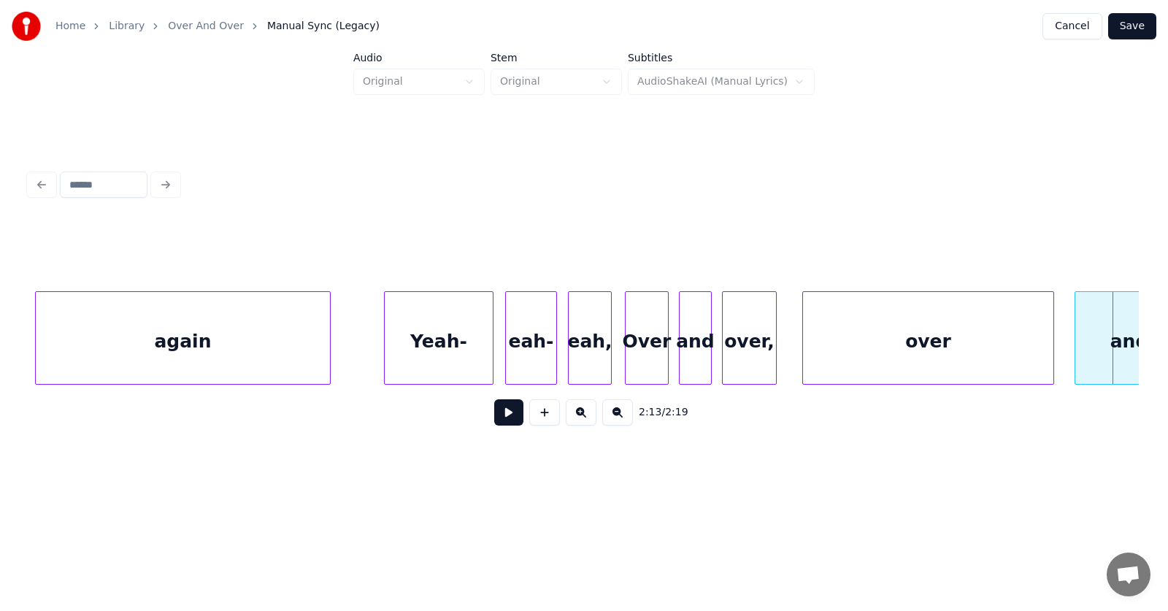
click at [644, 343] on div "Over" at bounding box center [646, 341] width 42 height 99
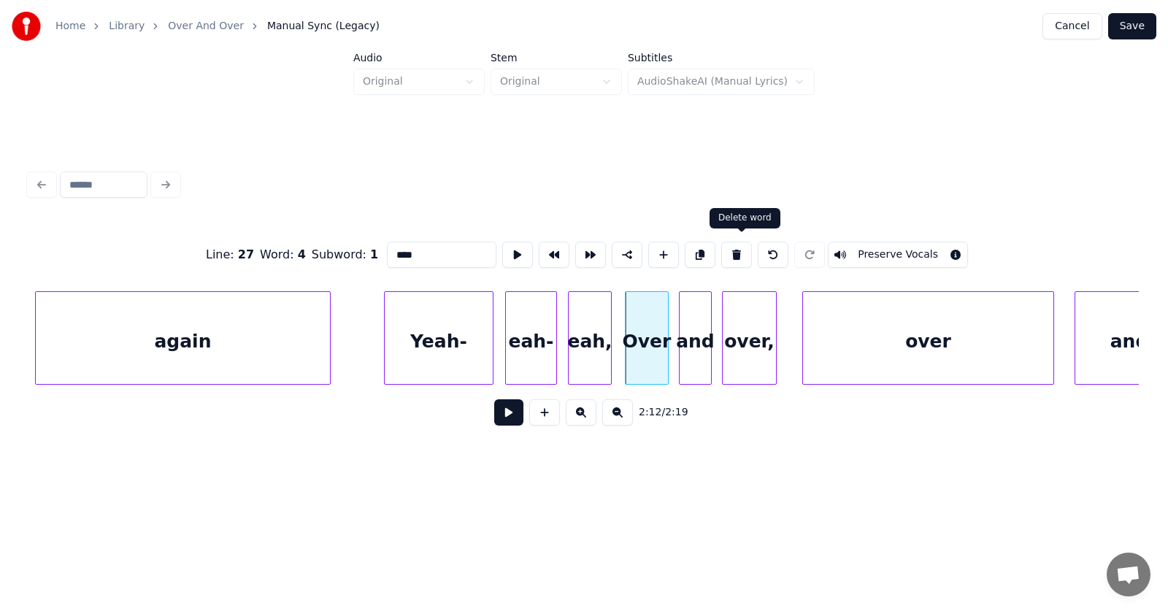
click at [746, 244] on button at bounding box center [736, 255] width 31 height 26
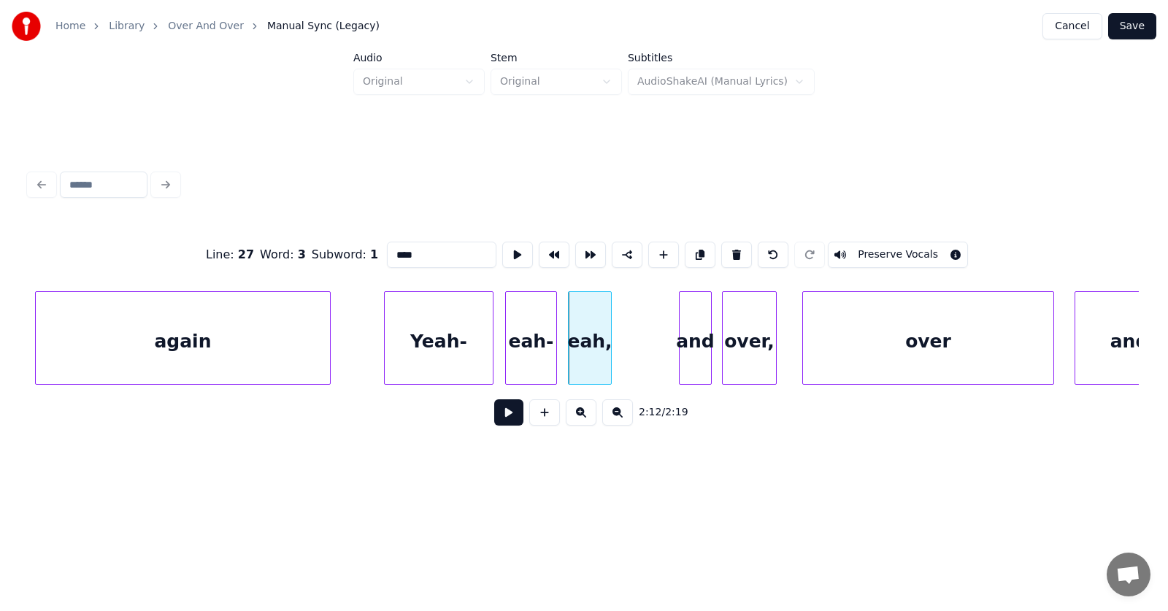
click at [690, 345] on div "and" at bounding box center [694, 341] width 31 height 99
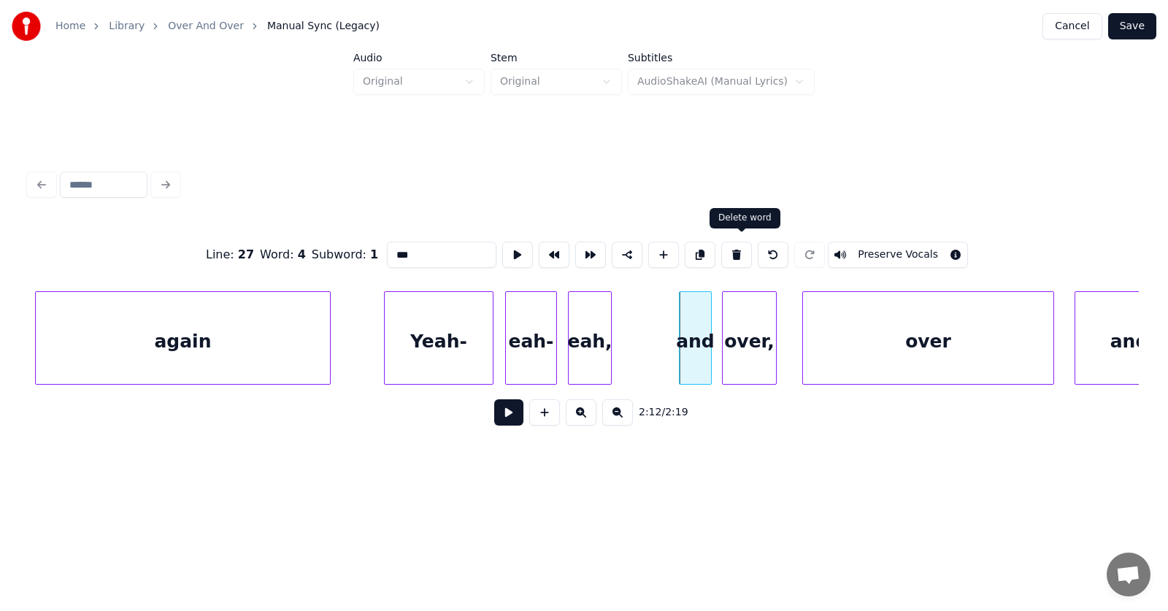
click at [742, 243] on button at bounding box center [736, 255] width 31 height 26
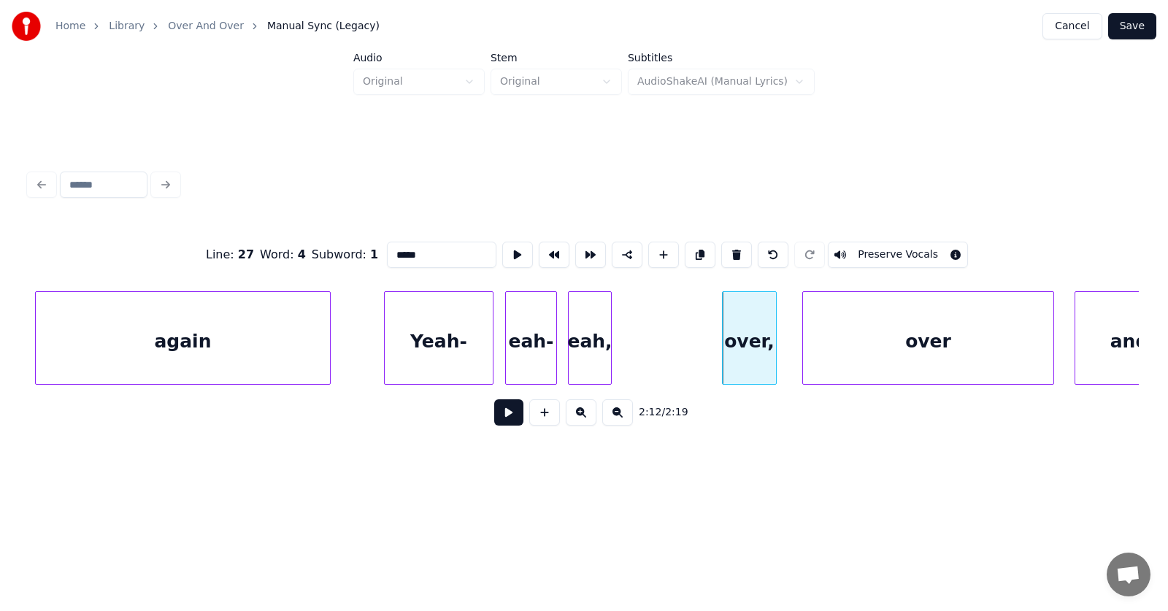
click at [740, 323] on div "over," at bounding box center [748, 341] width 53 height 99
click at [741, 248] on button at bounding box center [736, 255] width 31 height 26
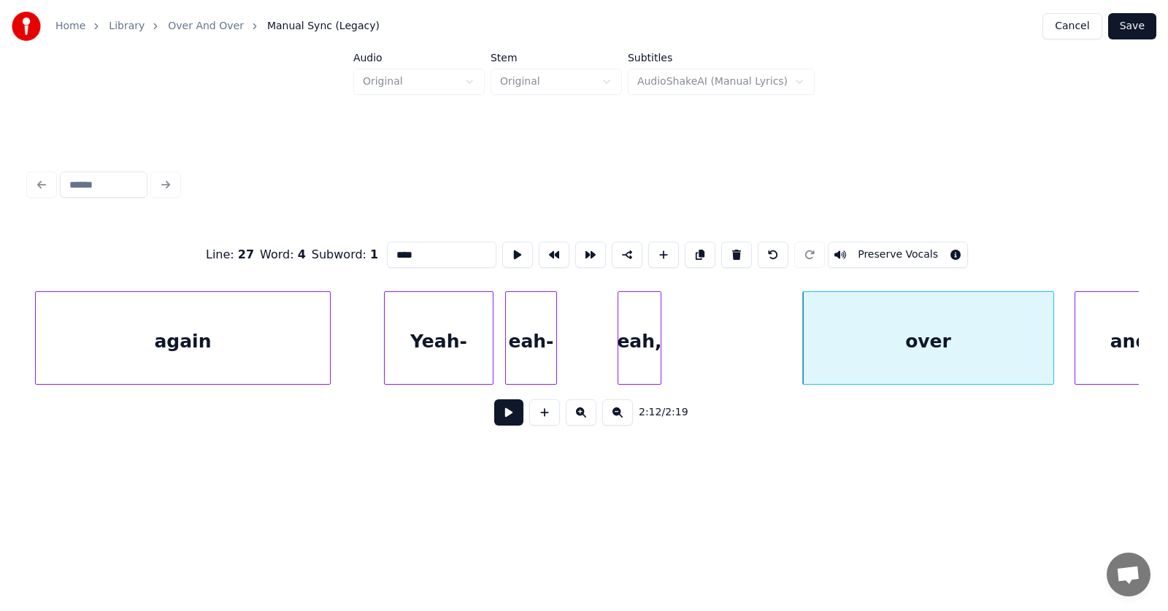
click at [642, 351] on div "eah," at bounding box center [639, 341] width 42 height 99
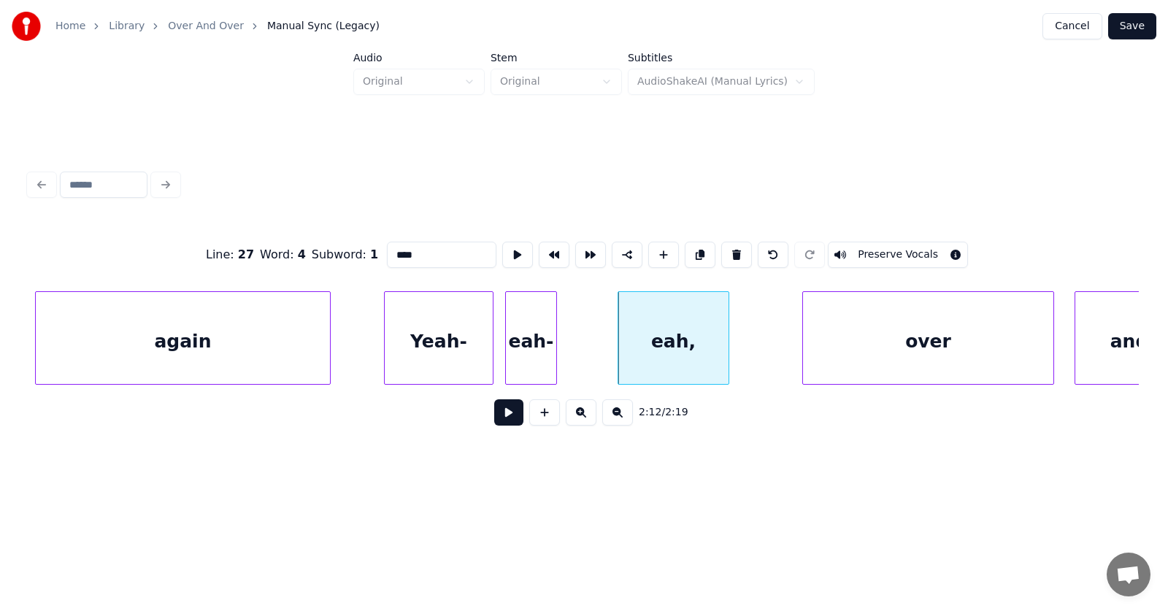
click at [725, 355] on div at bounding box center [726, 338] width 4 height 92
click at [595, 355] on div at bounding box center [594, 338] width 4 height 92
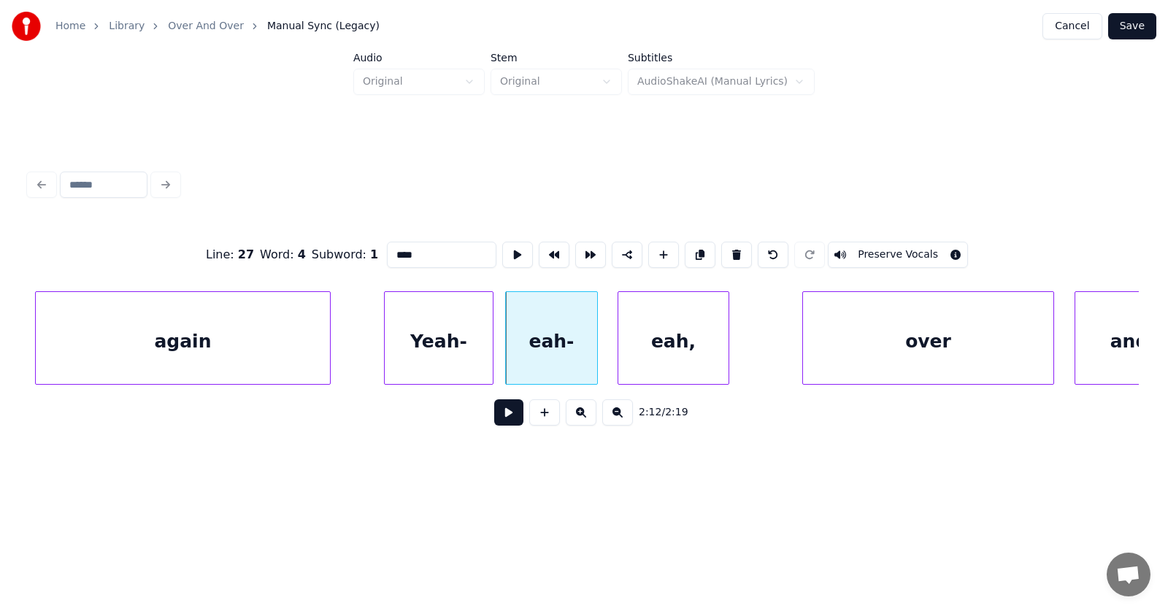
click at [417, 344] on div "Yeah-" at bounding box center [439, 341] width 108 height 99
type input "*****"
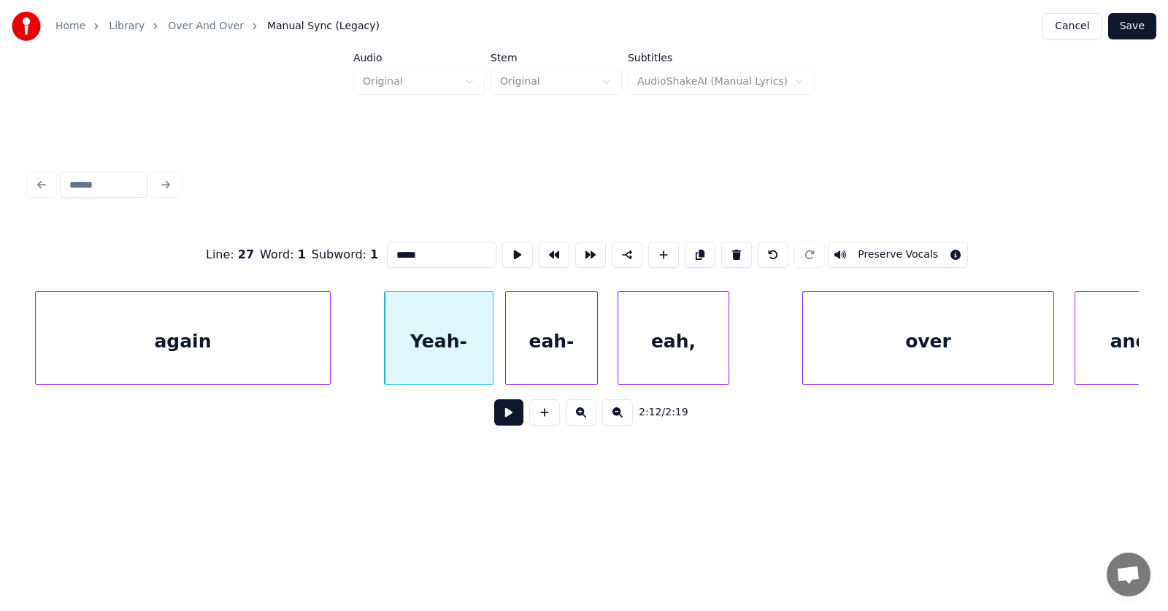
click at [494, 417] on button at bounding box center [508, 412] width 29 height 26
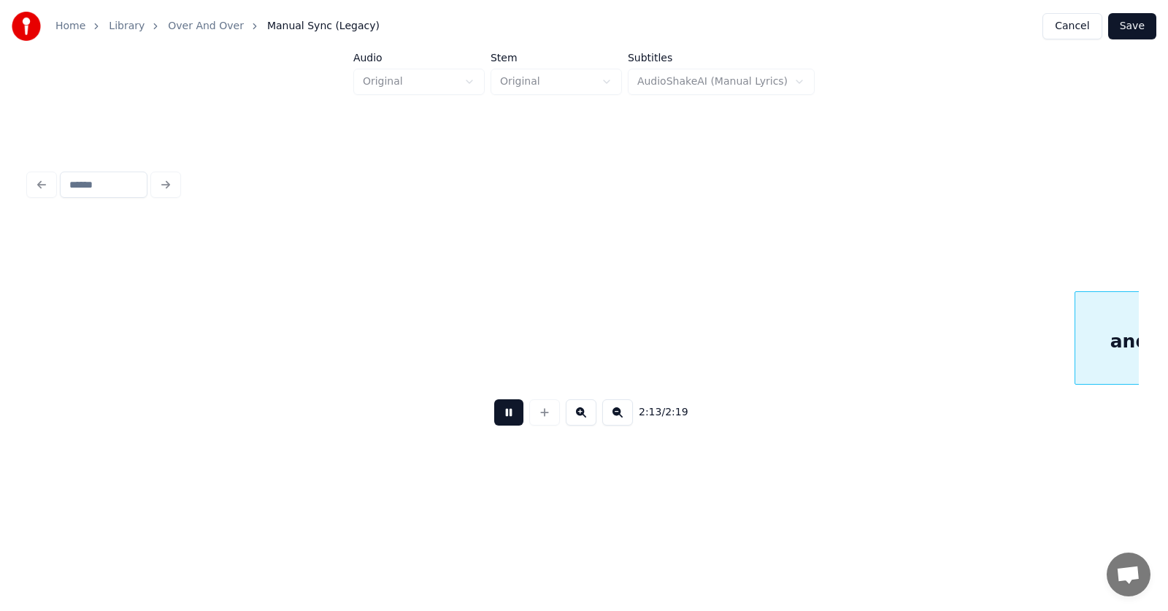
scroll to position [0, 73010]
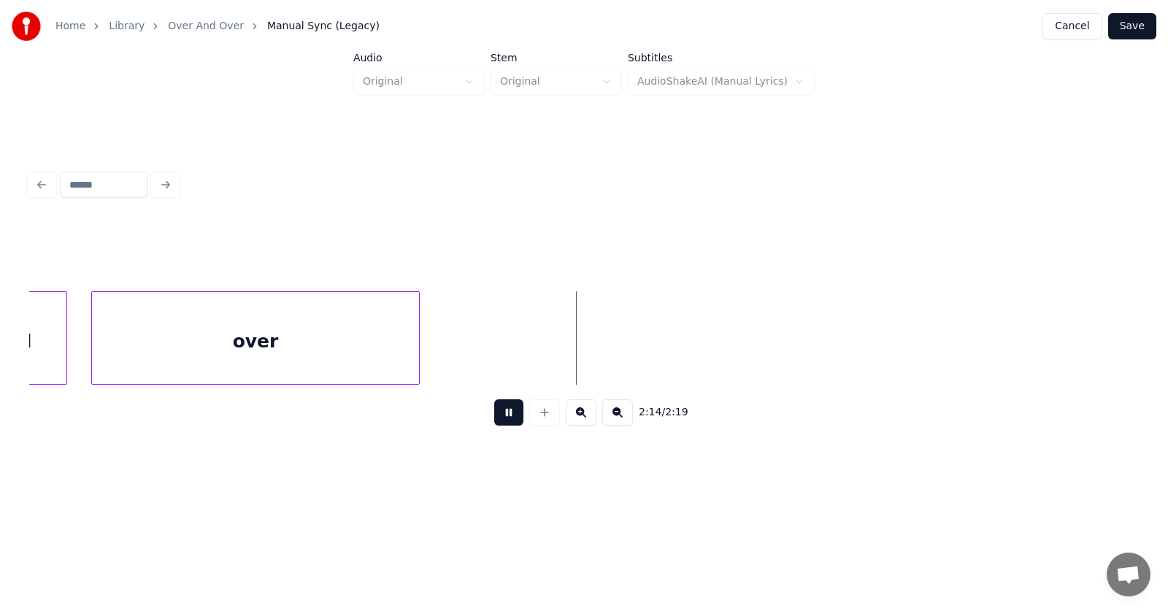
click at [494, 417] on button at bounding box center [508, 412] width 29 height 26
click at [1129, 28] on button "Save" at bounding box center [1132, 26] width 48 height 26
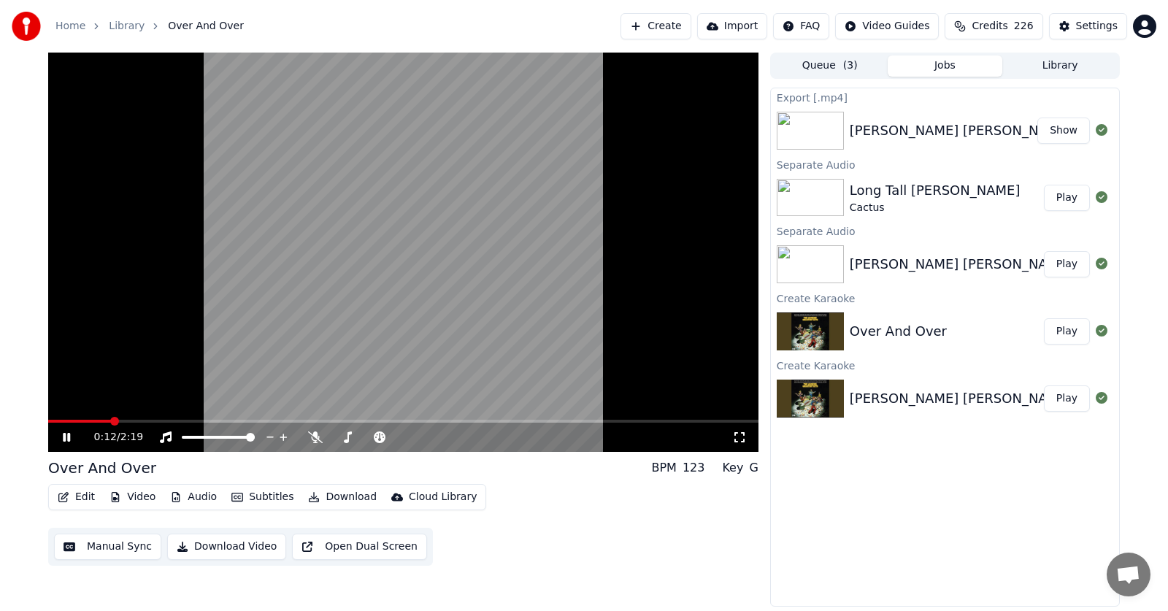
click at [63, 436] on icon at bounding box center [66, 437] width 7 height 9
click at [185, 495] on button "Audio" at bounding box center [193, 497] width 58 height 20
click at [611, 575] on div "0:12 / 2:19 Over And Over BPM 123 Key G Edit Video Audio Subtitles Download Clo…" at bounding box center [403, 330] width 710 height 554
click at [65, 437] on icon at bounding box center [66, 437] width 9 height 10
click at [63, 433] on icon at bounding box center [77, 437] width 34 height 12
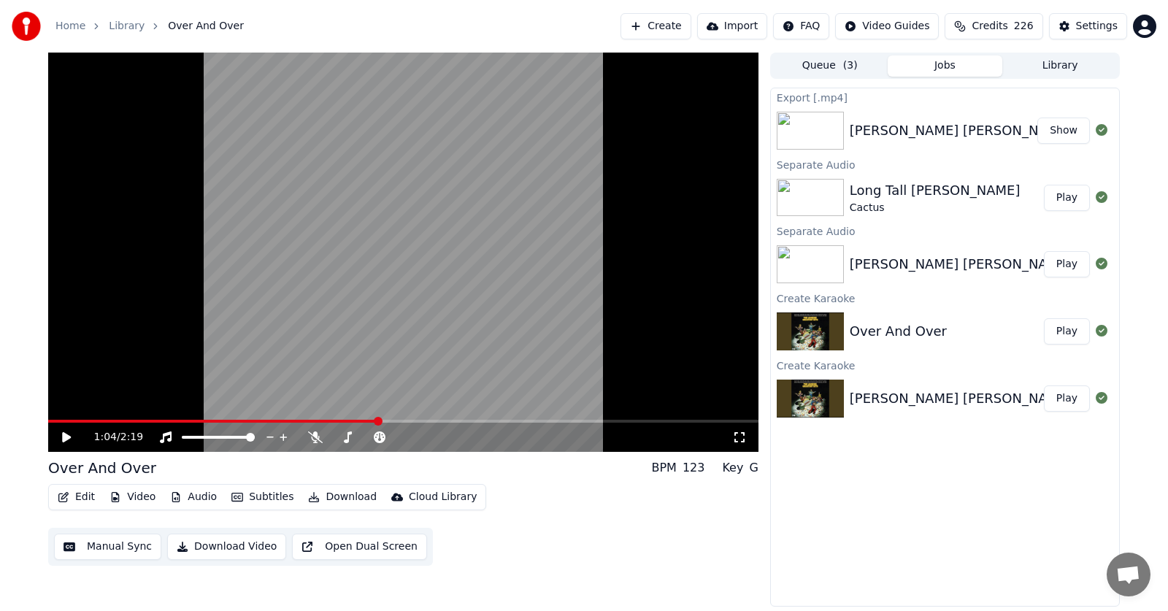
click at [265, 499] on button "Subtitles" at bounding box center [262, 497] width 74 height 20
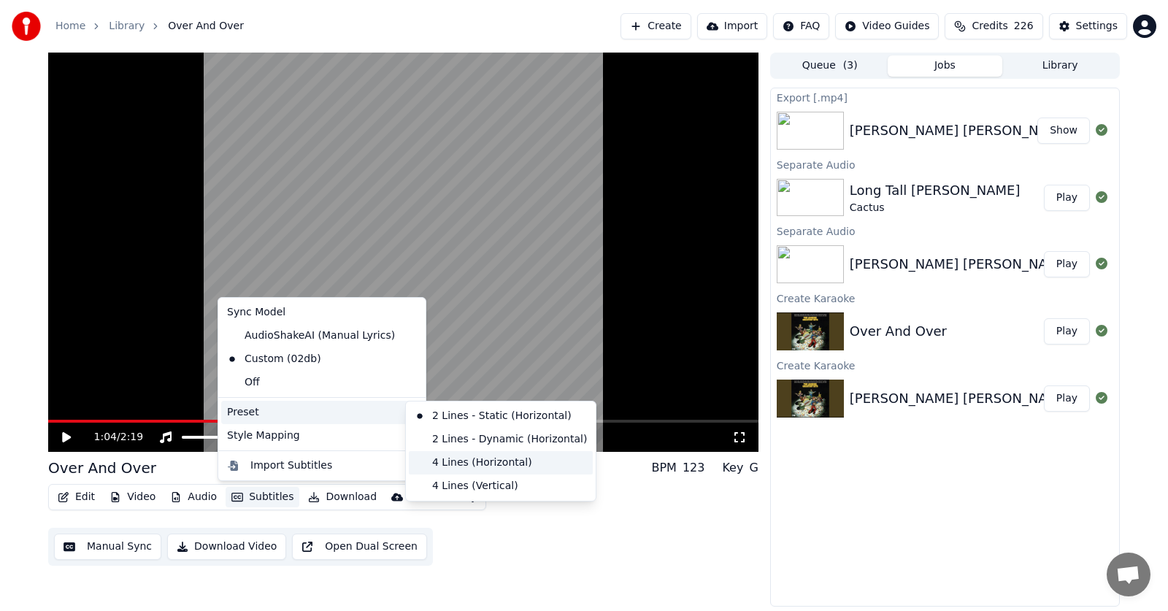
click at [470, 465] on div "4 Lines (Horizontal)" at bounding box center [501, 462] width 184 height 23
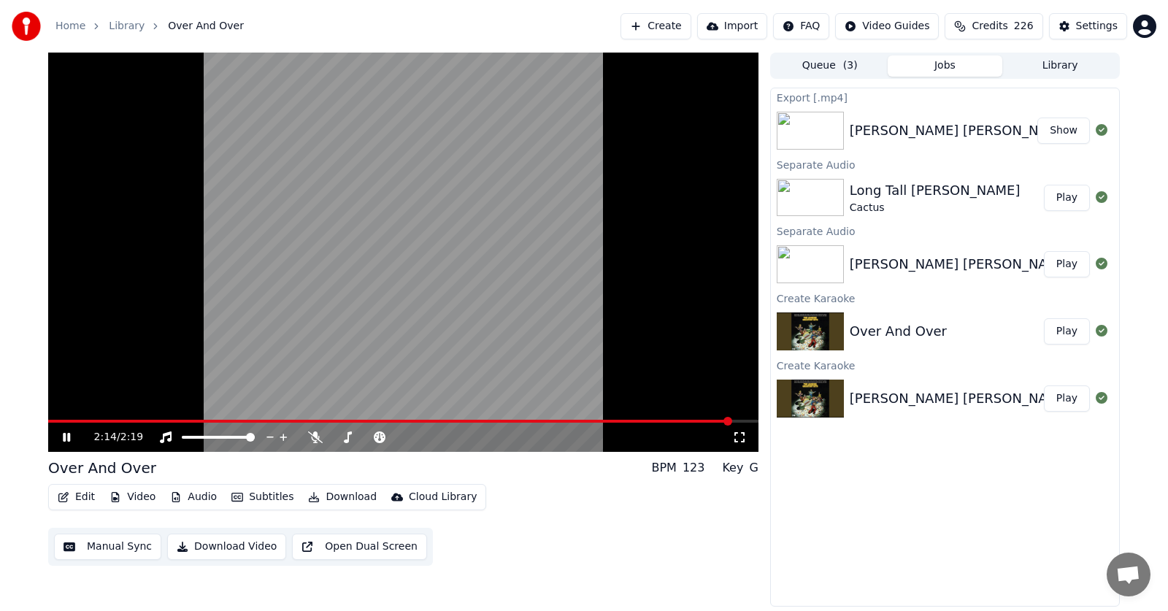
click at [69, 439] on icon at bounding box center [66, 437] width 7 height 9
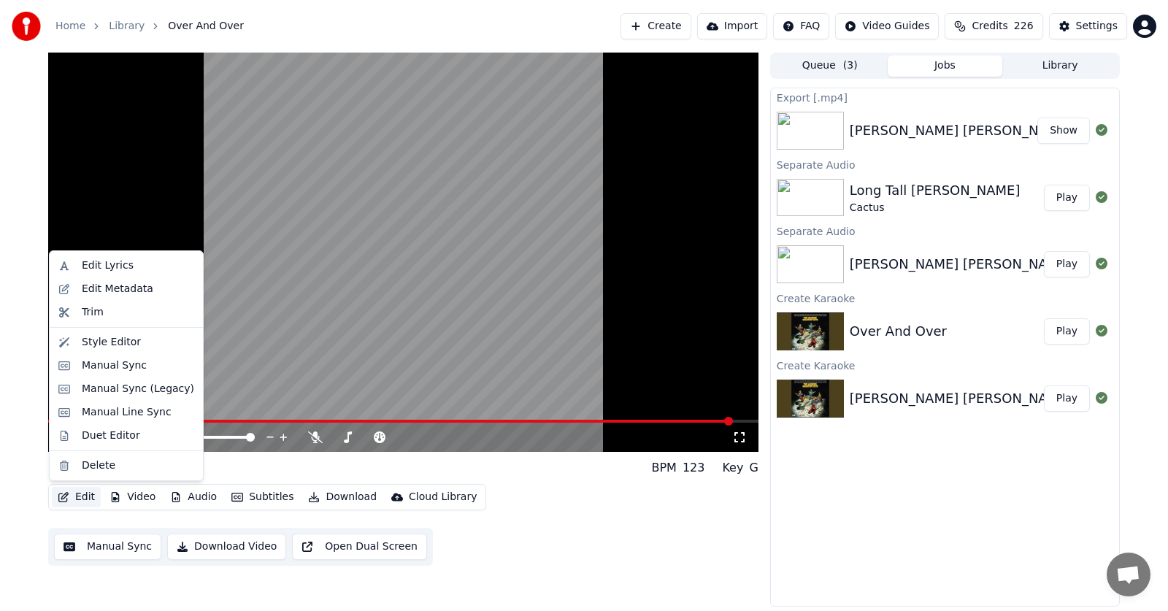
click at [74, 497] on button "Edit" at bounding box center [76, 497] width 49 height 20
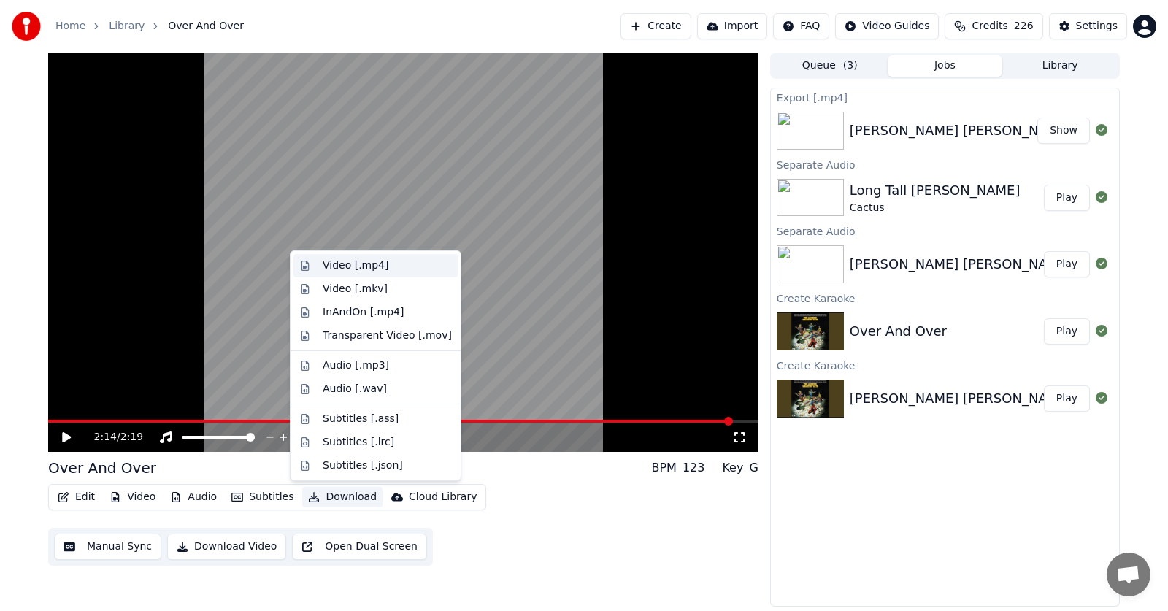
click at [342, 266] on div "Video [.mp4]" at bounding box center [356, 265] width 66 height 15
